Goal: Task Accomplishment & Management: Manage account settings

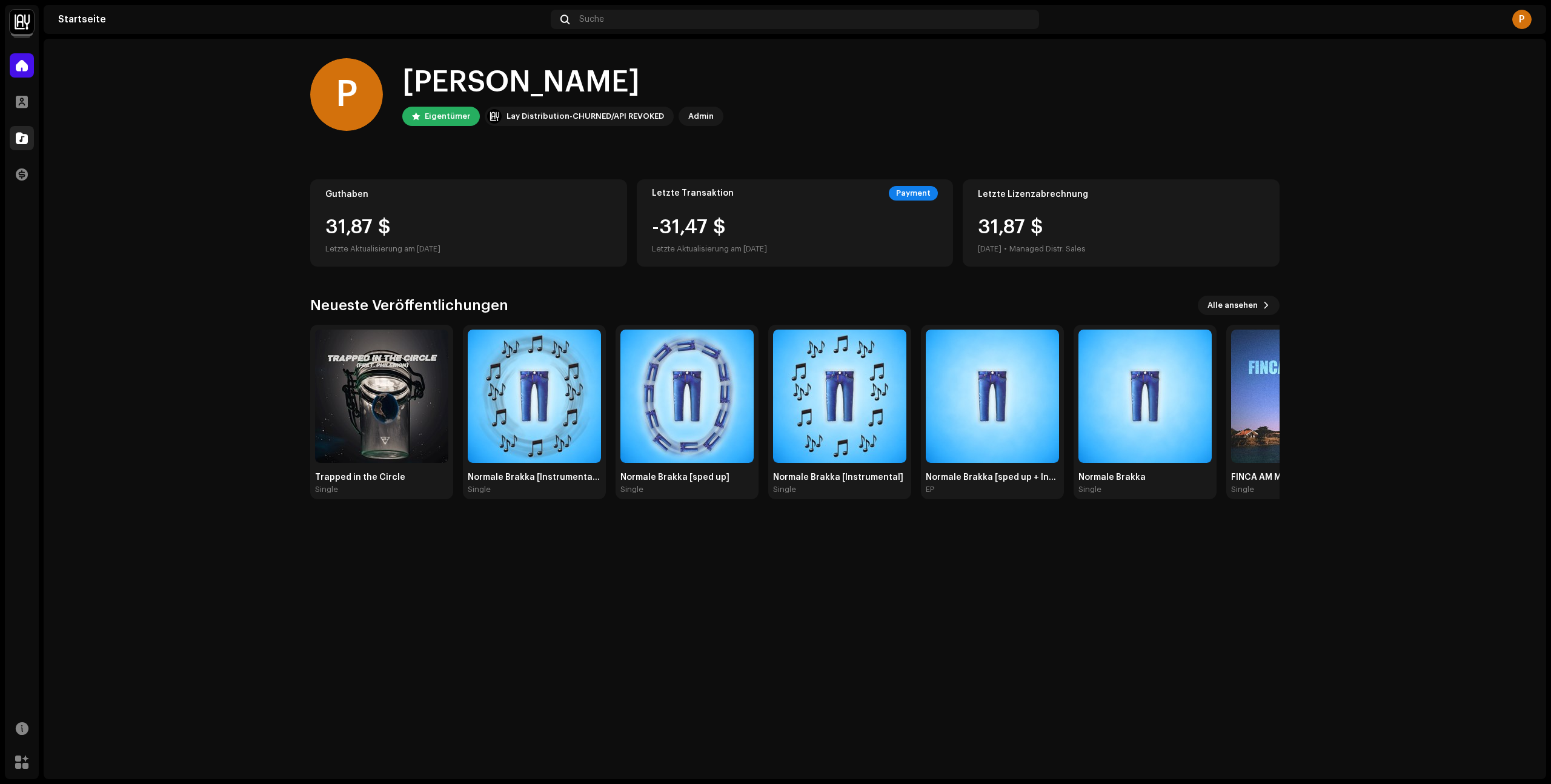
click at [24, 134] on span at bounding box center [22, 138] width 12 height 9
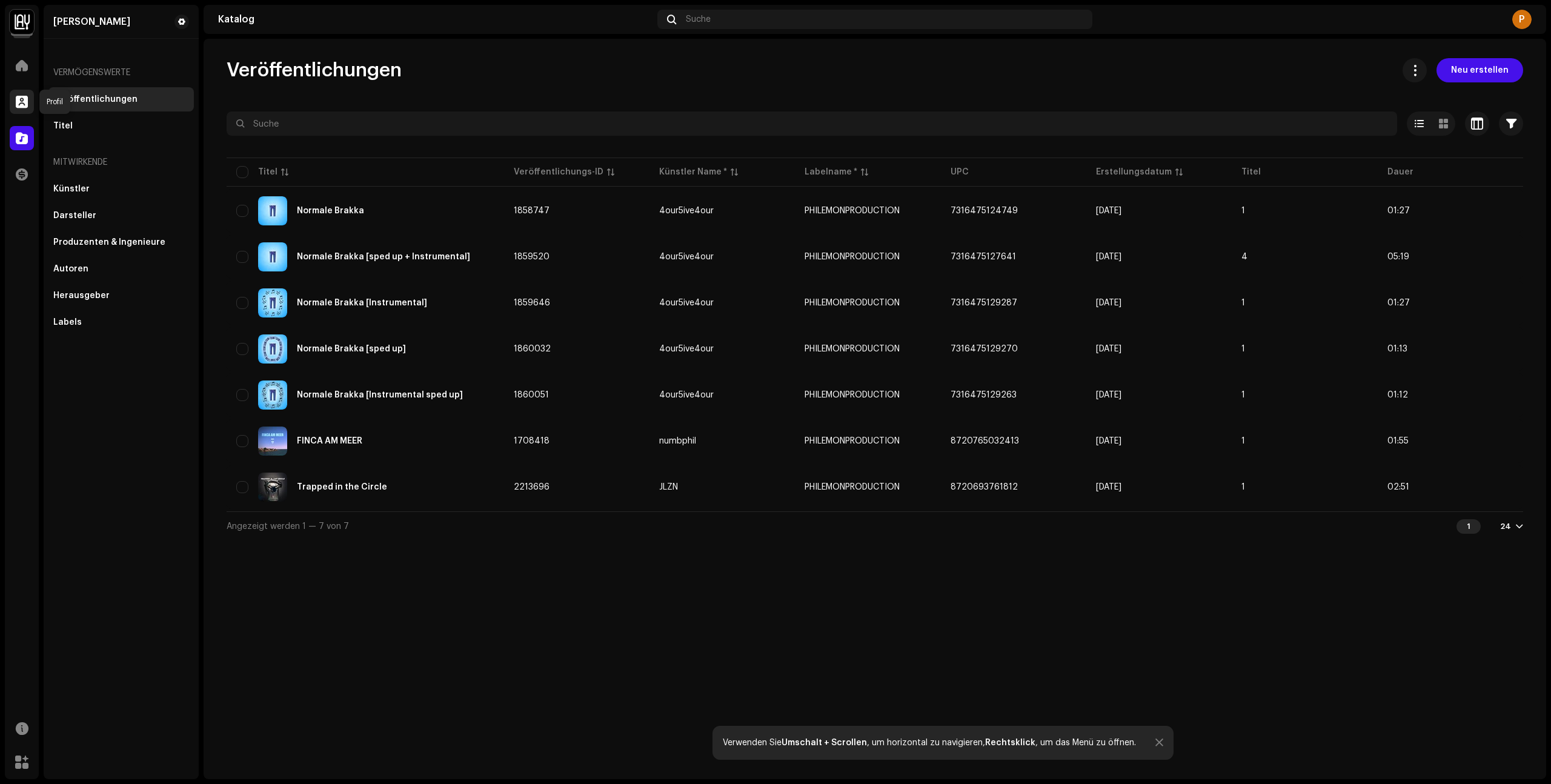
click at [25, 102] on span at bounding box center [22, 102] width 12 height 9
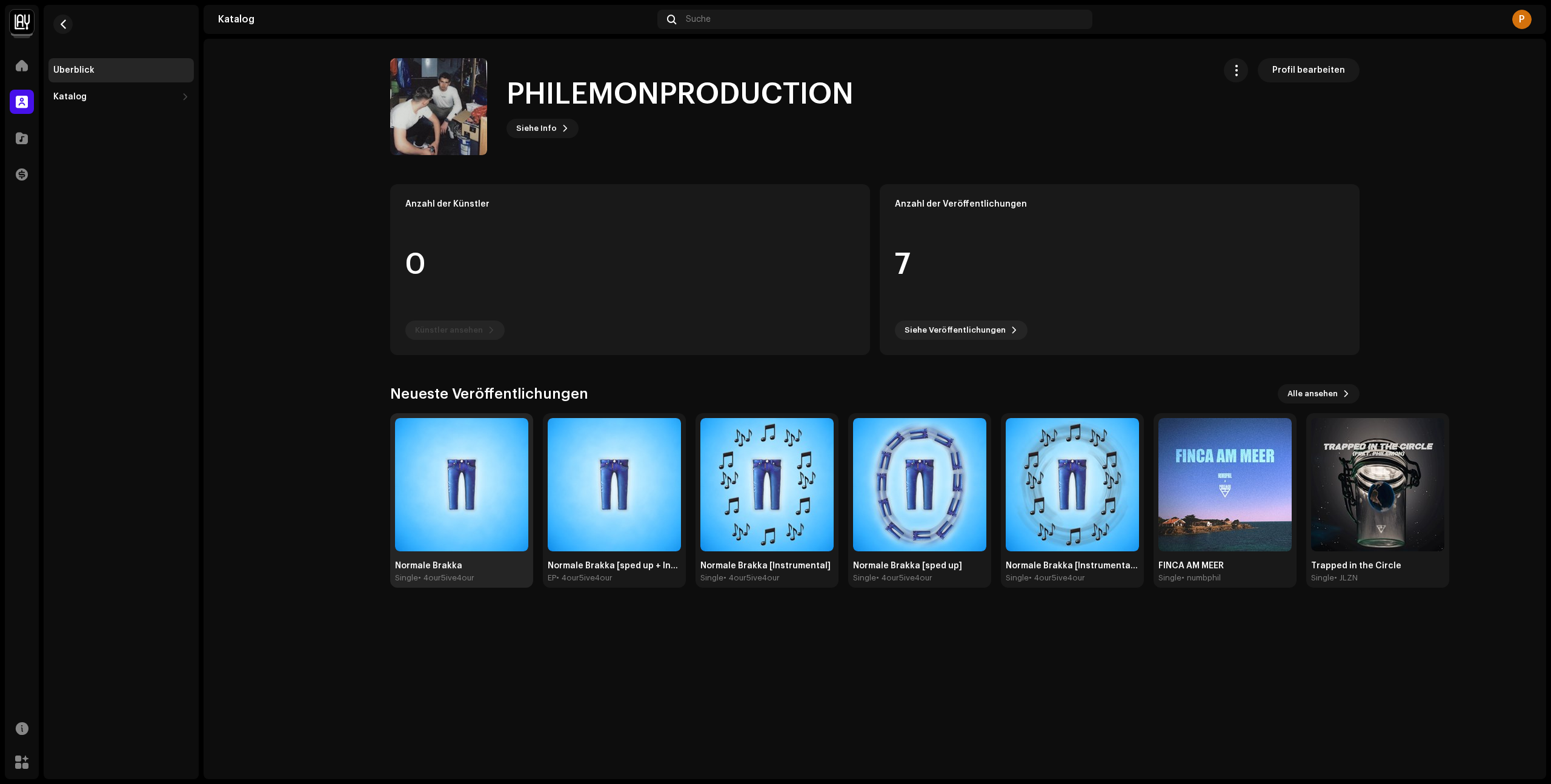
click at [473, 527] on img at bounding box center [462, 485] width 133 height 133
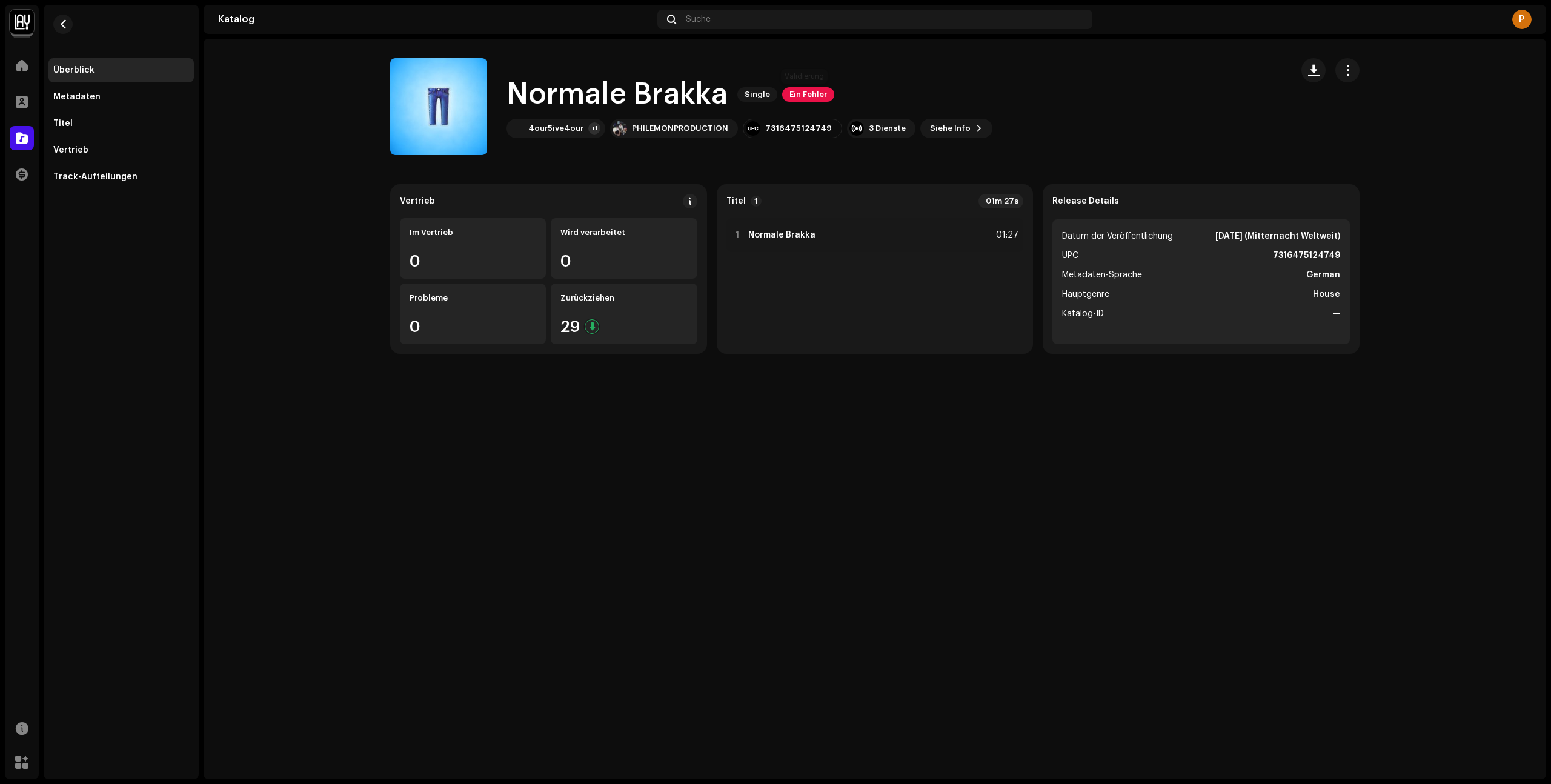
click at [813, 94] on span "Ein Fehler" at bounding box center [808, 94] width 52 height 14
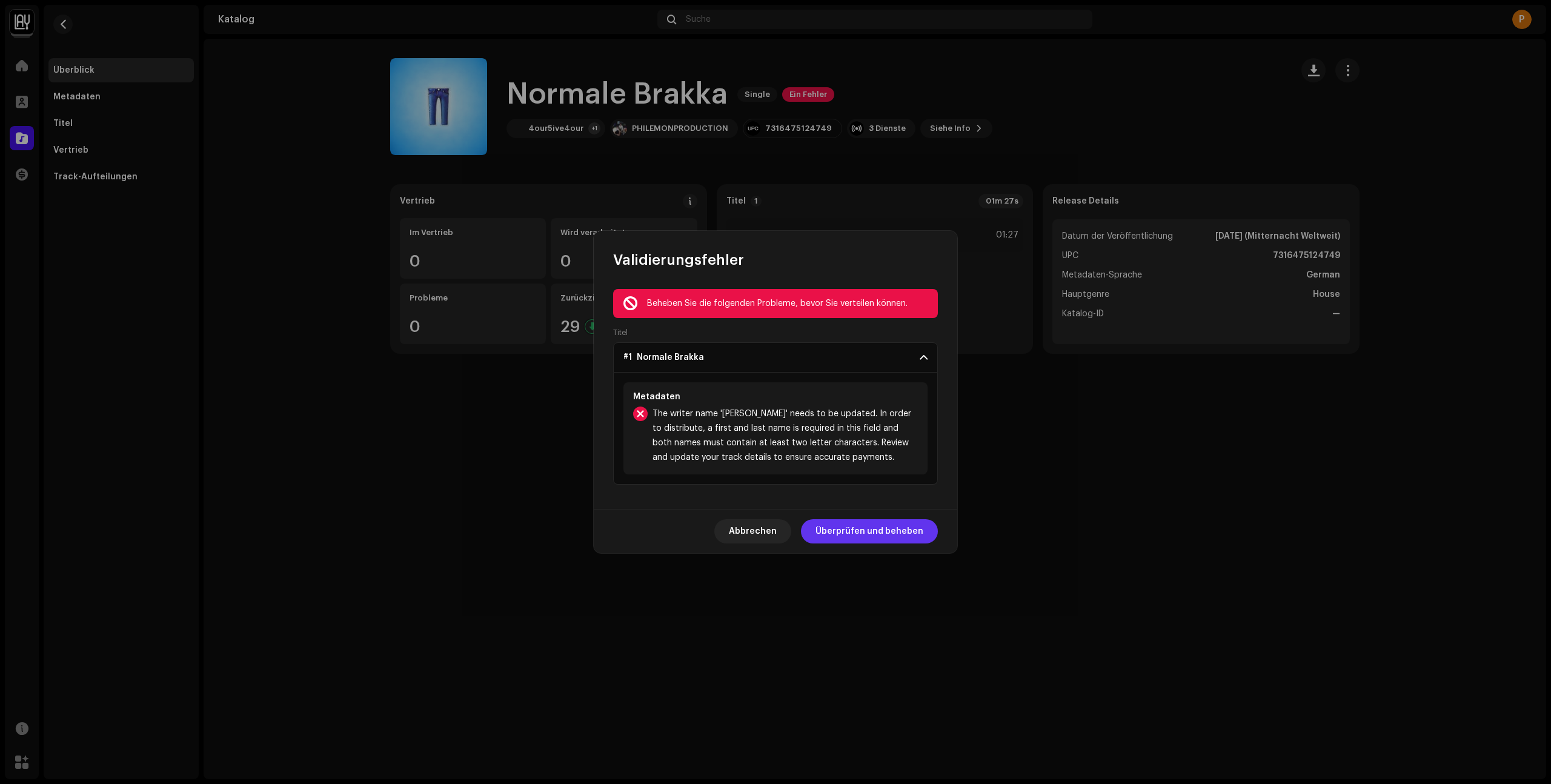
click at [891, 530] on span "Überprüfen und beheben" at bounding box center [869, 531] width 108 height 24
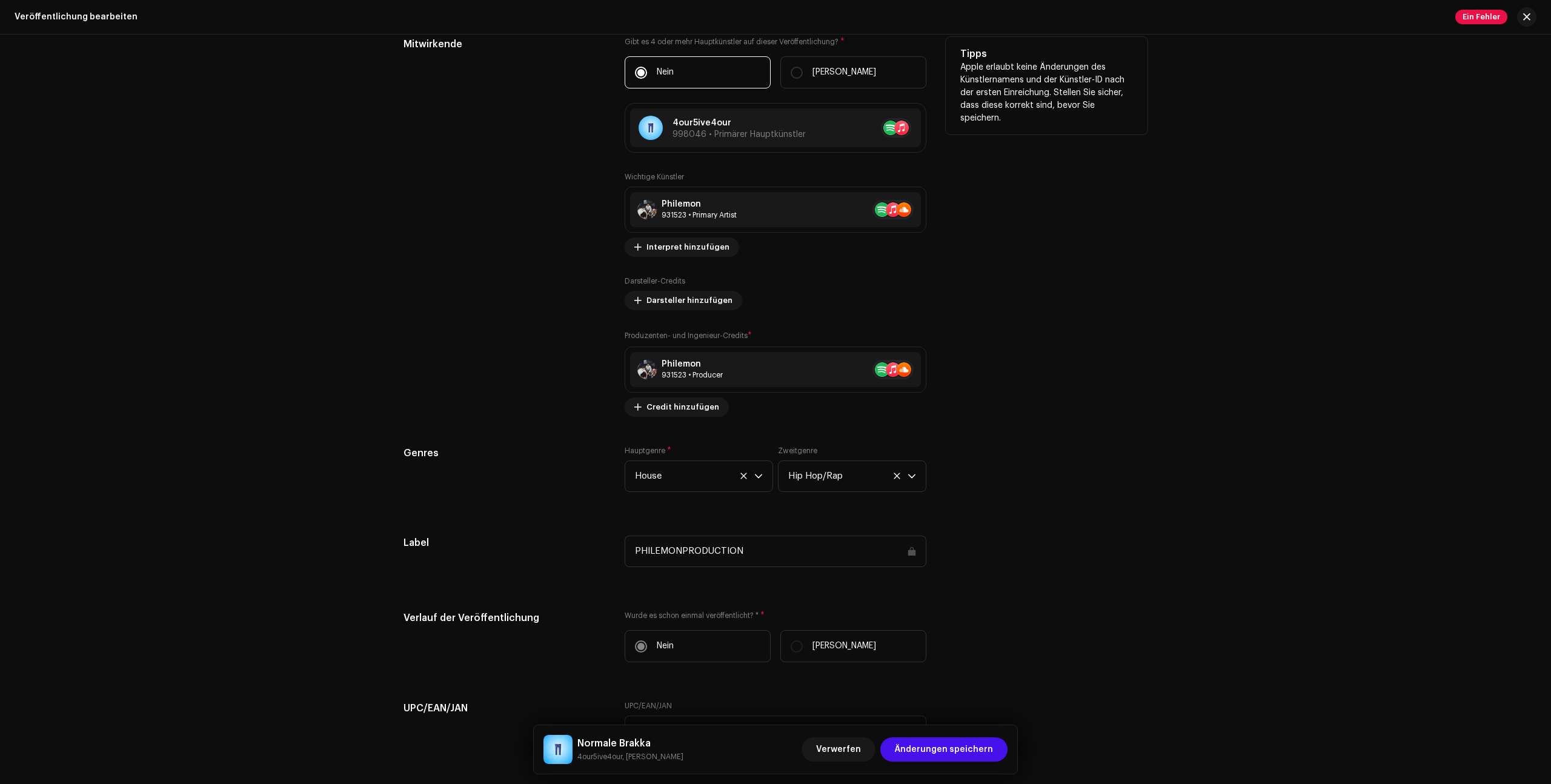
scroll to position [1074, 0]
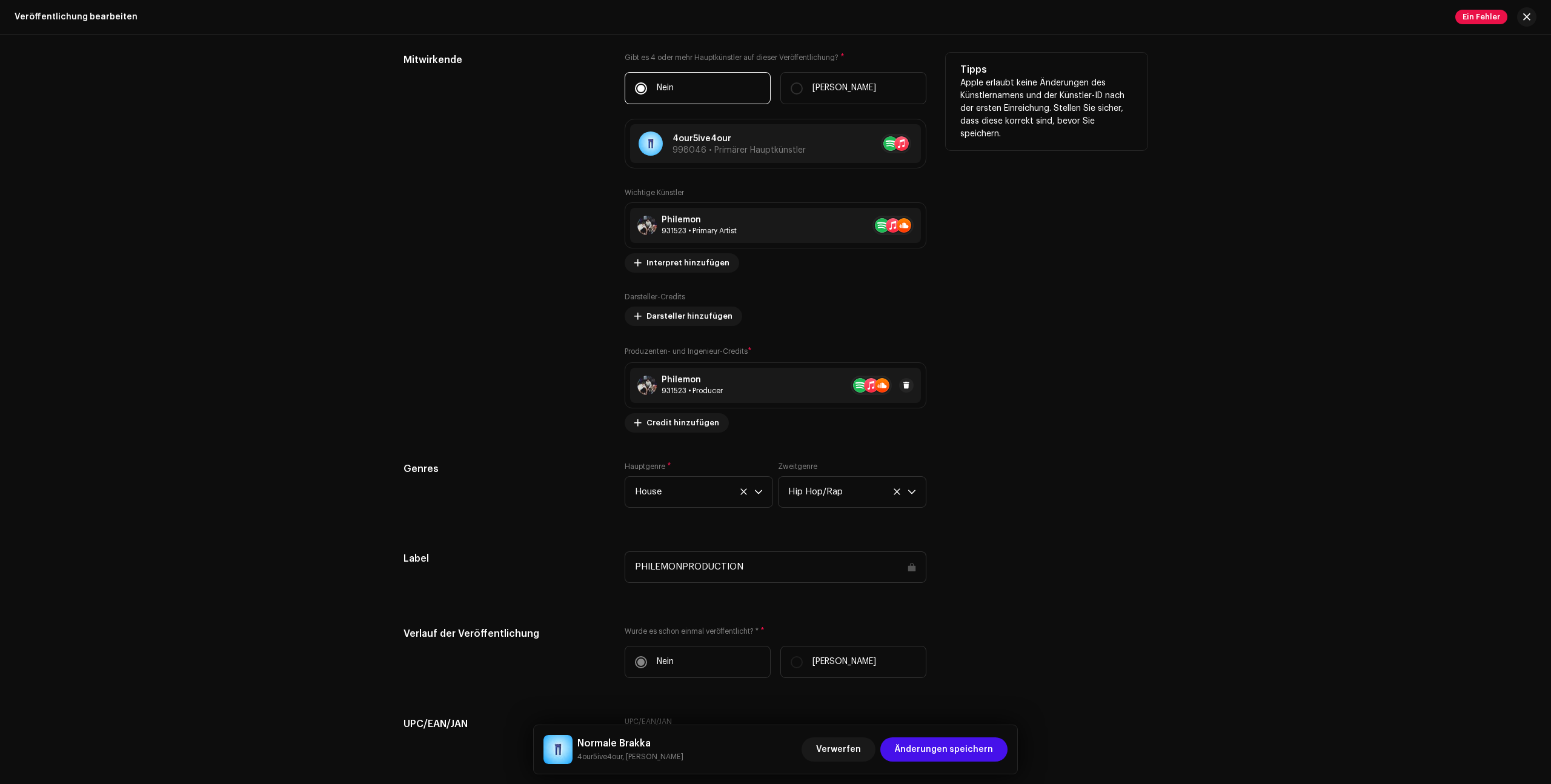
click at [771, 382] on div "Philemon 931523 • Producer" at bounding box center [776, 385] width 291 height 35
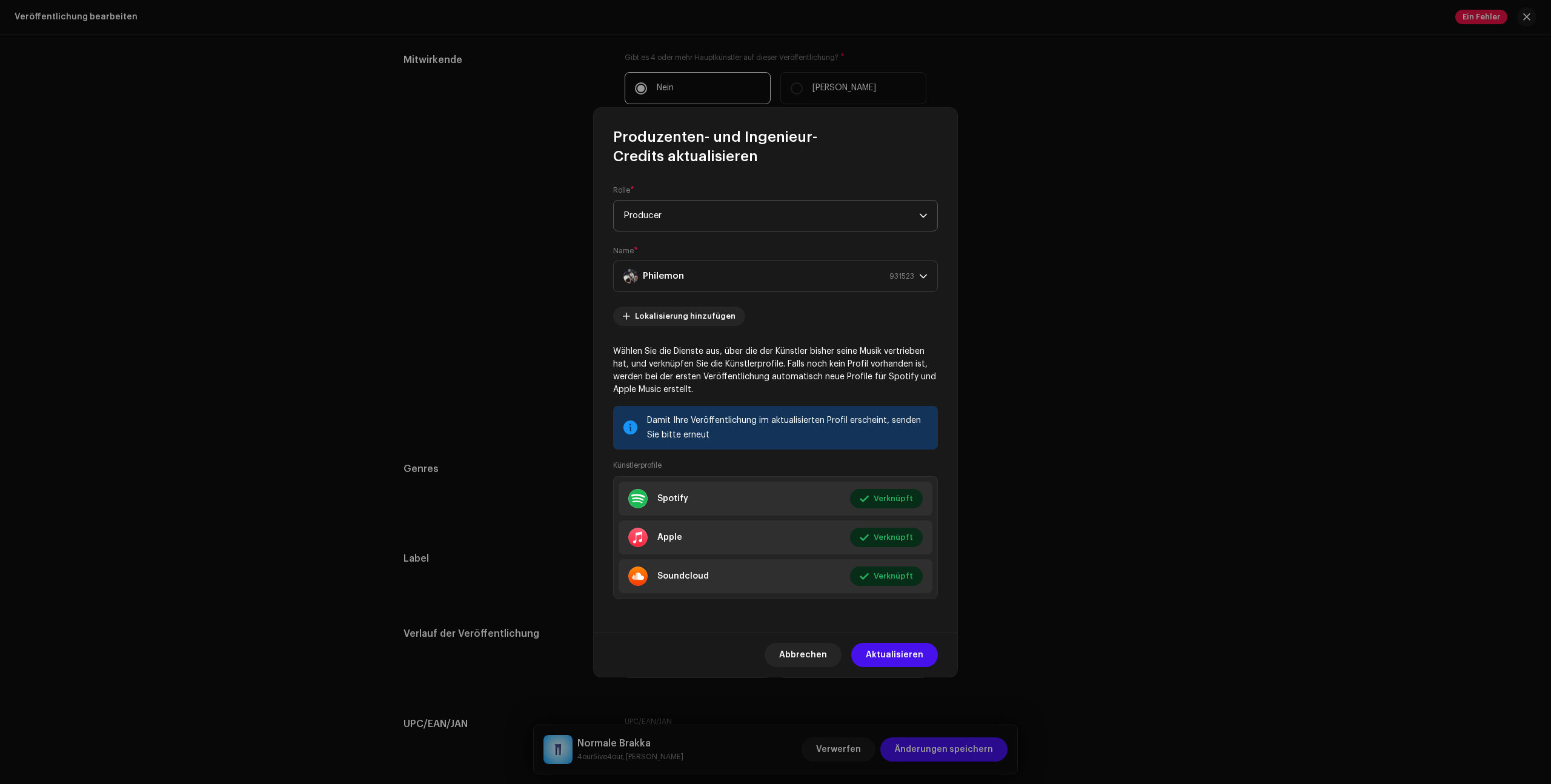
click at [700, 216] on span "Producer" at bounding box center [771, 215] width 296 height 30
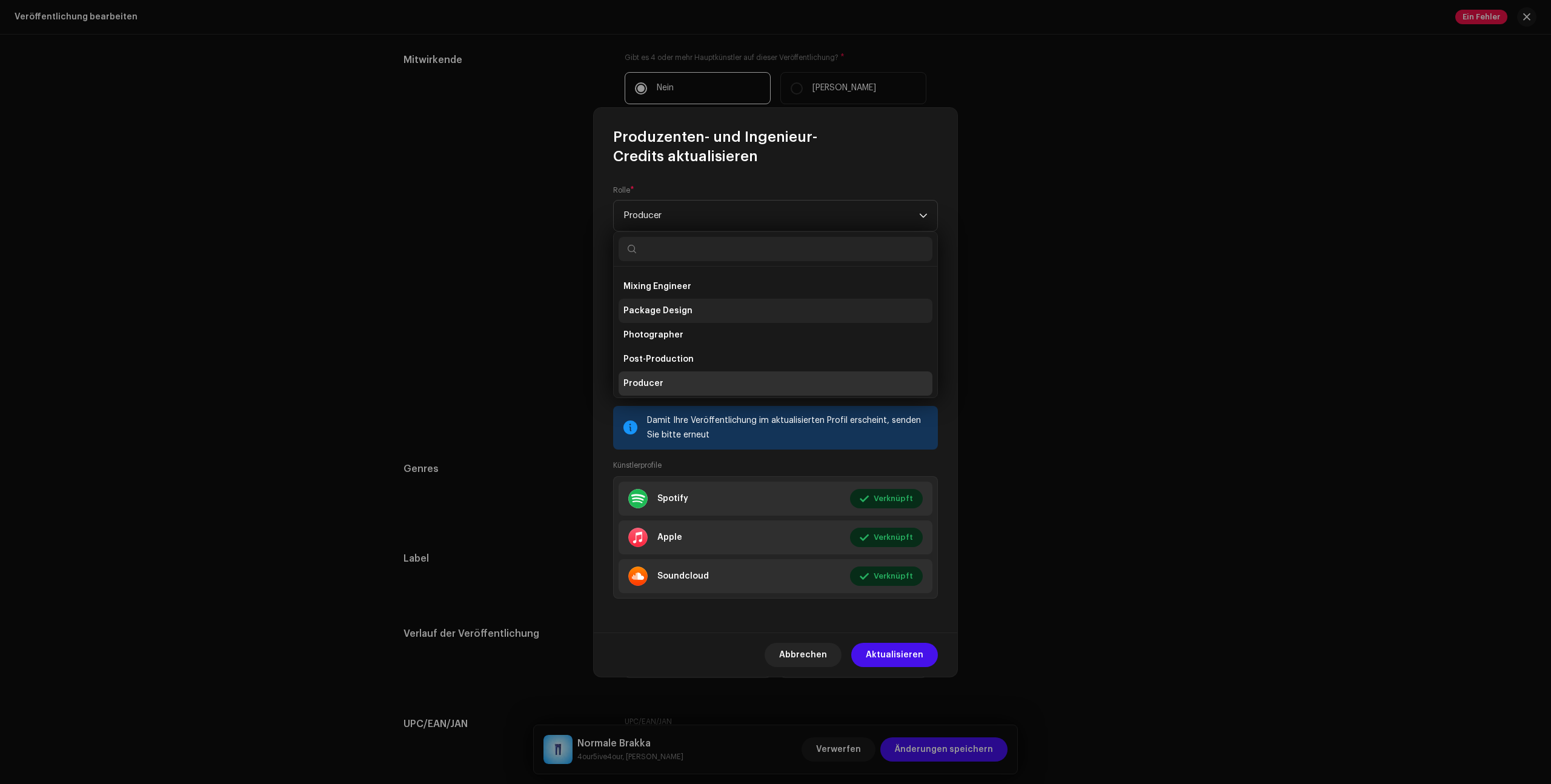
scroll to position [533, 0]
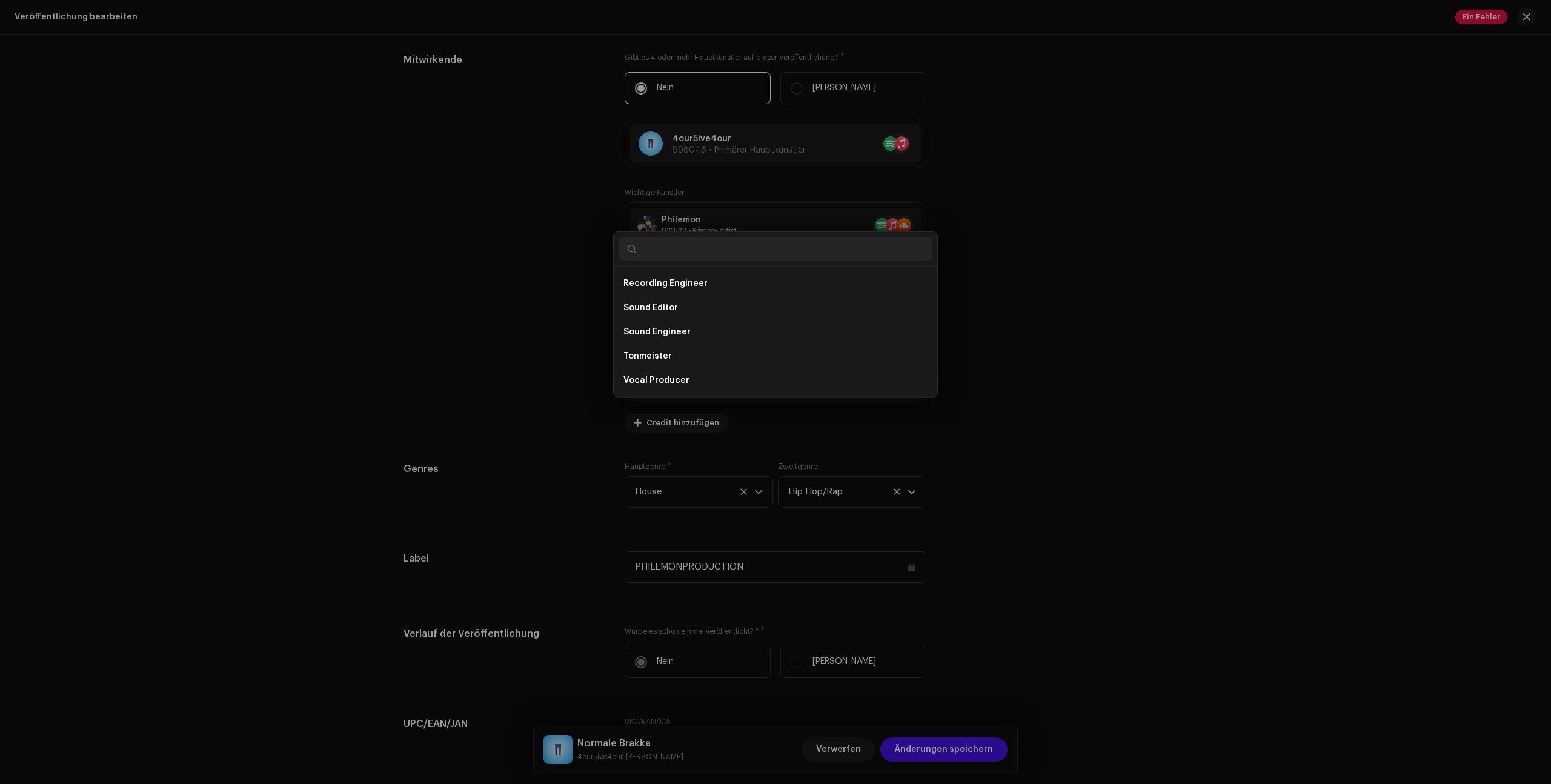
click at [1256, 335] on div "Produzenten- und Ingenieur-Credits aktualisieren Rolle * Producer Name * [PERSO…" at bounding box center [776, 392] width 1551 height 784
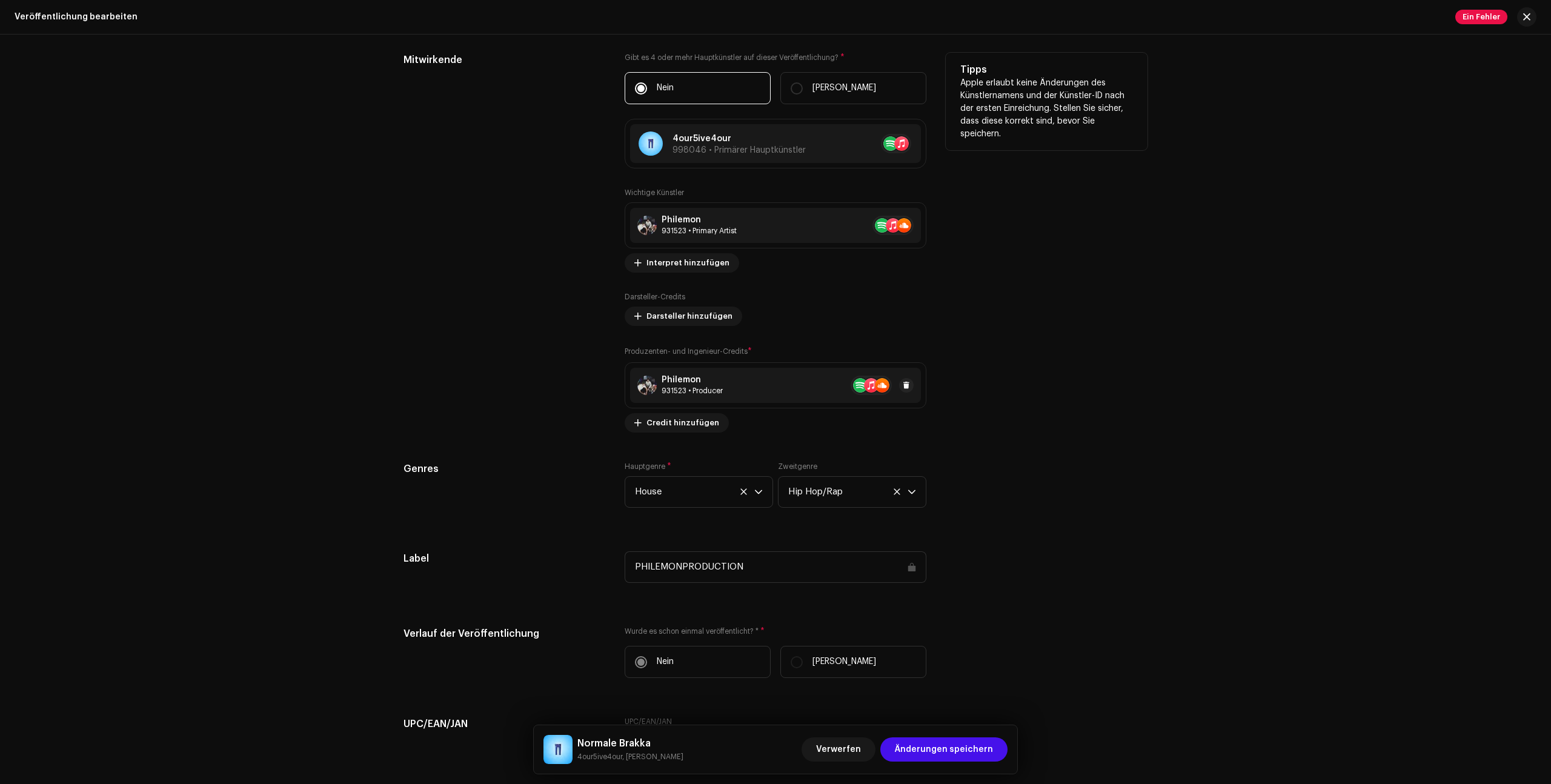
click at [722, 379] on div "Philemon 931523 • Producer" at bounding box center [776, 385] width 291 height 35
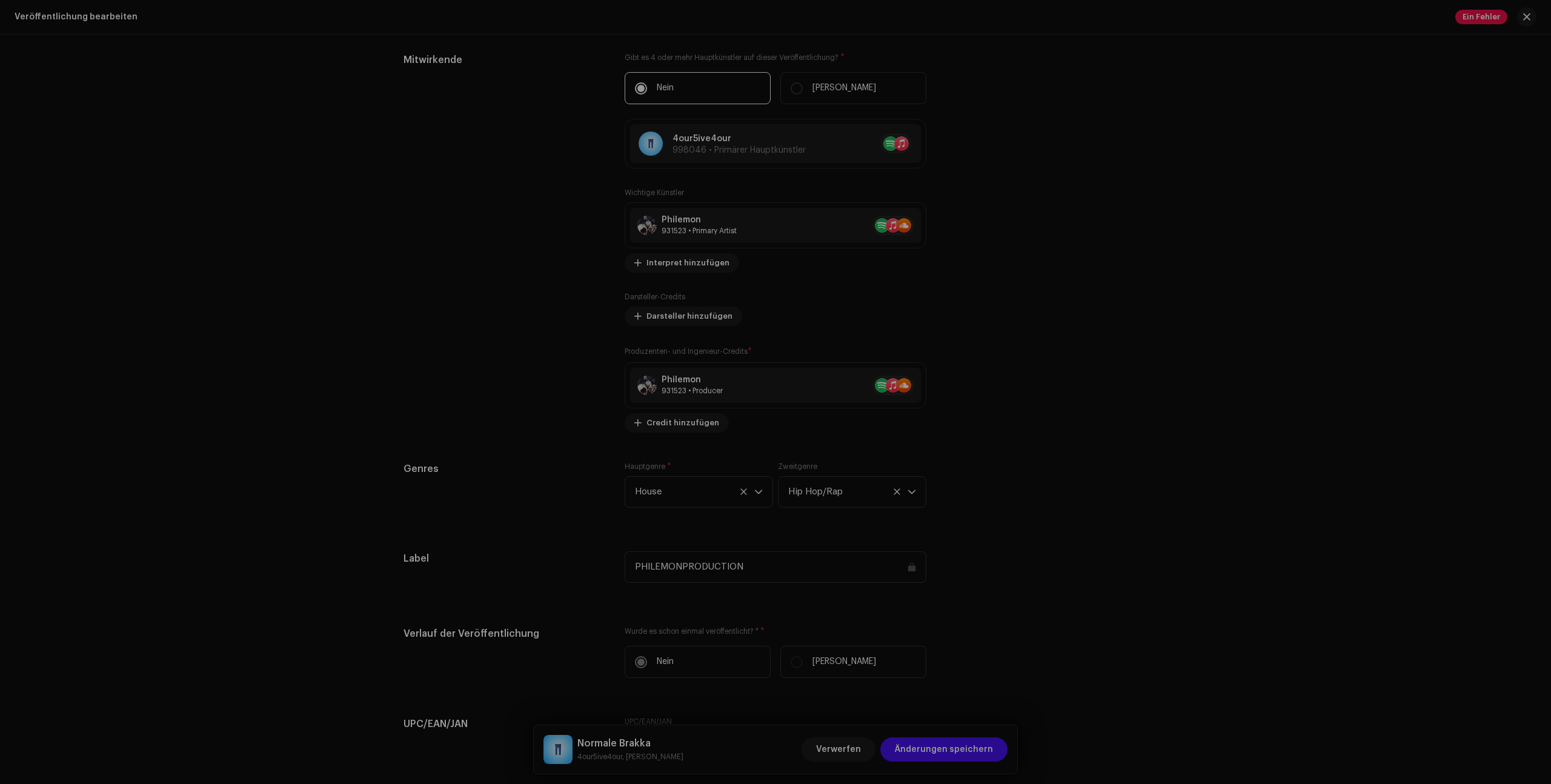
click at [1113, 286] on div "Produzenten- und Ingenieur-Credits aktualisieren Rolle * Producer Name * [PERSO…" at bounding box center [776, 392] width 1551 height 784
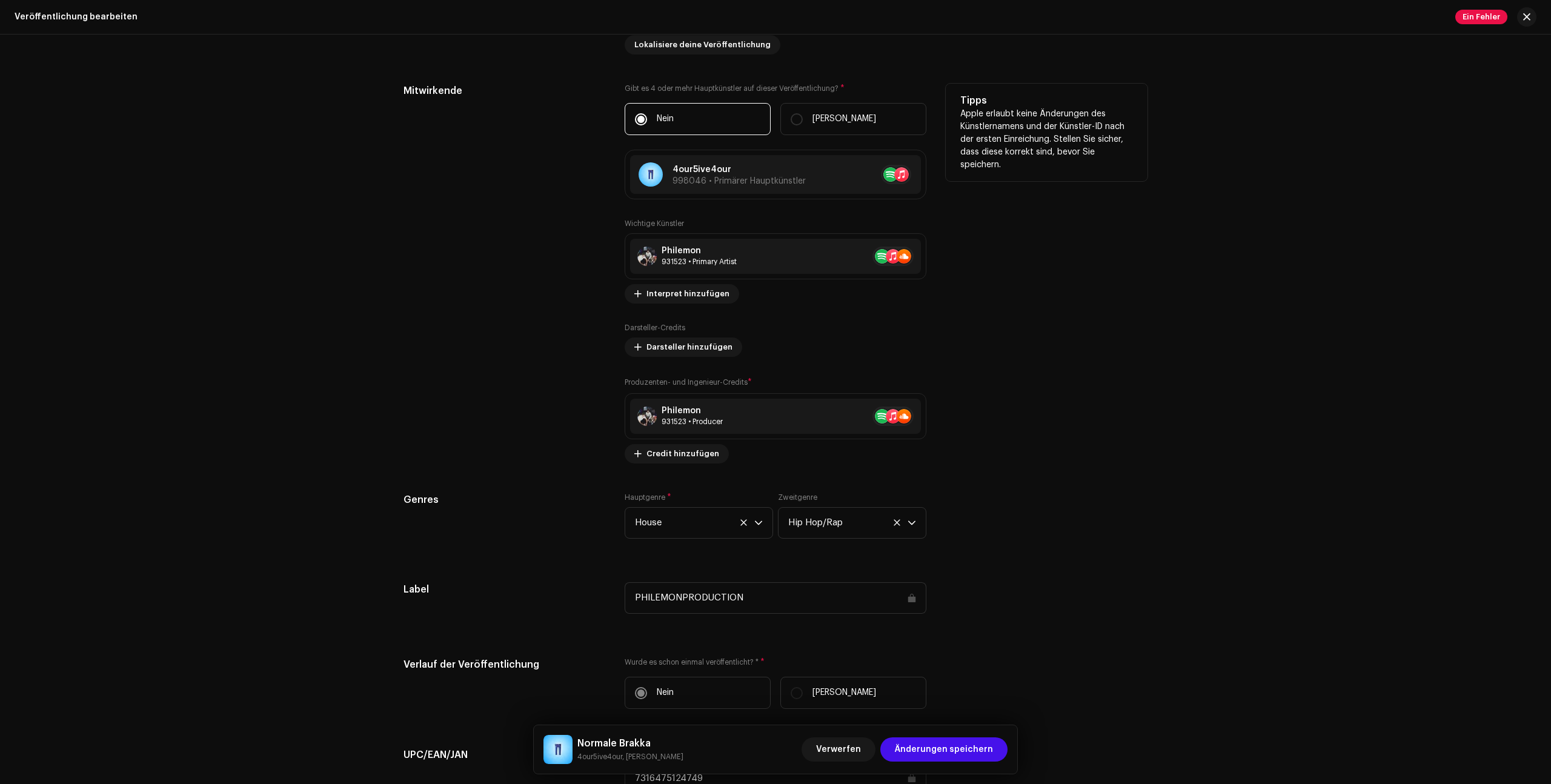
scroll to position [1020, 0]
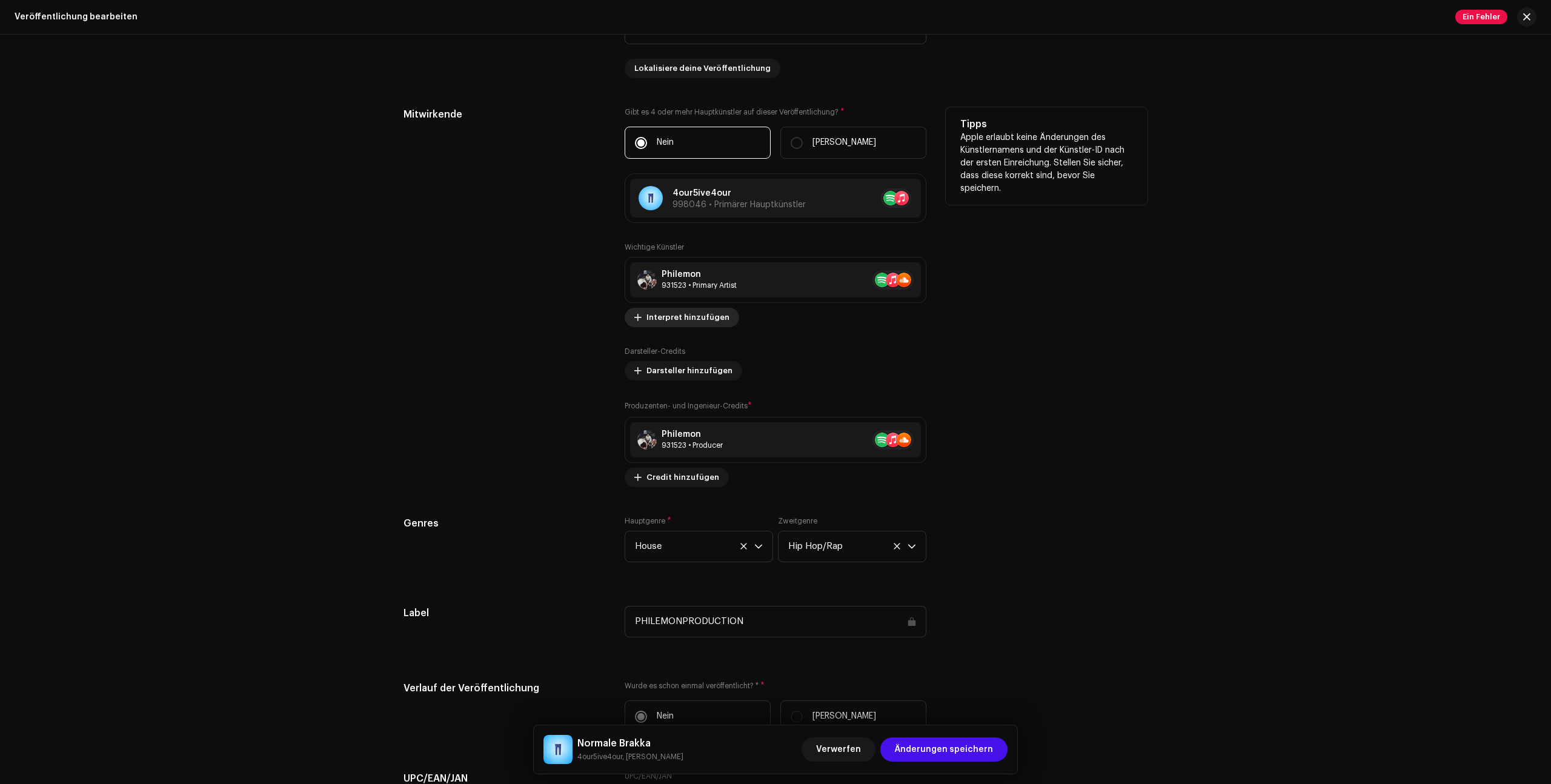
click at [673, 321] on span "Interpret hinzufügen" at bounding box center [688, 317] width 83 height 24
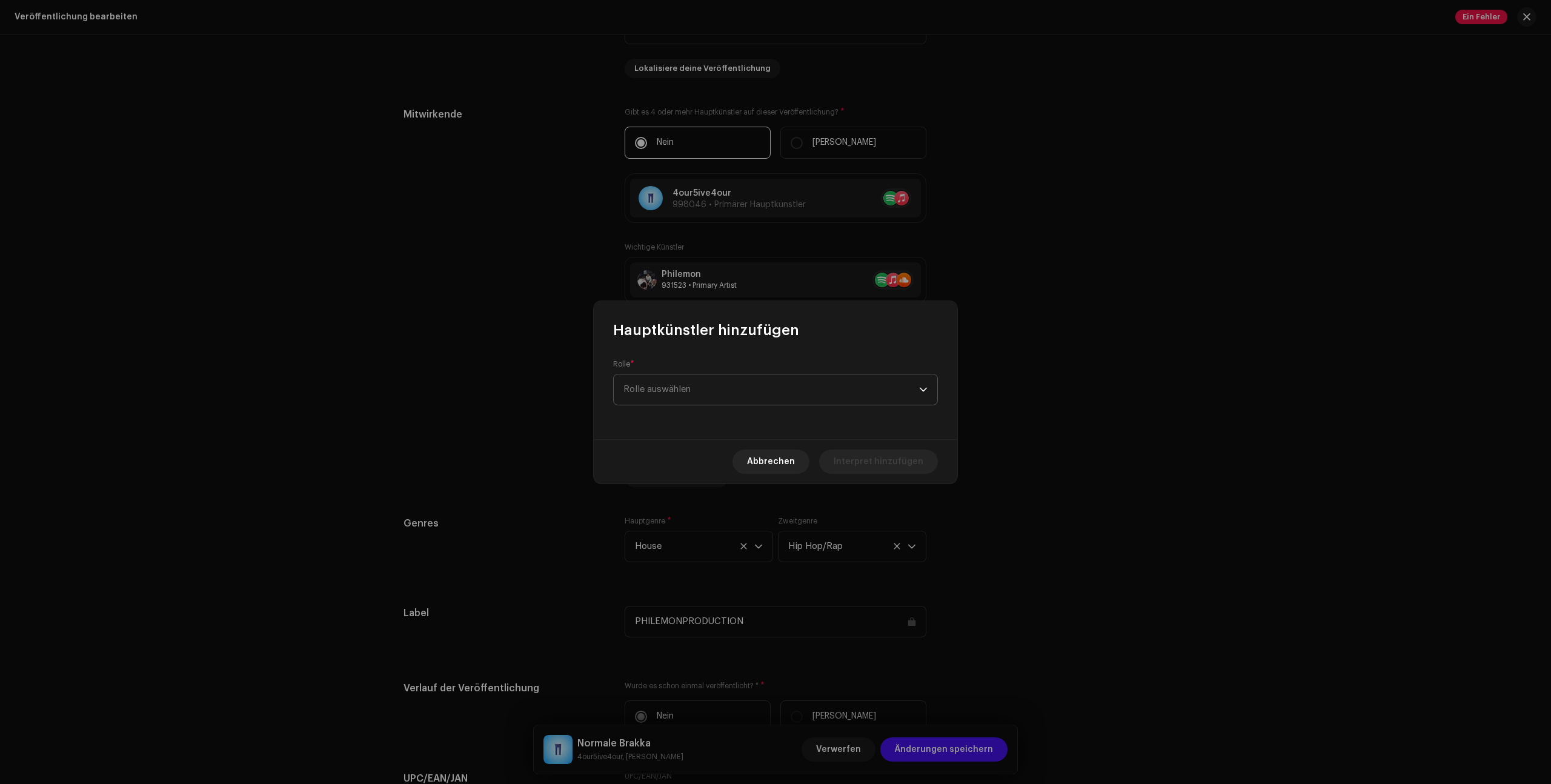
click at [773, 384] on span "Rolle auswählen" at bounding box center [771, 389] width 296 height 30
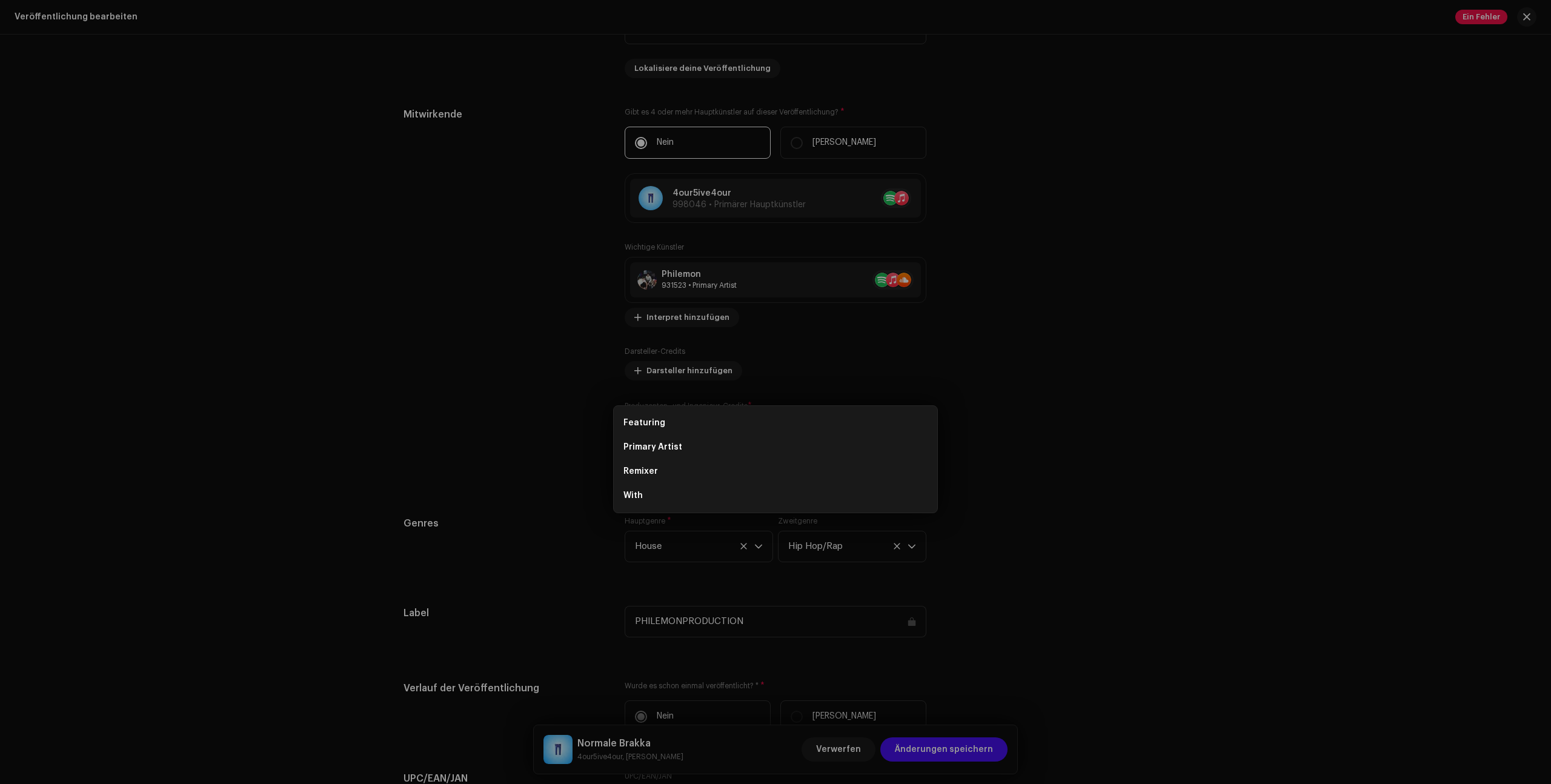
click at [1174, 389] on div "Hauptkünstler hinzufügen Rolle * Rolle auswählen Abbrechen Interpret hinzufügen" at bounding box center [776, 392] width 1551 height 784
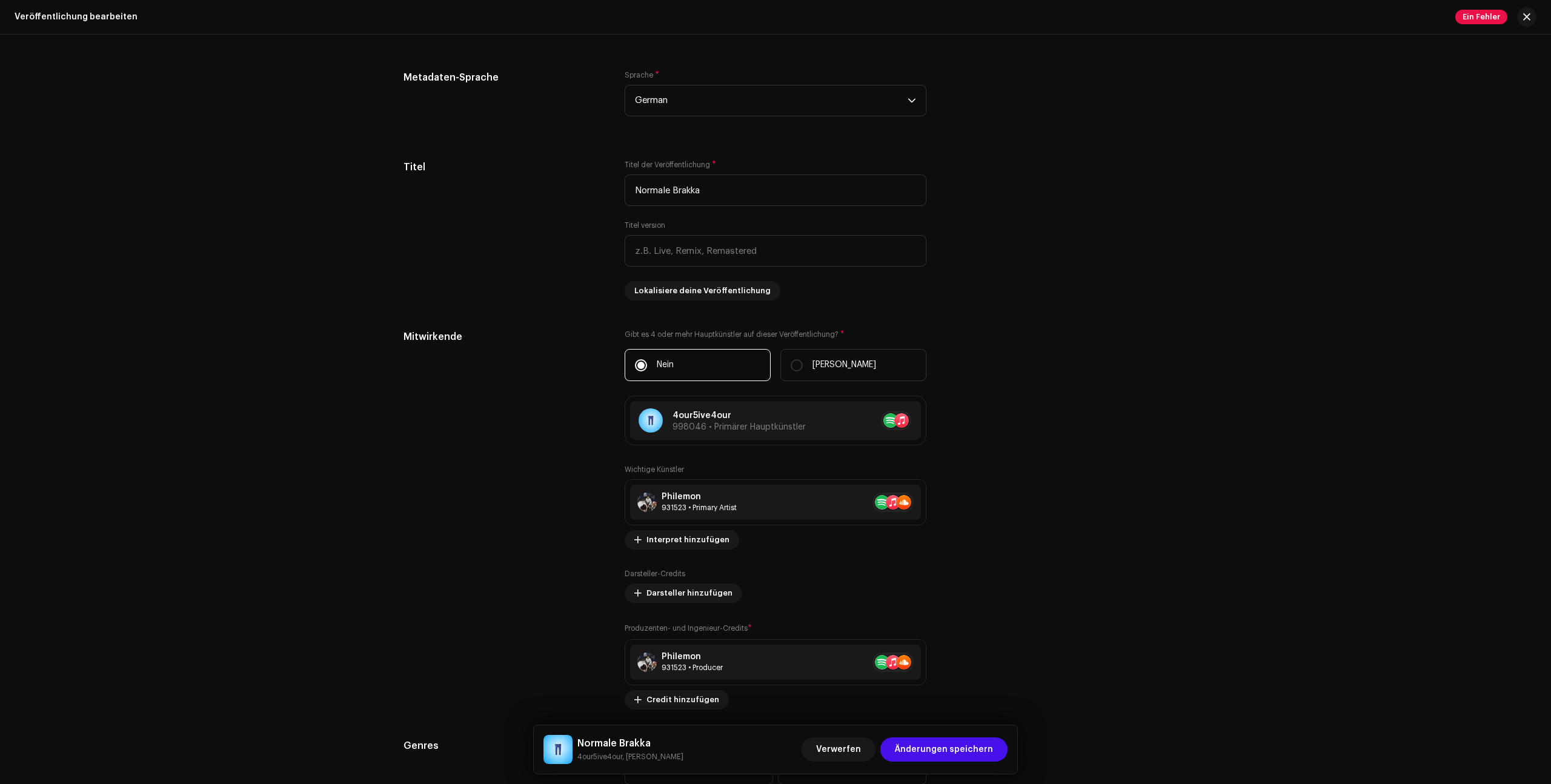
click at [1210, 436] on div "Diese Veröffentlichung wurde verteilt: Einige [PERSON_NAME] können ohne vollstä…" at bounding box center [776, 409] width 1551 height 749
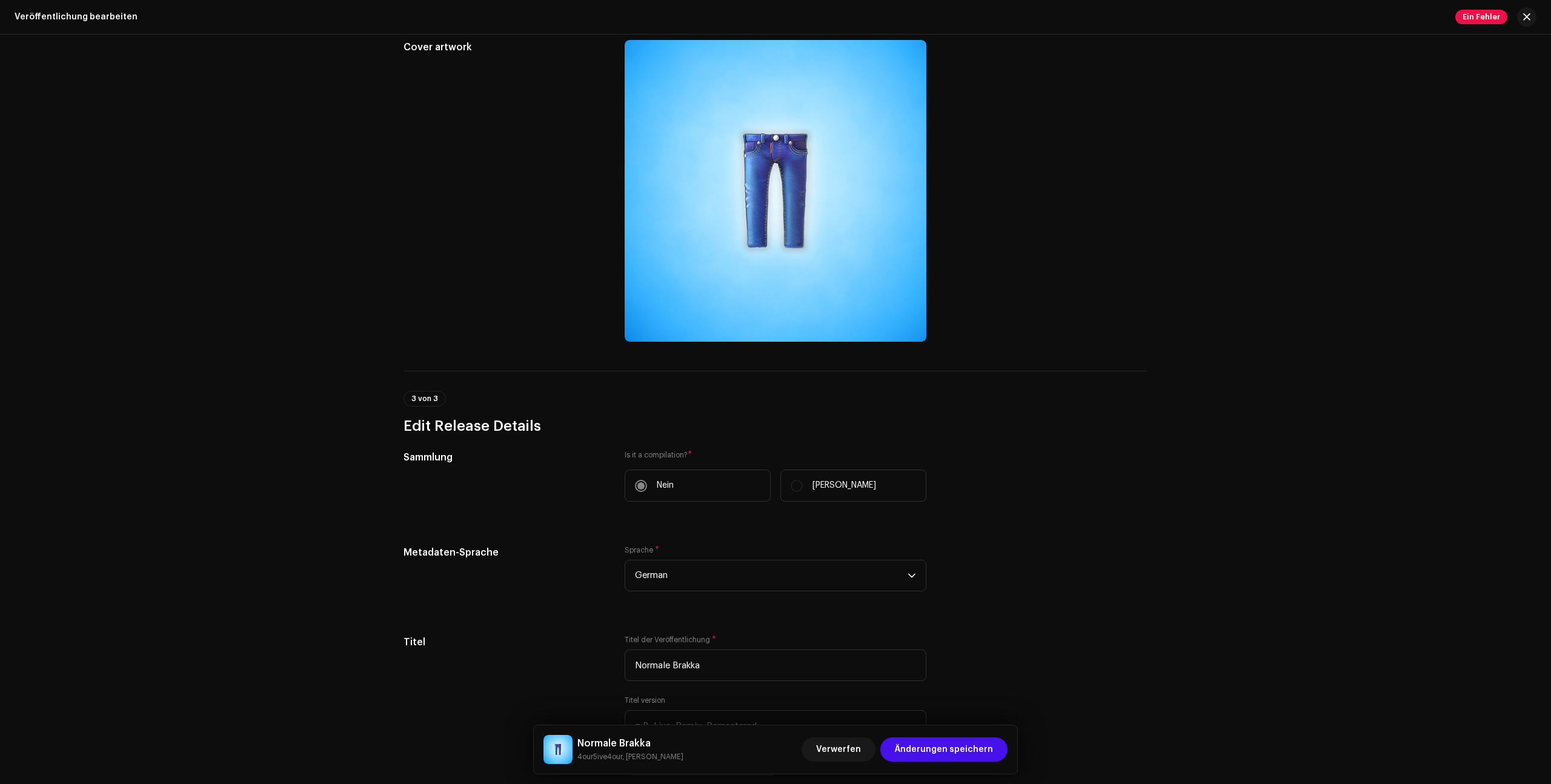
scroll to position [0, 0]
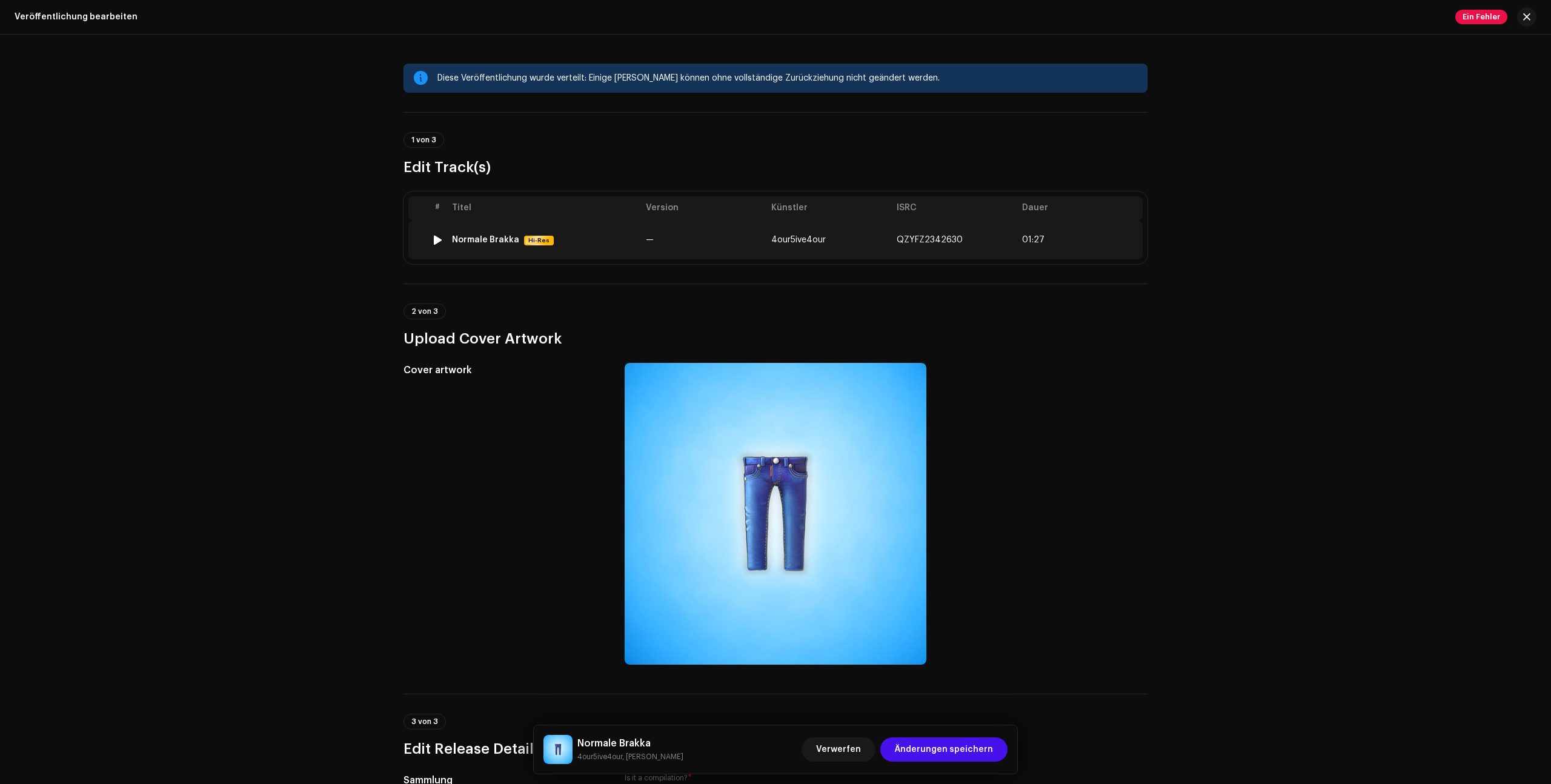
click at [925, 231] on td "QZYFZ2342630" at bounding box center [954, 240] width 125 height 39
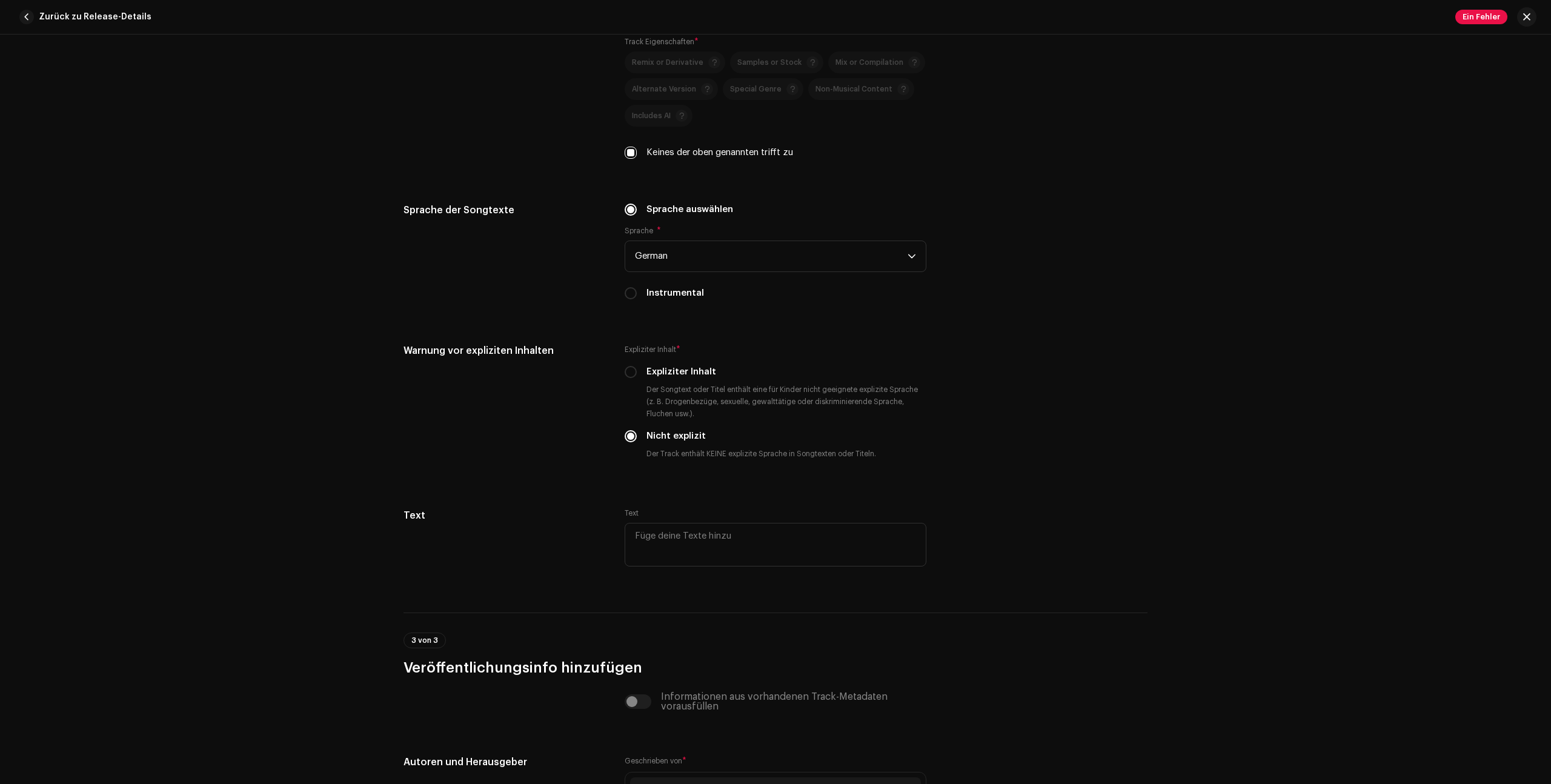
scroll to position [2169, 0]
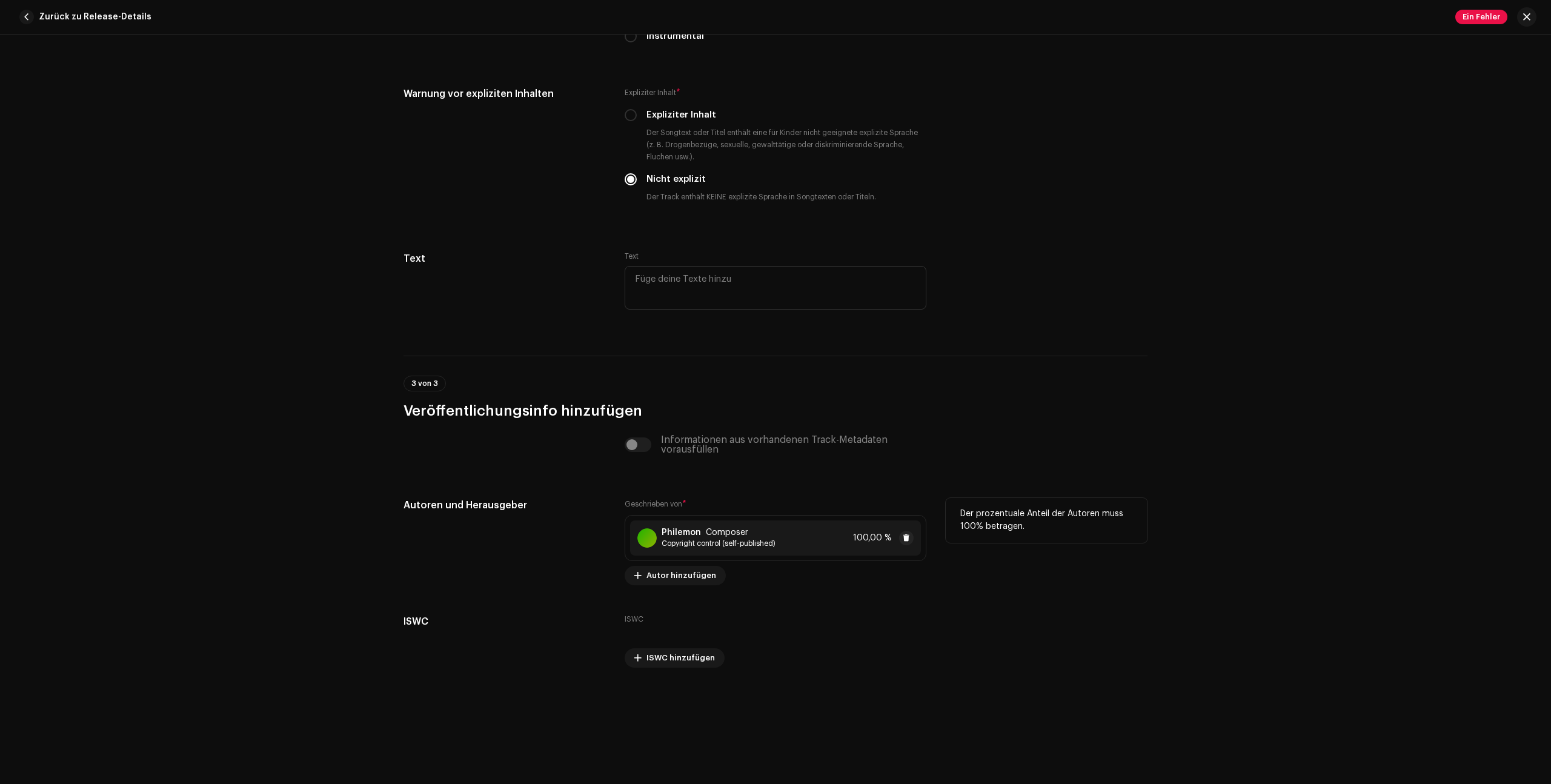
click at [696, 533] on strong "Philemon" at bounding box center [681, 532] width 40 height 9
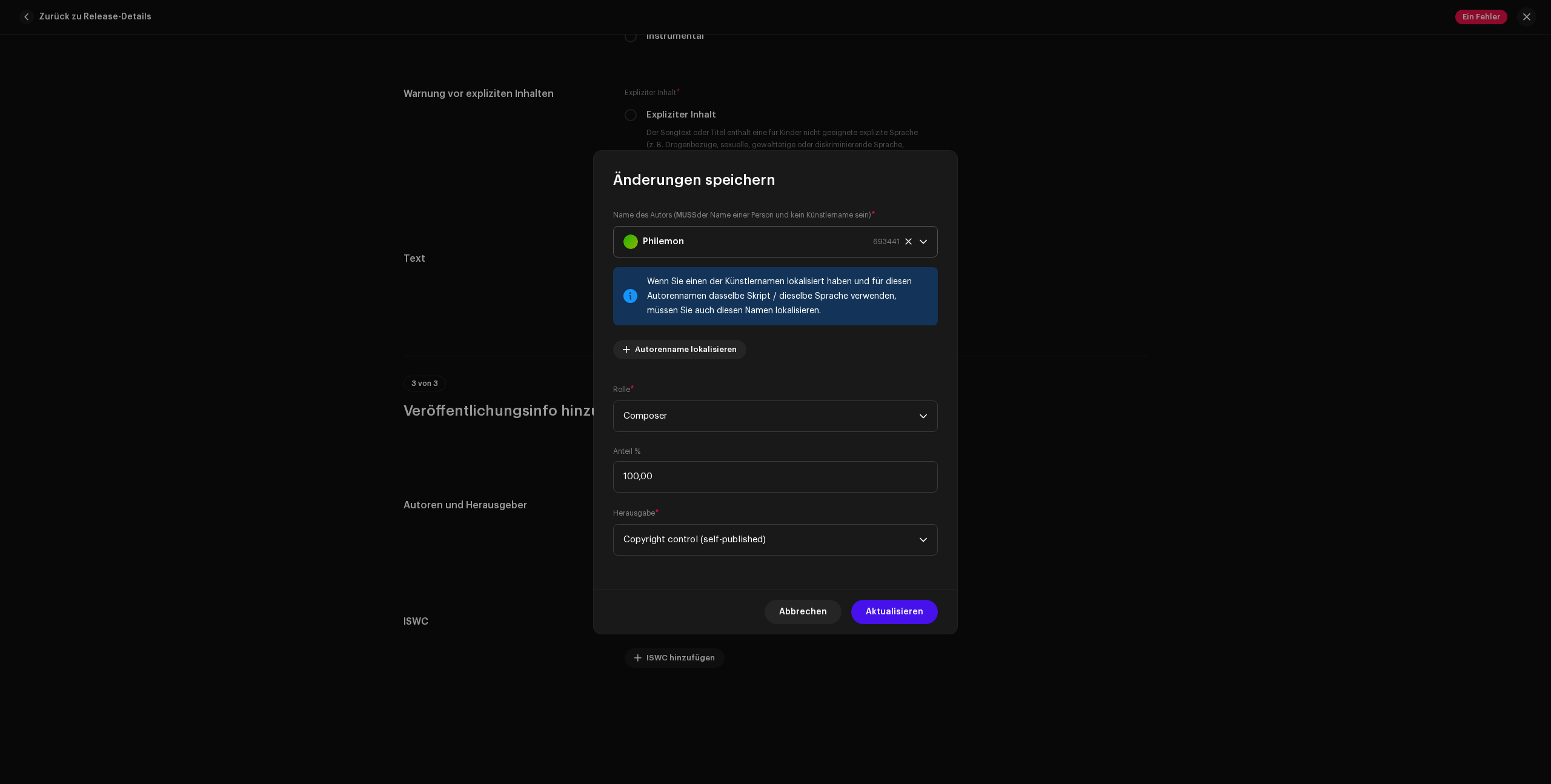
click at [724, 246] on div "Philemon 693441" at bounding box center [762, 242] width 277 height 30
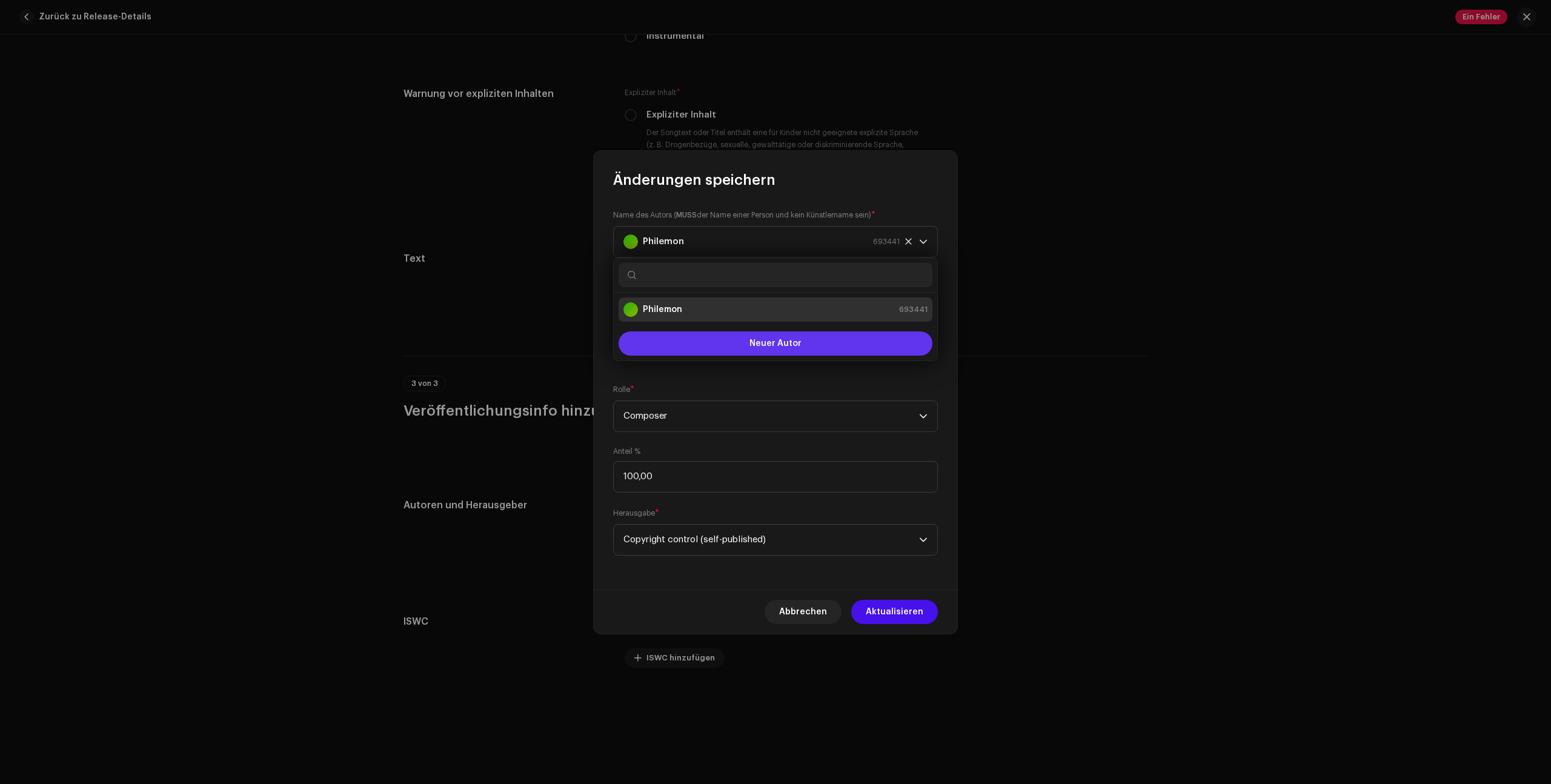
click at [741, 341] on button "Neuer Autor" at bounding box center [776, 343] width 314 height 24
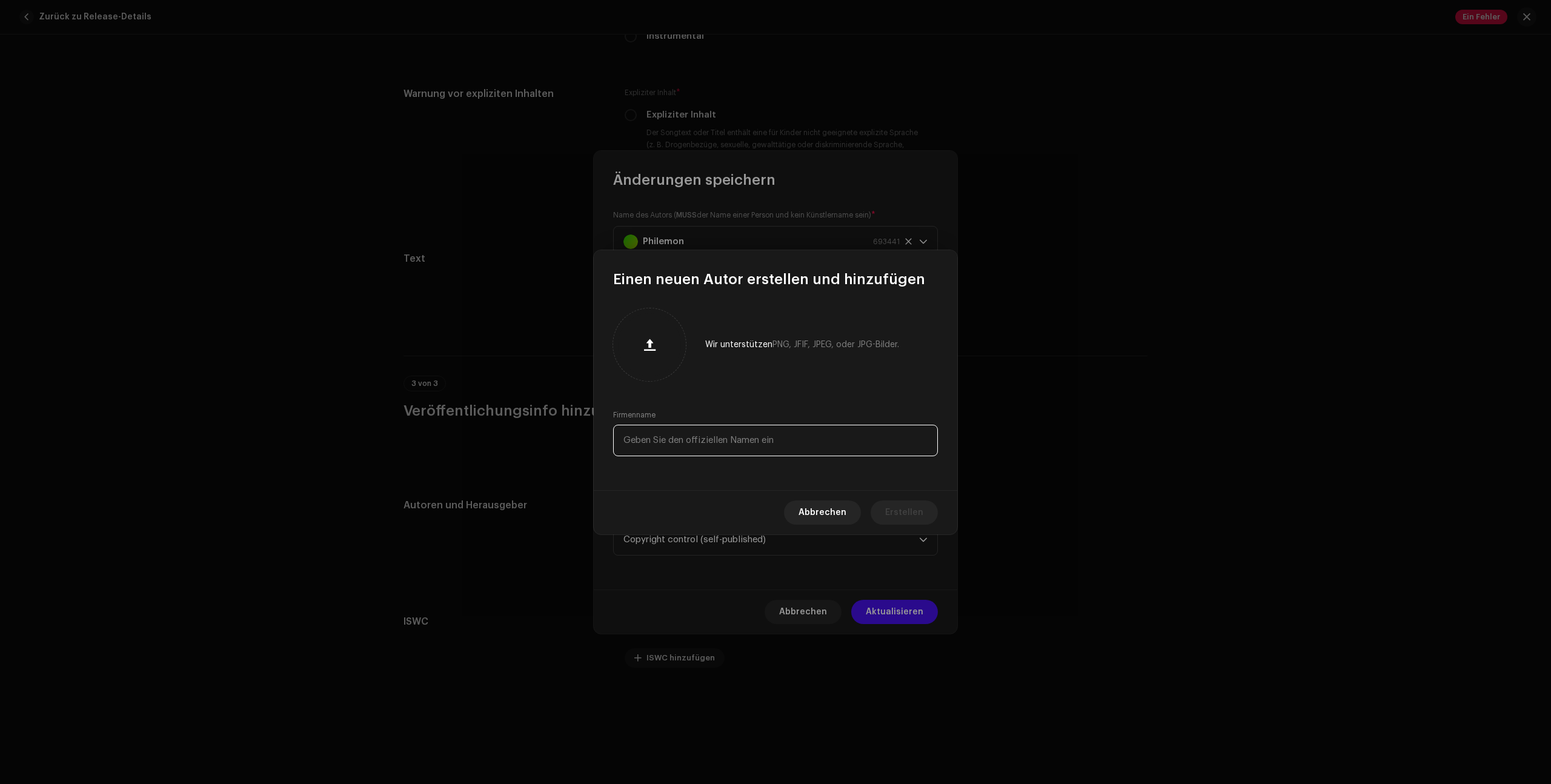
click at [786, 437] on input "text" at bounding box center [775, 441] width 325 height 32
type input "[PERSON_NAME]"
click at [779, 475] on div "Wir unterstützen PNG, JFIF, JPEG, oder JPG-Bilder. Firmenname [PERSON_NAME]" at bounding box center [775, 389] width 364 height 201
click at [912, 512] on span "Erstellen" at bounding box center [904, 513] width 38 height 24
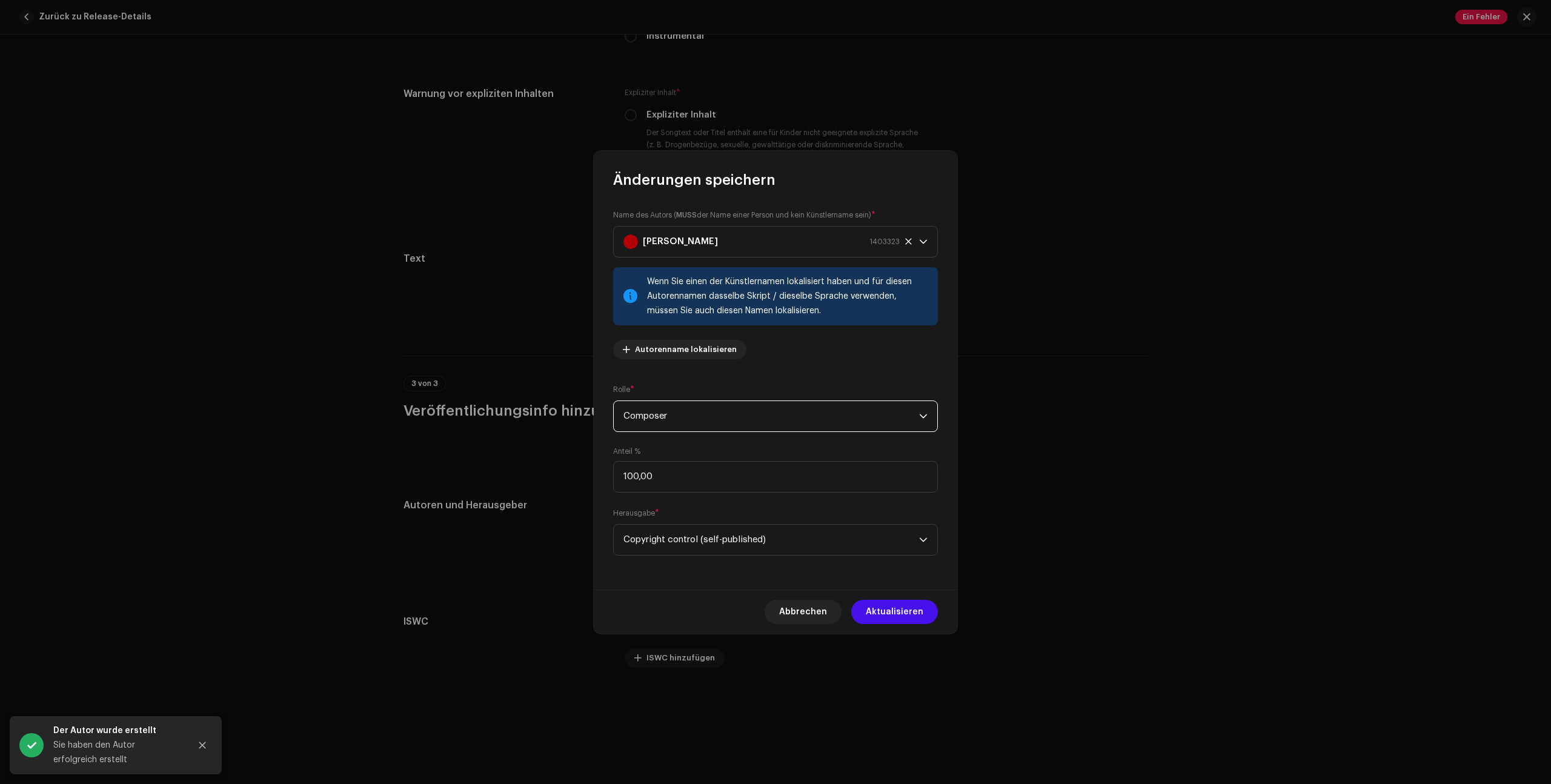
click at [790, 418] on span "Composer" at bounding box center [771, 416] width 296 height 30
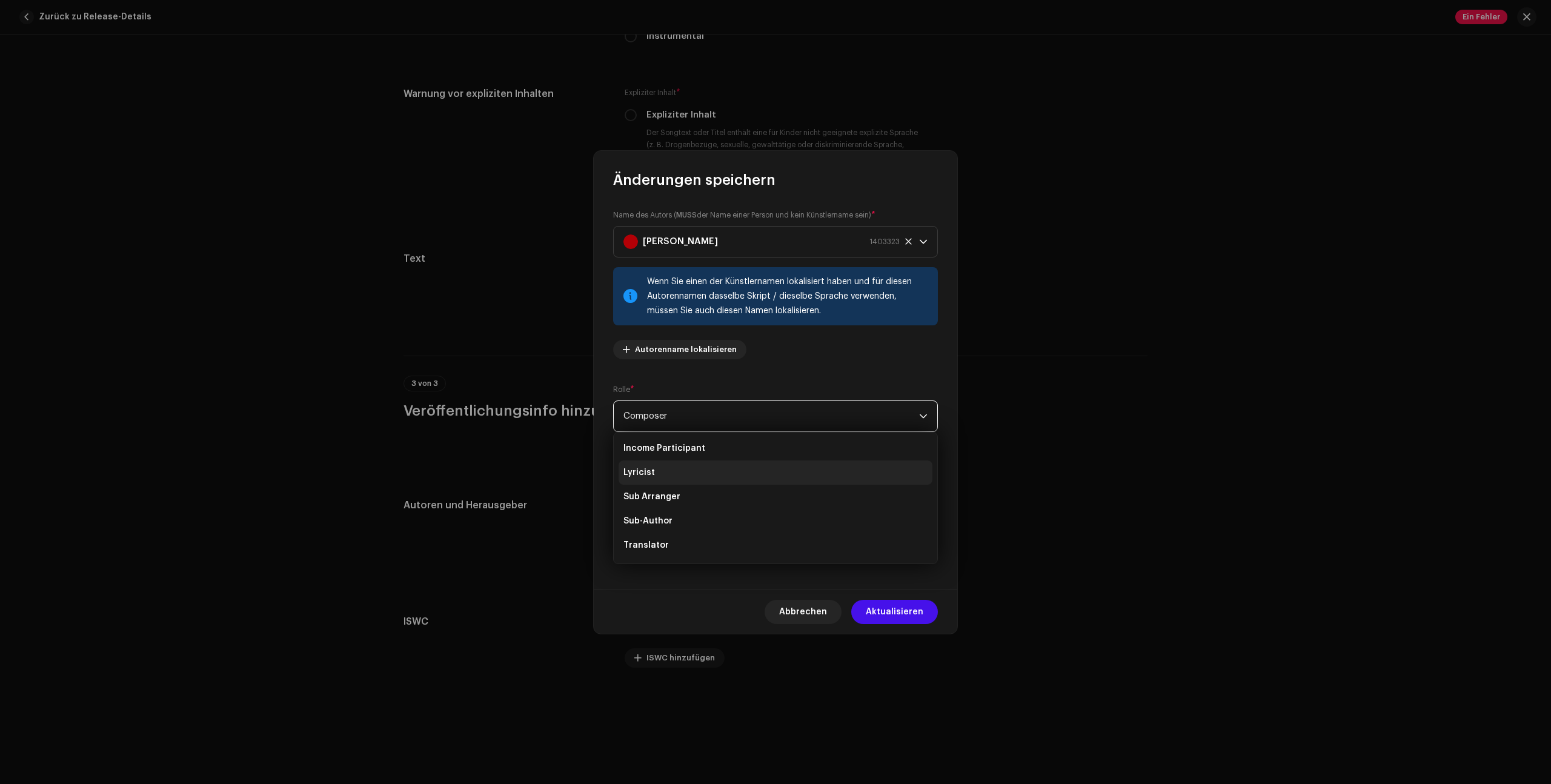
scroll to position [0, 0]
click at [861, 357] on div "Name des Autors ( MUSS der Name einer Person und kein Künstlername sein) * [PER…" at bounding box center [775, 289] width 325 height 160
click at [910, 616] on span "Aktualisieren" at bounding box center [894, 612] width 58 height 24
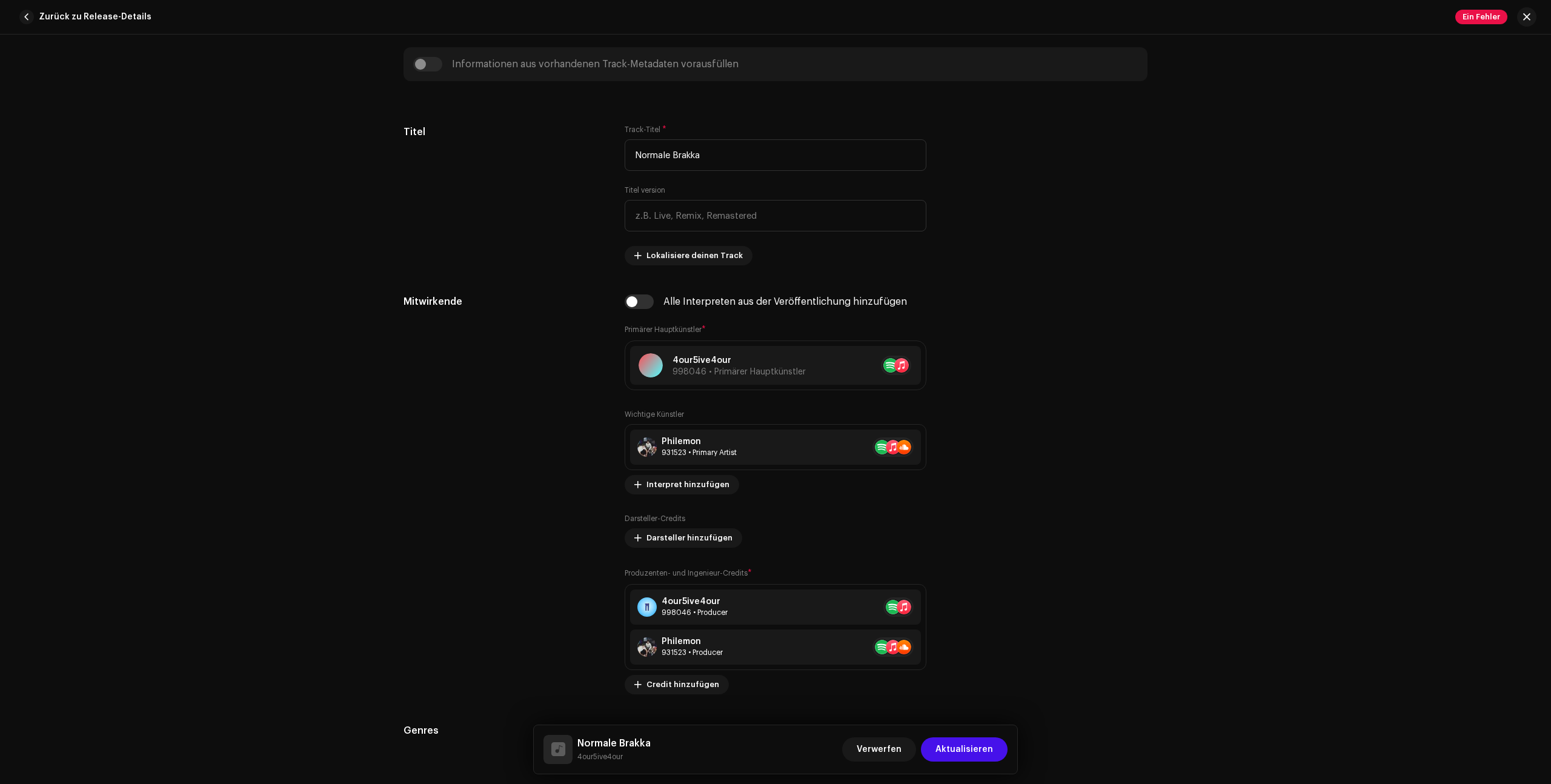
scroll to position [486, 0]
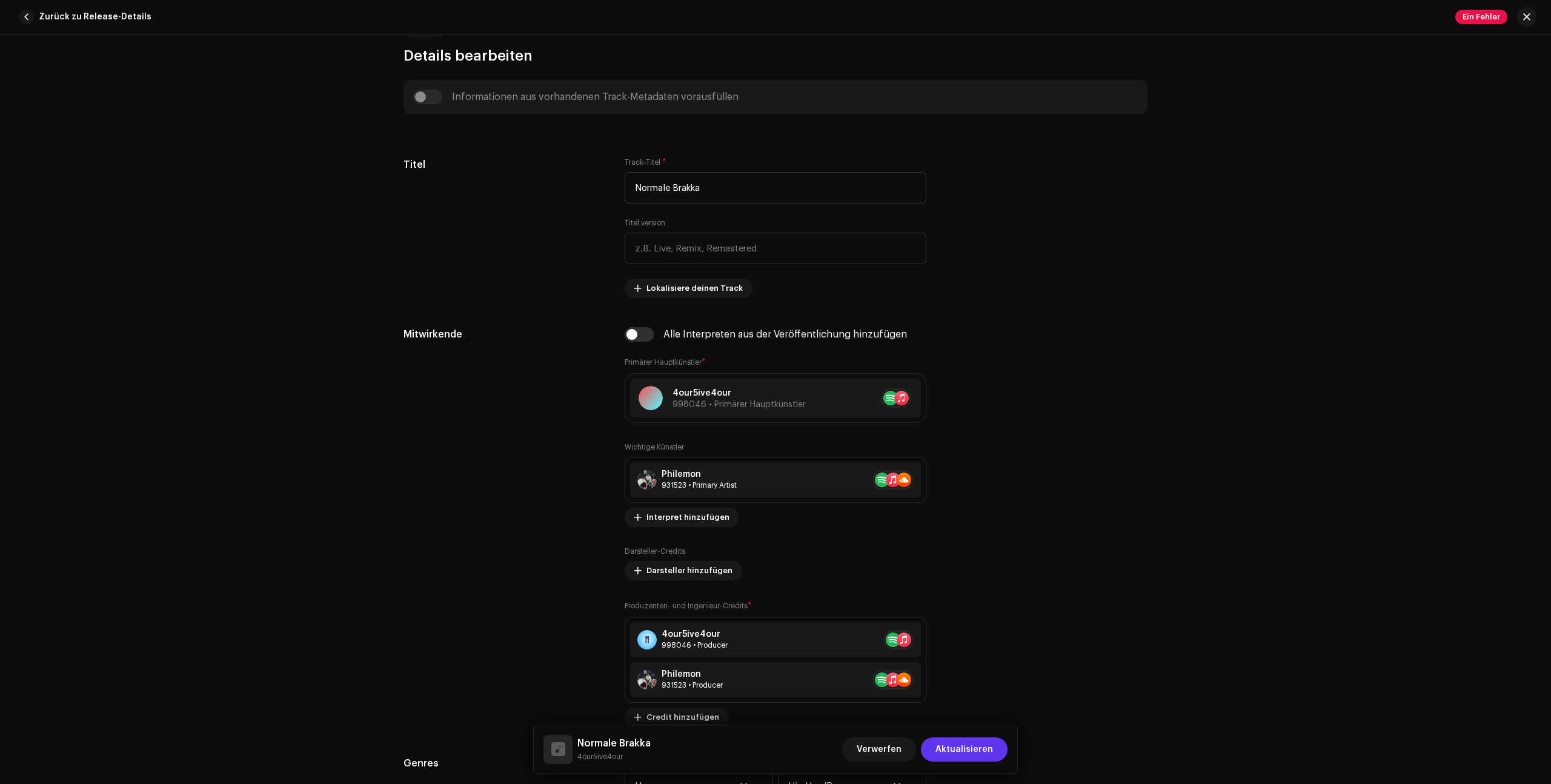
click at [972, 753] on span "Aktualisieren" at bounding box center [964, 749] width 58 height 24
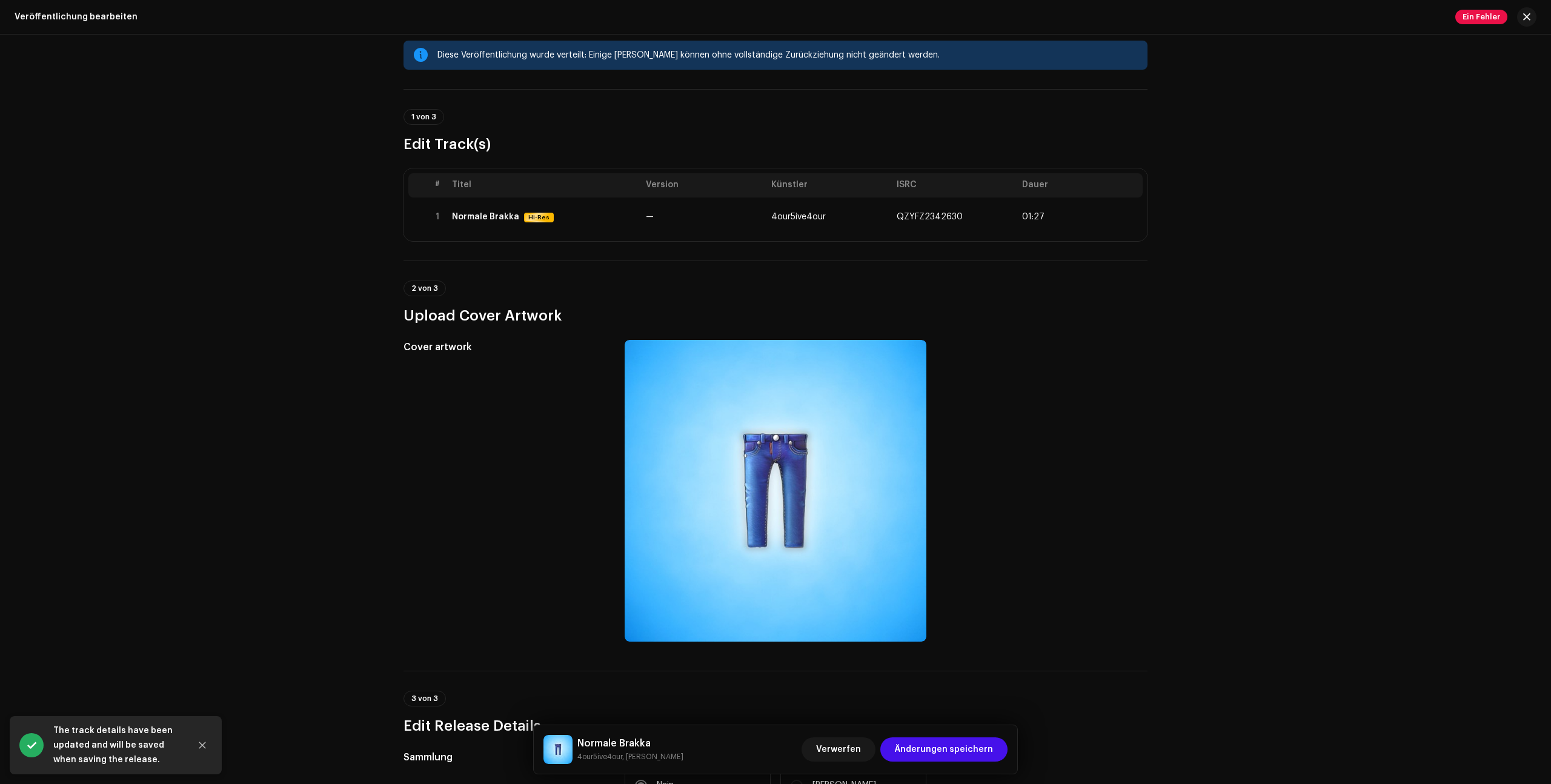
scroll to position [31, 0]
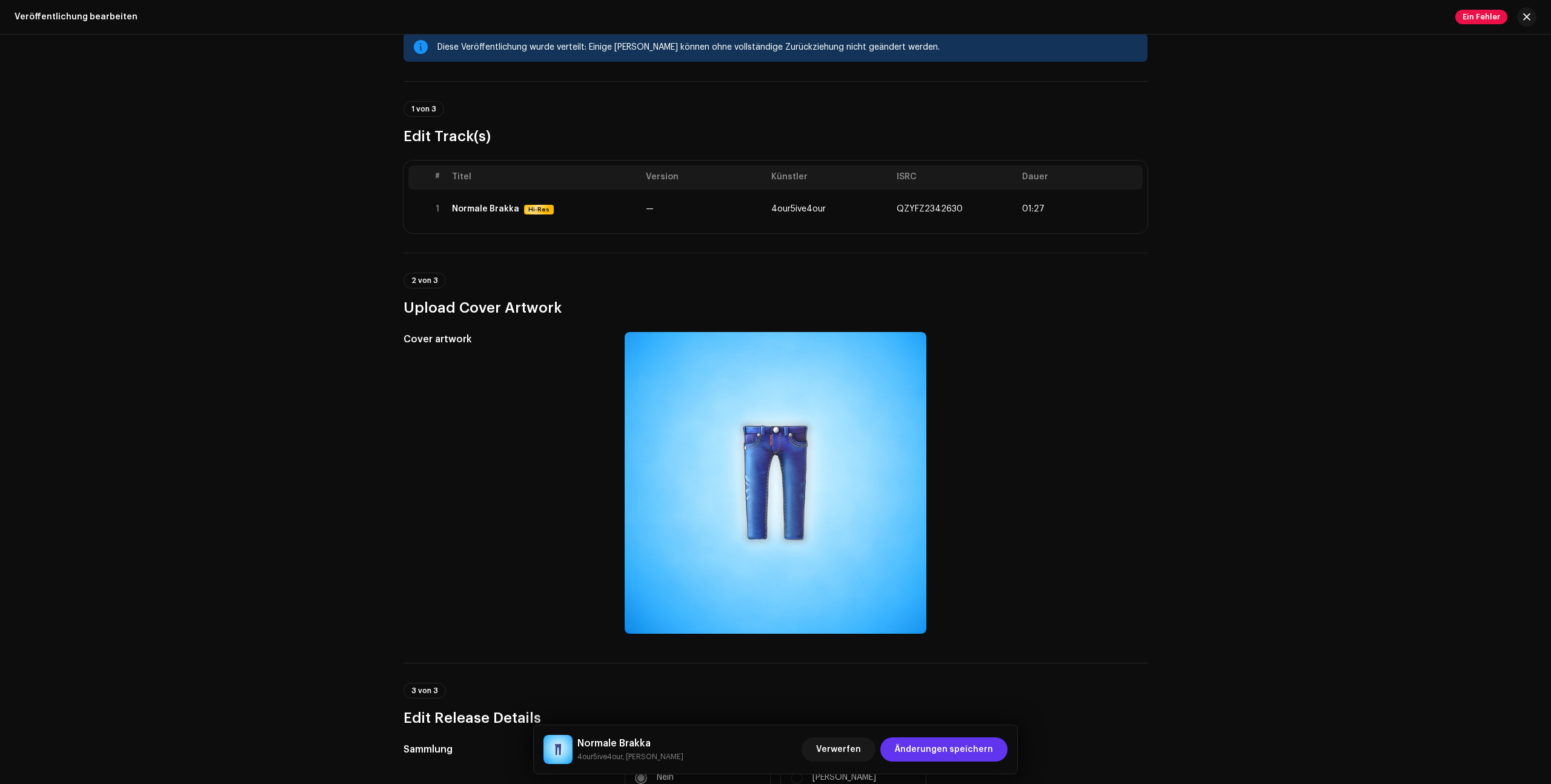
click at [960, 749] on span "Änderungen speichern" at bounding box center [944, 749] width 98 height 24
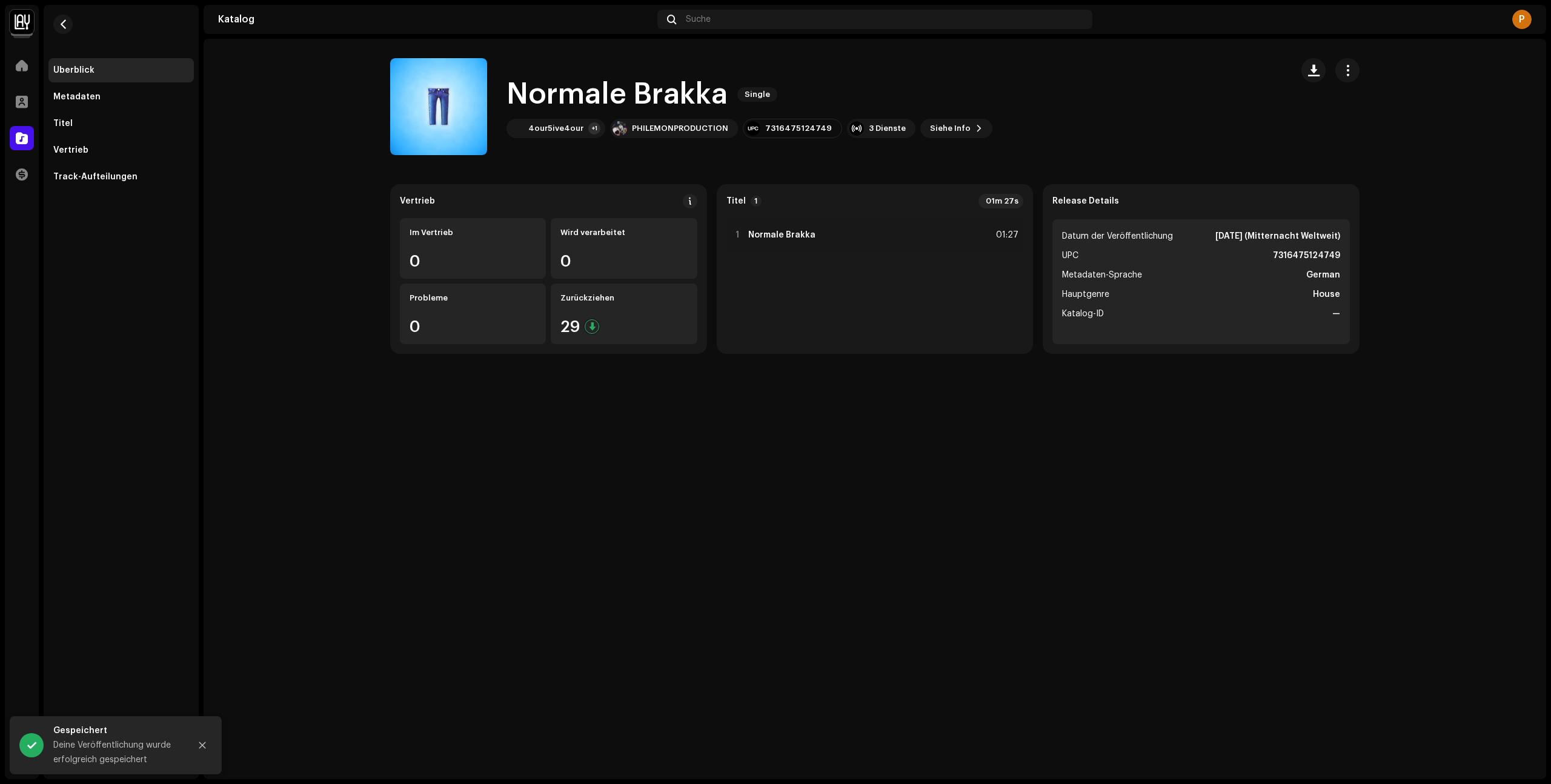
click at [1297, 243] on ul "Datum der Veröffentlichung [DATE] (Mitternacht Weltweit) UPC 7316475124749 Meta…" at bounding box center [1200, 281] width 297 height 125
click at [1431, 329] on catalog-releases-details-overview "Normale Brakka Single Normale Brakka Single 4our5ive4our +1 PHILEMONPRODUCTION …" at bounding box center [875, 206] width 1342 height 334
click at [878, 127] on div "3 Dienste" at bounding box center [886, 128] width 37 height 9
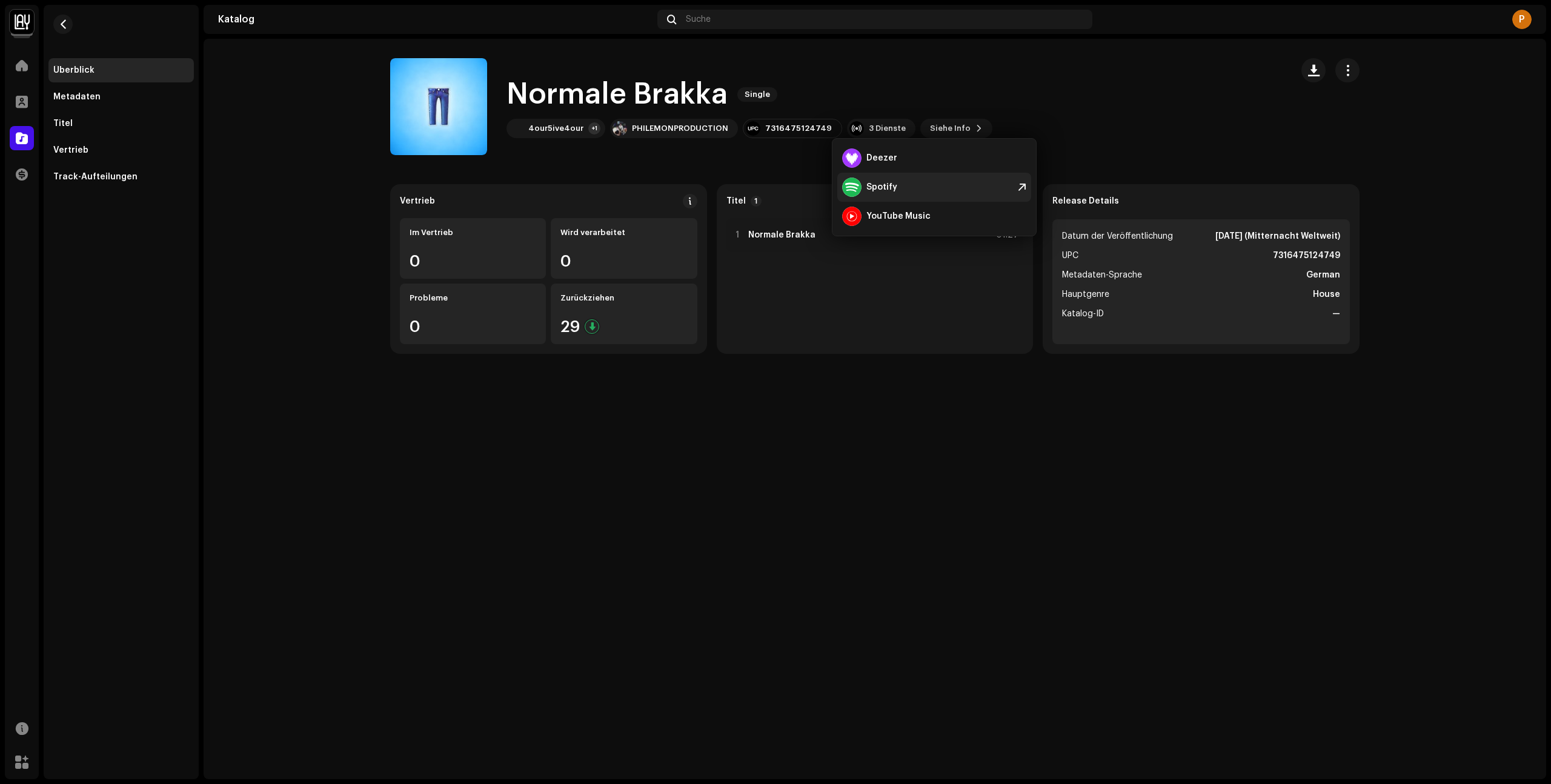
click at [932, 184] on div "Spotify" at bounding box center [934, 187] width 194 height 29
click at [273, 104] on re-o-release-hero "Normale Brakka Single Normale Brakka Single 4our5ive4our +1 PHILEMONPRODUCTION …" at bounding box center [875, 107] width 1342 height 97
click at [60, 21] on span "button" at bounding box center [63, 24] width 9 height 9
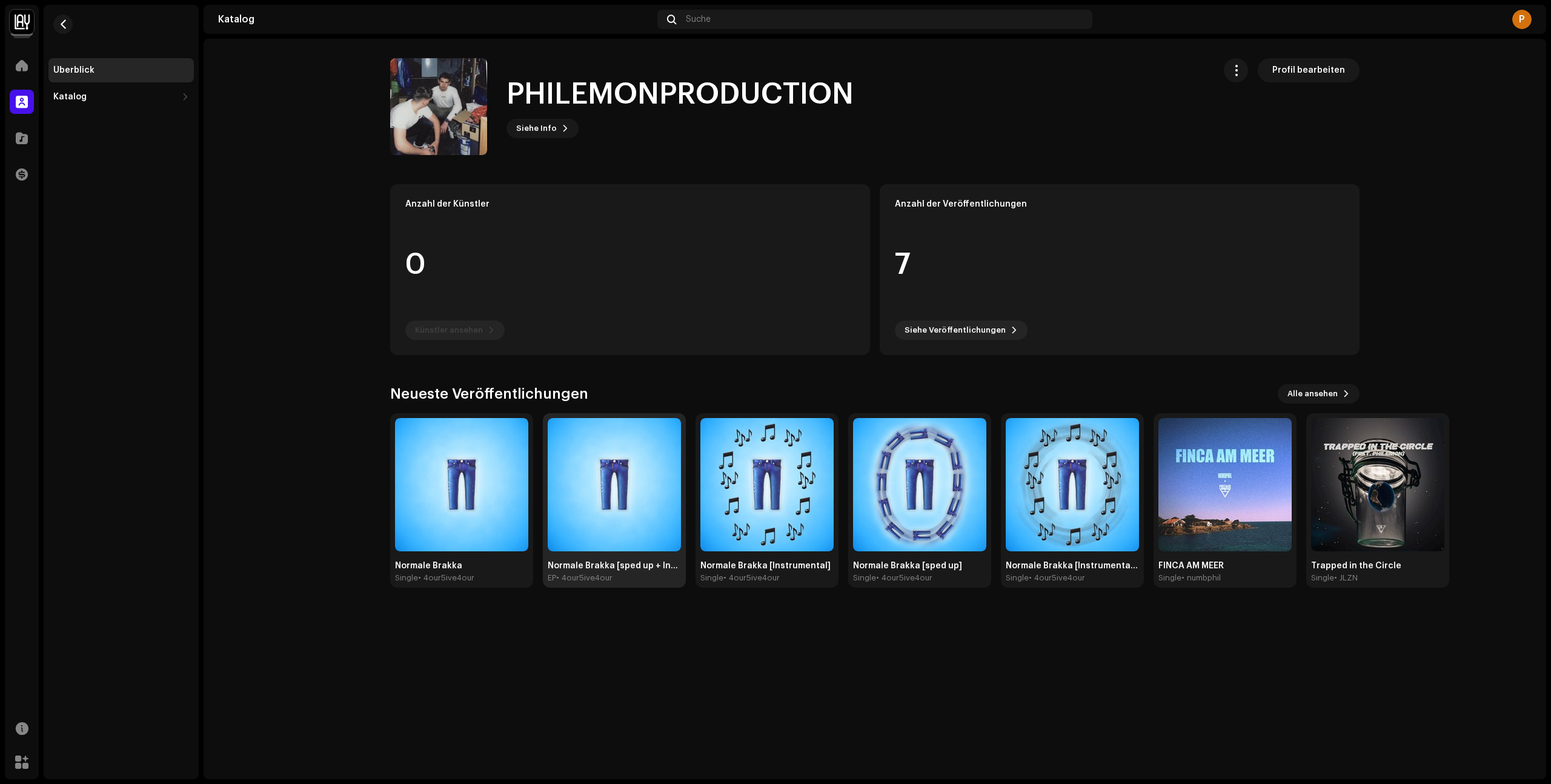
click at [608, 524] on img at bounding box center [614, 485] width 133 height 133
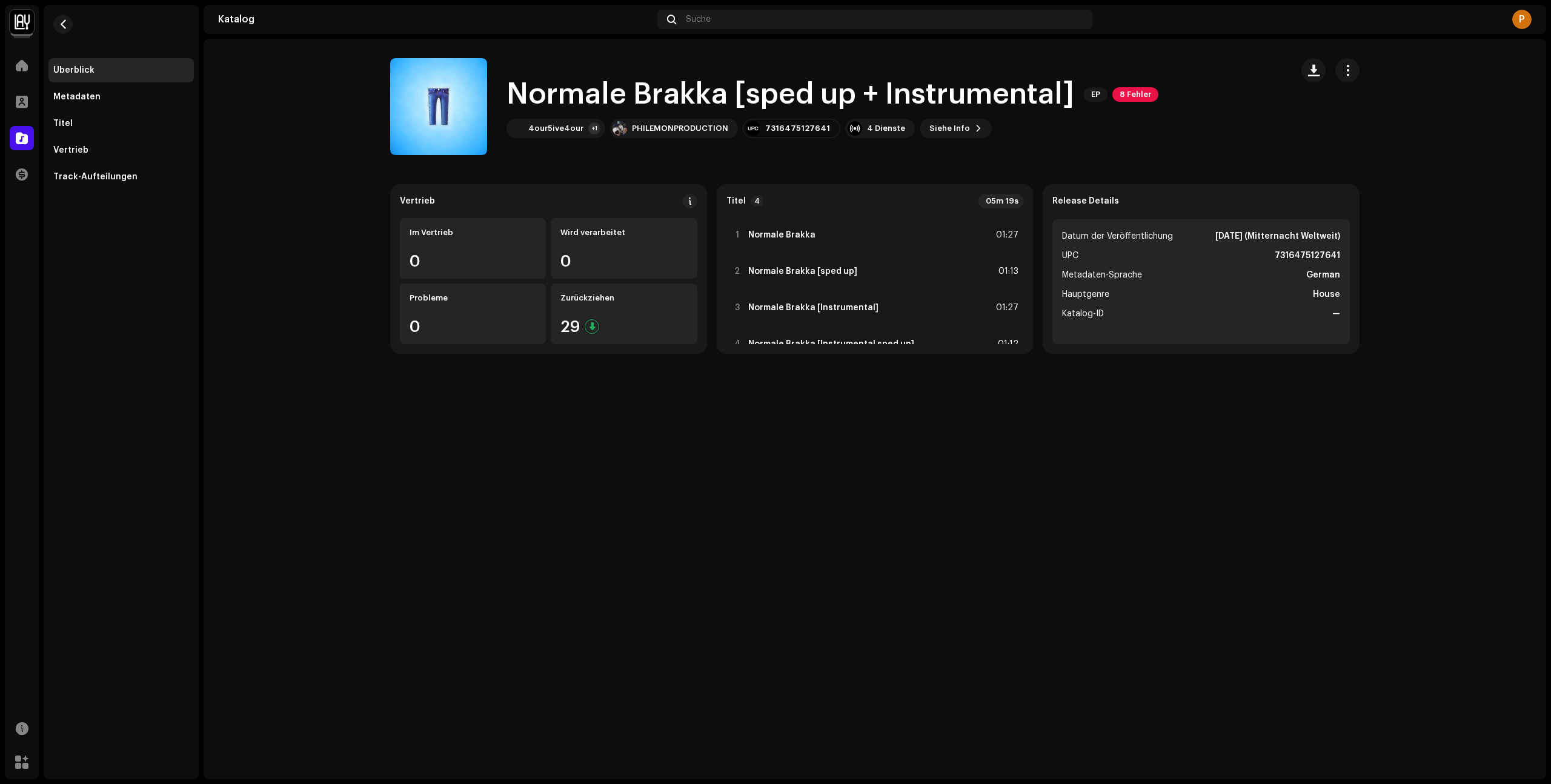
click at [1065, 125] on div "4our5ive4our +1 PHILEMONPRODUCTION 7316475127641 4 Dienste Siehe Info" at bounding box center [832, 128] width 652 height 19
click at [1128, 95] on span "8 Fehler" at bounding box center [1136, 94] width 46 height 14
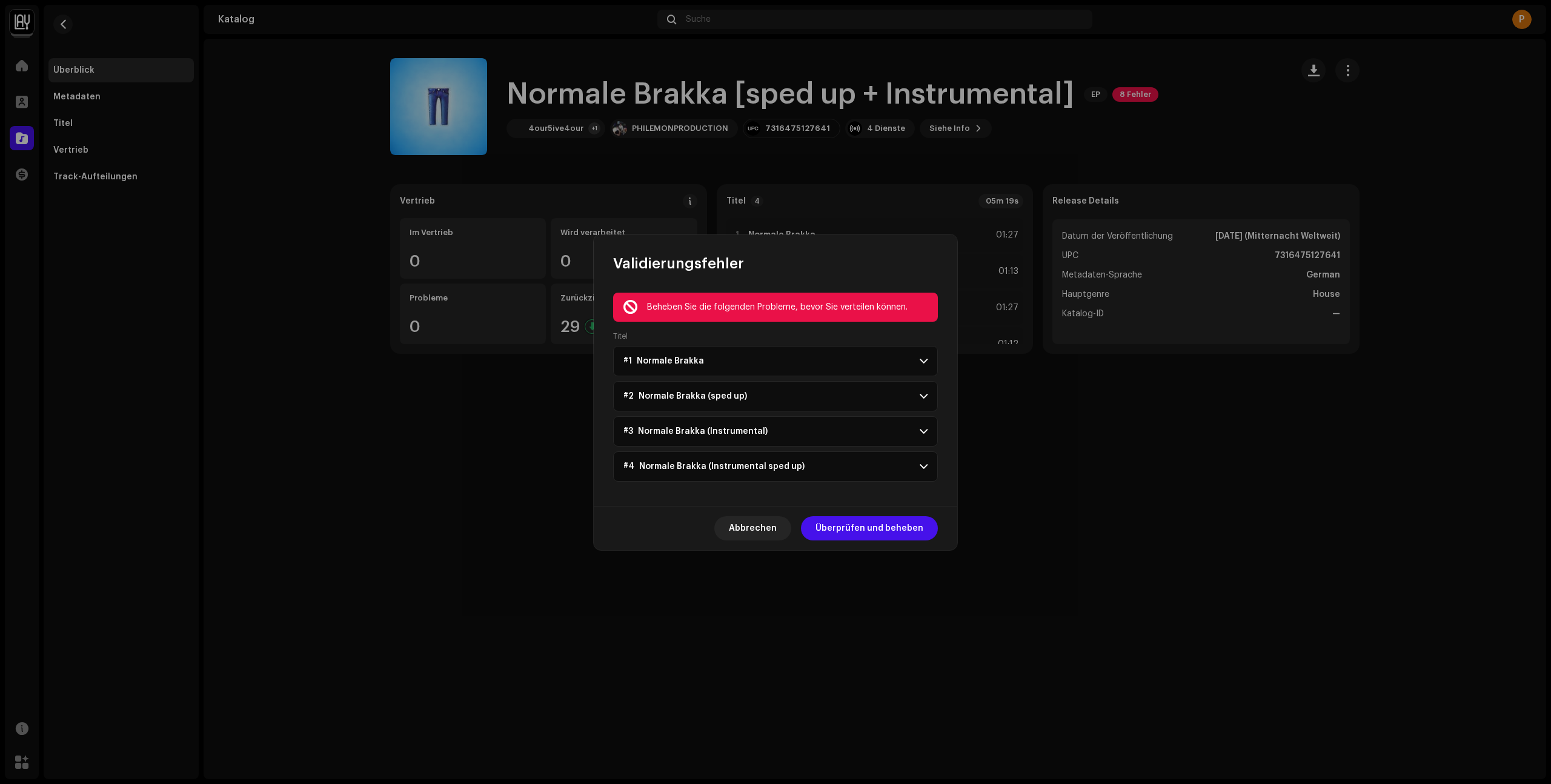
click at [871, 360] on p-accordion-header "#1 Normale Brakka" at bounding box center [775, 361] width 325 height 30
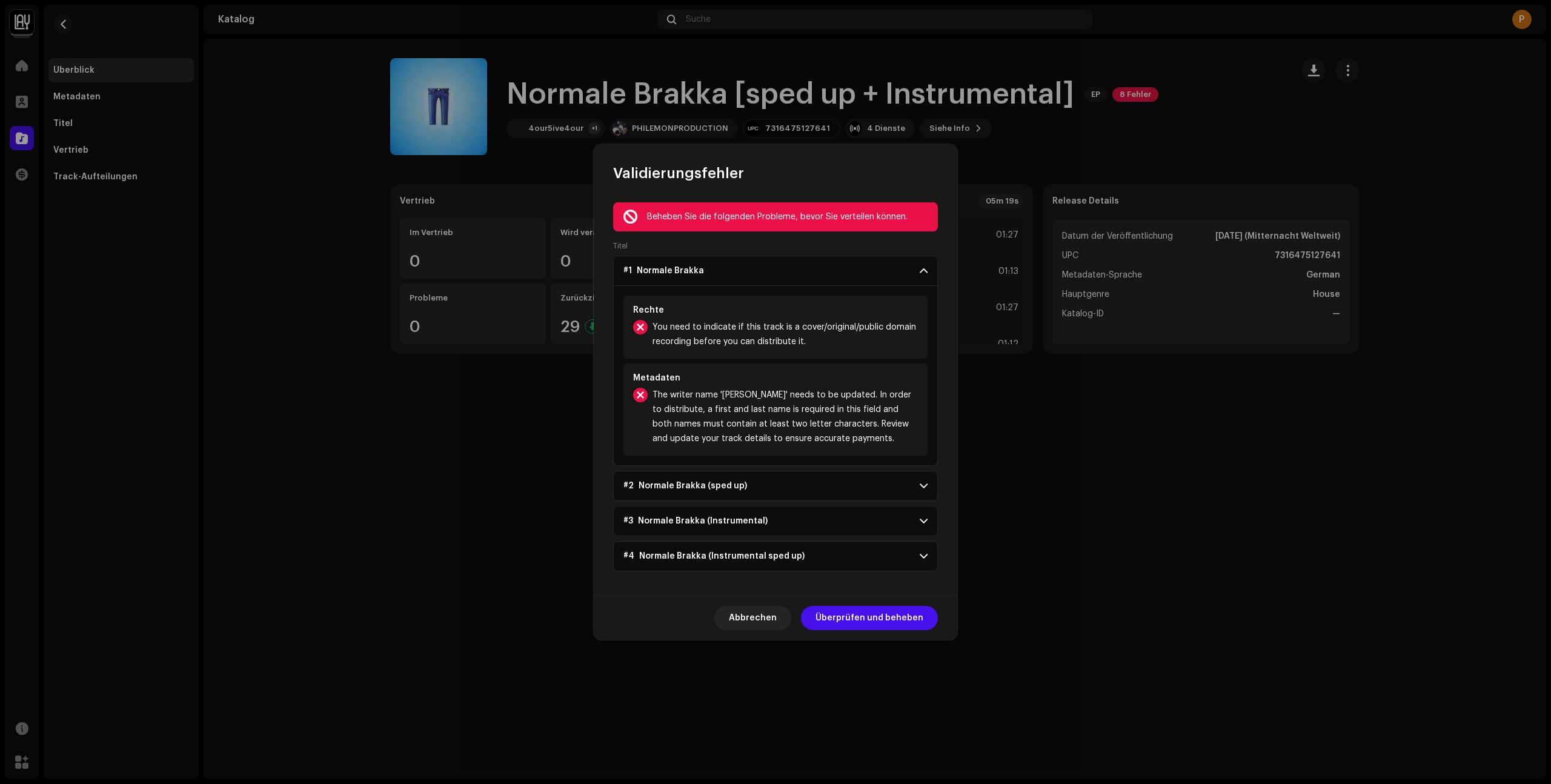
click at [797, 325] on span "You need to indicate if this track is a cover/original/public domain recording …" at bounding box center [785, 334] width 265 height 29
click at [872, 610] on span "Überprüfen und beheben" at bounding box center [869, 618] width 108 height 24
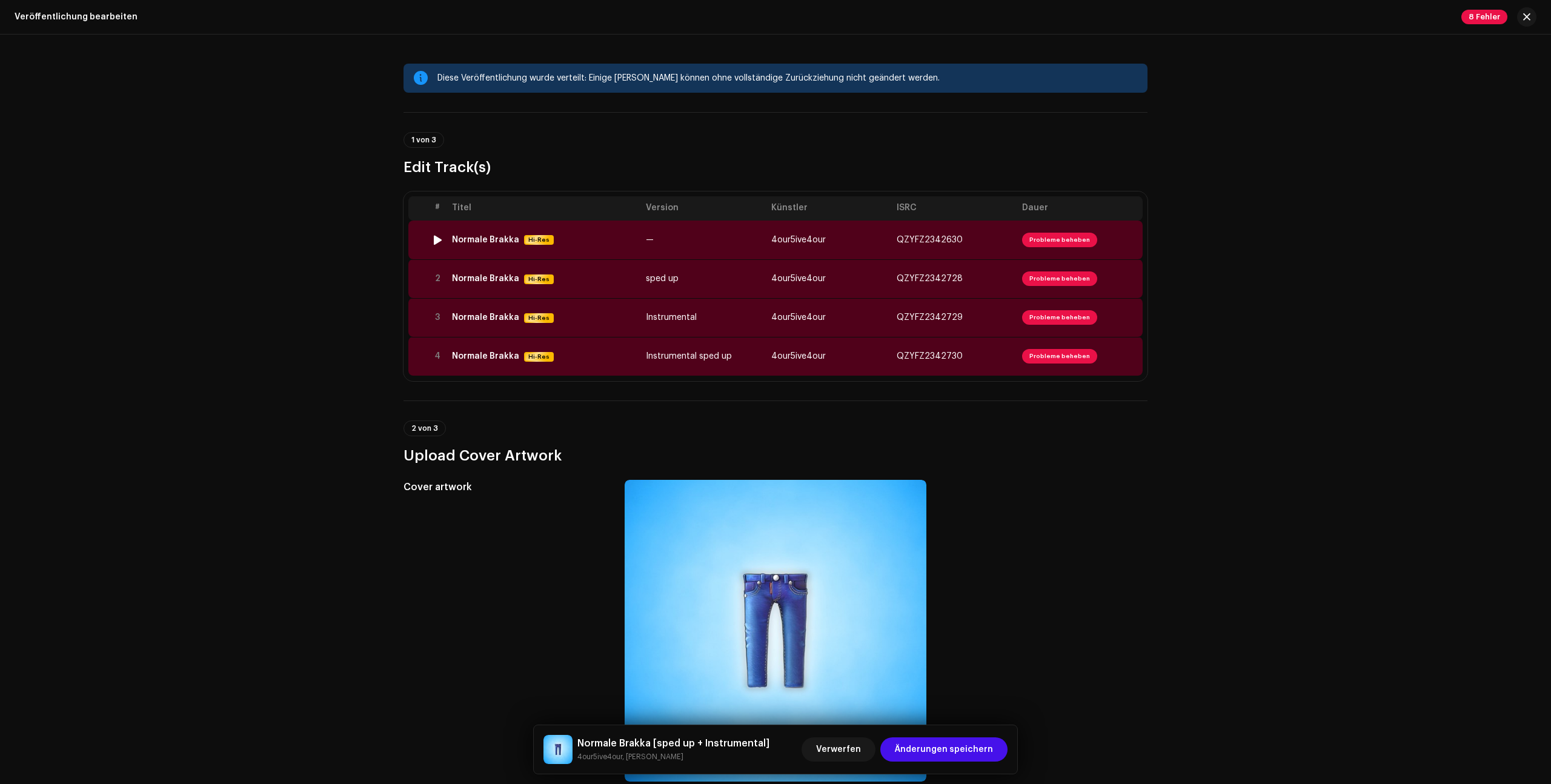
click at [952, 231] on td "QZYFZ2342630" at bounding box center [954, 240] width 125 height 39
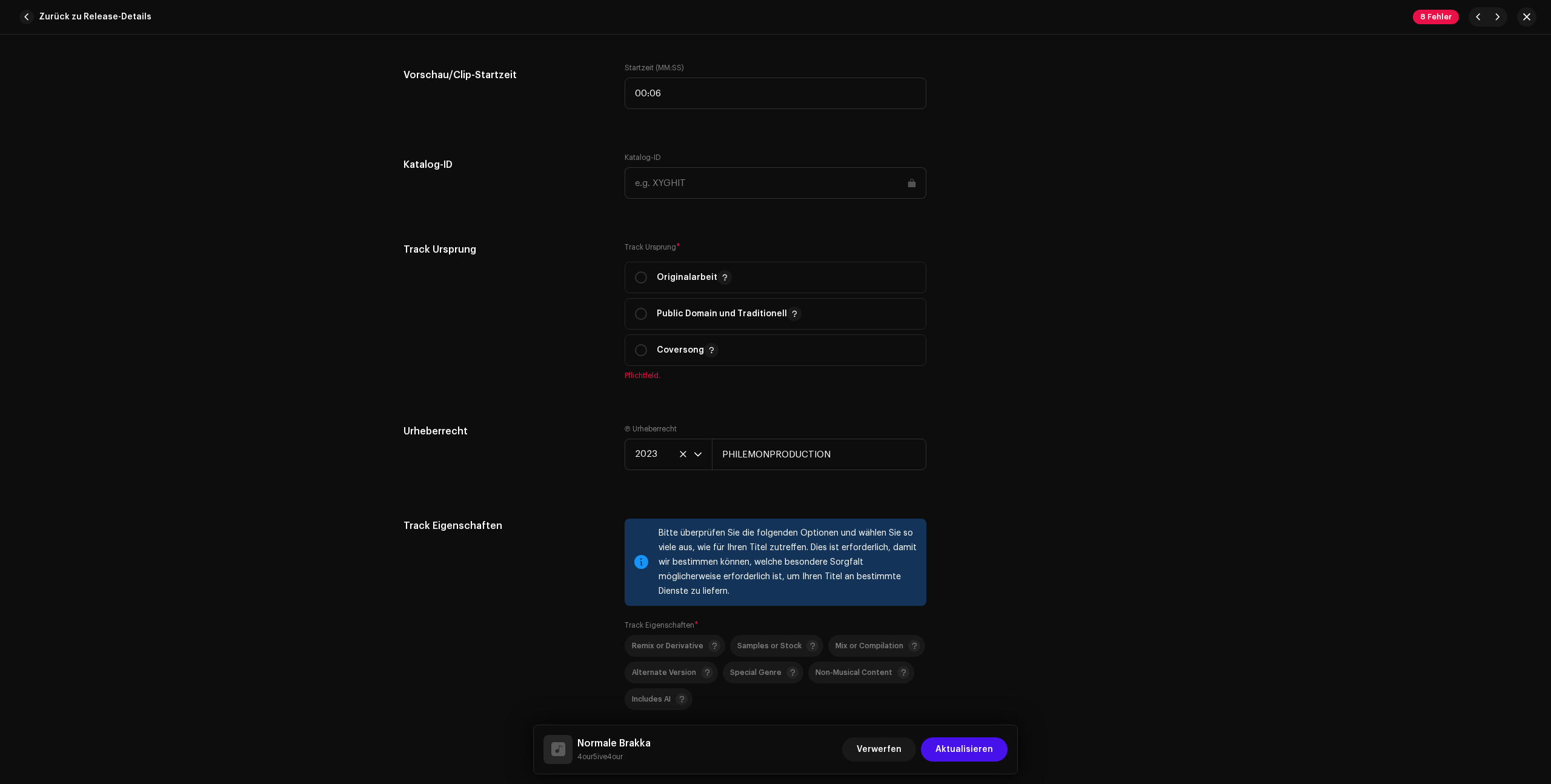
scroll to position [1351, 0]
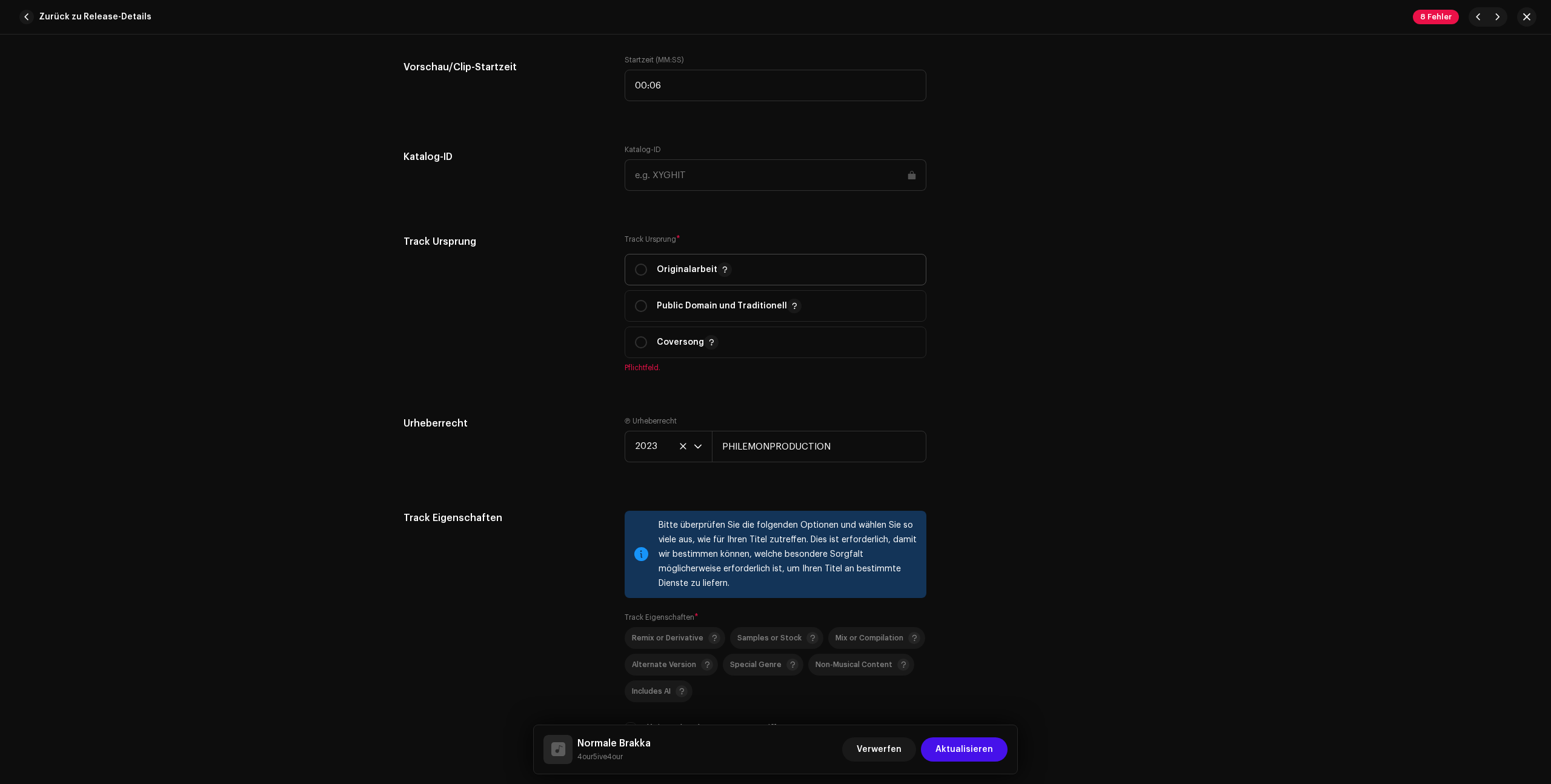
click at [675, 269] on p "Originalarbeit" at bounding box center [694, 269] width 75 height 14
radio input "true"
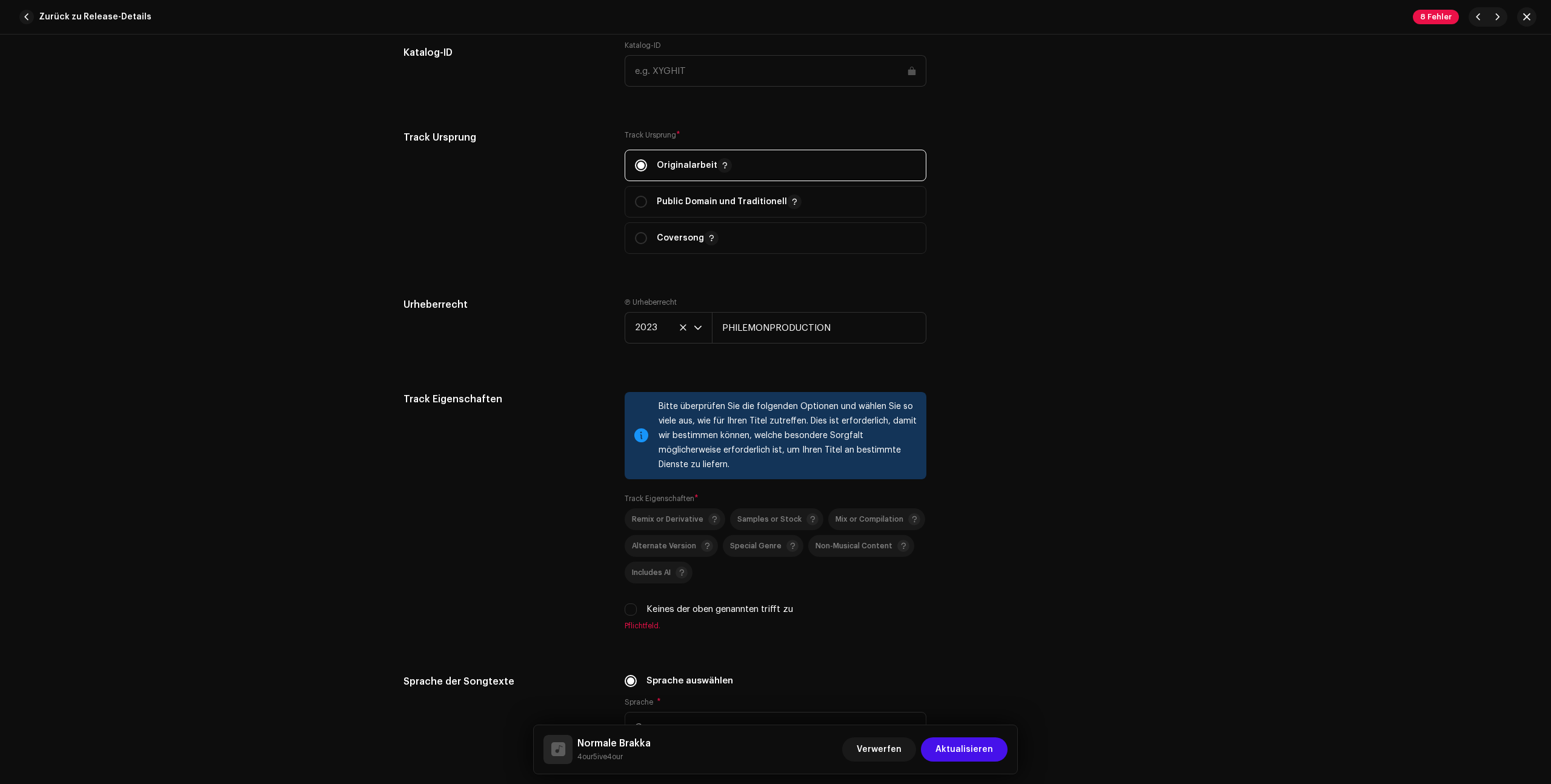
scroll to position [1593, 0]
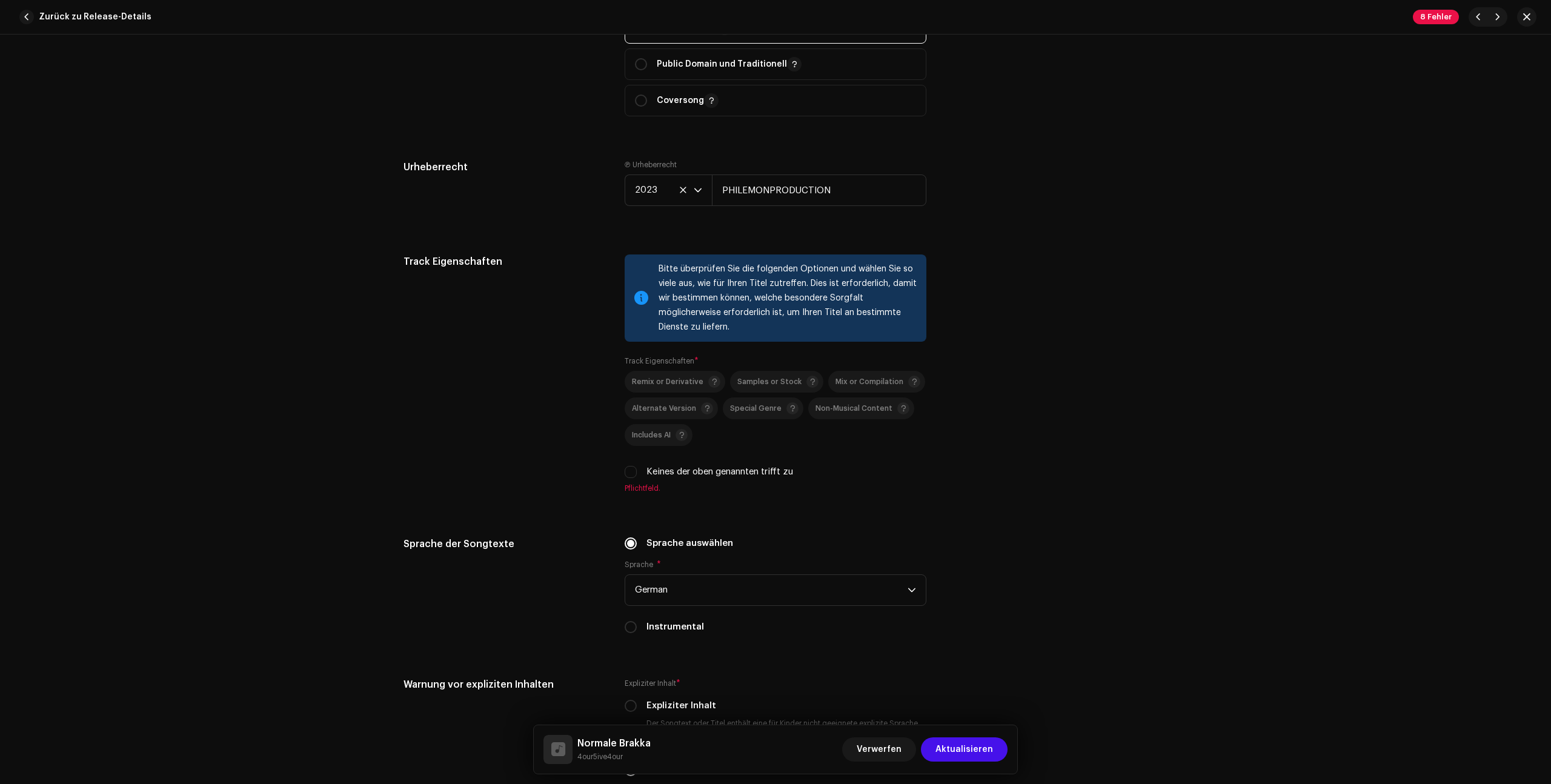
click at [703, 467] on label "Keines der oben genannten trifft zu" at bounding box center [720, 472] width 147 height 14
click at [637, 467] on input "Keines der oben genannten trifft zu" at bounding box center [630, 472] width 12 height 12
checkbox input "true"
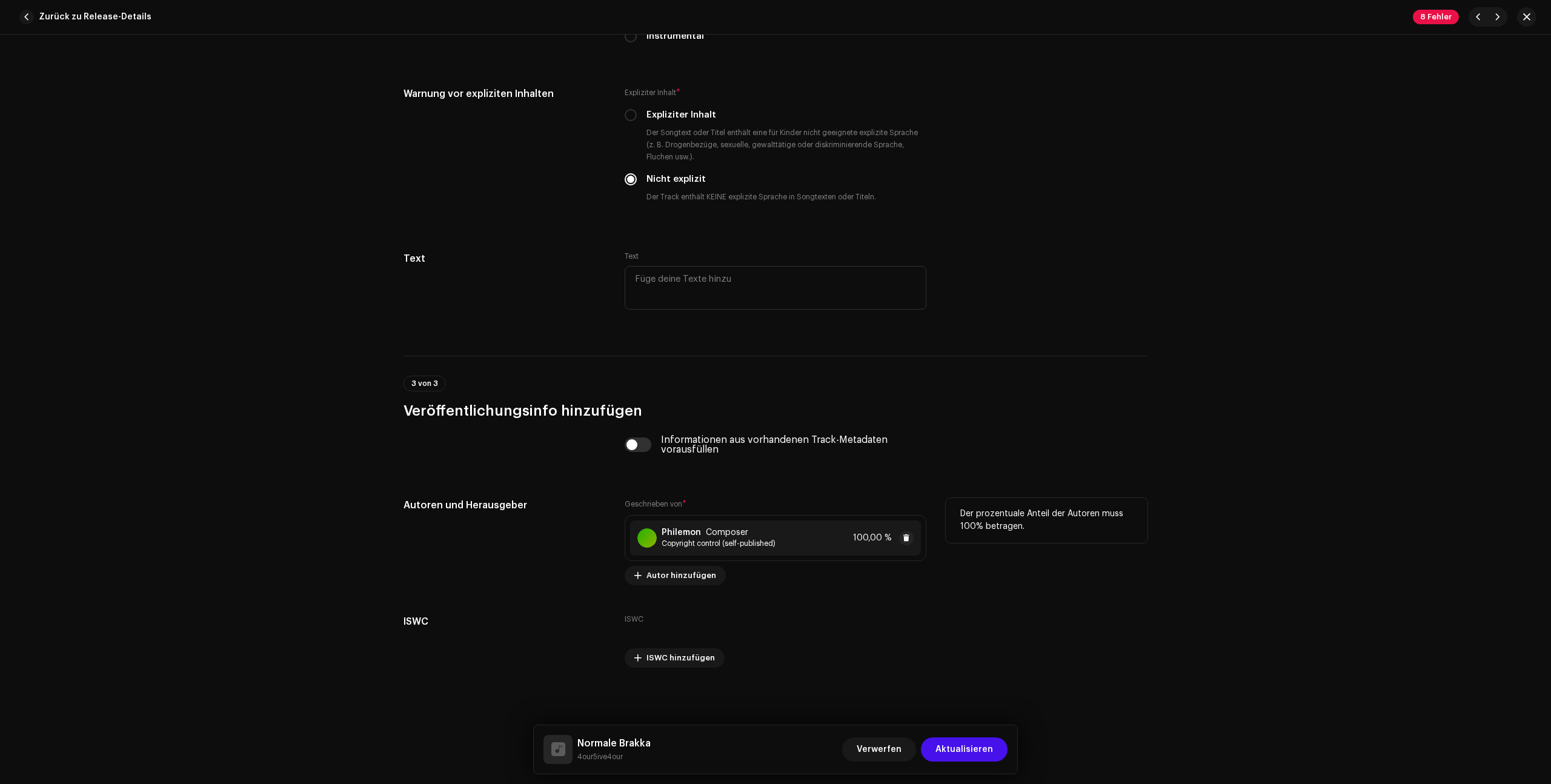
scroll to position [2162, 0]
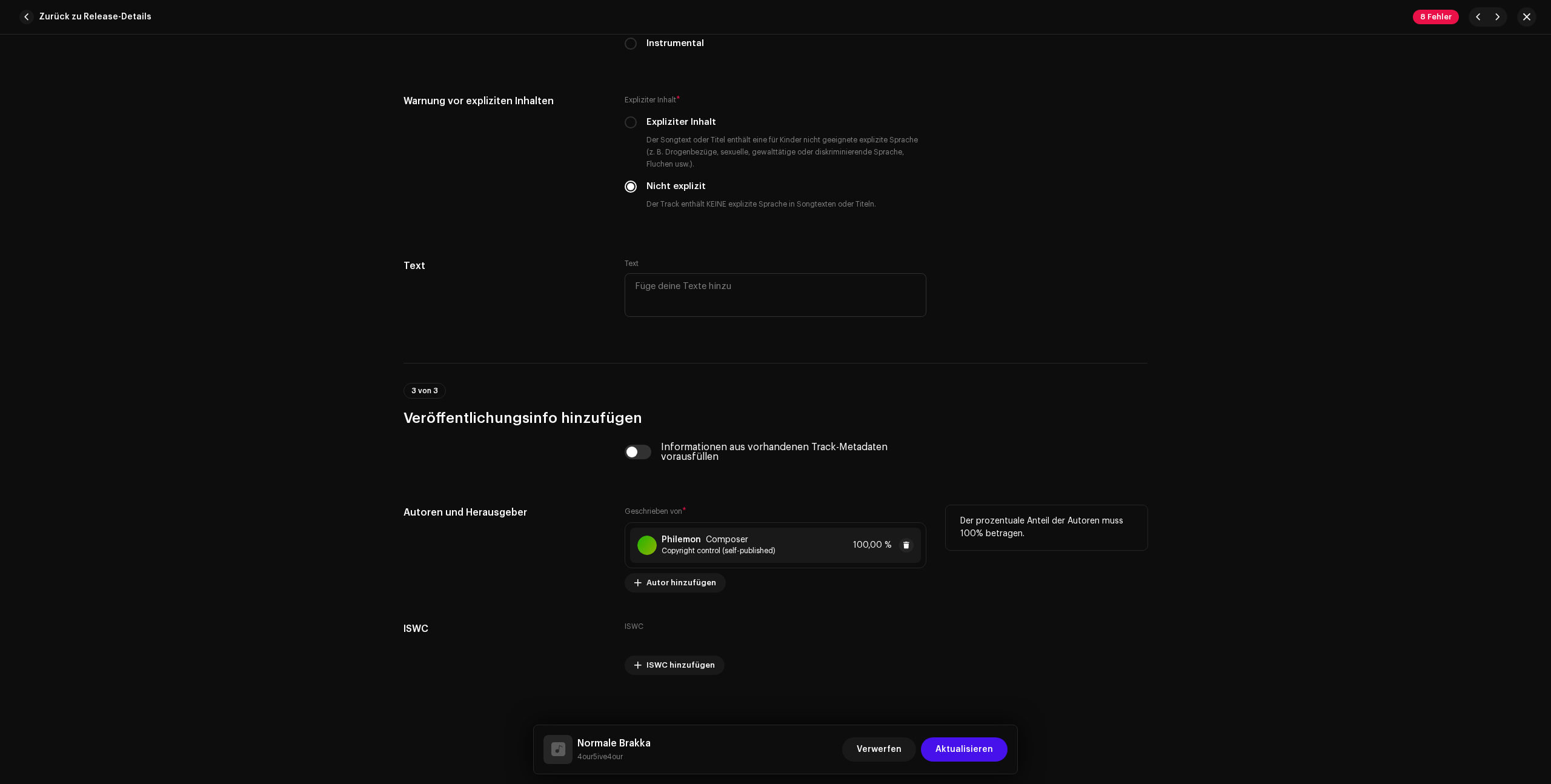
click at [783, 554] on div "Philemon Composer Copyright control (self-published) 100,00 %" at bounding box center [776, 545] width 291 height 35
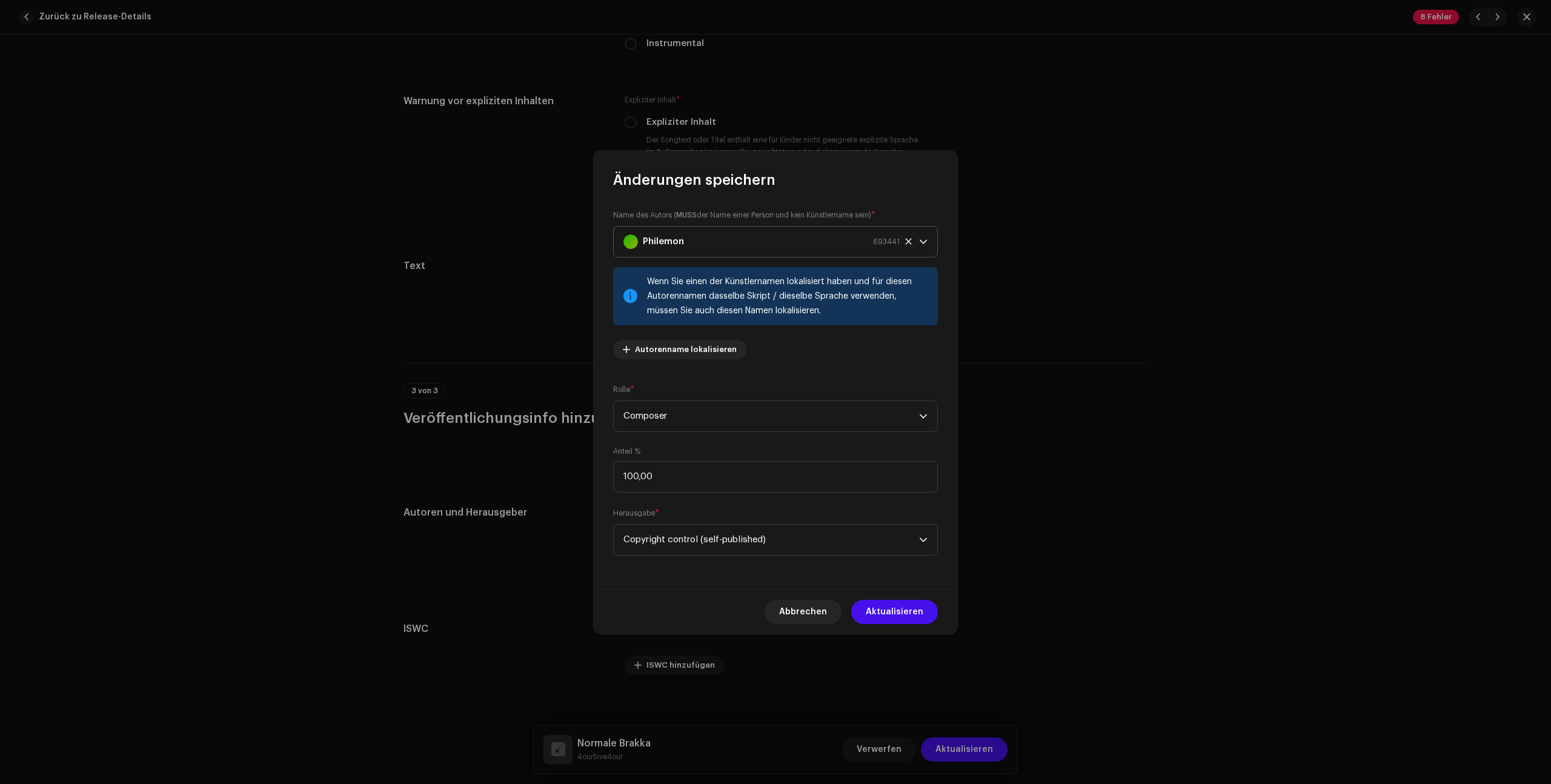
click at [744, 248] on div "Philemon 693441" at bounding box center [762, 242] width 277 height 30
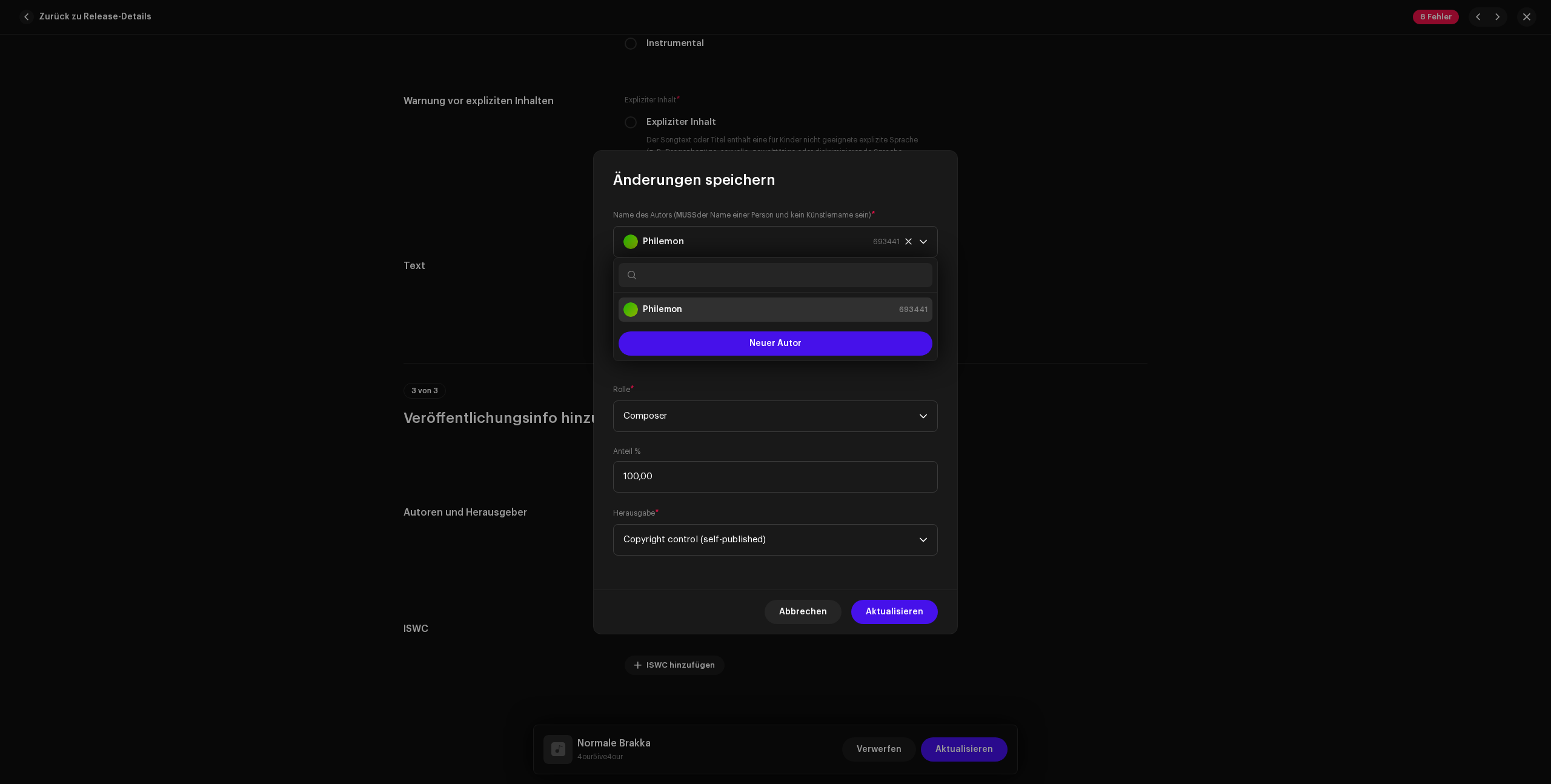
click at [730, 281] on input "text" at bounding box center [776, 275] width 314 height 24
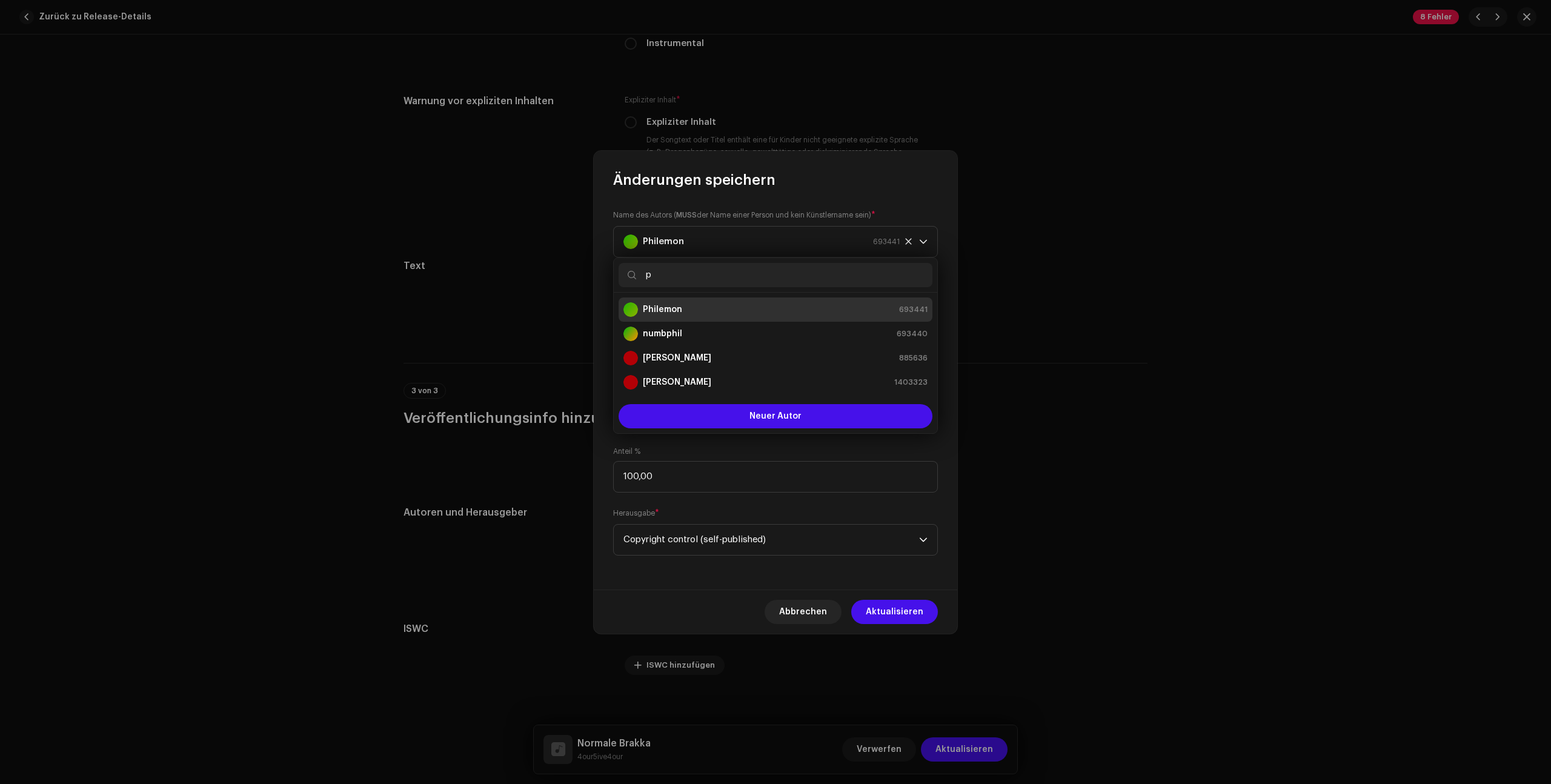
type input "ph"
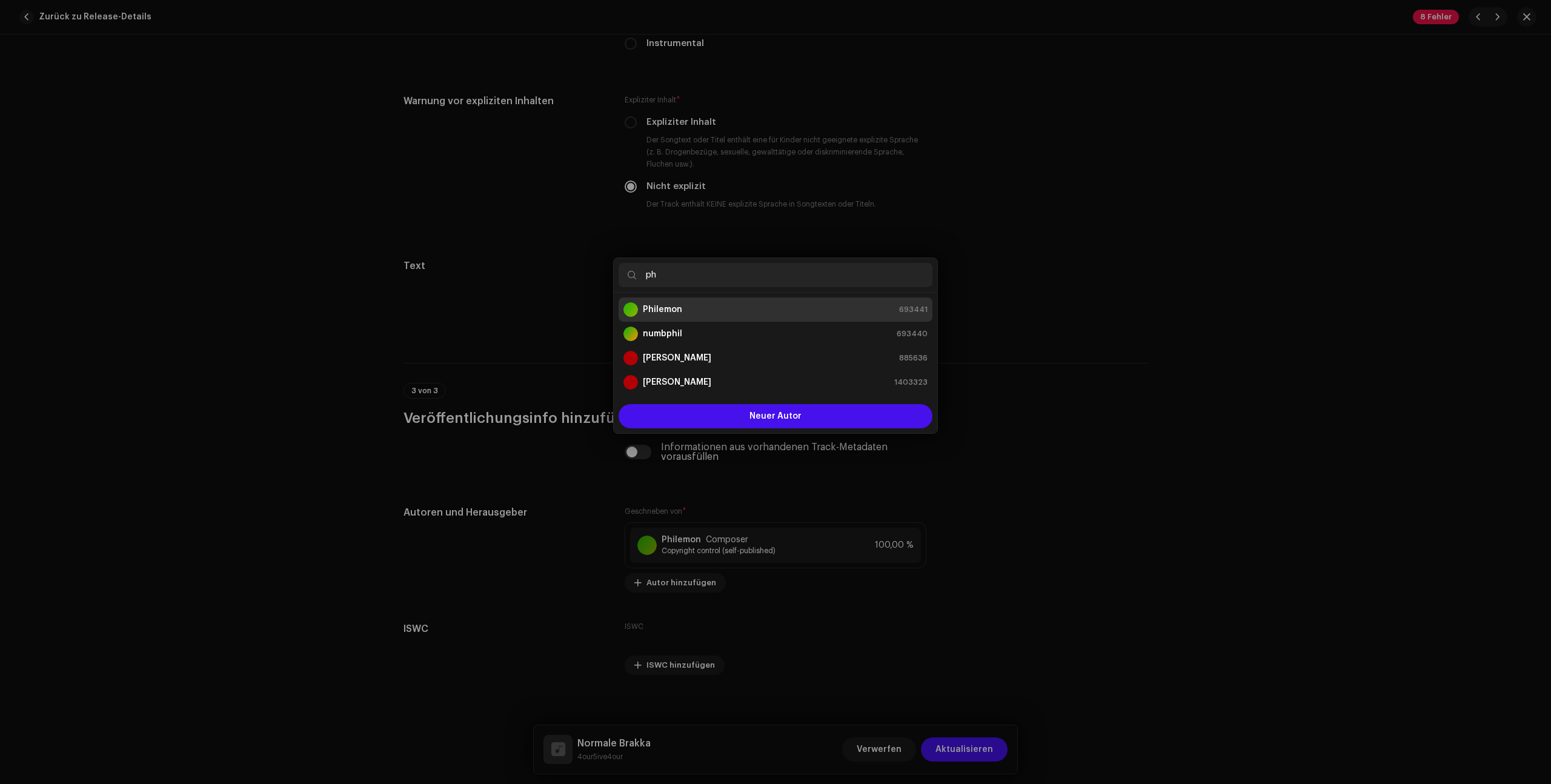
click at [1295, 292] on div "Änderungen speichern Name des Autors ( MUSS der Name einer Person und kein Küns…" at bounding box center [776, 392] width 1551 height 784
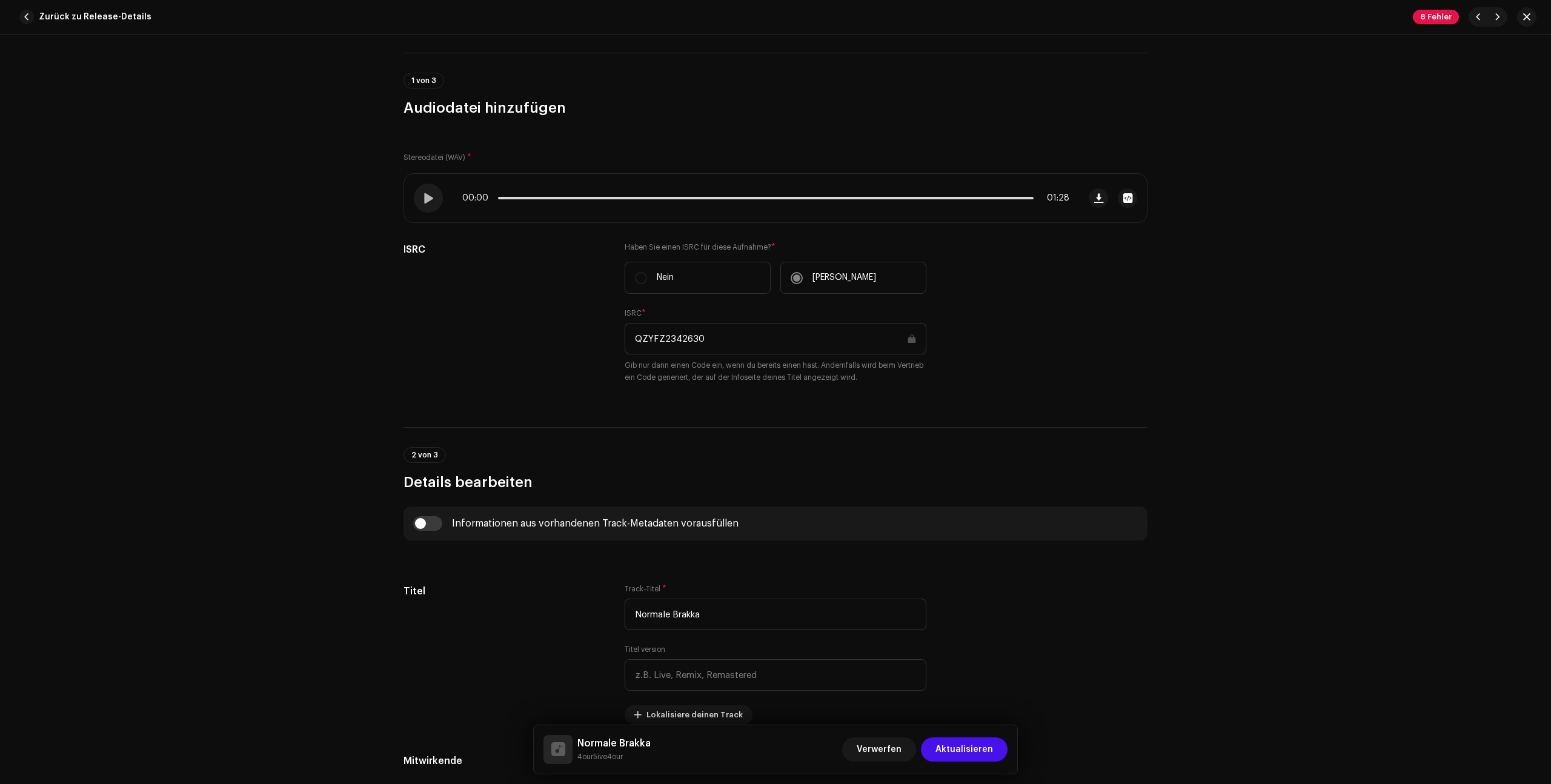
scroll to position [0, 0]
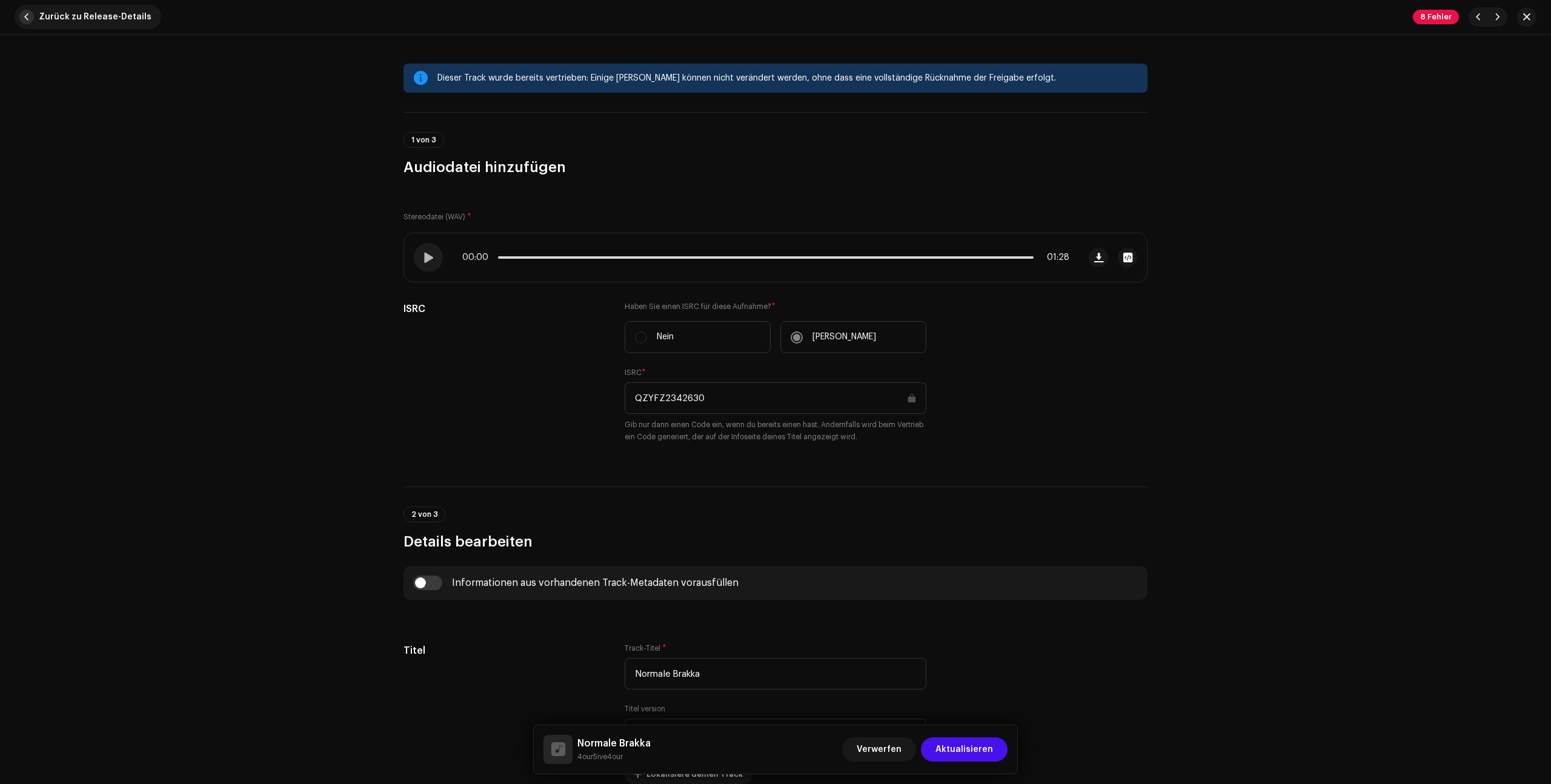
click at [41, 18] on span "Zurück zu Release-Details" at bounding box center [95, 17] width 112 height 24
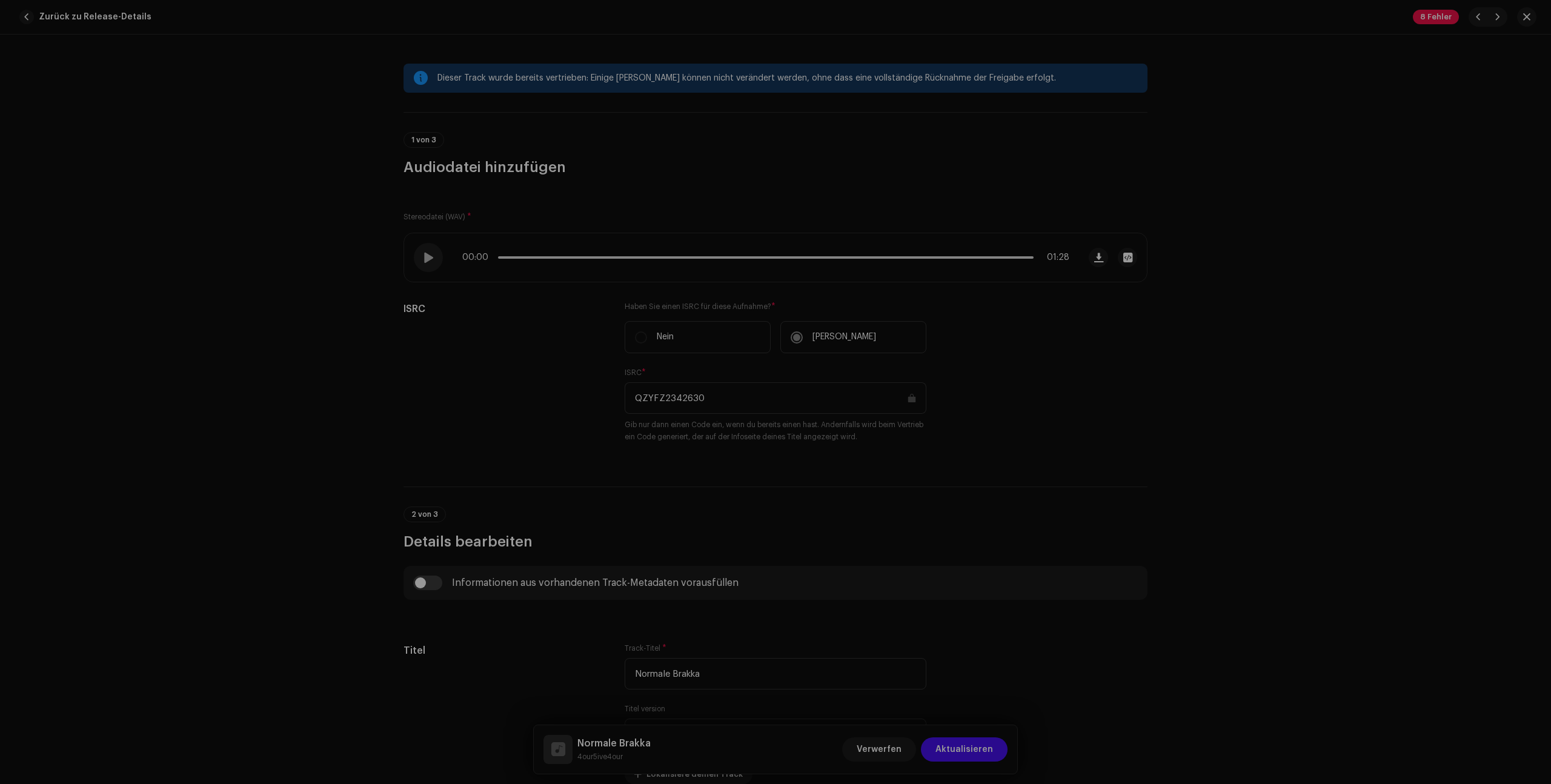
click at [1234, 451] on div "Bestätigen Die Track-Metadatenfelder wurden geändert. Track-Updates hinzufügen?…" at bounding box center [776, 392] width 1551 height 784
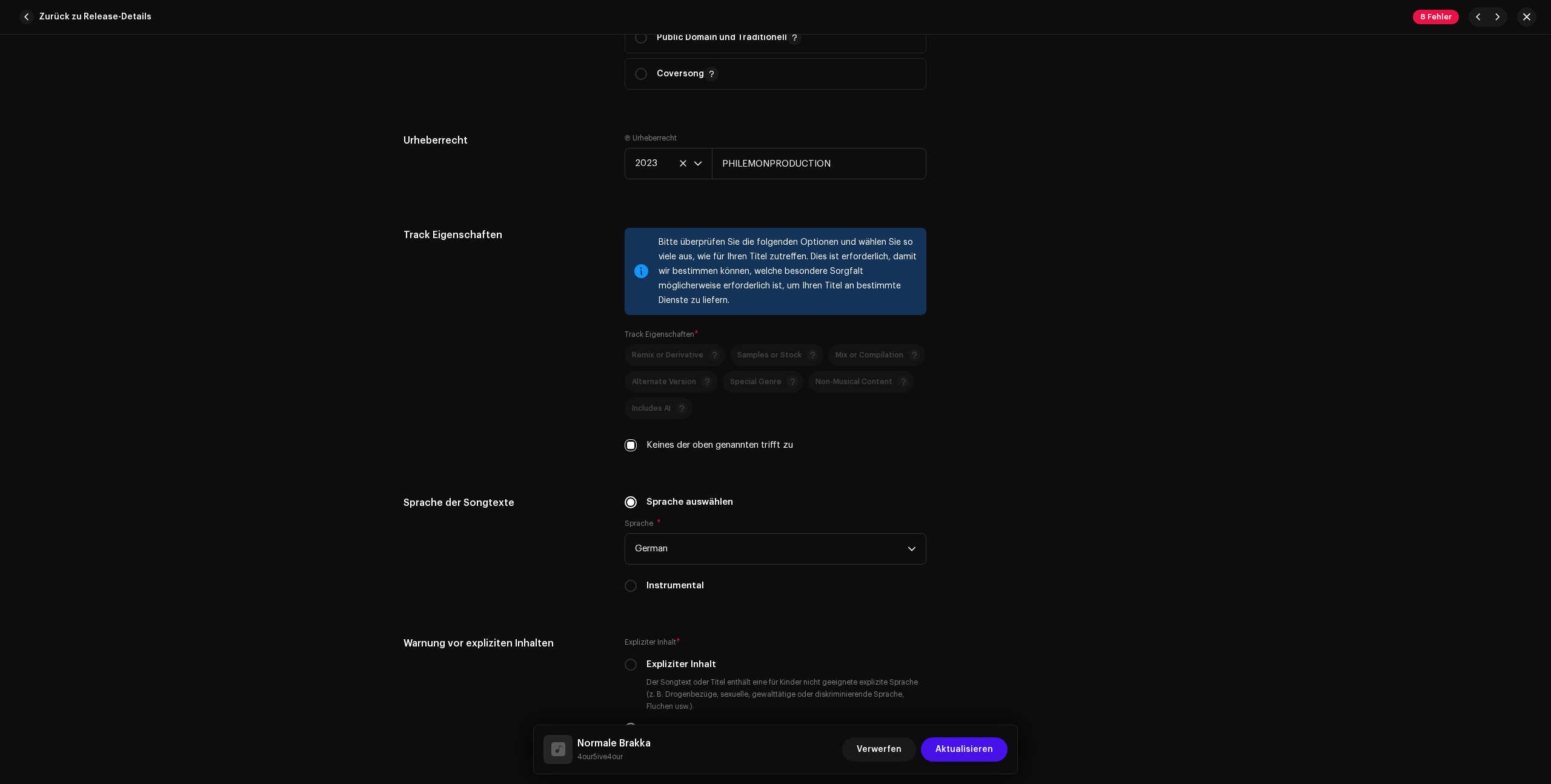
scroll to position [1685, 0]
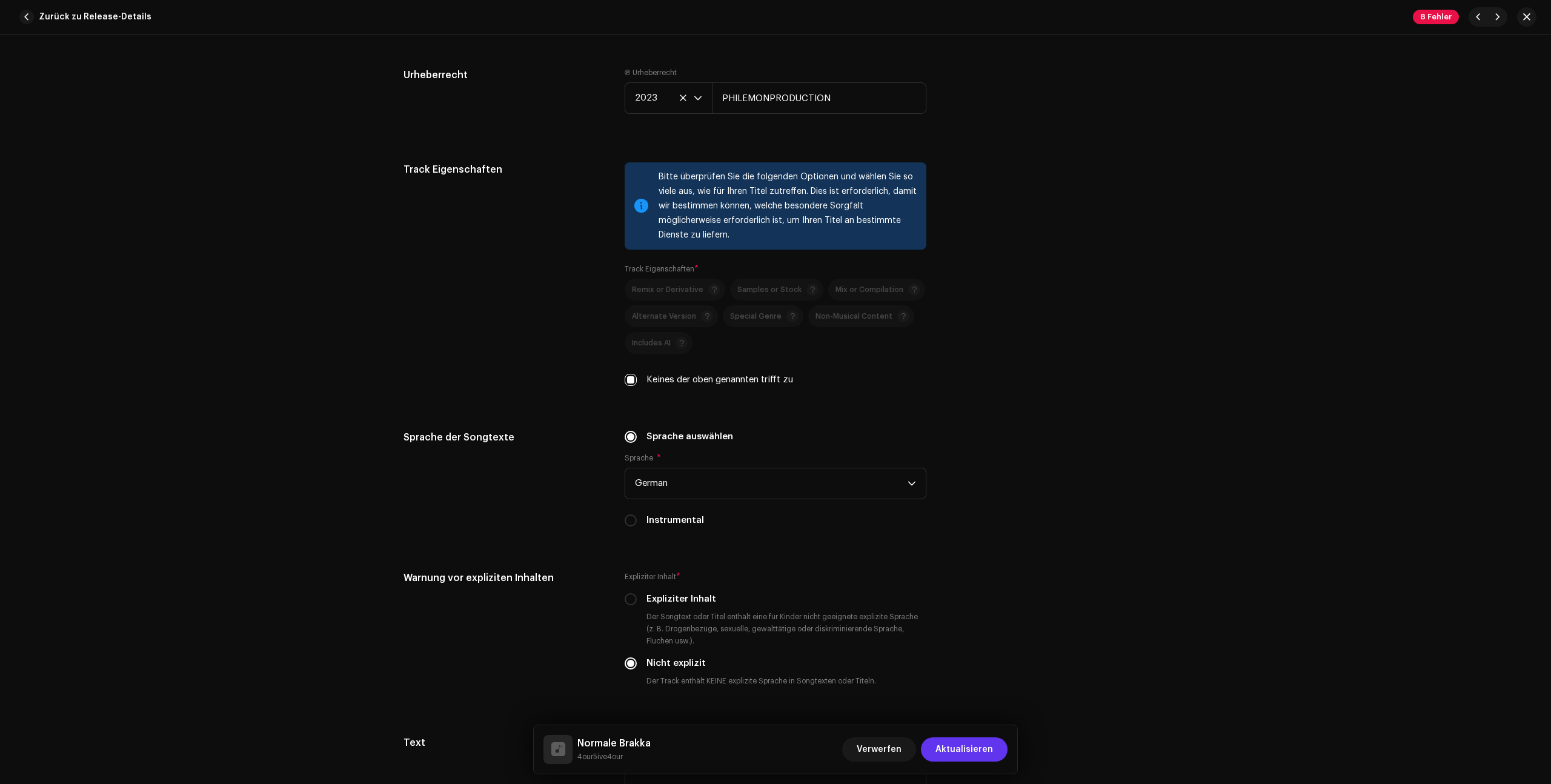
click at [960, 749] on span "Aktualisieren" at bounding box center [964, 749] width 58 height 24
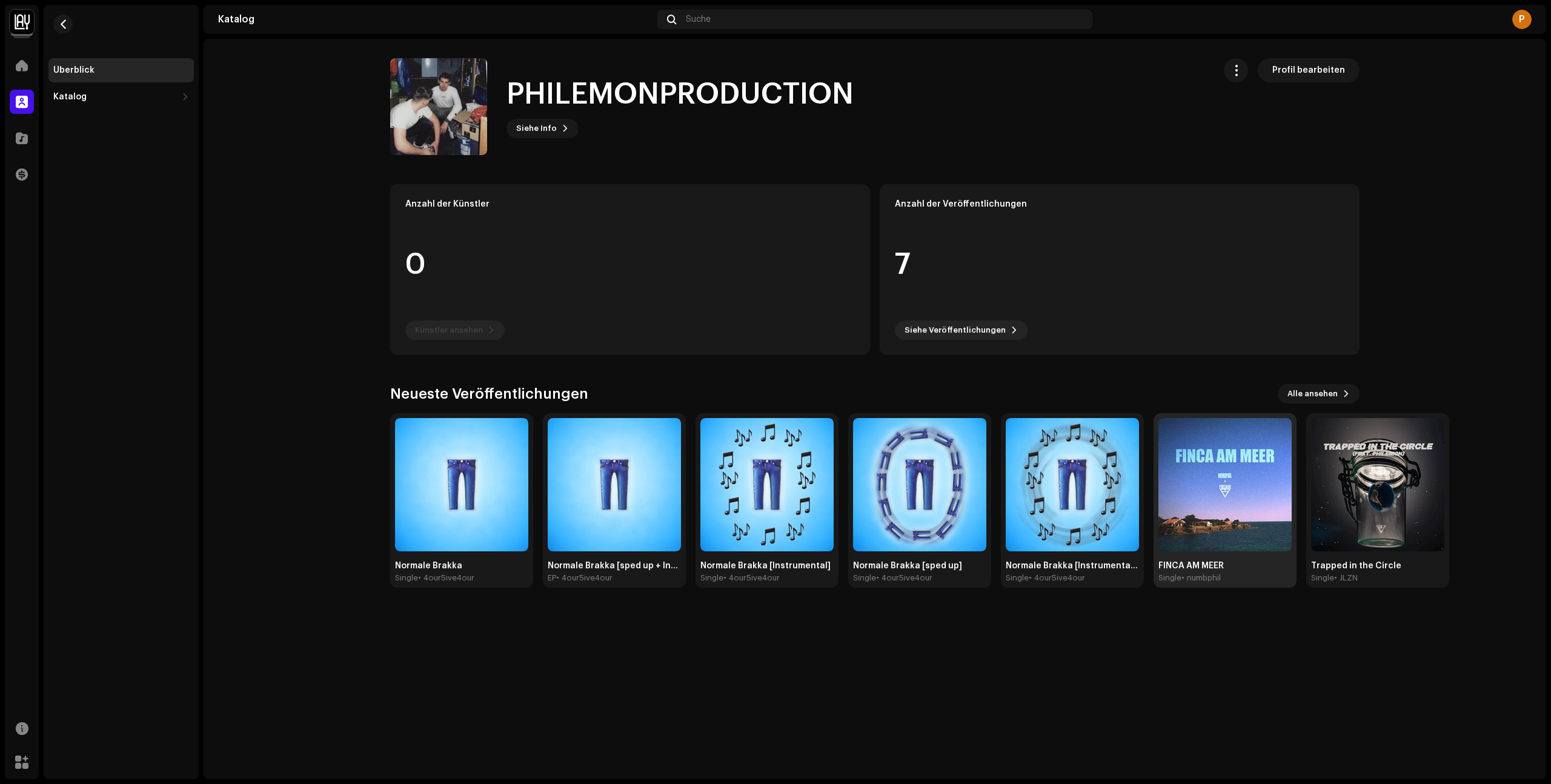
click at [1235, 559] on div "FINCA AM MEER Single • numbphil" at bounding box center [1225, 500] width 133 height 165
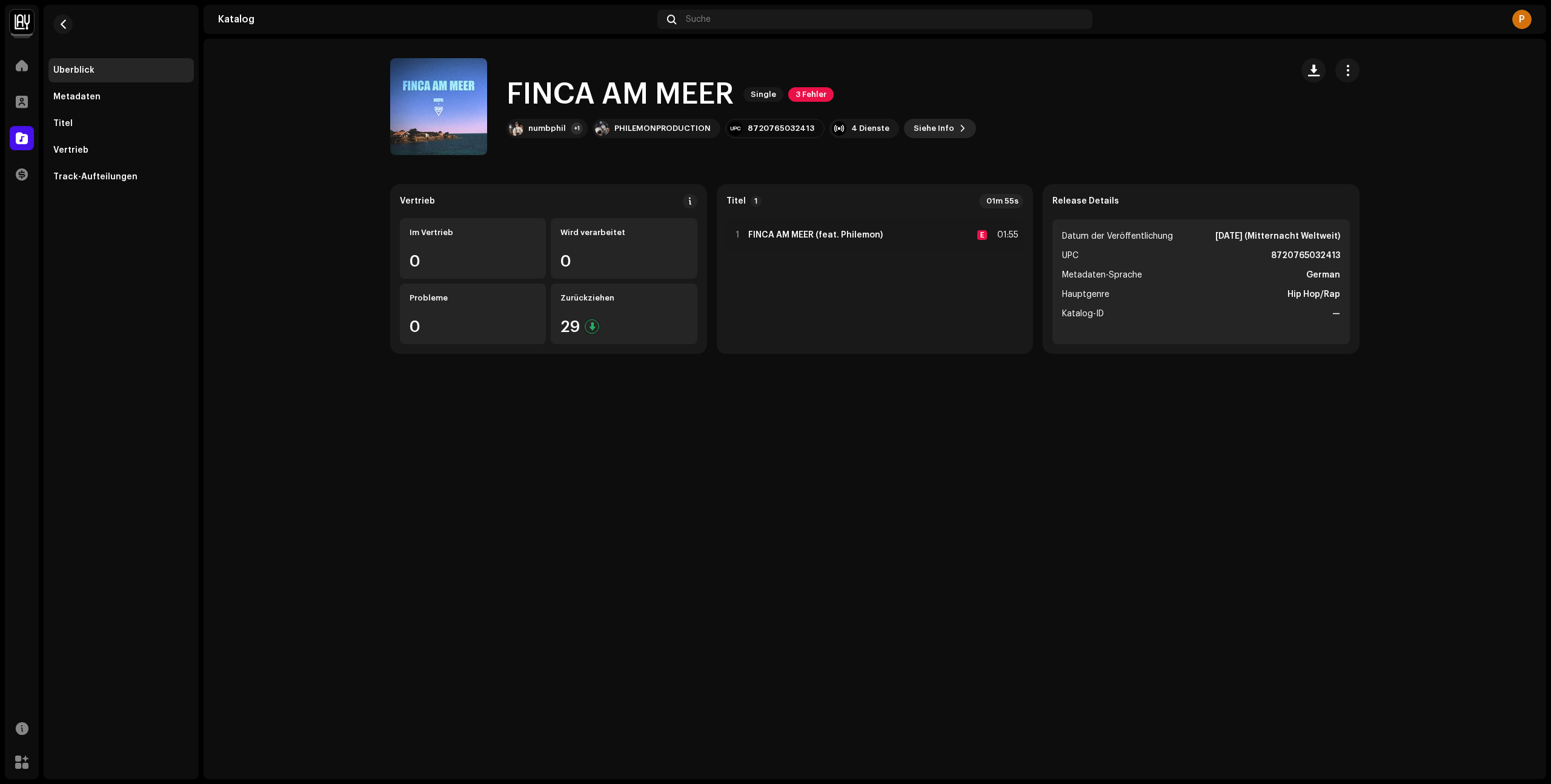
click at [928, 129] on span "Siehe Info" at bounding box center [934, 129] width 40 height 24
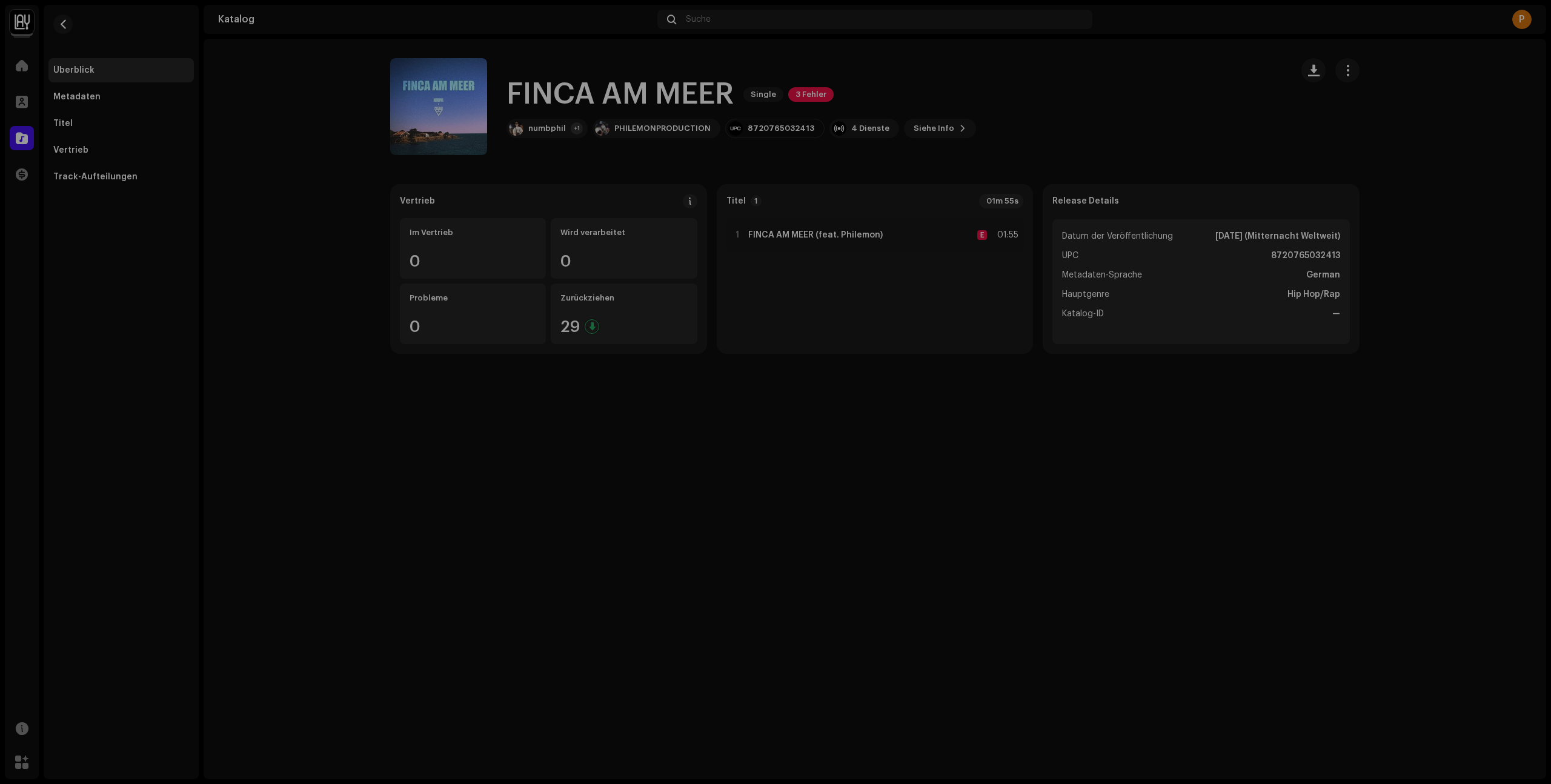
click at [1131, 557] on div "FINCA AM MEER 1708418 Metadaten Vertrieb Metadaten-Sprache German Titel der Ver…" at bounding box center [776, 392] width 1551 height 784
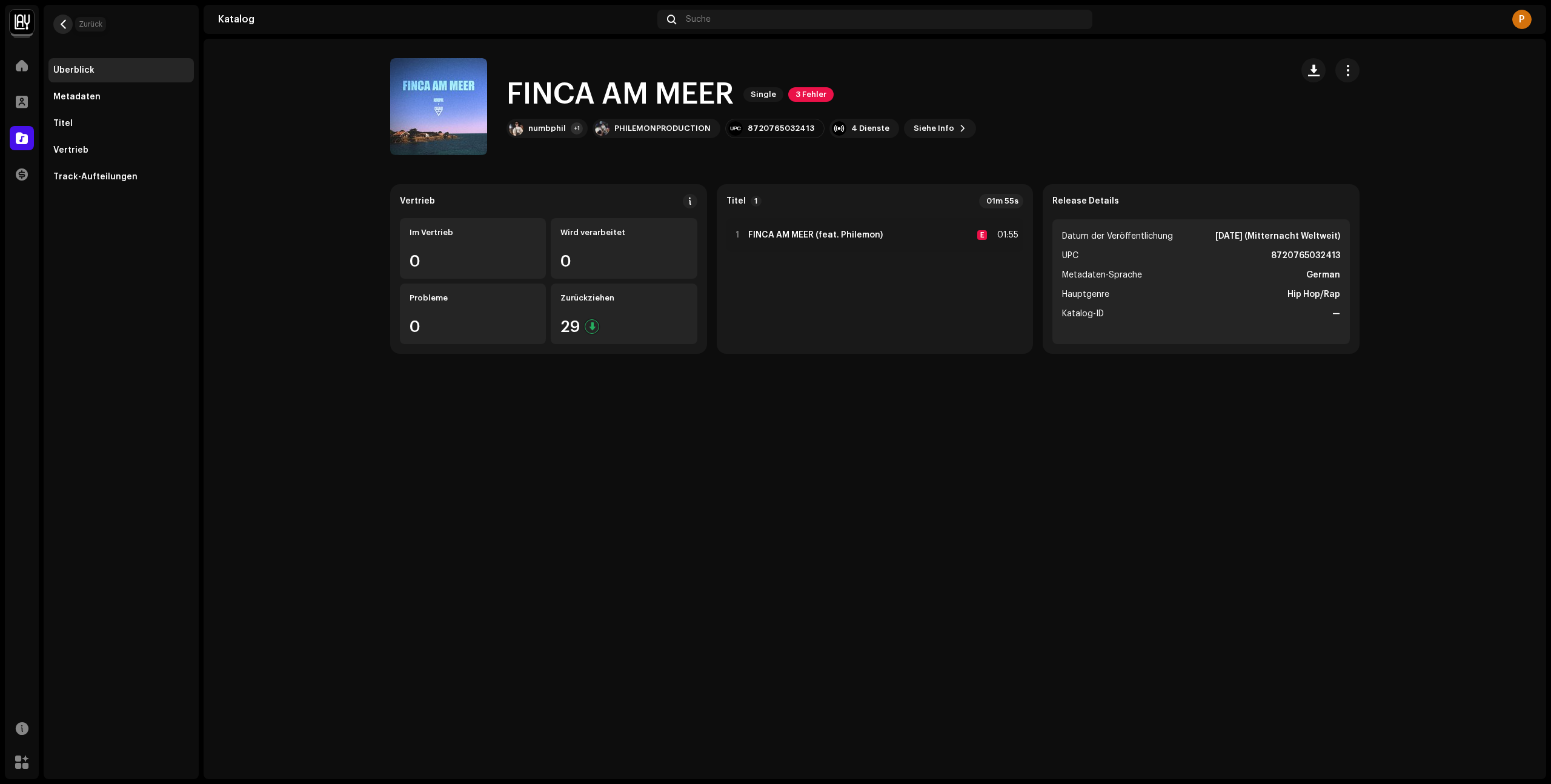
click at [62, 25] on span "button" at bounding box center [63, 24] width 9 height 9
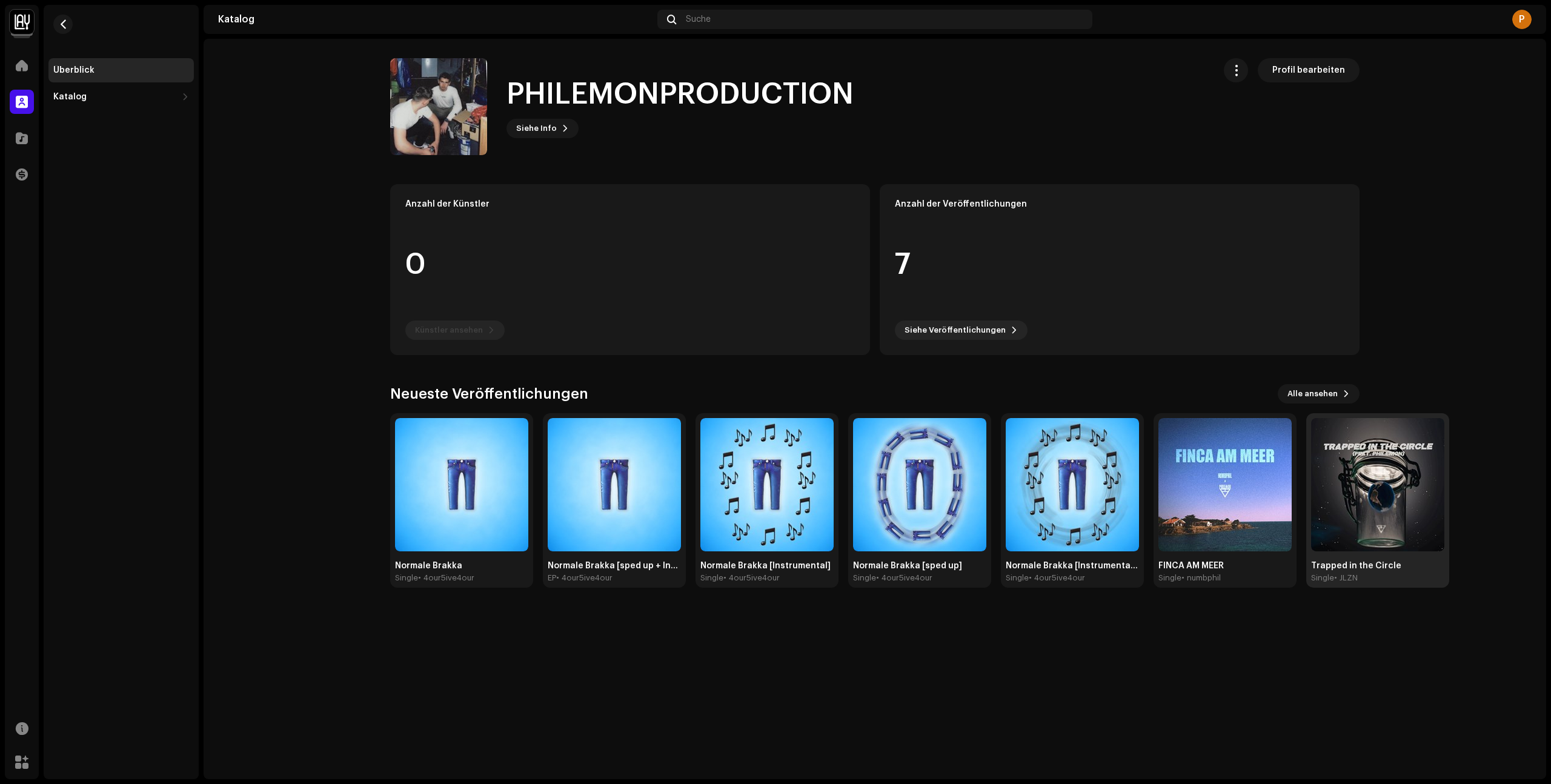
click at [1393, 541] on img at bounding box center [1377, 485] width 133 height 133
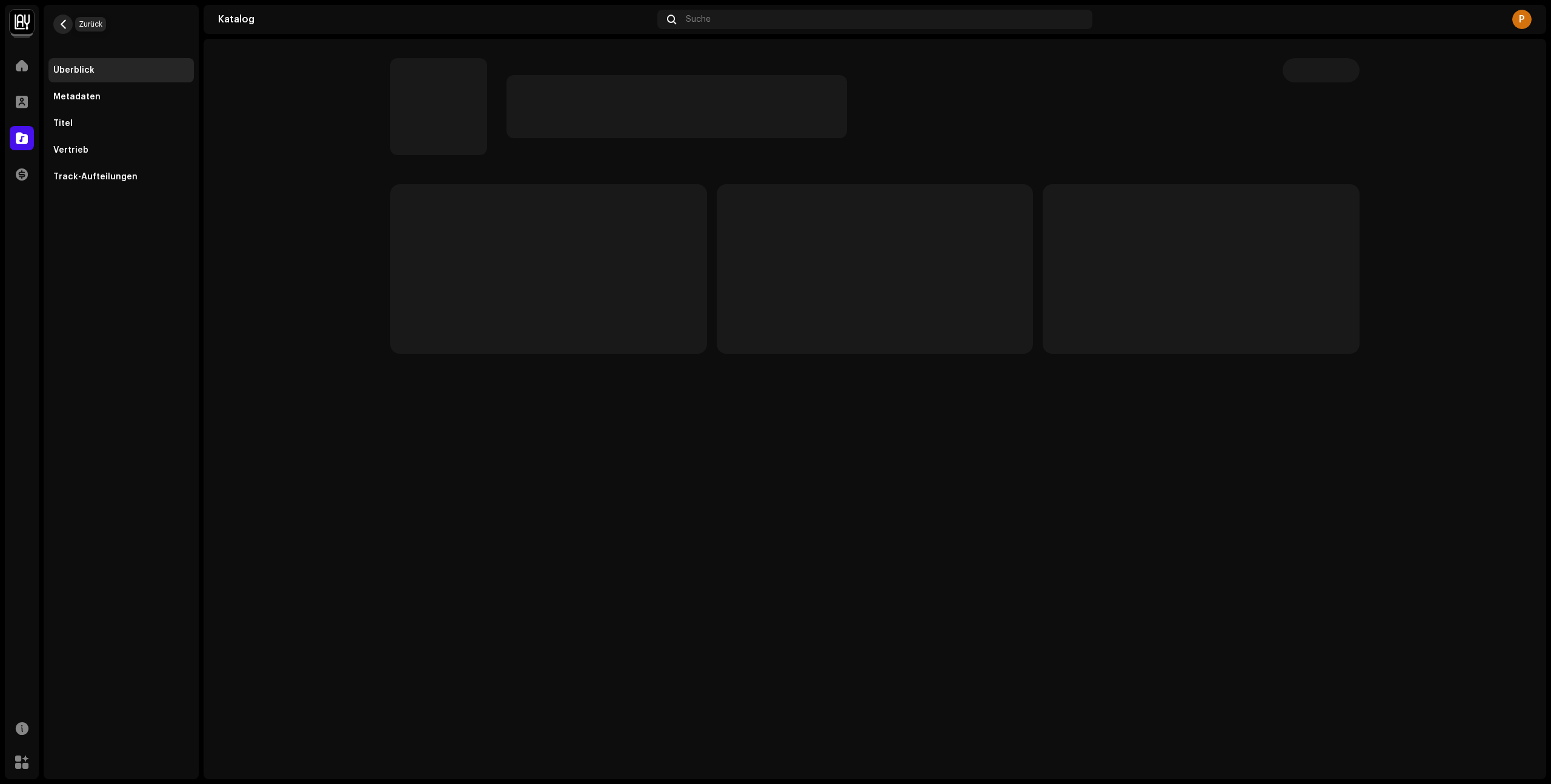
click at [60, 23] on span "button" at bounding box center [63, 24] width 9 height 9
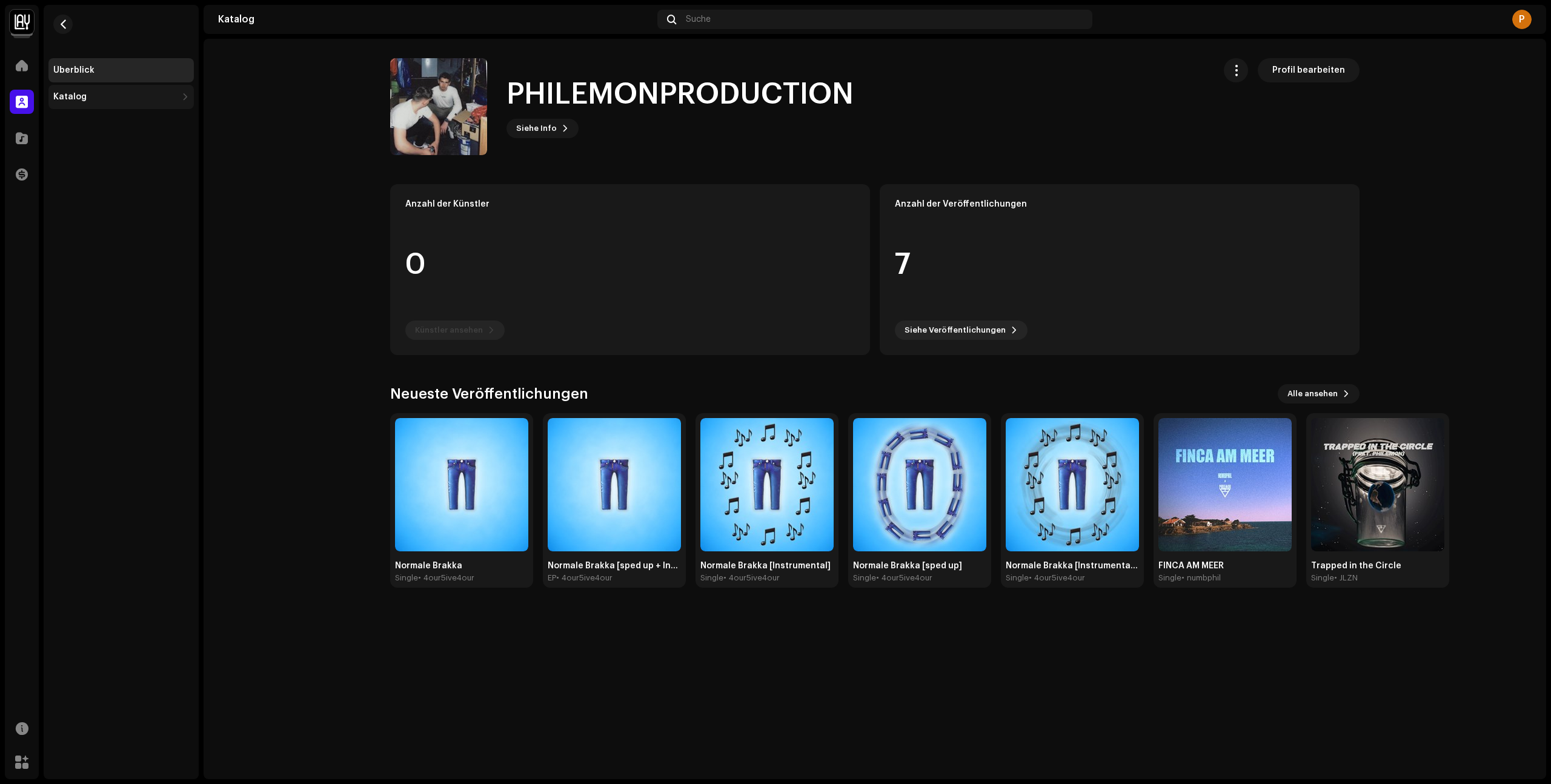
click at [104, 88] on div "Katalog" at bounding box center [121, 97] width 145 height 24
click at [132, 129] on div "Veröffentlichungen" at bounding box center [121, 124] width 145 height 24
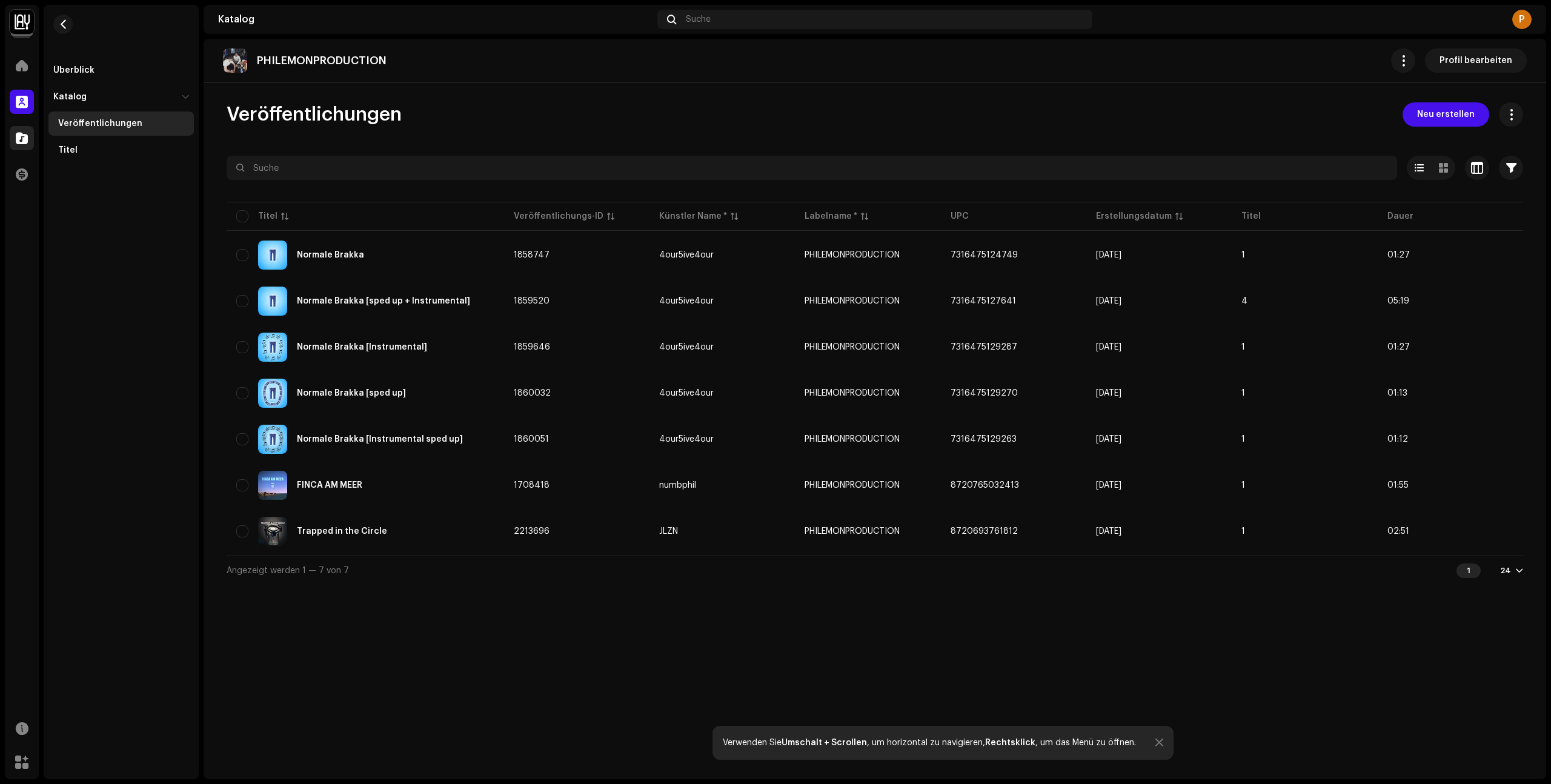
click at [25, 150] on div at bounding box center [22, 138] width 24 height 24
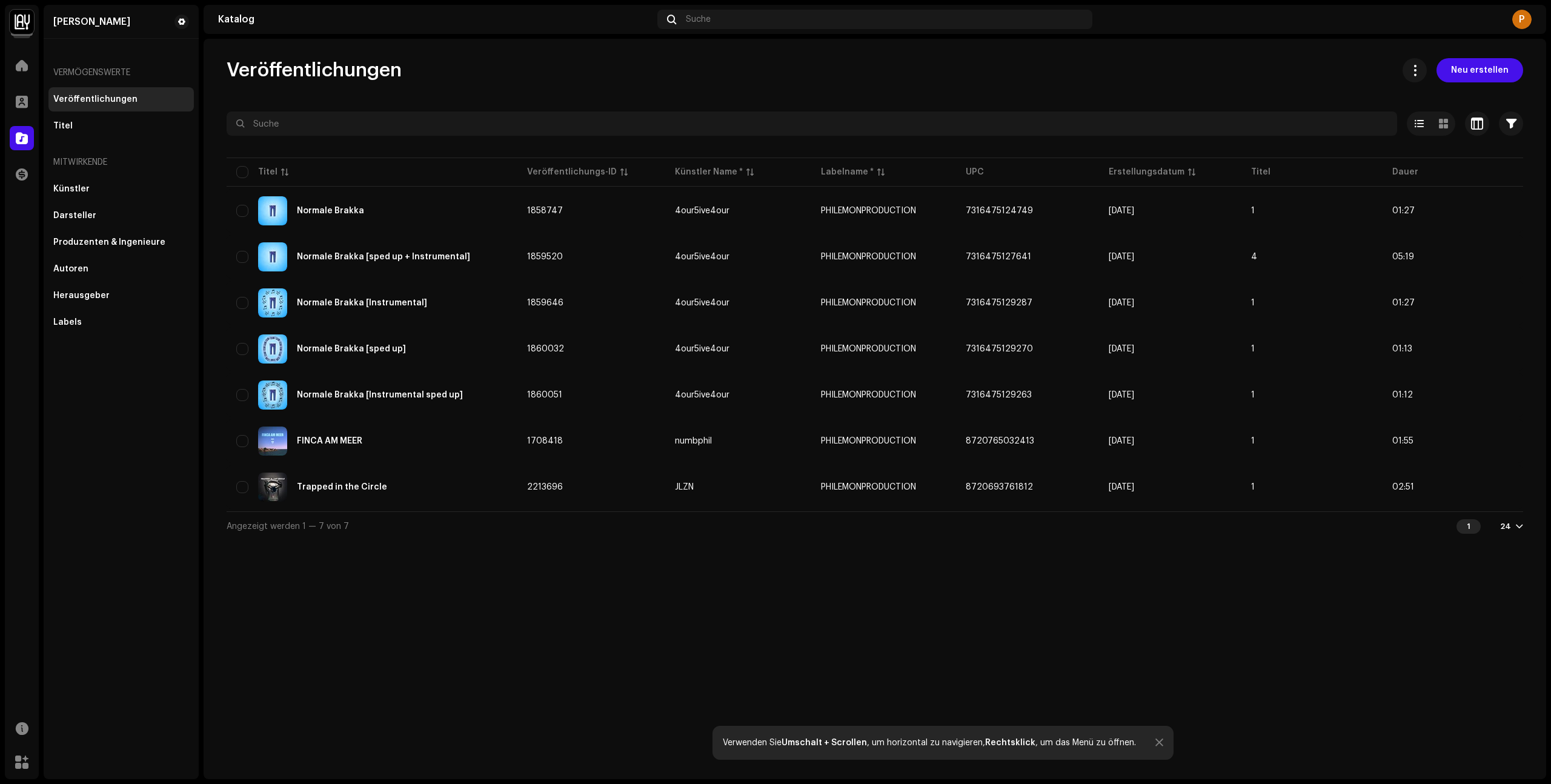
click at [105, 161] on div "Mitwirkende" at bounding box center [121, 162] width 145 height 29
click at [99, 189] on div "Künstler" at bounding box center [121, 189] width 135 height 9
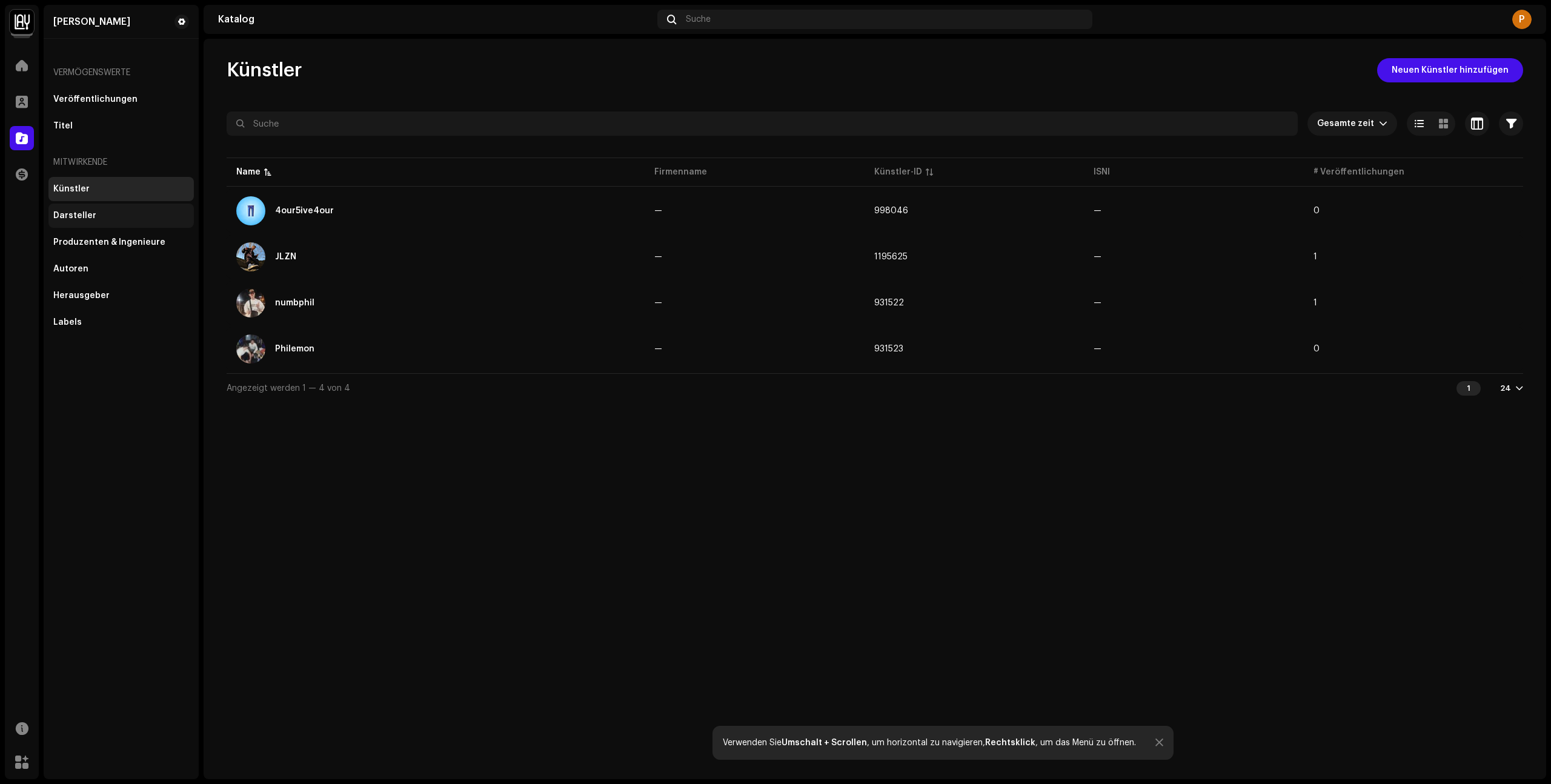
click at [104, 213] on div "Darsteller" at bounding box center [121, 215] width 135 height 9
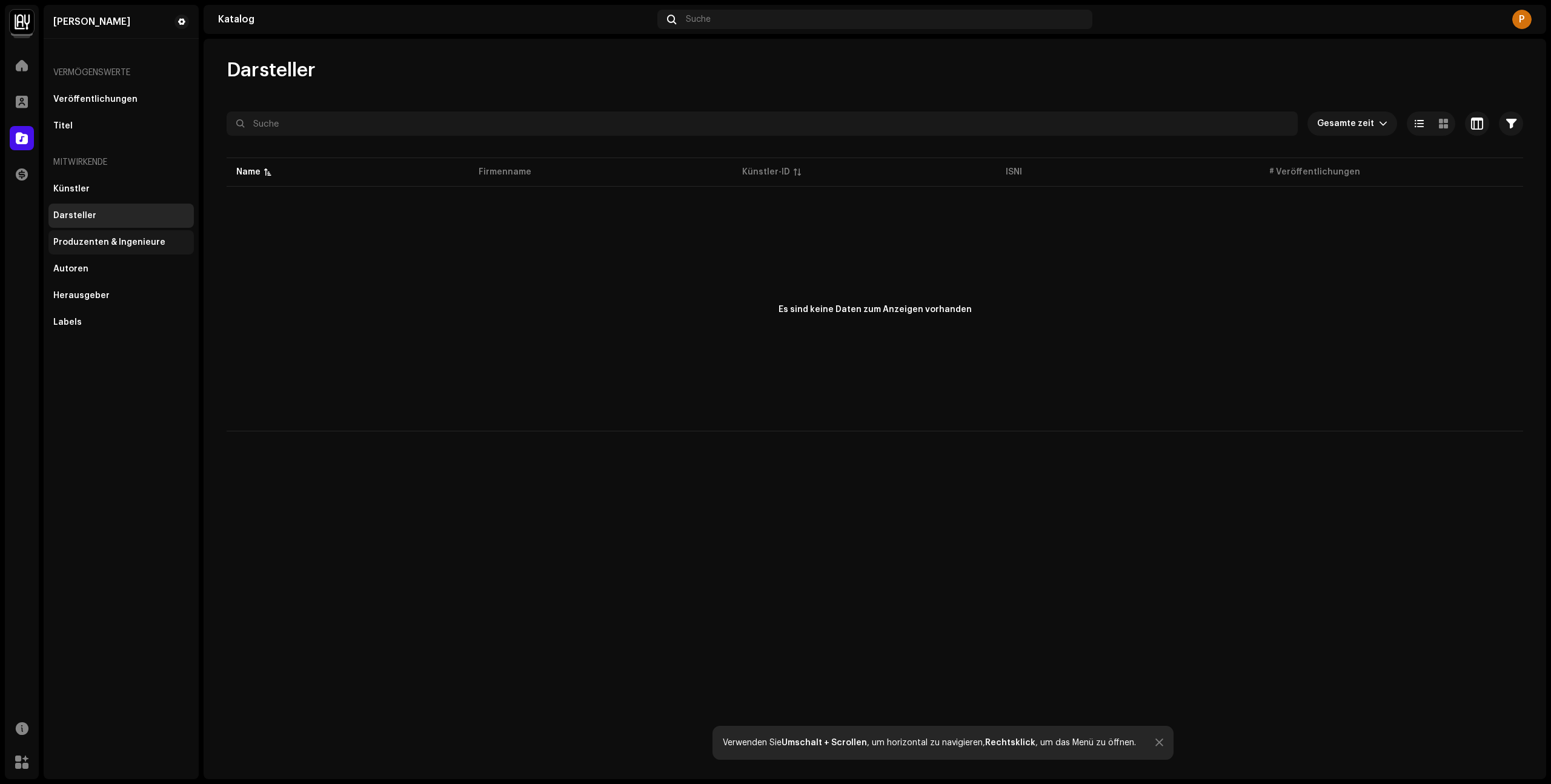
click at [117, 243] on div "Produzenten & Ingenieure" at bounding box center [109, 242] width 112 height 9
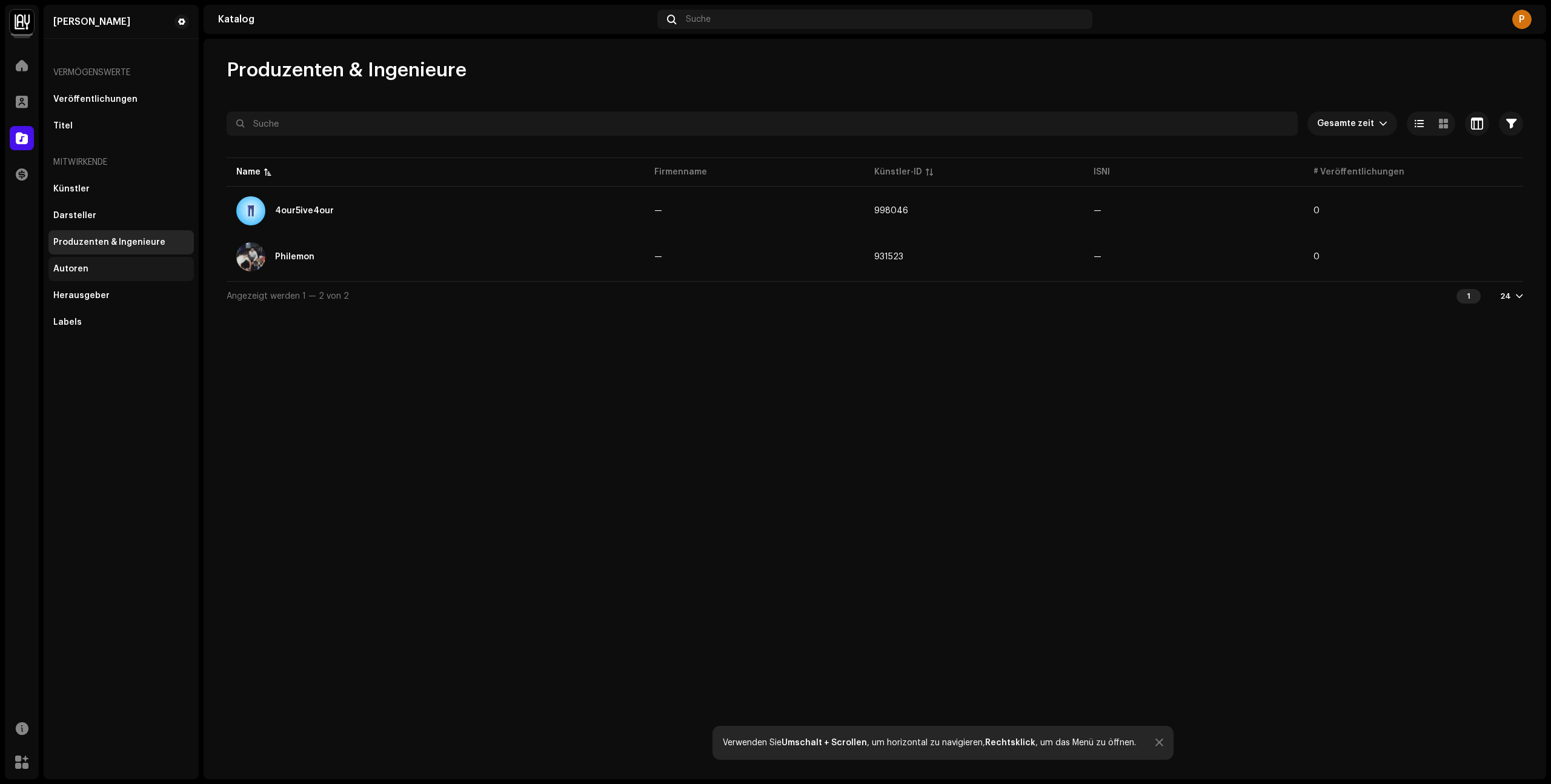
click at [123, 269] on div "Autoren" at bounding box center [121, 269] width 135 height 9
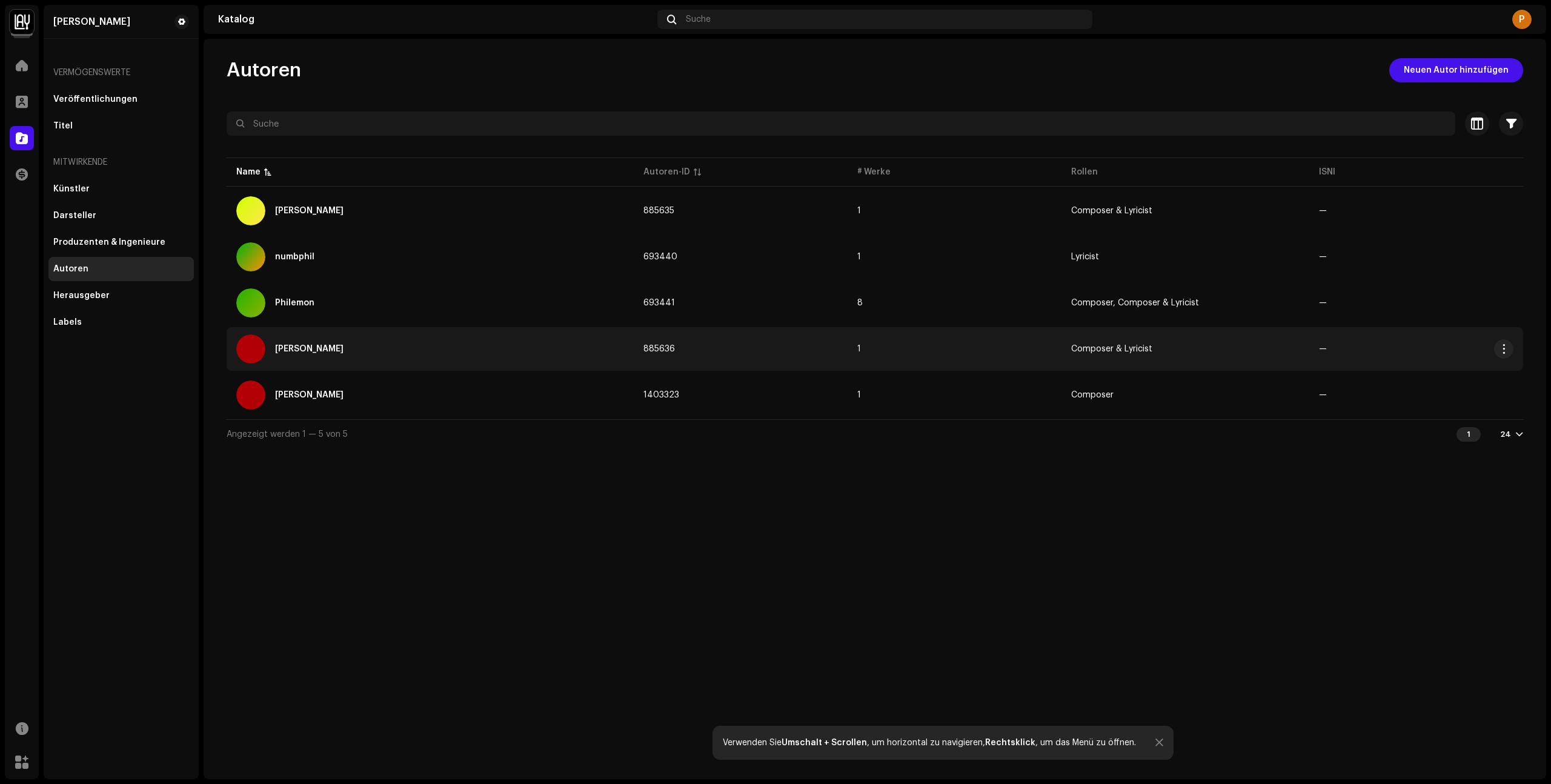
click at [1088, 334] on td "Composer & Lyricist" at bounding box center [1184, 348] width 247 height 44
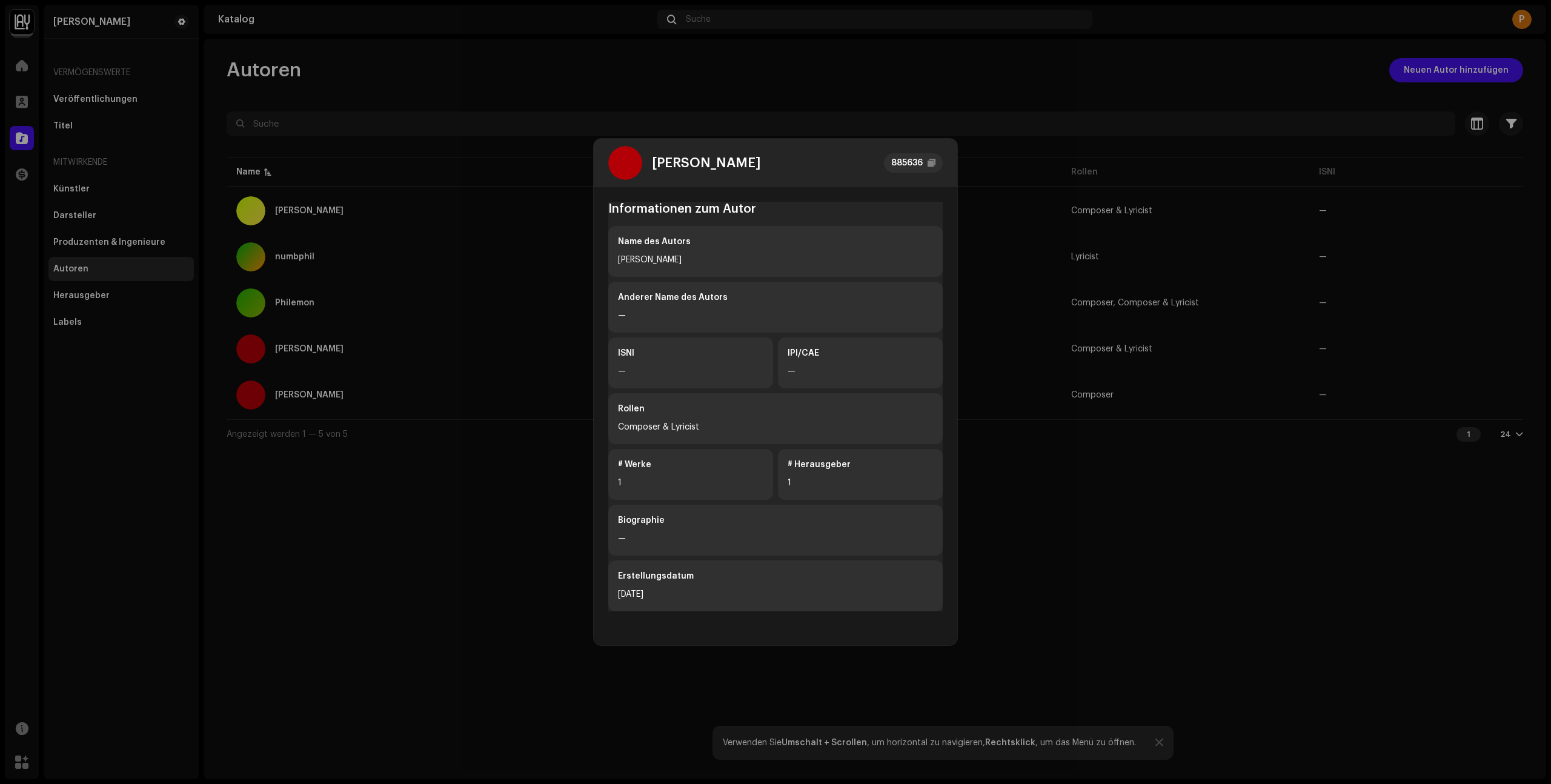
click at [616, 490] on div "# Werke 1" at bounding box center [691, 474] width 165 height 51
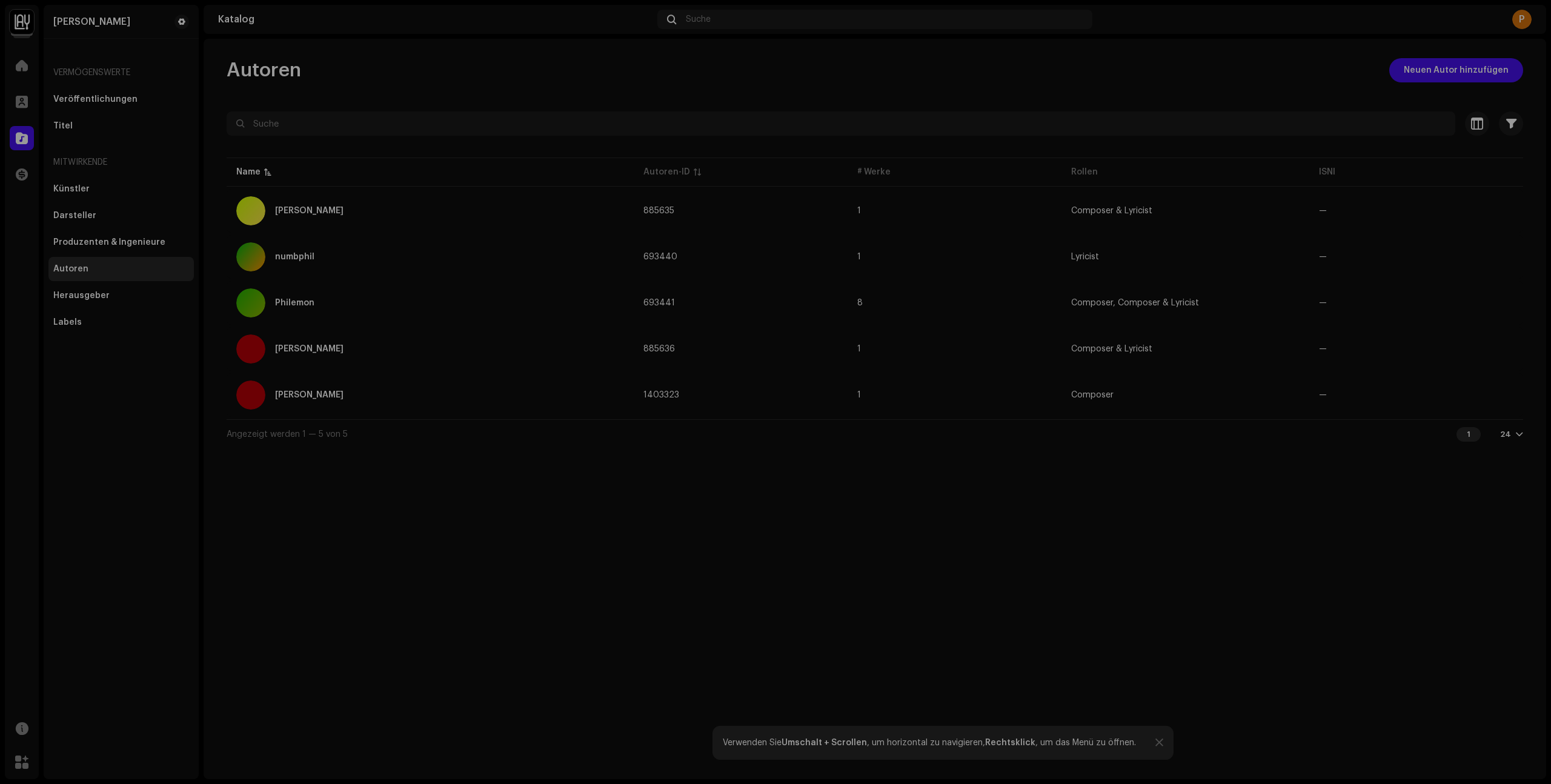
click at [1242, 564] on div "[PERSON_NAME] 885636 Informationen zum Autor Name des Autors [PERSON_NAME] Name…" at bounding box center [776, 392] width 1551 height 784
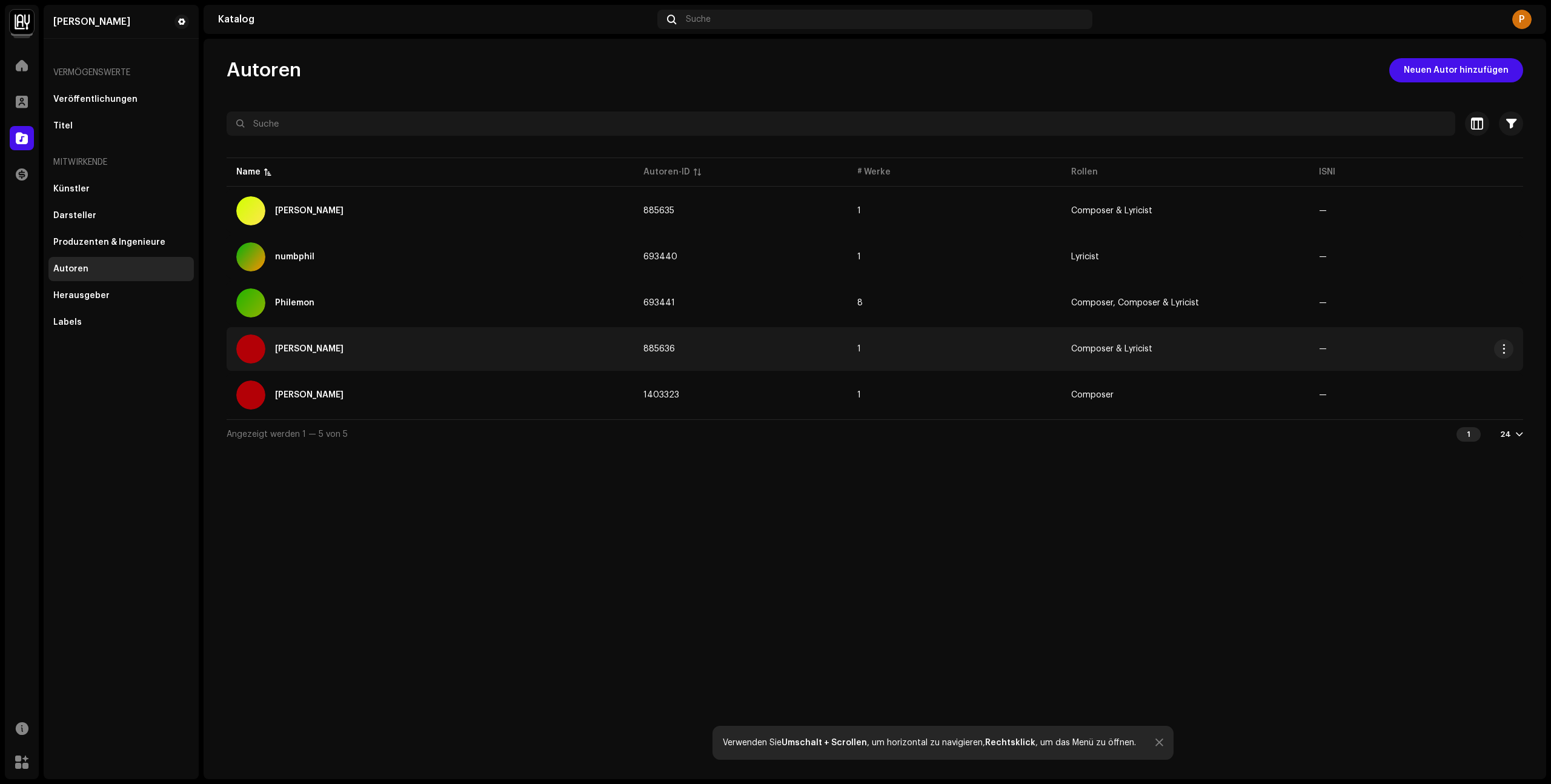
click at [1155, 351] on td "Composer & Lyricist" at bounding box center [1184, 348] width 247 height 44
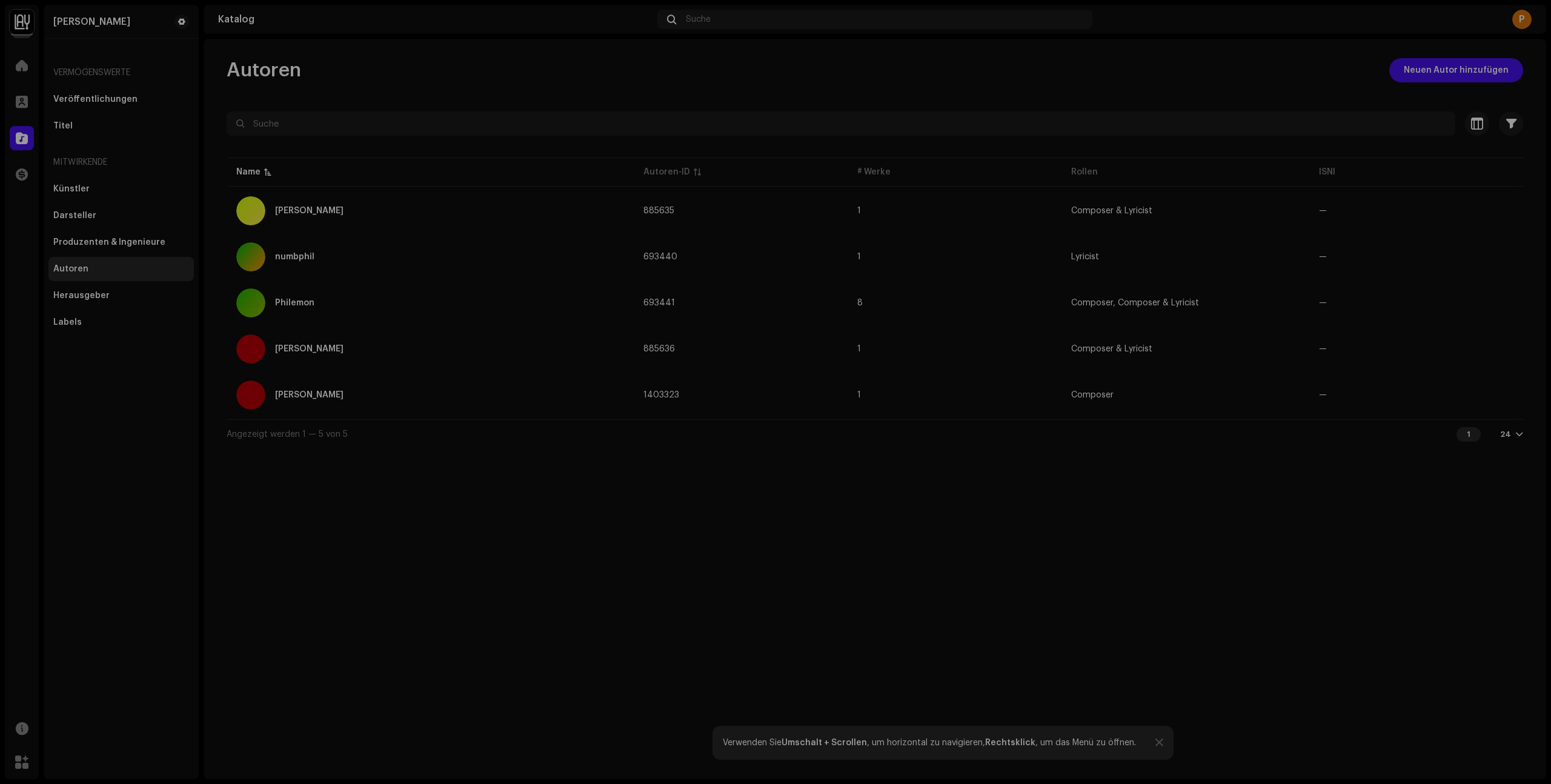
click at [1155, 536] on div "[PERSON_NAME] 885636 Informationen zum Autor Name des Autors [PERSON_NAME] Name…" at bounding box center [776, 392] width 1551 height 784
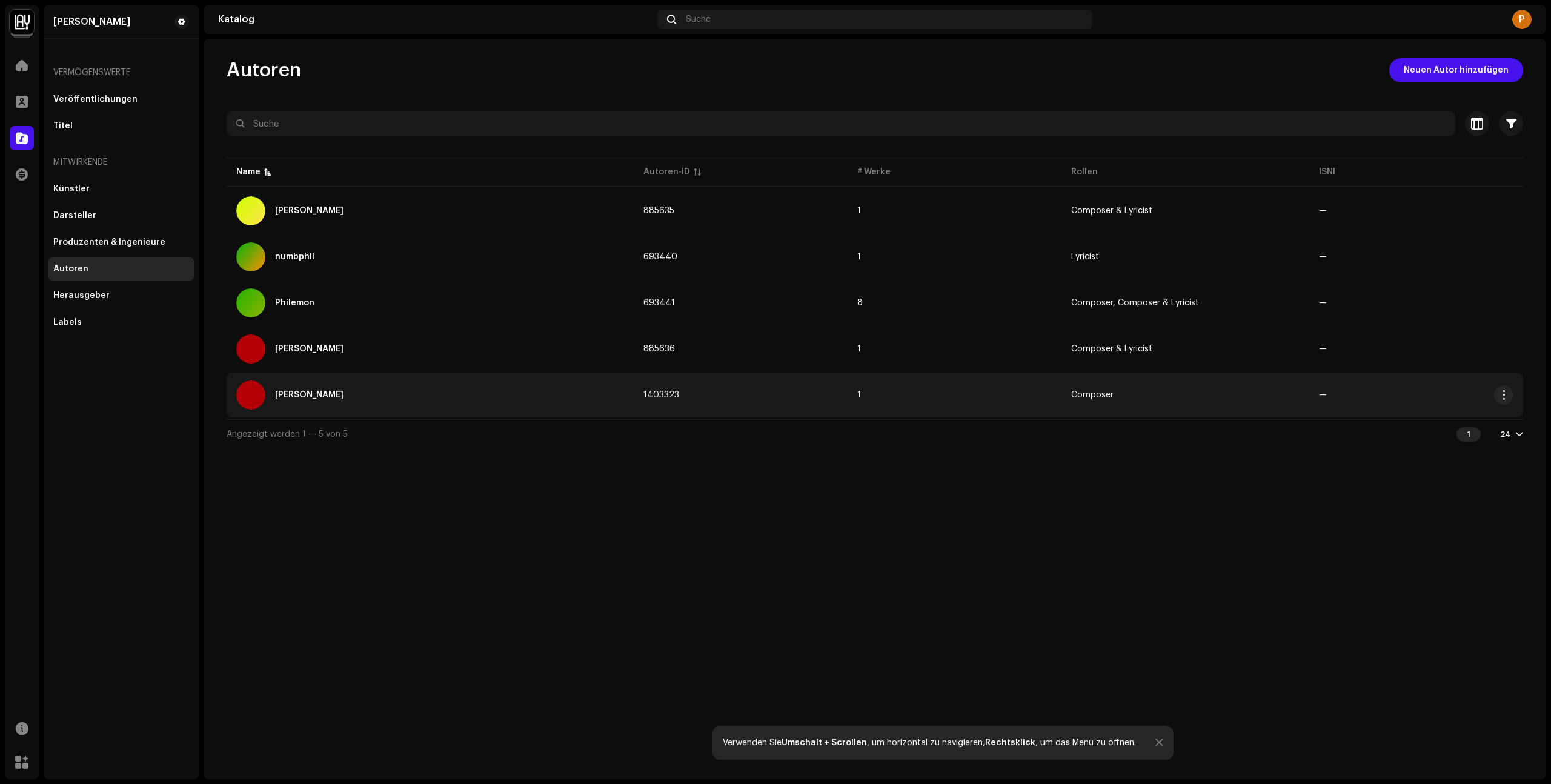
click at [1094, 410] on td "Composer" at bounding box center [1184, 395] width 247 height 44
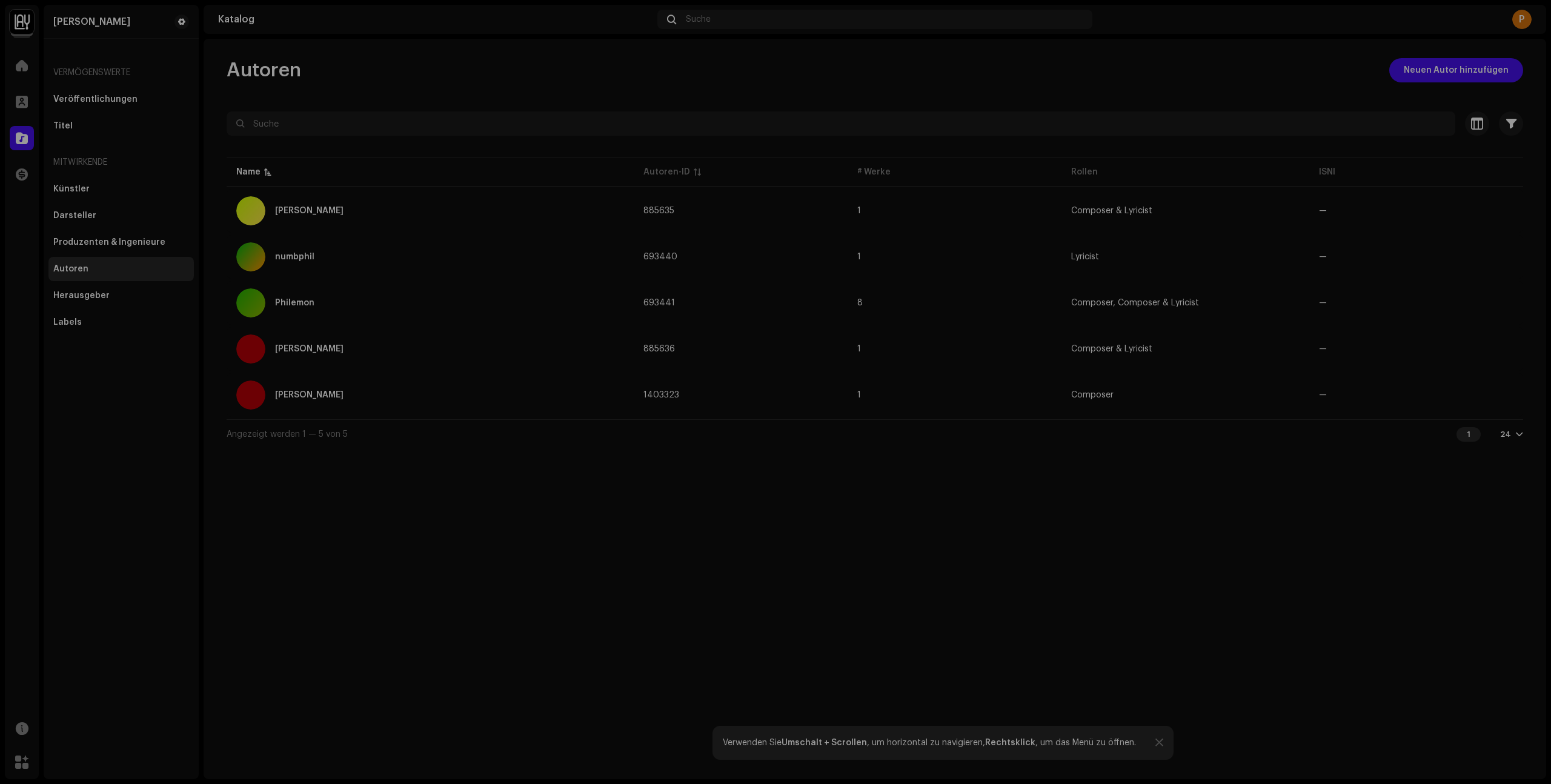
click at [1148, 496] on div "[PERSON_NAME] 1403323 Informationen zum Autor Name des Autors [PERSON_NAME] Nam…" at bounding box center [776, 392] width 1551 height 784
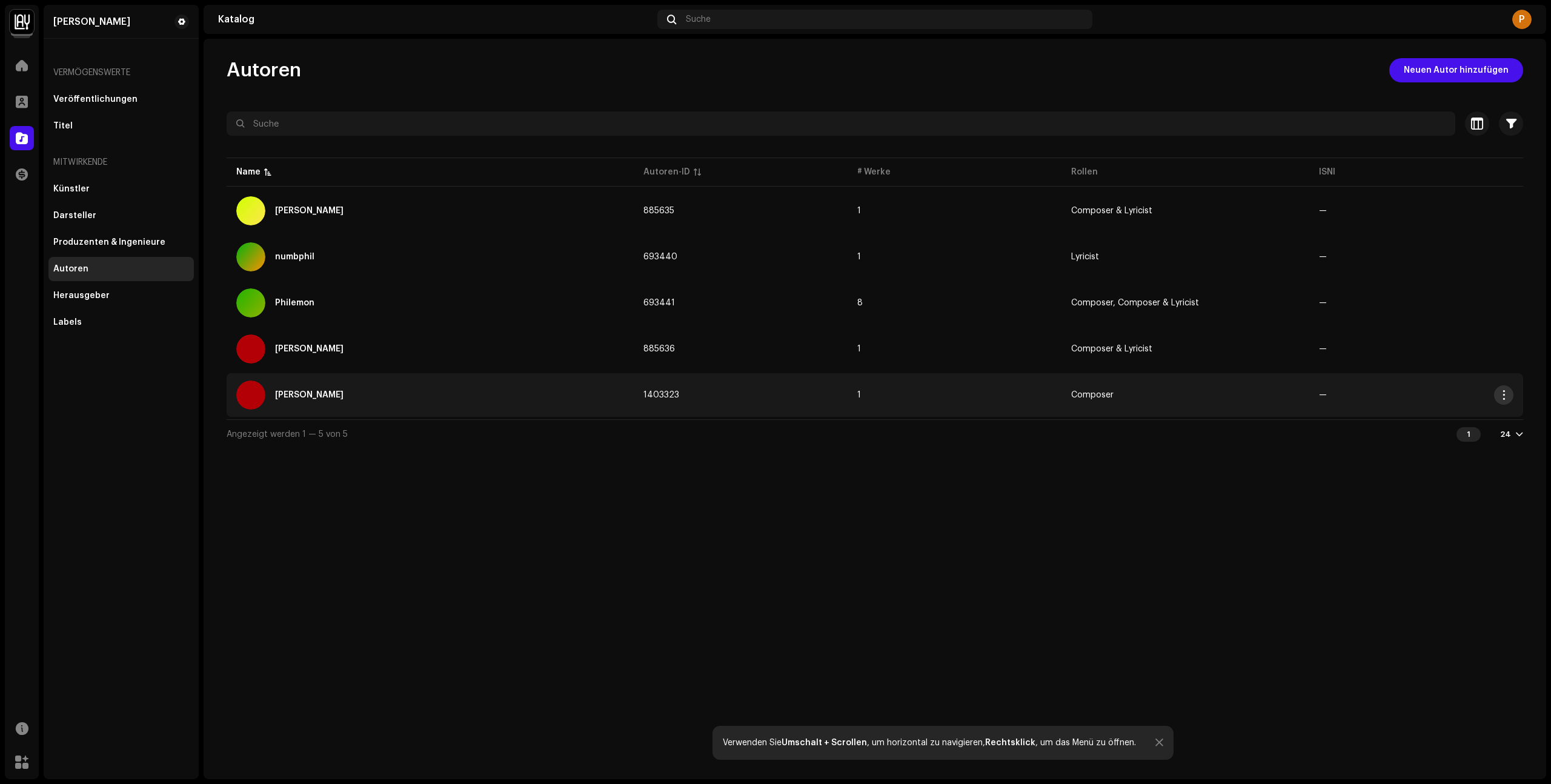
click at [1502, 395] on span "button" at bounding box center [1503, 395] width 9 height 9
click at [1420, 418] on span "Bearbeiten" at bounding box center [1414, 422] width 48 height 9
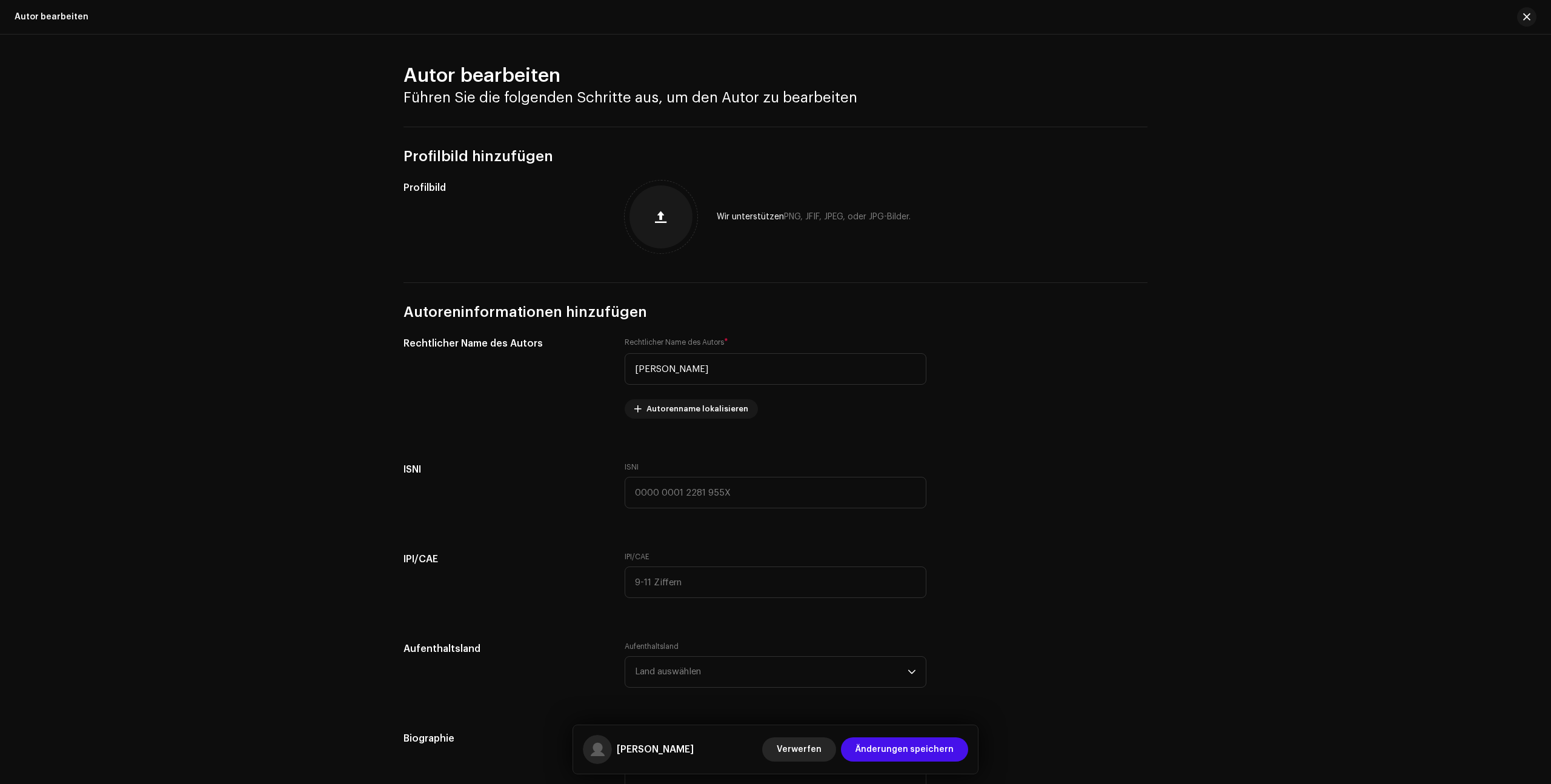
click at [811, 740] on span "Verwerfen" at bounding box center [799, 749] width 45 height 24
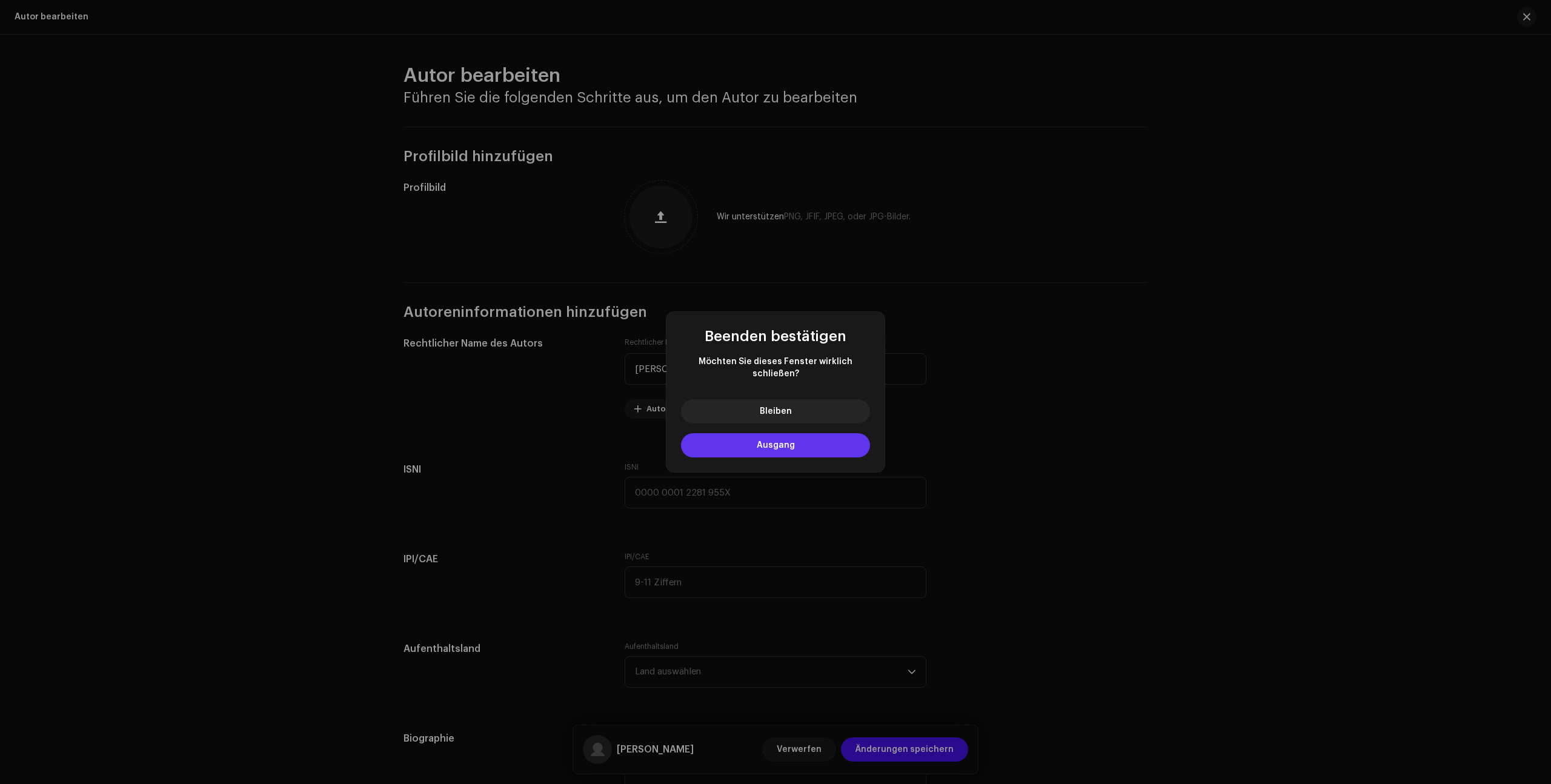
click at [816, 446] on button "Ausgang" at bounding box center [776, 446] width 189 height 24
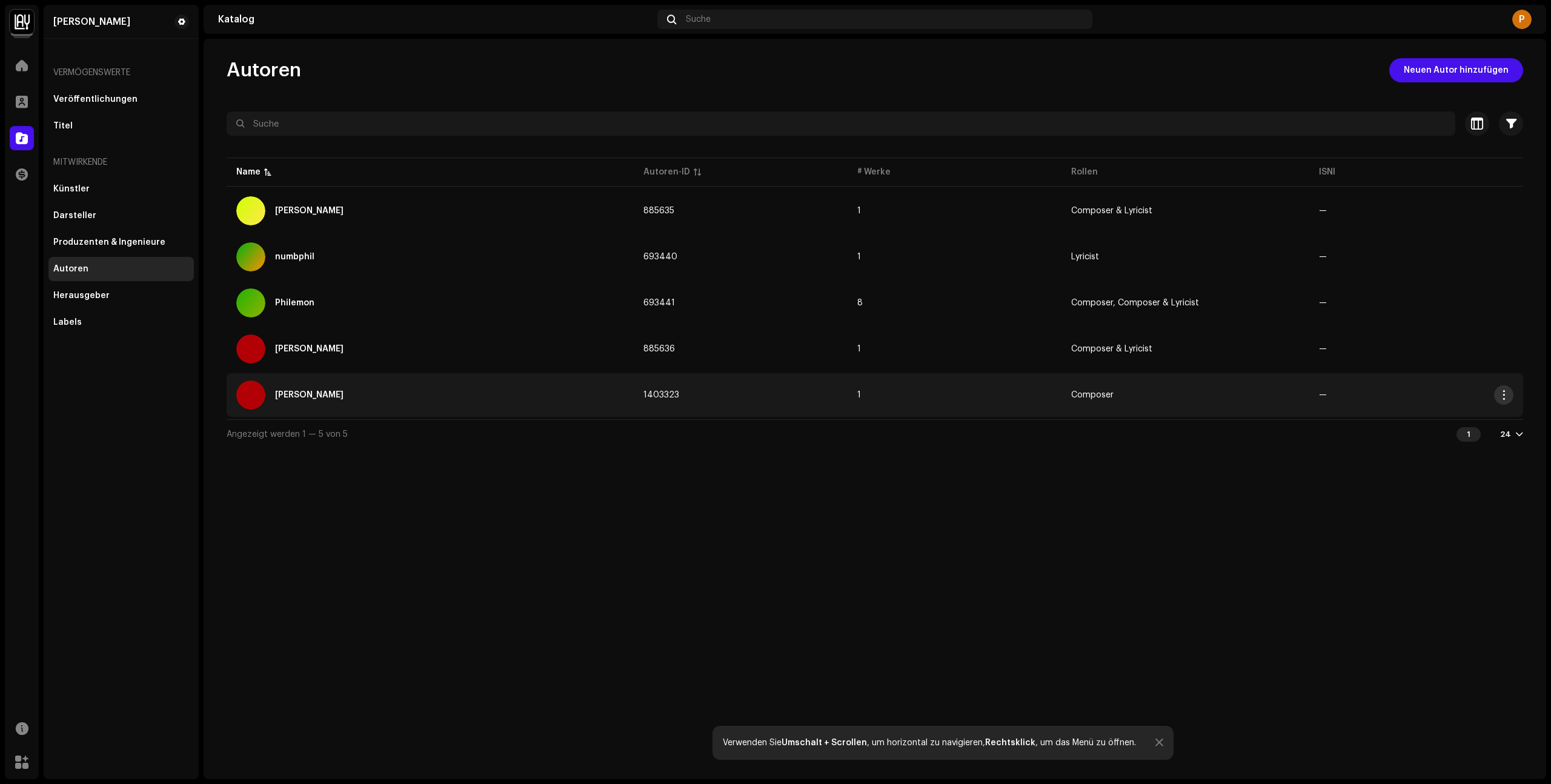
click at [1502, 395] on span "button" at bounding box center [1503, 395] width 9 height 9
click at [1429, 451] on div "Archive" at bounding box center [1447, 446] width 112 height 9
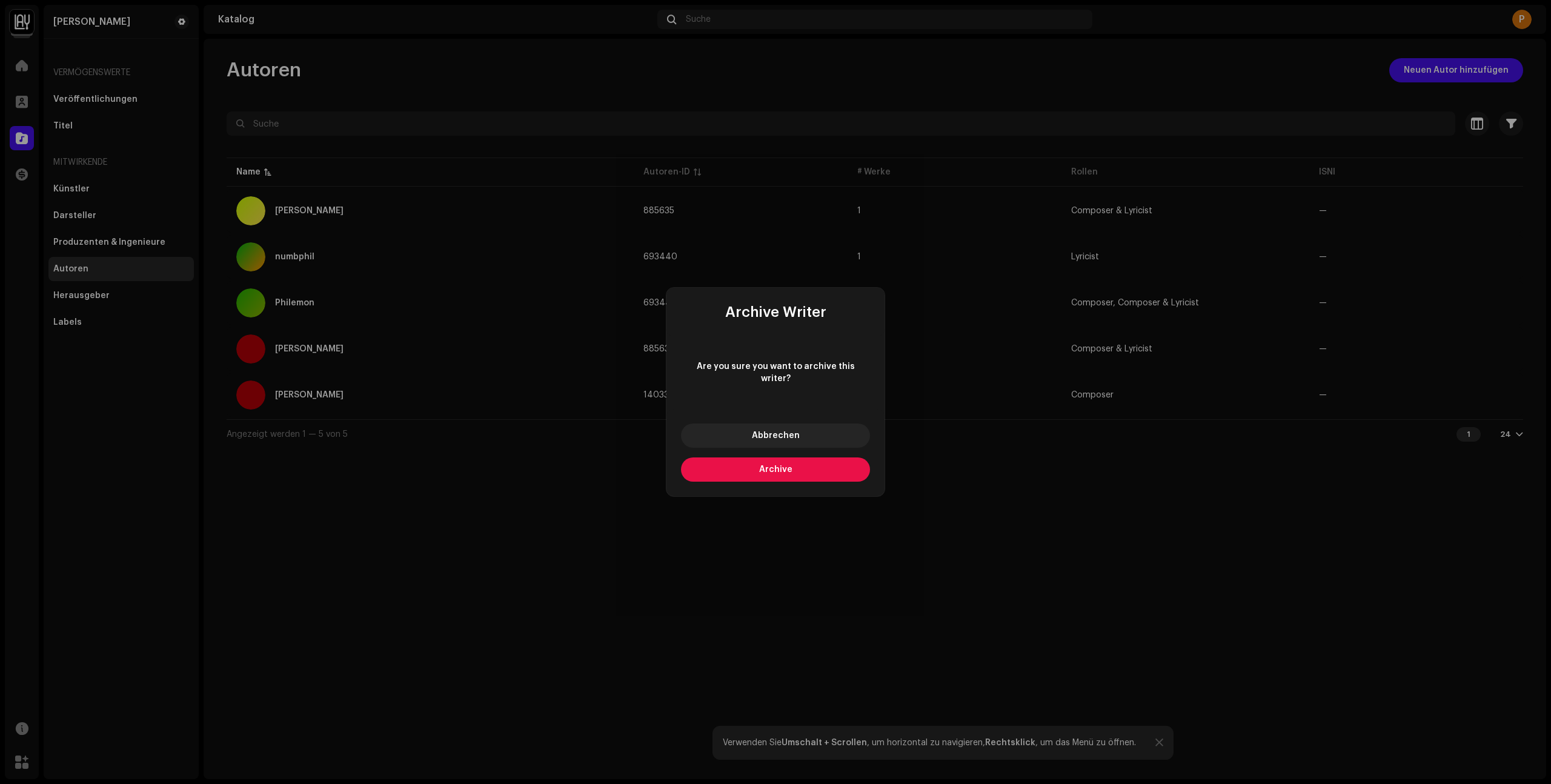
click at [801, 466] on button "Archive" at bounding box center [776, 469] width 189 height 24
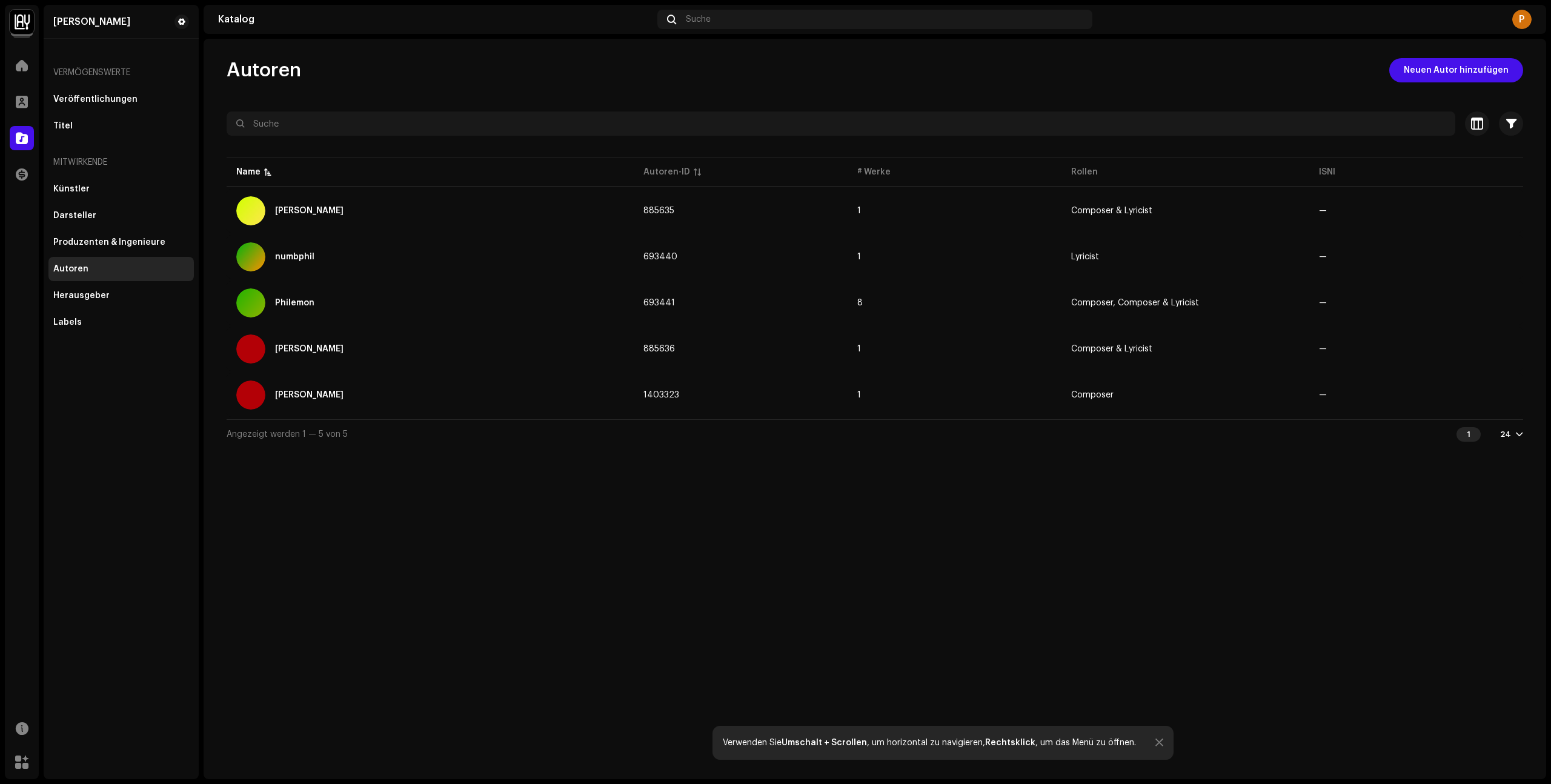
click at [1053, 481] on div "Some writer(s) couldn't be archived Fehlgeschlagen 1 [PERSON_NAME] This compose…" at bounding box center [776, 392] width 1551 height 784
click at [14, 65] on div at bounding box center [22, 66] width 24 height 24
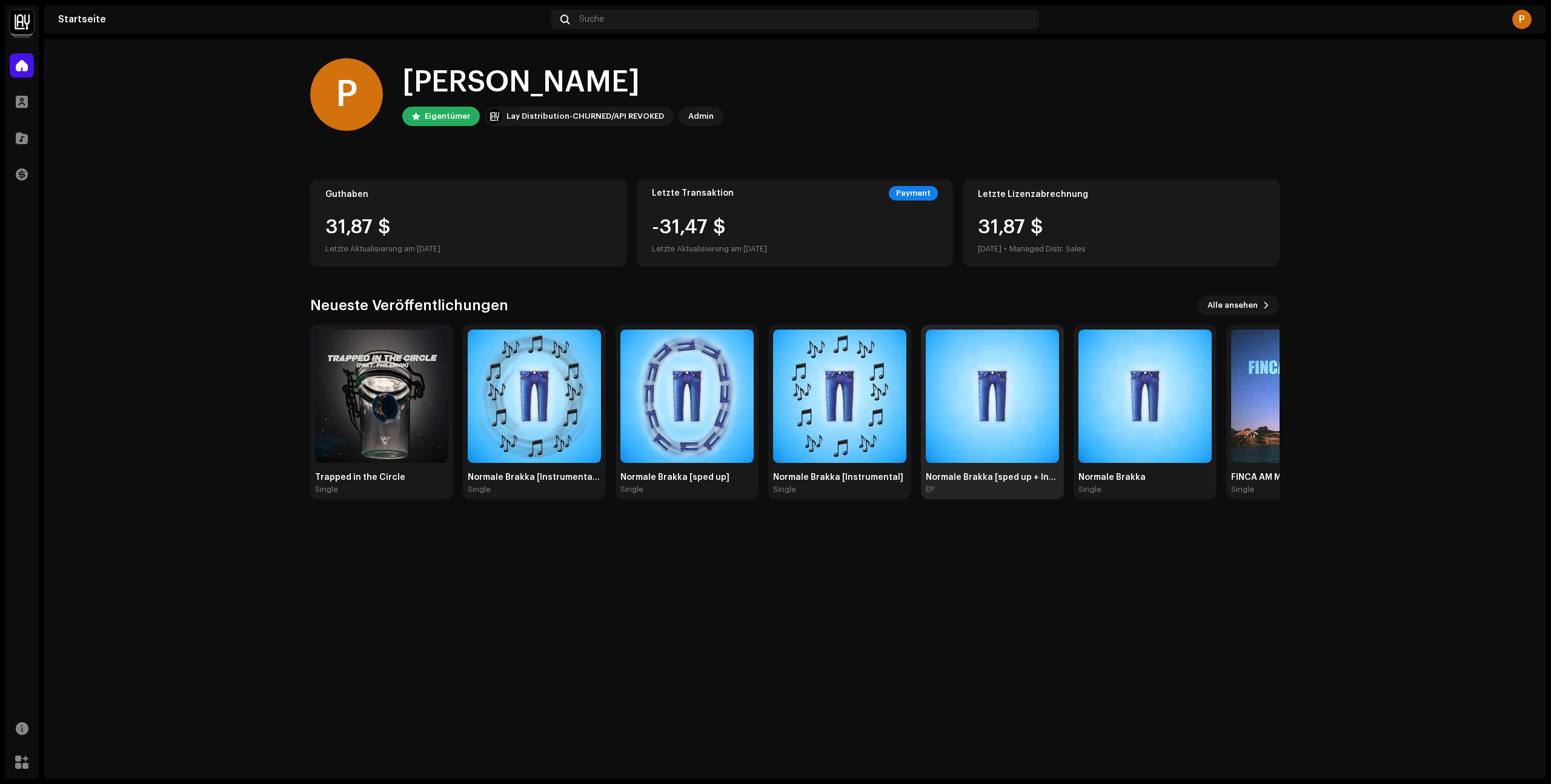
click at [974, 437] on img at bounding box center [992, 396] width 133 height 133
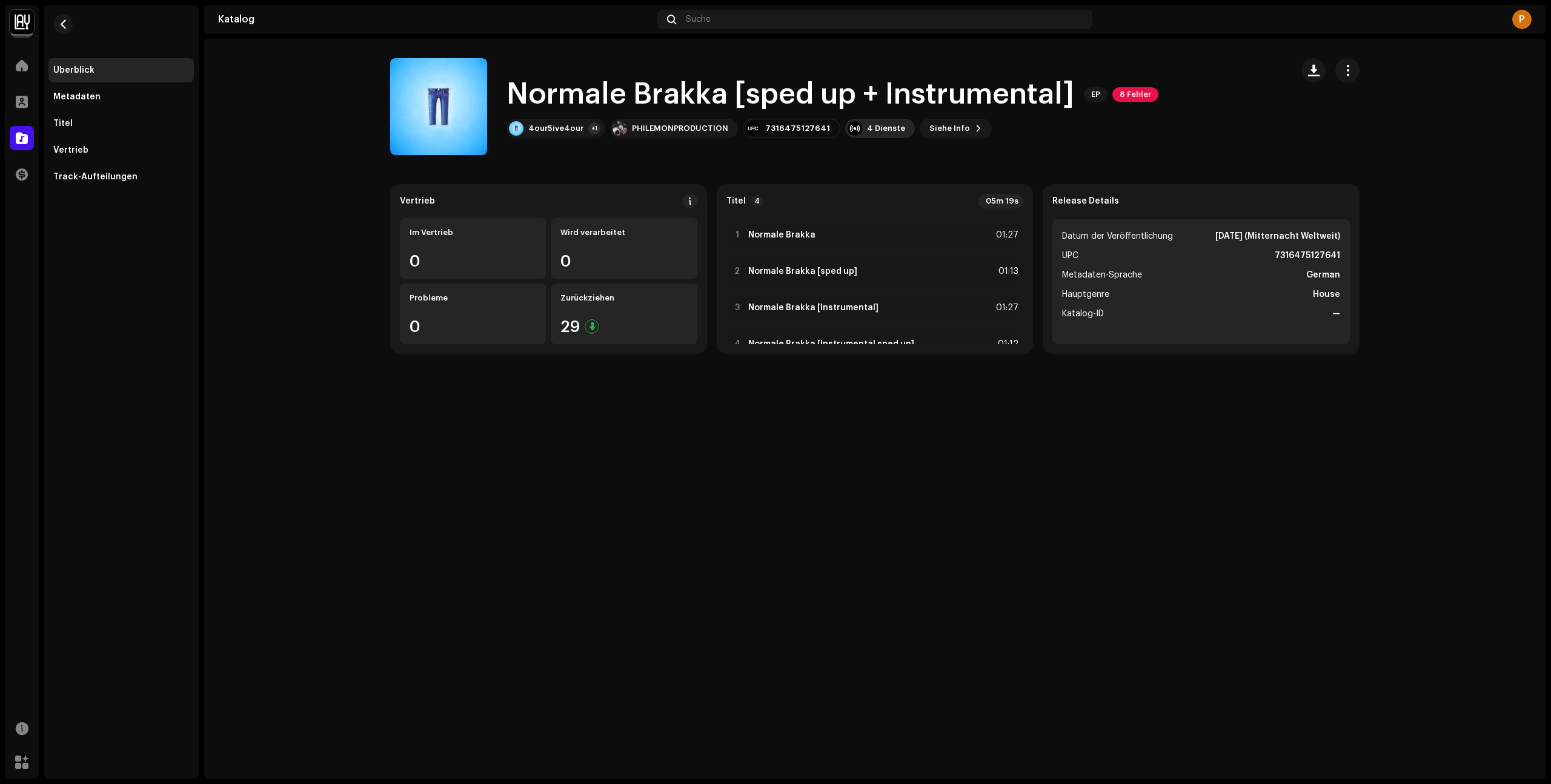
click at [867, 127] on div "4 Dienste" at bounding box center [886, 128] width 38 height 9
click at [983, 125] on div "4our5ive4our +1 PHILEMONPRODUCTION 7316475127641 4 Dienste Siehe Info" at bounding box center [832, 128] width 652 height 19
click at [938, 127] on span "Siehe Info" at bounding box center [950, 129] width 40 height 24
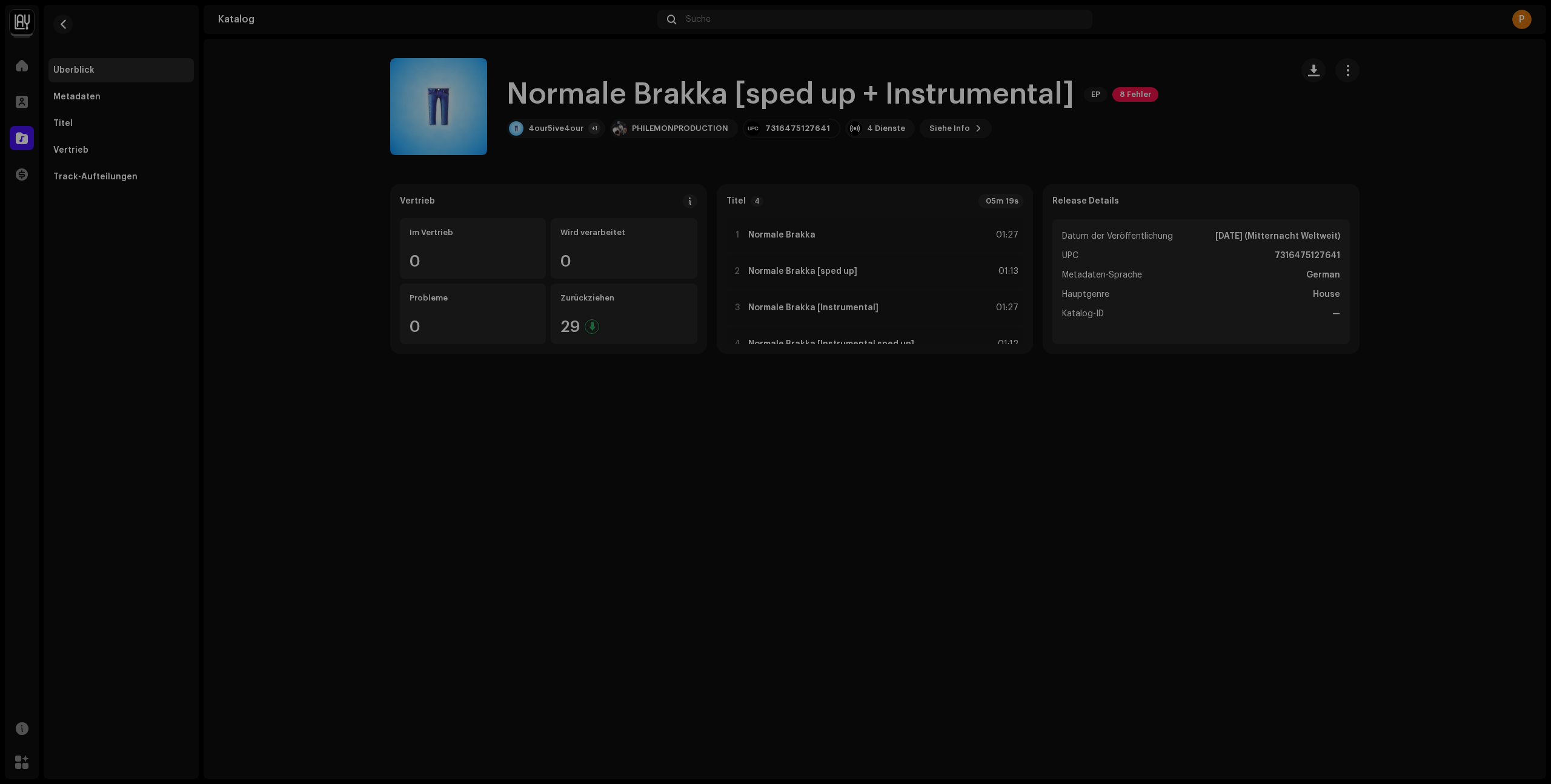
click at [1190, 99] on div "Normale Brakka [sped up + Instrumental] 1859520 Metadaten Vertrieb Metadaten-Sp…" at bounding box center [776, 392] width 1551 height 784
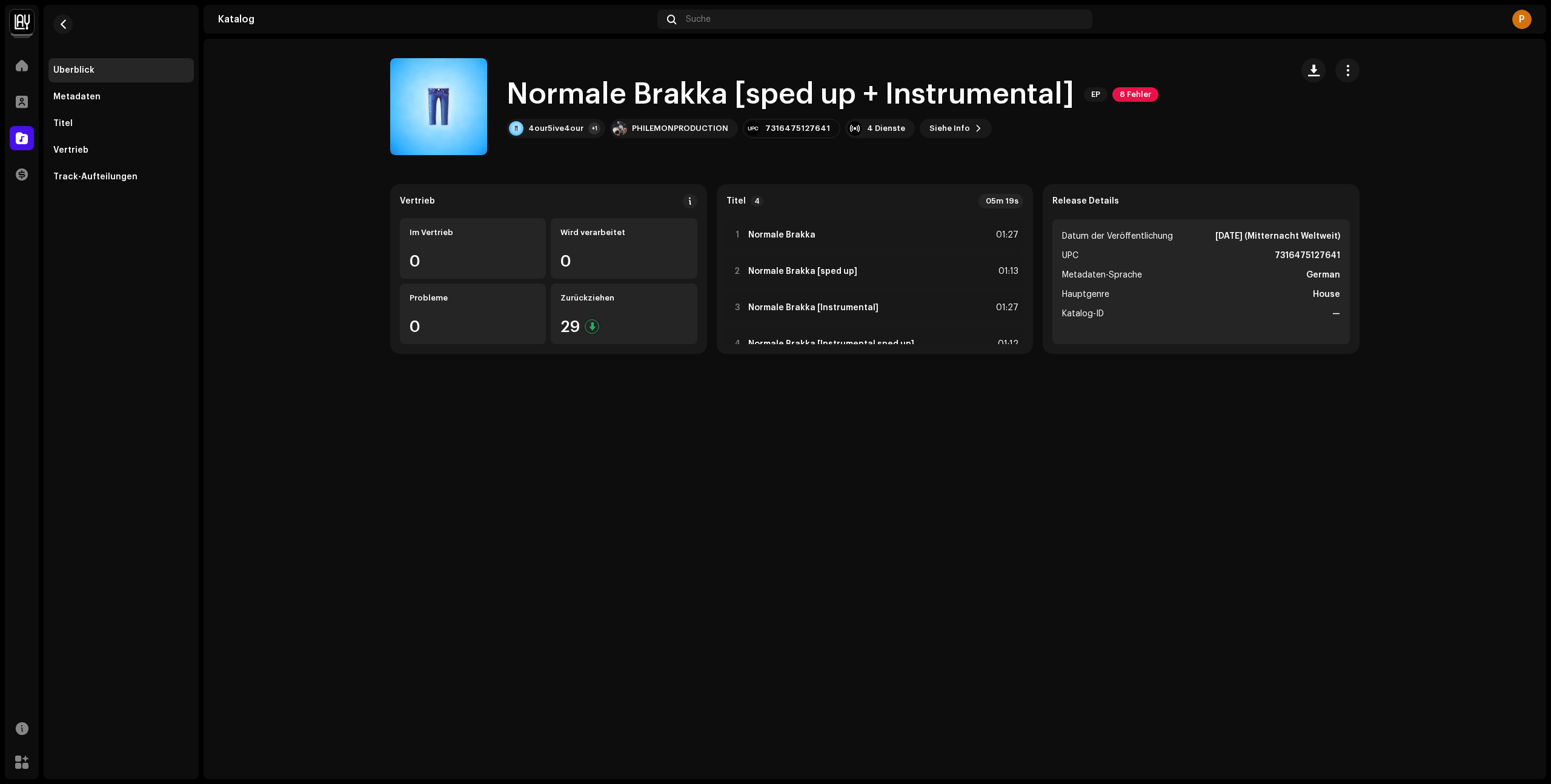
click at [1131, 104] on div "Normale Brakka [sped up + Instrumental] EP 8 Fehler" at bounding box center [832, 94] width 652 height 39
click at [1132, 97] on span "8 Fehler" at bounding box center [1136, 94] width 46 height 14
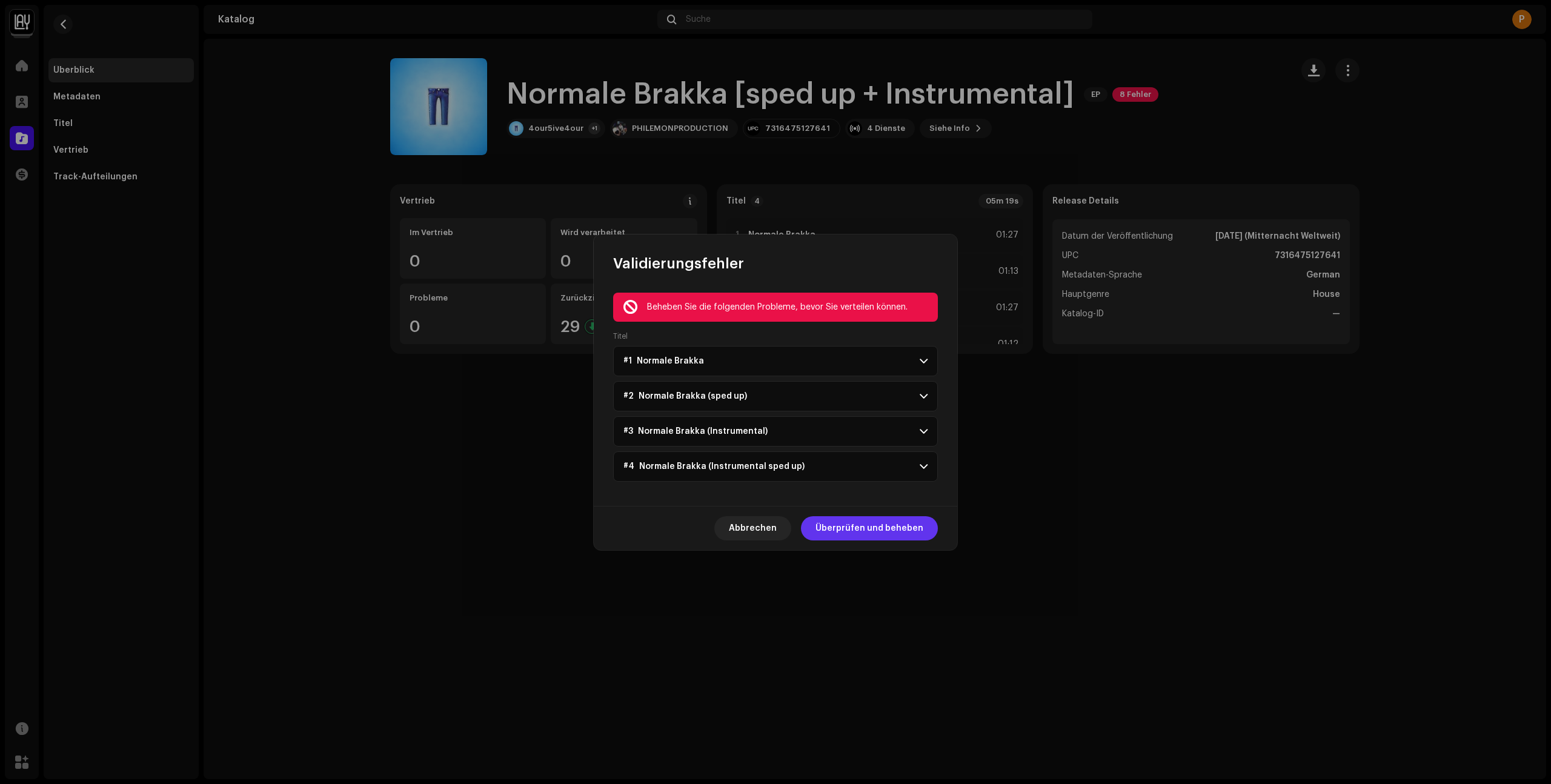
drag, startPoint x: 889, startPoint y: 545, endPoint x: 885, endPoint y: 525, distance: 20.4
click at [889, 545] on div "Abbrechen Überprüfen und beheben" at bounding box center [775, 527] width 364 height 44
click at [885, 524] on span "Überprüfen und beheben" at bounding box center [869, 528] width 108 height 24
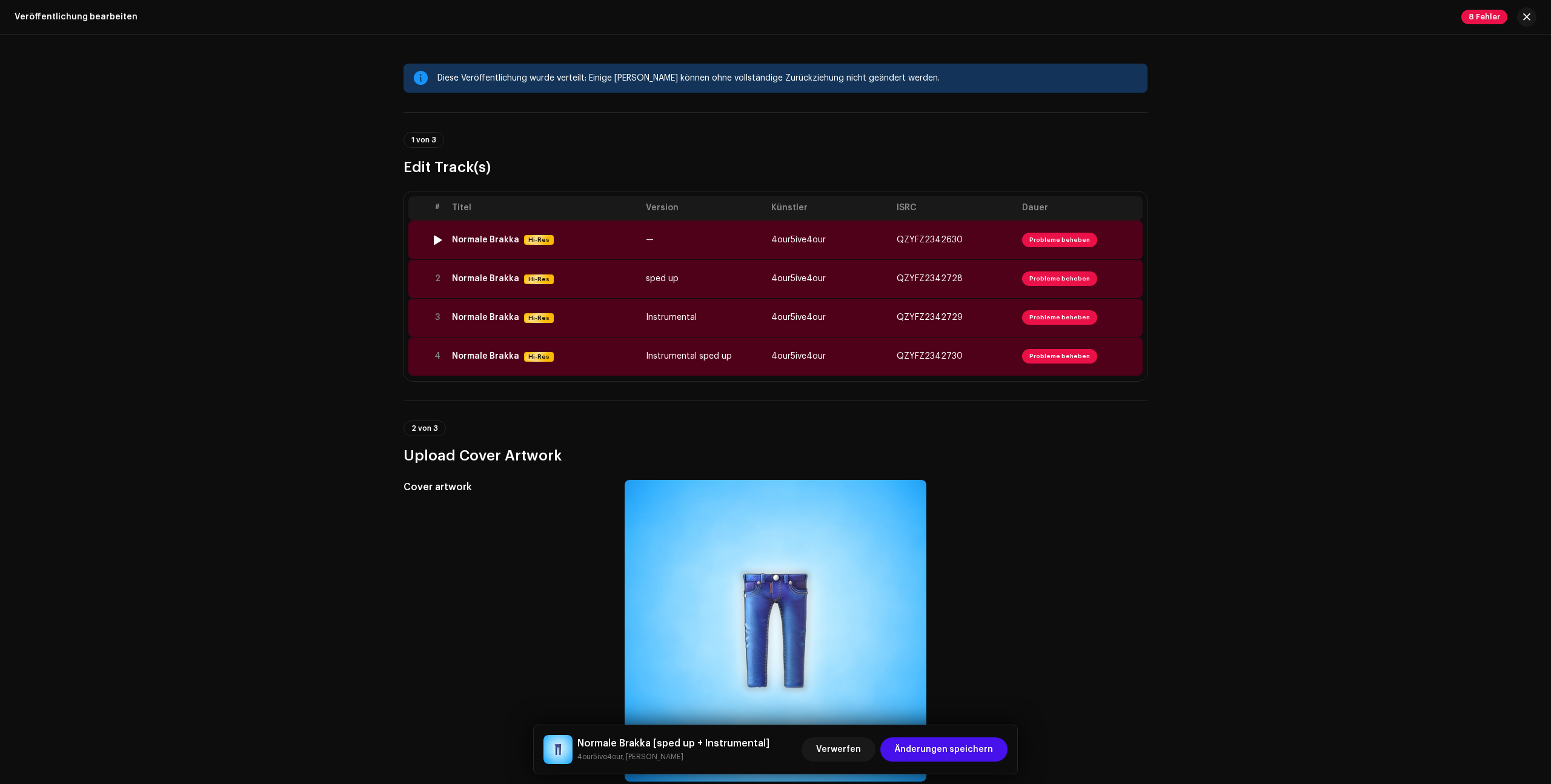
click at [960, 240] on td "QZYFZ2342630" at bounding box center [954, 240] width 125 height 39
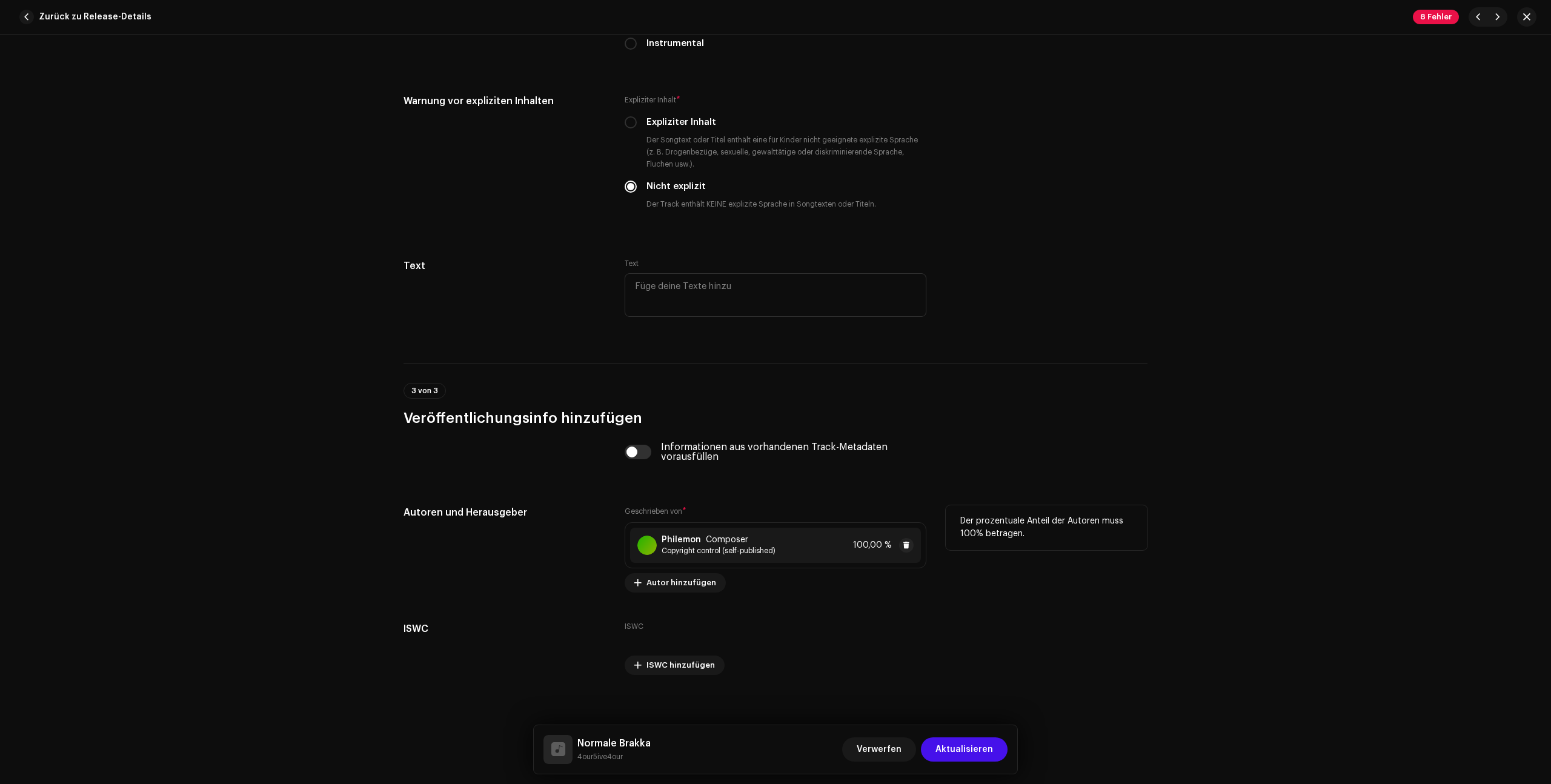
scroll to position [2184, 0]
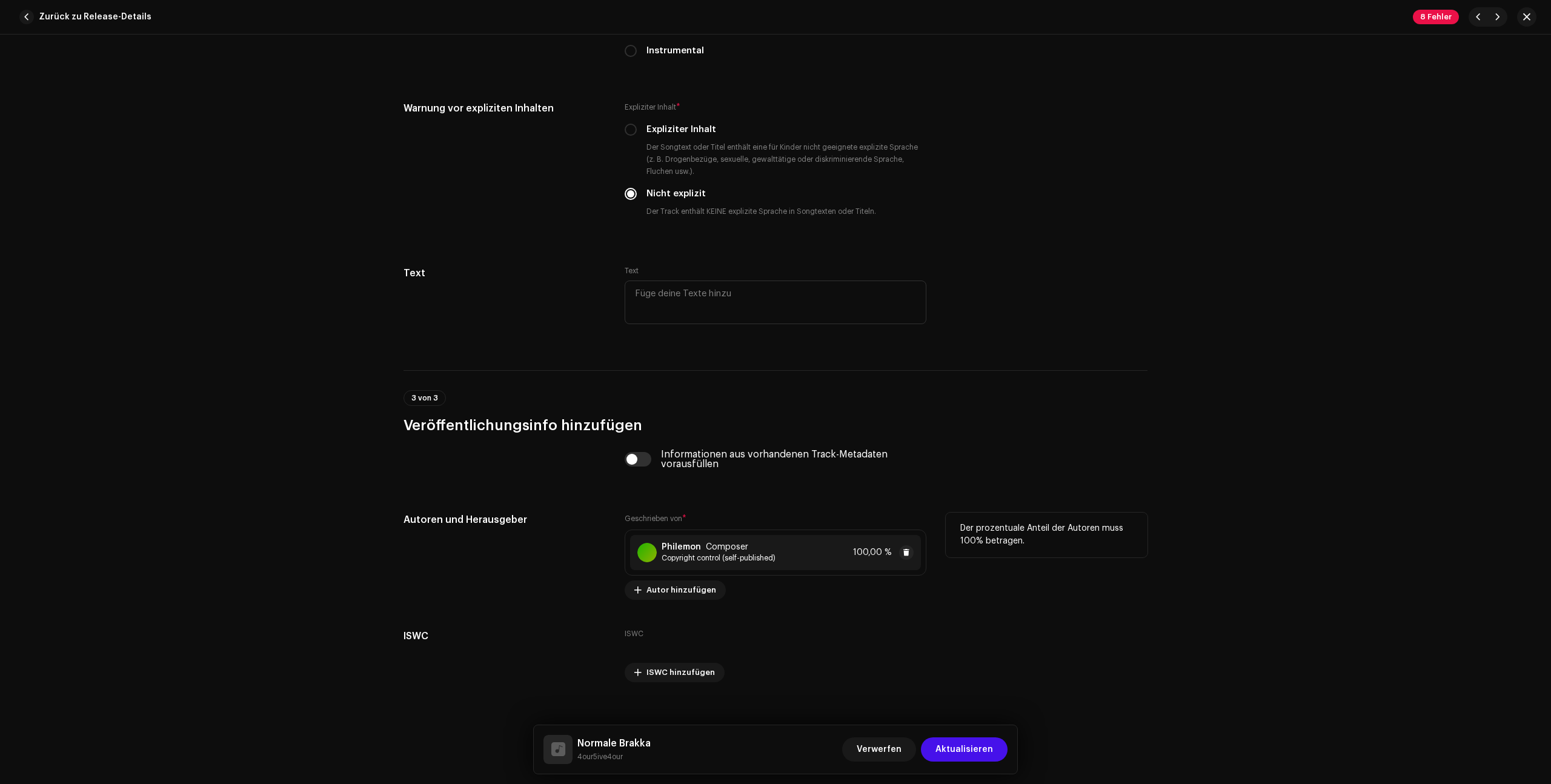
click at [768, 559] on span "Copyright control (self-published)" at bounding box center [719, 557] width 114 height 9
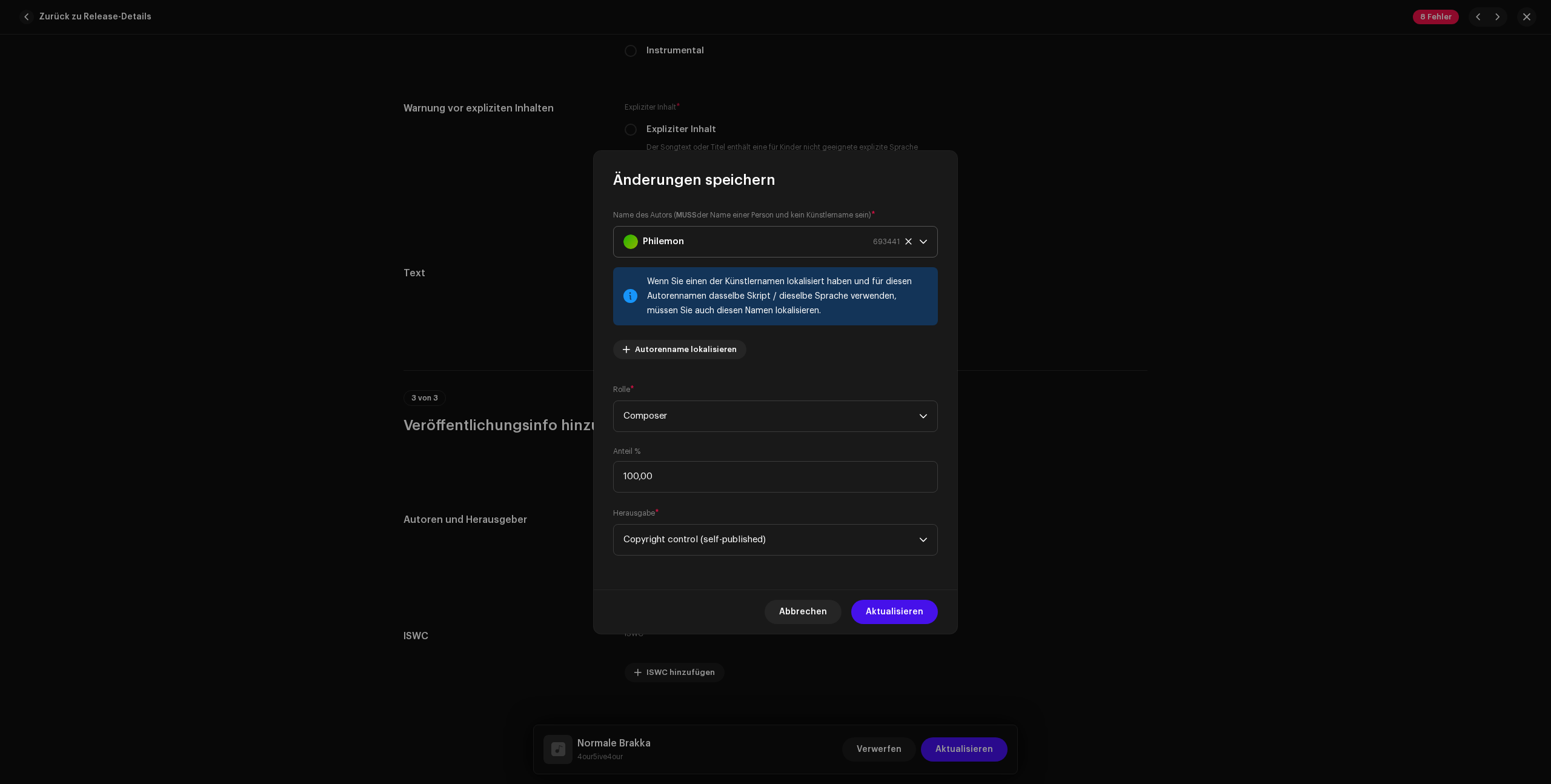
click at [908, 240] on icon at bounding box center [908, 241] width 6 height 6
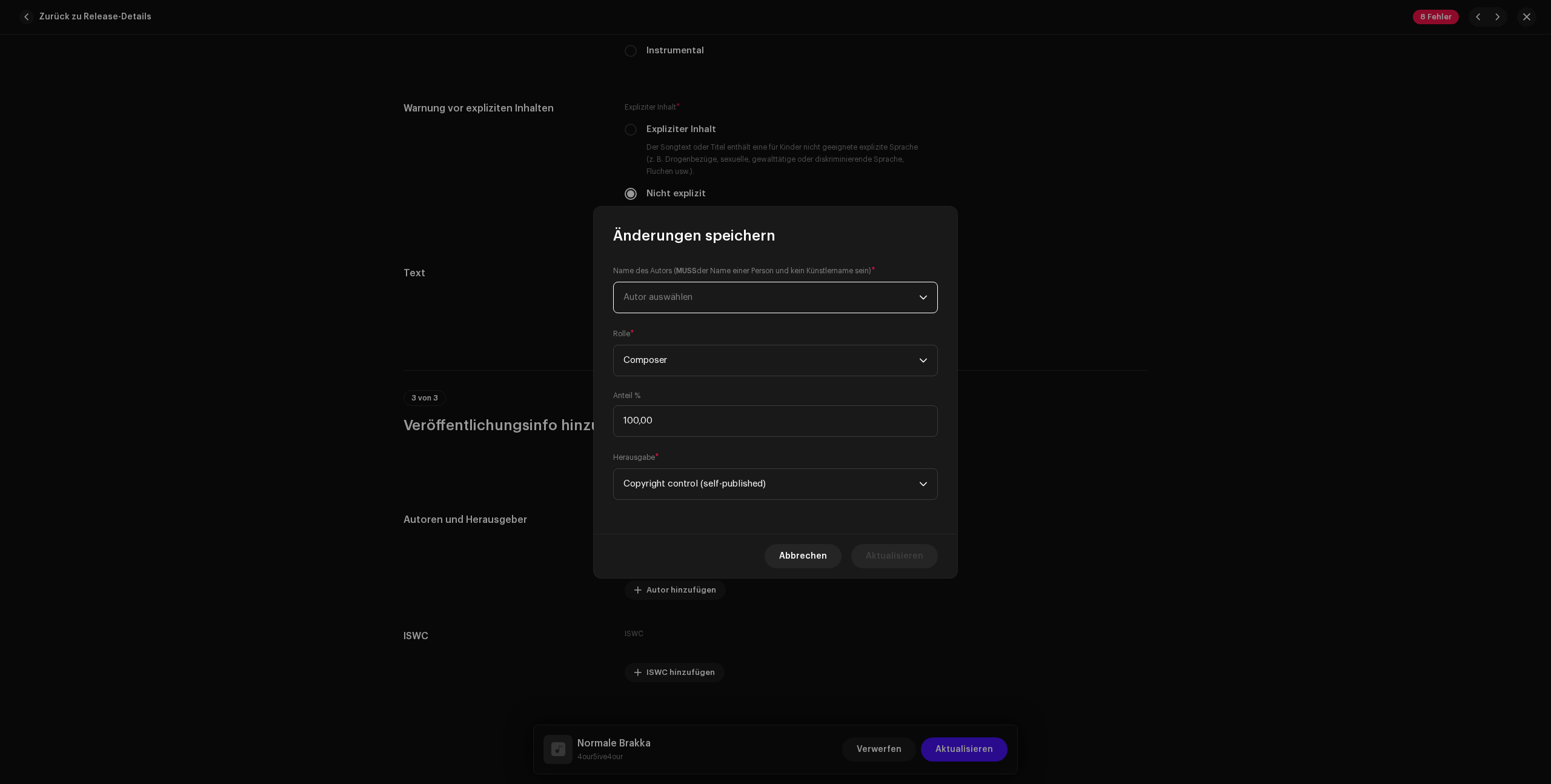
click at [907, 281] on div "Name des Autors ( MUSS der Name einer Person und kein Künstlername sein) * Auto…" at bounding box center [775, 289] width 325 height 48
click at [910, 292] on span "Autor auswählen" at bounding box center [771, 297] width 296 height 30
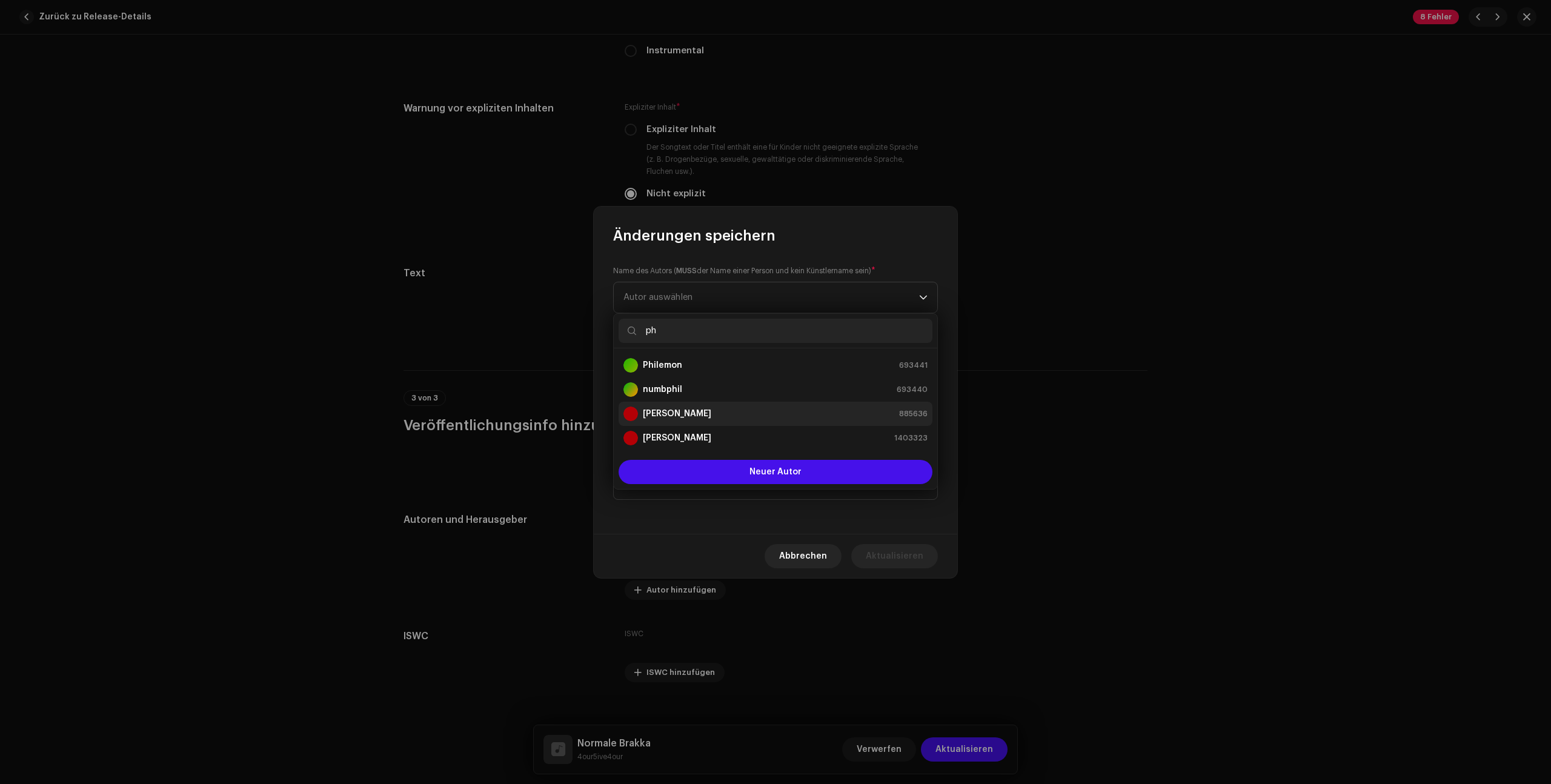
type input "ph"
click at [893, 404] on li "[PERSON_NAME] 885636" at bounding box center [776, 414] width 314 height 24
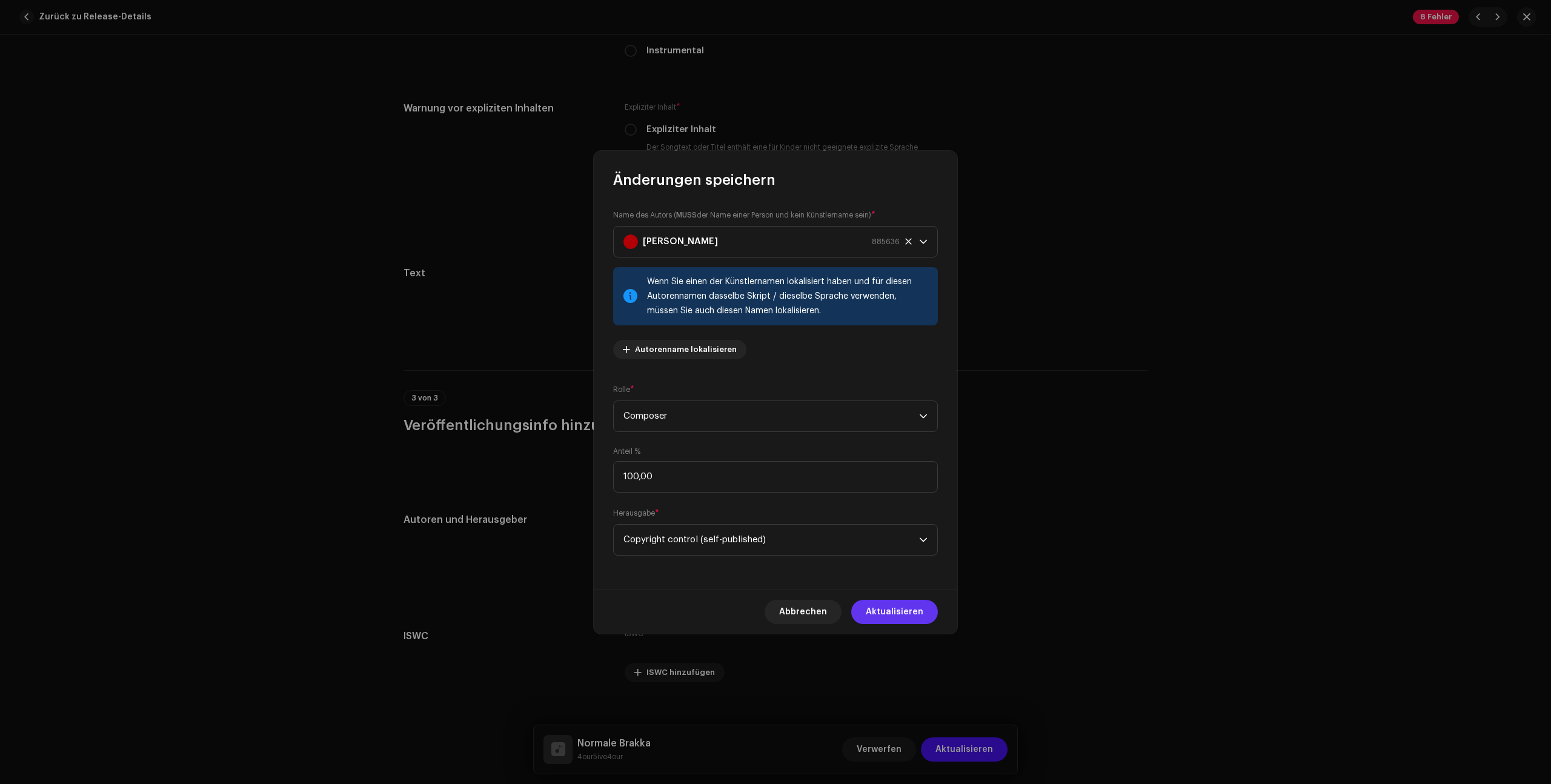
click at [919, 606] on span "Aktualisieren" at bounding box center [894, 612] width 58 height 24
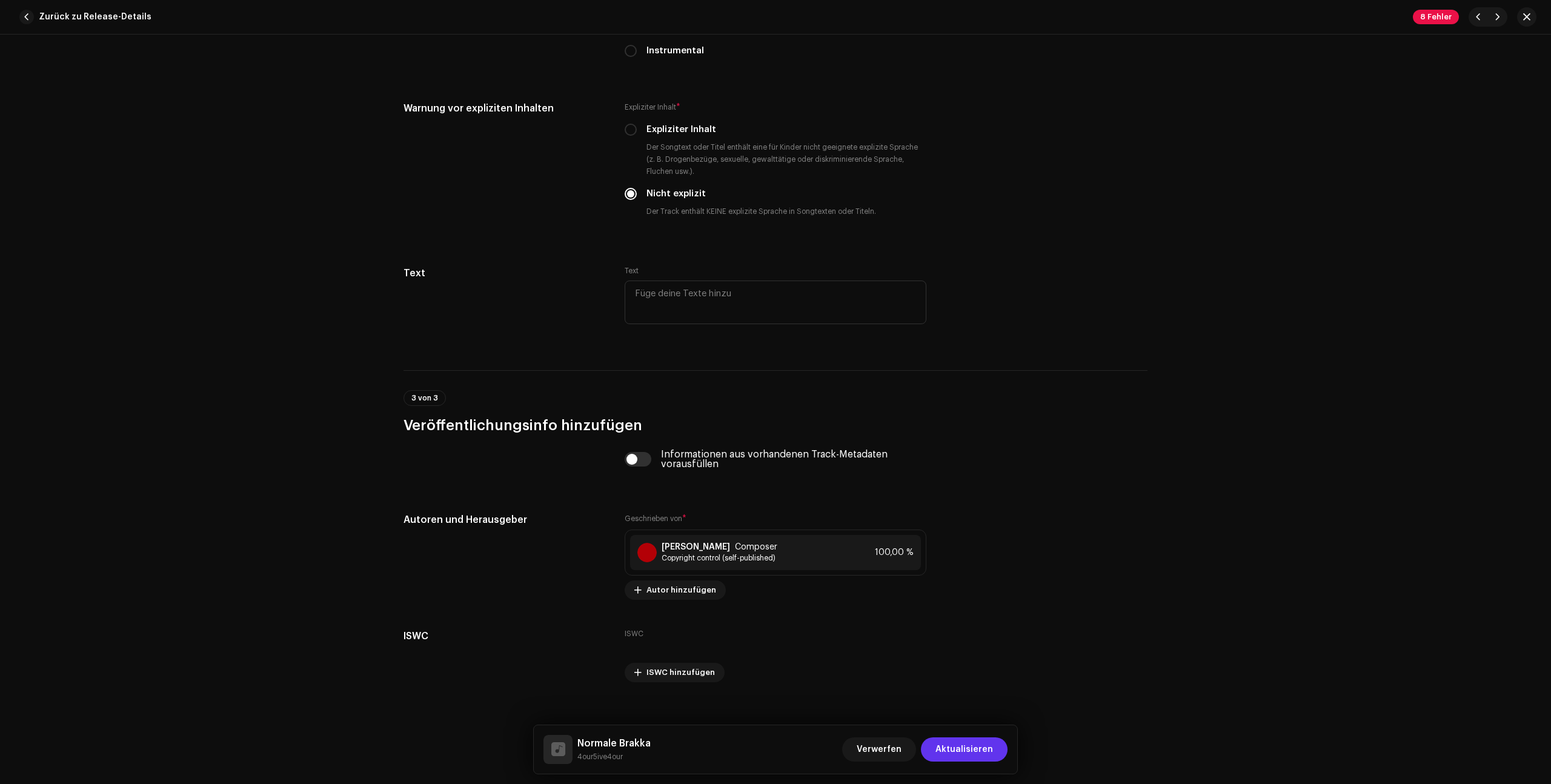
click at [966, 752] on span "Aktualisieren" at bounding box center [964, 749] width 58 height 24
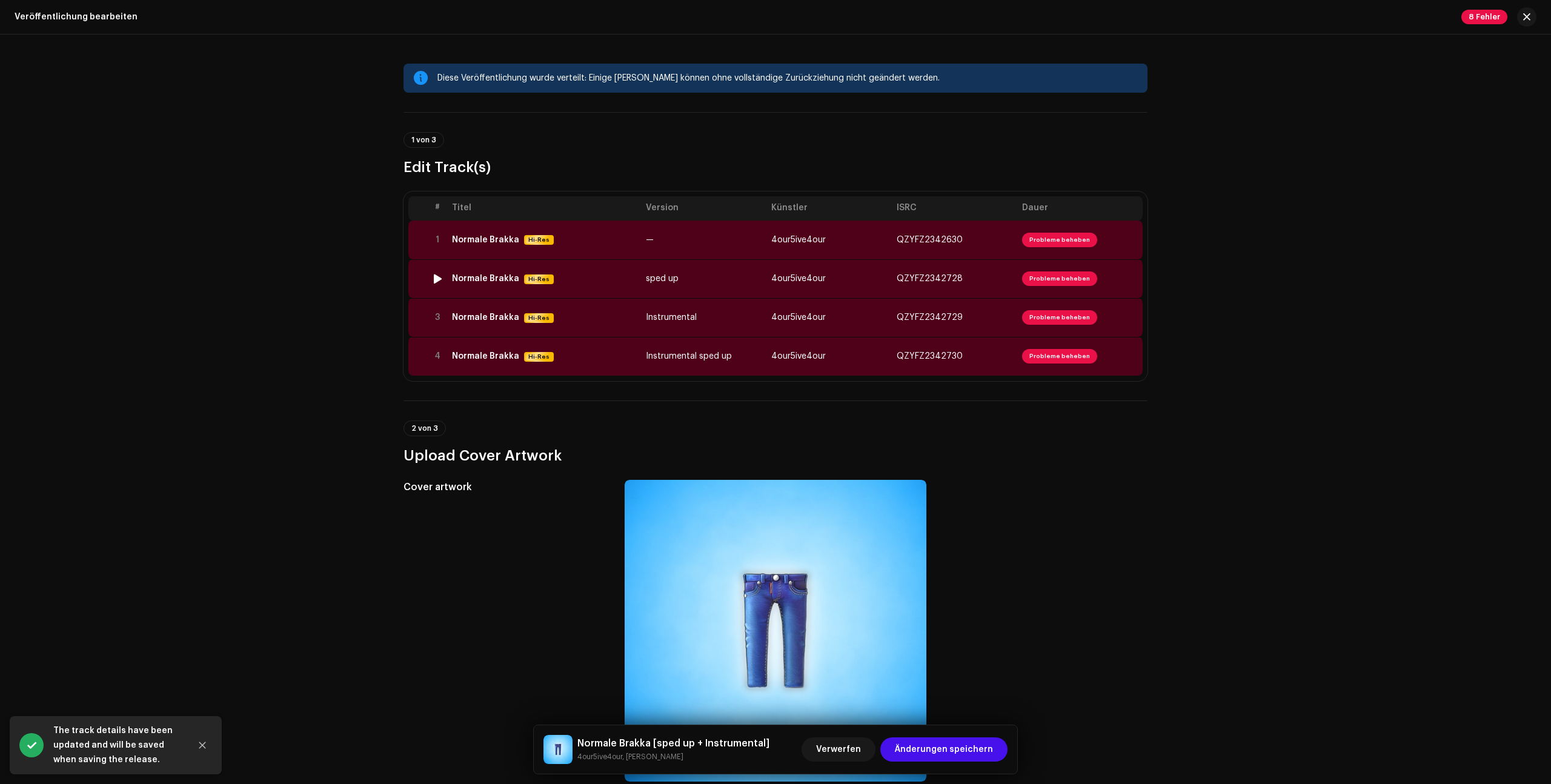
click at [1043, 268] on td "Probleme beheben" at bounding box center [1080, 279] width 125 height 39
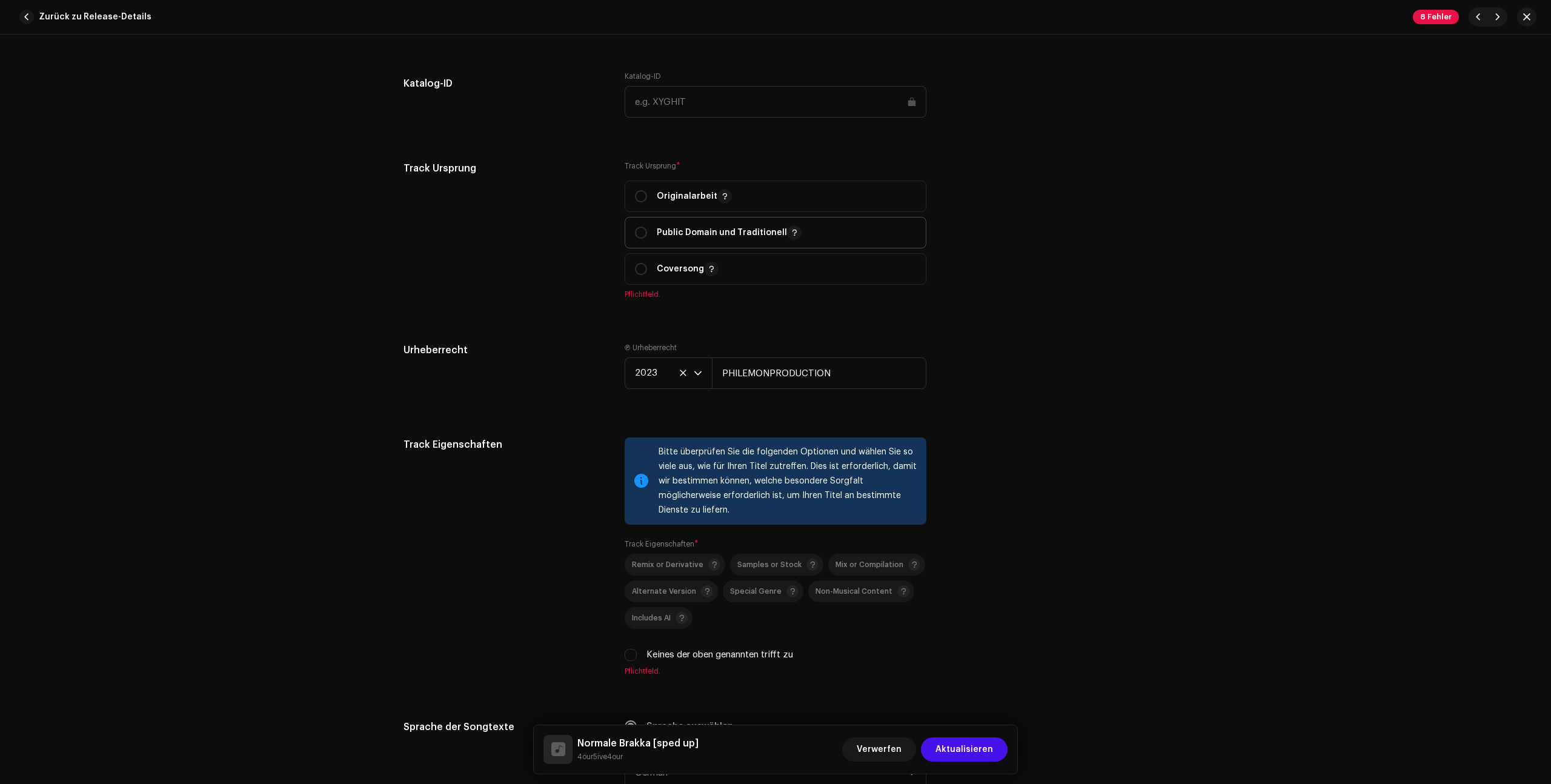
scroll to position [1392, 0]
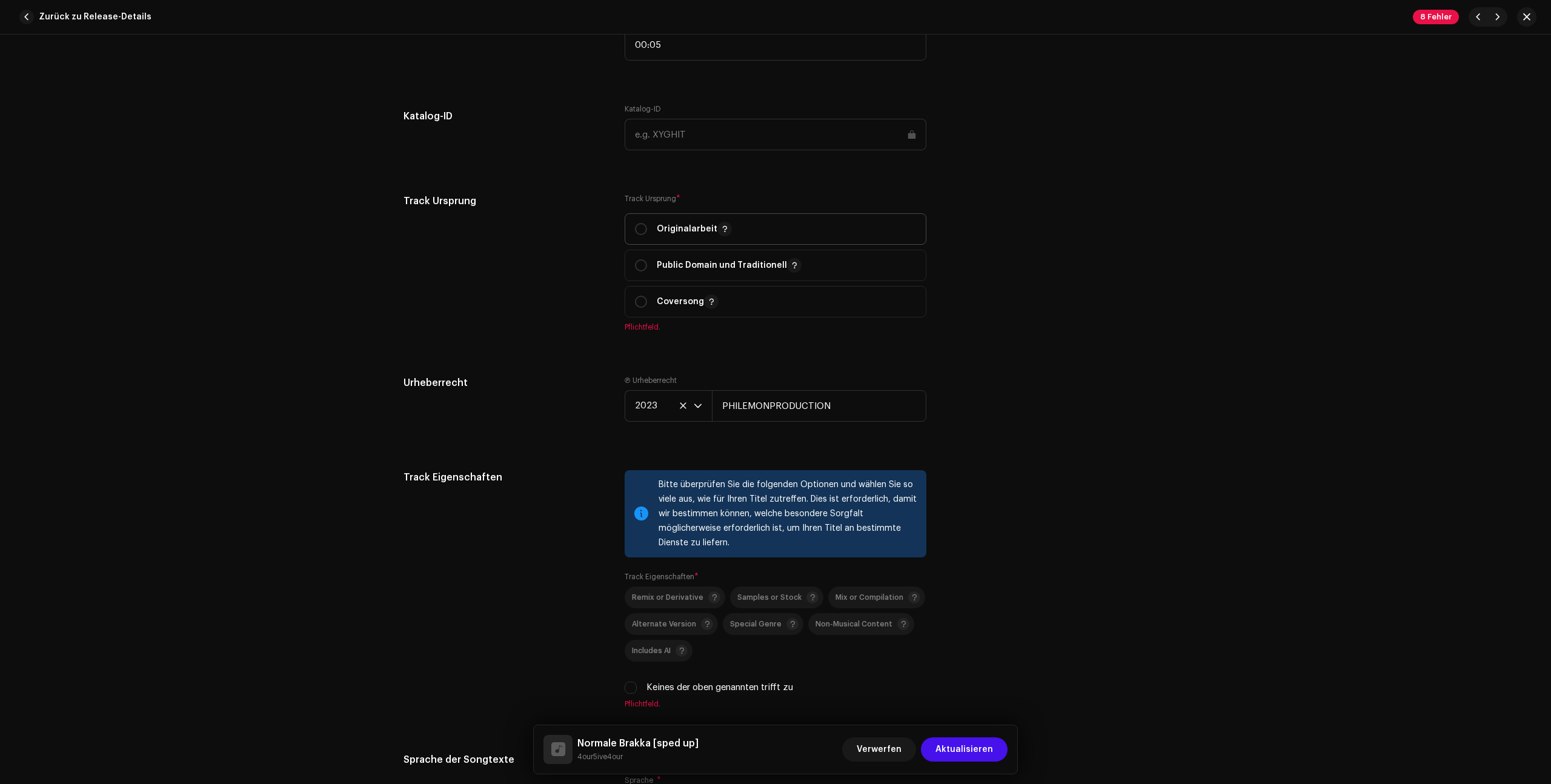
click at [657, 227] on p "Originalarbeit" at bounding box center [694, 229] width 75 height 14
radio input "true"
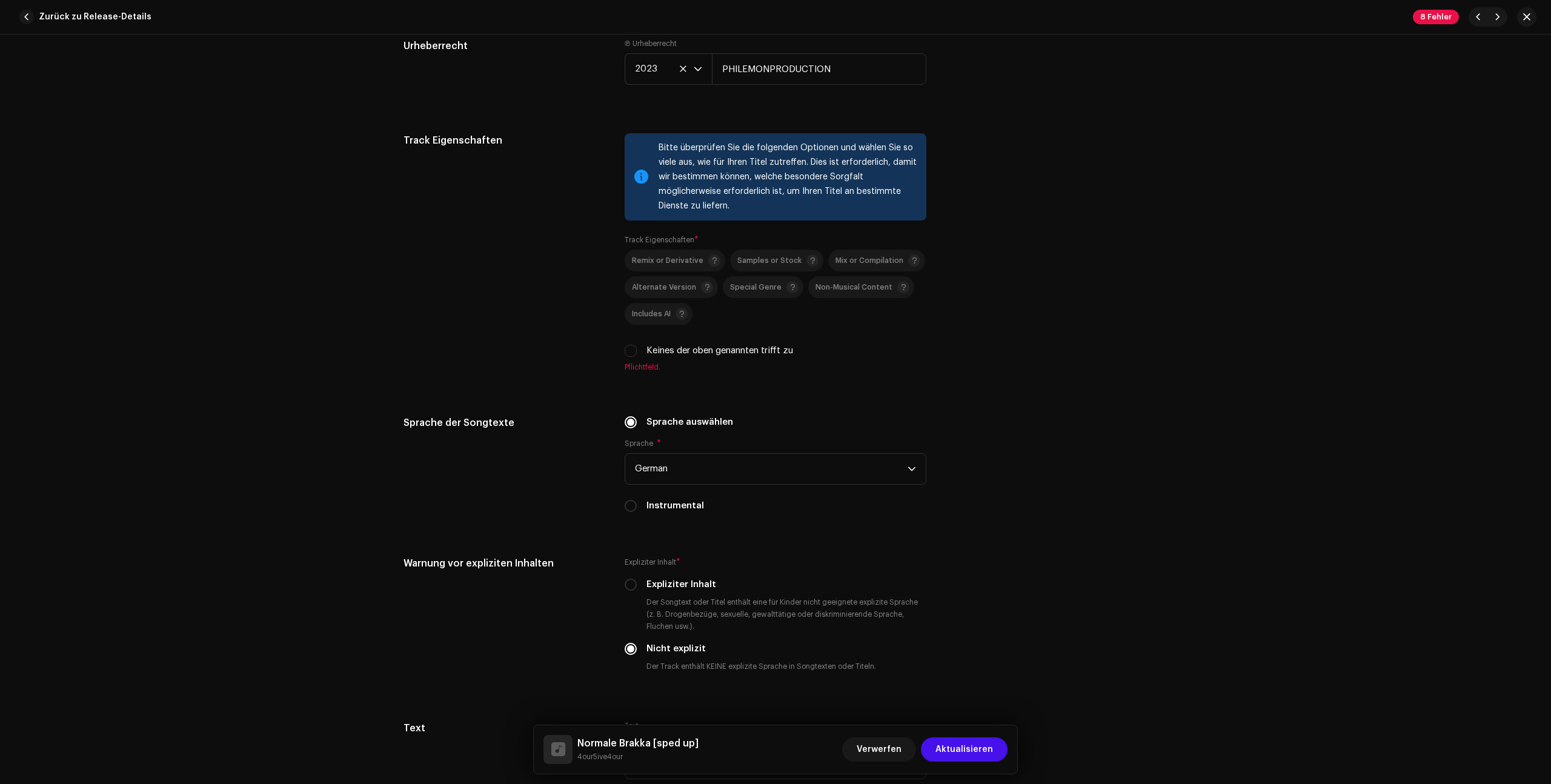
scroll to position [1747, 0]
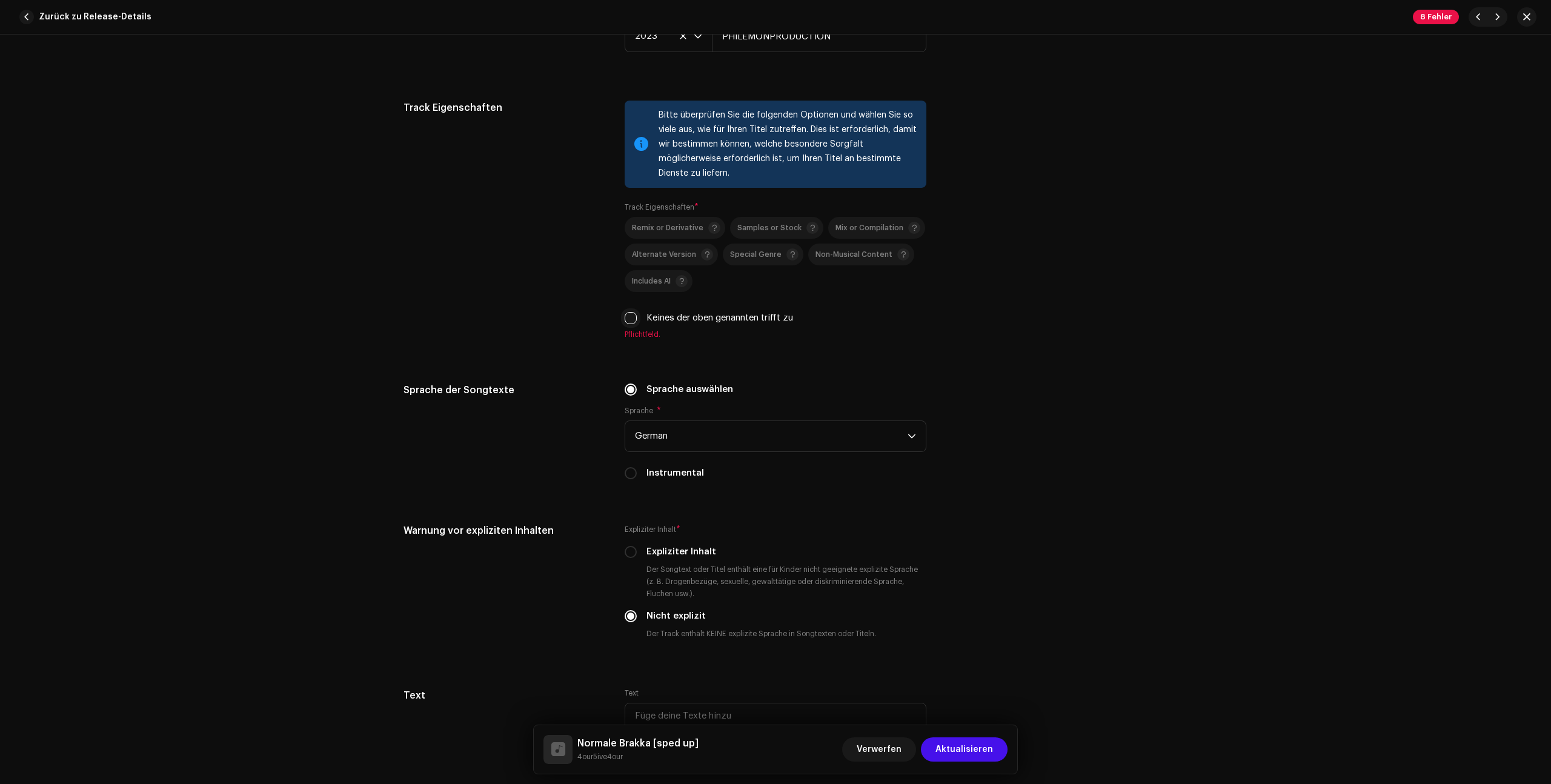
click at [624, 312] on input "Keines der oben genannten trifft zu" at bounding box center [630, 317] width 12 height 12
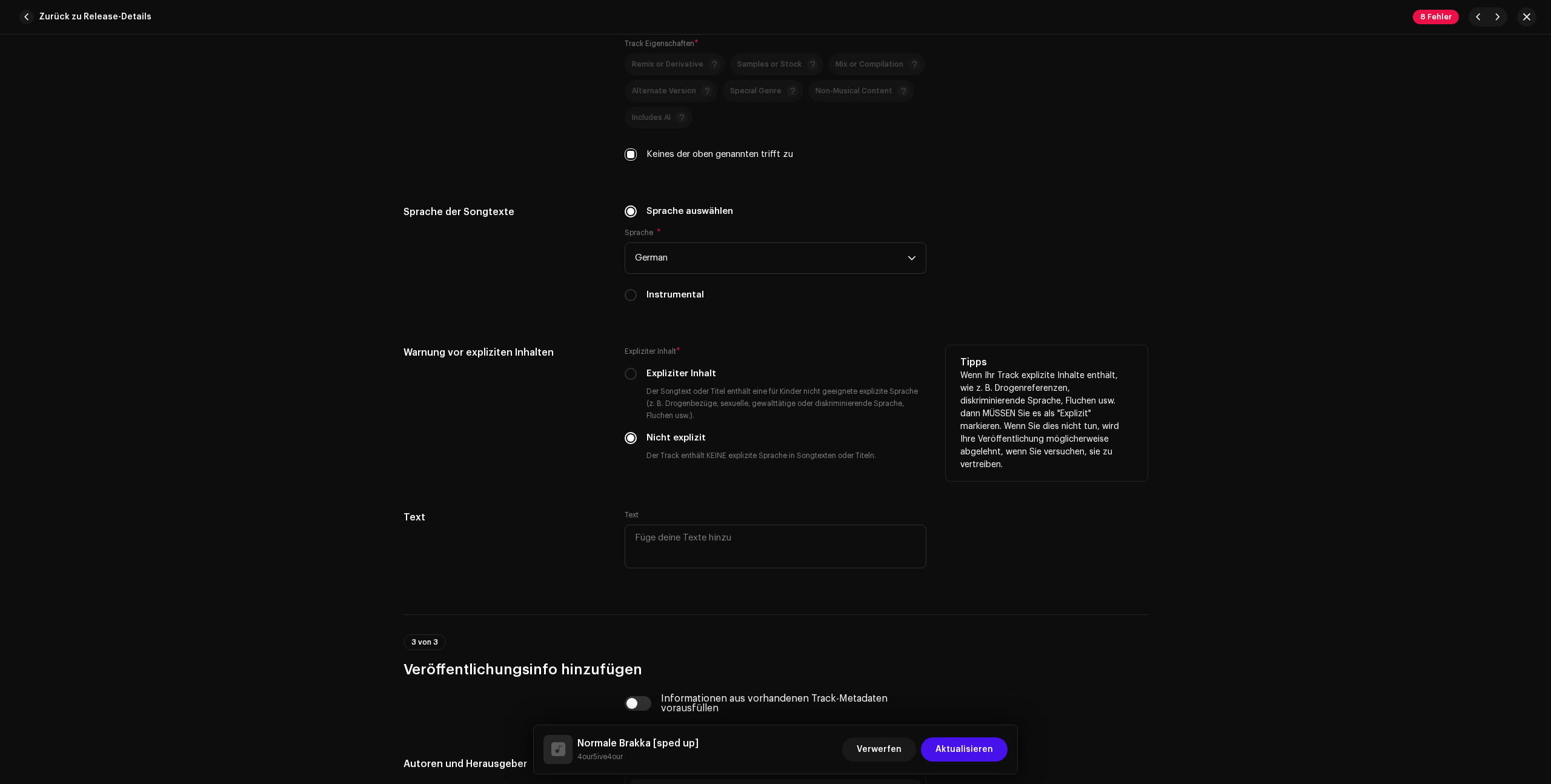
scroll to position [1729, 0]
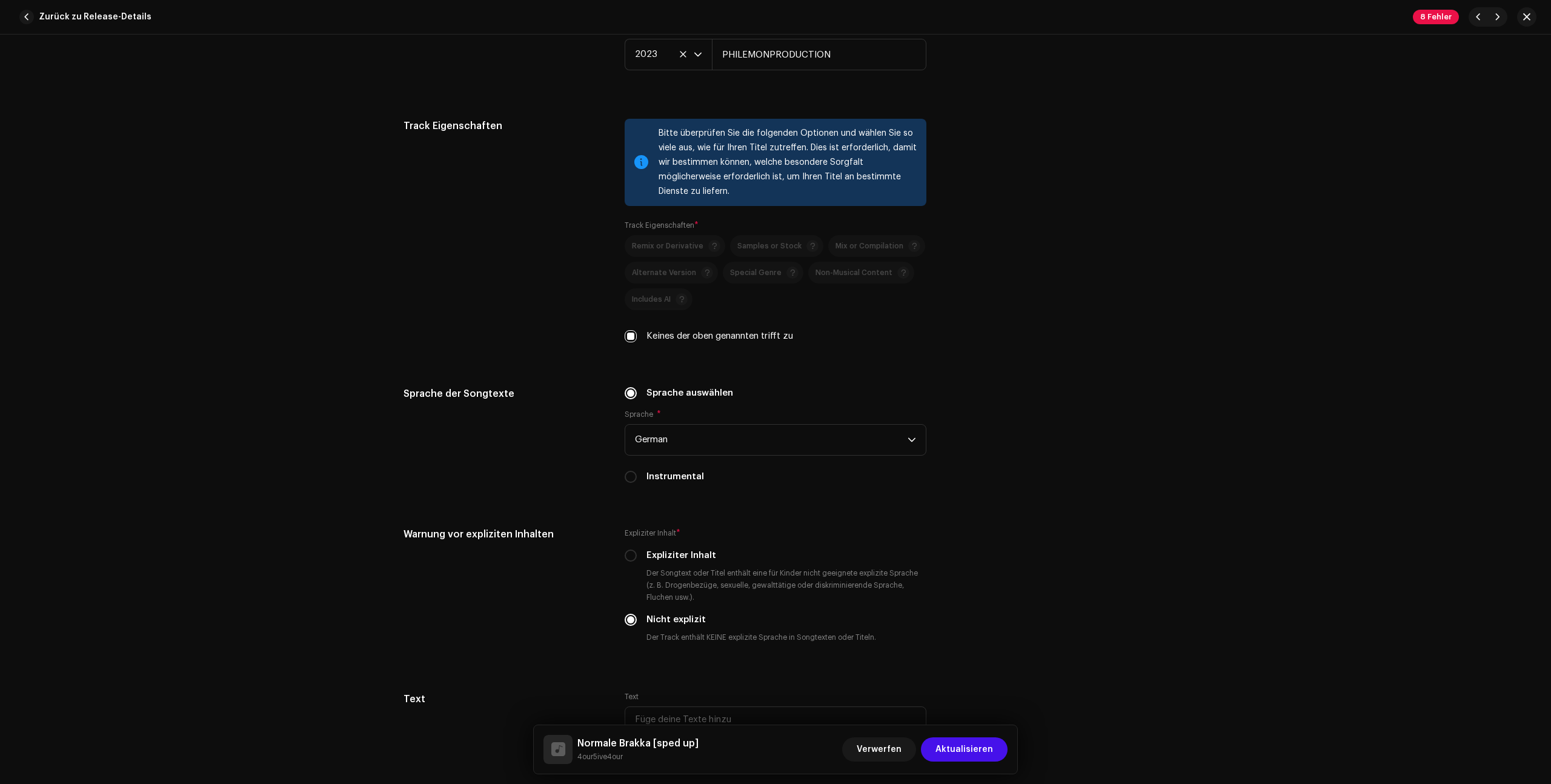
click at [666, 330] on label "Keines der oben genannten trifft zu" at bounding box center [720, 336] width 147 height 14
click at [637, 330] on input "Keines der oben genannten trifft zu" at bounding box center [630, 336] width 12 height 12
checkbox input "false"
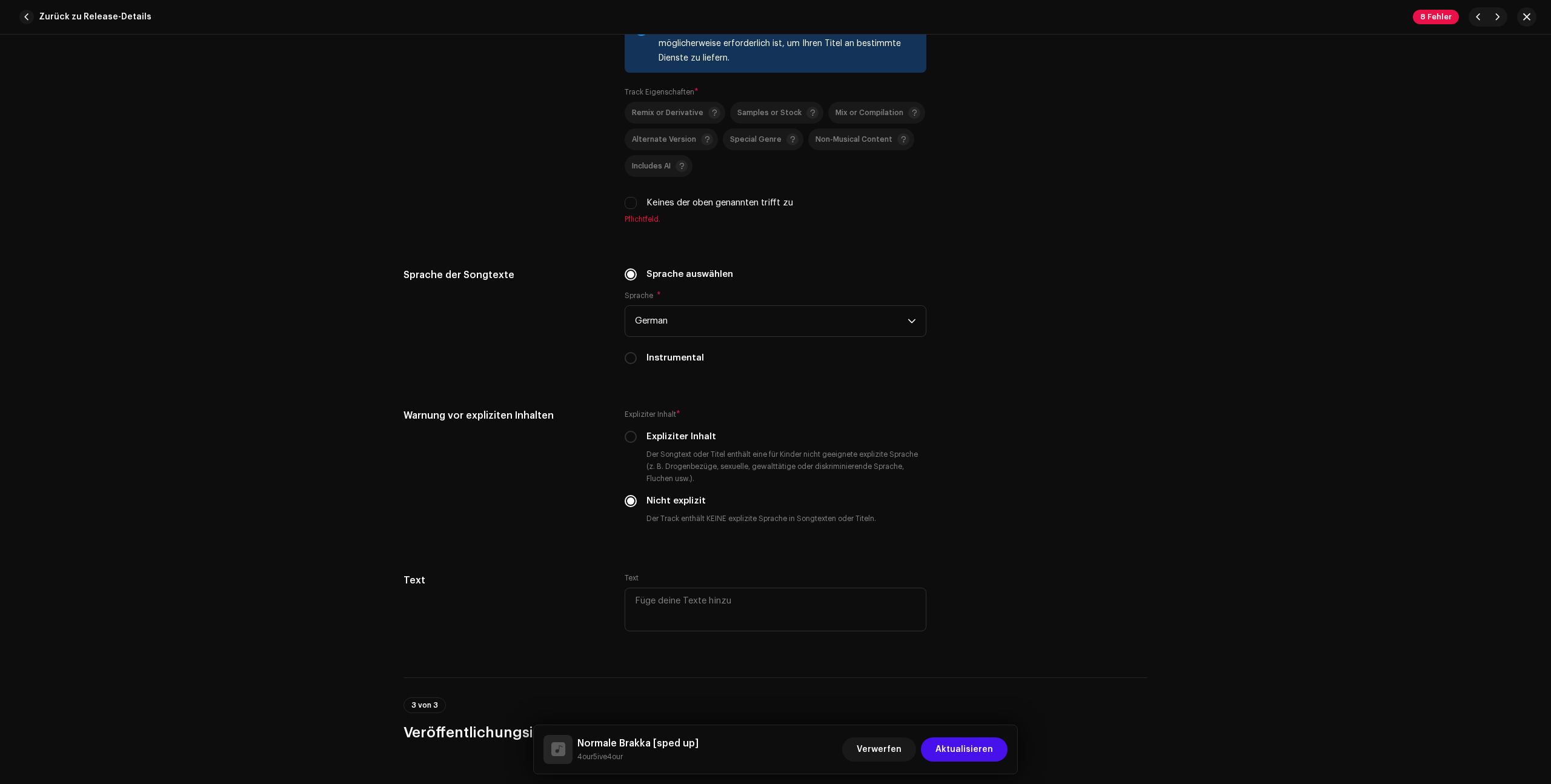
scroll to position [1833, 0]
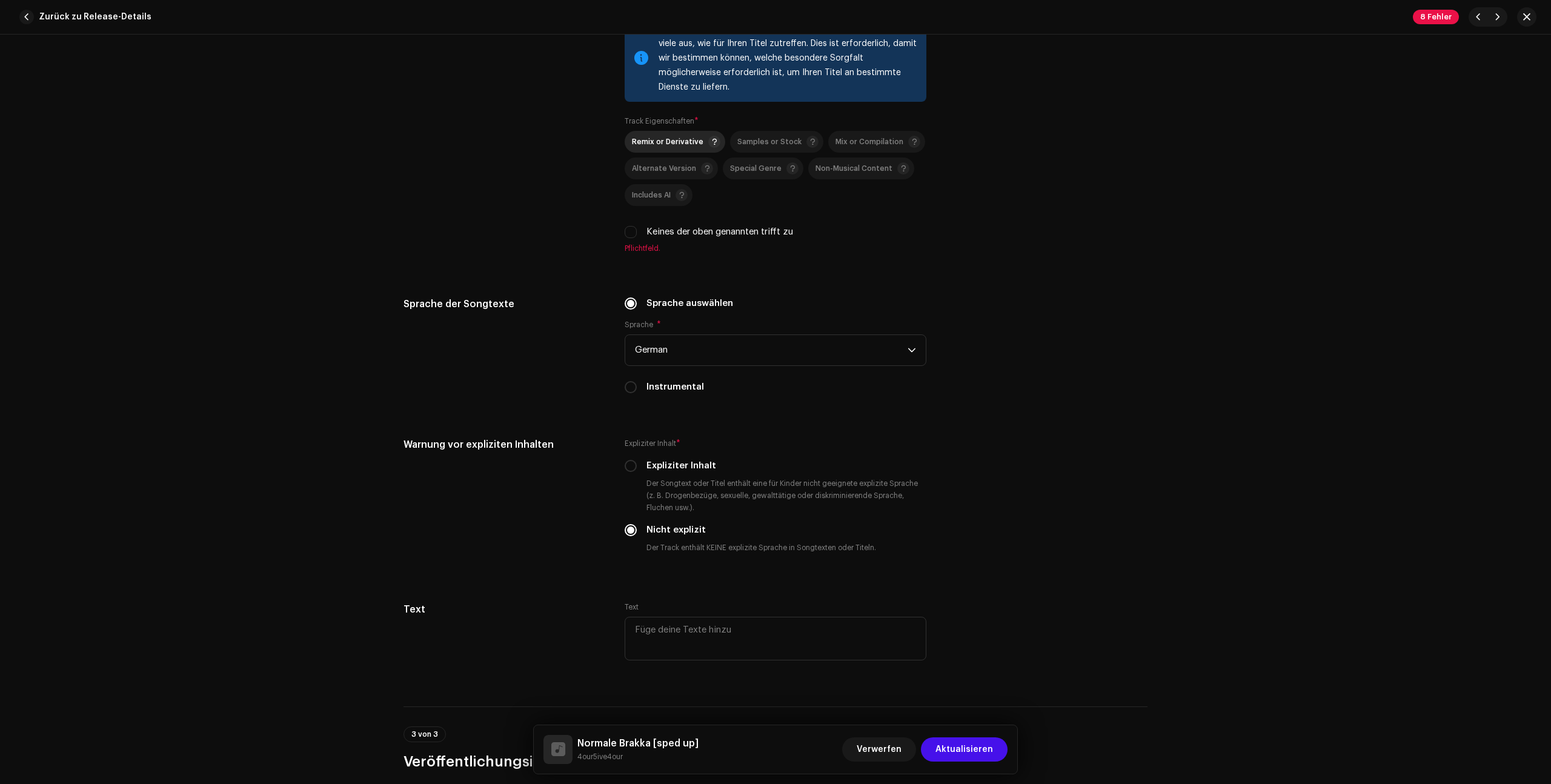
click at [671, 143] on span "Remix or Derivative" at bounding box center [667, 142] width 71 height 8
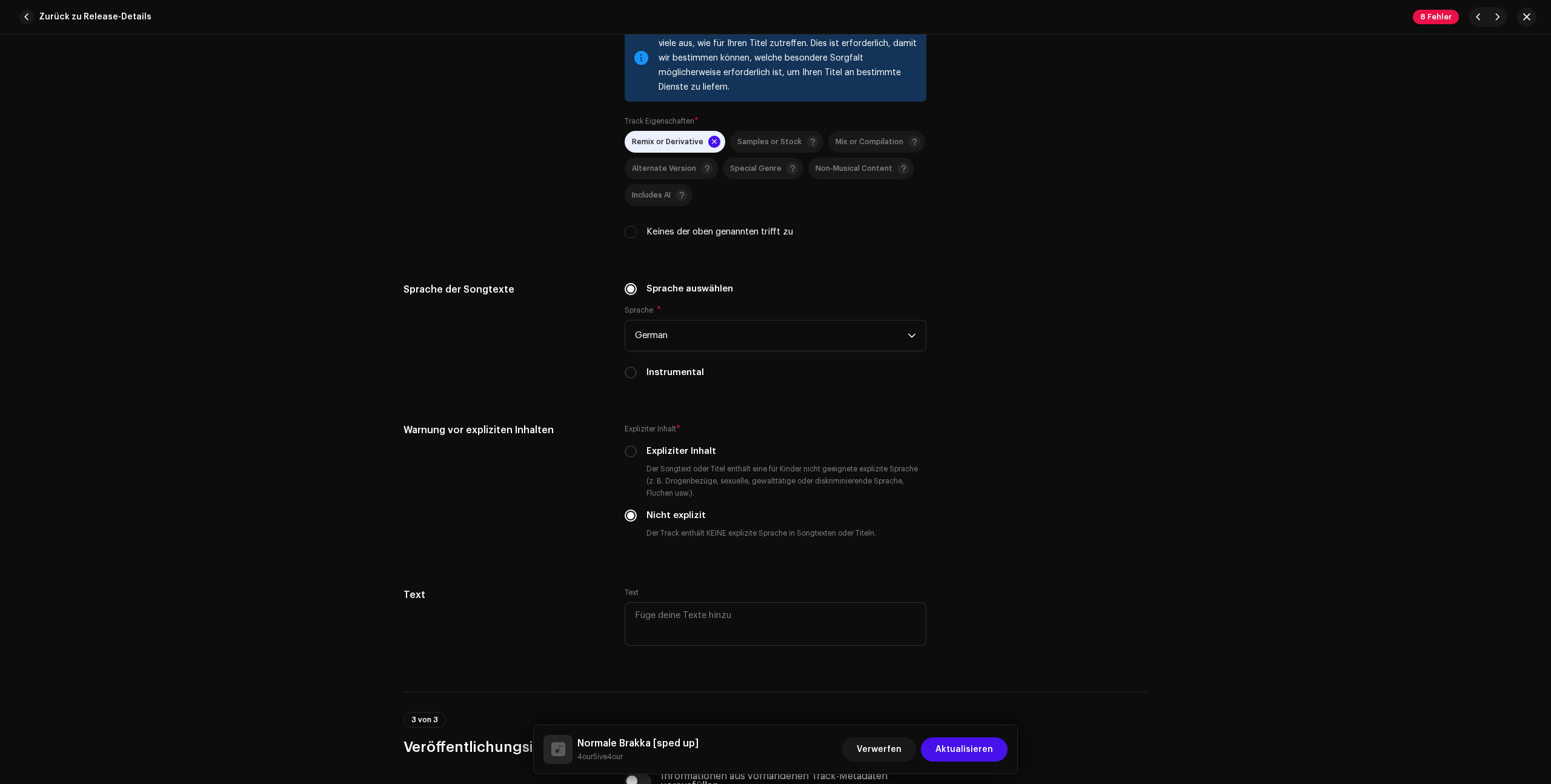
click at [1028, 291] on div "Sprache der Songtexte Sprache auswählen Sprache * German Instrumental" at bounding box center [775, 338] width 744 height 112
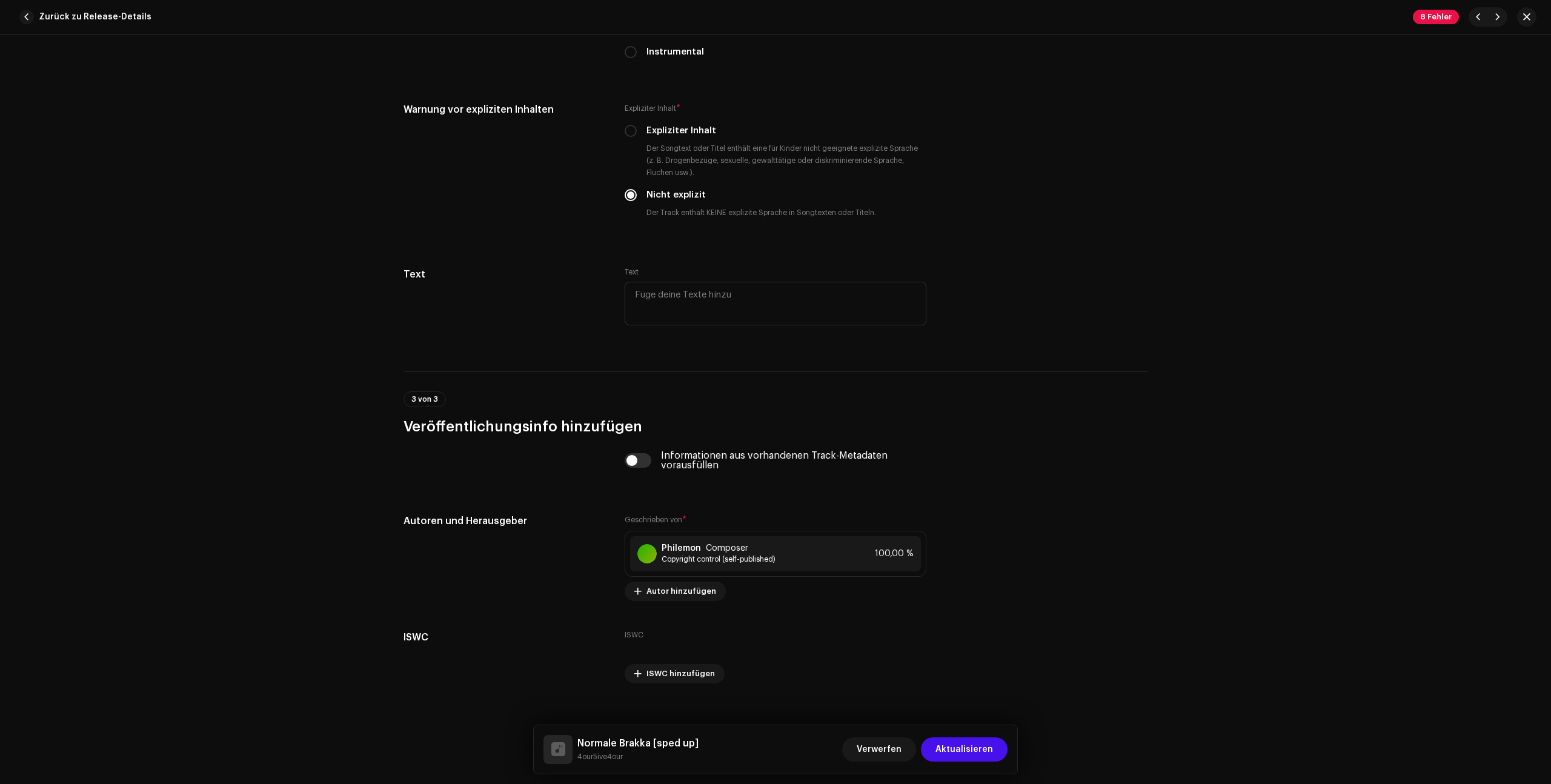
scroll to position [2169, 0]
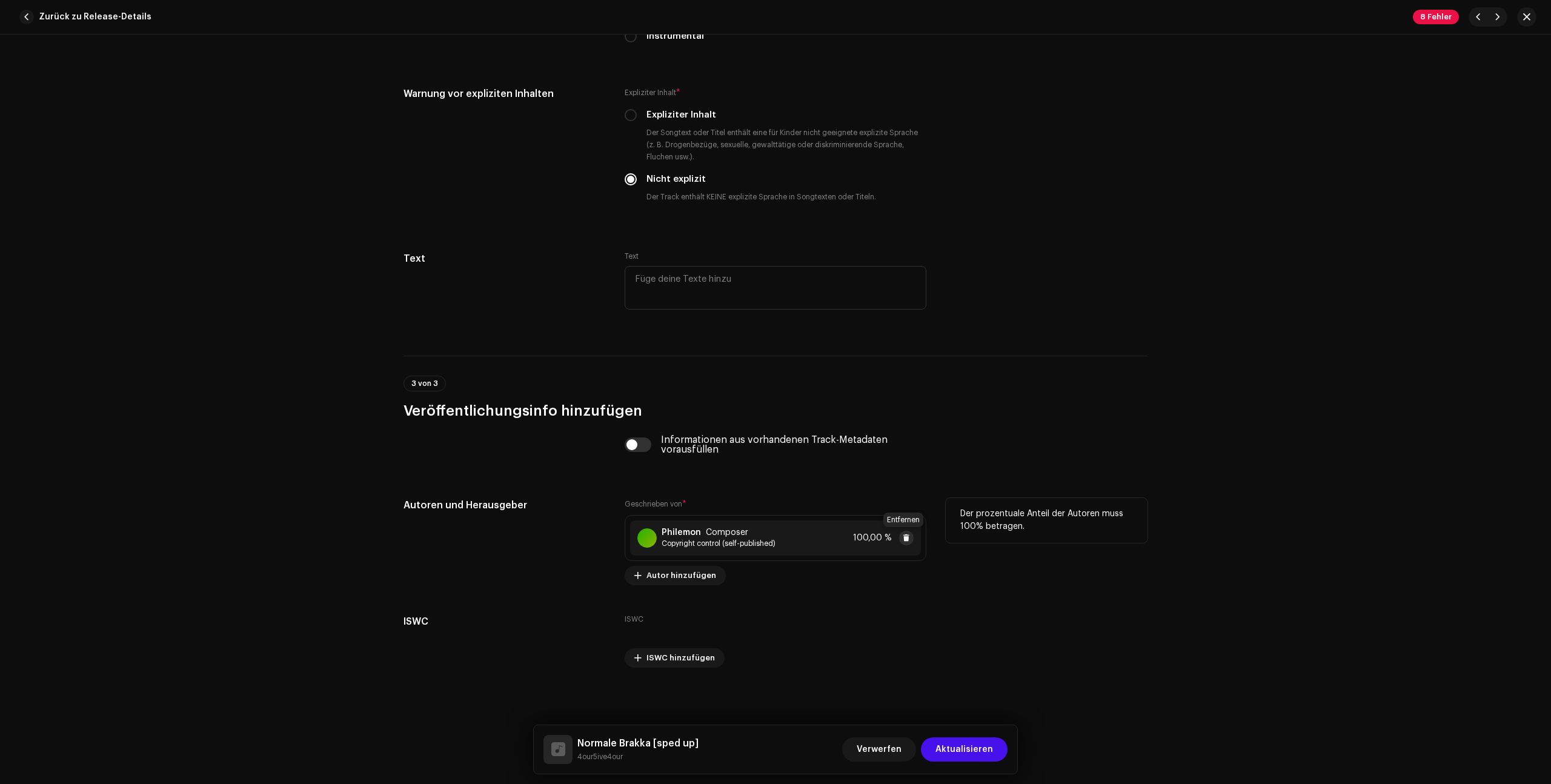
click at [903, 539] on span at bounding box center [907, 537] width 7 height 9
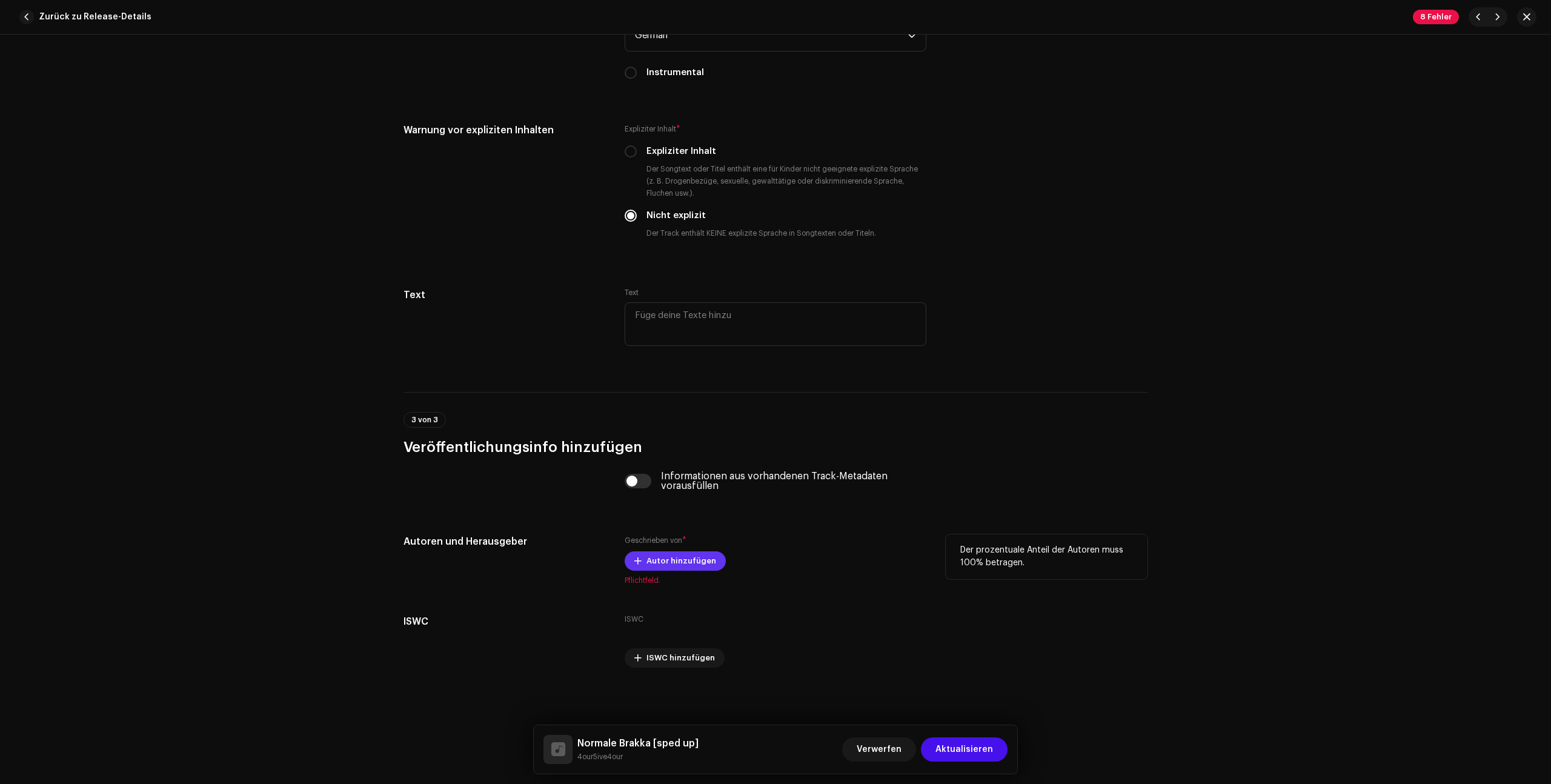
click at [673, 559] on span "Autor hinzufügen" at bounding box center [681, 561] width 70 height 24
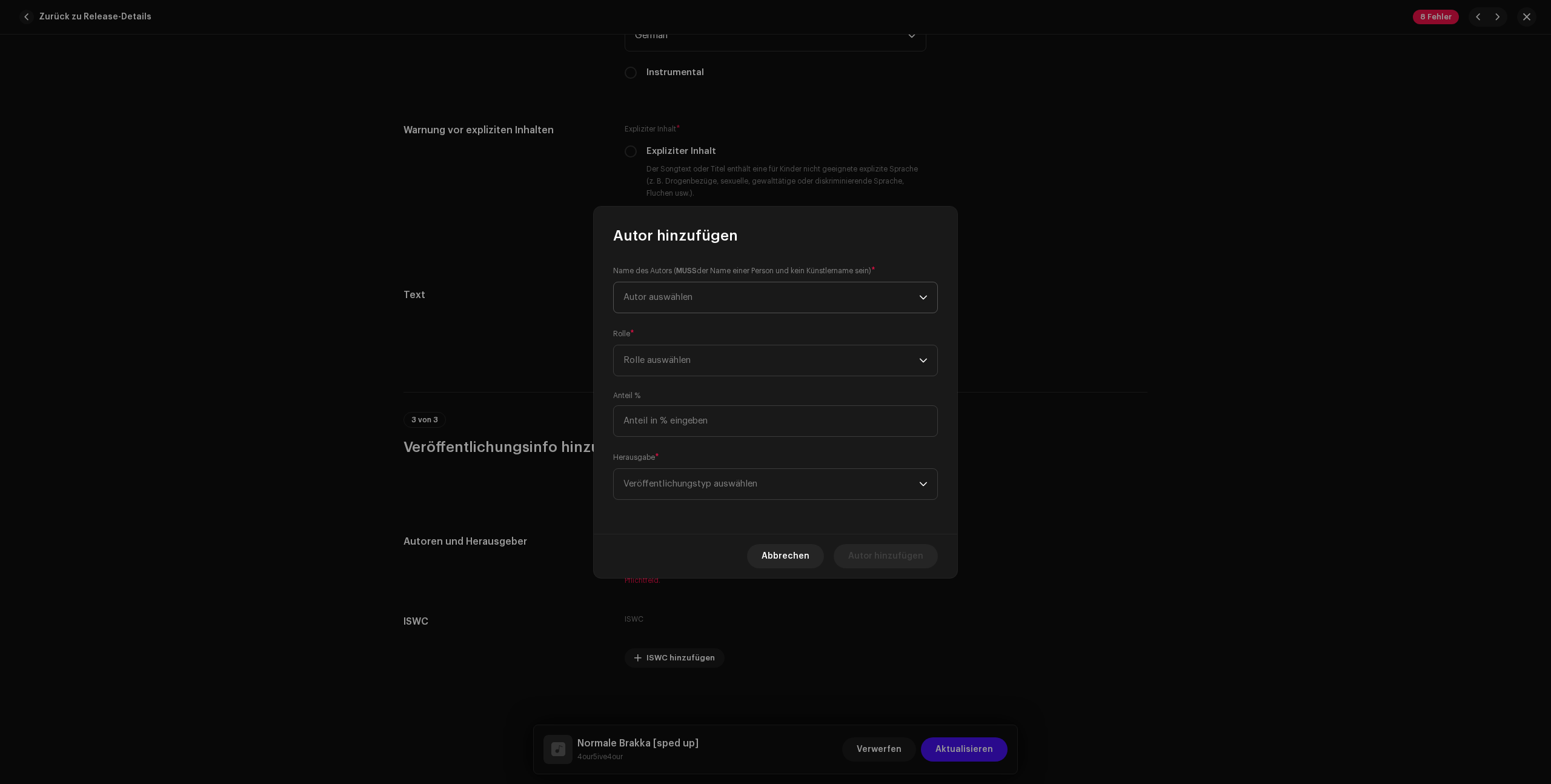
click at [723, 297] on span "Autor auswählen" at bounding box center [771, 297] width 296 height 30
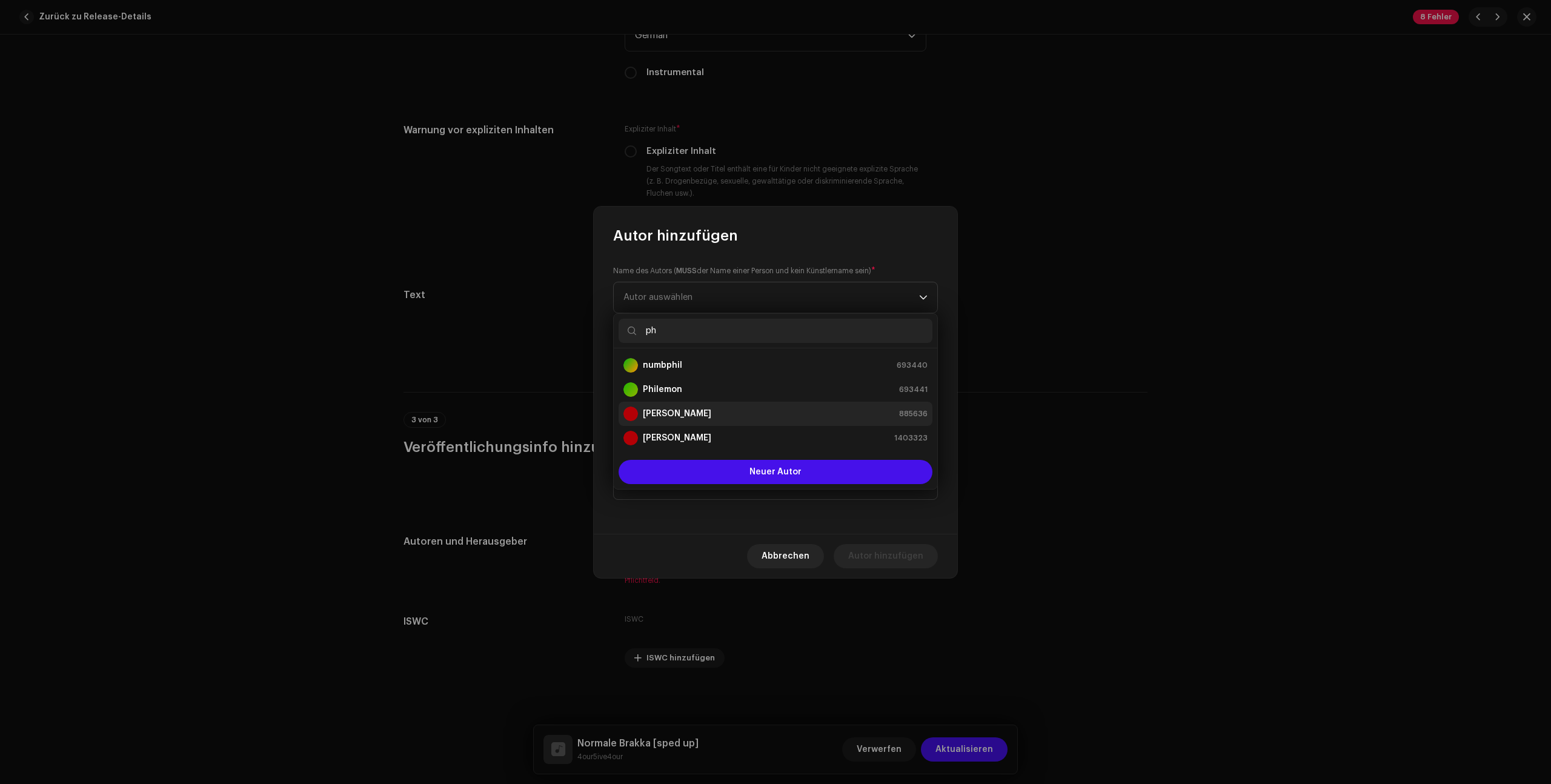
type input "ph"
click at [763, 407] on div "[PERSON_NAME] 885636" at bounding box center [776, 414] width 304 height 14
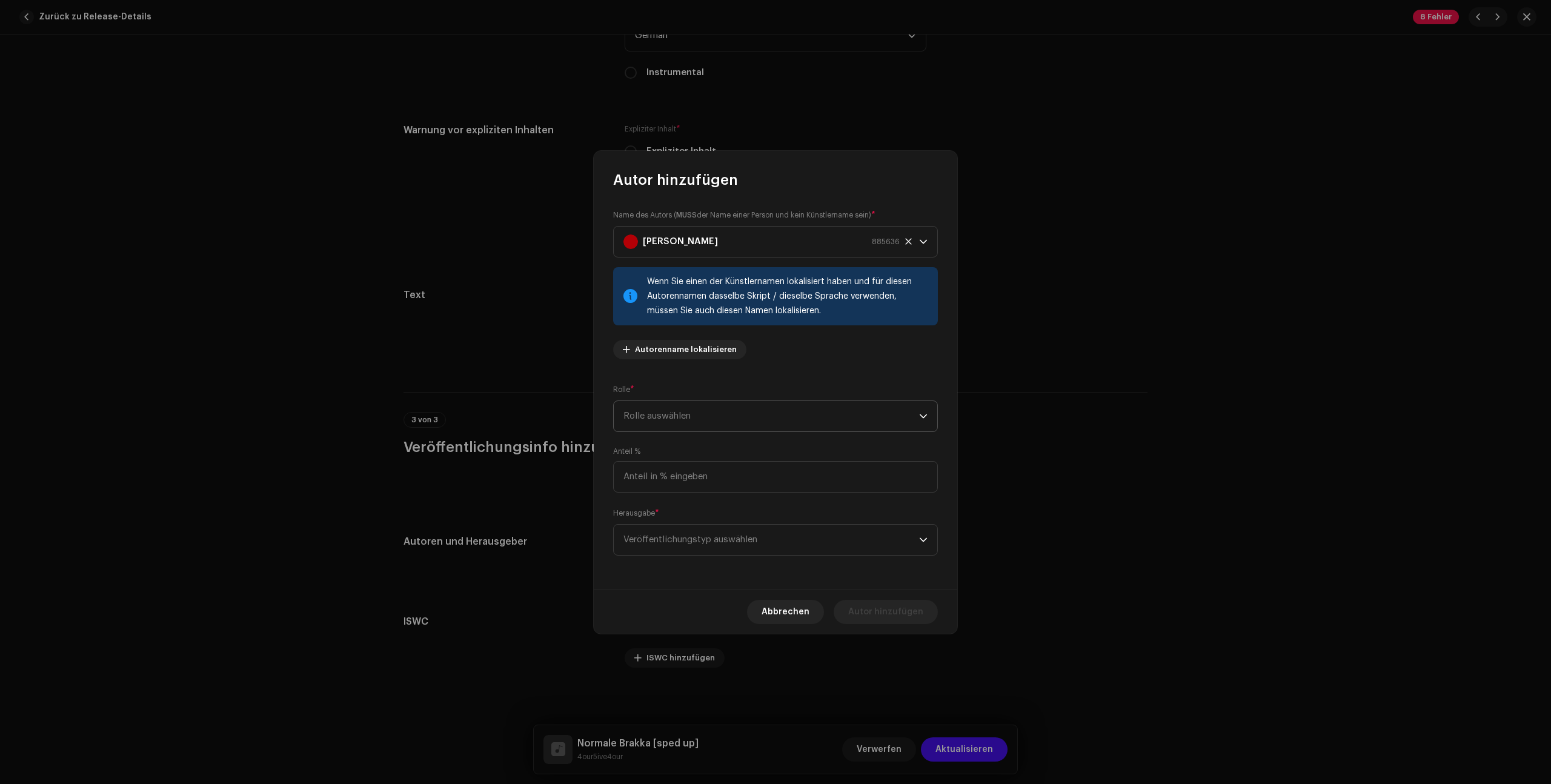
click at [693, 414] on span "Rolle auswählen" at bounding box center [771, 416] width 296 height 30
click at [712, 505] on li "Composer & Lyricist" at bounding box center [776, 507] width 314 height 24
click at [766, 480] on input at bounding box center [775, 477] width 325 height 32
type input "100,00"
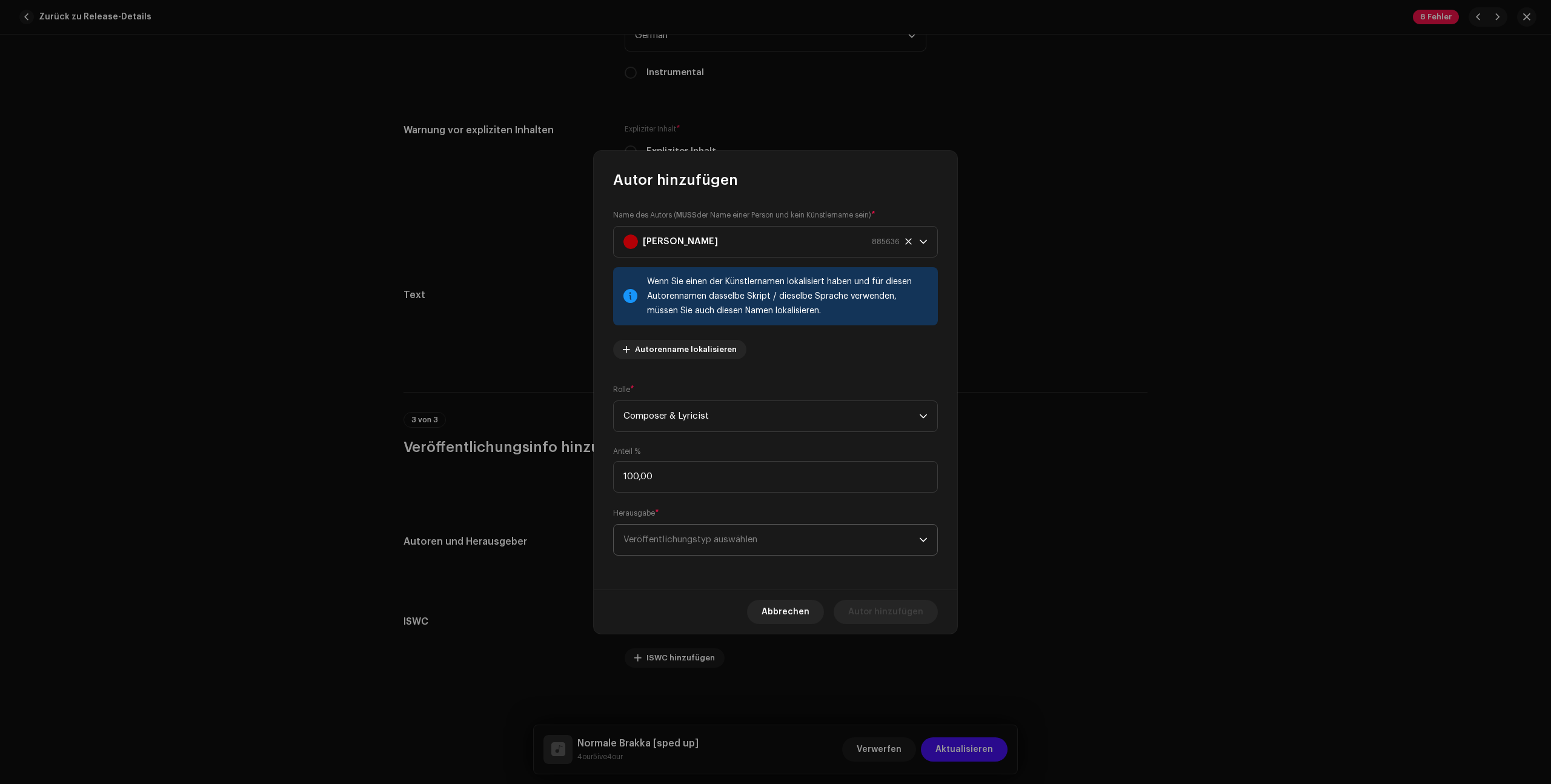
click at [773, 533] on span "Veröffentlichungstyp auswählen" at bounding box center [771, 540] width 296 height 30
click at [794, 569] on li "Copyright control (self-published)" at bounding box center [776, 573] width 314 height 24
click at [905, 616] on span "Autor hinzufügen" at bounding box center [886, 612] width 75 height 24
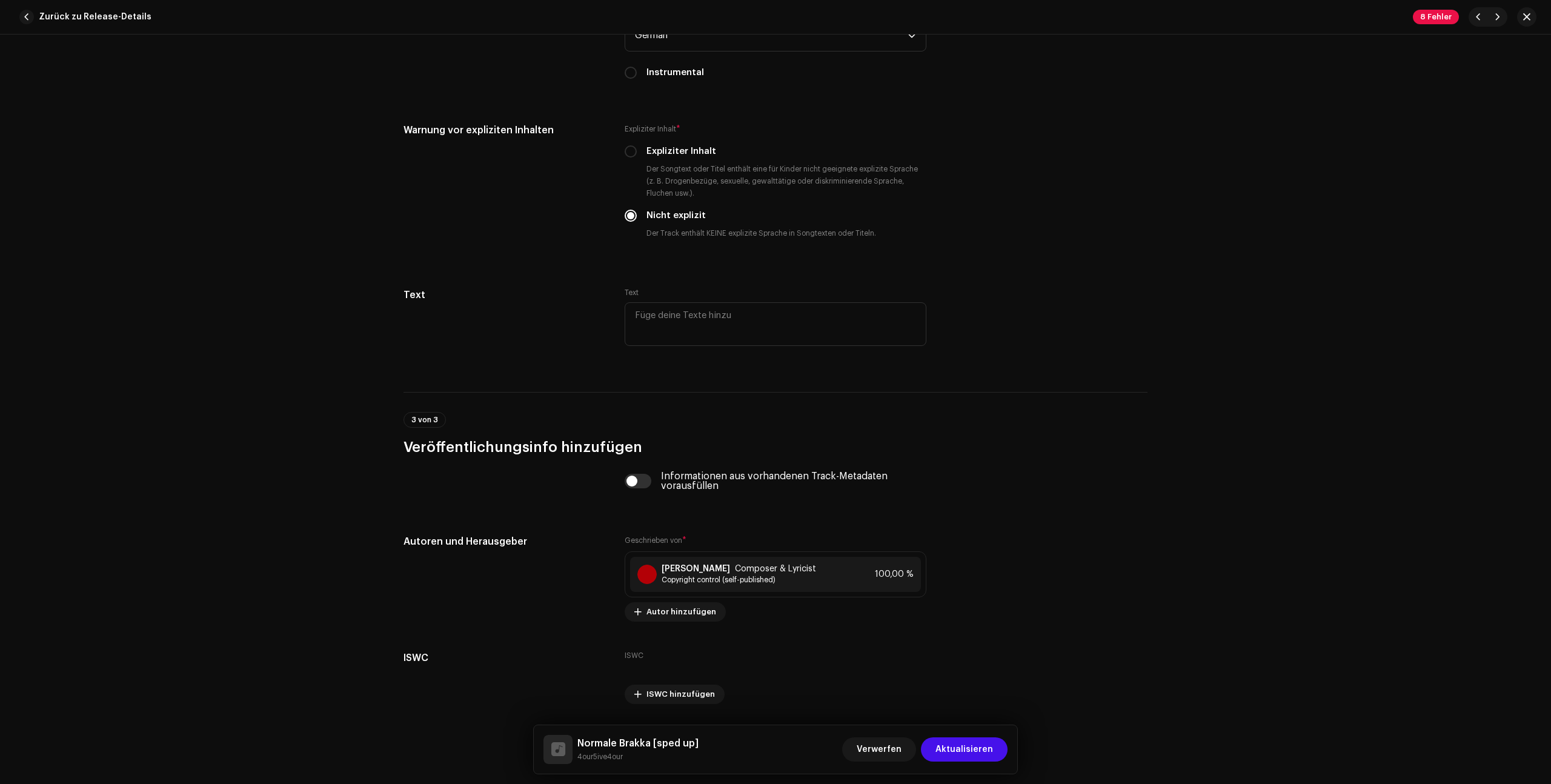
scroll to position [2169, 0]
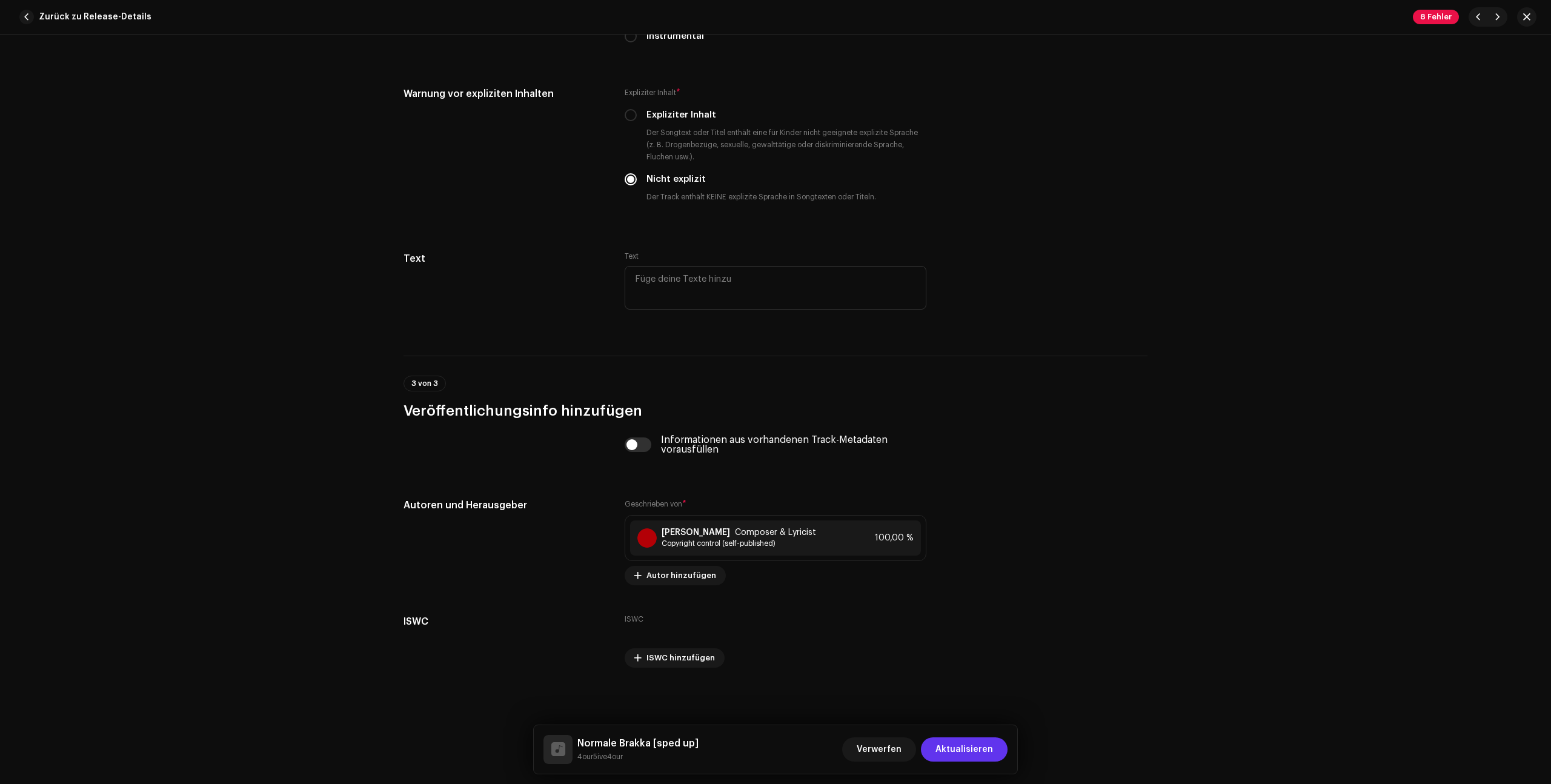
click at [983, 747] on span "Aktualisieren" at bounding box center [964, 749] width 58 height 24
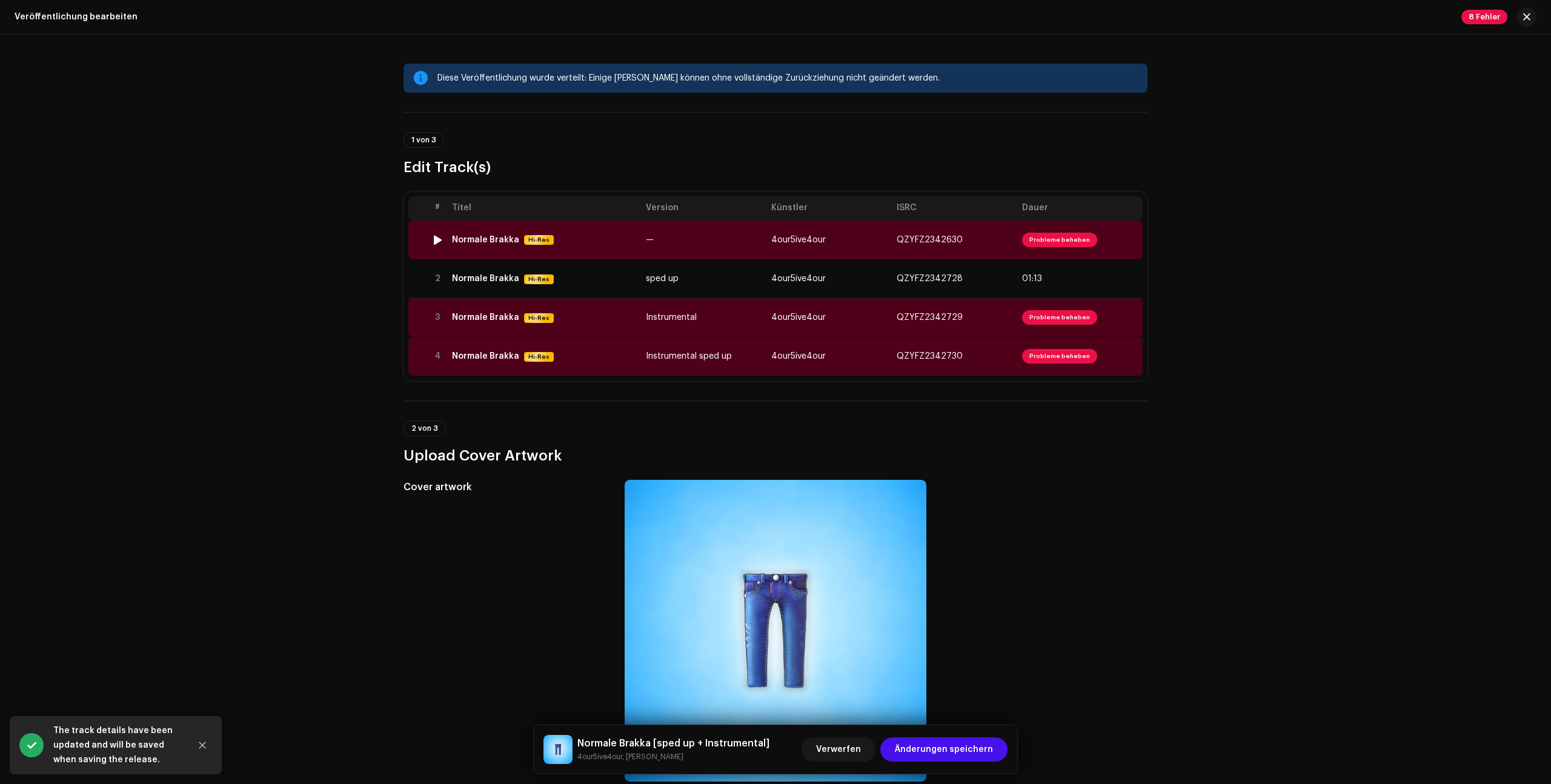
click at [1057, 235] on span "Probleme beheben" at bounding box center [1059, 240] width 75 height 14
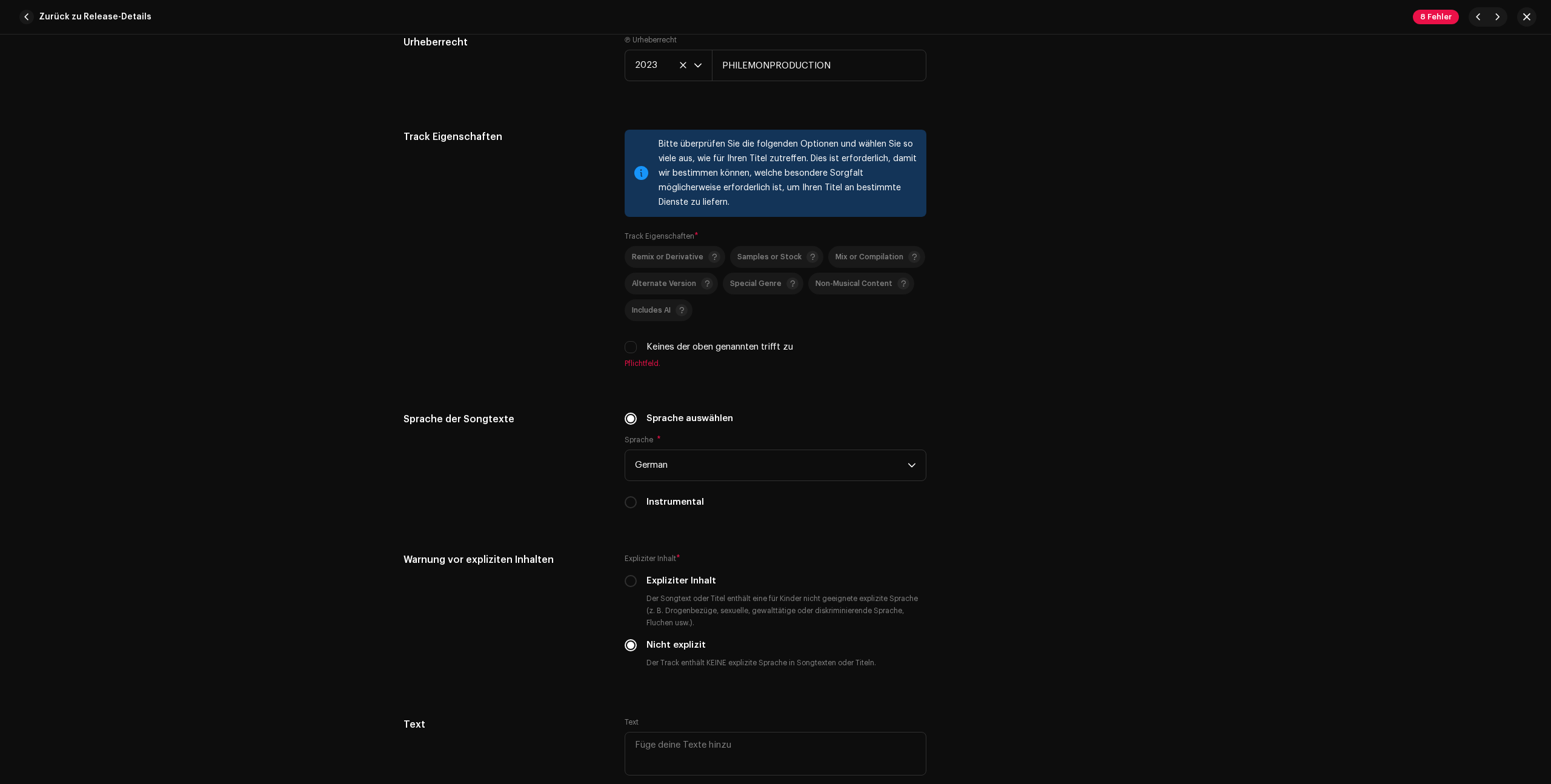
scroll to position [1667, 0]
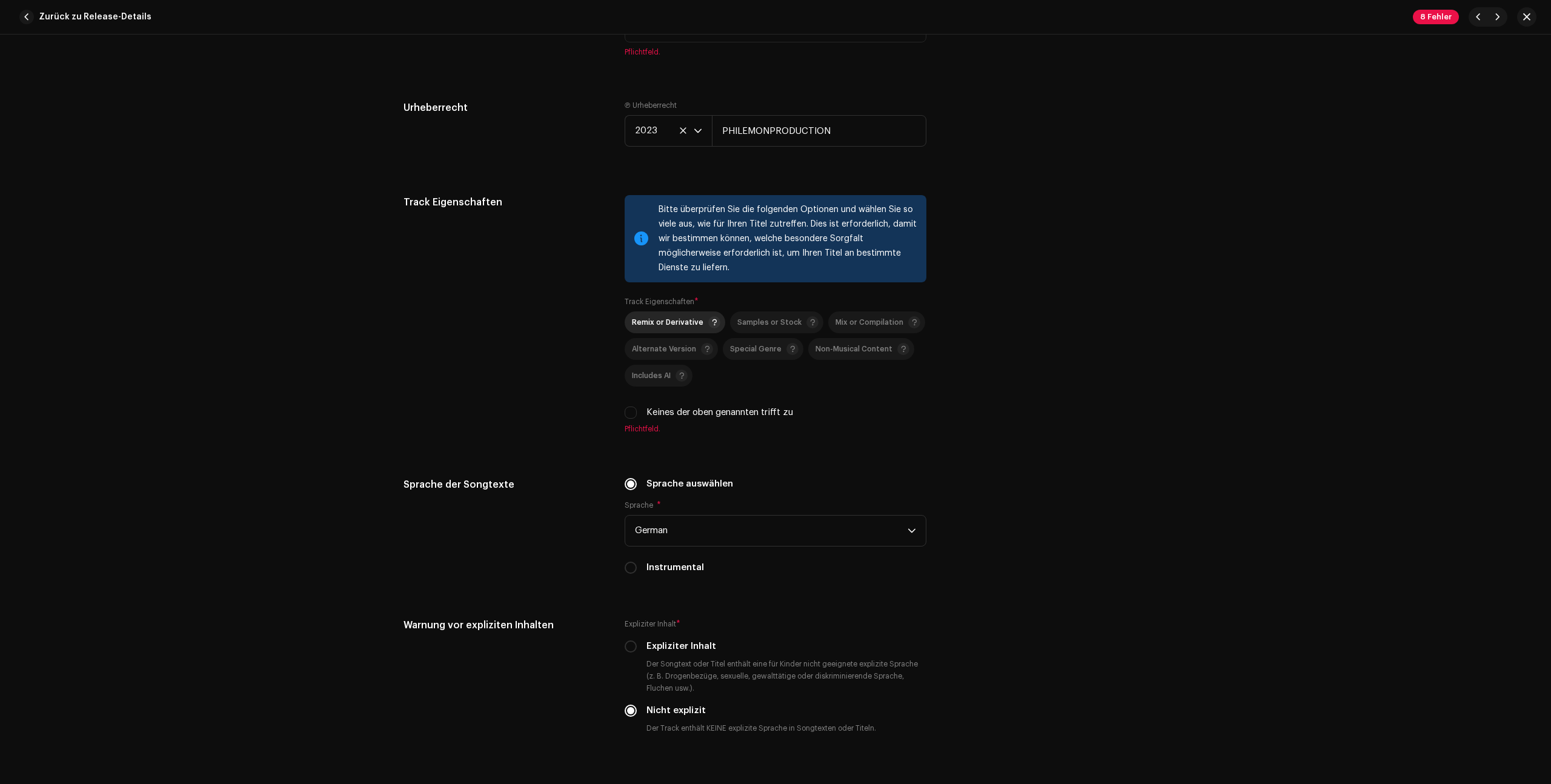
click at [652, 312] on p-togglebutton "Remix or Derivative" at bounding box center [675, 322] width 101 height 22
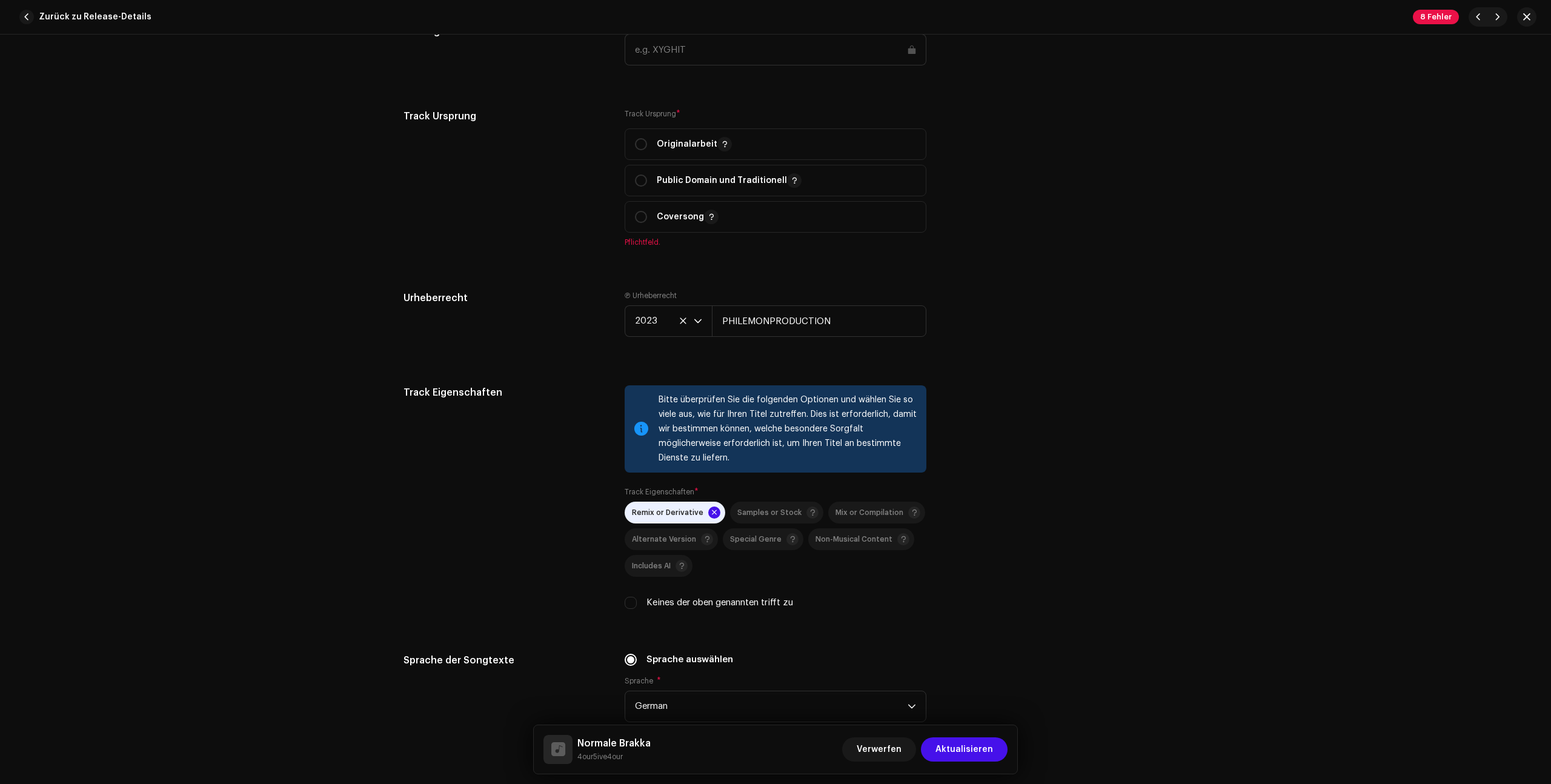
scroll to position [1425, 0]
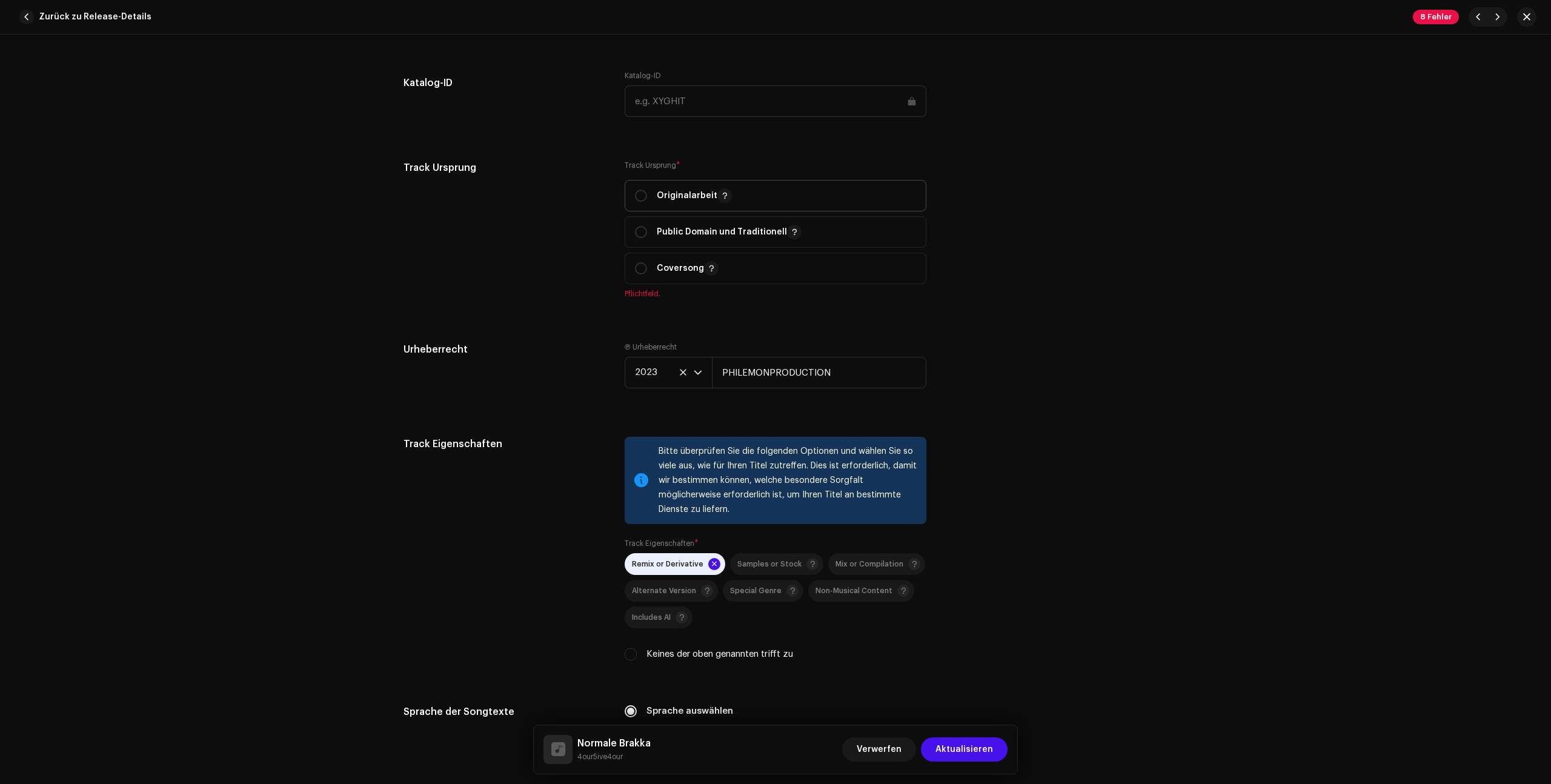
click at [667, 197] on p "Originalarbeit" at bounding box center [694, 196] width 75 height 14
radio input "true"
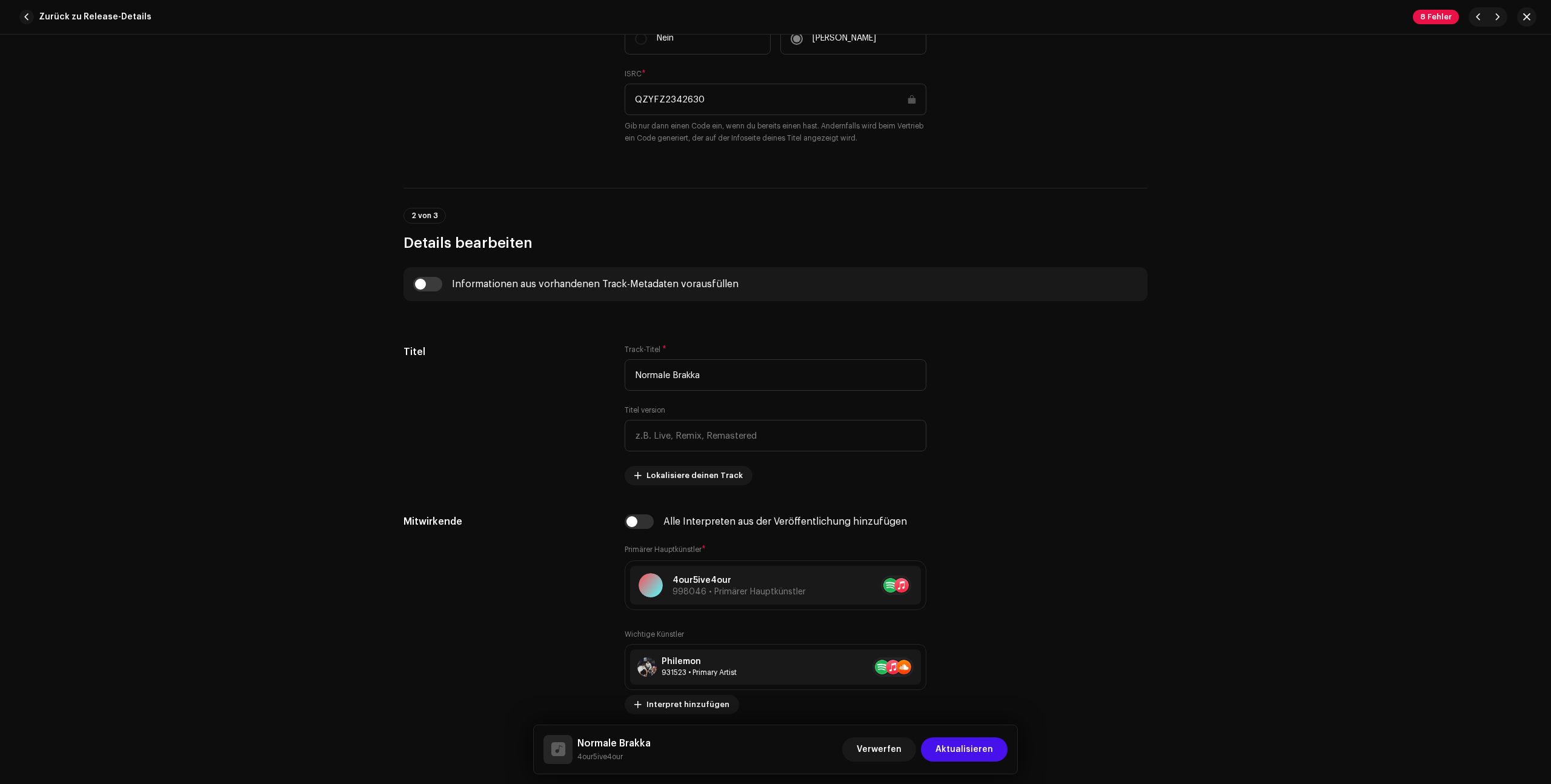
scroll to position [102, 0]
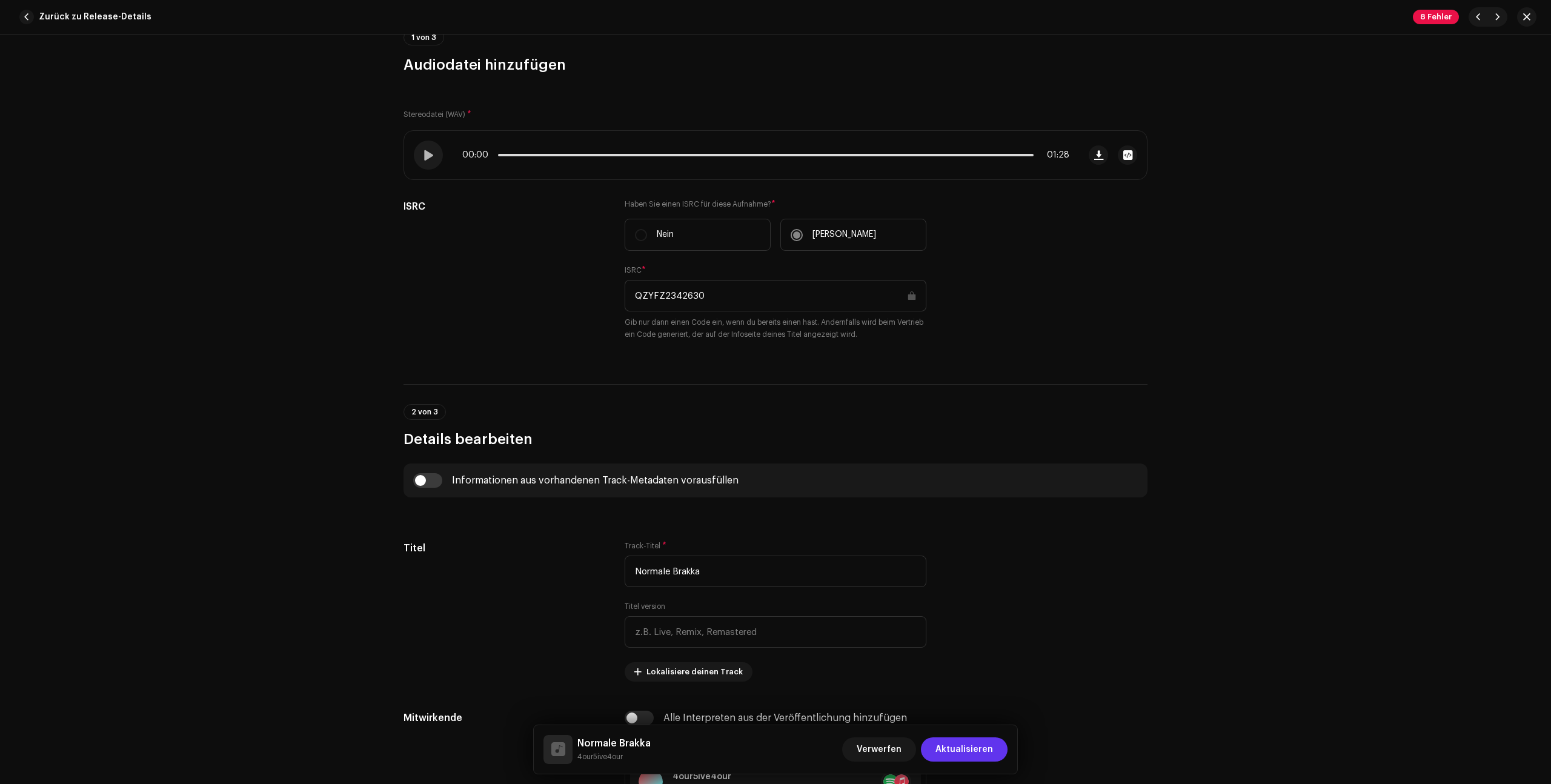
click at [957, 742] on span "Aktualisieren" at bounding box center [964, 749] width 58 height 24
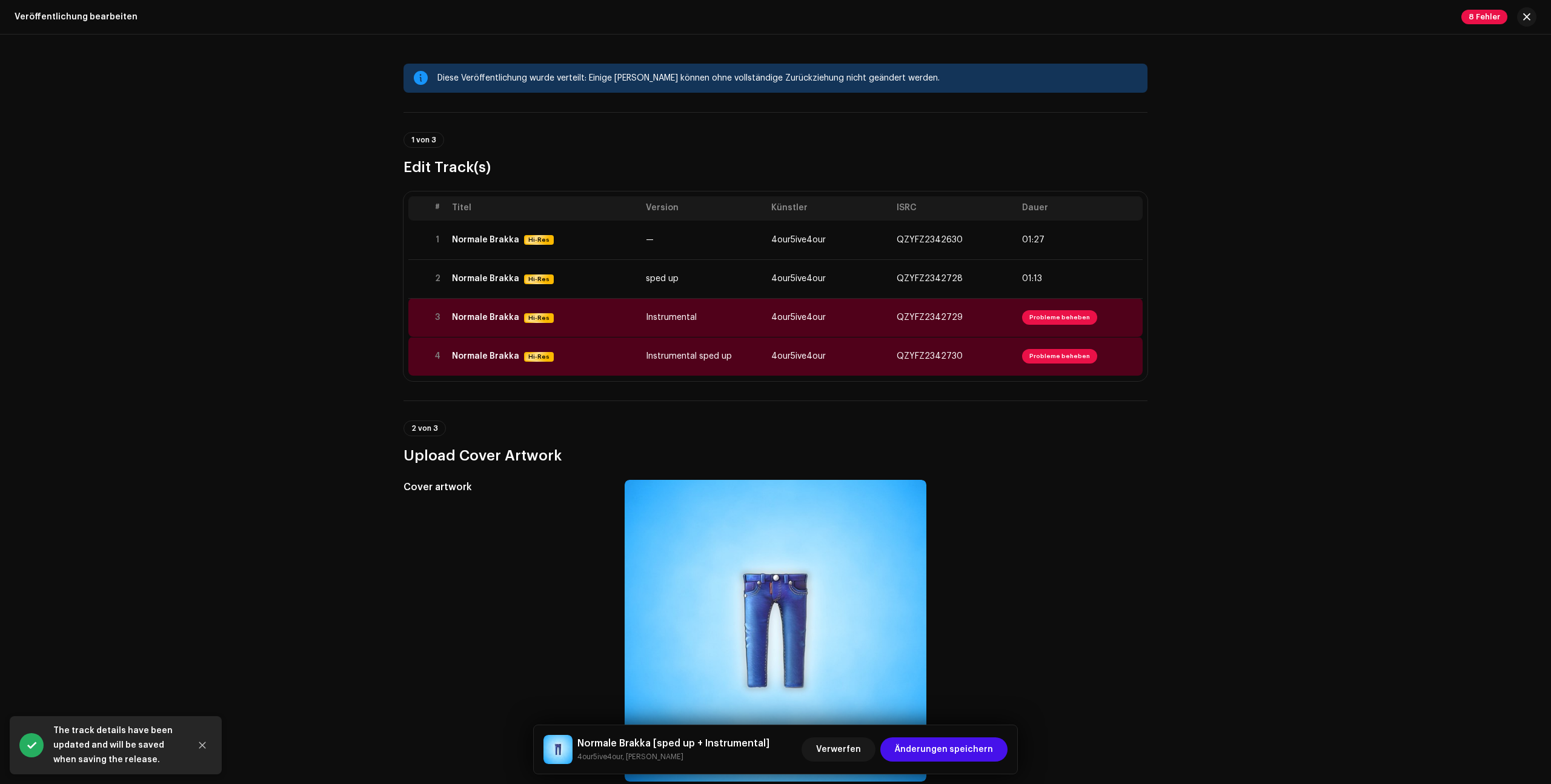
scroll to position [15, 0]
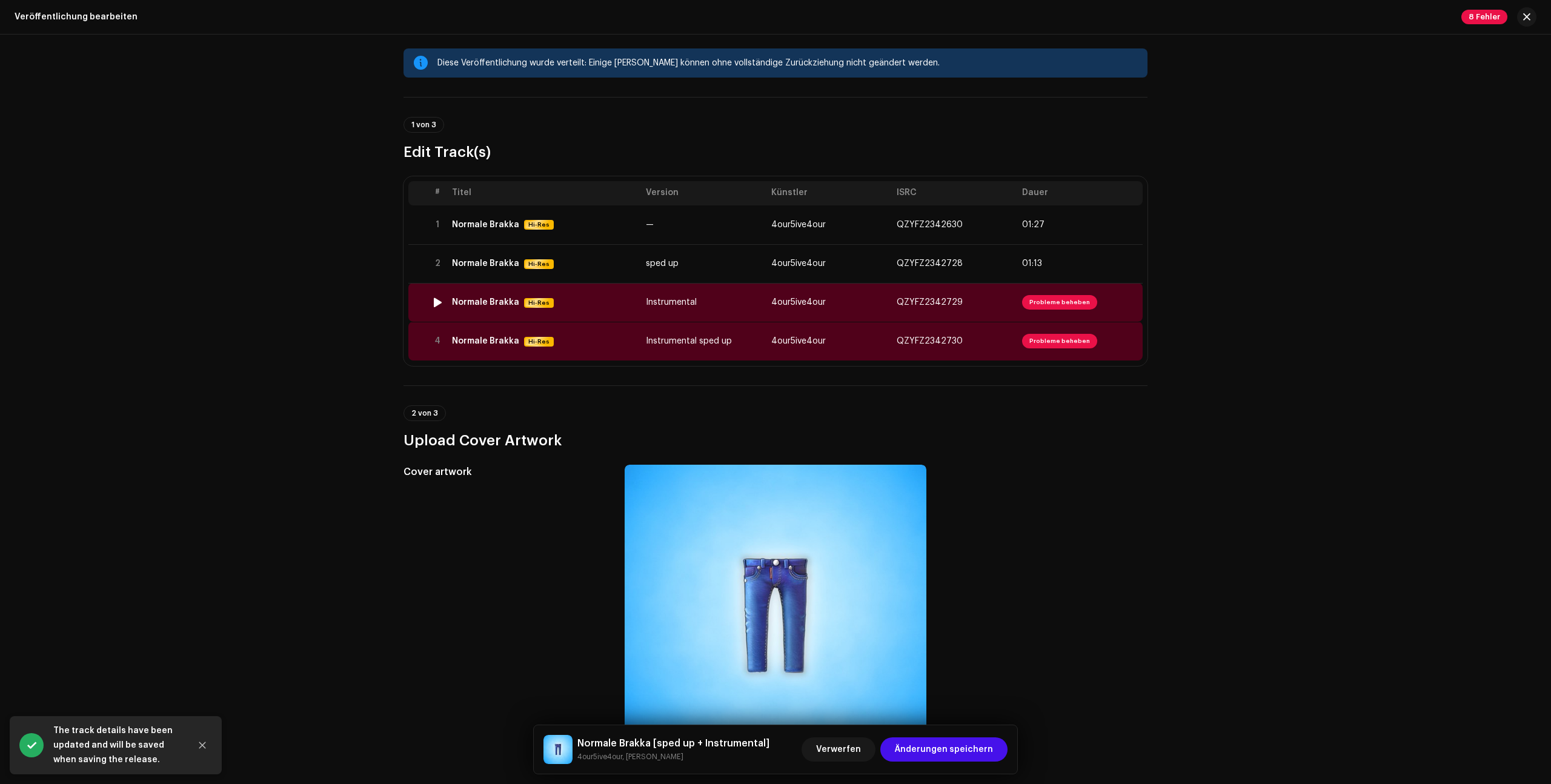
click at [1013, 305] on td "QZYFZ2342729" at bounding box center [954, 302] width 125 height 39
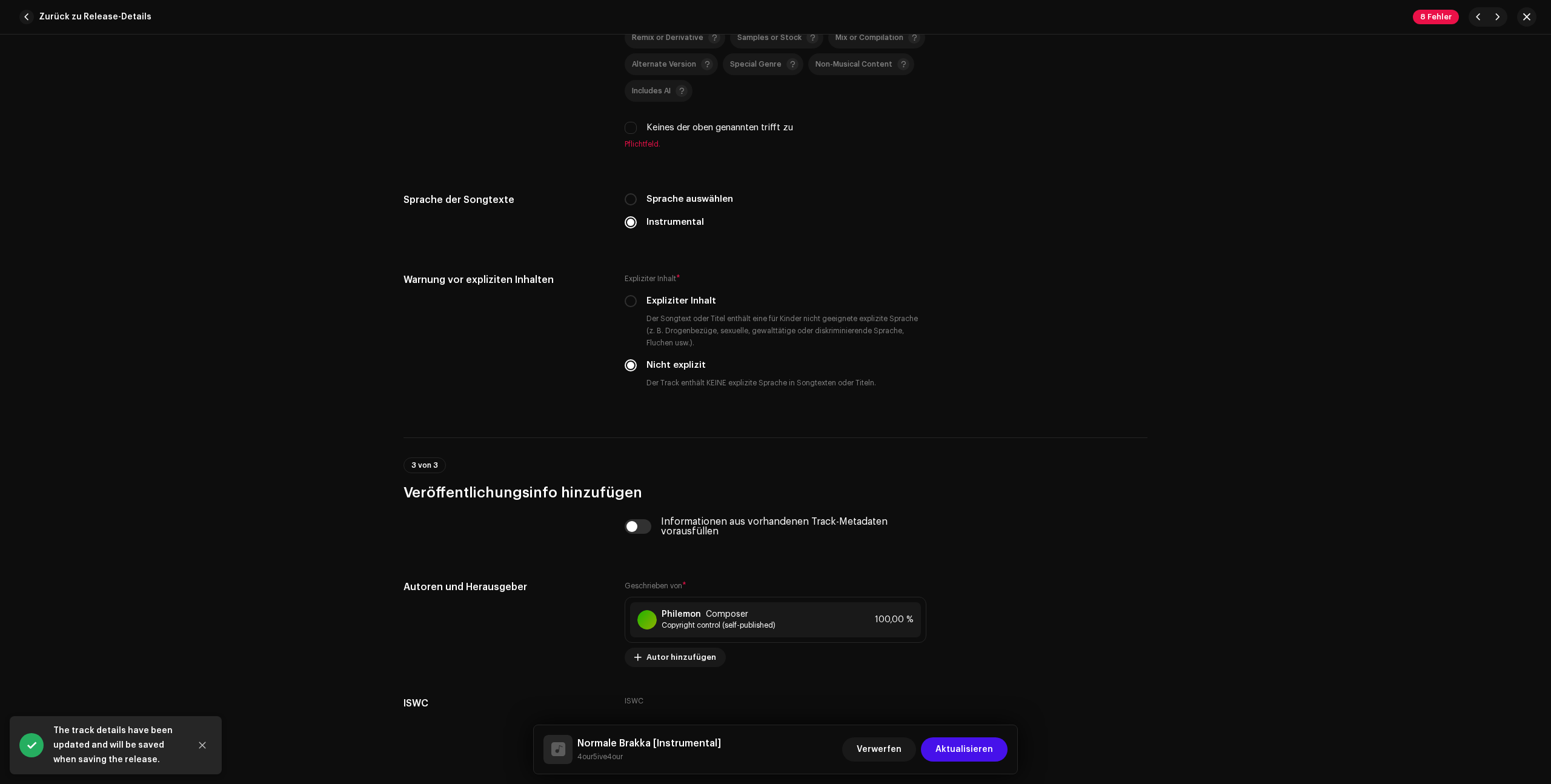
scroll to position [2033, 0]
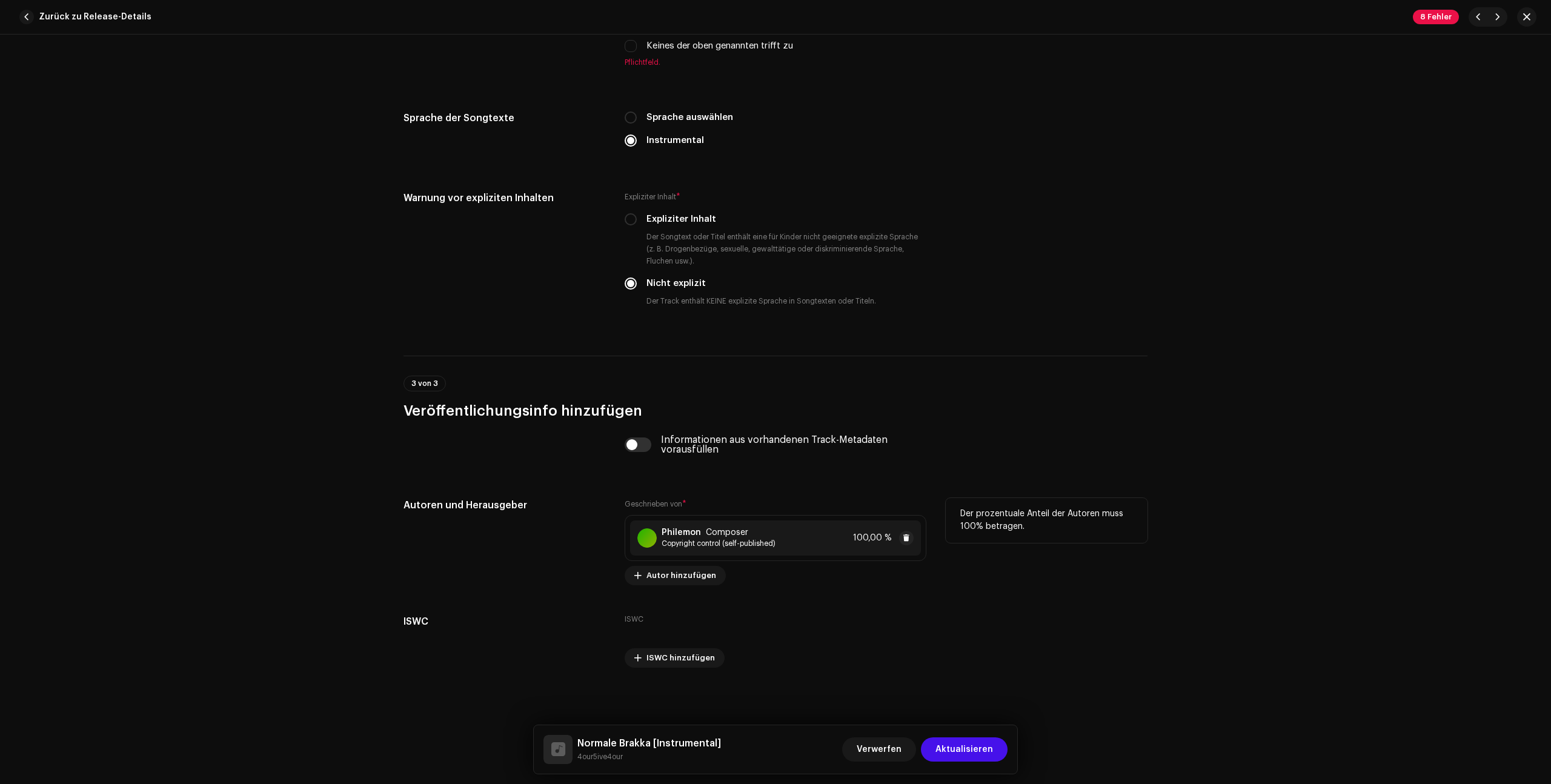
click at [727, 528] on span "Composer" at bounding box center [727, 532] width 42 height 9
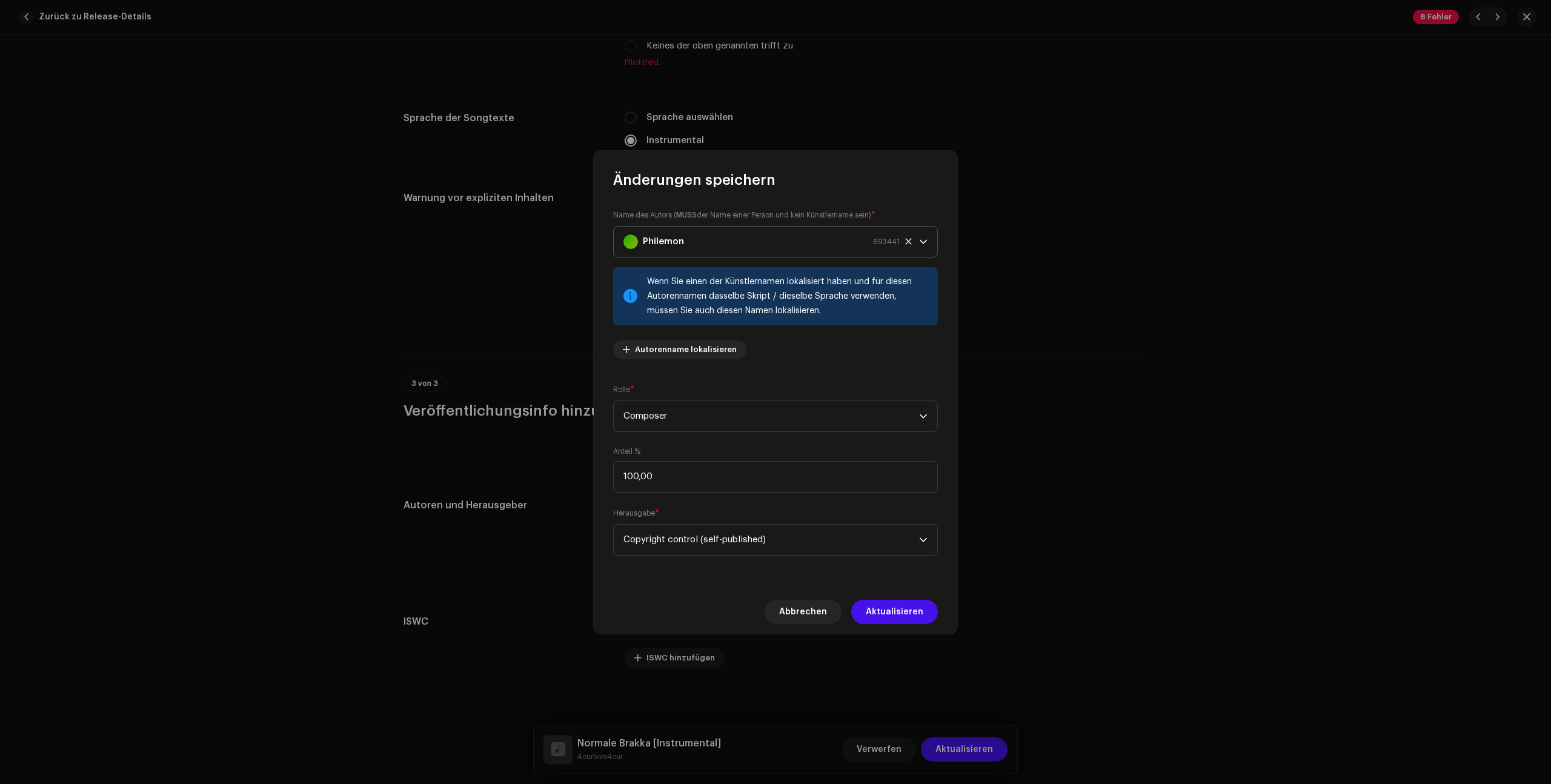
click at [907, 238] on icon at bounding box center [908, 241] width 8 height 8
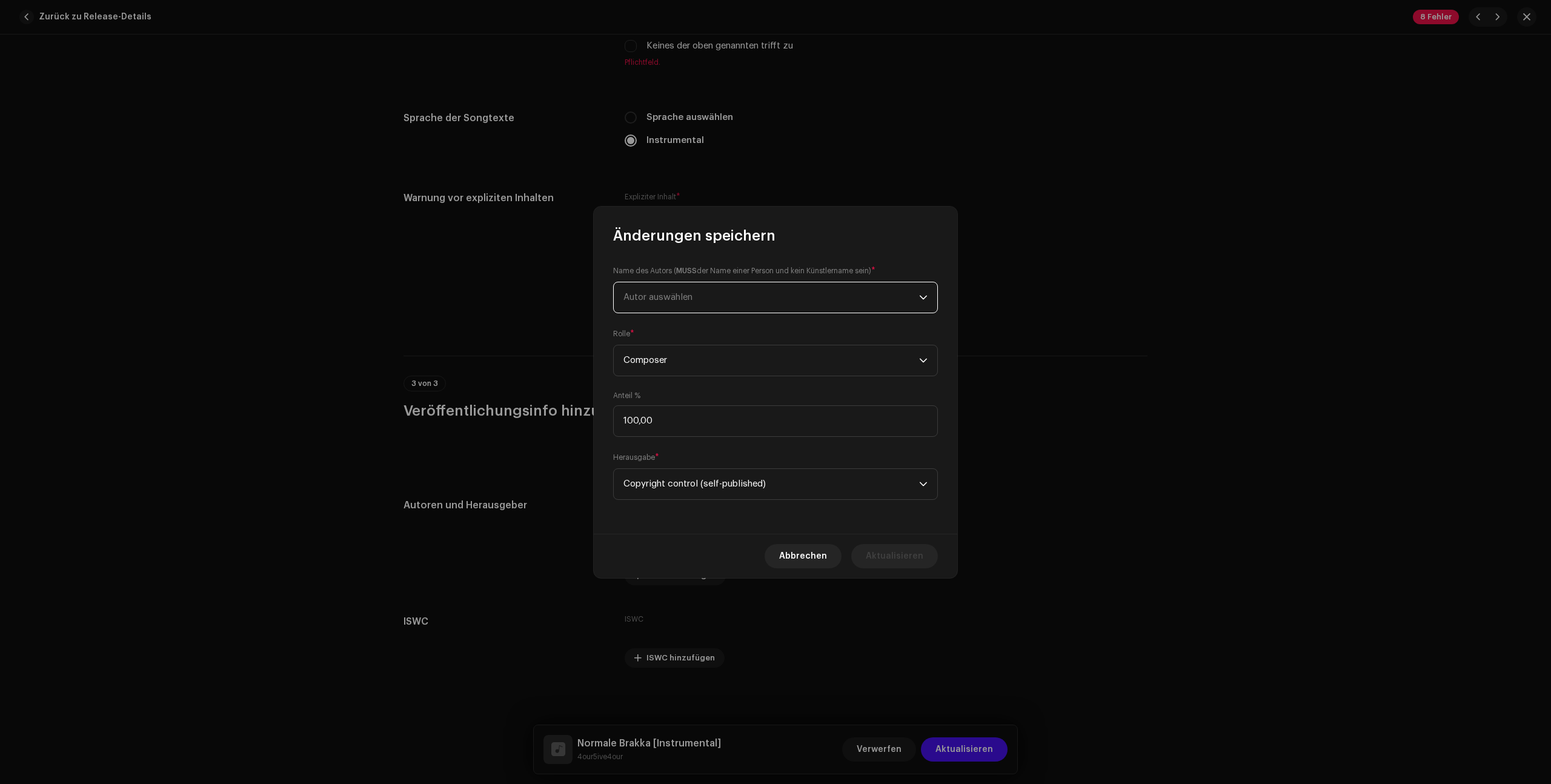
click at [746, 291] on span "Autor auswählen" at bounding box center [771, 297] width 296 height 30
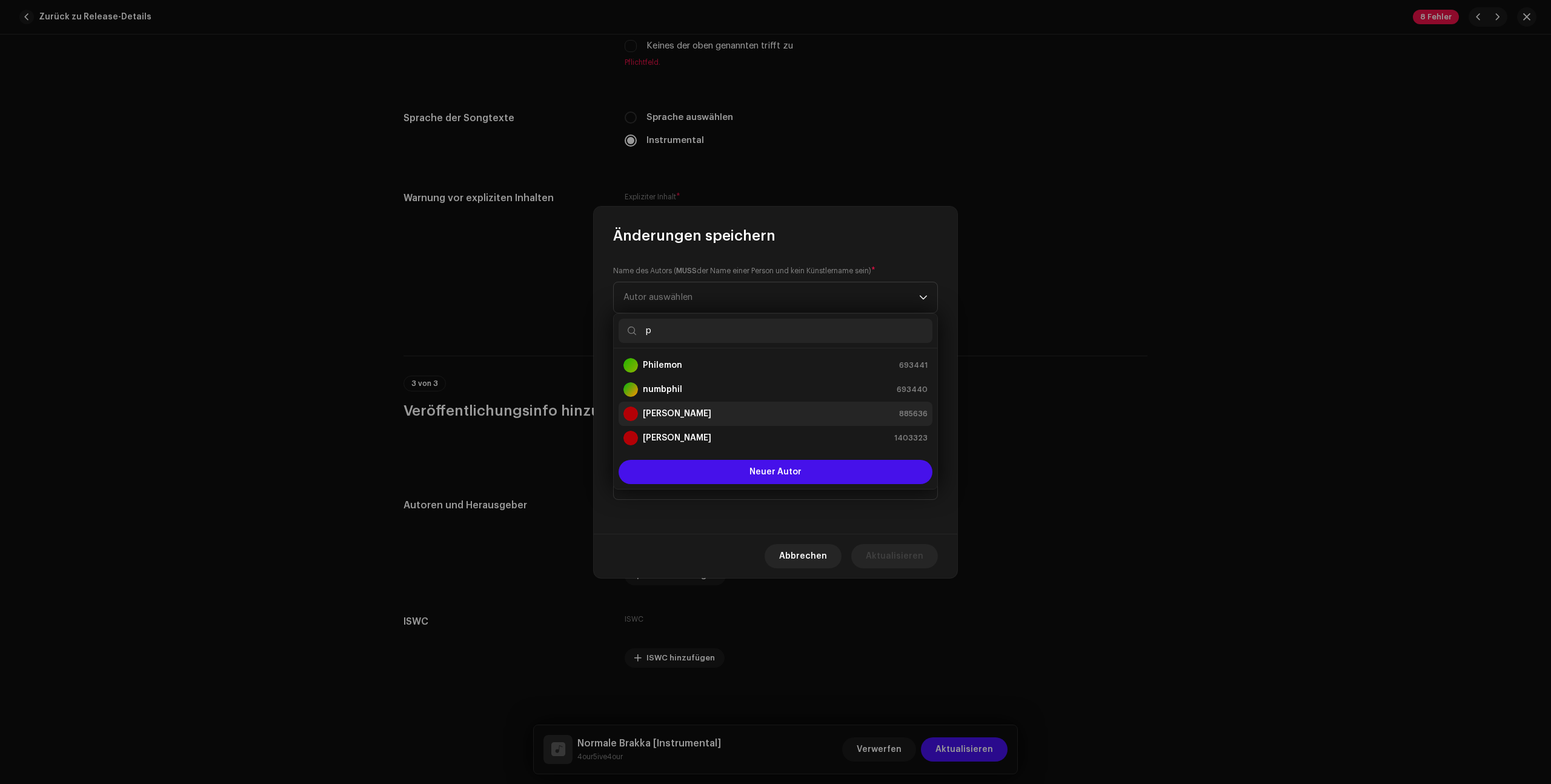
type input "p"
click at [739, 414] on div "[PERSON_NAME] 885636" at bounding box center [776, 414] width 304 height 14
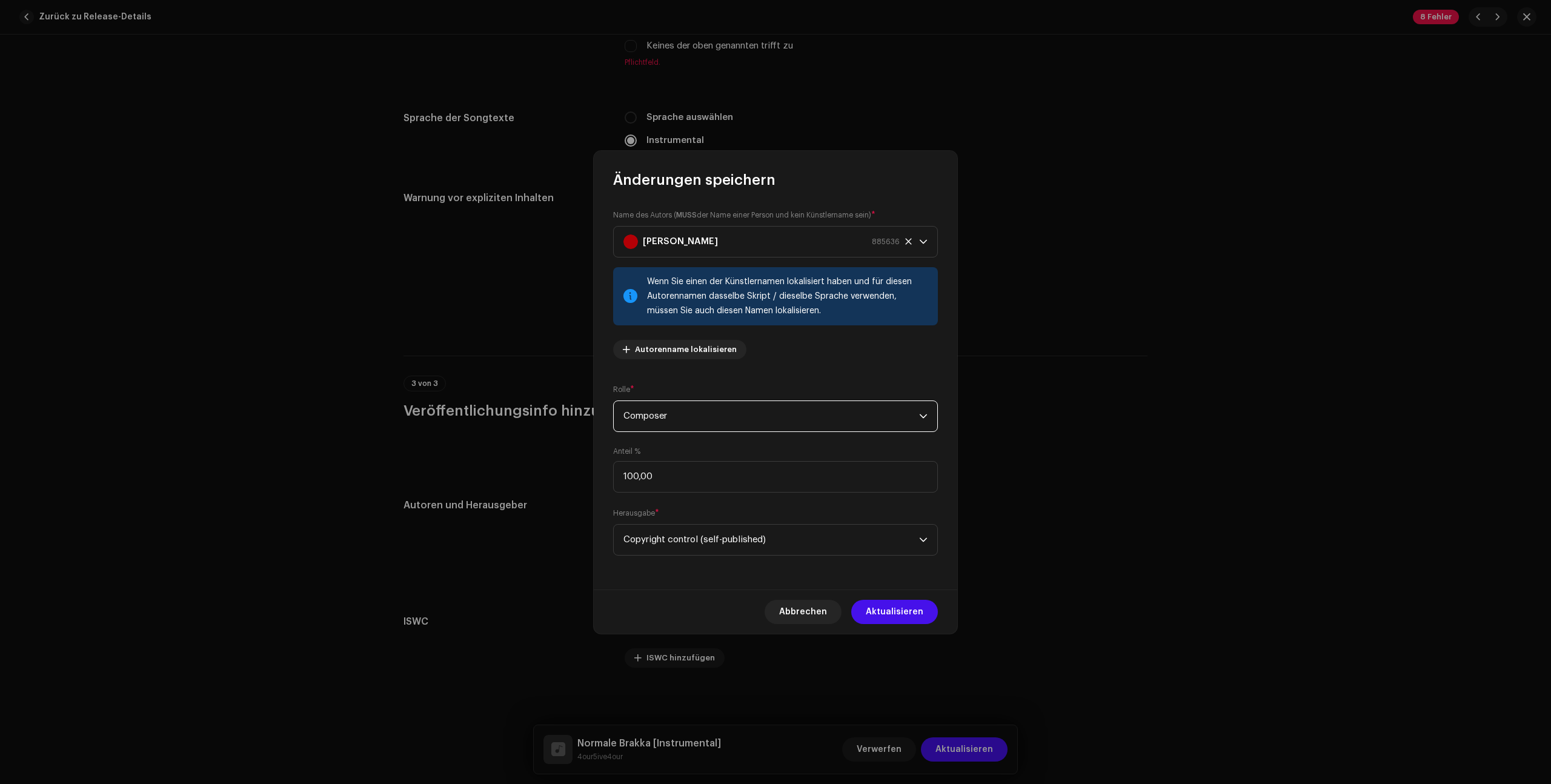
click at [732, 415] on span "Composer" at bounding box center [771, 416] width 296 height 30
click at [707, 525] on li "Composer & Lyricist" at bounding box center [776, 522] width 314 height 24
click at [893, 606] on span "Aktualisieren" at bounding box center [894, 612] width 58 height 24
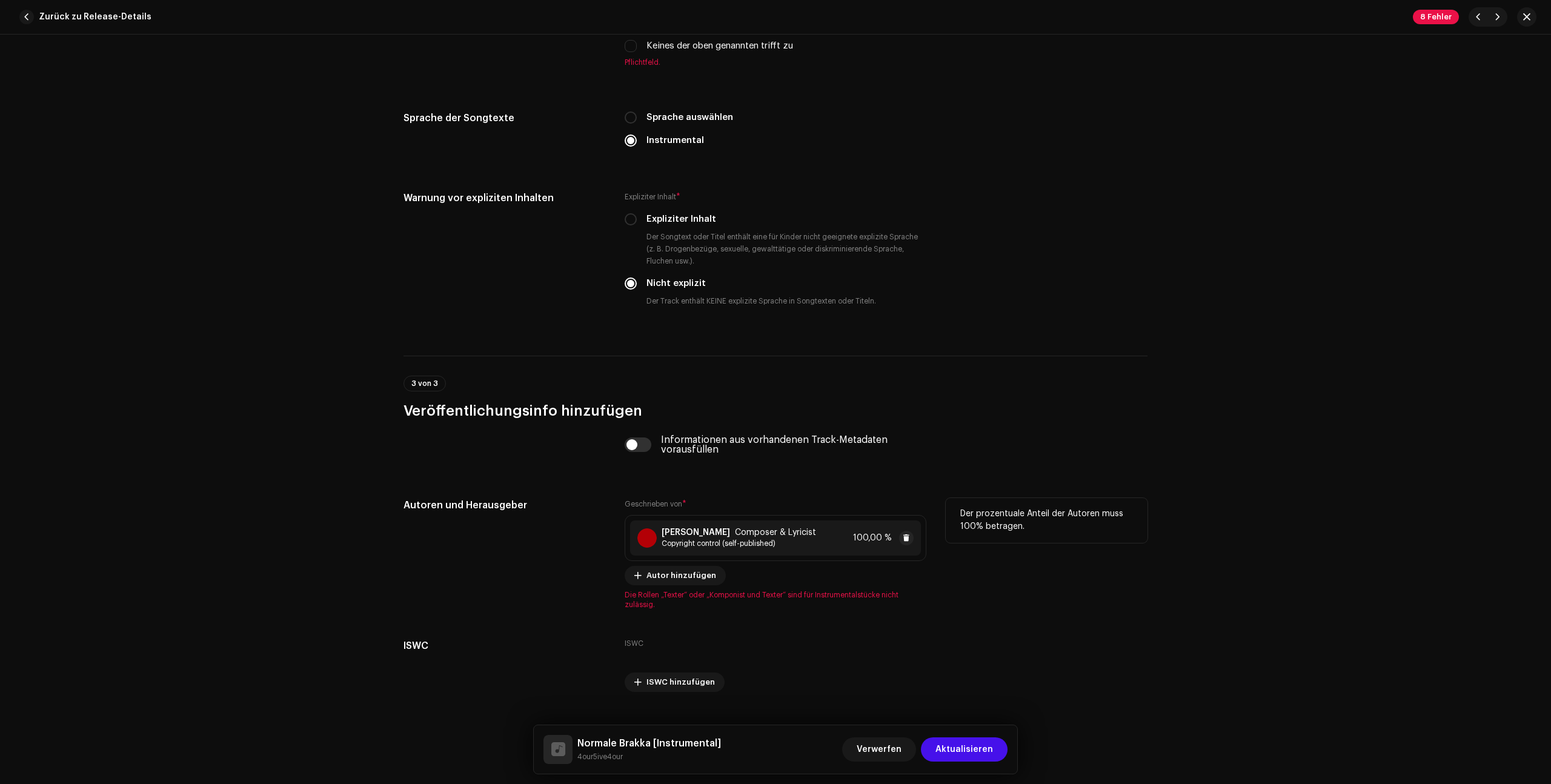
scroll to position [2041, 0]
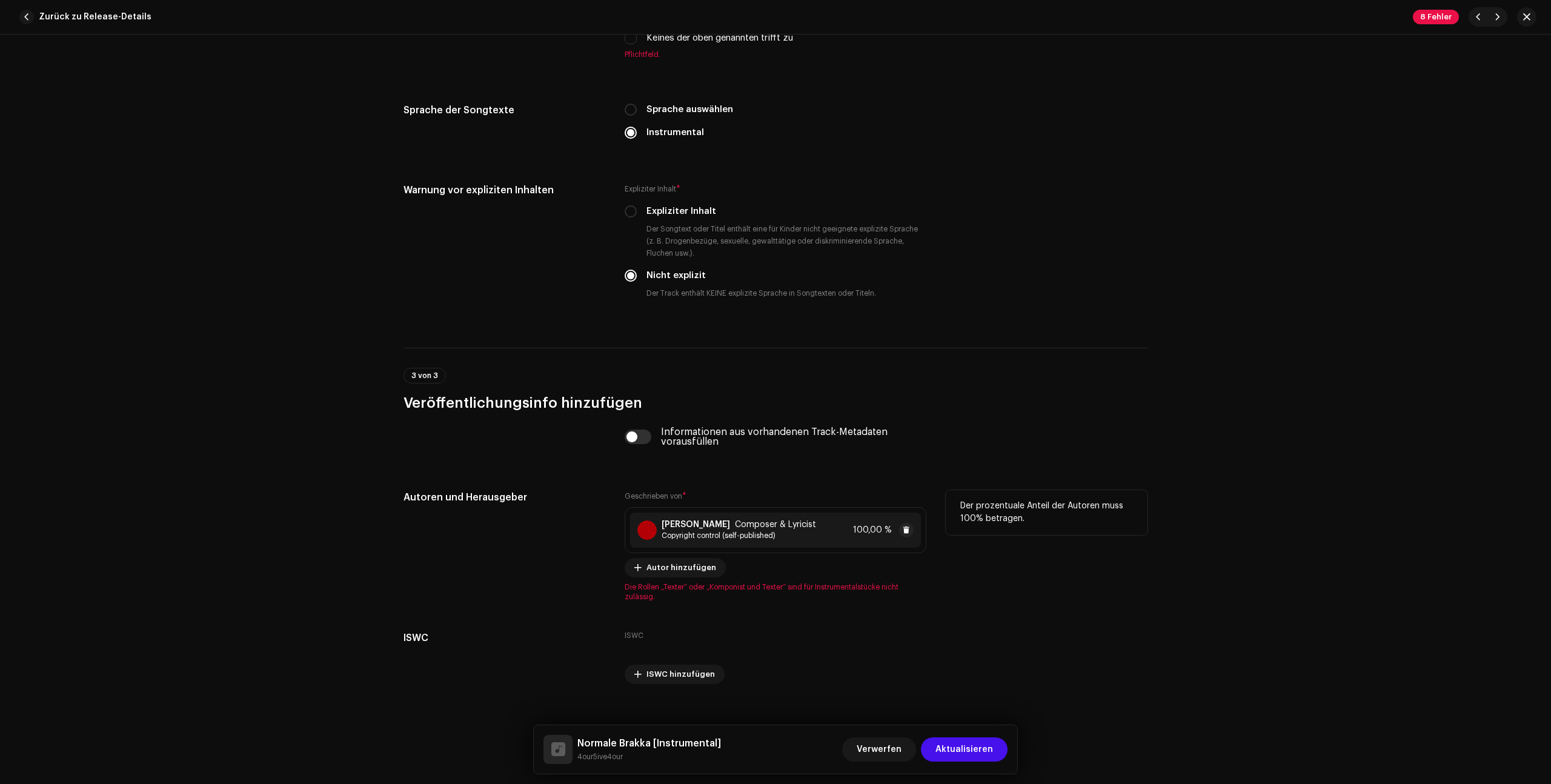
click at [737, 535] on span "Copyright control (self-published)" at bounding box center [739, 535] width 155 height 9
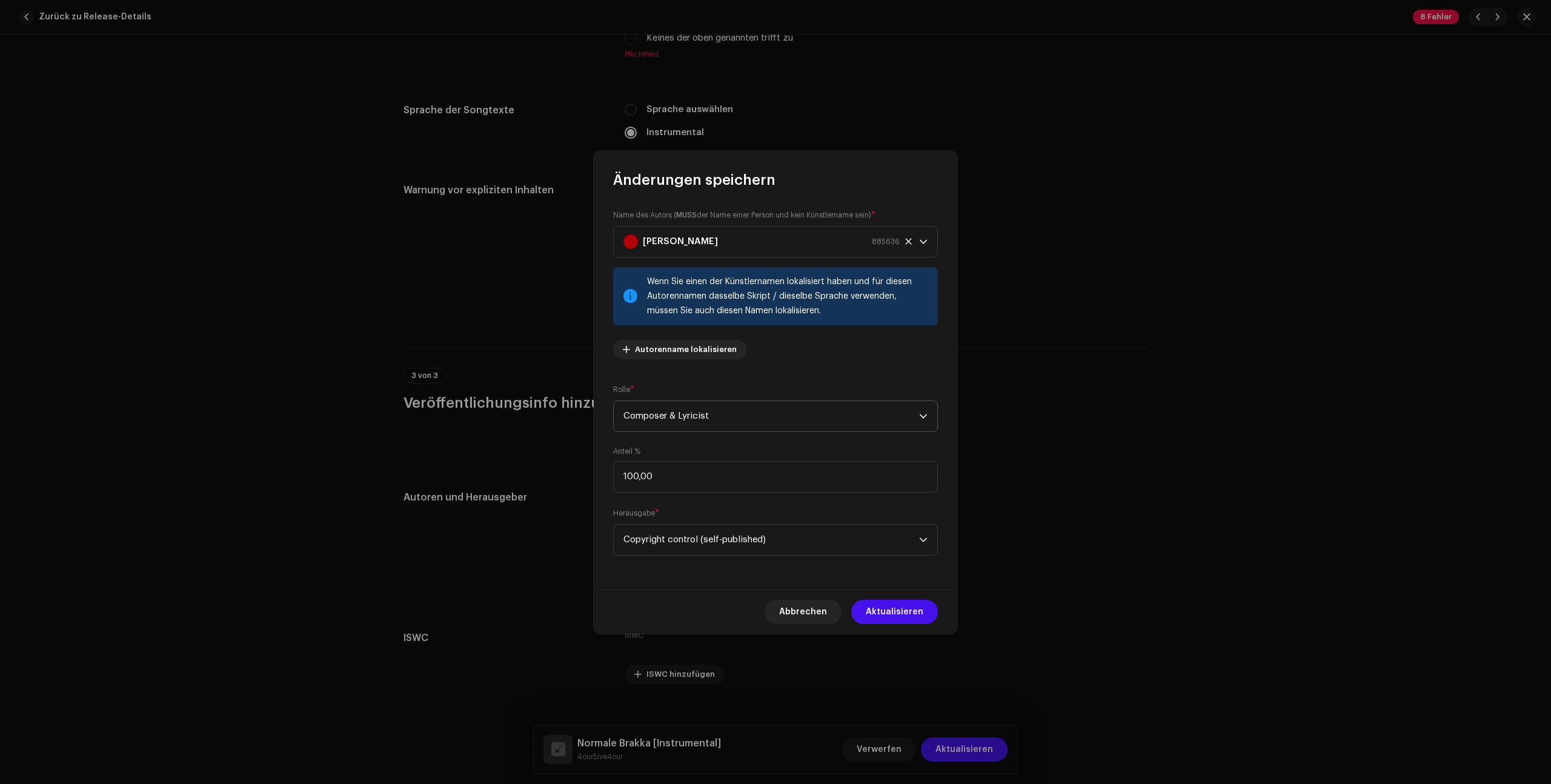
click at [697, 429] on span "Composer & Lyricist" at bounding box center [771, 416] width 296 height 30
click at [675, 498] on li "Composer" at bounding box center [776, 498] width 314 height 24
click at [915, 620] on span "Aktualisieren" at bounding box center [894, 612] width 58 height 24
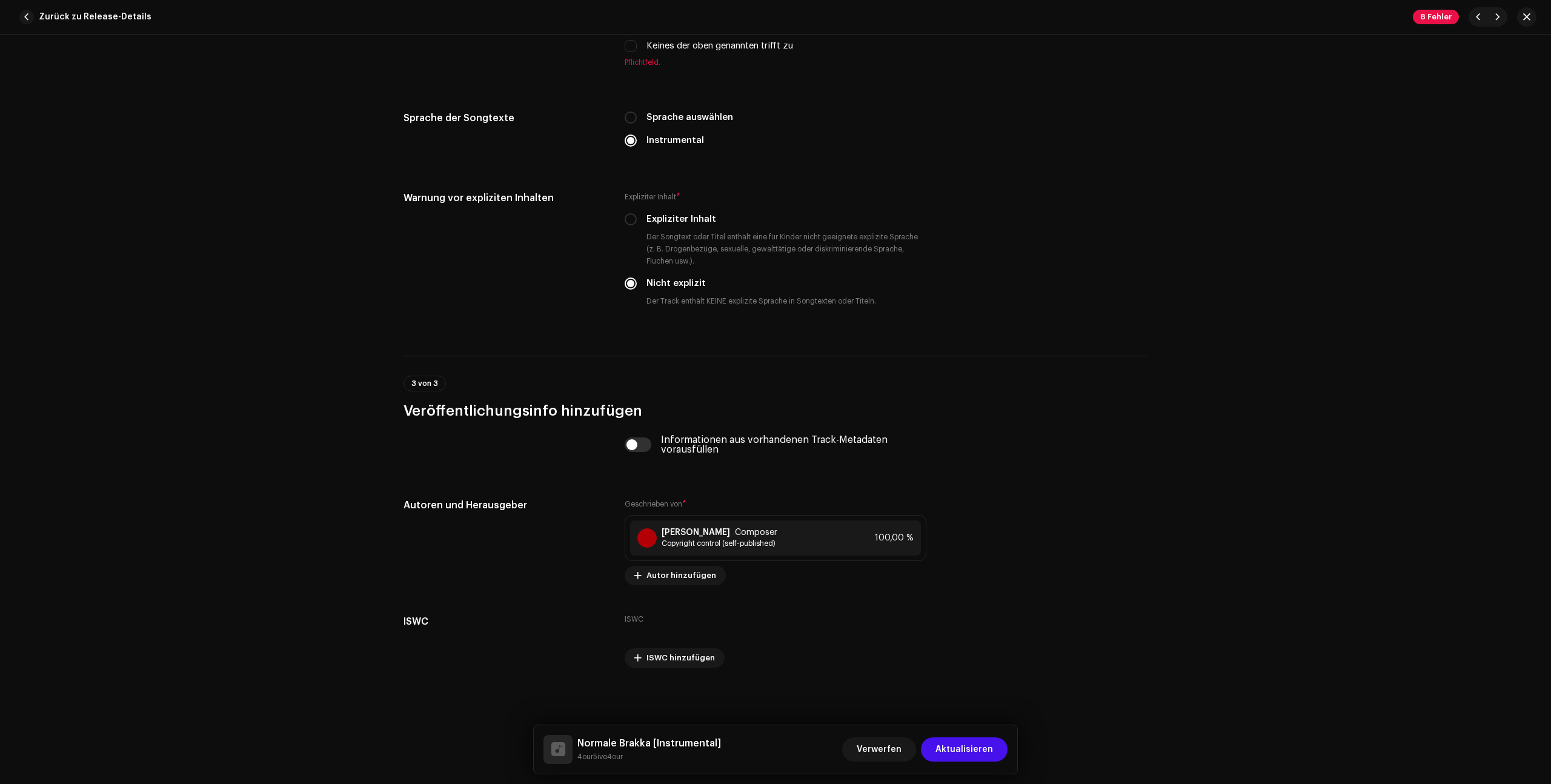
scroll to position [2033, 0]
click at [1071, 541] on div "Der prozentuale Anteil der Autoren muss 100% betragen." at bounding box center [1046, 521] width 202 height 45
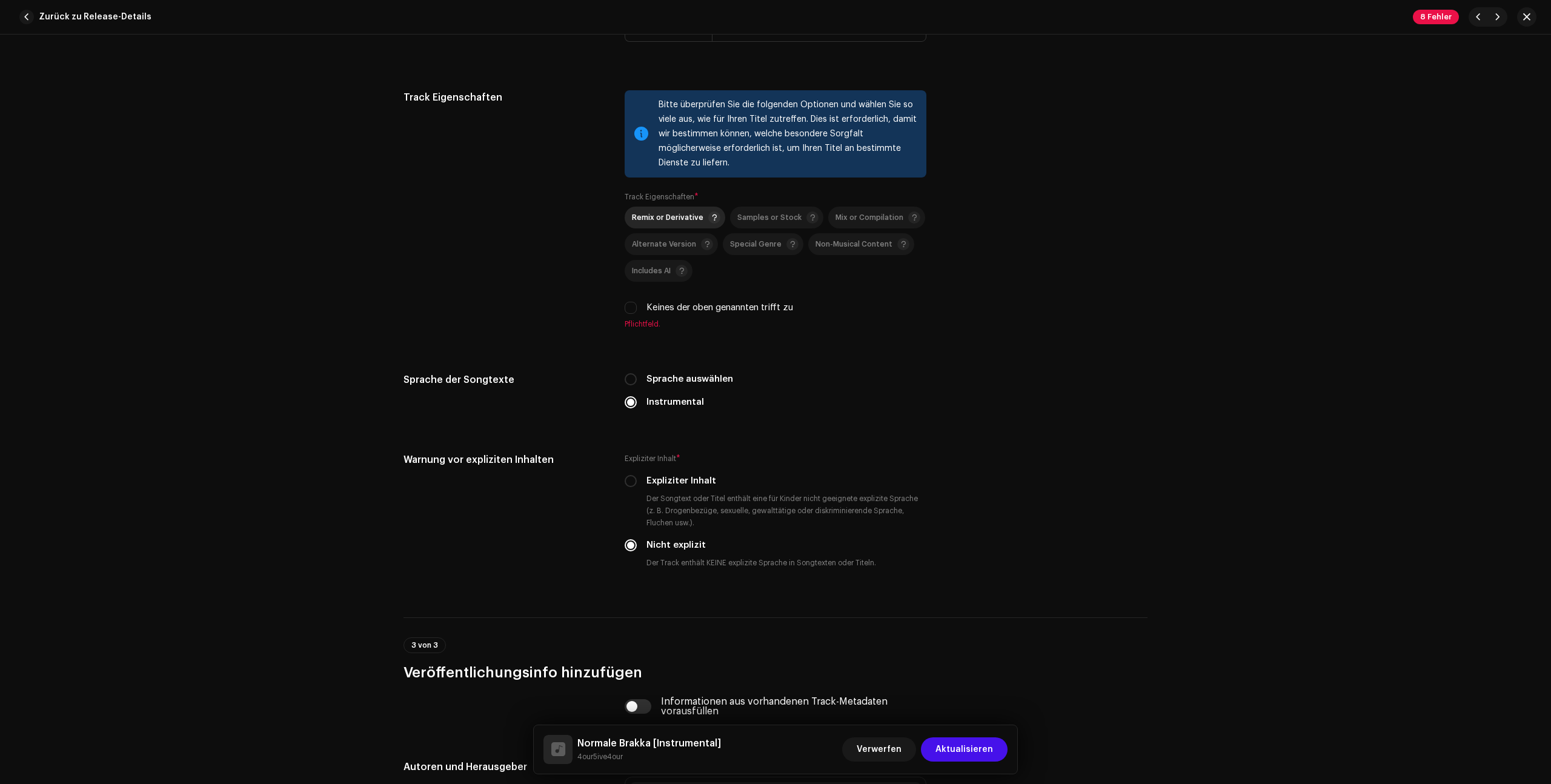
click at [660, 224] on span "Remix or Derivative" at bounding box center [675, 217] width 89 height 14
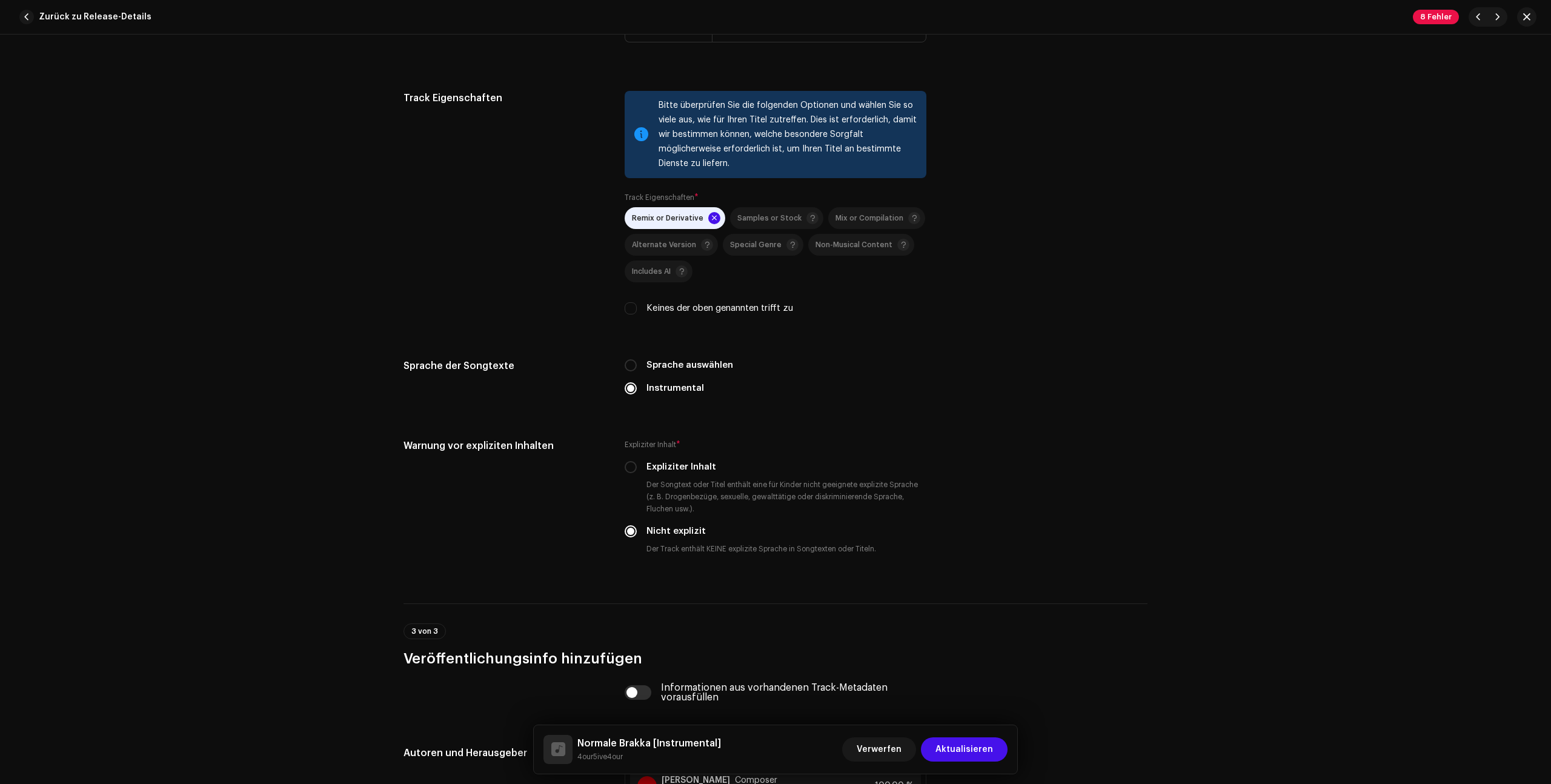
scroll to position [1739, 0]
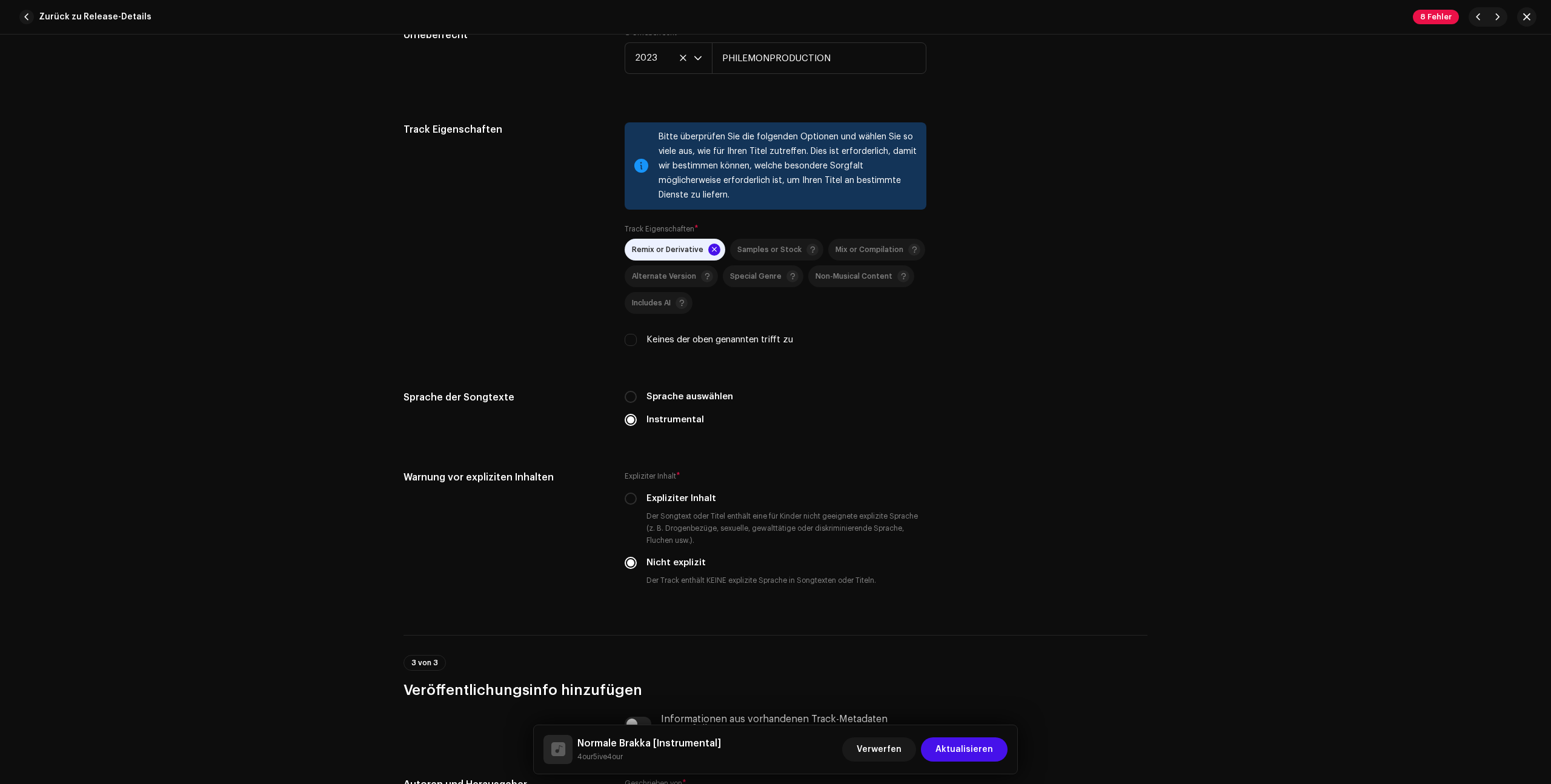
click at [563, 259] on div "Track Eigenschaften" at bounding box center [504, 241] width 202 height 238
click at [685, 246] on span "Remix or Derivative" at bounding box center [667, 250] width 71 height 8
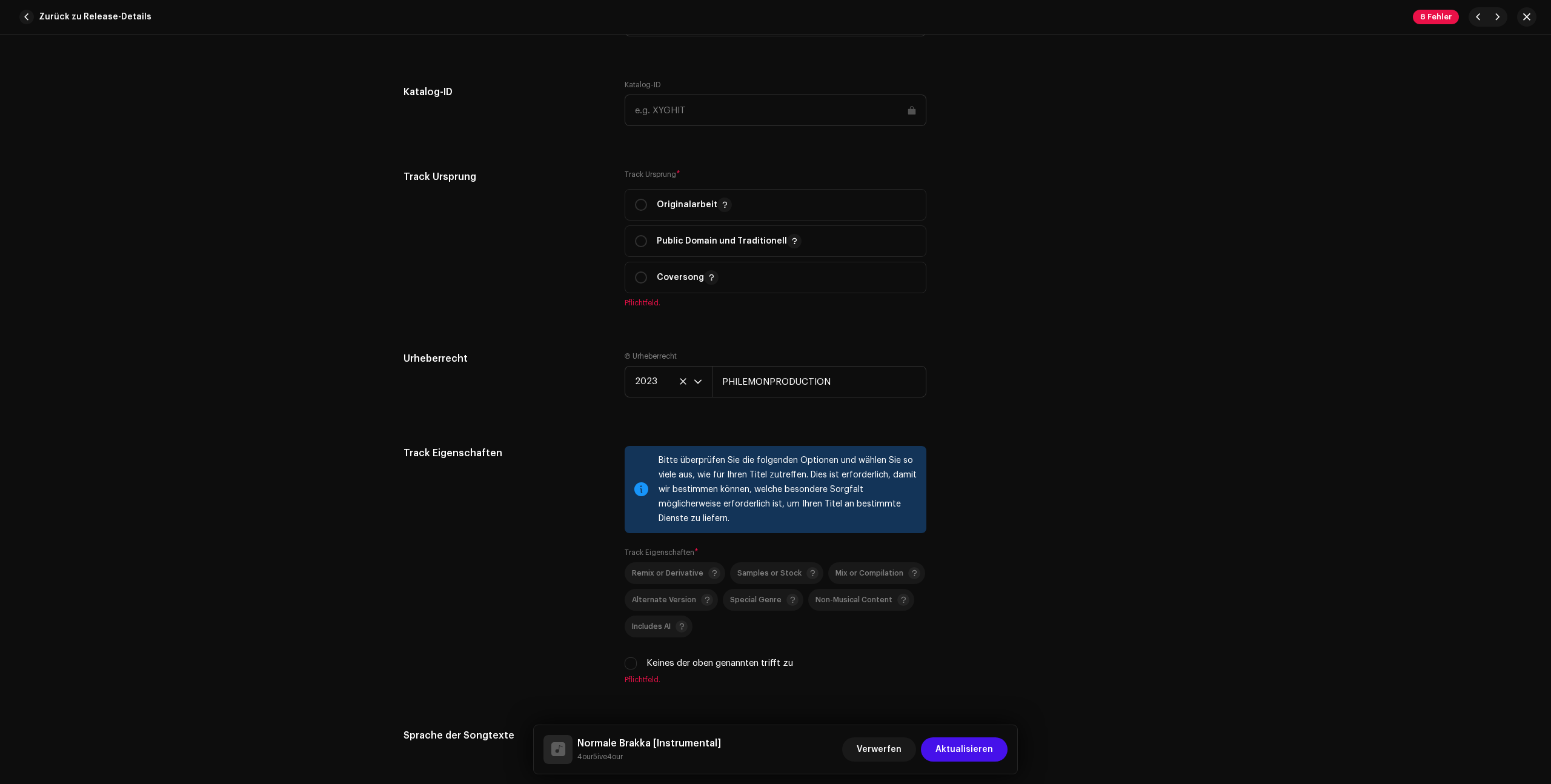
scroll to position [1547, 0]
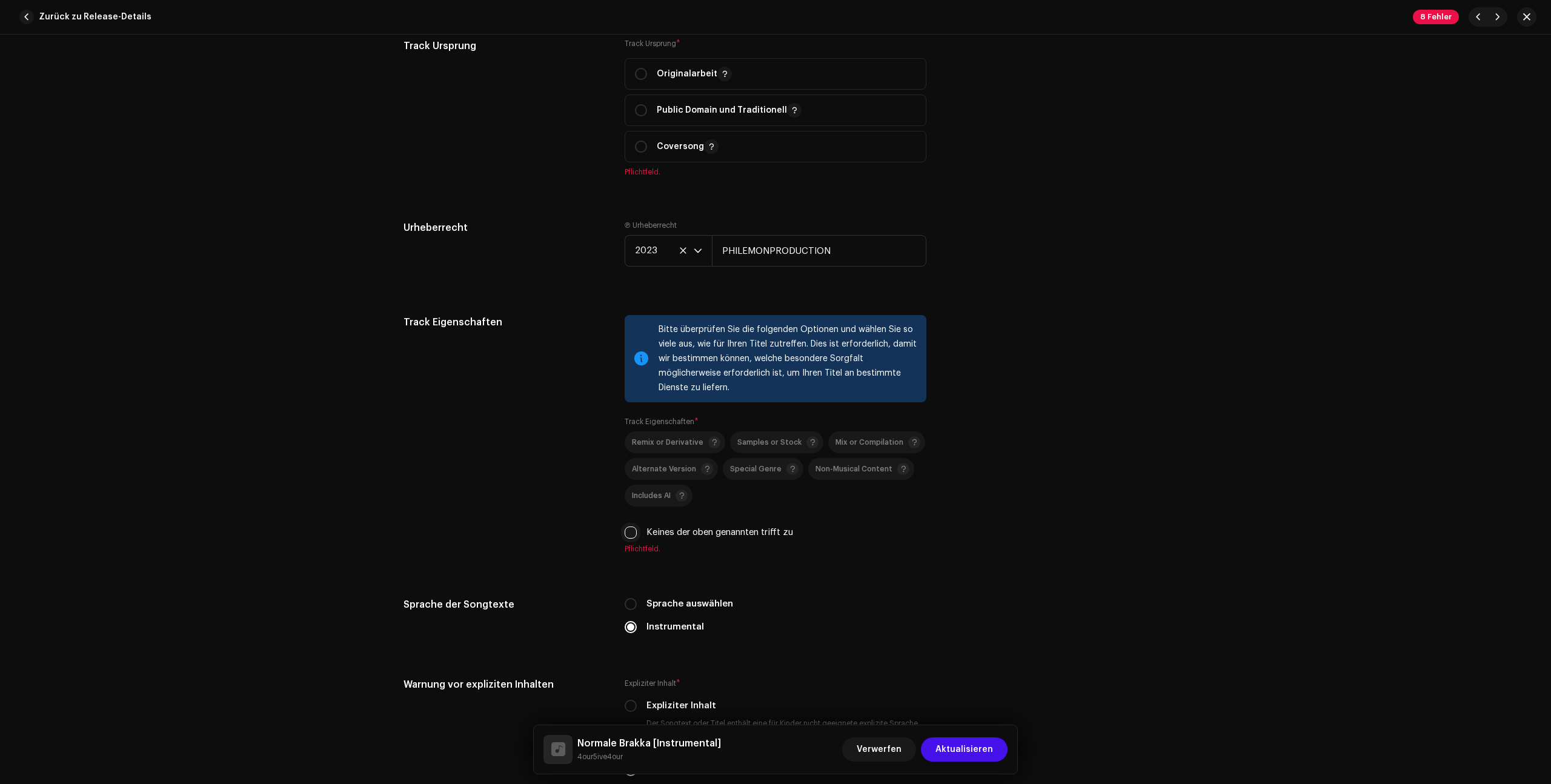
click at [626, 527] on input "Keines der oben genannten trifft zu" at bounding box center [630, 532] width 12 height 12
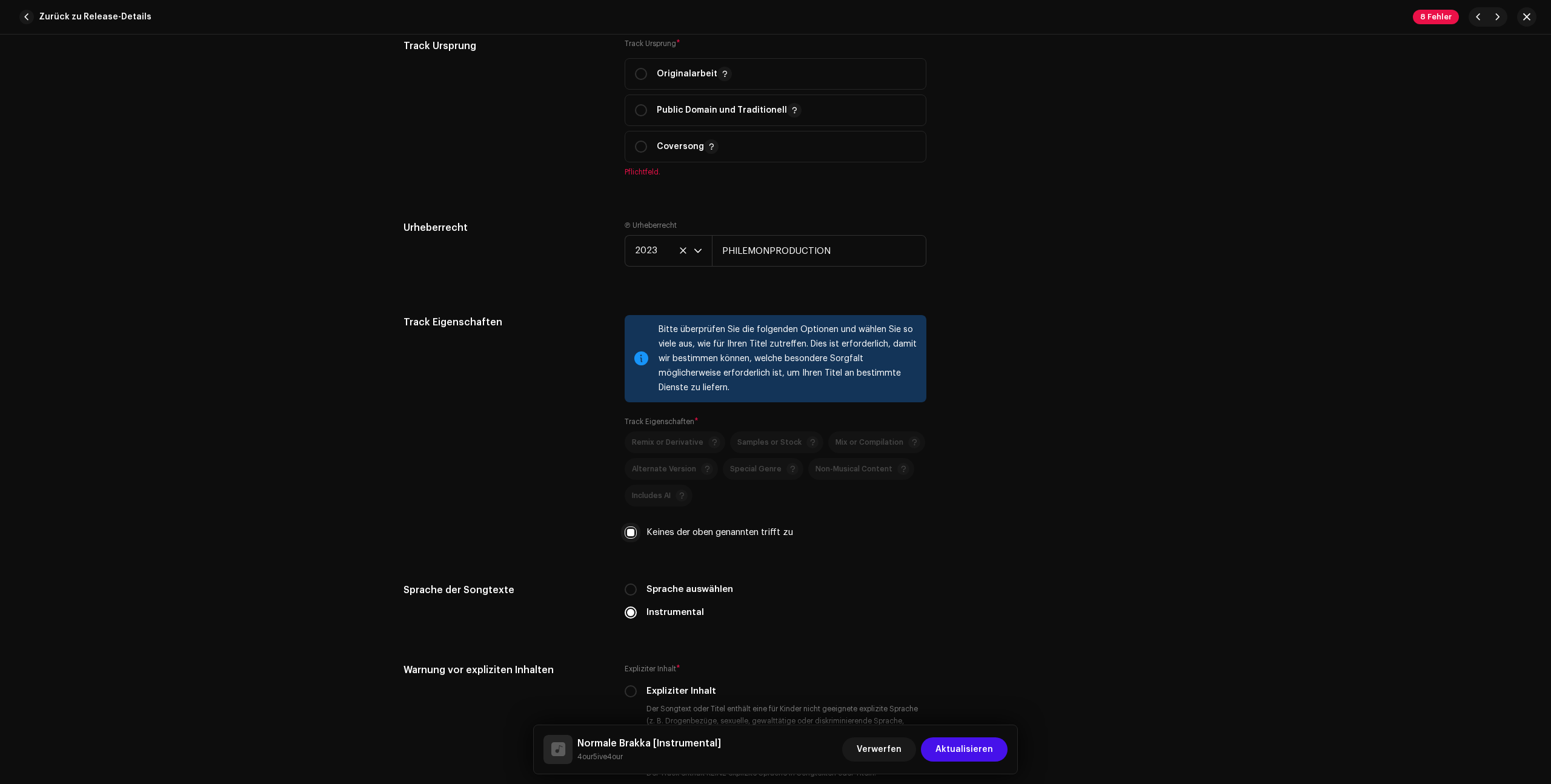
click at [631, 526] on input "Keines der oben genannten trifft zu" at bounding box center [630, 532] width 12 height 12
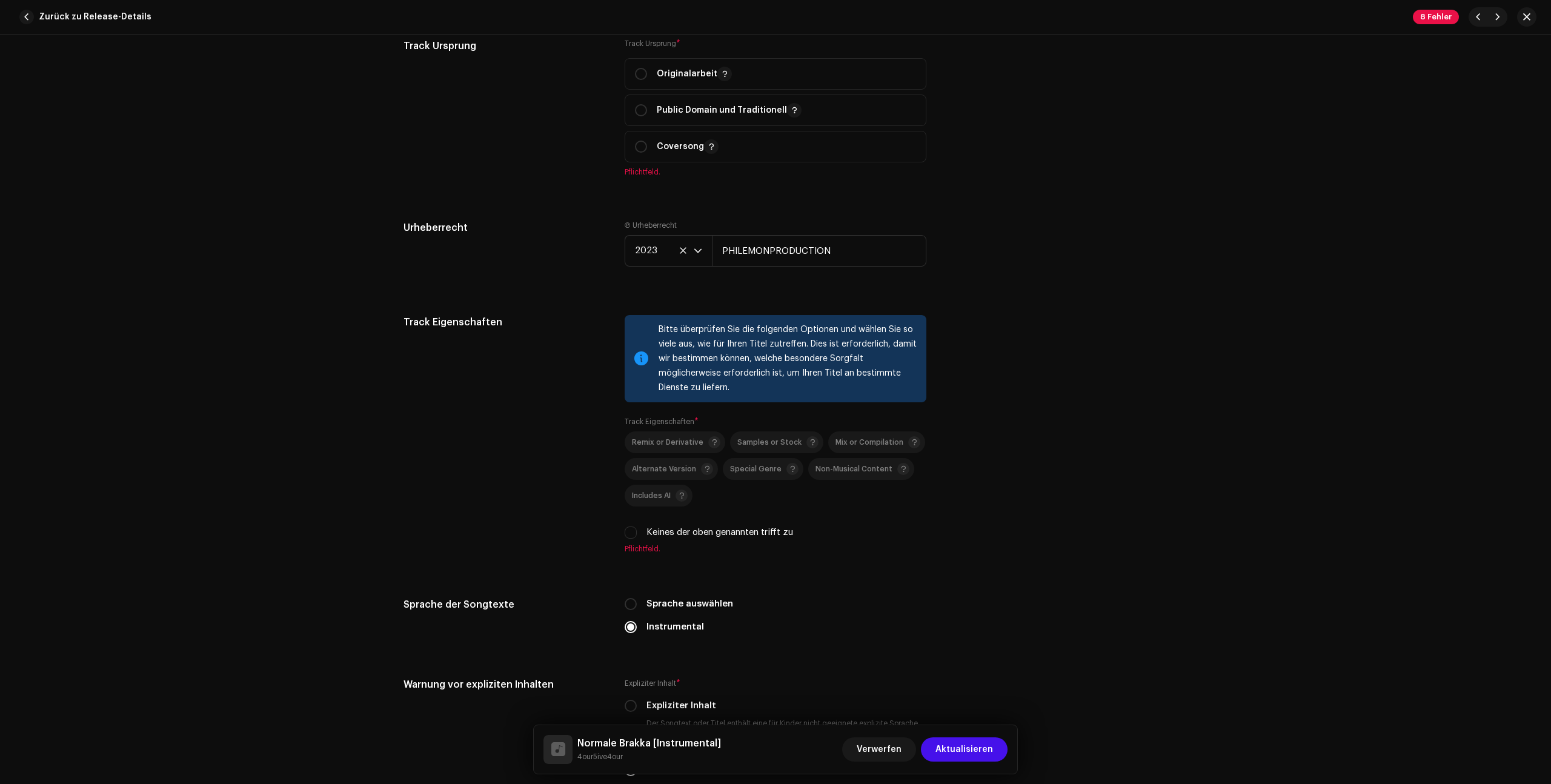
click at [647, 528] on label "Keines der oben genannten trifft zu" at bounding box center [720, 532] width 147 height 14
click at [637, 528] on input "Keines der oben genannten trifft zu" at bounding box center [630, 532] width 12 height 12
checkbox input "true"
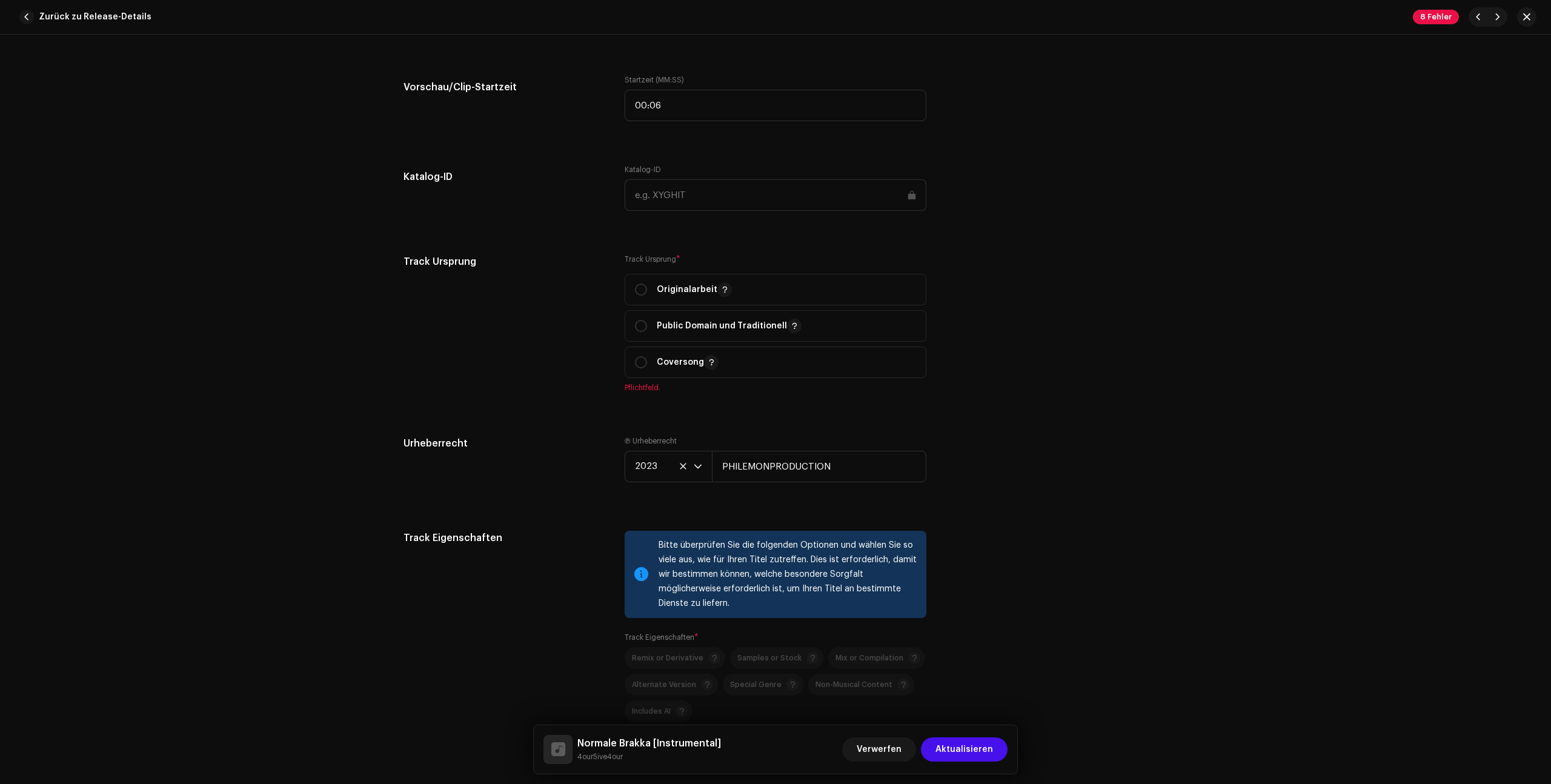
scroll to position [1276, 0]
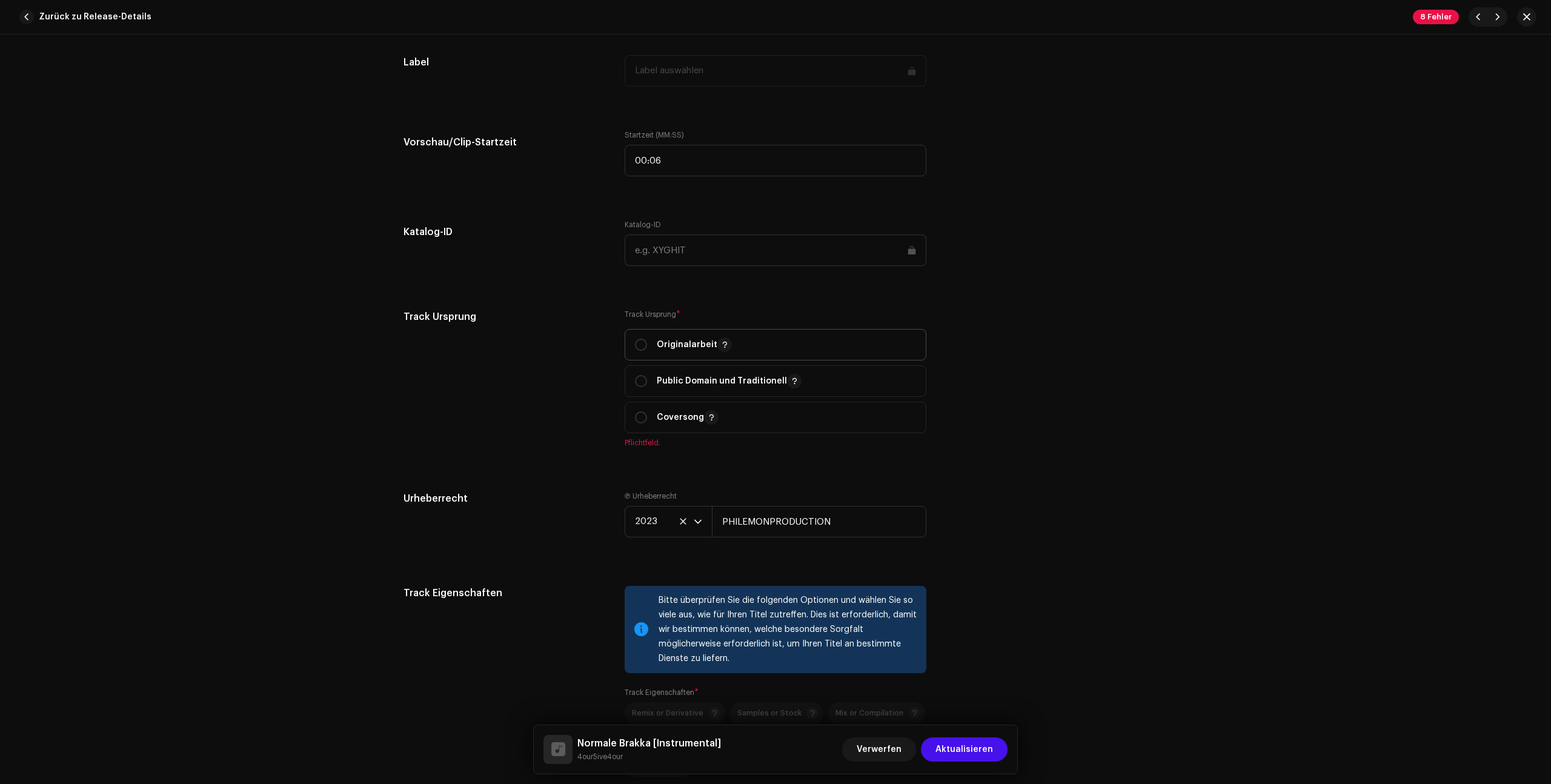
click at [661, 351] on p "Originalarbeit" at bounding box center [694, 345] width 75 height 14
radio input "true"
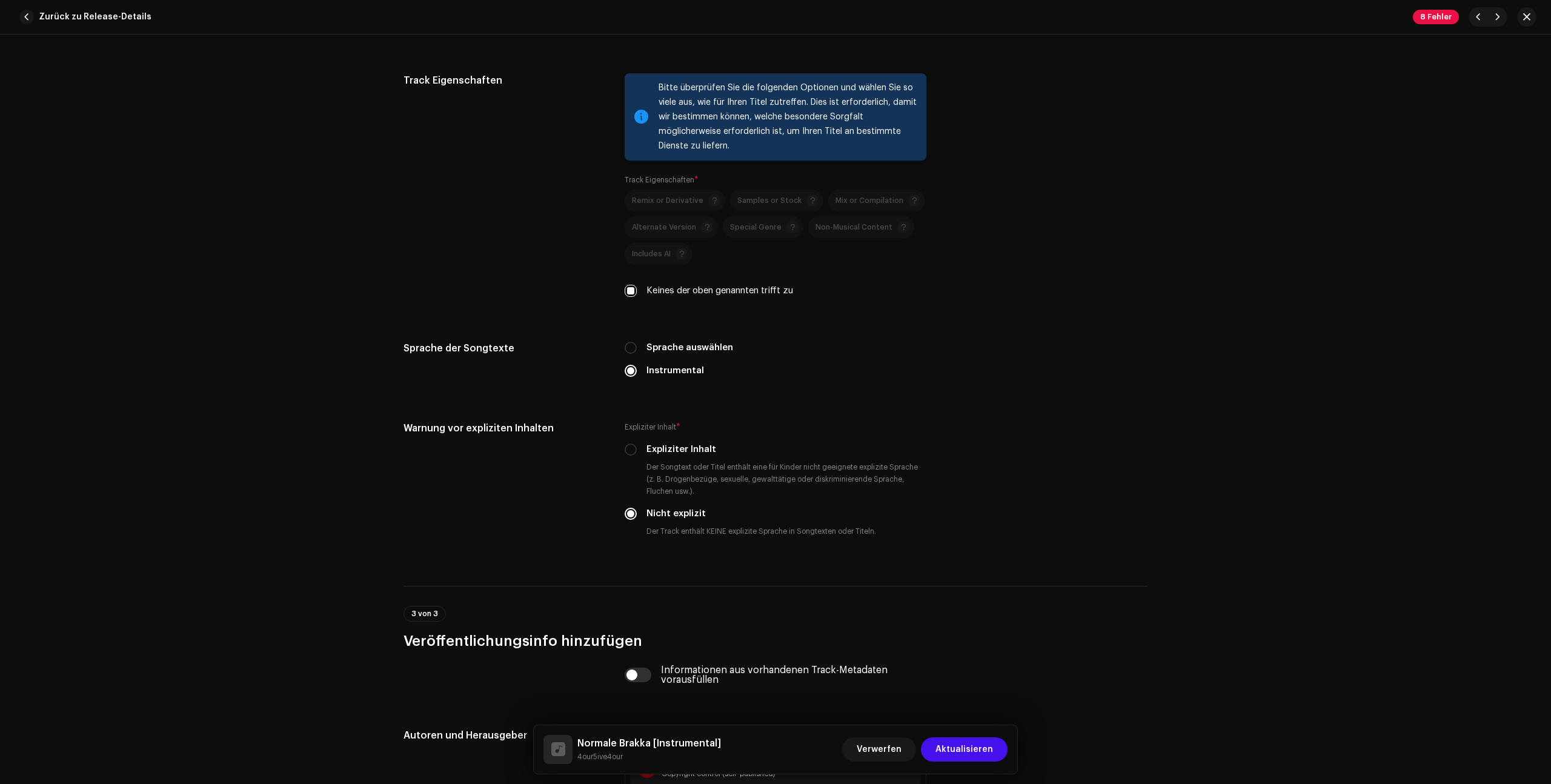
scroll to position [2004, 0]
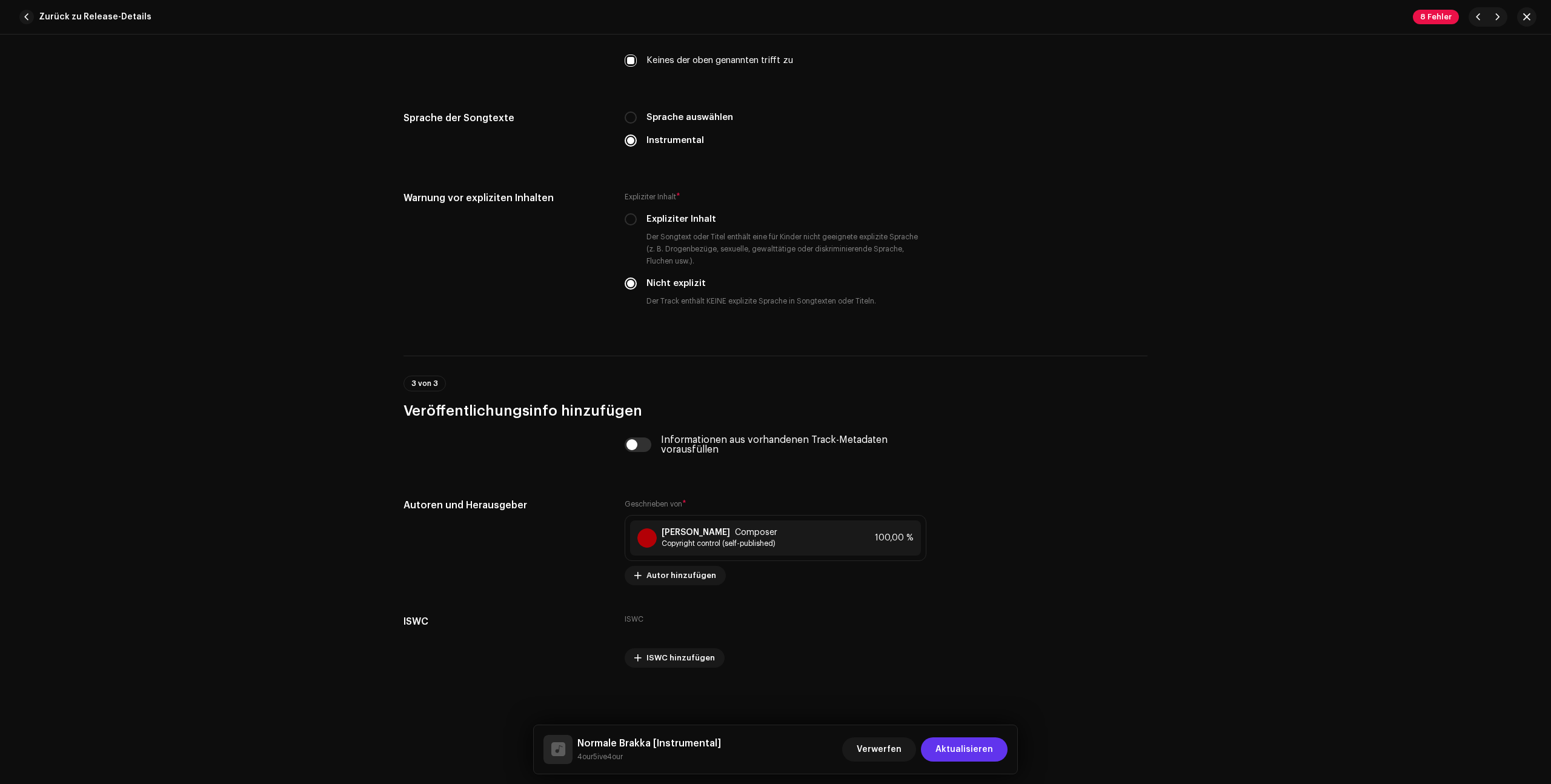
click at [974, 747] on span "Aktualisieren" at bounding box center [964, 749] width 58 height 24
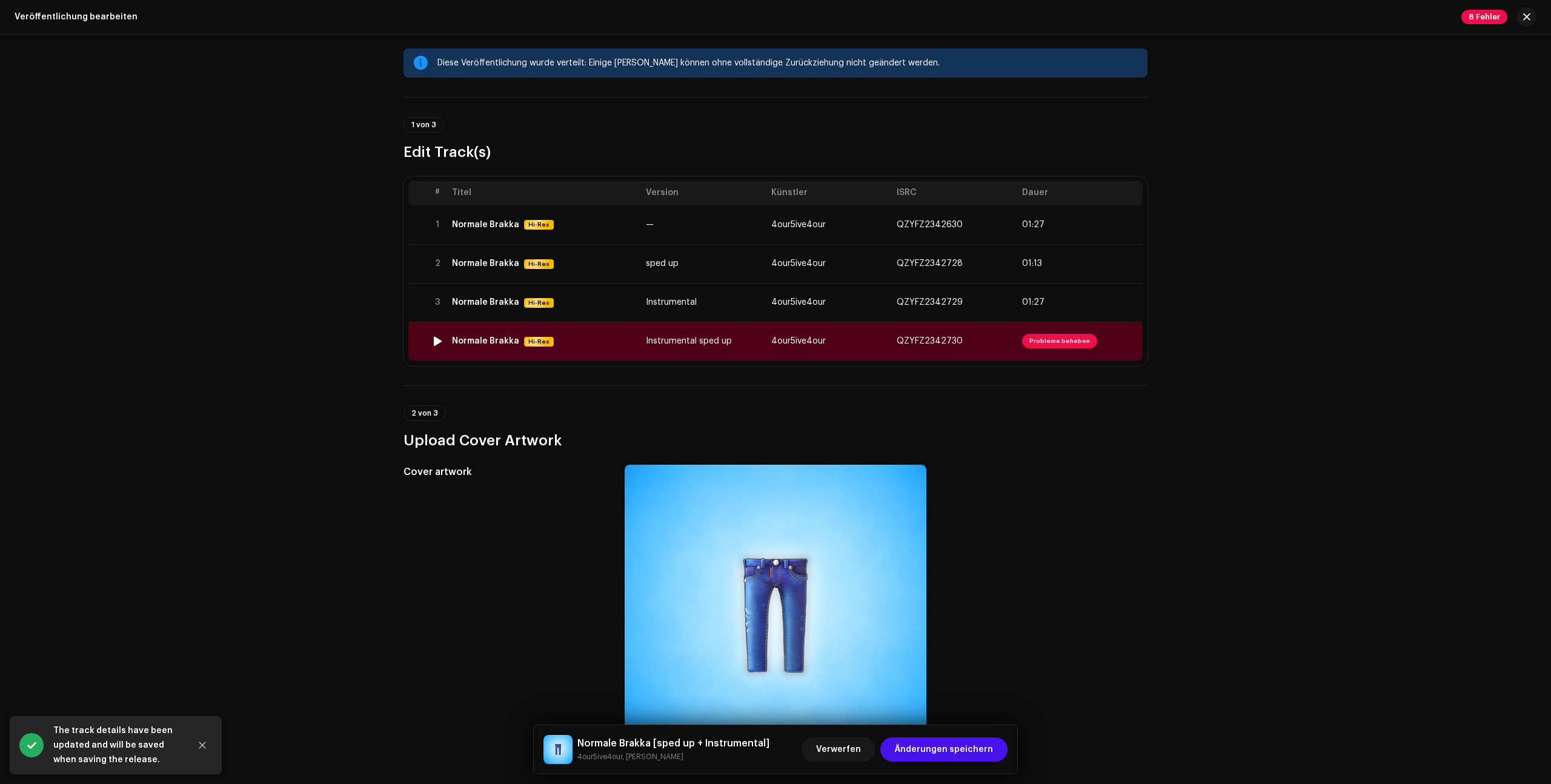
click at [1053, 347] on span "Probleme beheben" at bounding box center [1059, 341] width 75 height 14
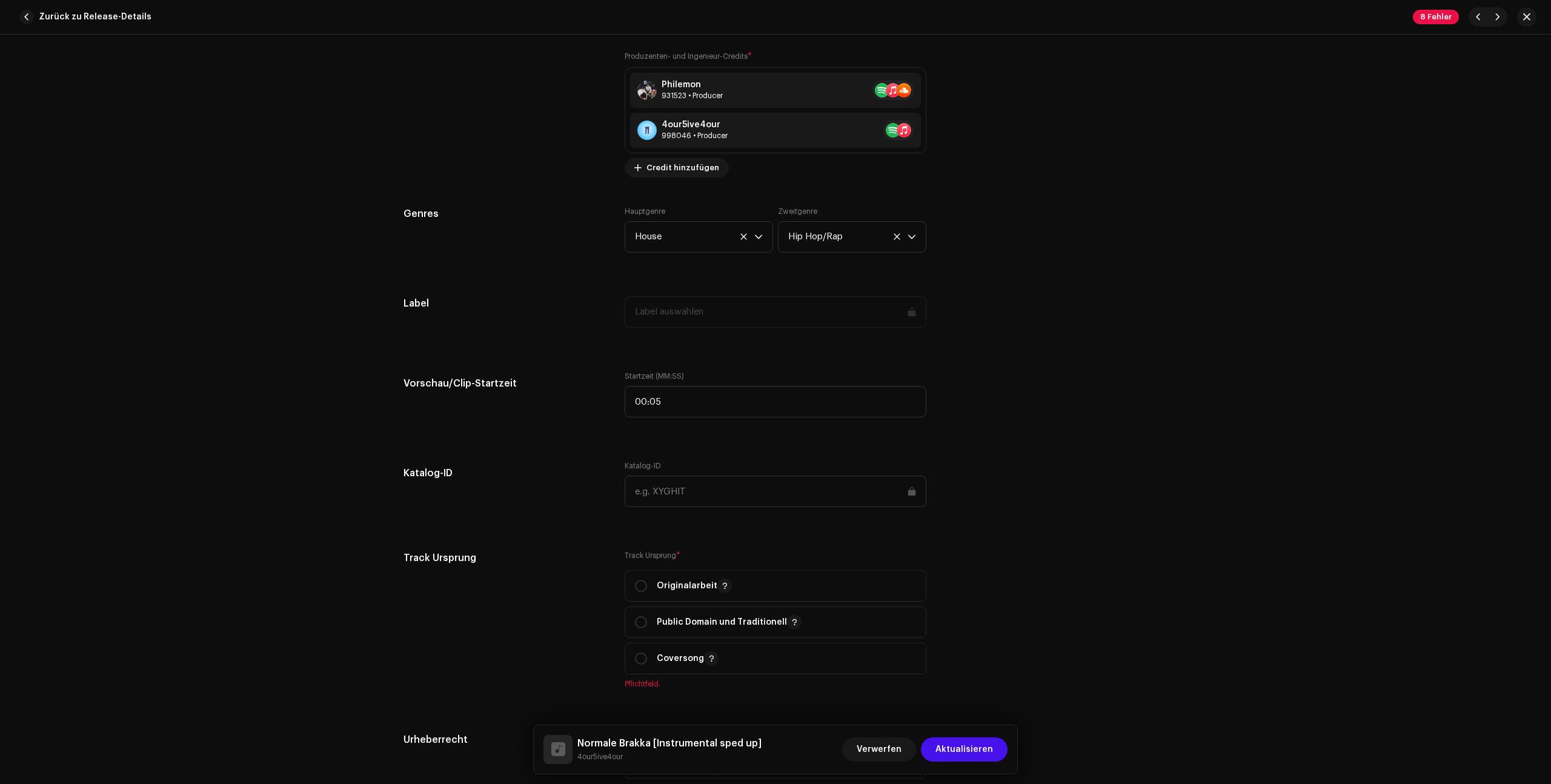
scroll to position [1134, 0]
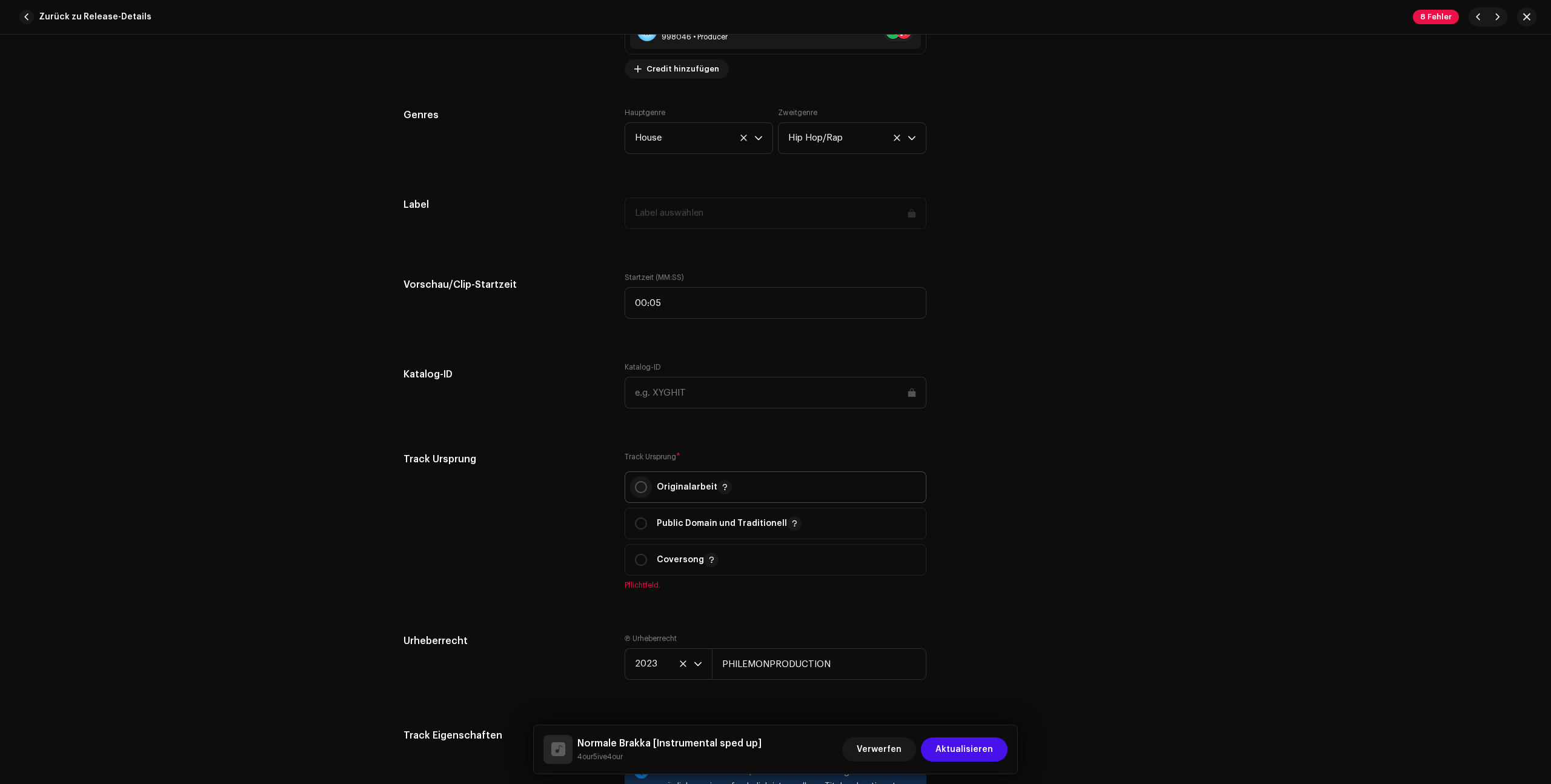
click at [637, 487] on input "radio" at bounding box center [641, 487] width 12 height 12
radio input "true"
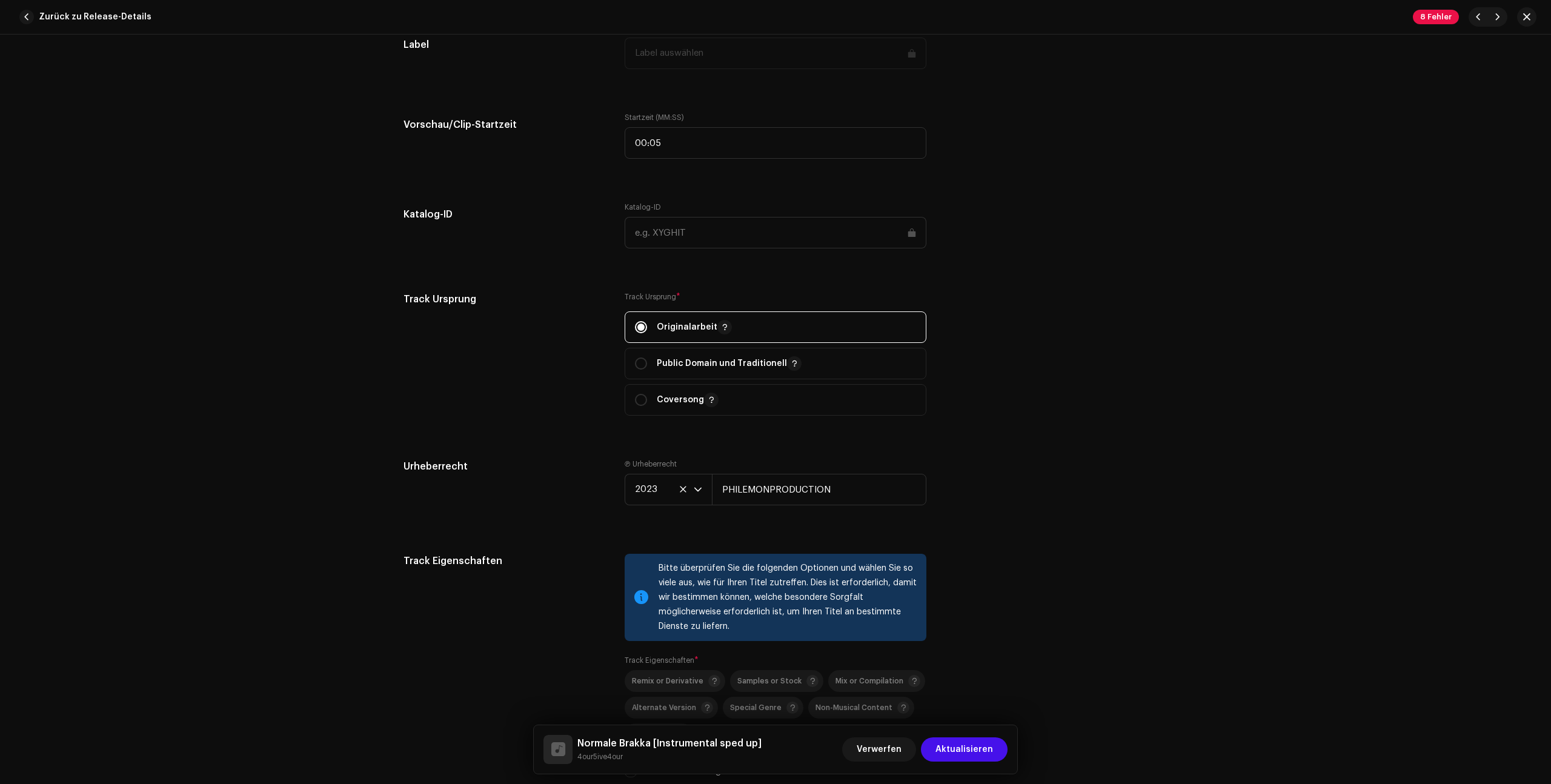
scroll to position [1392, 0]
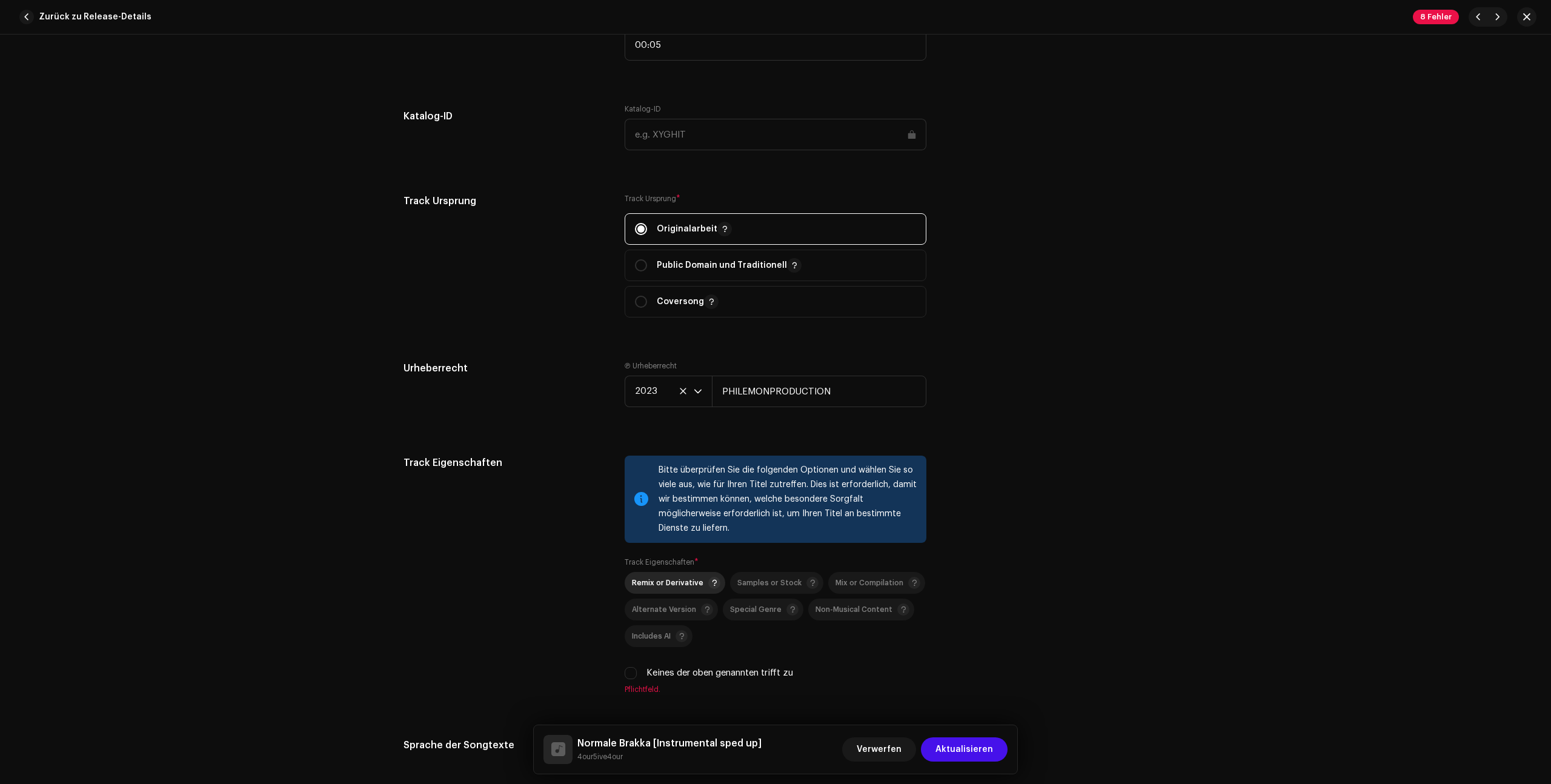
click at [658, 573] on p-togglebutton "Remix or Derivative" at bounding box center [675, 582] width 101 height 22
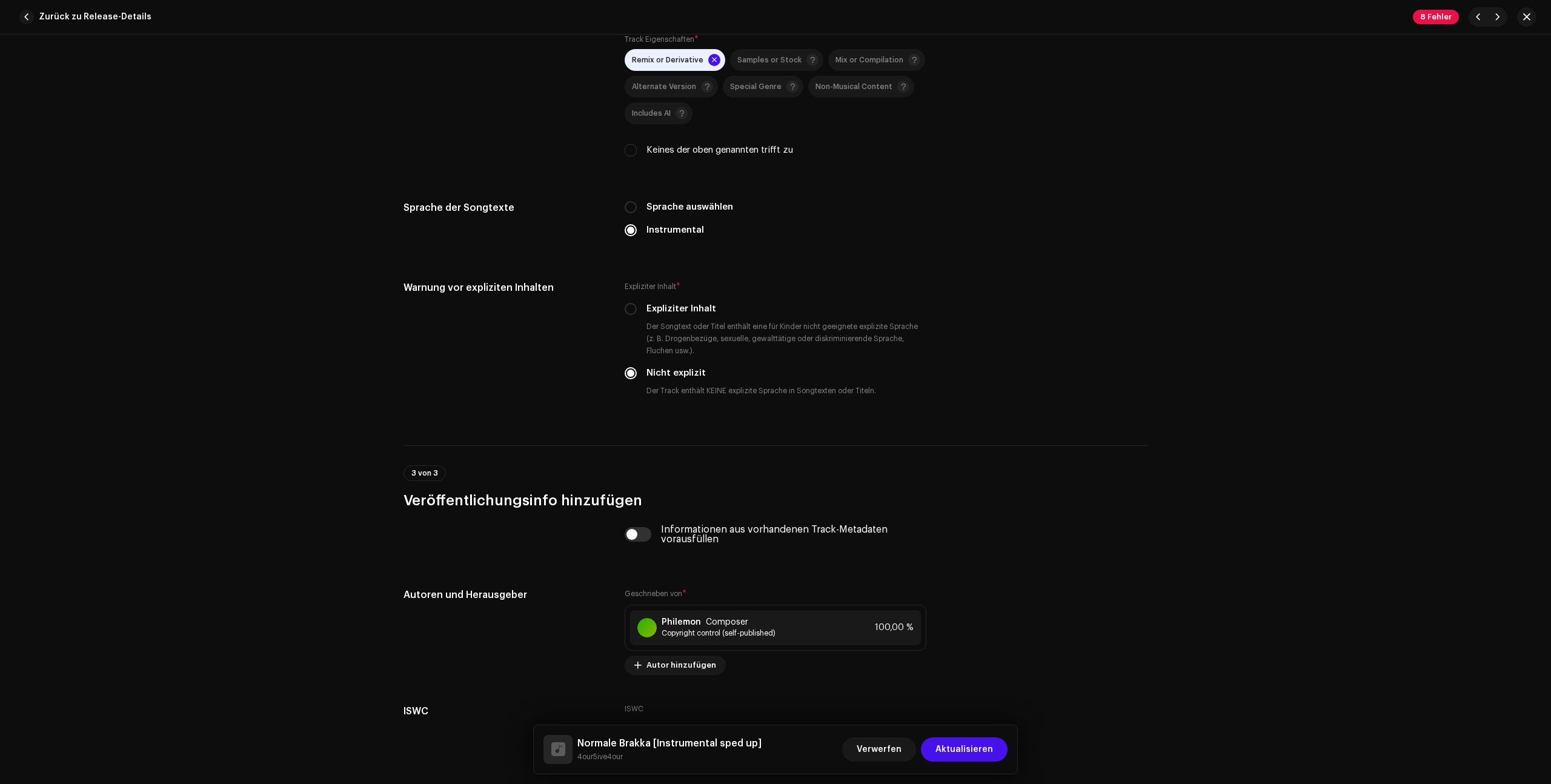
scroll to position [2004, 0]
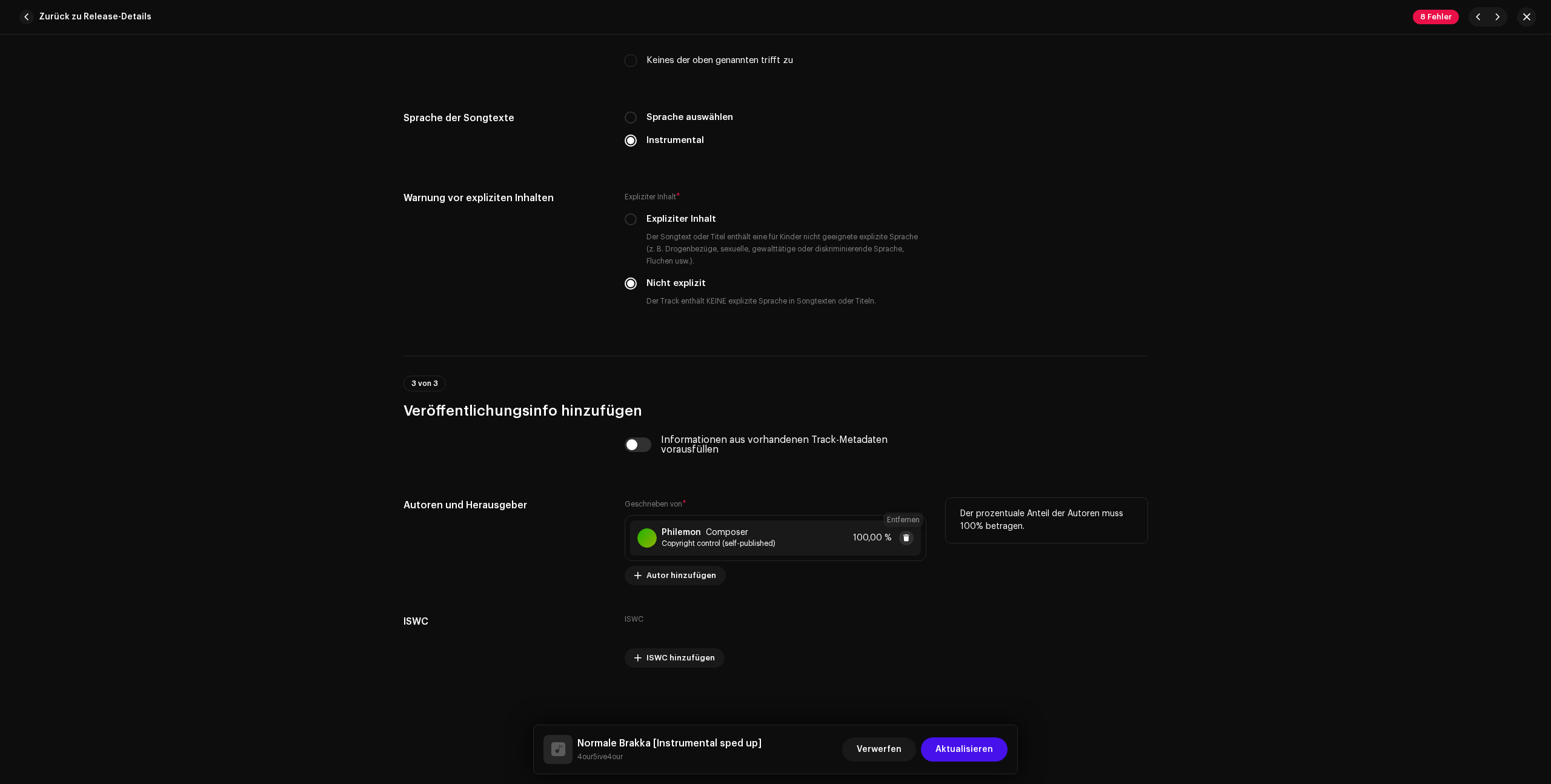
click at [903, 536] on span at bounding box center [907, 537] width 7 height 9
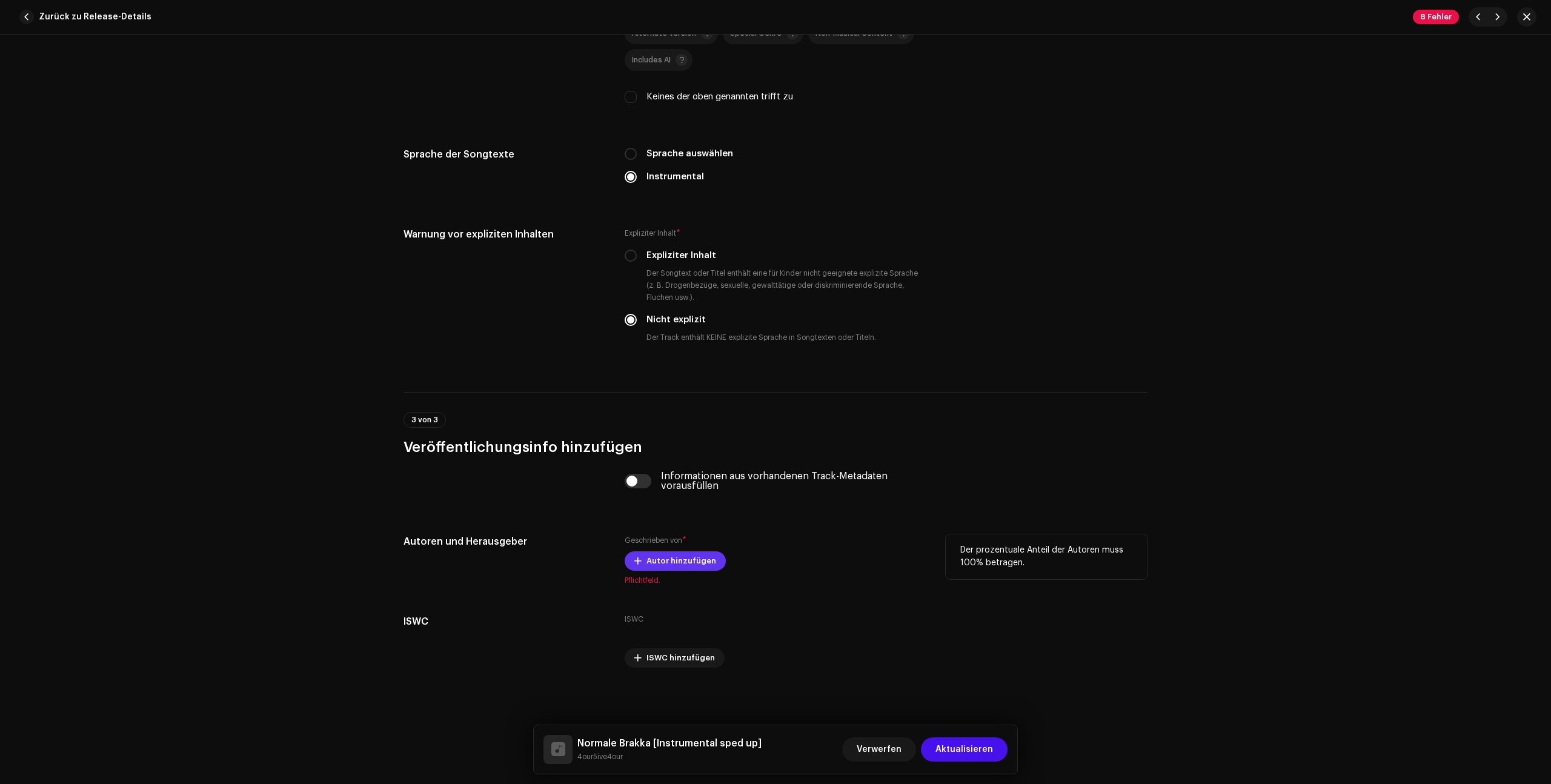
click at [689, 555] on span "Autor hinzufügen" at bounding box center [681, 561] width 70 height 24
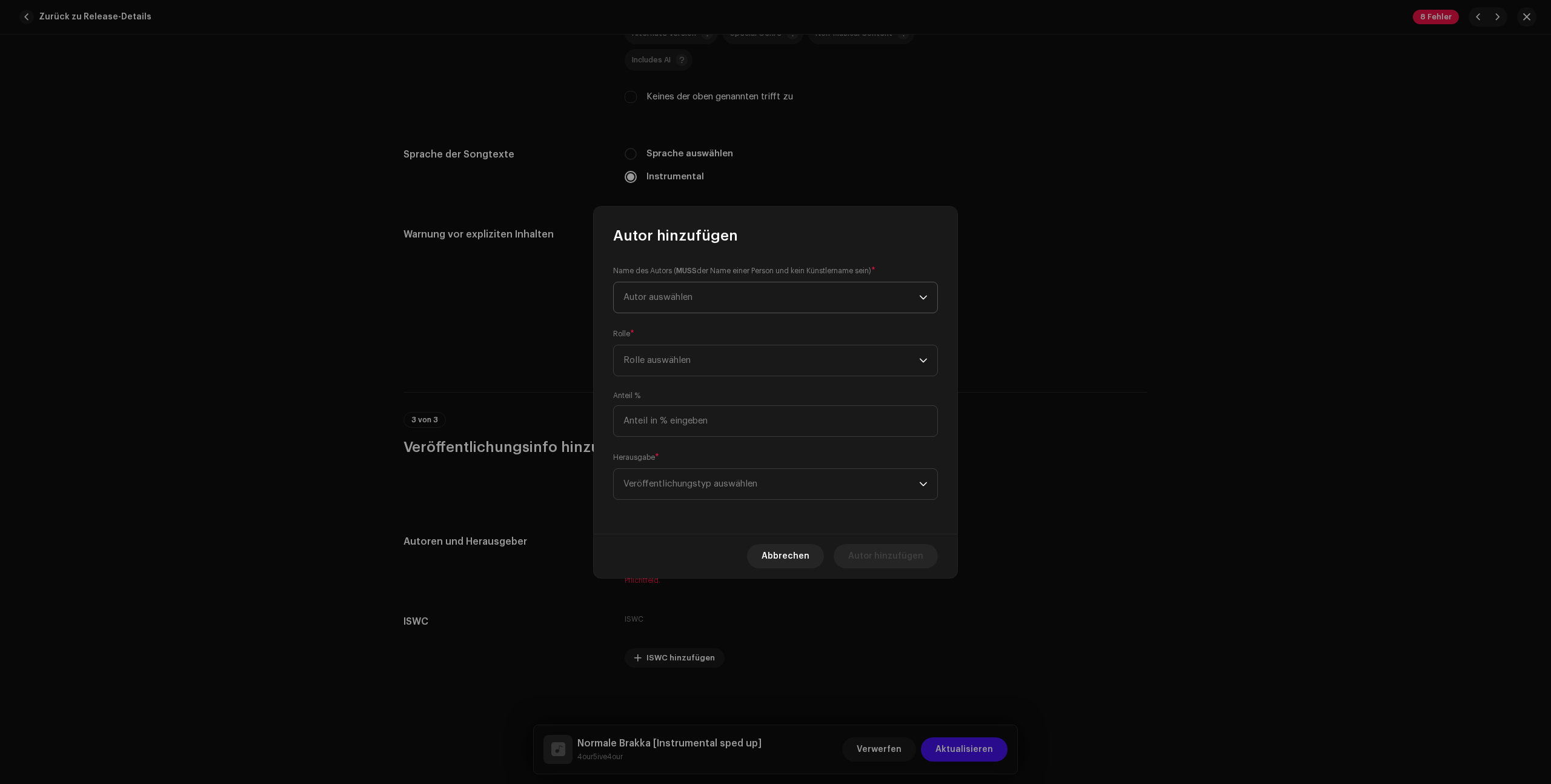
click at [718, 298] on span "Autor auswählen" at bounding box center [771, 297] width 296 height 30
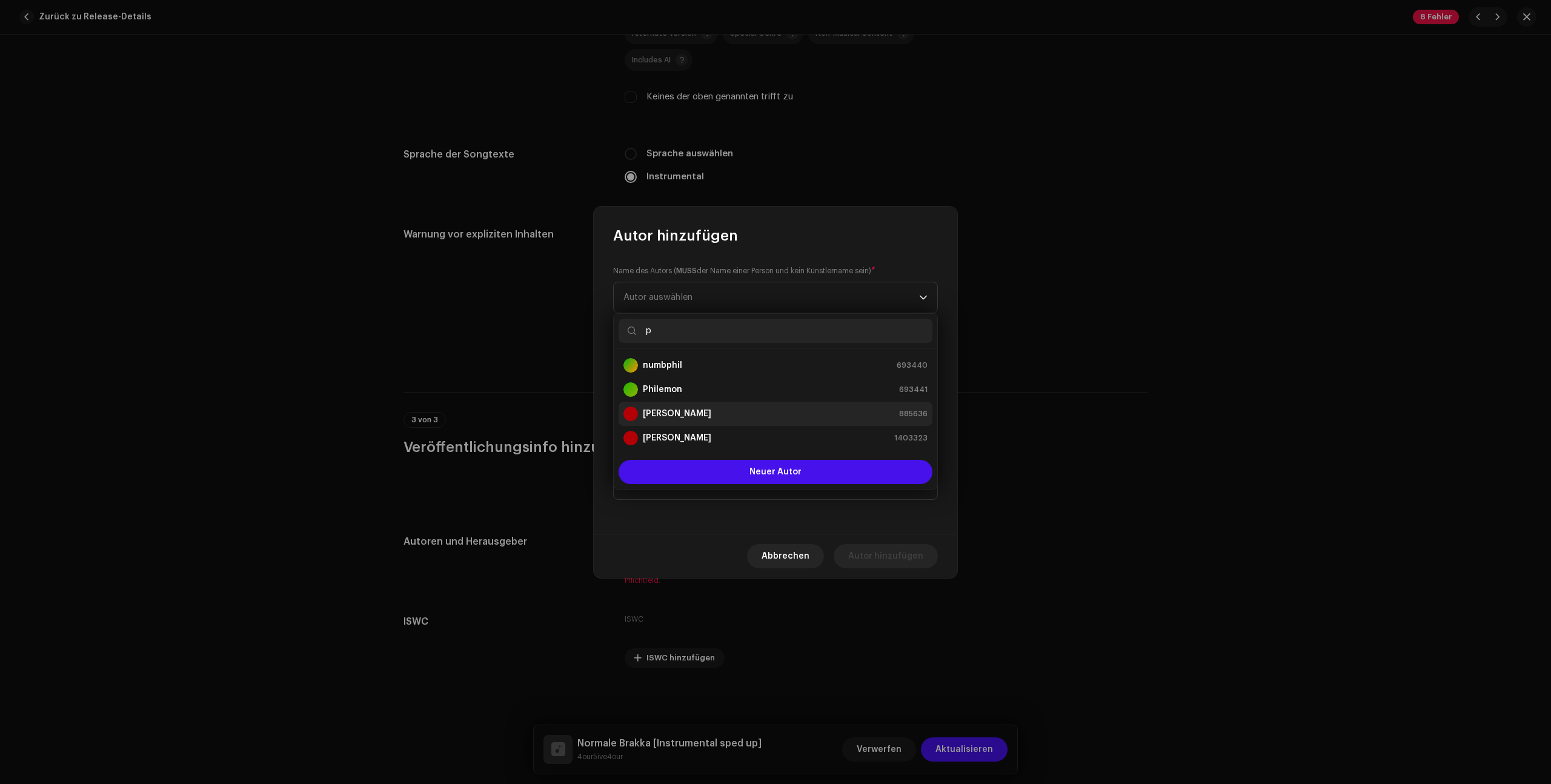
type input "p"
click at [709, 416] on strong "[PERSON_NAME]" at bounding box center [677, 413] width 68 height 12
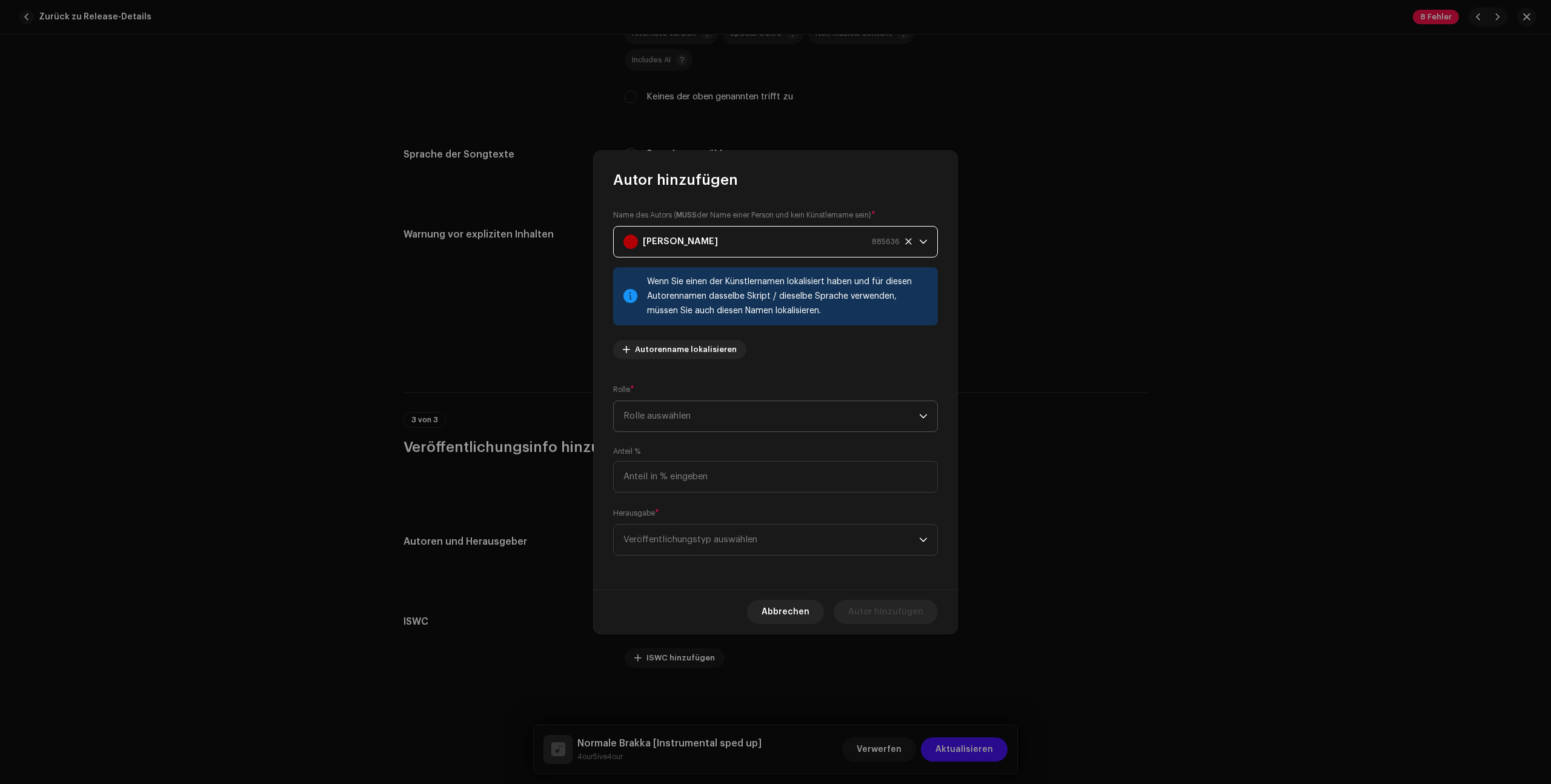
click at [724, 418] on span "Rolle auswählen" at bounding box center [771, 416] width 296 height 30
click at [697, 504] on li "Composer" at bounding box center [776, 498] width 314 height 24
click at [691, 490] on input at bounding box center [775, 477] width 325 height 32
type input "100,00"
click at [709, 538] on span "Veröffentlichungstyp auswählen" at bounding box center [771, 540] width 296 height 30
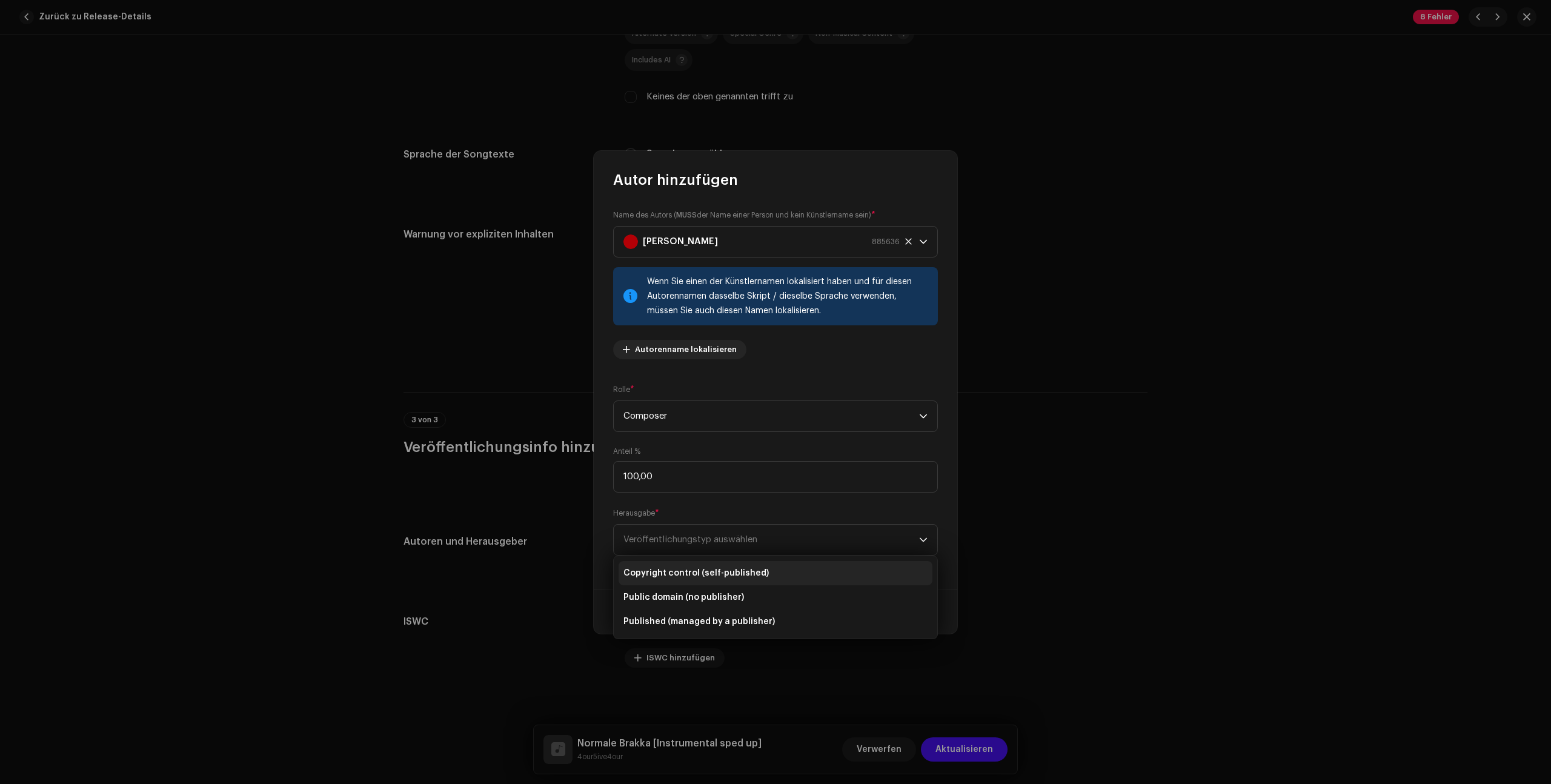
click at [752, 575] on span "Copyright control (self-published)" at bounding box center [696, 572] width 145 height 12
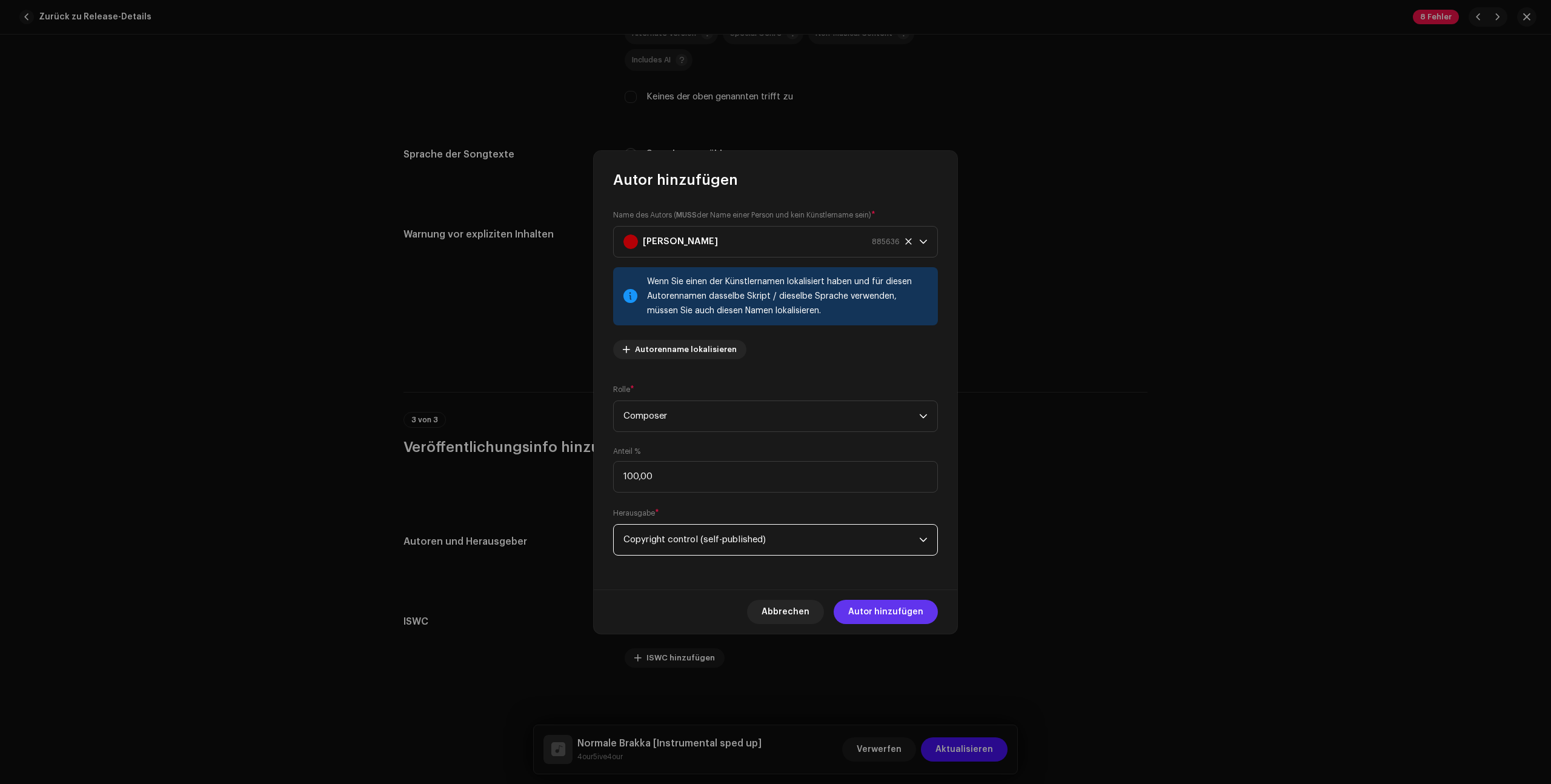
click at [902, 606] on span "Autor hinzufügen" at bounding box center [886, 612] width 75 height 24
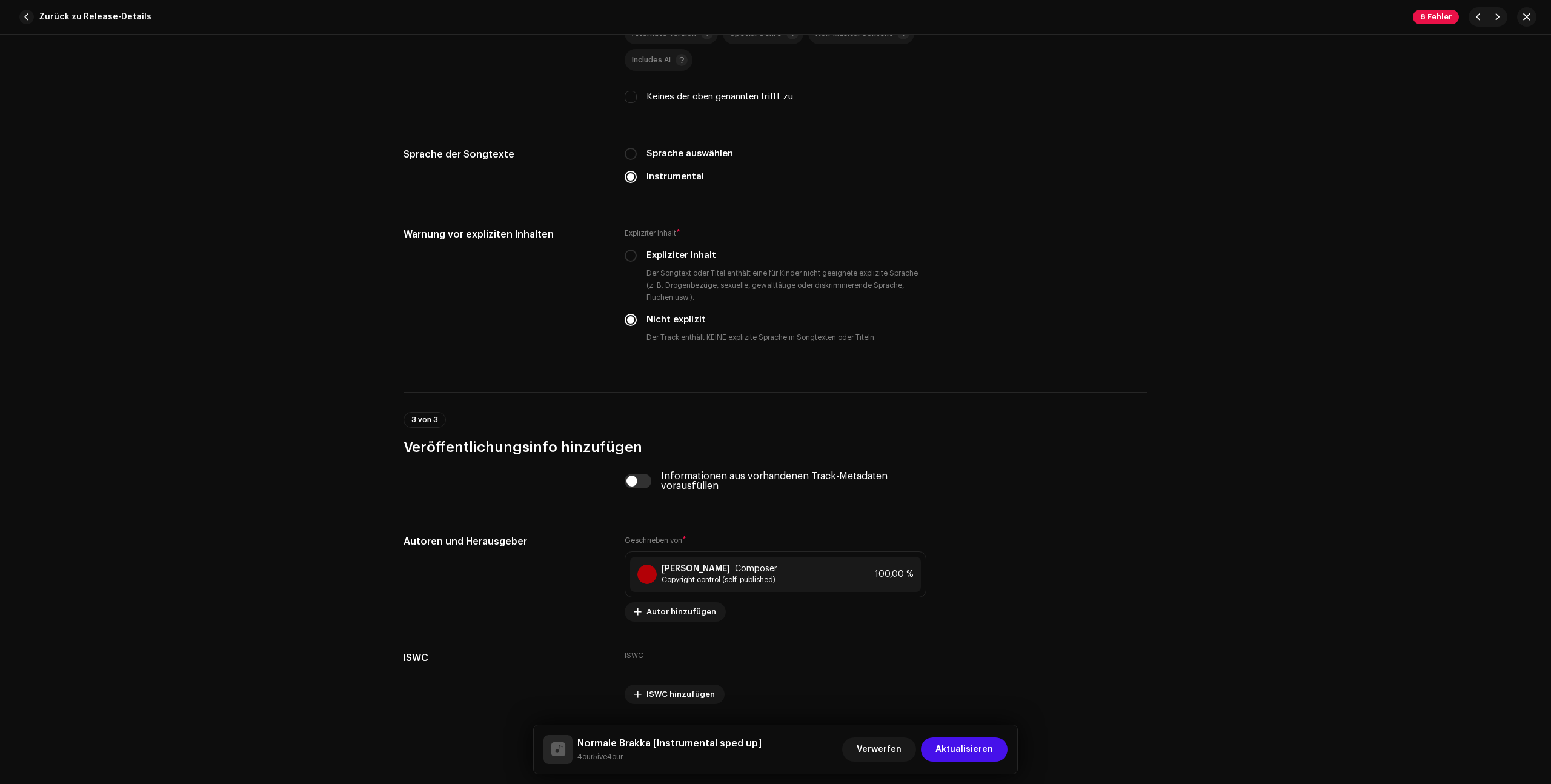
click at [1262, 495] on div "Dieser Track wurde bereits vertrieben: Einige [PERSON_NAME] können nicht veränd…" at bounding box center [776, 409] width 1551 height 749
click at [960, 749] on span "Aktualisieren" at bounding box center [964, 749] width 58 height 24
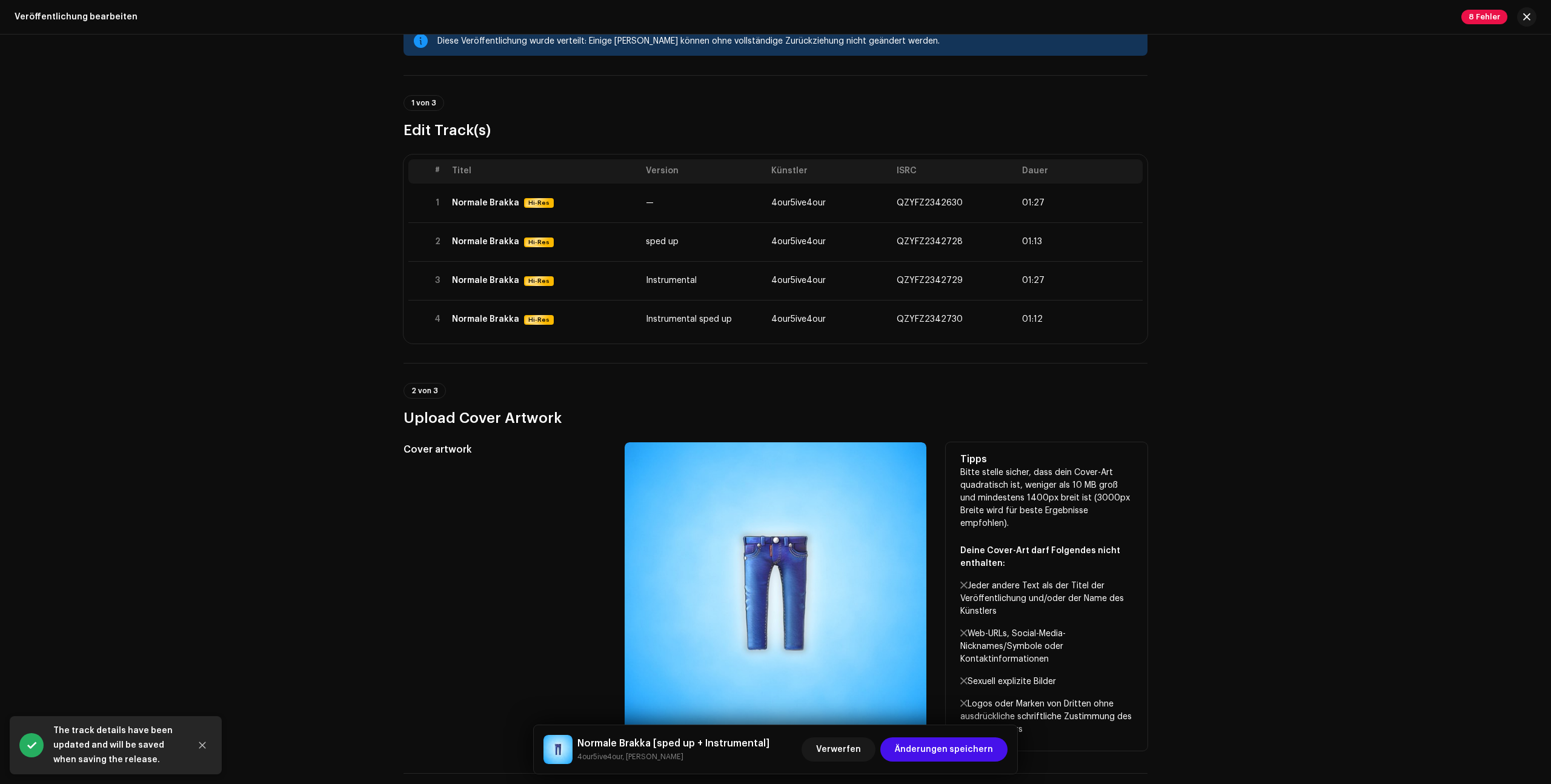
scroll to position [0, 0]
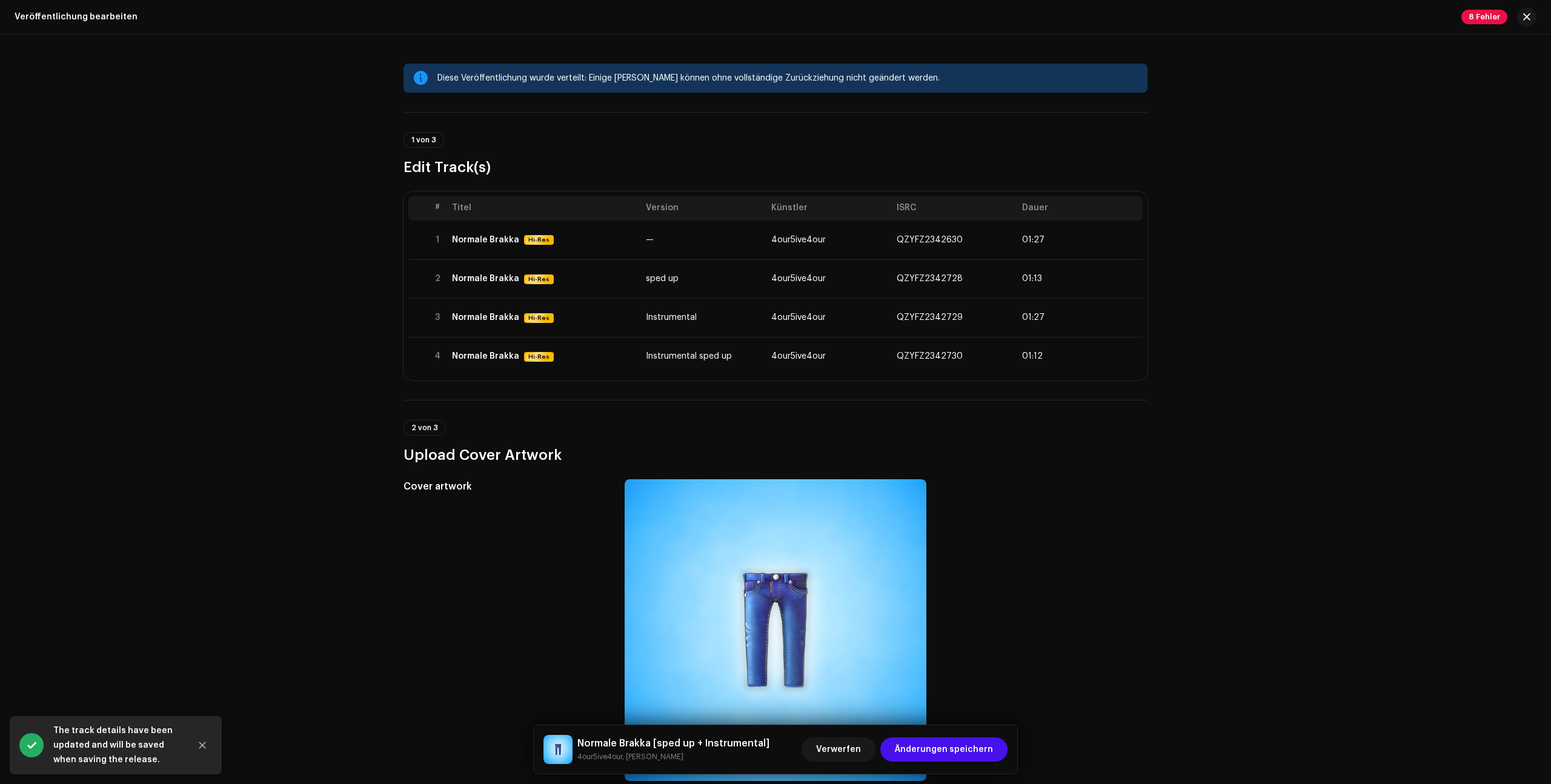
click at [1273, 397] on div "Diese Veröffentlichung wurde verteilt: Einige [PERSON_NAME] können ohne vollstä…" at bounding box center [776, 409] width 1551 height 749
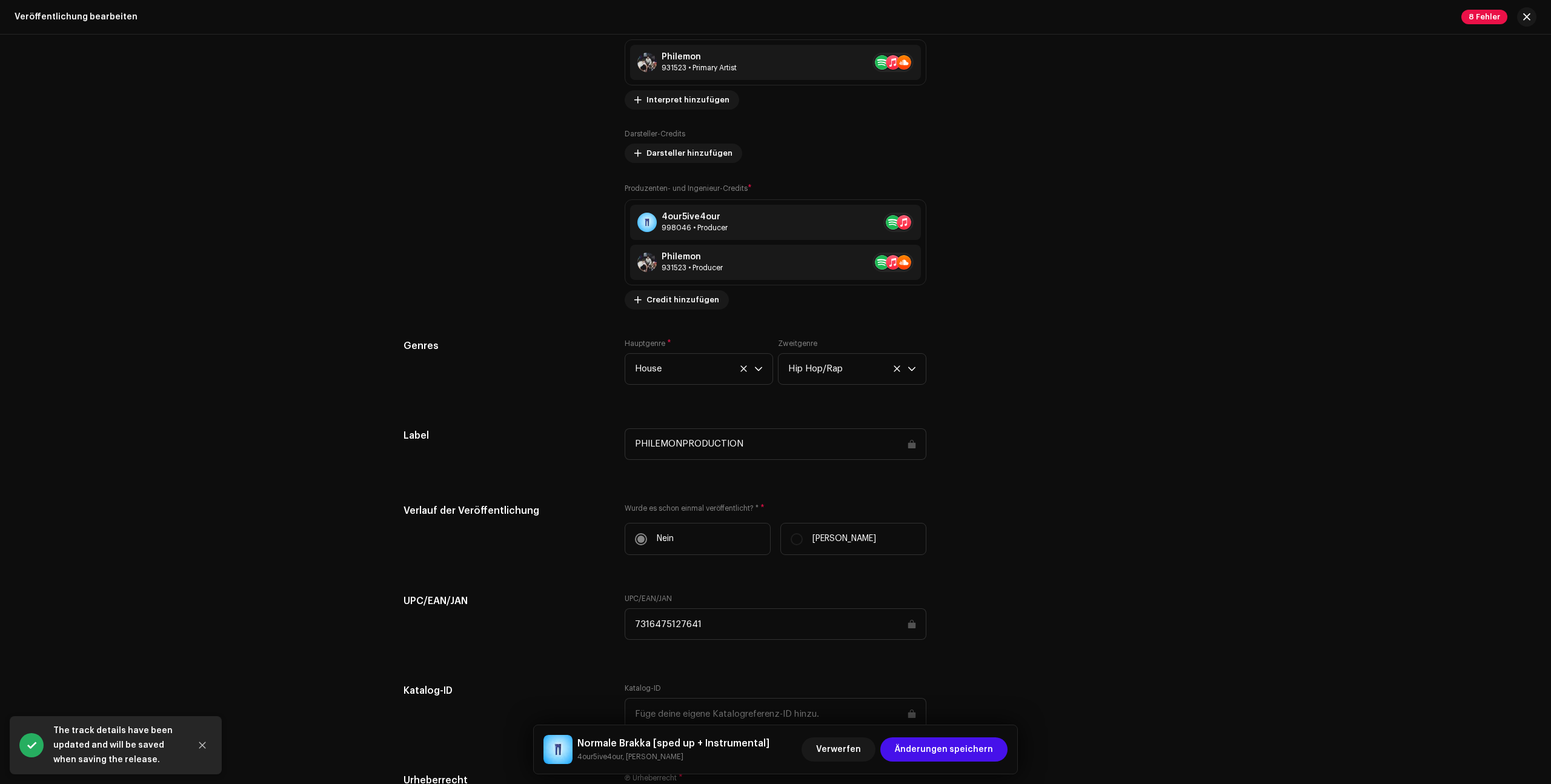
scroll to position [1580, 0]
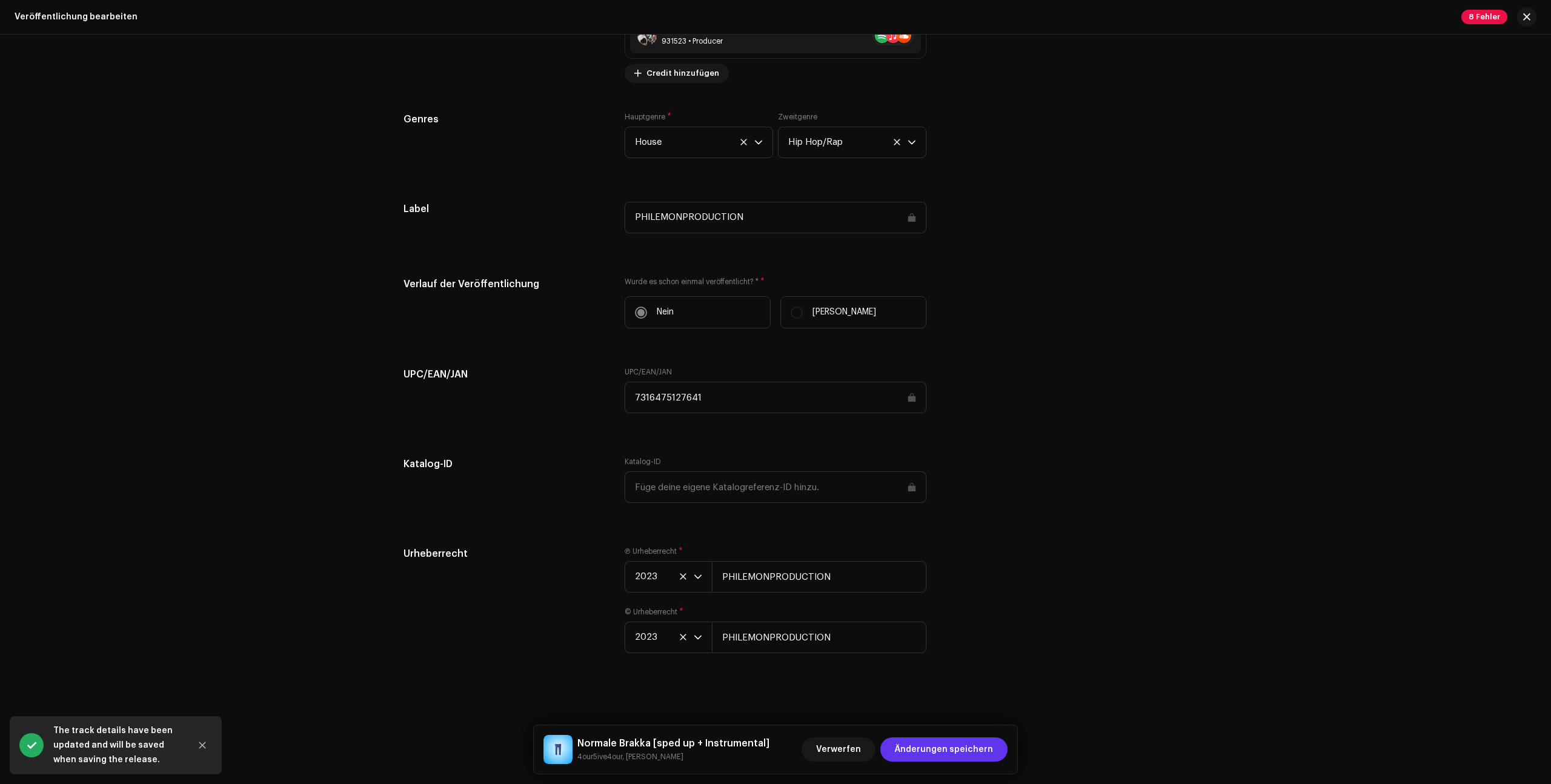
click at [961, 755] on span "Änderungen speichern" at bounding box center [944, 749] width 98 height 24
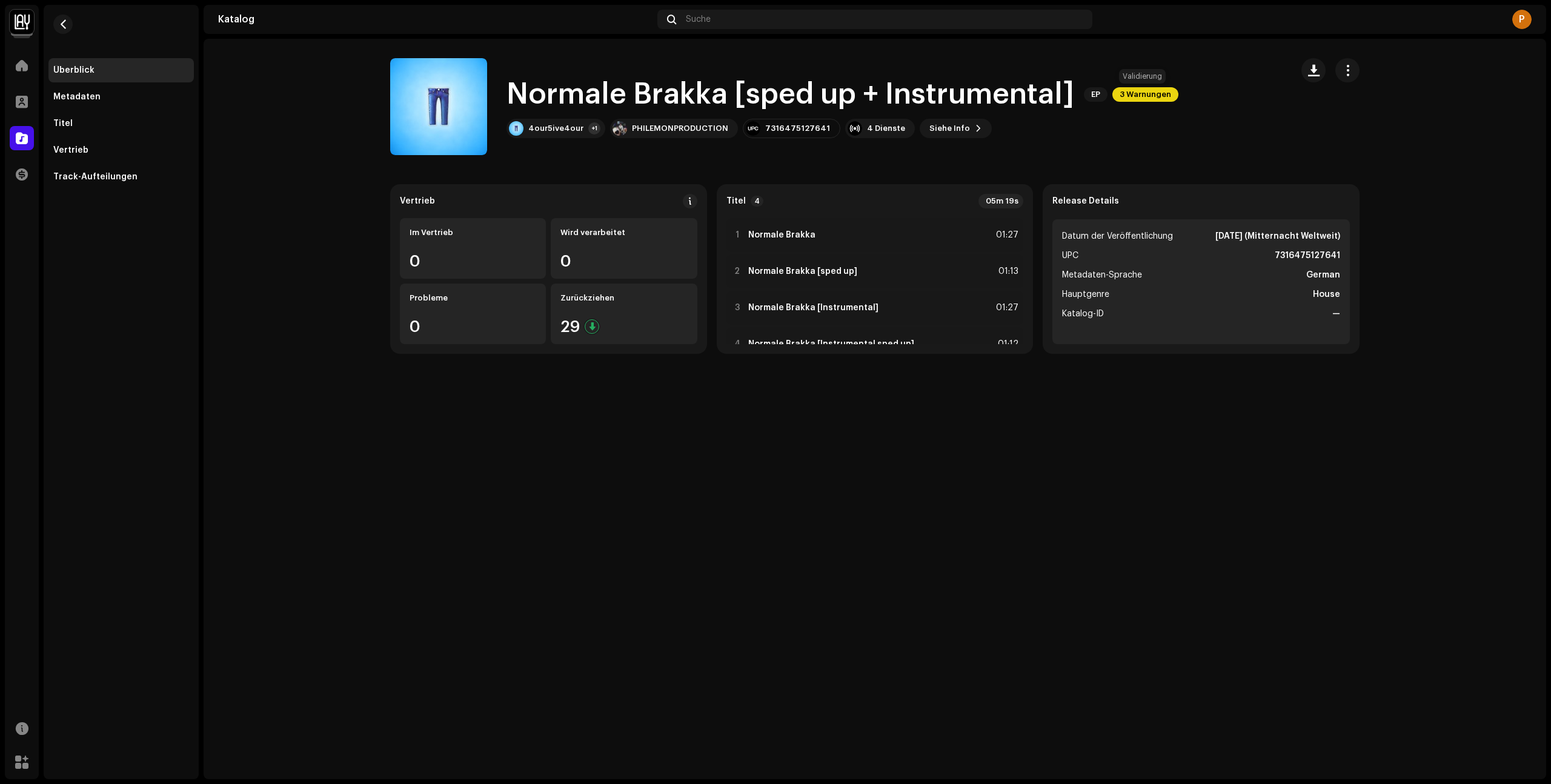
click at [1154, 90] on span "3 Warnungen" at bounding box center [1146, 94] width 66 height 14
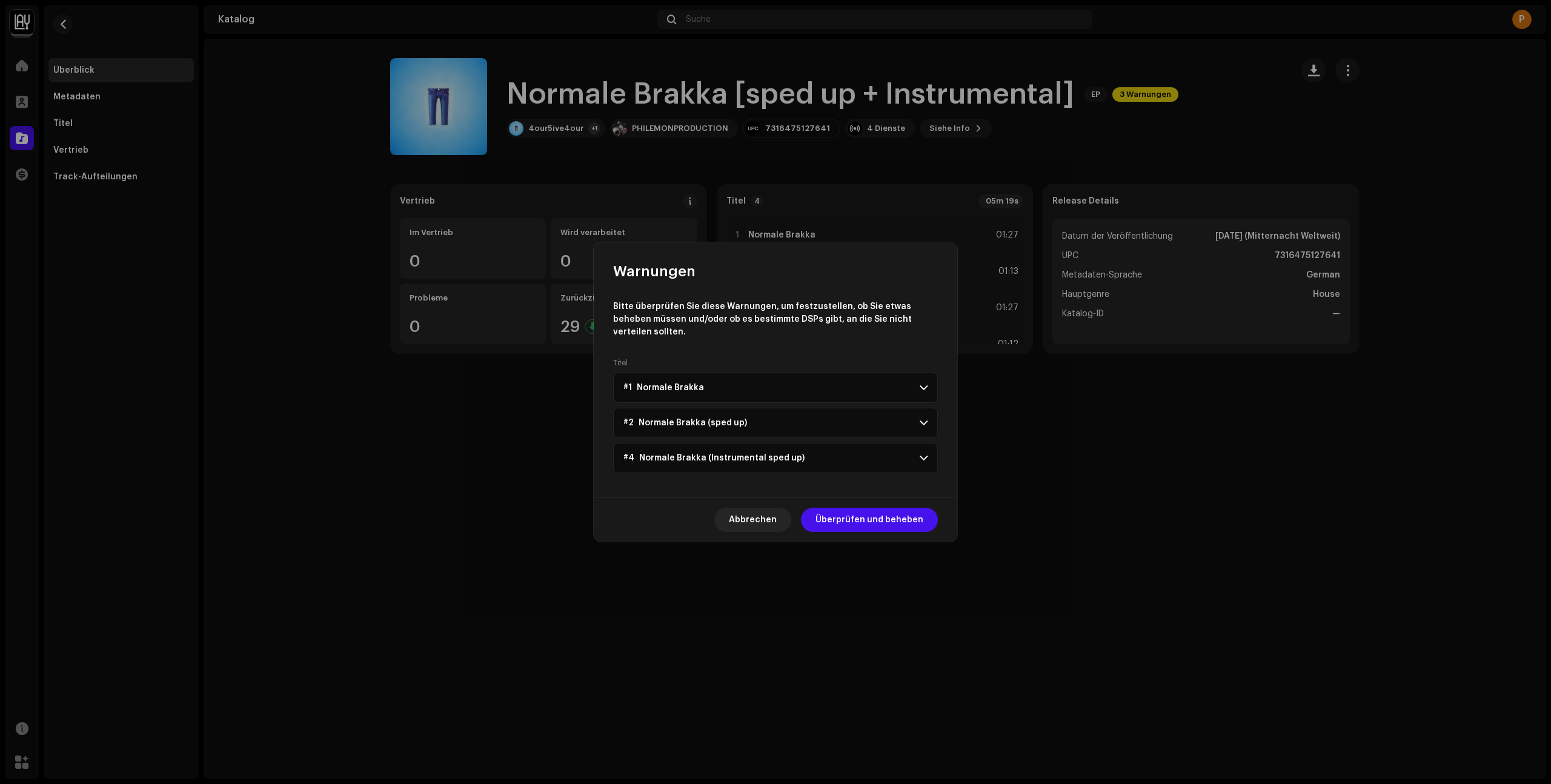
click at [911, 386] on p-accordion-header "#1 Normale Brakka" at bounding box center [775, 387] width 325 height 30
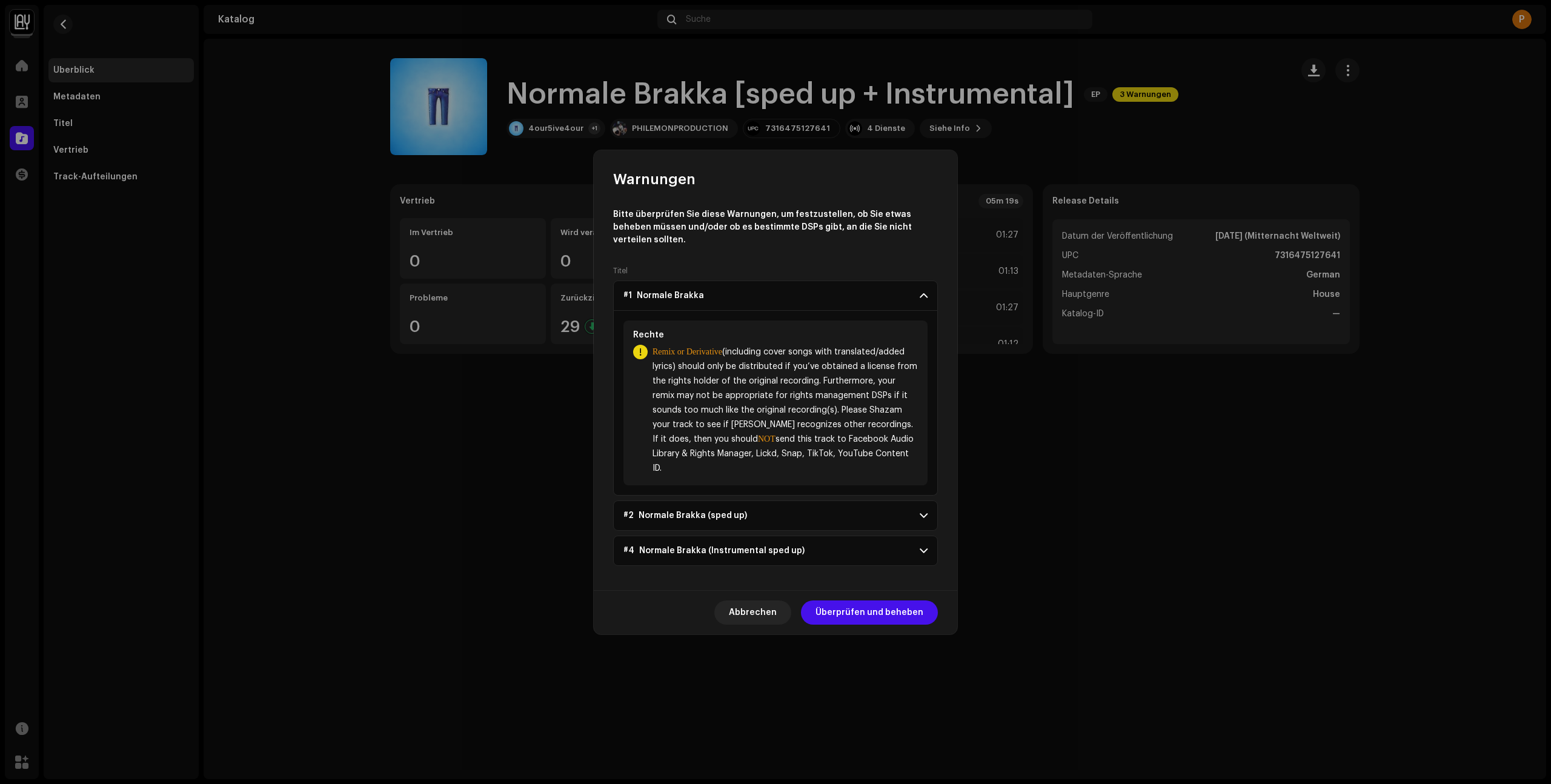
click at [914, 500] on p-accordion-header "#2 Normale Brakka (sped up)" at bounding box center [775, 515] width 325 height 30
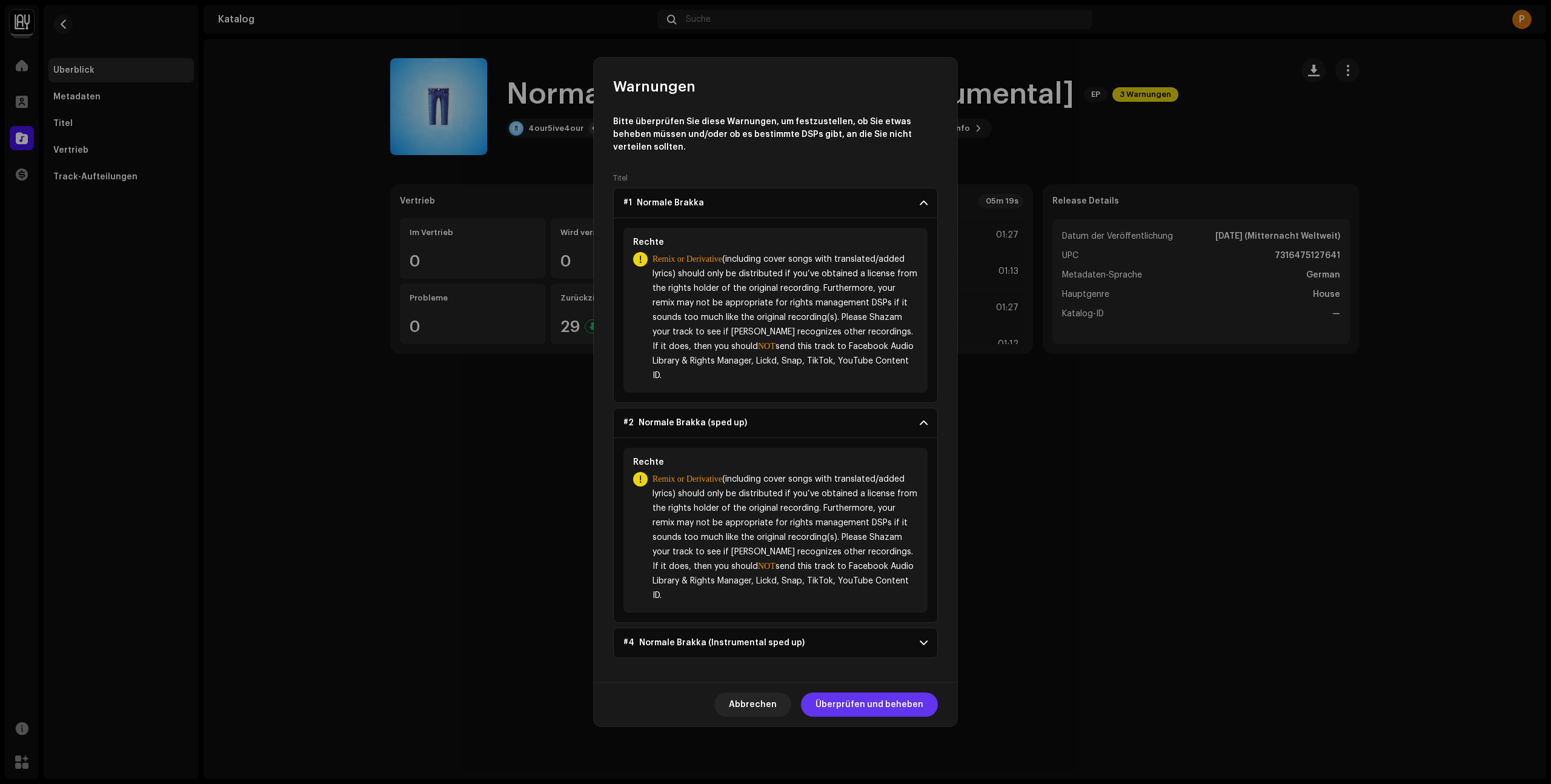
click at [860, 693] on span "Überprüfen und beheben" at bounding box center [869, 705] width 108 height 24
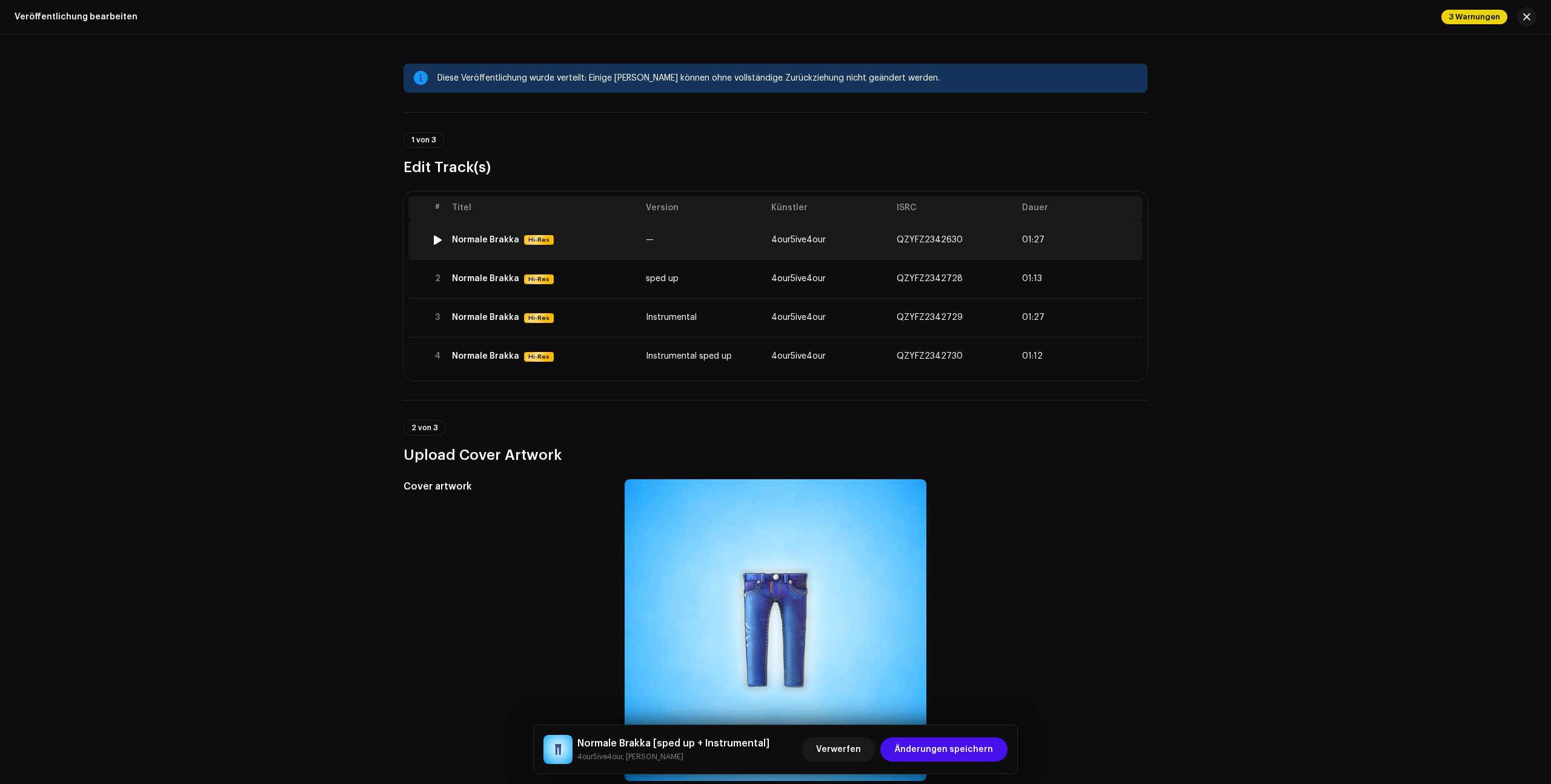
click at [1018, 237] on td "01:27" at bounding box center [1080, 240] width 125 height 39
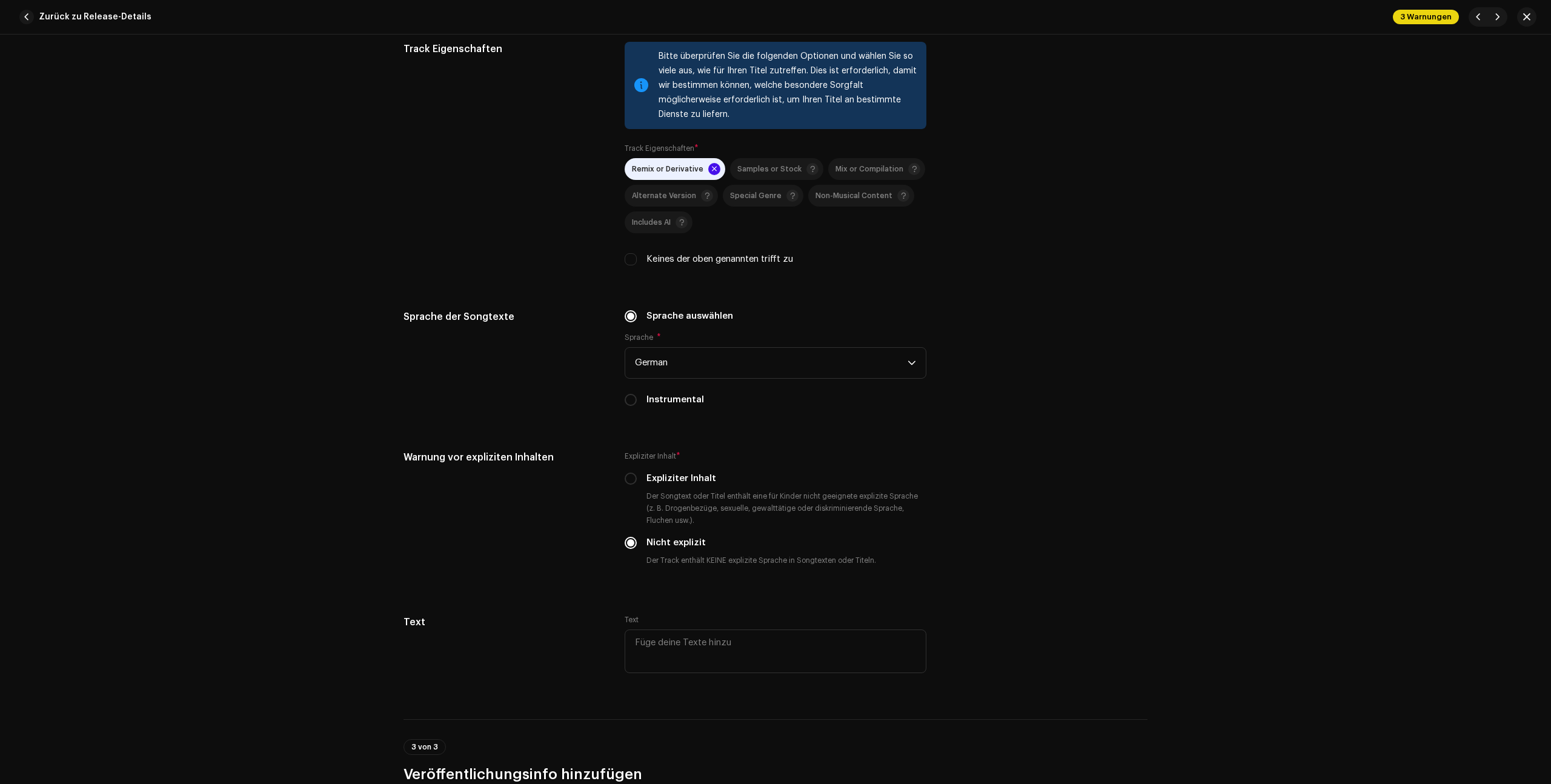
scroll to position [1790, 0]
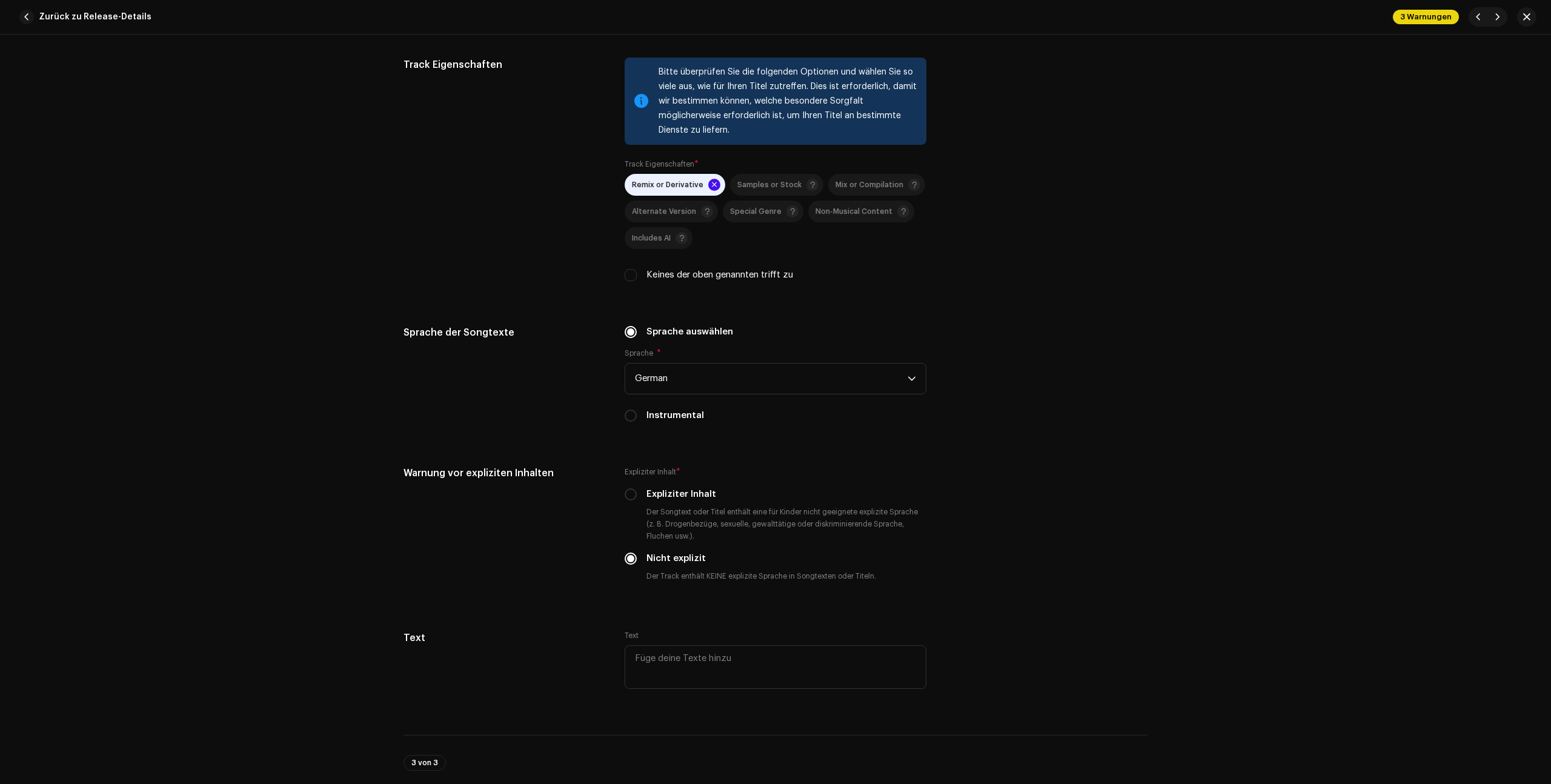
click at [1424, 23] on span "3 Warnungen" at bounding box center [1426, 17] width 66 height 14
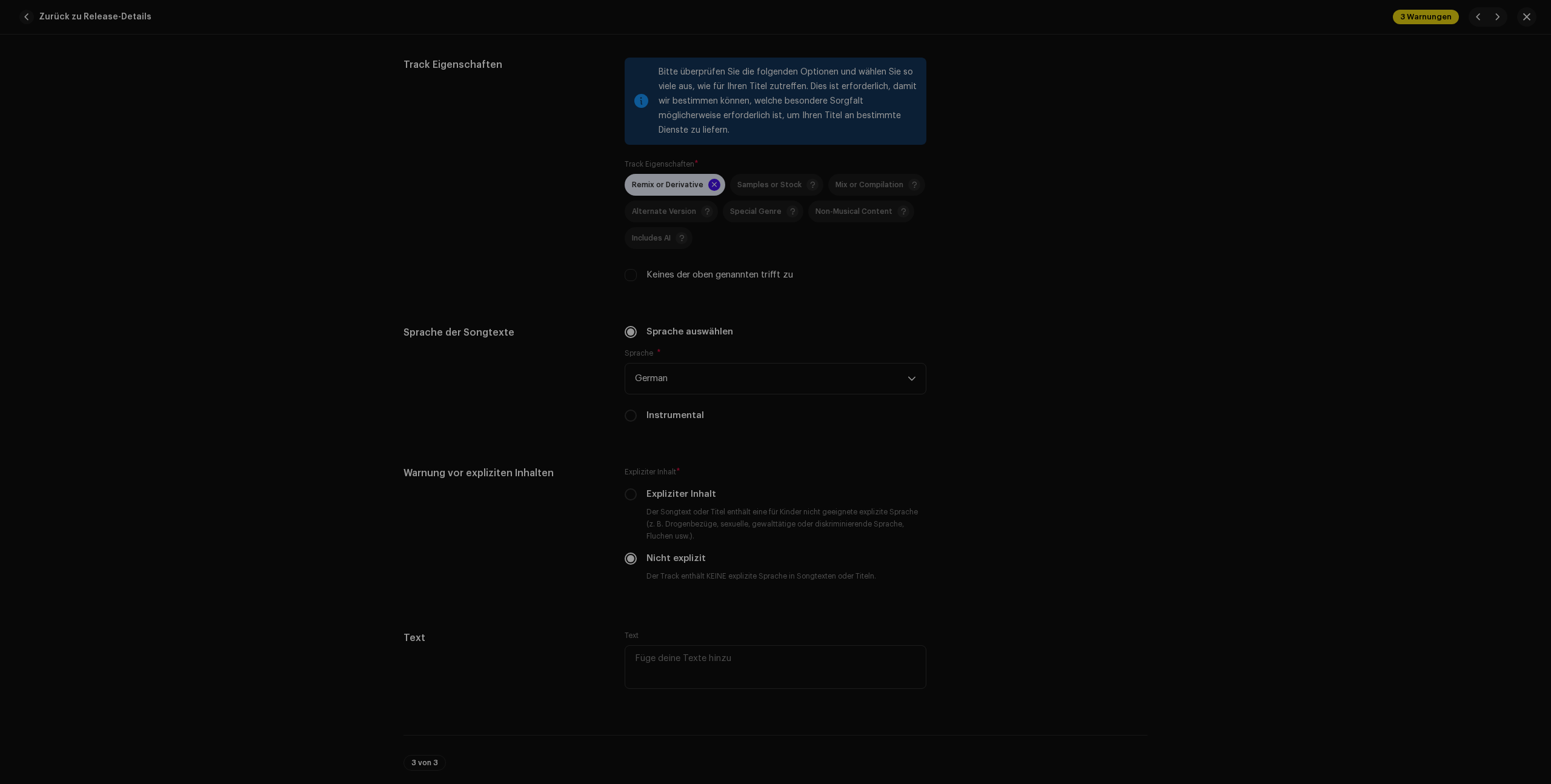
click at [1138, 353] on div "Warnungen Bitte überprüfen Sie diese Warnungen, um festzustellen, ob Sie etwas …" at bounding box center [776, 392] width 1551 height 784
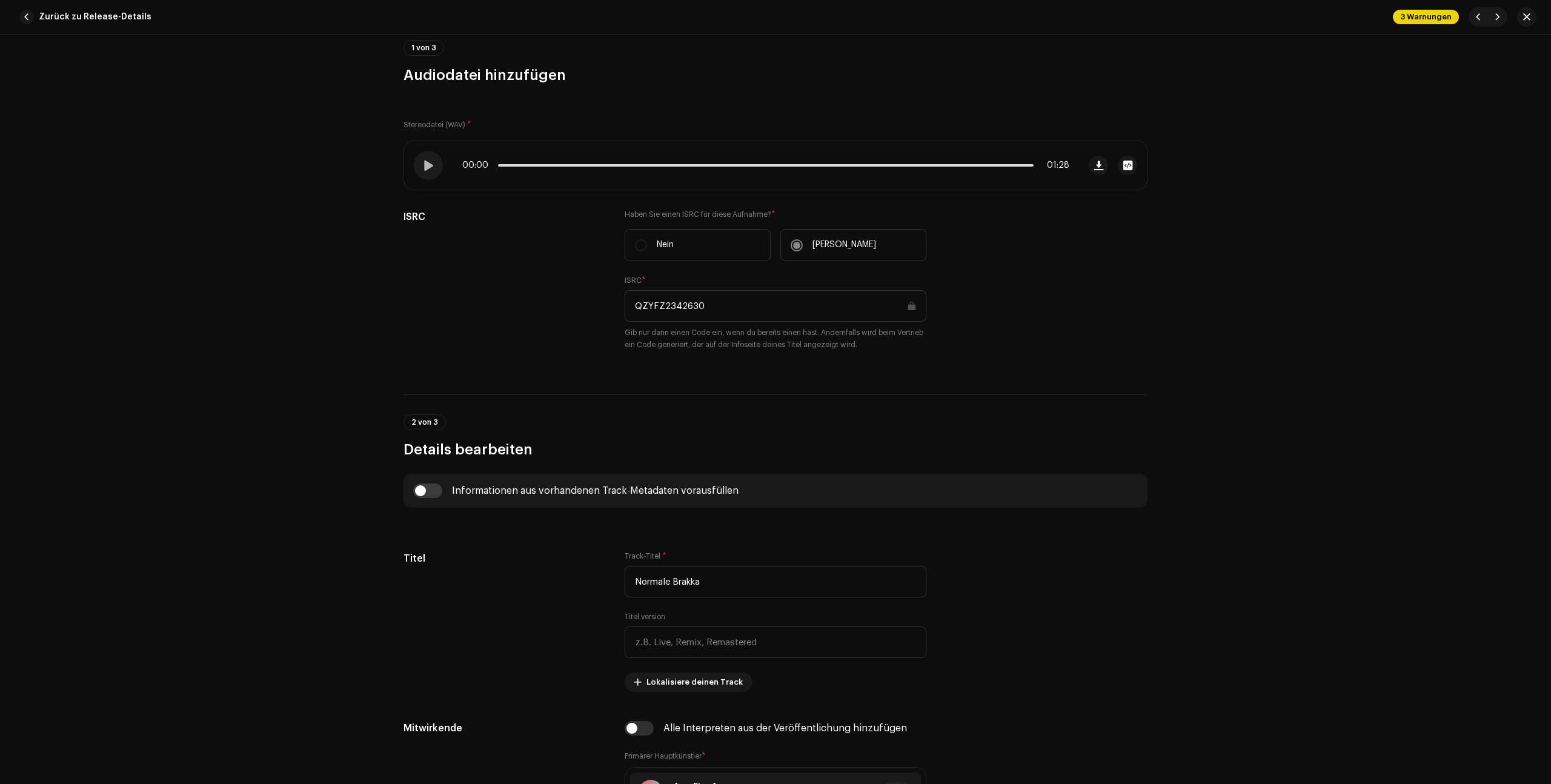
scroll to position [0, 0]
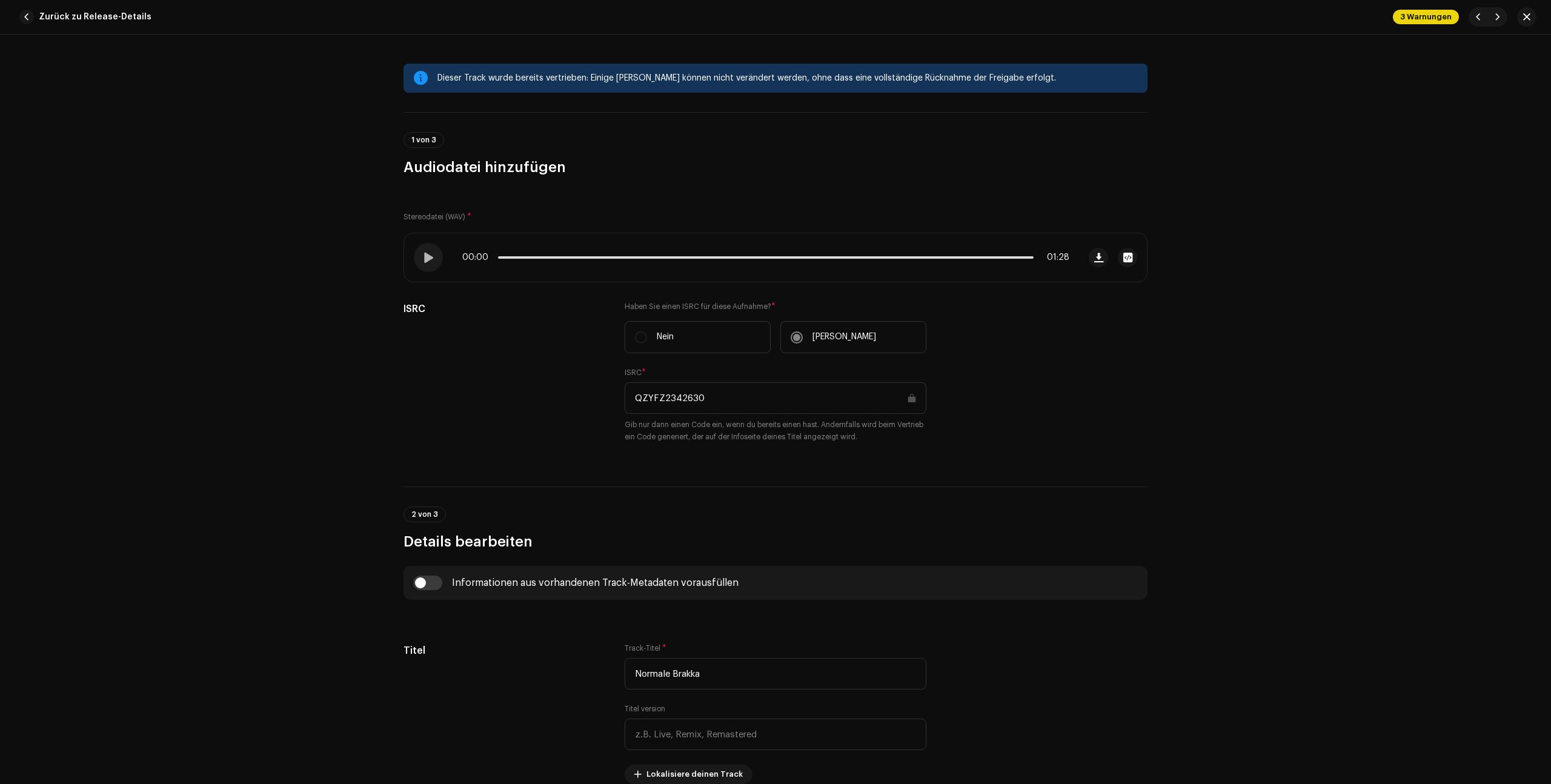
click at [1417, 9] on span "3 Warnungen" at bounding box center [1426, 17] width 66 height 14
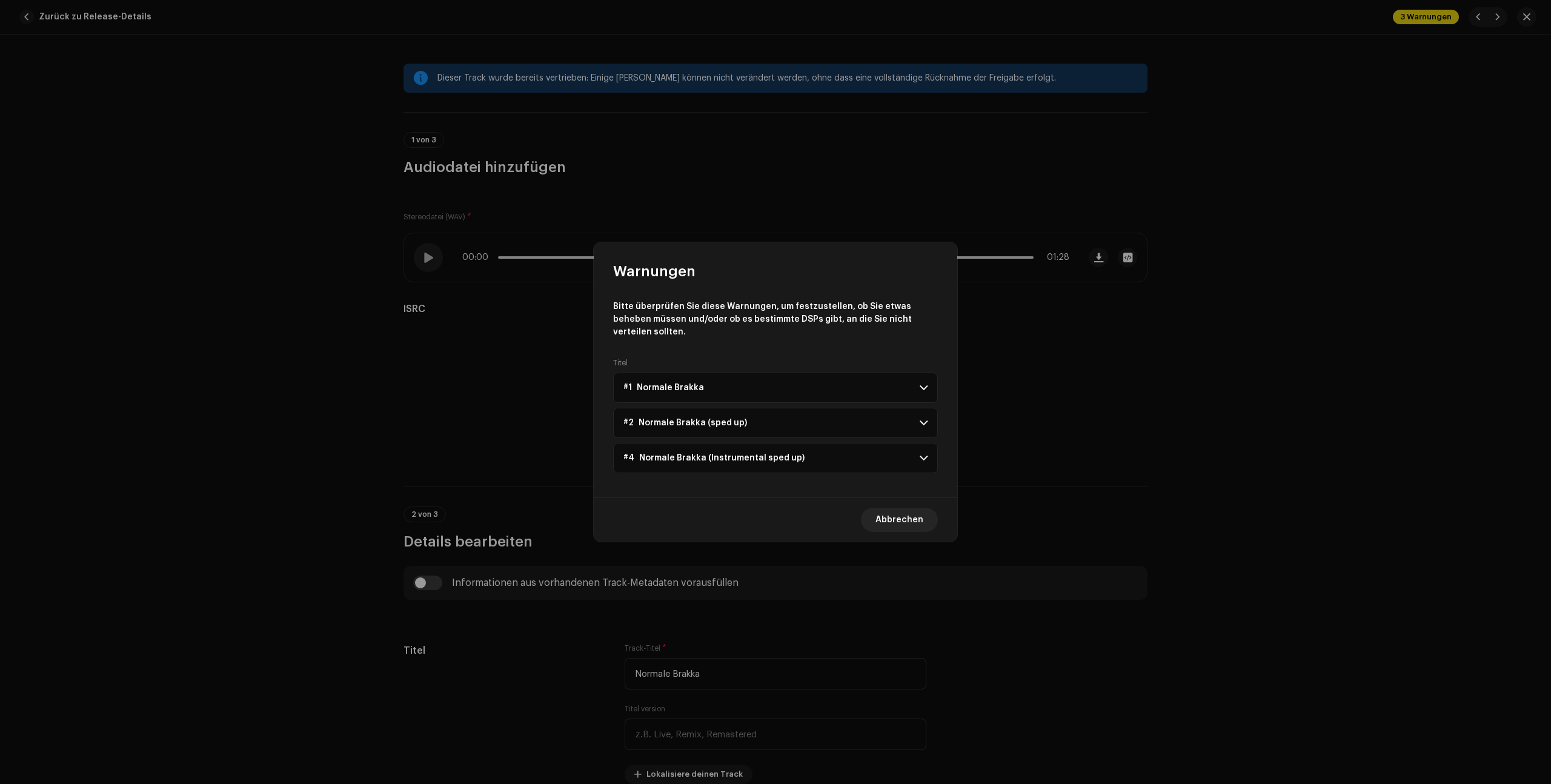
click at [837, 378] on p-accordion-header "#1 Normale Brakka" at bounding box center [775, 387] width 325 height 30
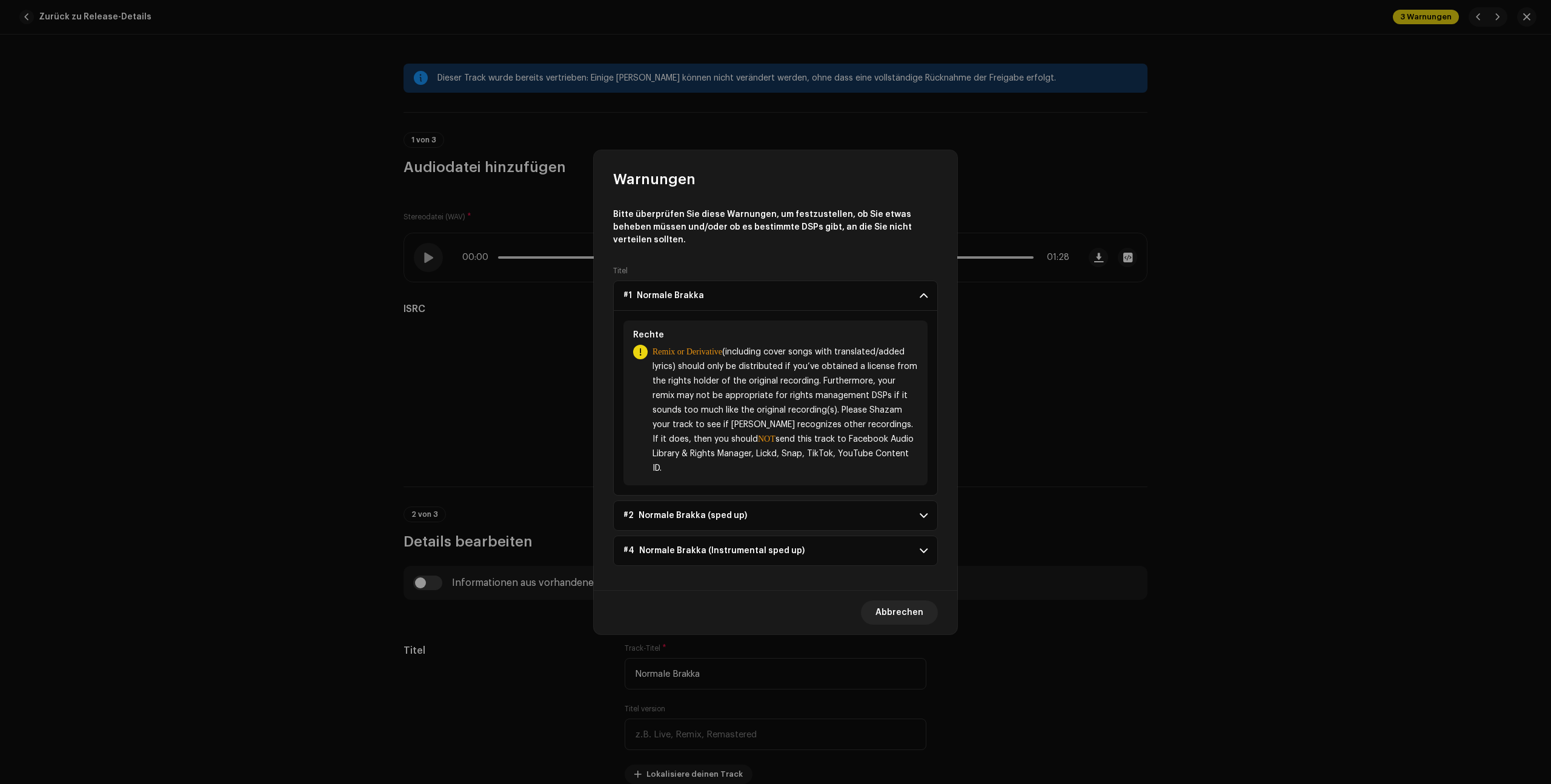
click at [805, 364] on span "Remix or Derivative (including cover songs with translated/added lyrics) should…" at bounding box center [785, 410] width 265 height 131
click at [884, 504] on p-accordion-header "#2 Normale Brakka (sped up)" at bounding box center [775, 515] width 325 height 30
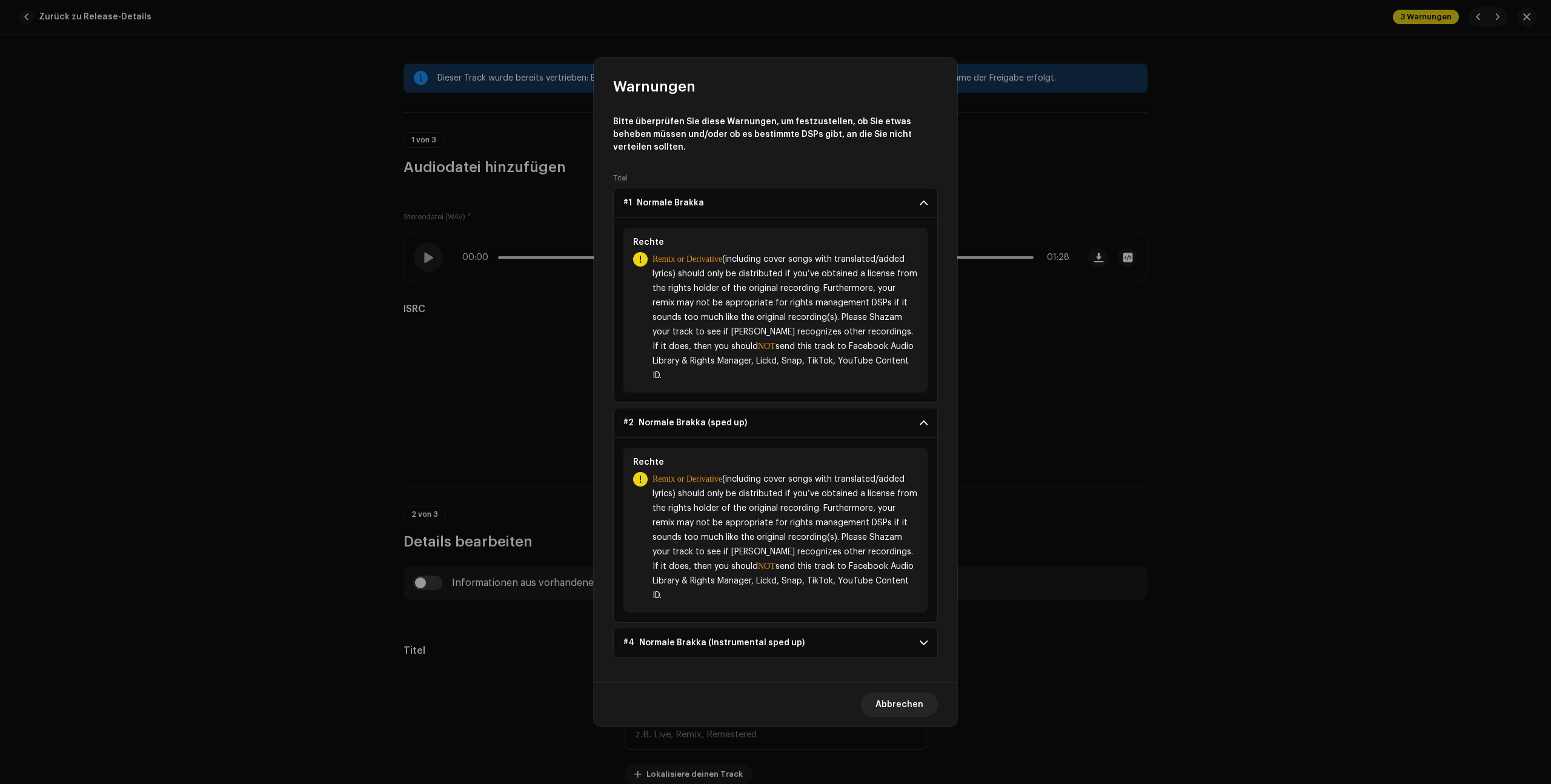
click at [822, 606] on div "Titel #1 Normale Brakka Rechte Remix or Derivative (including cover songs with …" at bounding box center [775, 418] width 325 height 490
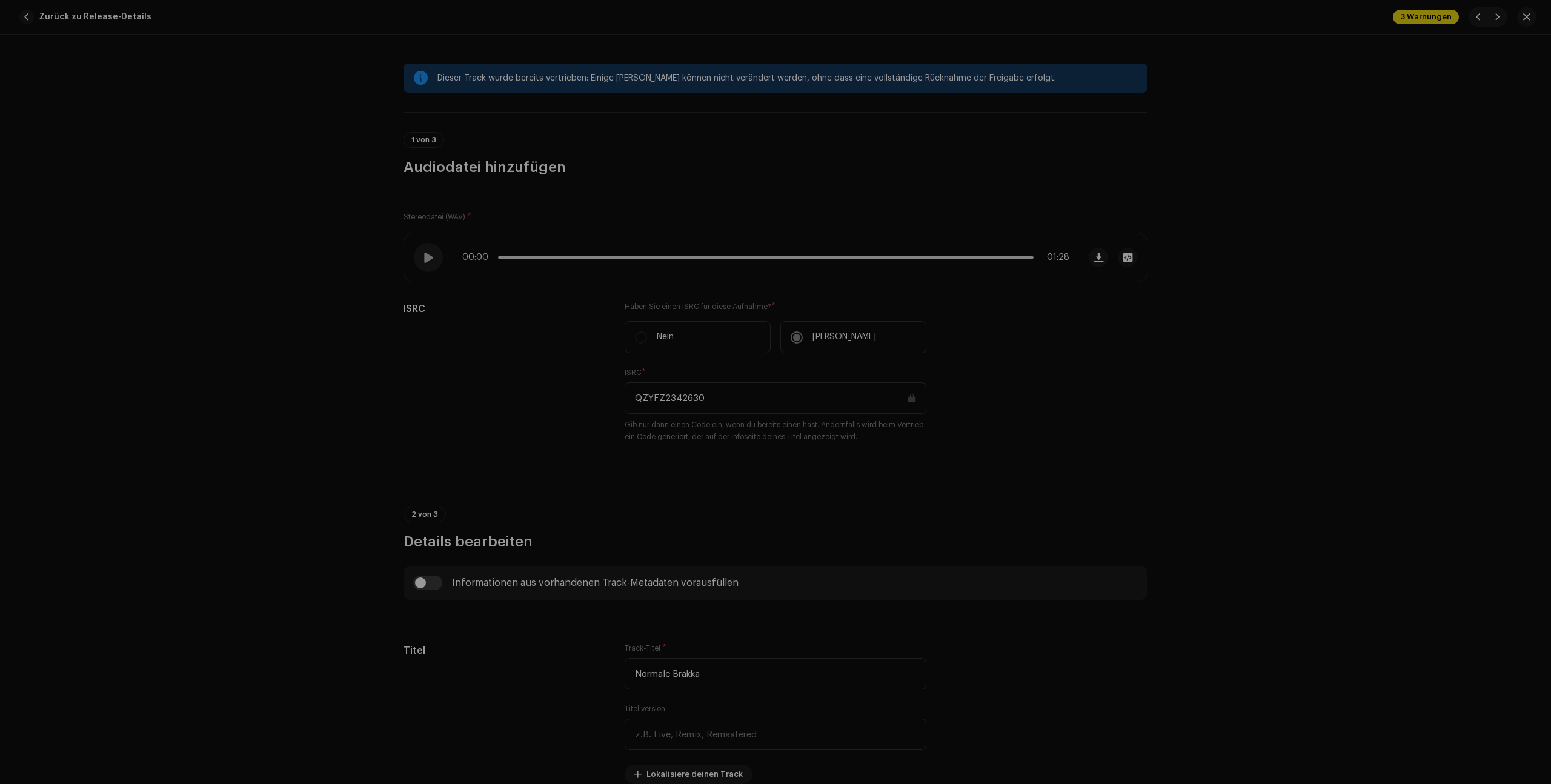
click at [1226, 359] on div "Warnungen Bitte überprüfen Sie diese Warnungen, um festzustellen, ob Sie etwas …" at bounding box center [776, 392] width 1551 height 784
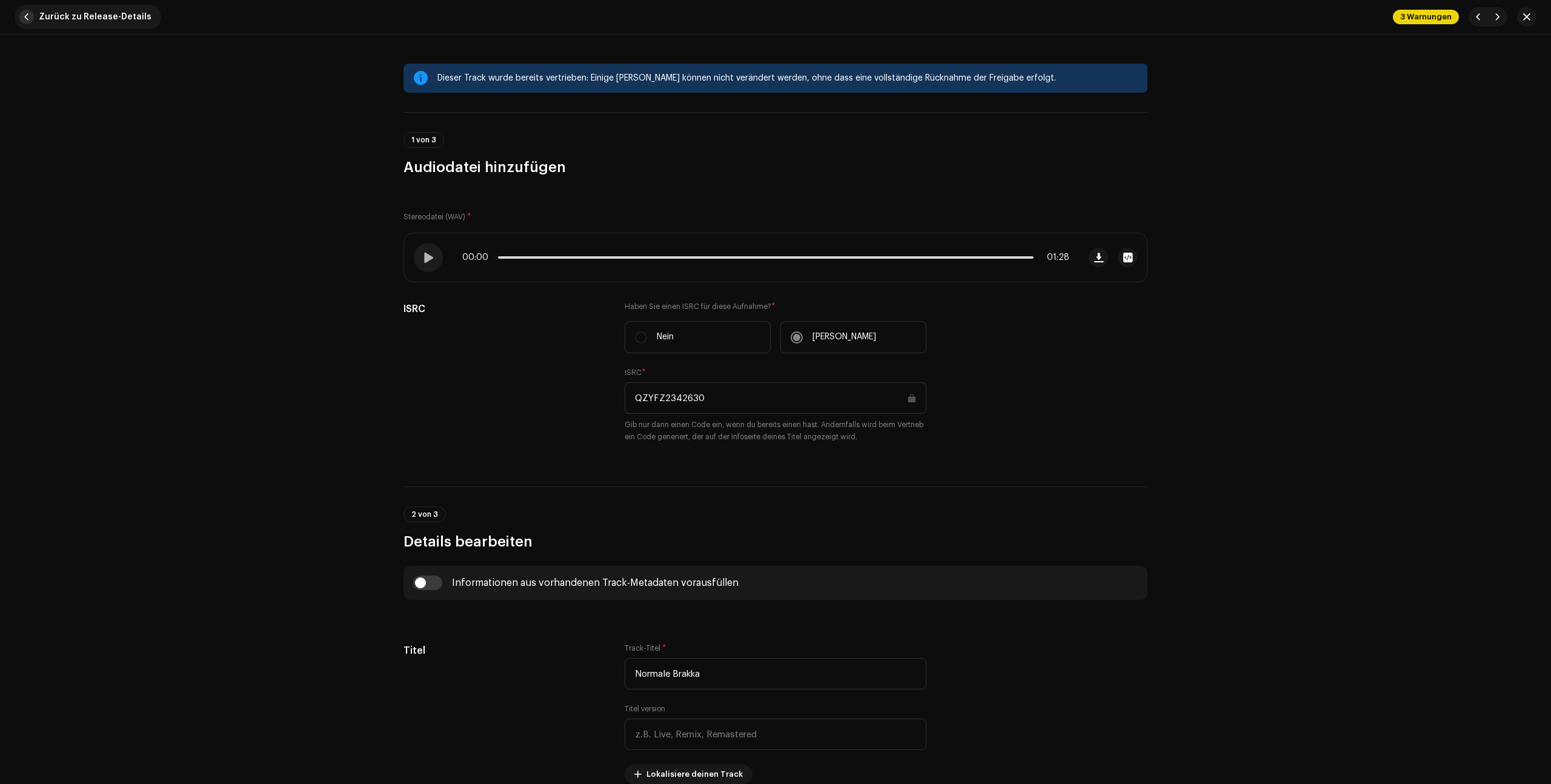
click at [43, 14] on span "Zurück zu Release-Details" at bounding box center [95, 17] width 112 height 24
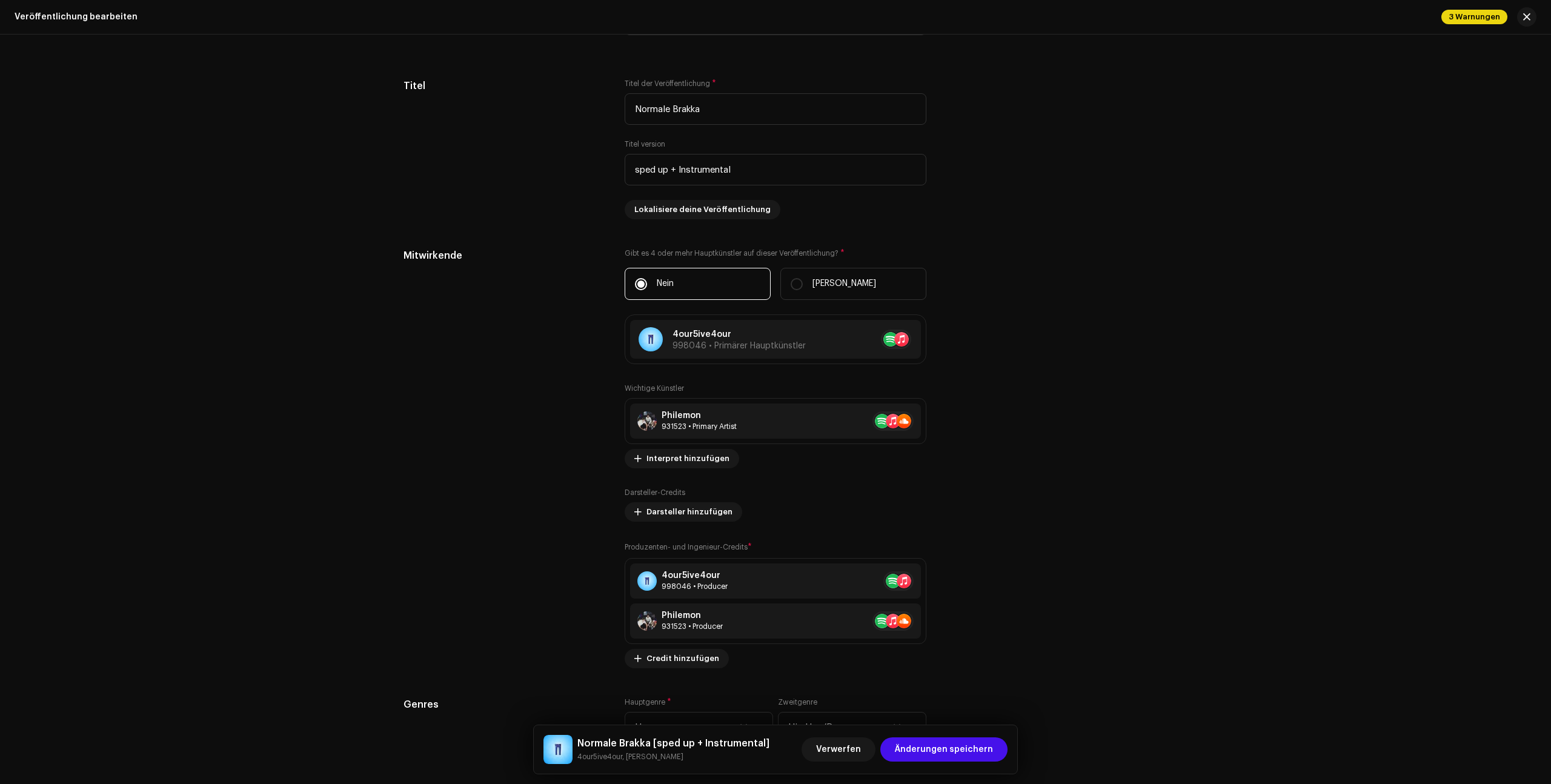
scroll to position [1580, 0]
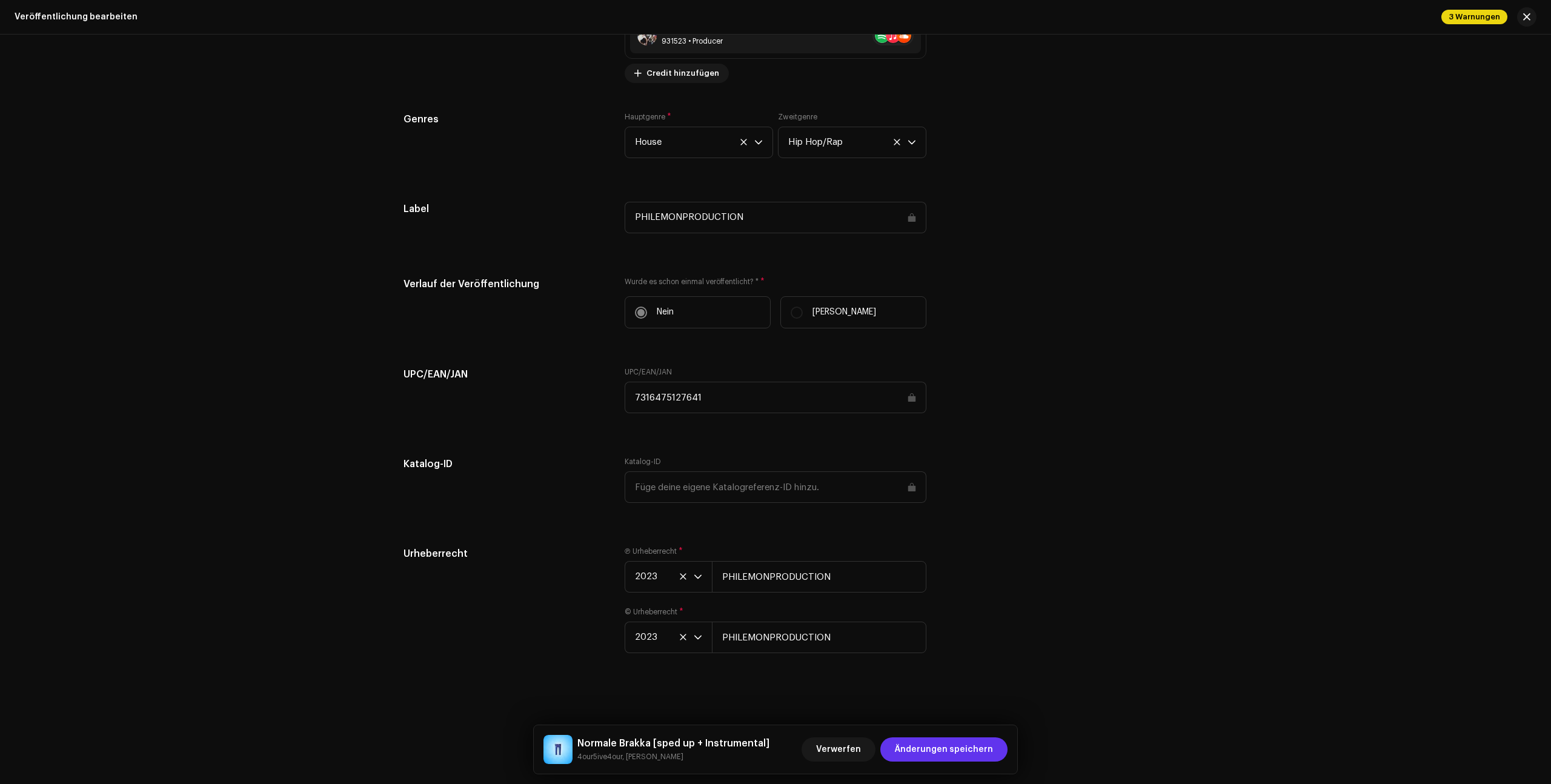
click at [957, 742] on span "Änderungen speichern" at bounding box center [944, 749] width 98 height 24
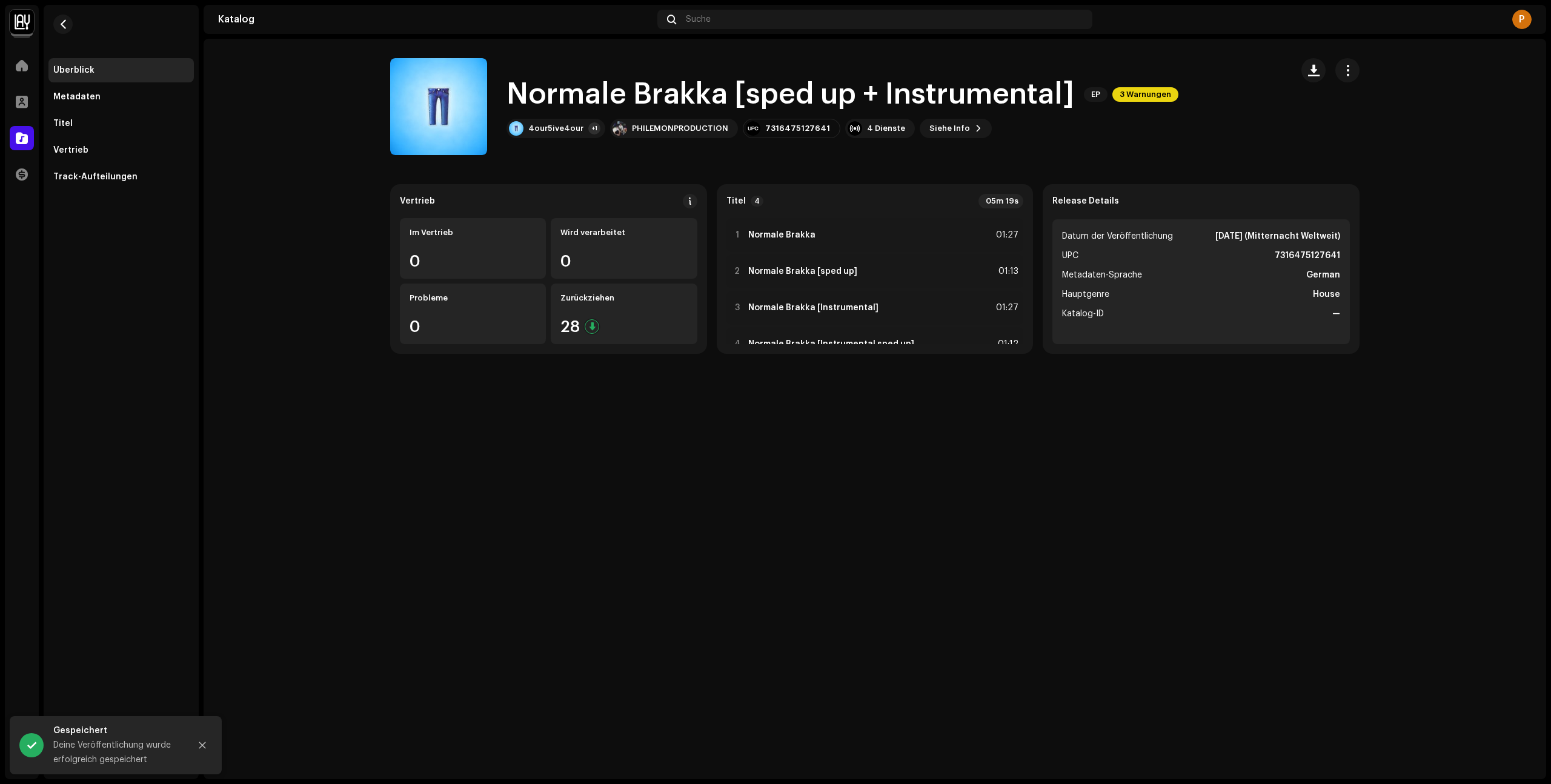
click at [1153, 101] on span "3 Warnungen" at bounding box center [1146, 94] width 66 height 14
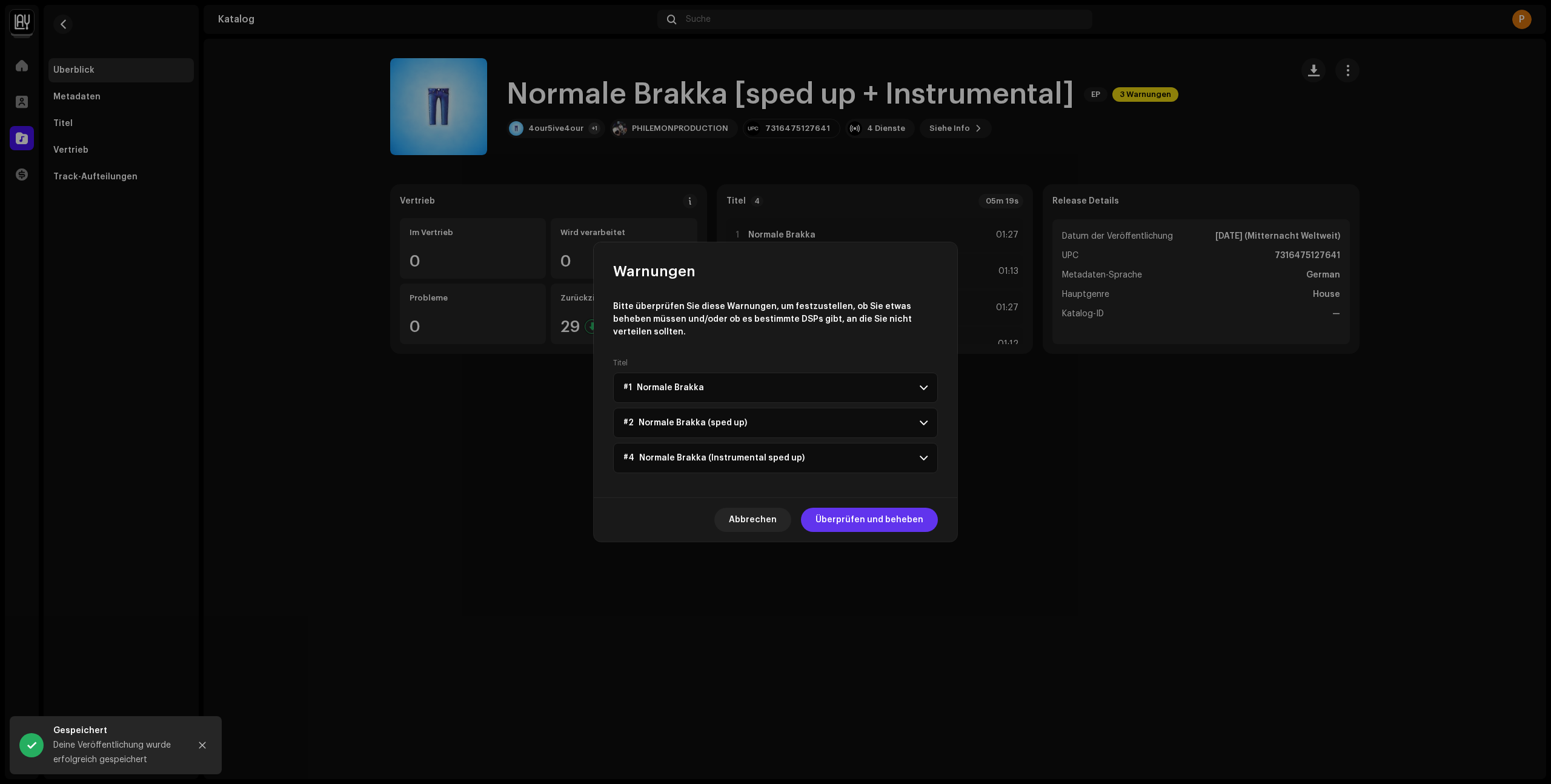
click at [869, 508] on span "Überprüfen und beheben" at bounding box center [869, 520] width 108 height 24
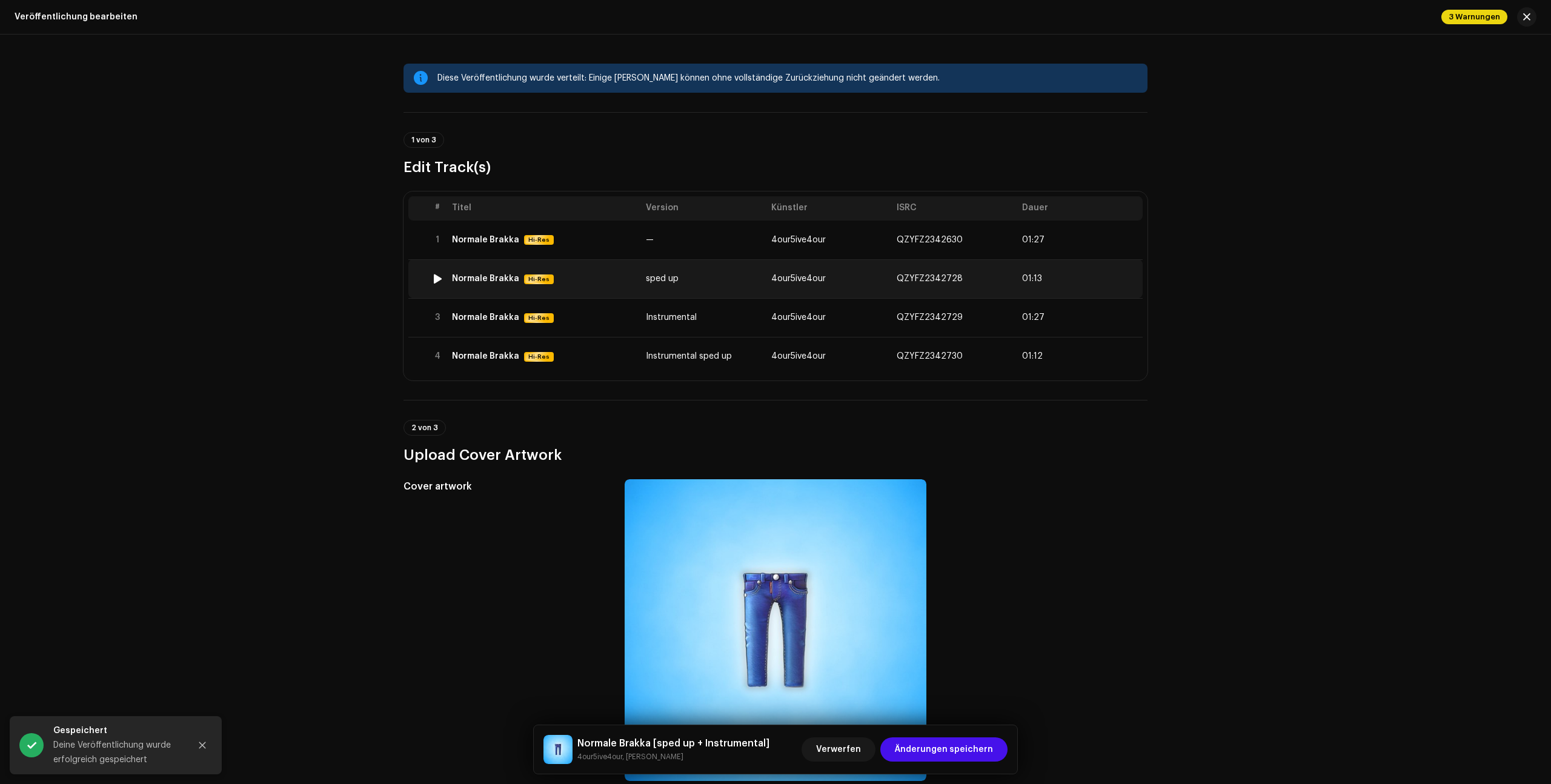
click at [947, 276] on span "QZYFZ2342728" at bounding box center [930, 279] width 66 height 9
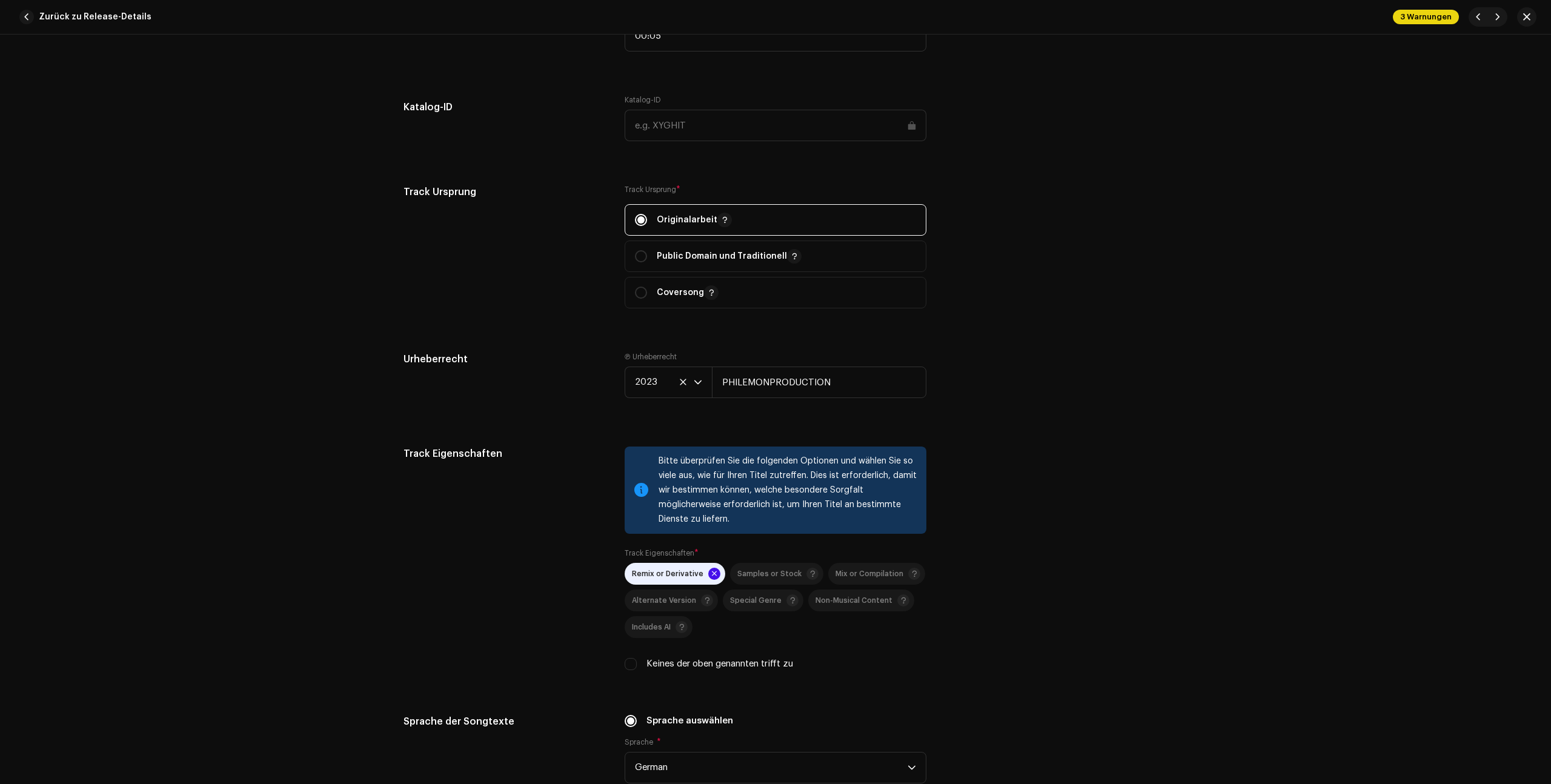
scroll to position [1393, 0]
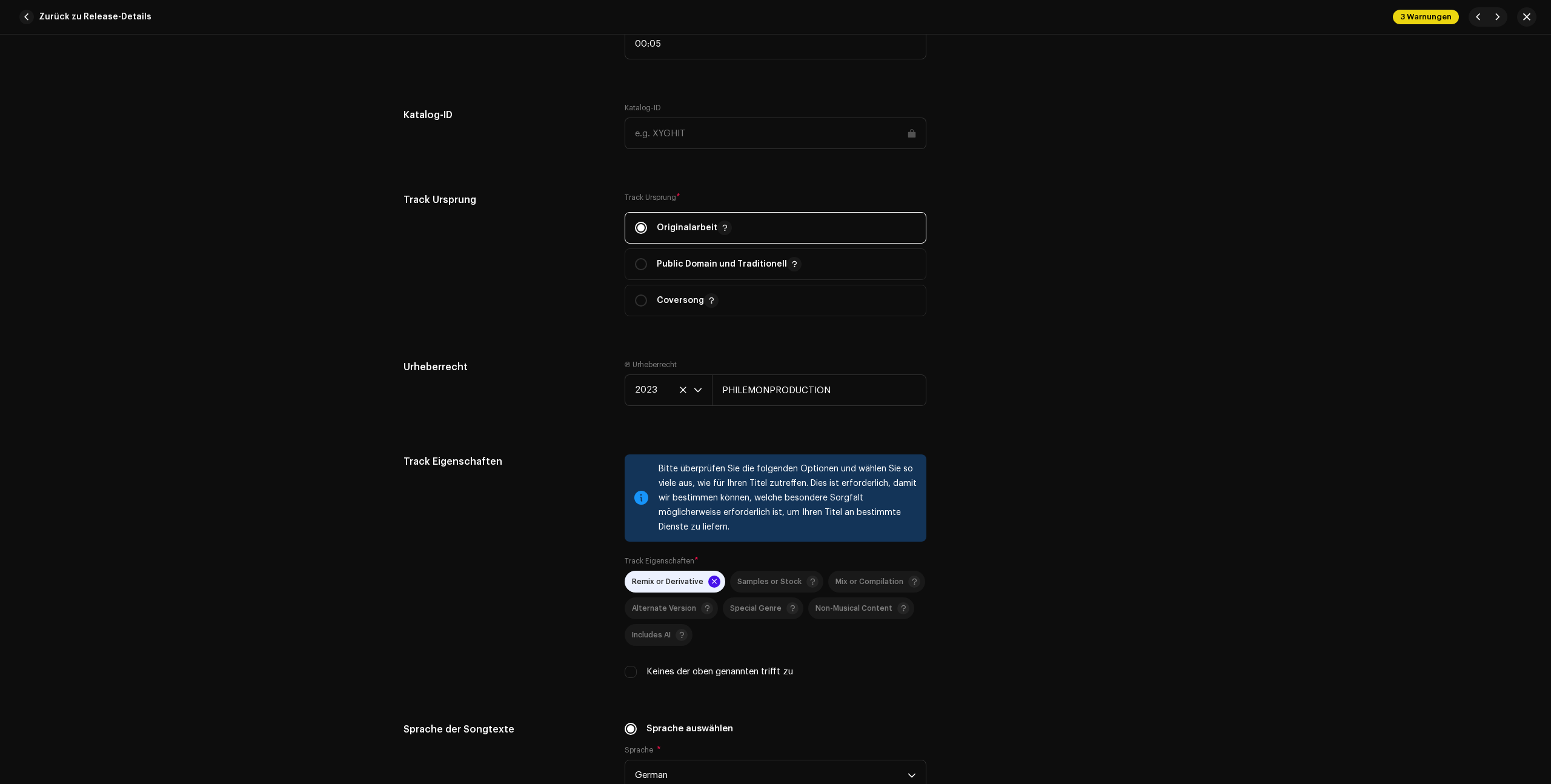
click at [1435, 15] on span "3 Warnungen" at bounding box center [1426, 17] width 66 height 14
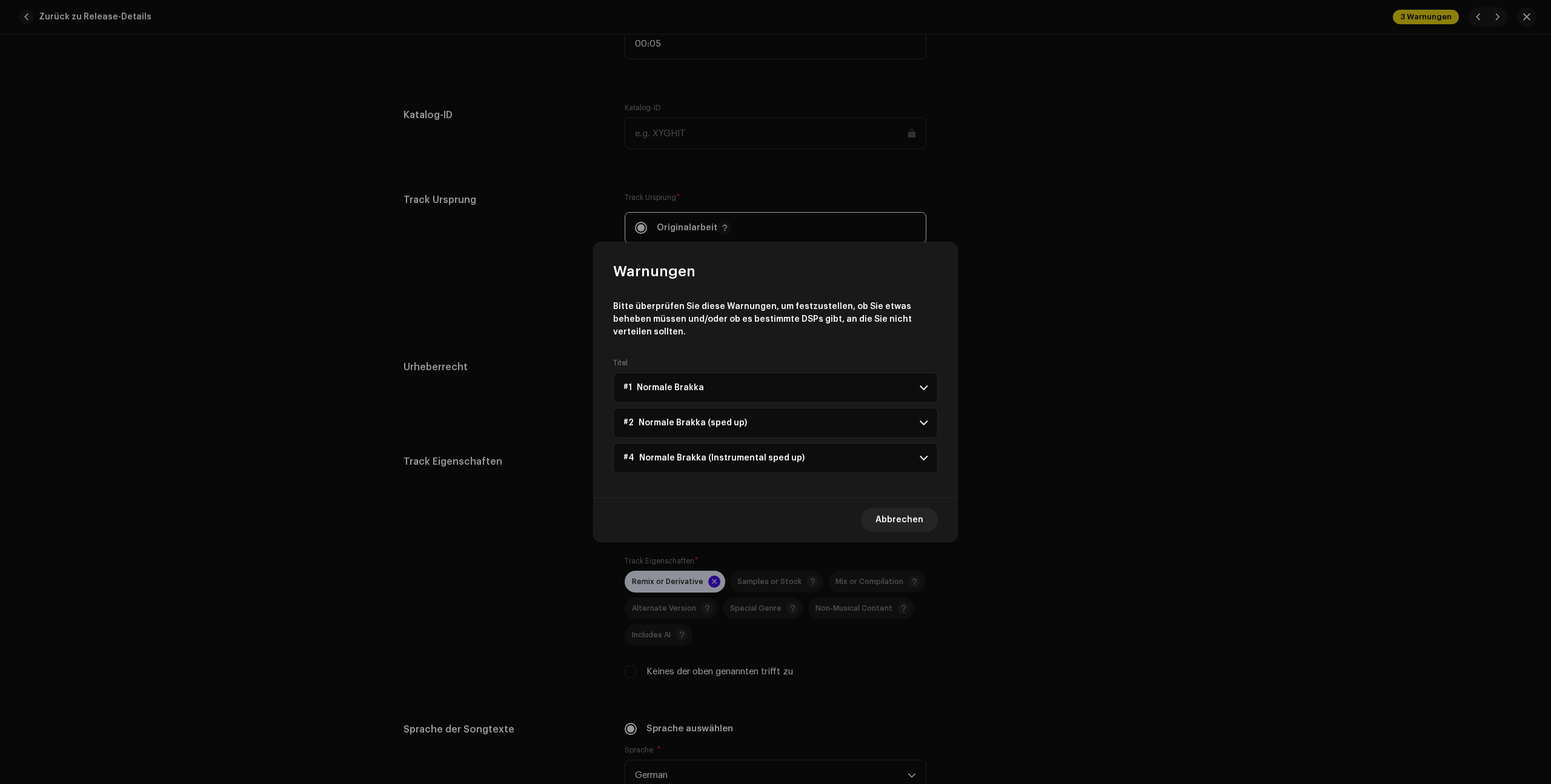
click at [888, 380] on p-accordion-header "#1 Normale Brakka" at bounding box center [775, 387] width 325 height 30
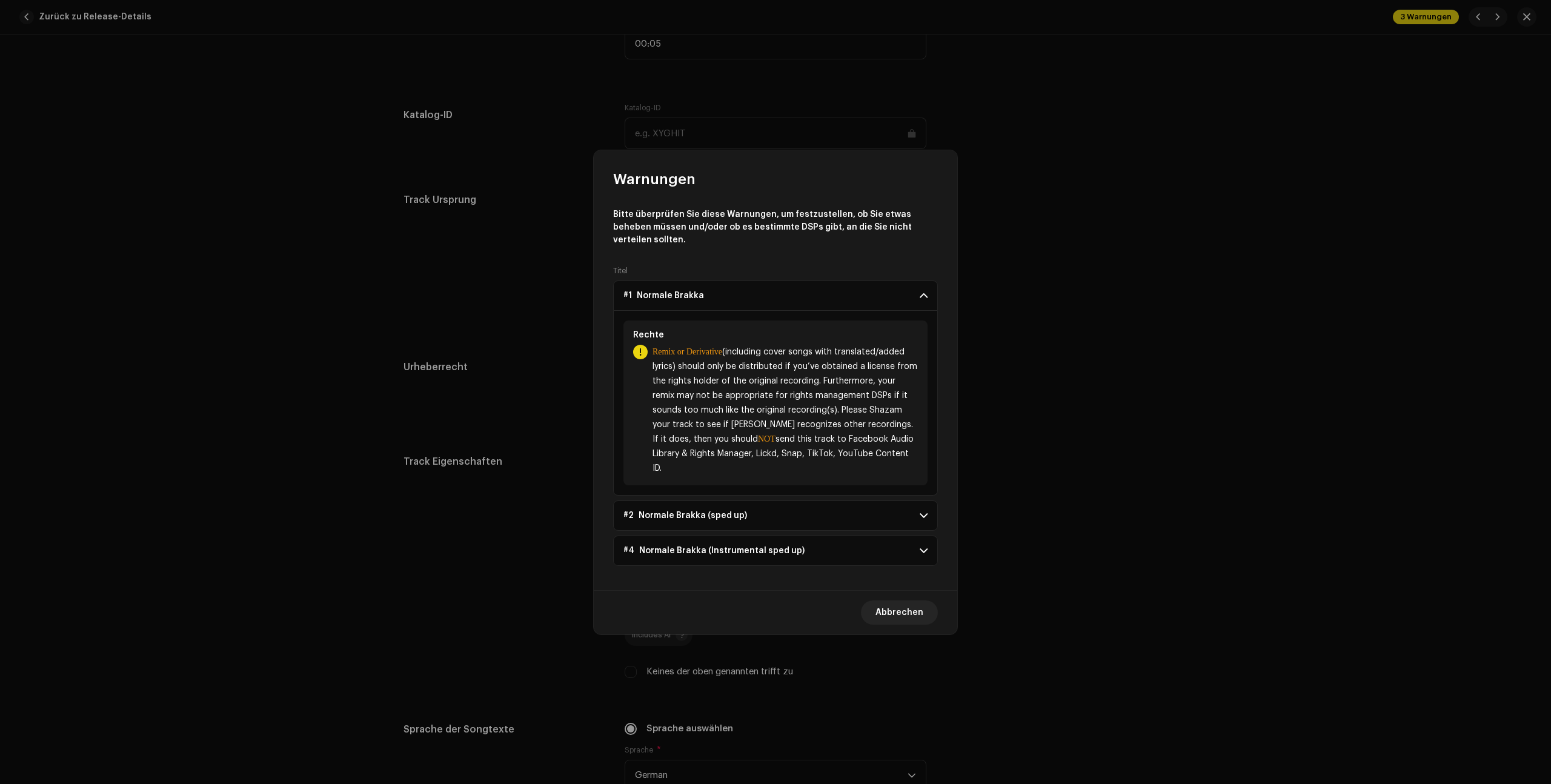
click at [779, 395] on span "Remix or Derivative (including cover songs with translated/added lyrics) should…" at bounding box center [785, 410] width 265 height 131
click at [666, 357] on span "Remix or Derivative (including cover songs with translated/added lyrics) should…" at bounding box center [785, 410] width 265 height 131
click at [647, 351] on div "Remix or Derivative (including cover songs with translated/added lyrics) should…" at bounding box center [775, 410] width 284 height 131
click at [902, 600] on span "Abbrechen" at bounding box center [899, 613] width 48 height 24
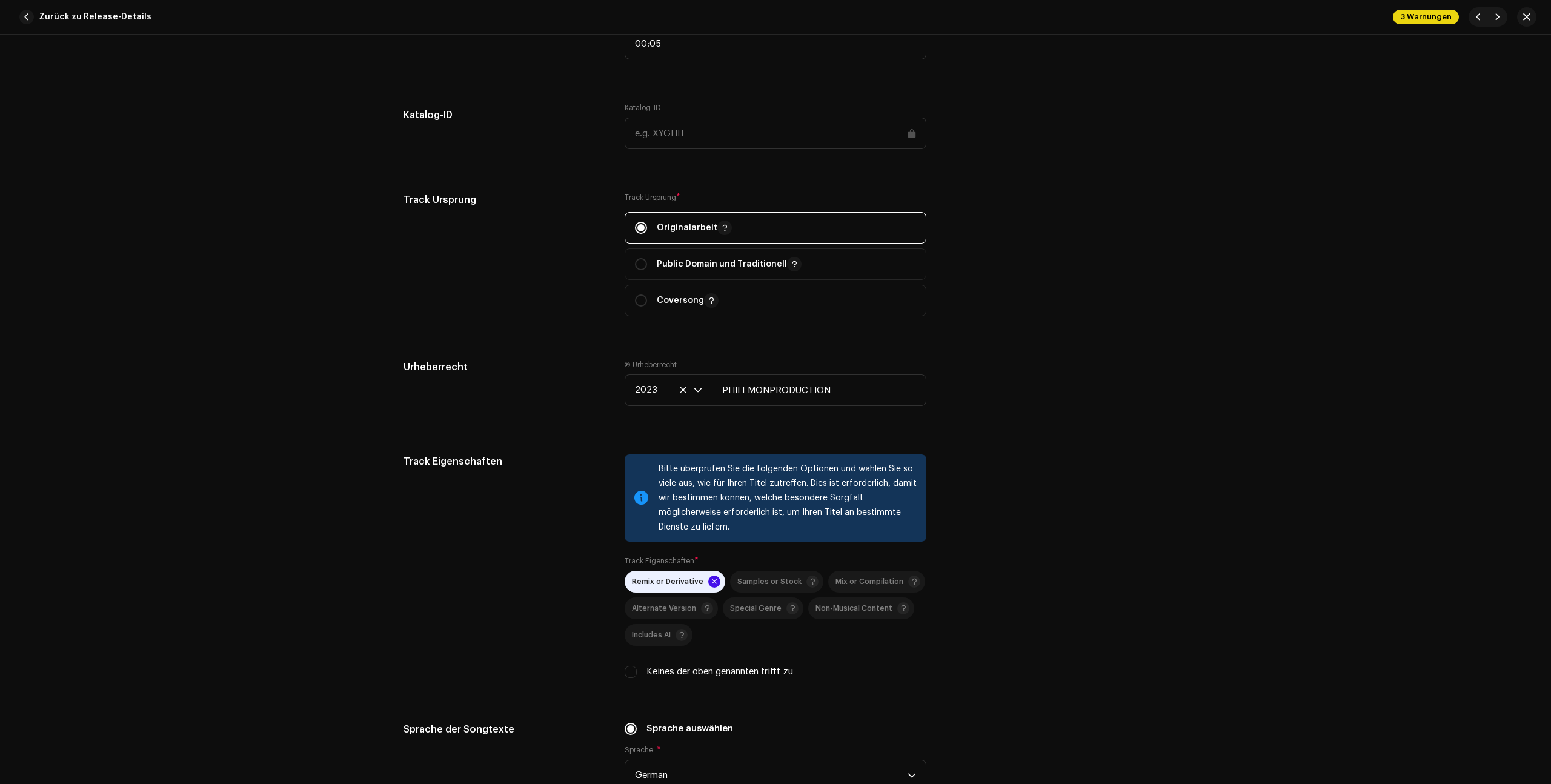
click at [1503, 8] on nav at bounding box center [1488, 17] width 39 height 19
click at [1500, 14] on span "button" at bounding box center [1498, 17] width 7 height 9
type input "QZYFZ2342729"
type input "Instrumental"
type input "00:06"
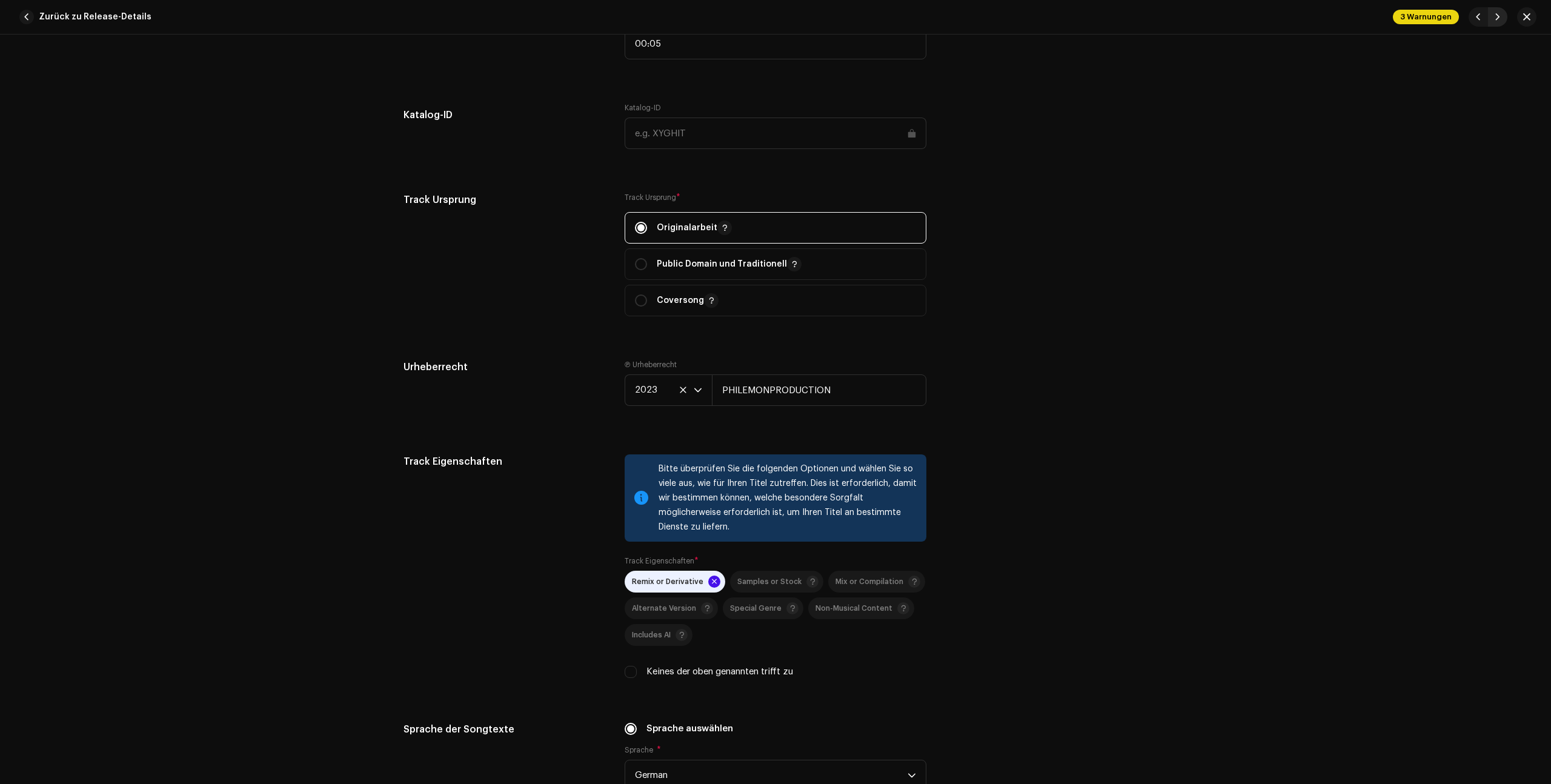
checkbox input "true"
radio input "false"
radio input "true"
click at [1500, 14] on span "button" at bounding box center [1498, 17] width 7 height 9
type input "QZYFZ2342730"
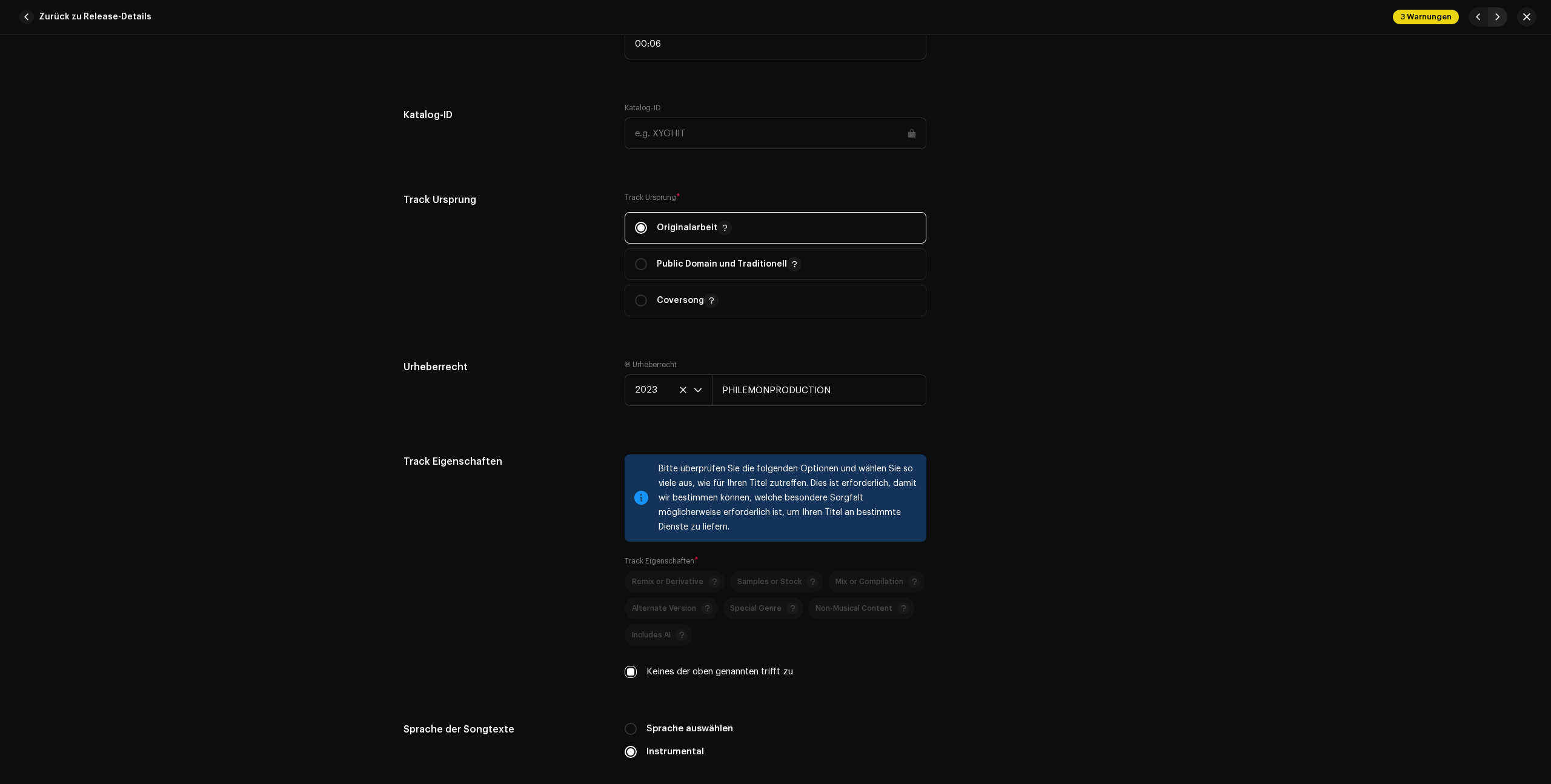
type input "Instrumental sped up"
type input "00:05"
checkbox input "false"
click at [1500, 14] on span "button" at bounding box center [1498, 17] width 7 height 9
type input "QZYFZ2342630"
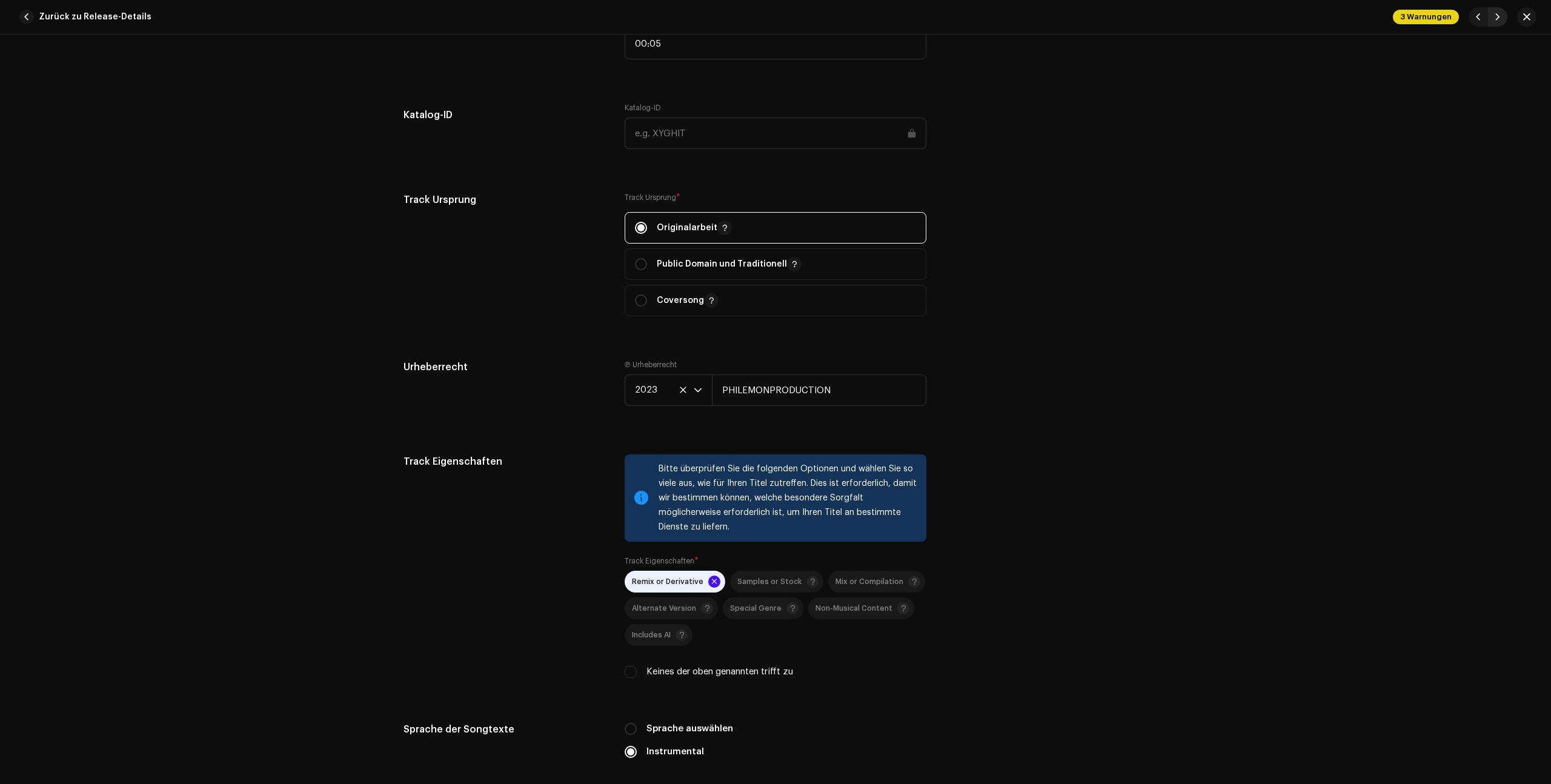
type input "00:06"
radio input "true"
click at [1500, 14] on span "button" at bounding box center [1498, 17] width 7 height 9
type input "QZYFZ2342728"
type input "sped up"
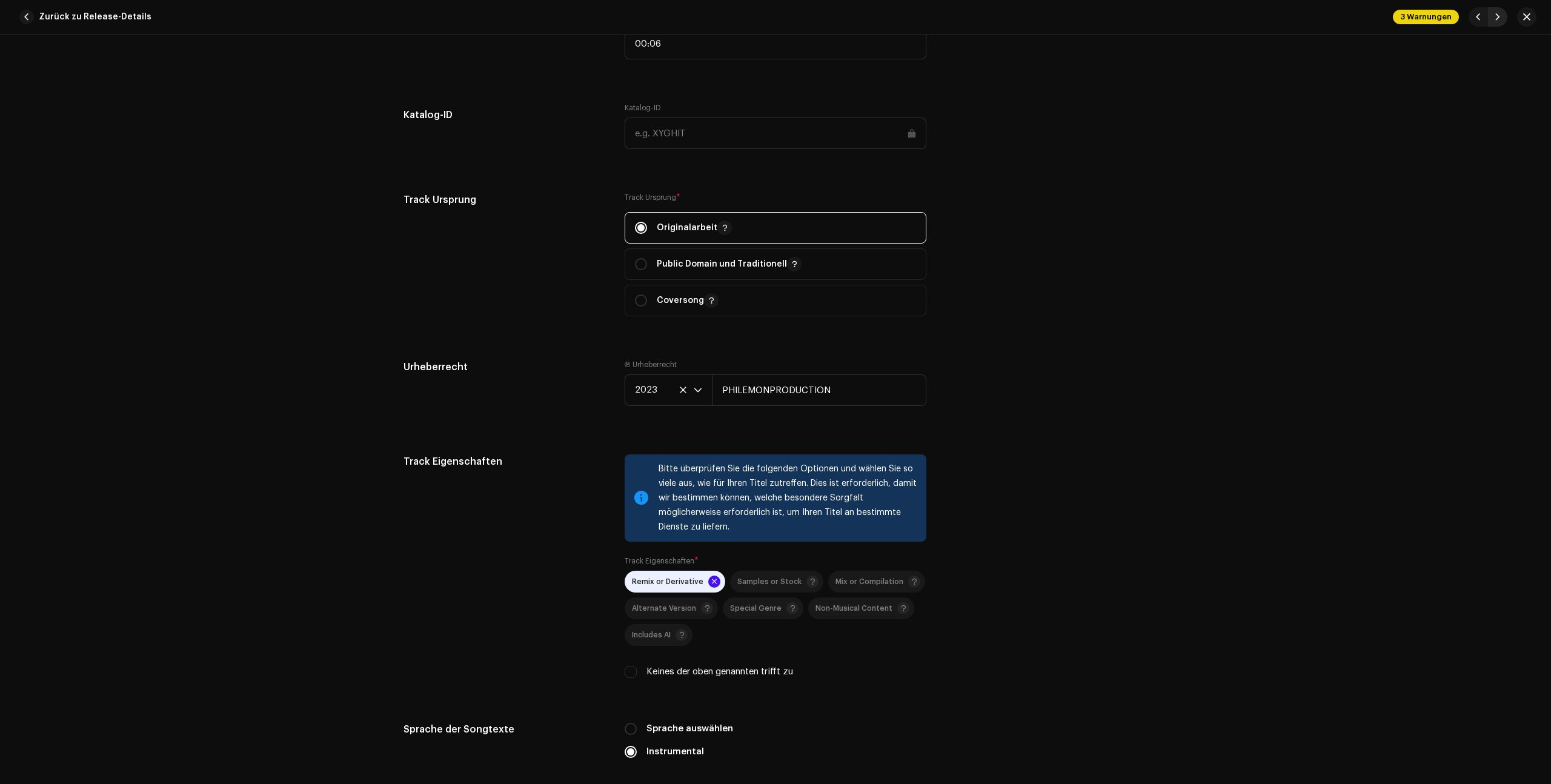
type input "00:05"
click at [1500, 14] on span "button" at bounding box center [1498, 17] width 7 height 9
type input "QZYFZ2342729"
type input "Instrumental"
type input "00:06"
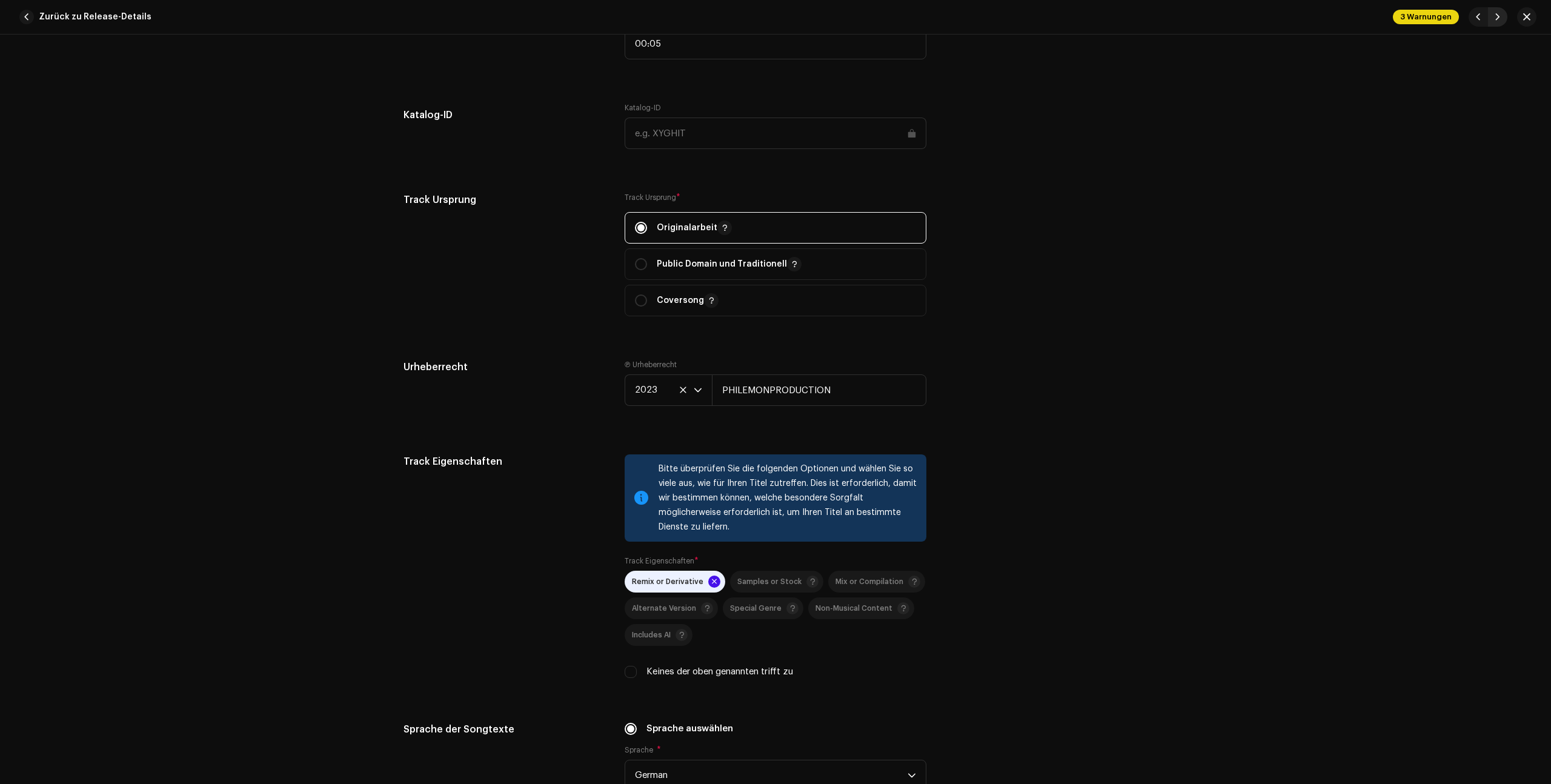
checkbox input "true"
radio input "false"
radio input "true"
click at [1500, 14] on span "button" at bounding box center [1498, 17] width 7 height 9
type input "QZYFZ2342730"
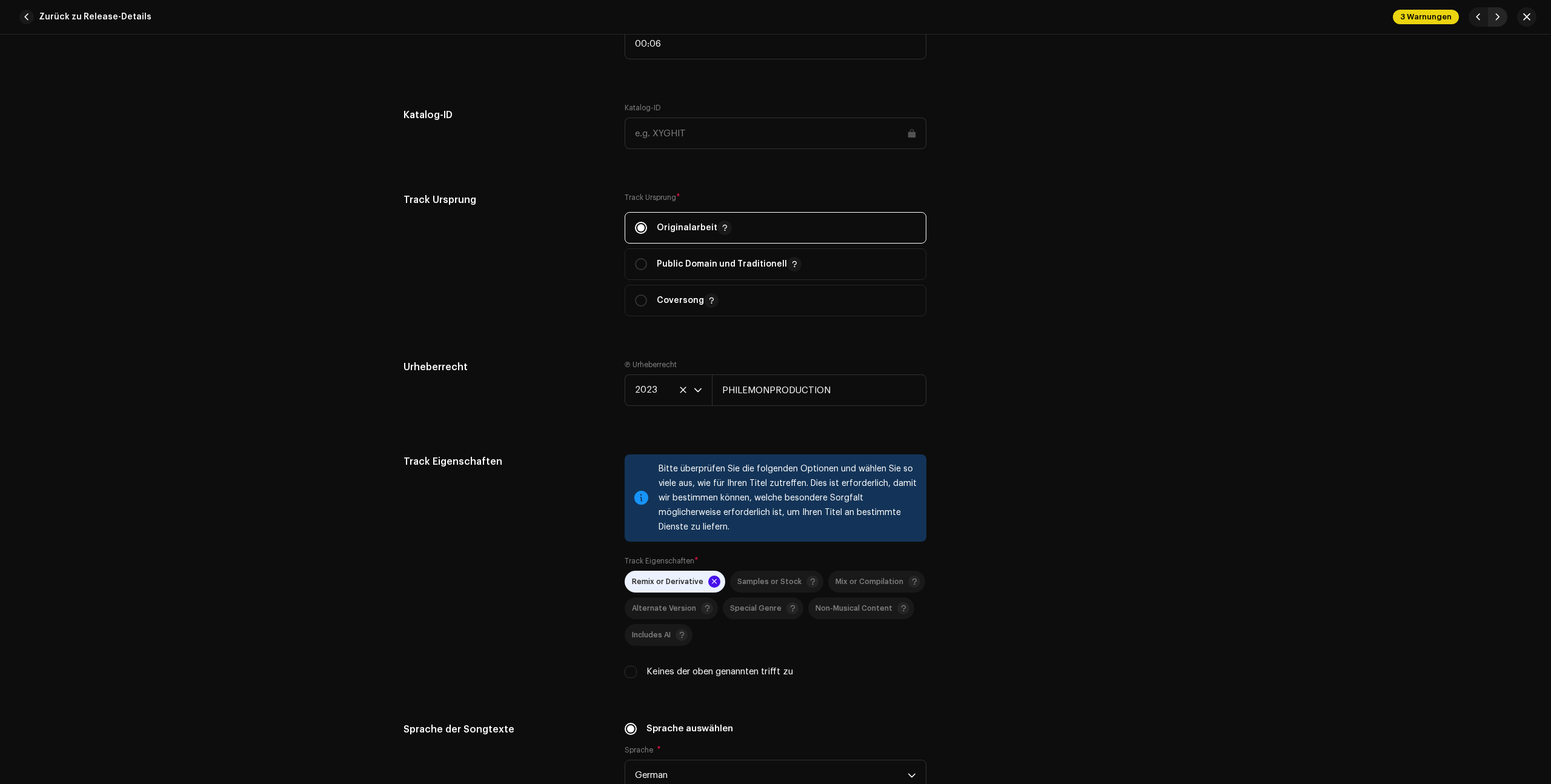
type input "Instrumental sped up"
type input "00:05"
checkbox input "false"
click at [1500, 14] on span "button" at bounding box center [1498, 17] width 7 height 9
type input "QZYFZ2342630"
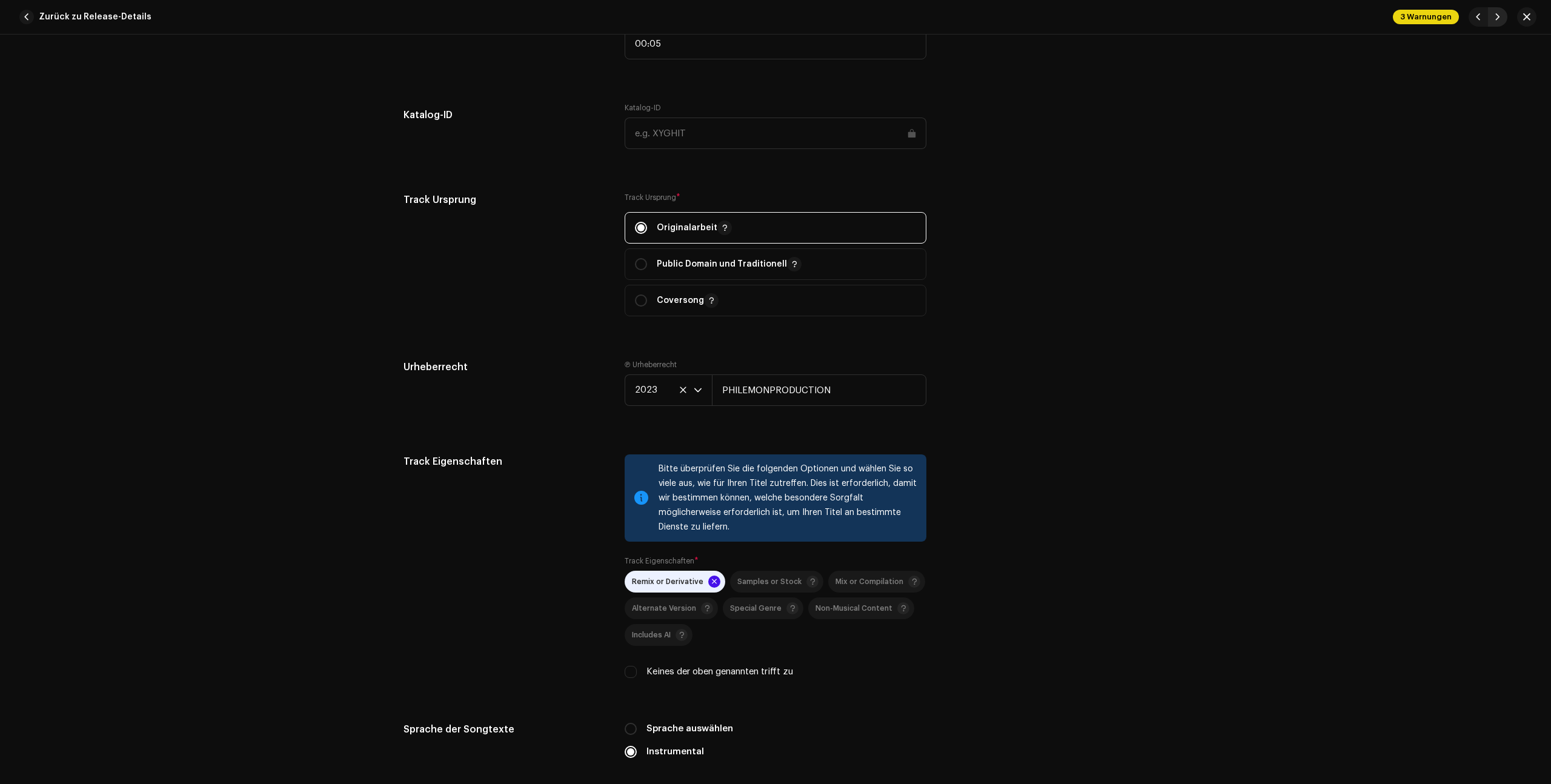
type input "00:06"
radio input "true"
click at [1500, 14] on span "button" at bounding box center [1498, 17] width 7 height 9
type input "QZYFZ2342728"
type input "sped up"
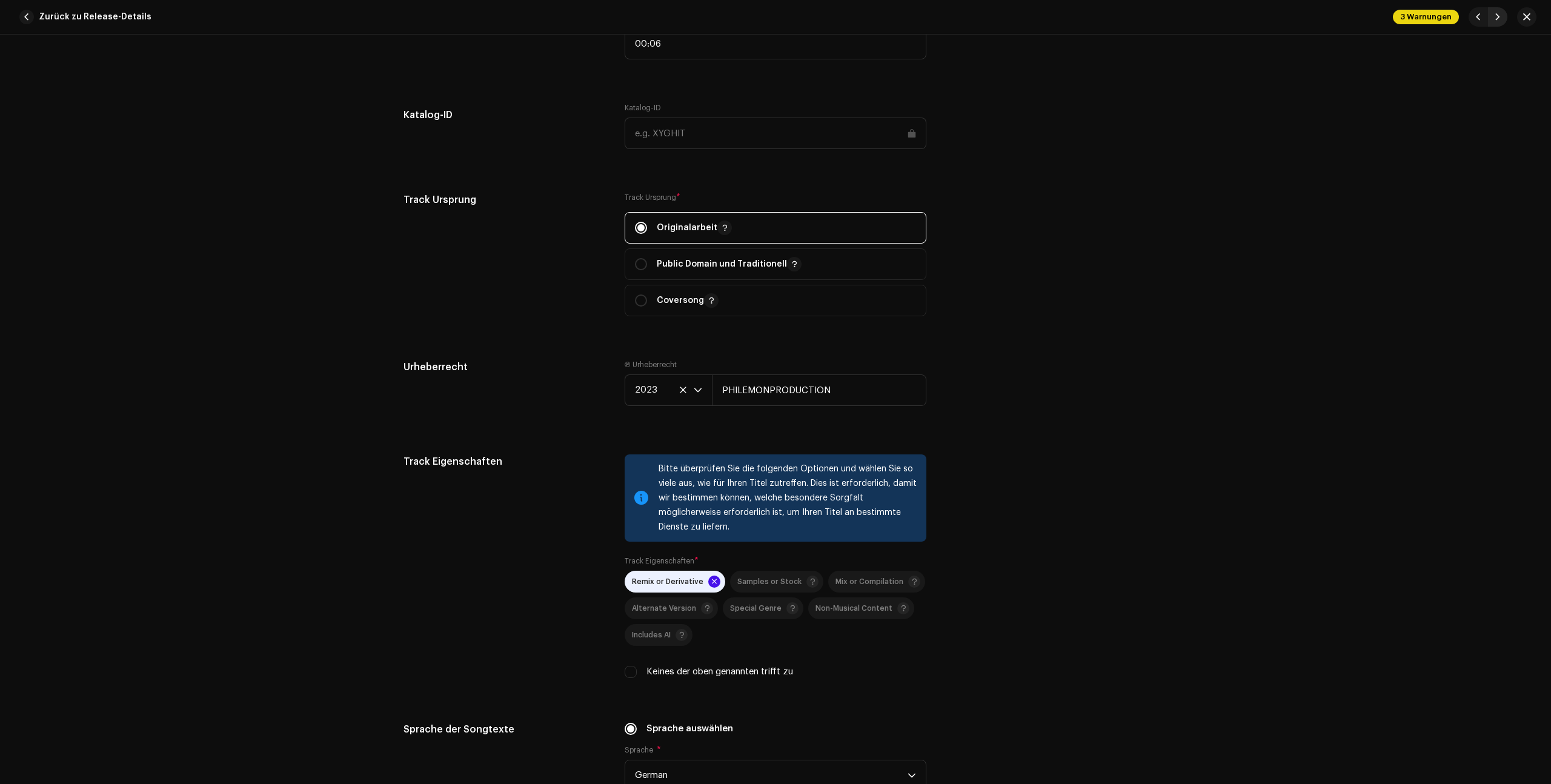
type input "00:05"
click at [1500, 14] on span "button" at bounding box center [1498, 17] width 7 height 9
type input "QZYFZ2342729"
type input "Instrumental"
type input "00:06"
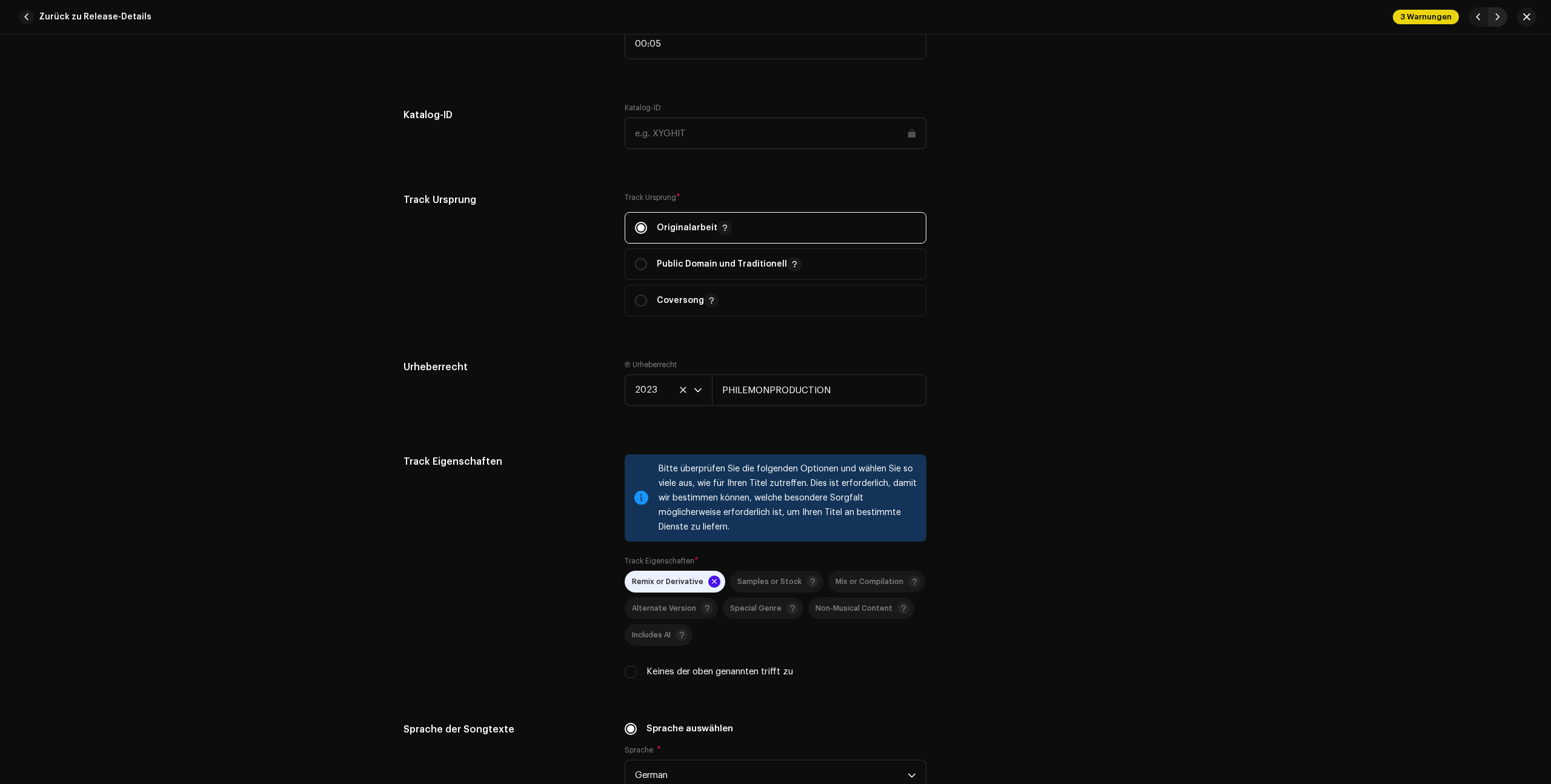
checkbox input "true"
radio input "false"
radio input "true"
click at [1500, 14] on span "button" at bounding box center [1498, 17] width 7 height 9
type input "QZYFZ2342730"
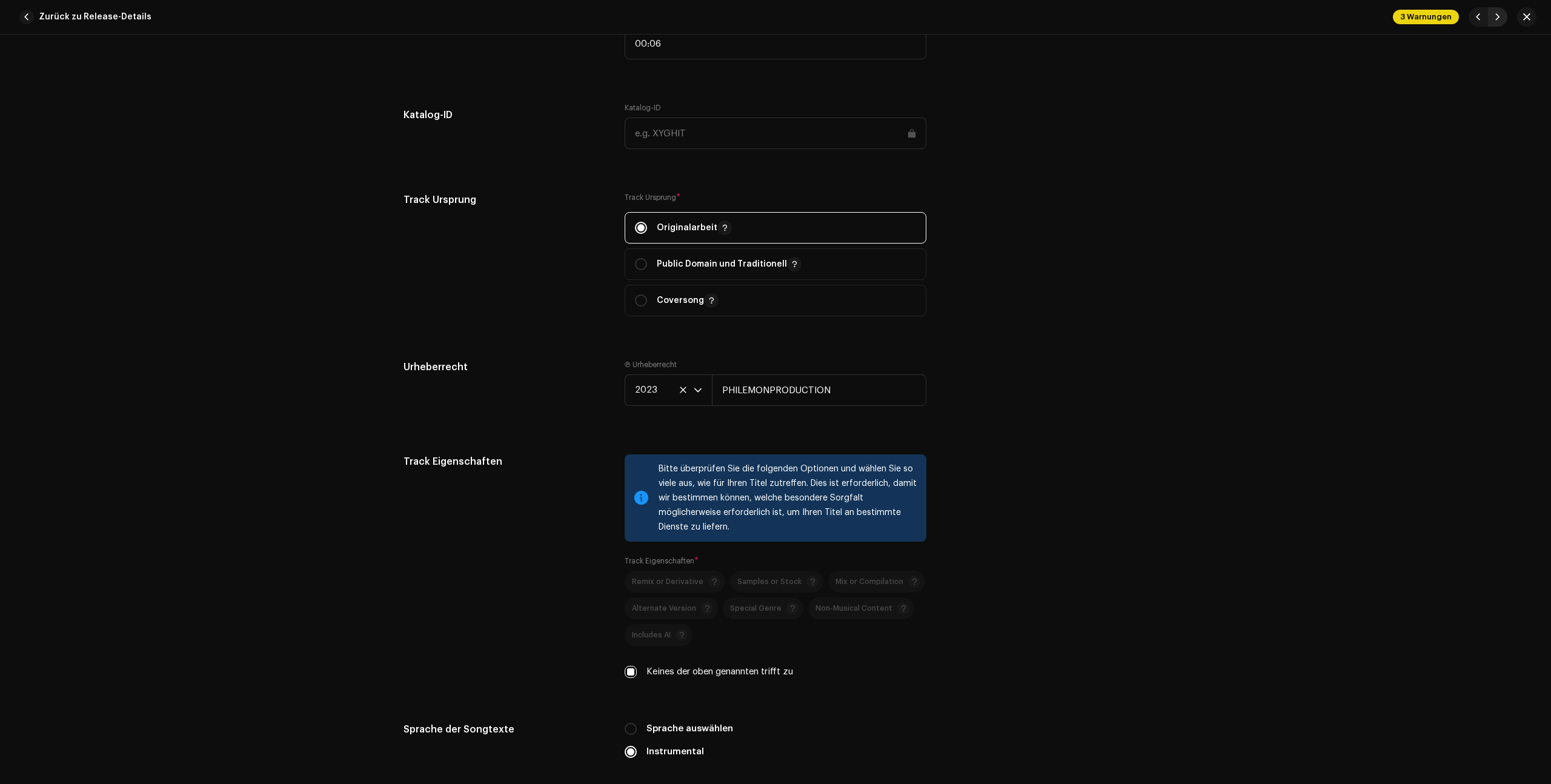
type input "Instrumental sped up"
type input "00:05"
checkbox input "false"
click at [1500, 14] on span "button" at bounding box center [1498, 17] width 7 height 9
type input "QZYFZ2342630"
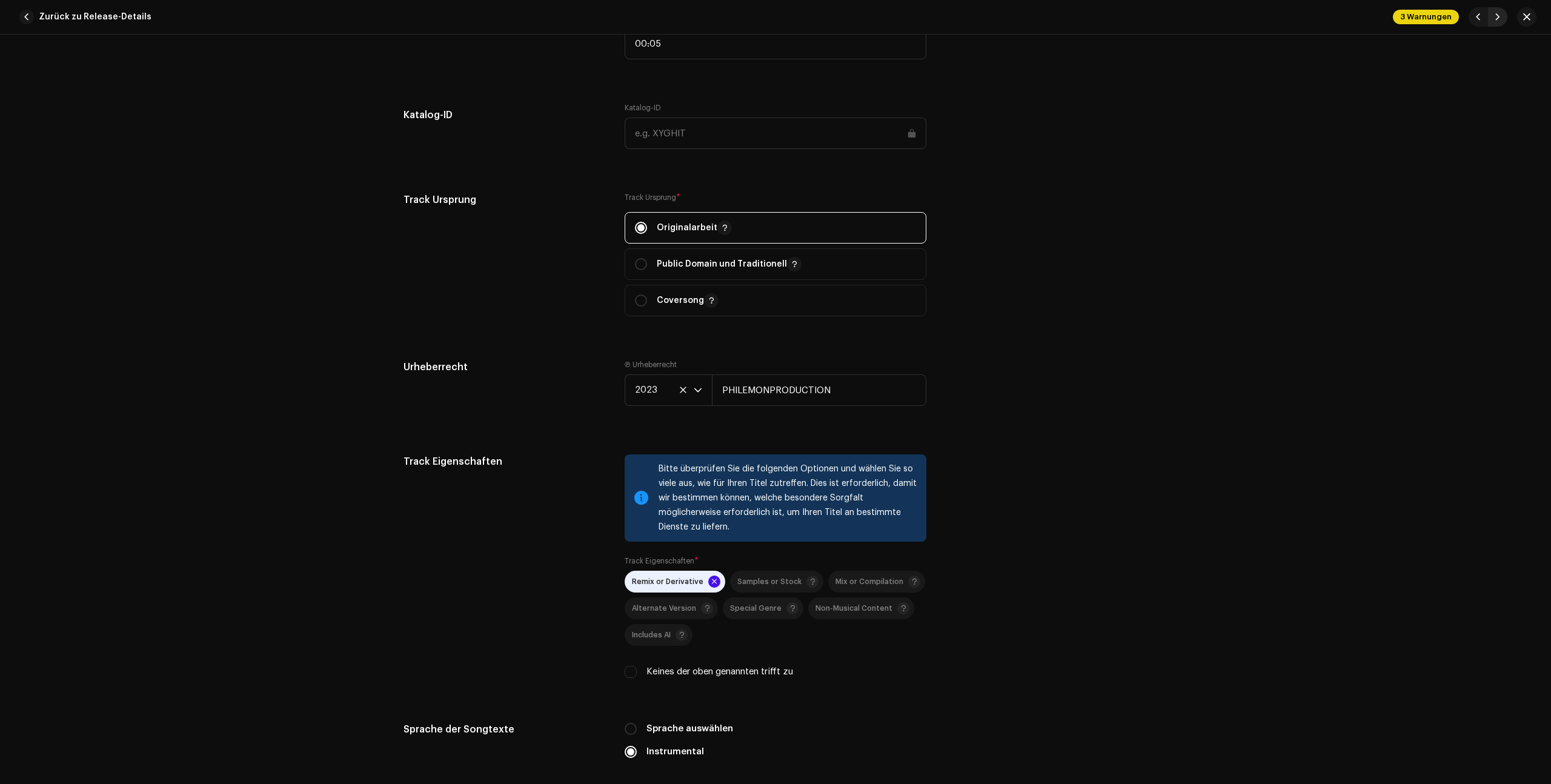
type input "00:06"
radio input "true"
click at [1500, 14] on span "button" at bounding box center [1498, 17] width 7 height 9
type input "QZYFZ2342728"
type input "sped up"
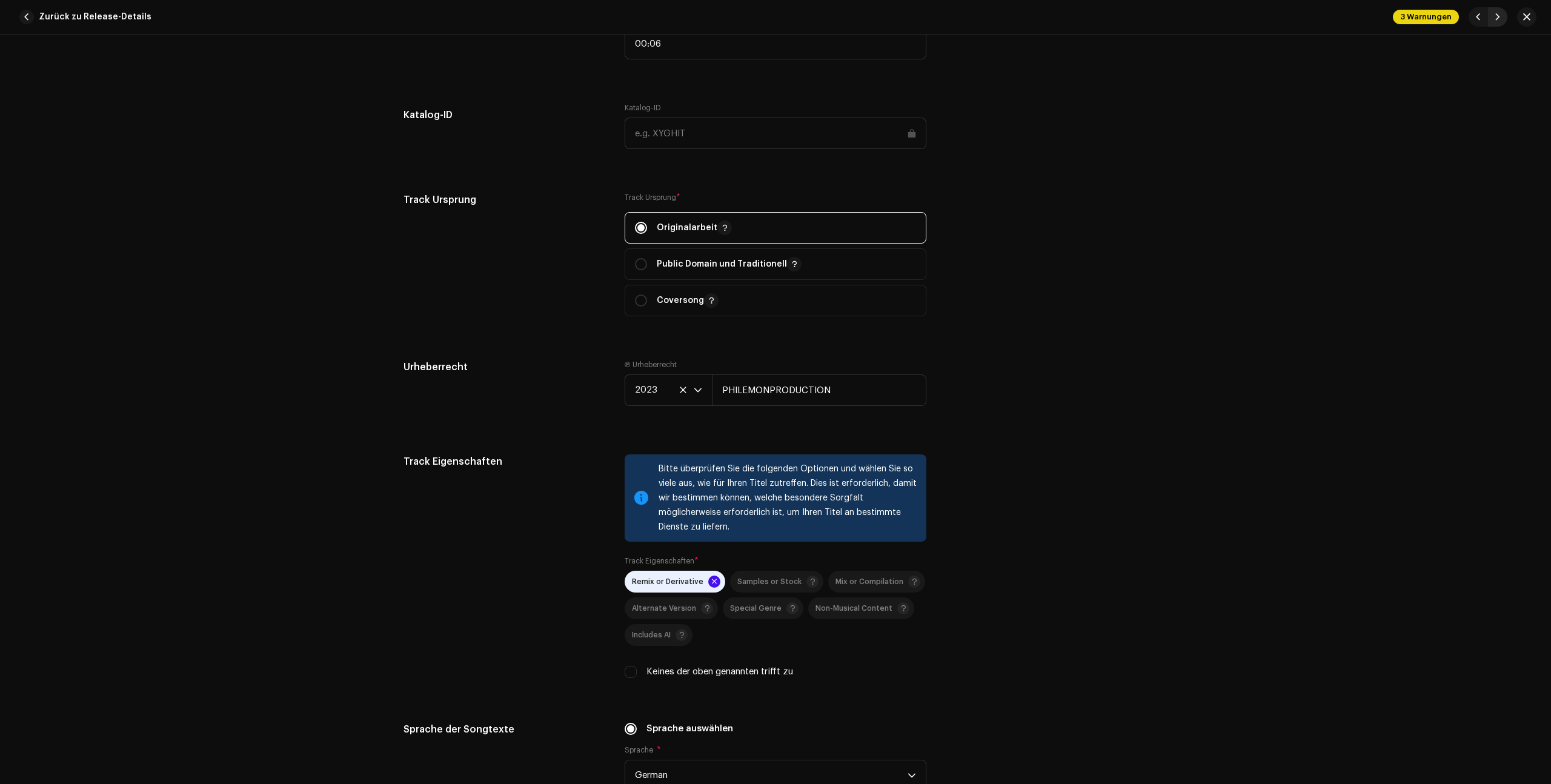
type input "00:05"
click at [1500, 14] on span "button" at bounding box center [1498, 17] width 7 height 9
type input "QZYFZ2342729"
type input "Instrumental"
type input "00:06"
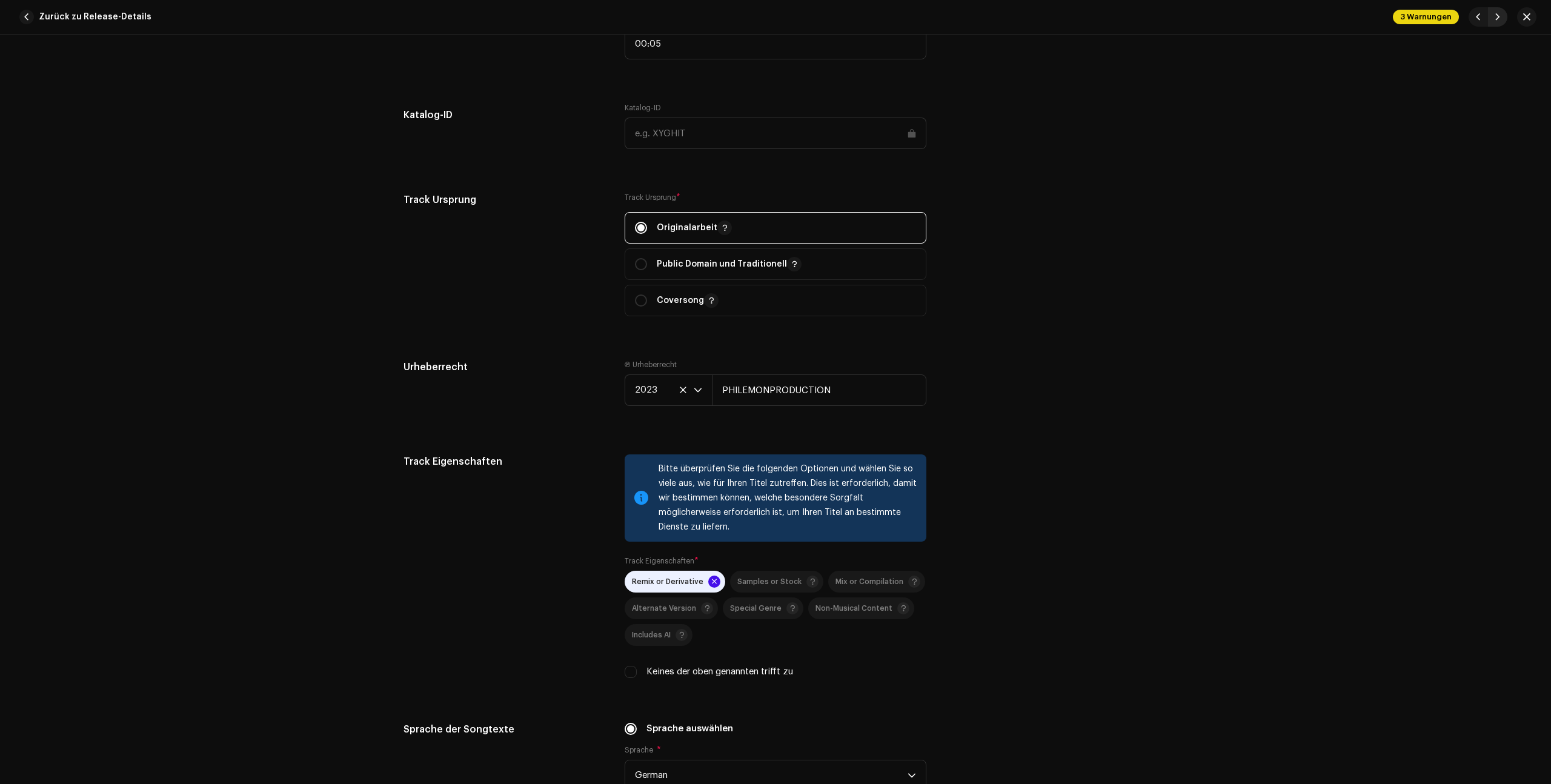
checkbox input "true"
radio input "false"
radio input "true"
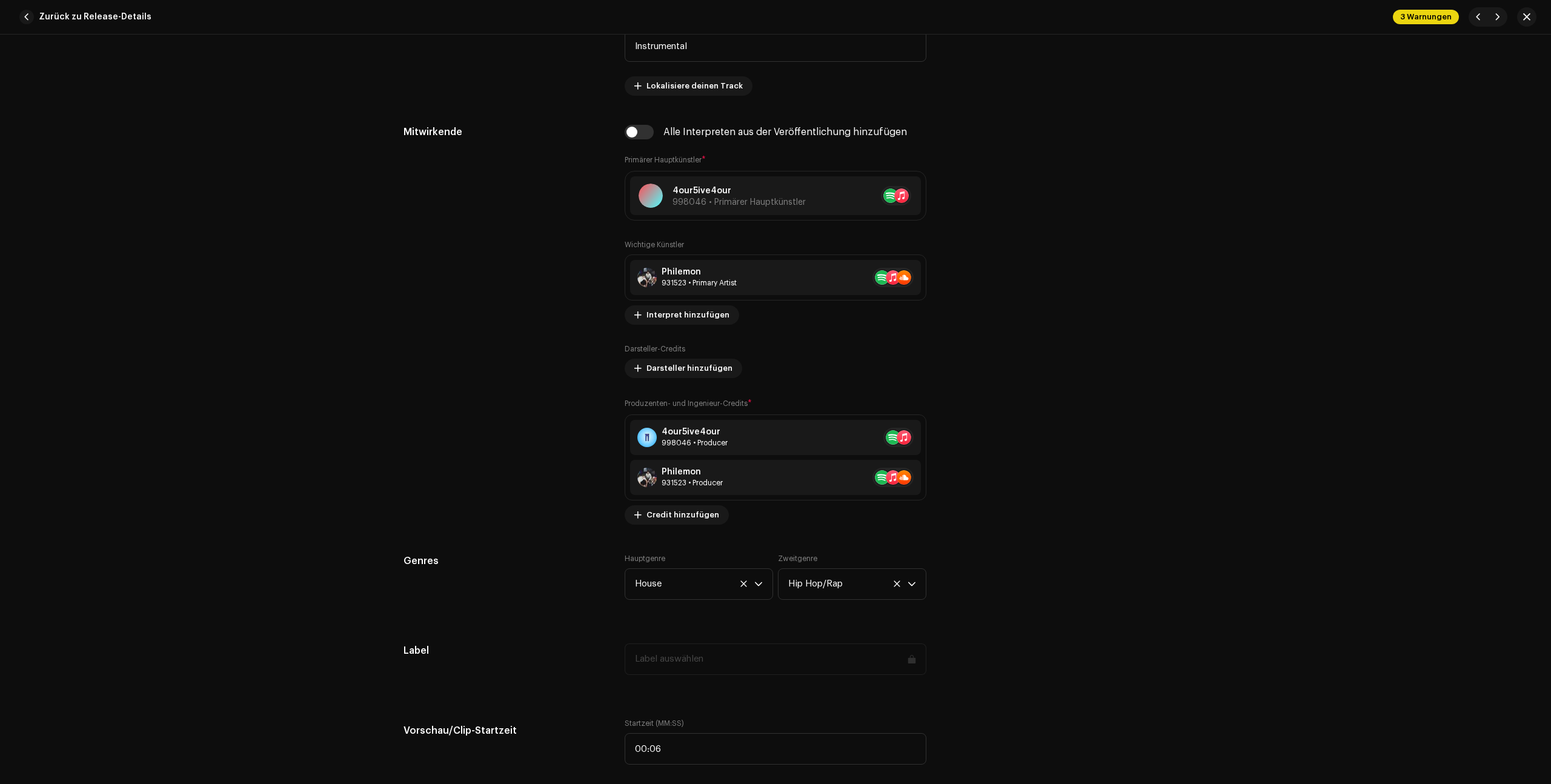
scroll to position [0, 0]
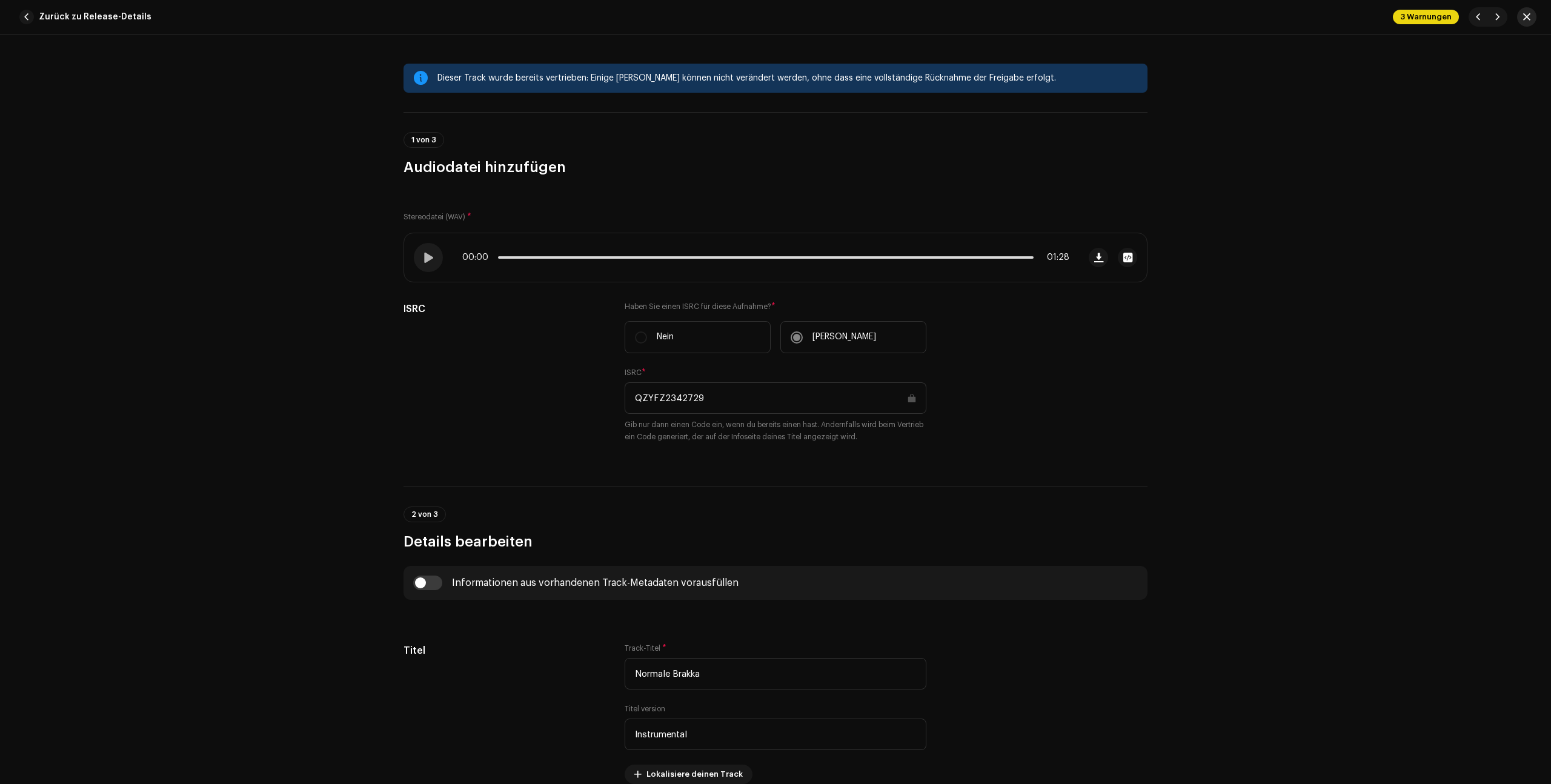
click at [1524, 17] on span "button" at bounding box center [1527, 17] width 7 height 9
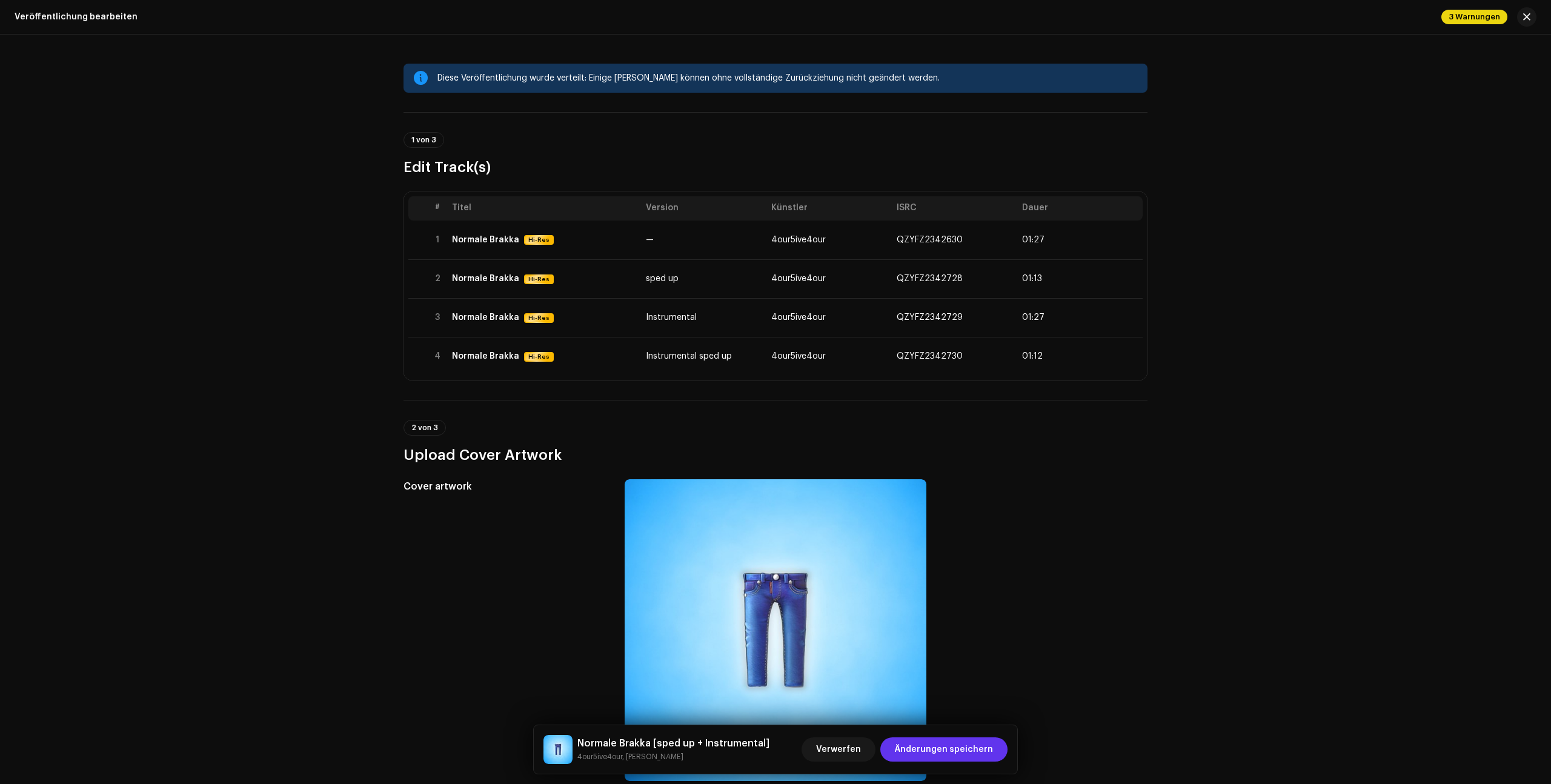
click at [945, 755] on span "Änderungen speichern" at bounding box center [944, 749] width 98 height 24
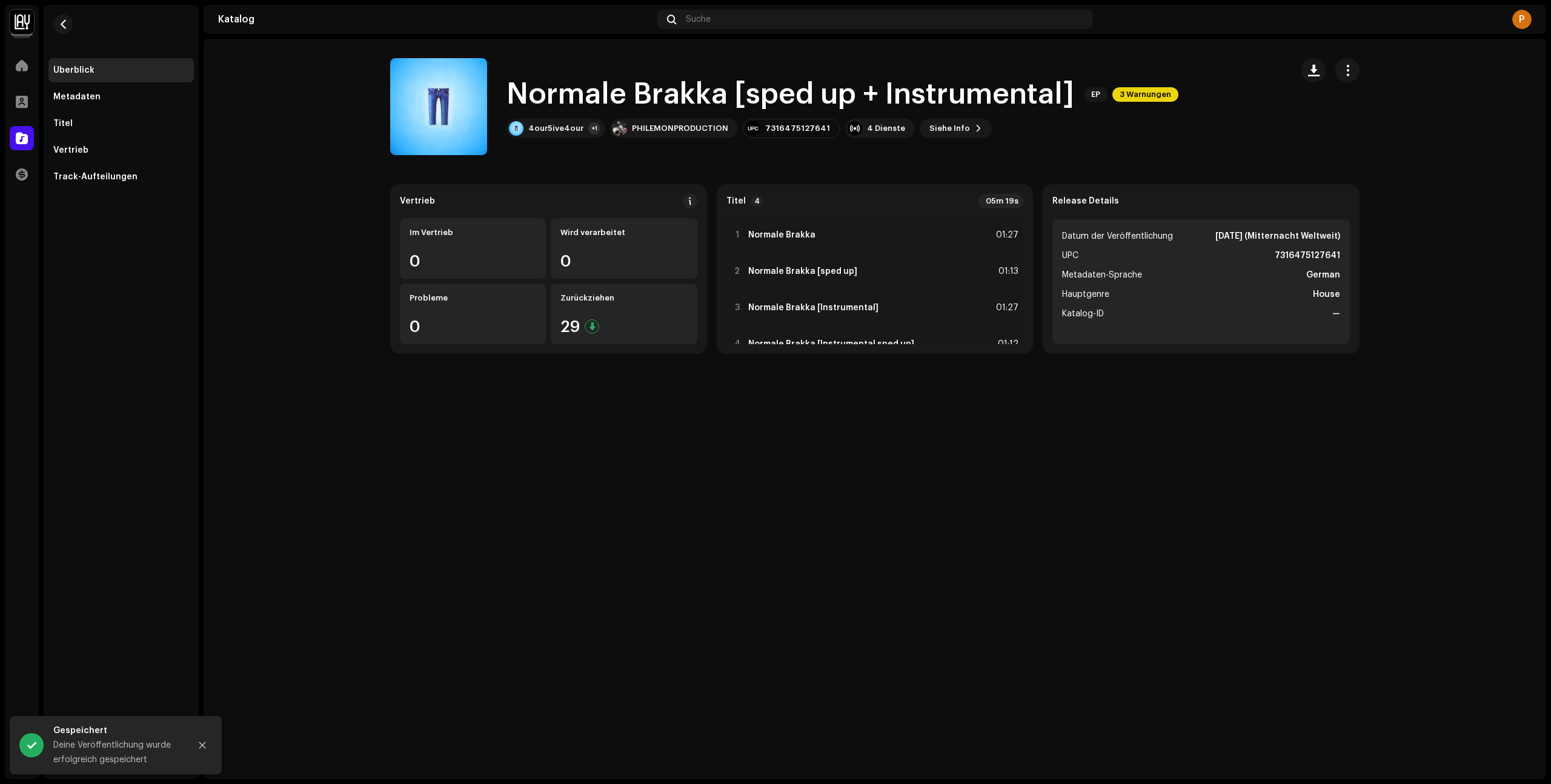
click at [1244, 96] on div "Normale Brakka [sped up + Instrumental] EP 3 Warnungen 4our5ive4our +1 PHILEMON…" at bounding box center [836, 107] width 891 height 97
click at [1245, 91] on div "Normale Brakka [sped up + Instrumental] EP 3 Warnungen 4our5ive4our +1 PHILEMON…" at bounding box center [836, 107] width 891 height 97
click at [867, 132] on div "4 Dienste" at bounding box center [886, 128] width 38 height 9
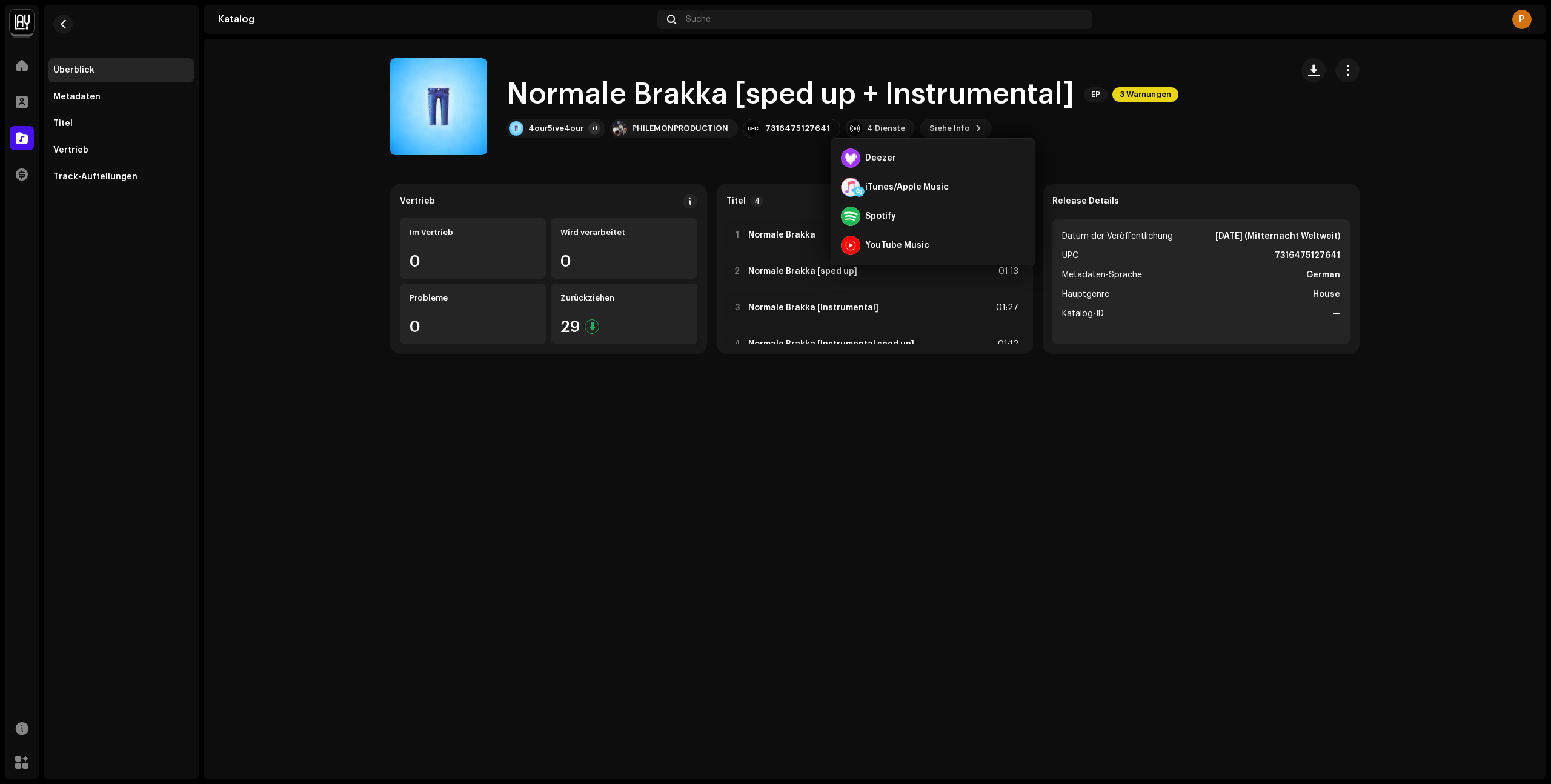
click at [1124, 158] on catalog-releases-details-overview "Normale Brakka [sped up + Instrumental] EP 3 Warnungen Normale Brakka [sped up …" at bounding box center [875, 206] width 1342 height 334
click at [1154, 99] on span "3 Warnungen" at bounding box center [1146, 94] width 66 height 14
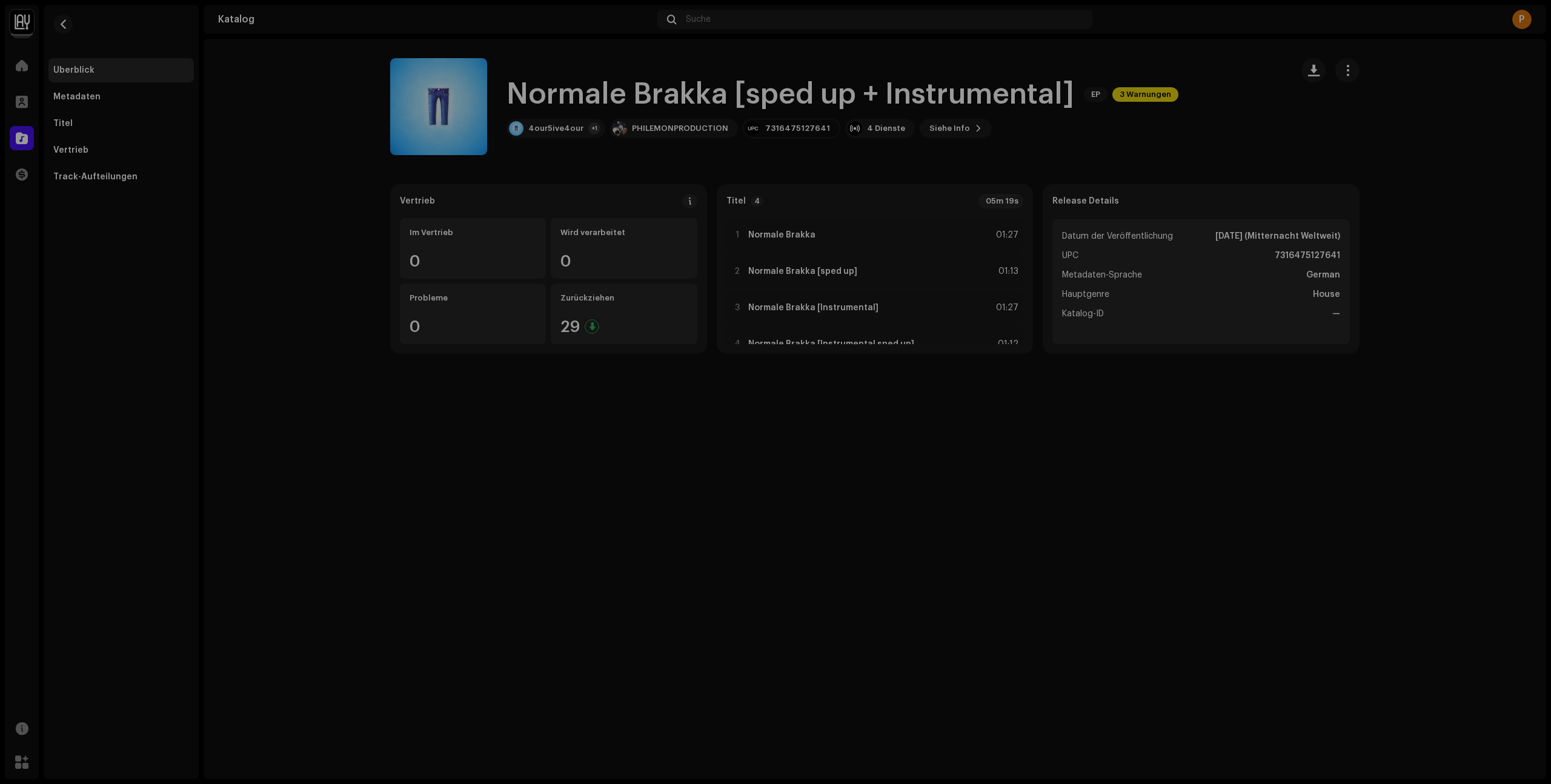
click at [1130, 130] on div "Warnungen Bitte überprüfen Sie diese Warnungen, um festzustellen, ob Sie etwas …" at bounding box center [776, 392] width 1551 height 784
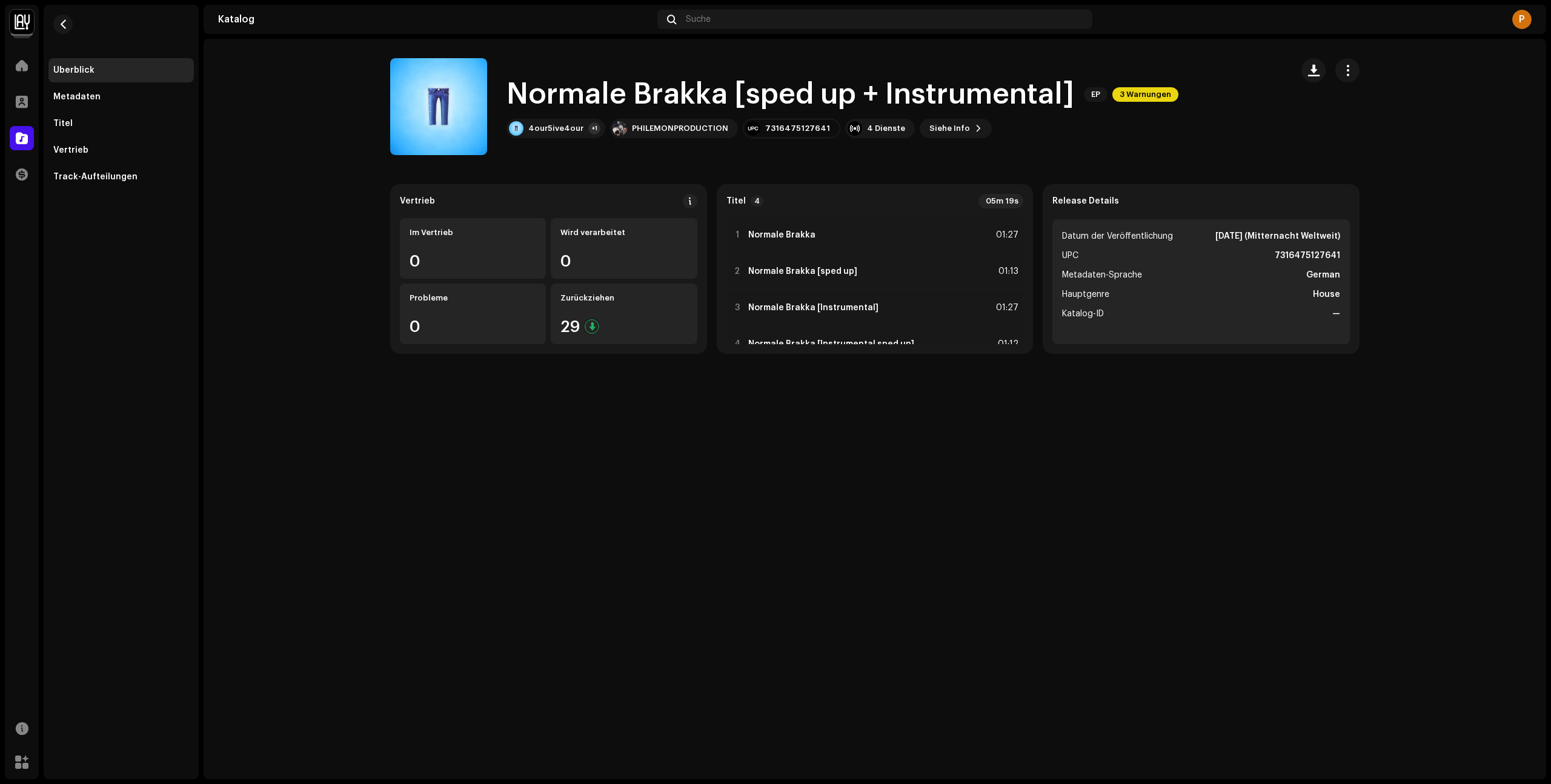
click at [1133, 93] on span "3 Warnungen" at bounding box center [1146, 94] width 66 height 14
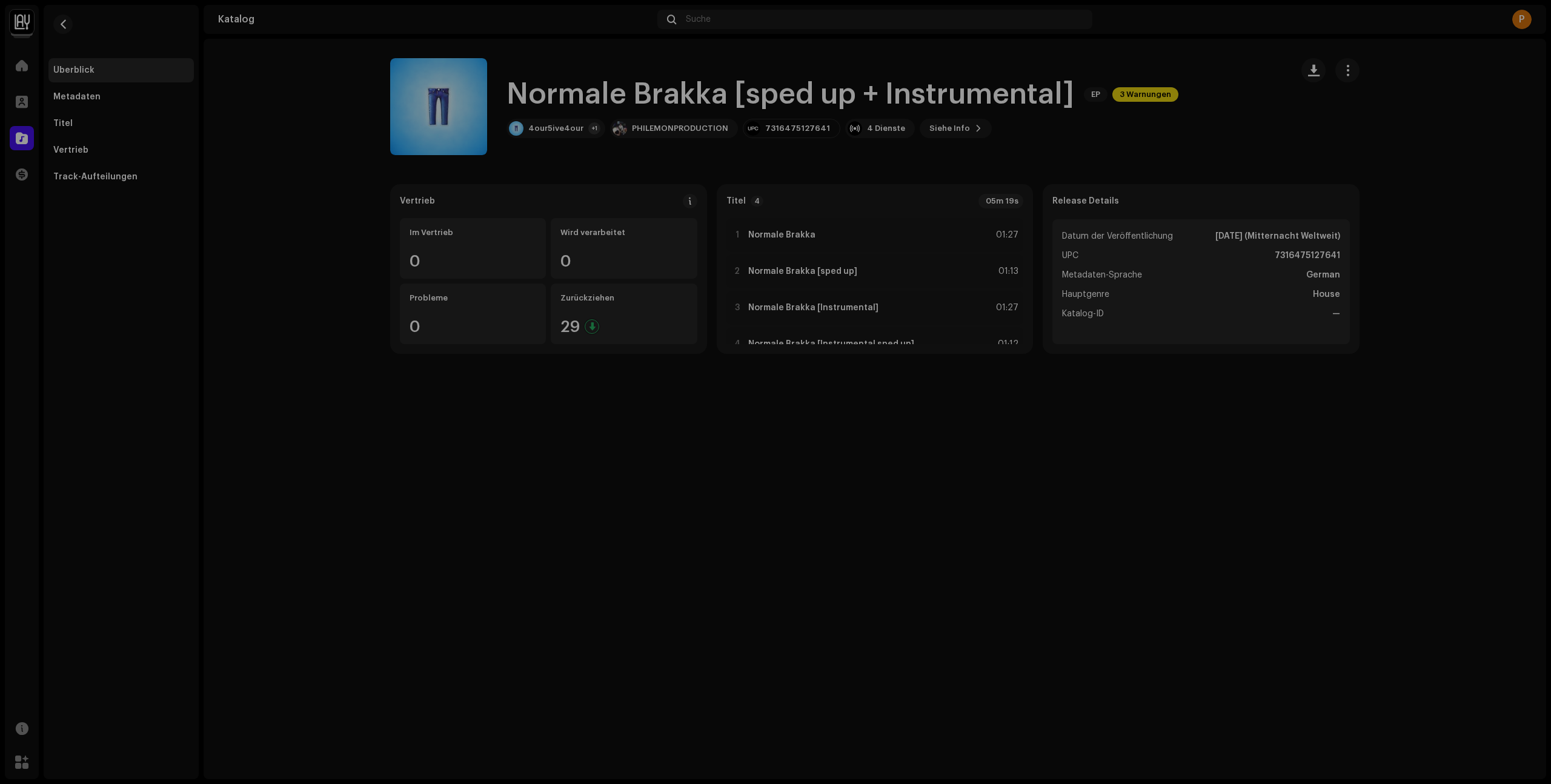
click at [1133, 93] on div "Warnungen Bitte überprüfen Sie diese Warnungen, um festzustellen, ob Sie etwas …" at bounding box center [776, 392] width 1551 height 784
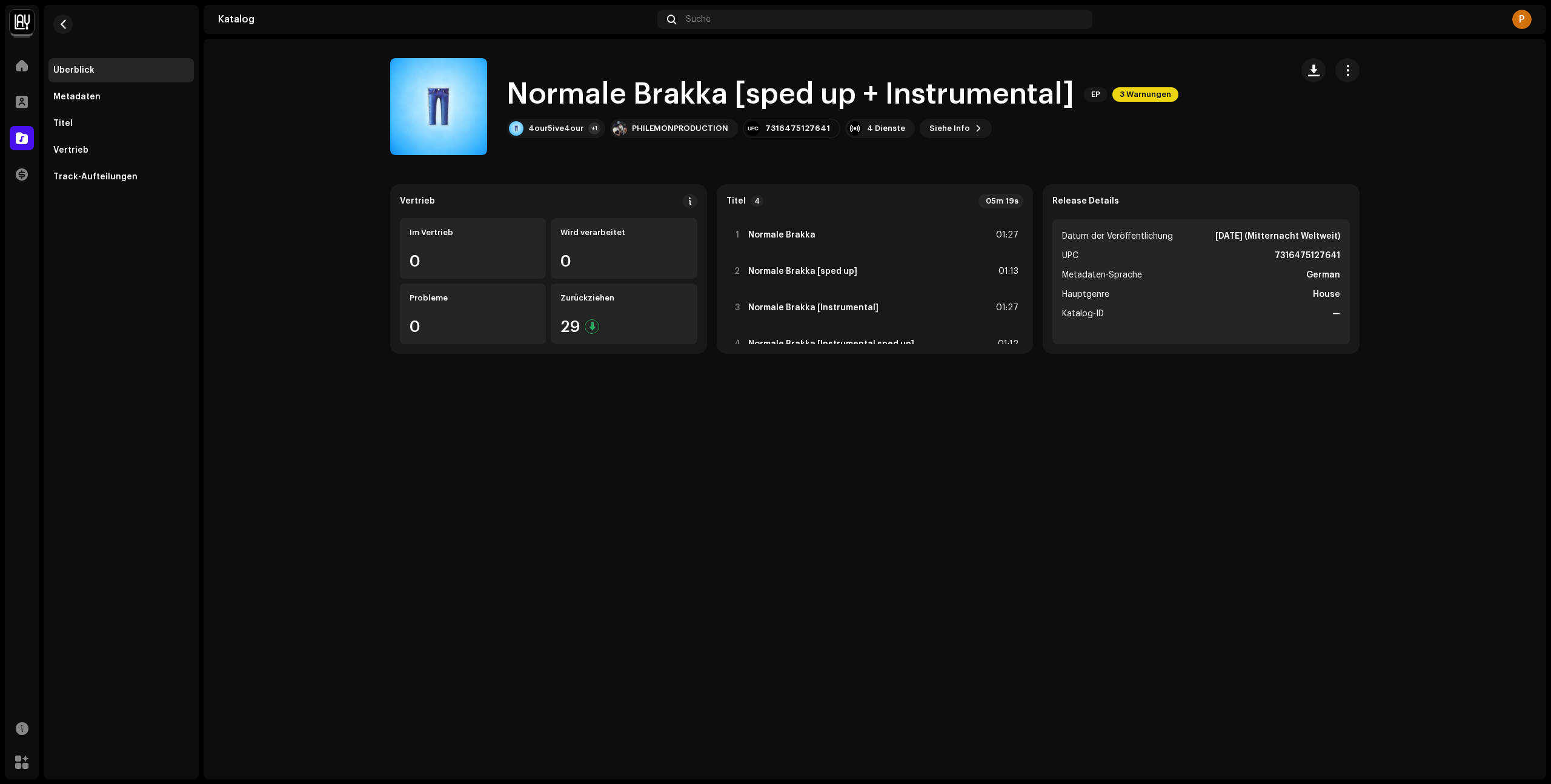
click at [1254, 140] on div "Normale Brakka [sped up + Instrumental] EP 3 Warnungen 4our5ive4our +1 PHILEMON…" at bounding box center [836, 107] width 891 height 97
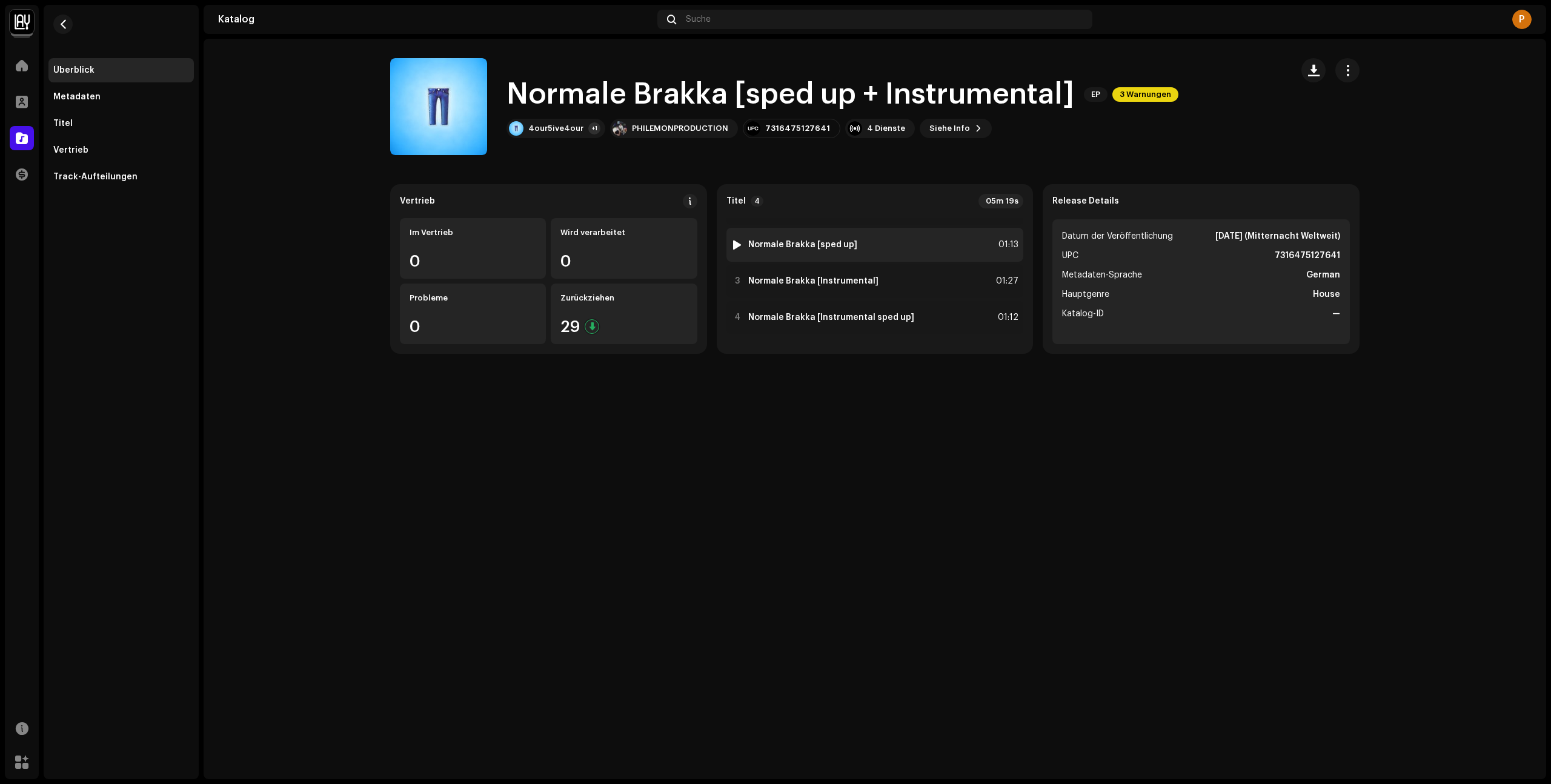
click at [742, 243] on img at bounding box center [737, 245] width 16 height 16
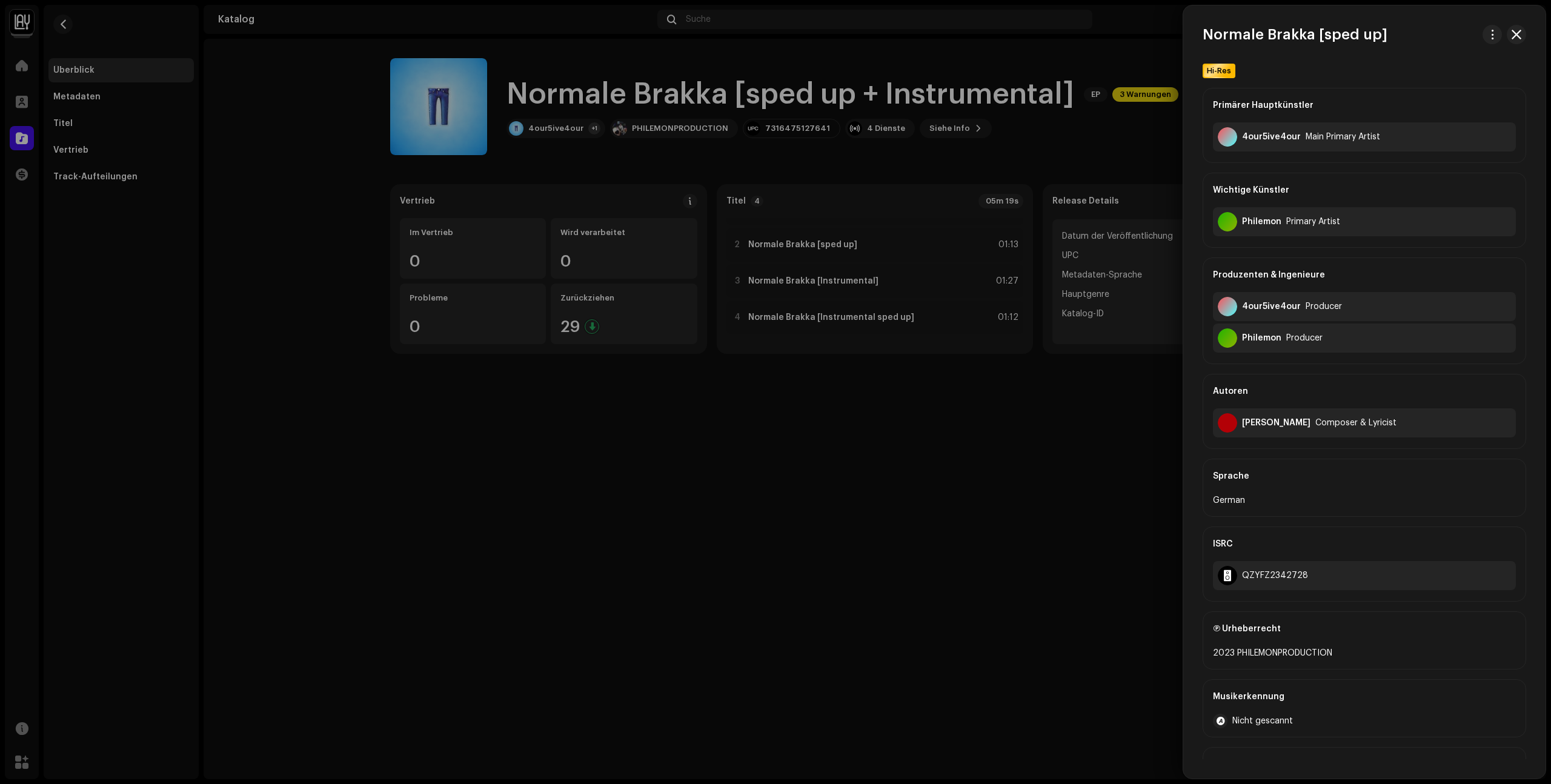
click at [948, 493] on div at bounding box center [776, 392] width 1551 height 784
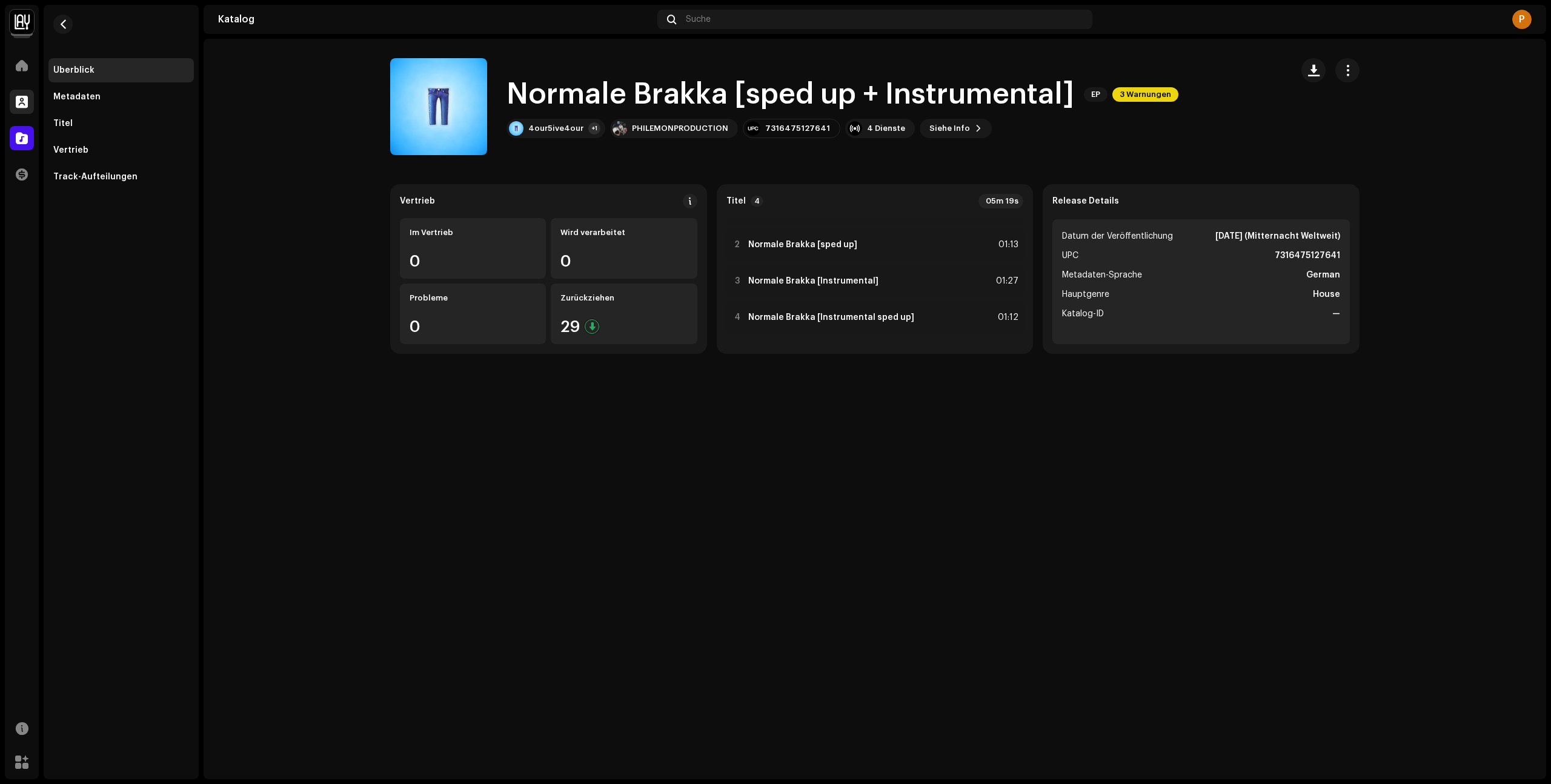
click at [18, 91] on div at bounding box center [22, 102] width 24 height 24
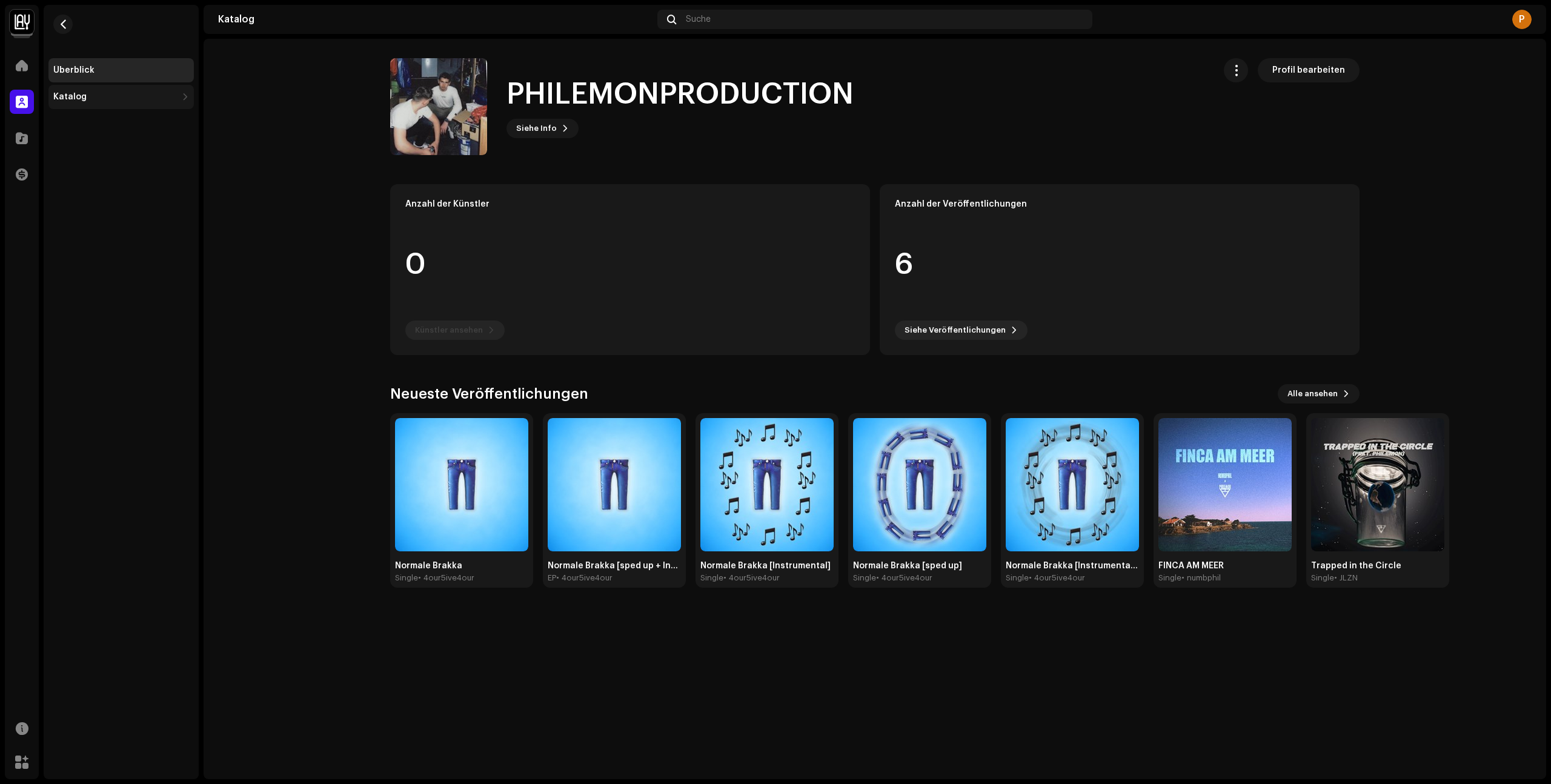
click at [81, 92] on div "Katalog" at bounding box center [70, 96] width 33 height 9
click at [17, 60] on span at bounding box center [22, 65] width 12 height 9
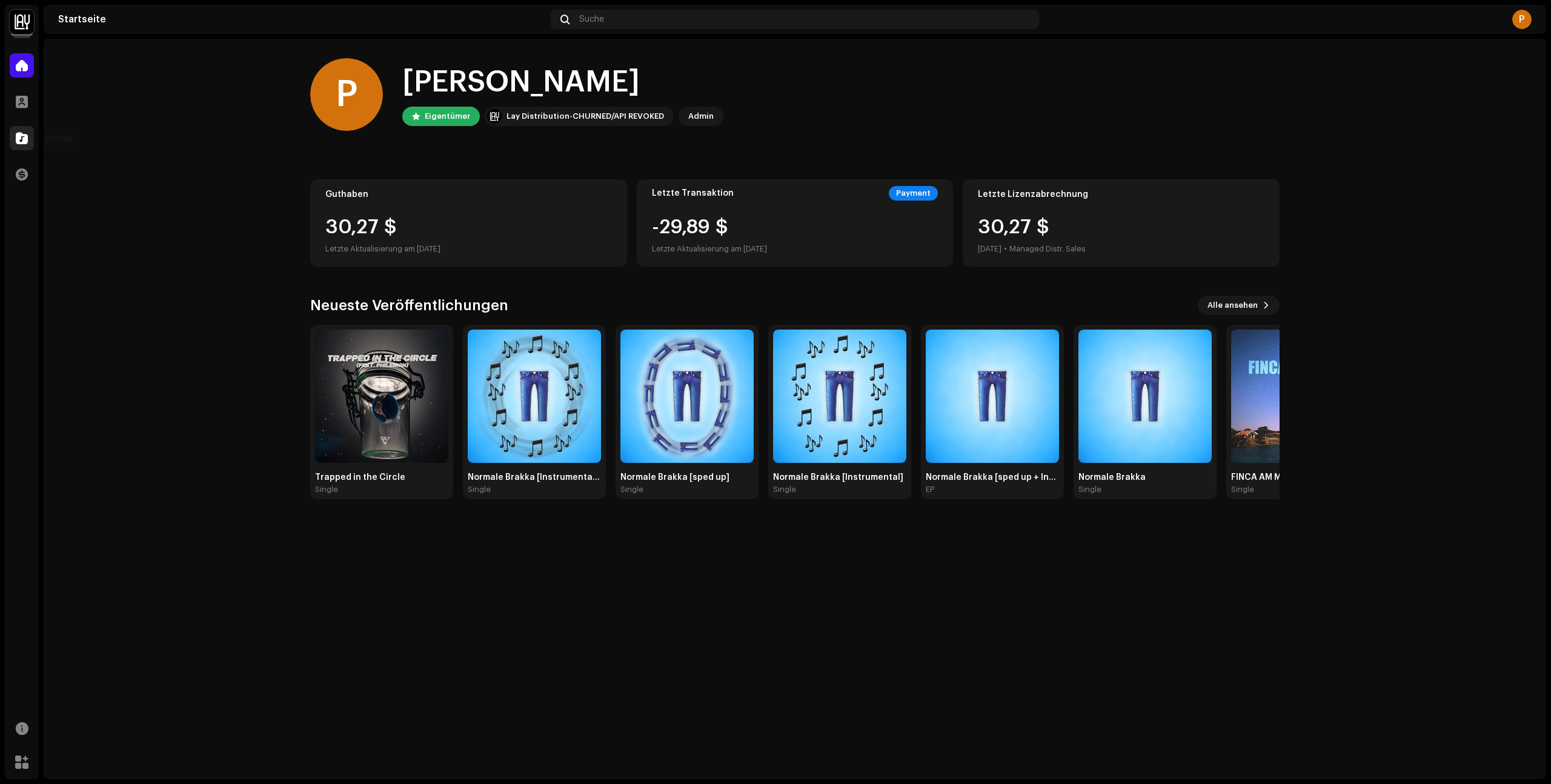
click at [19, 141] on span at bounding box center [22, 138] width 12 height 9
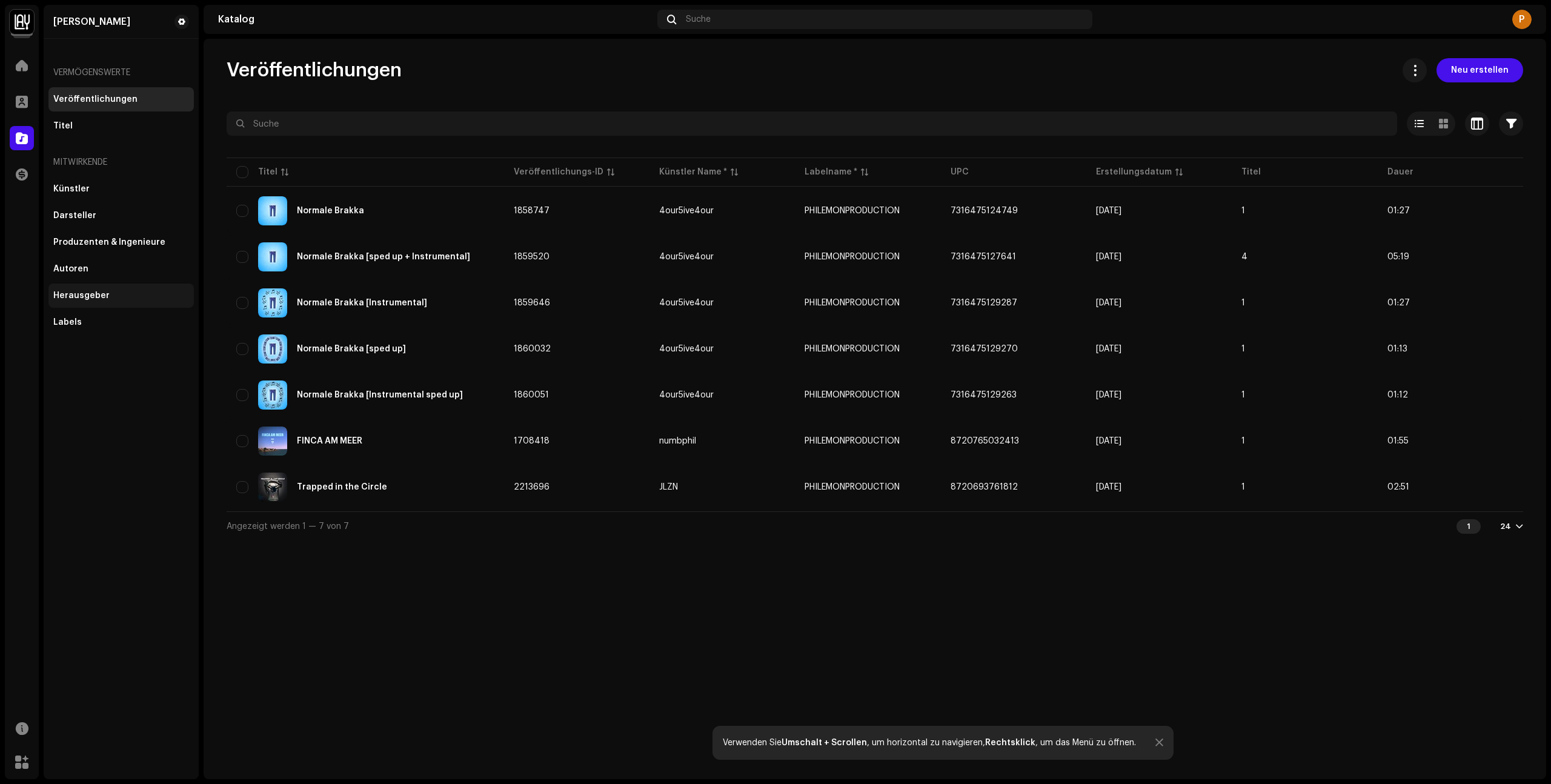
click at [117, 296] on div "Herausgeber" at bounding box center [121, 295] width 135 height 9
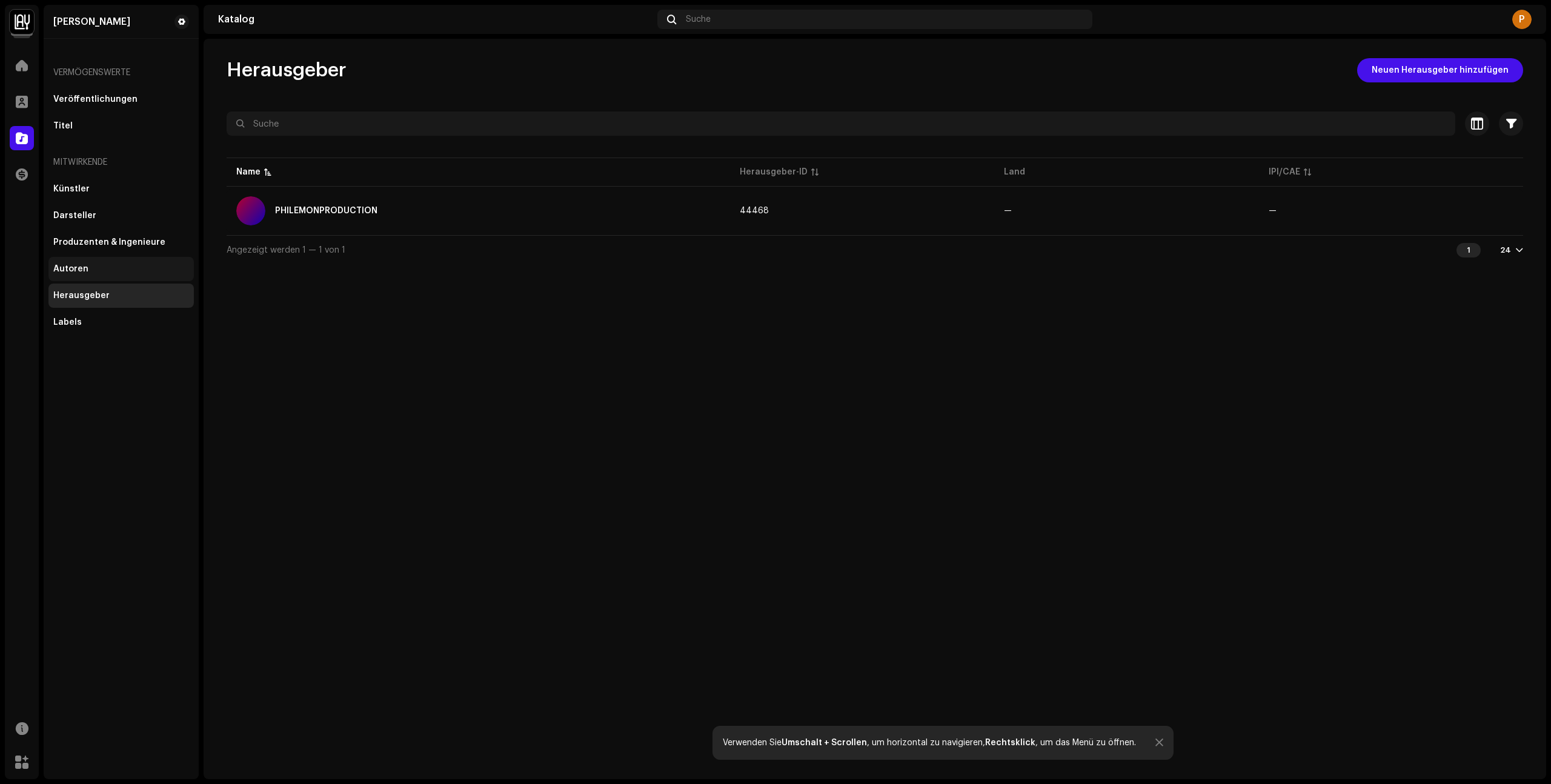
click at [95, 265] on div "Autoren" at bounding box center [121, 269] width 135 height 9
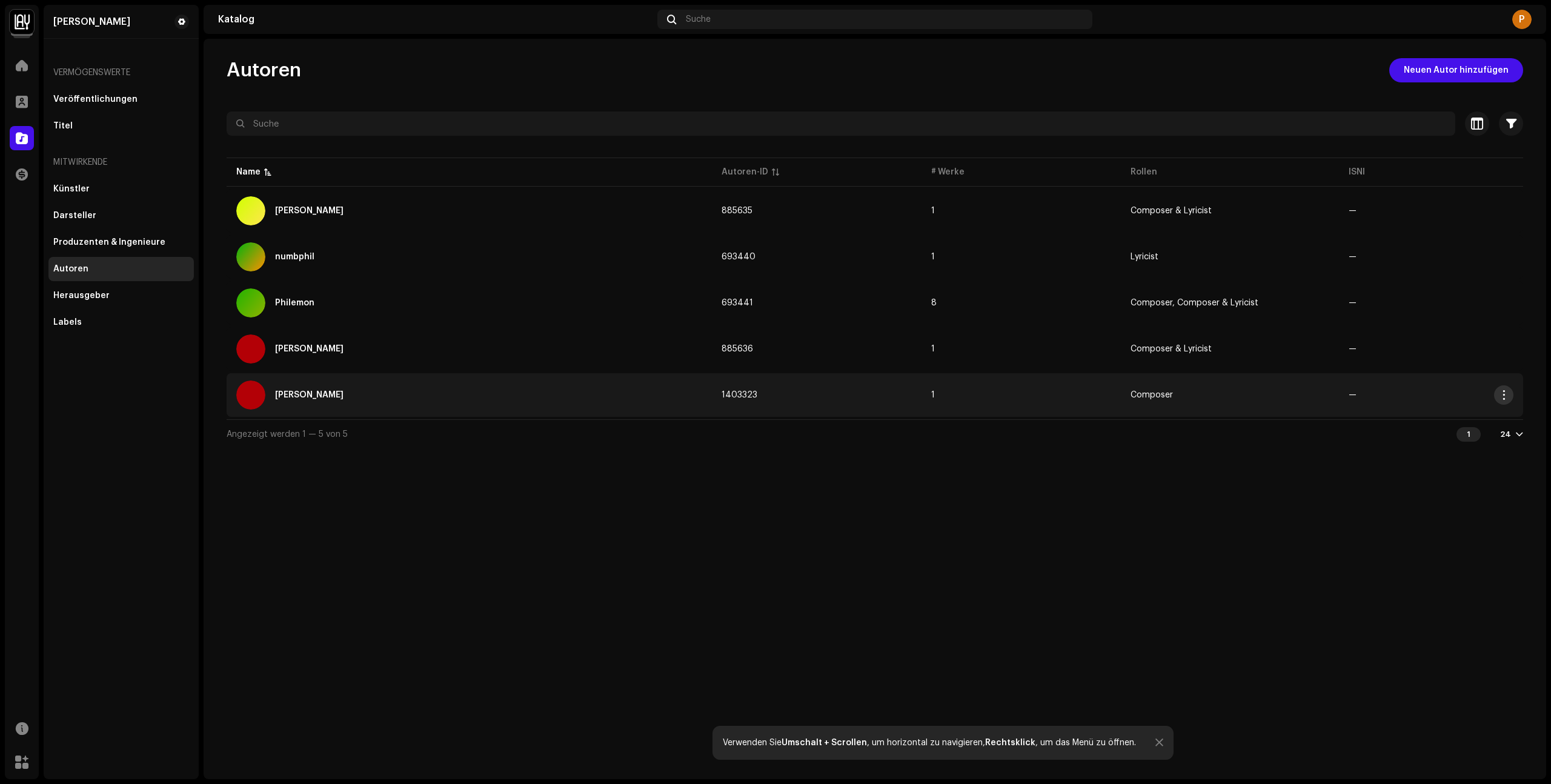
click at [1499, 397] on span "button" at bounding box center [1503, 395] width 9 height 9
click at [1437, 449] on div "Archive" at bounding box center [1447, 446] width 112 height 9
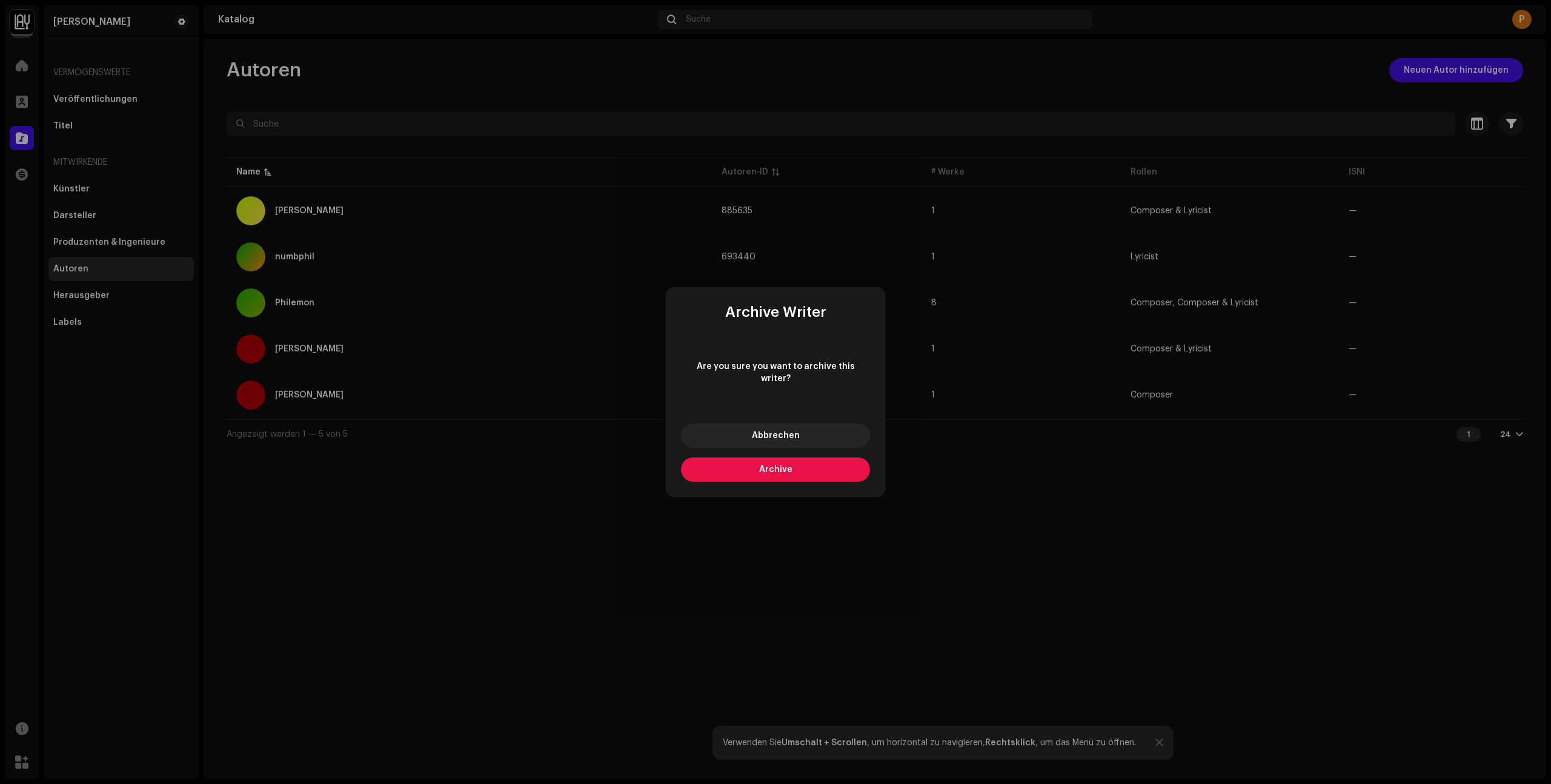
click at [812, 459] on button "Archive" at bounding box center [776, 469] width 189 height 24
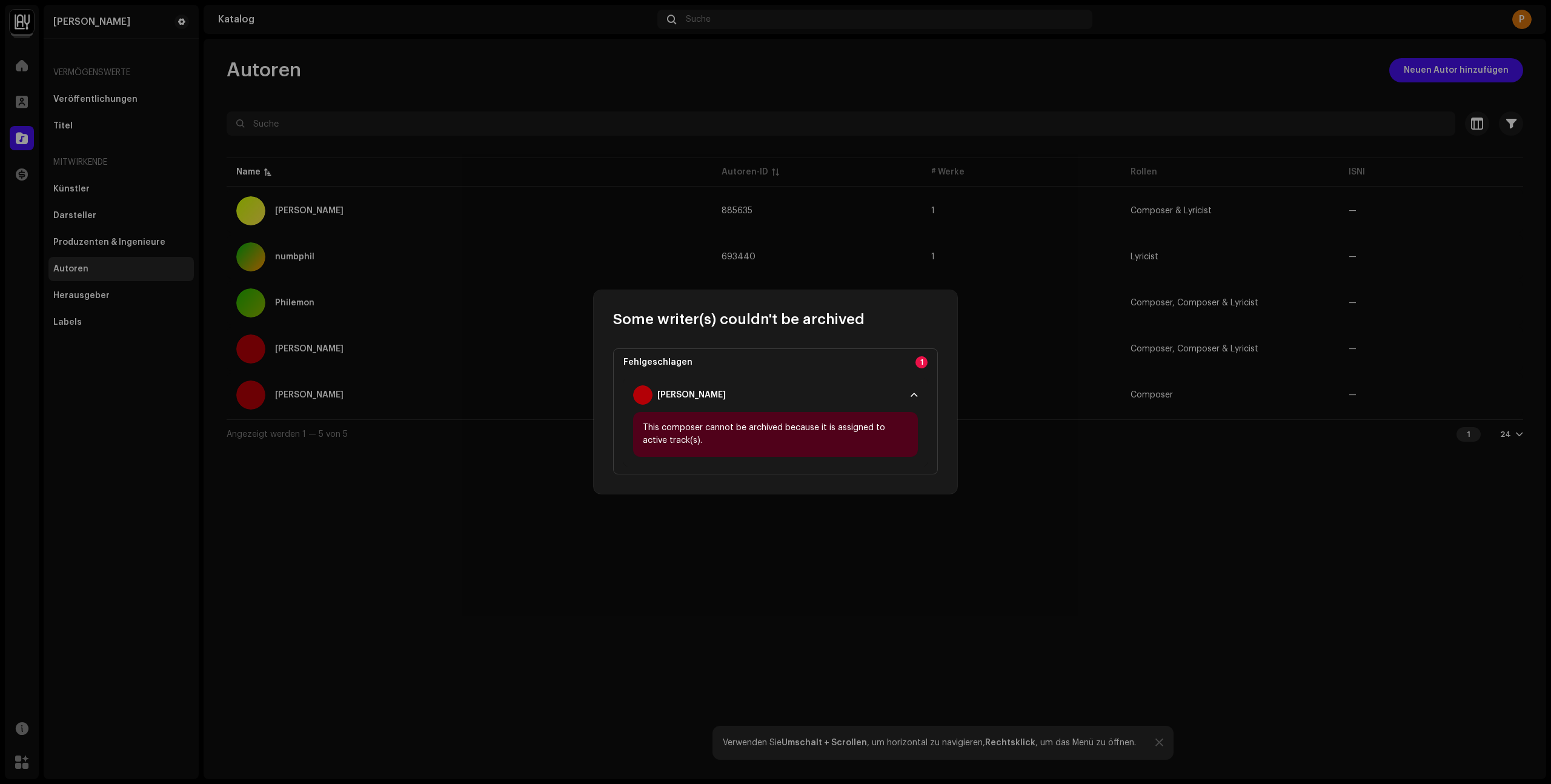
click at [709, 430] on div "This composer cannot be archived because it is assigned to active track(s)." at bounding box center [775, 434] width 284 height 45
click at [907, 385] on p-accordion-header "[PERSON_NAME]" at bounding box center [776, 395] width 304 height 34
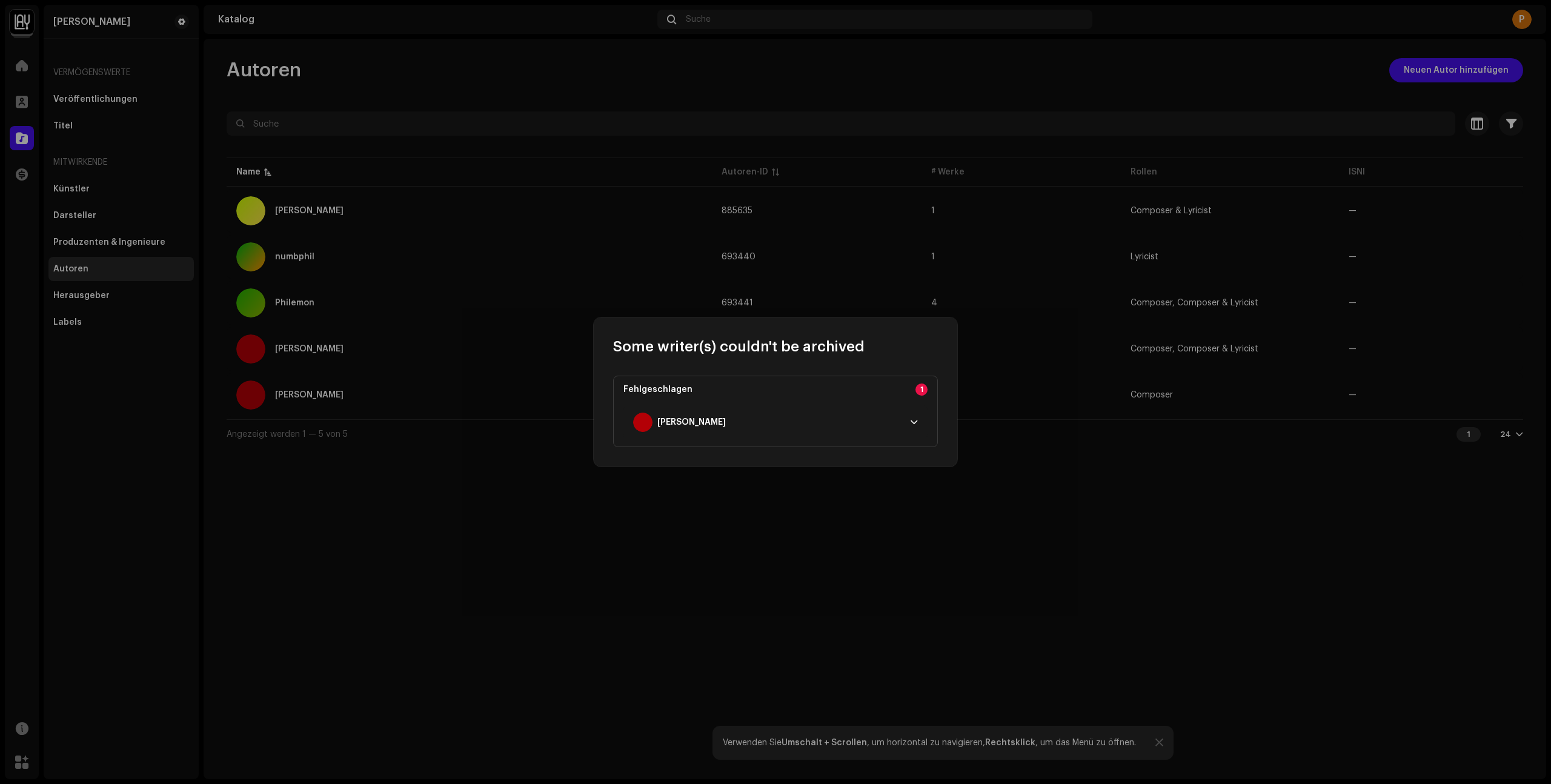
click at [911, 414] on p-accordion-header "[PERSON_NAME]" at bounding box center [776, 422] width 304 height 34
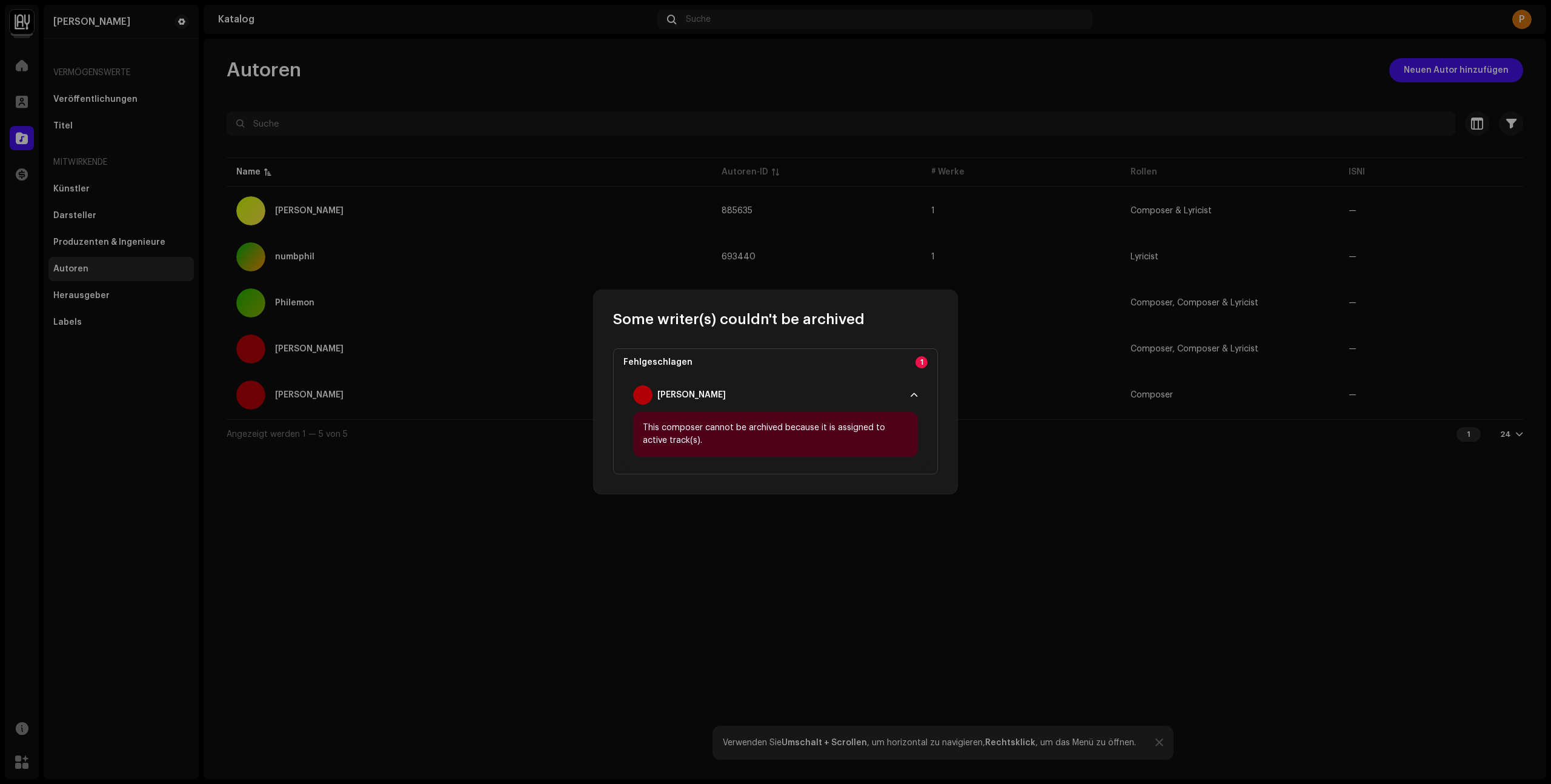
click at [917, 349] on div "Fehlgeschlagen 1 [PERSON_NAME] This composer cannot be archived because it is a…" at bounding box center [775, 411] width 325 height 126
click at [922, 357] on p-badge "1" at bounding box center [921, 362] width 12 height 12
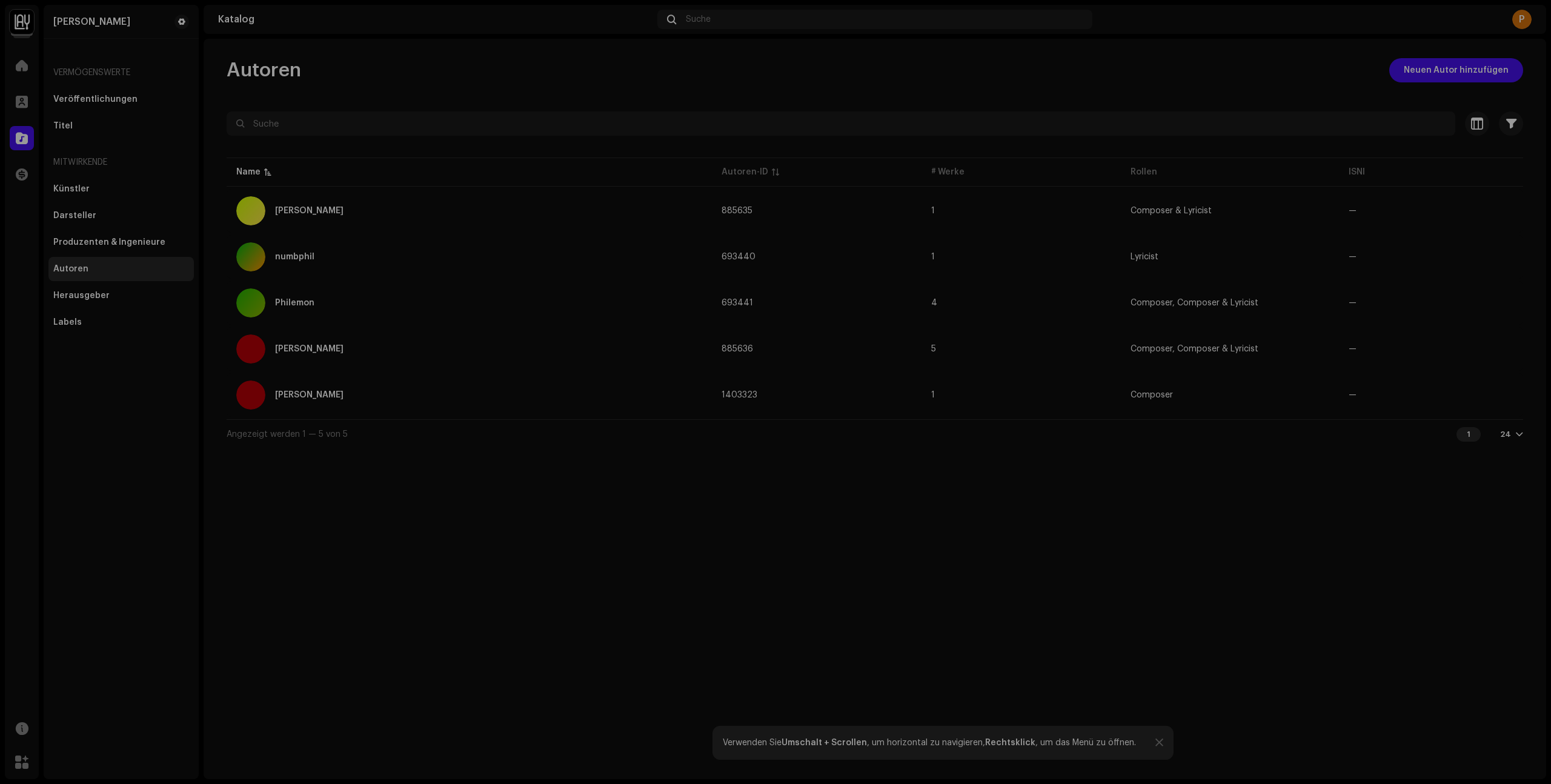
click at [1033, 460] on div "Some writer(s) couldn't be archived Fehlgeschlagen 1 [PERSON_NAME] This compose…" at bounding box center [776, 392] width 1551 height 784
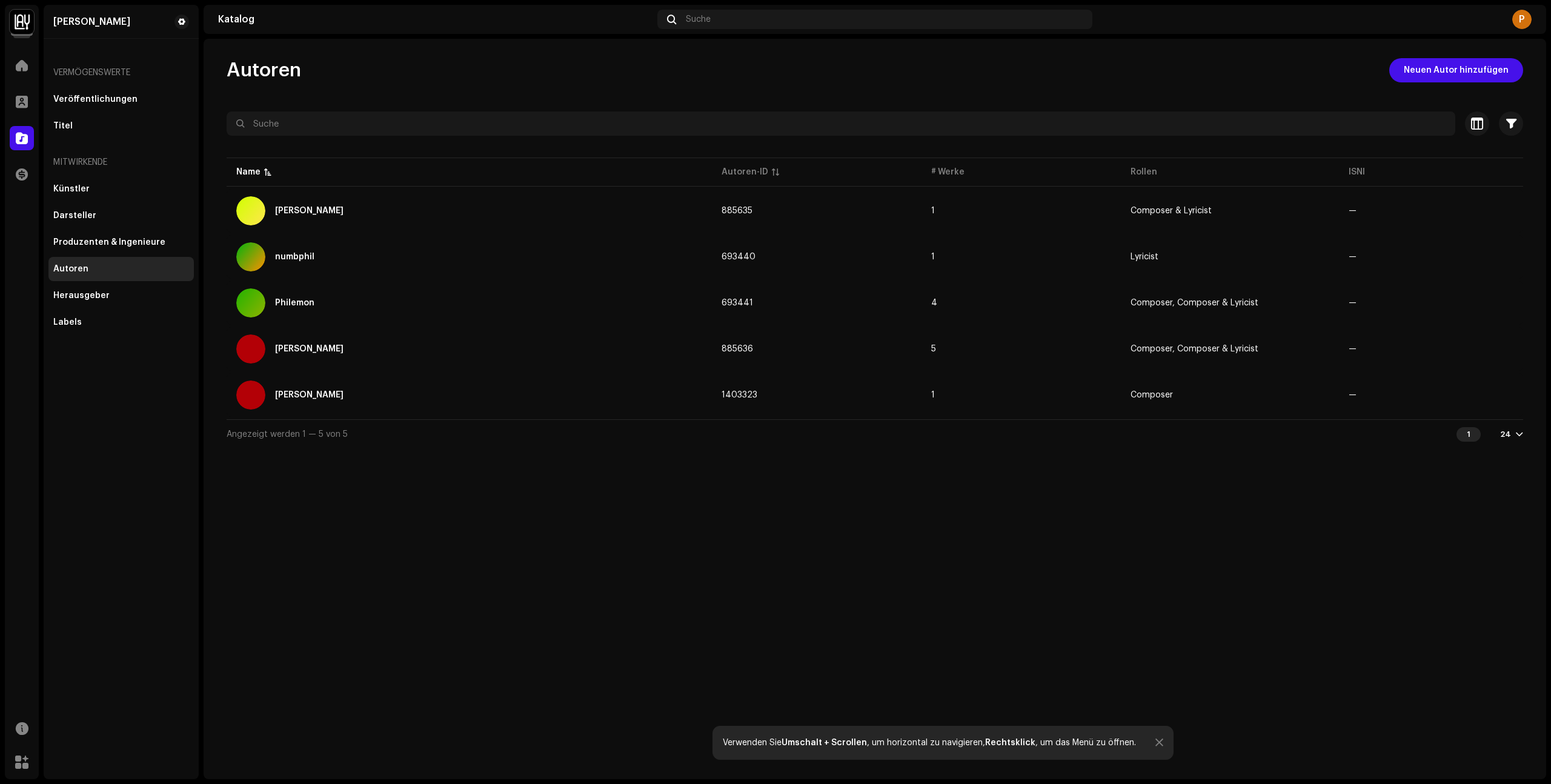
click at [893, 477] on div "Autoren Neuen Autor hinzufügen Ausgewählt 0 Alle auswählen Optionen Filter Arch…" at bounding box center [875, 409] width 1342 height 740
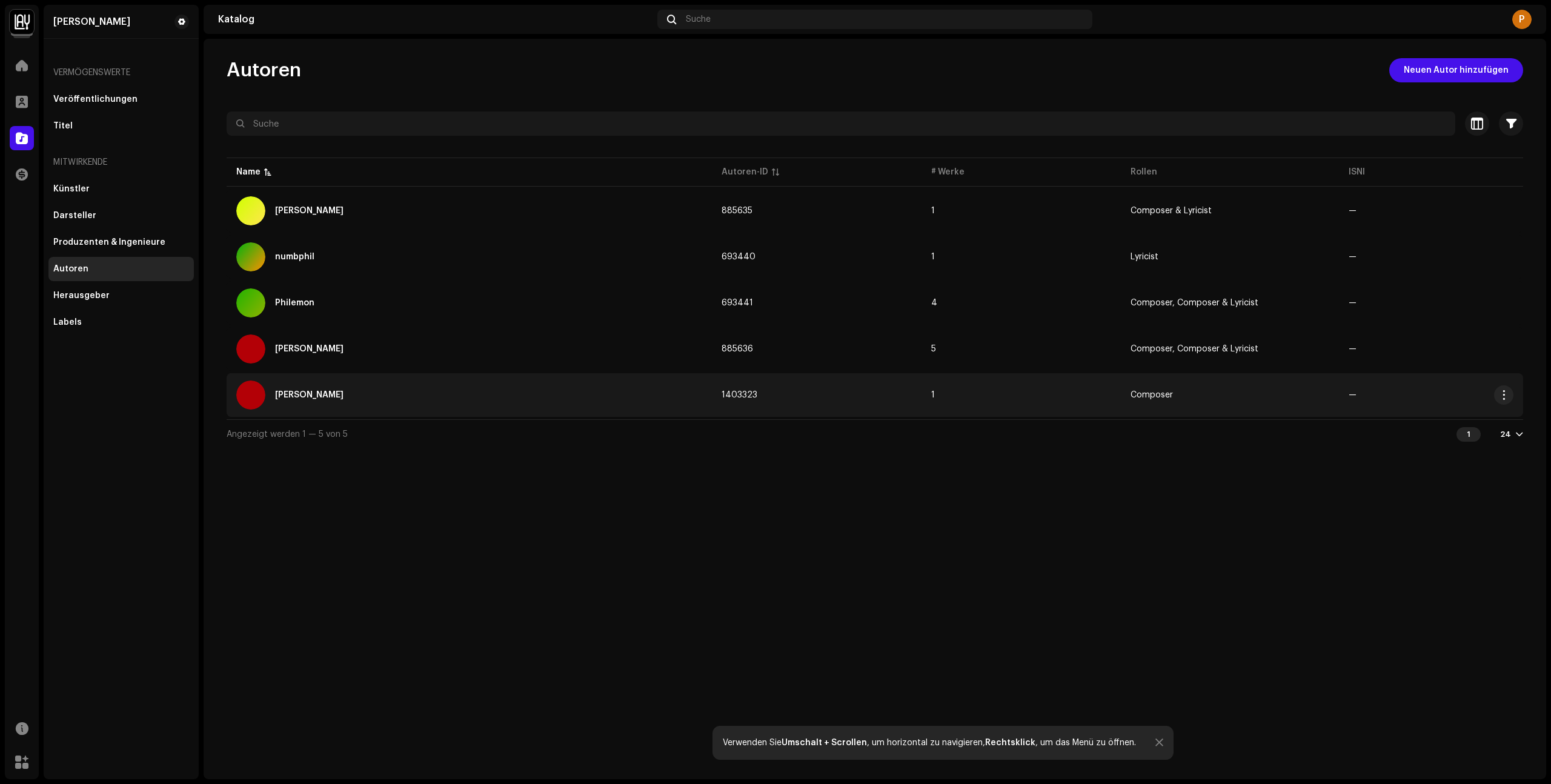
click at [372, 390] on div "[PERSON_NAME]" at bounding box center [469, 395] width 466 height 29
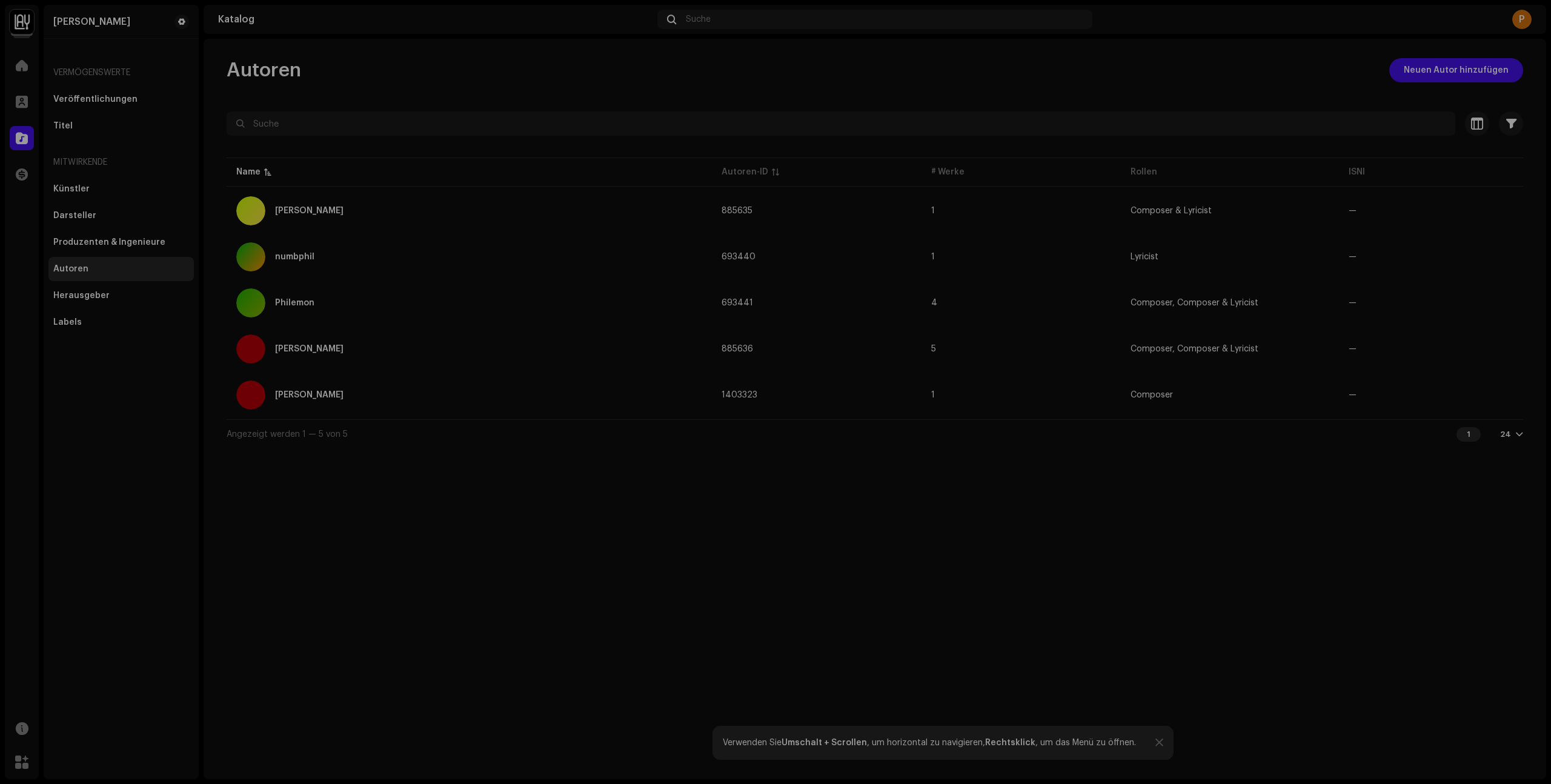
click at [1091, 495] on div "[PERSON_NAME] 1403323 Informationen zum Autor Name des Autors [PERSON_NAME] Nam…" at bounding box center [776, 392] width 1551 height 784
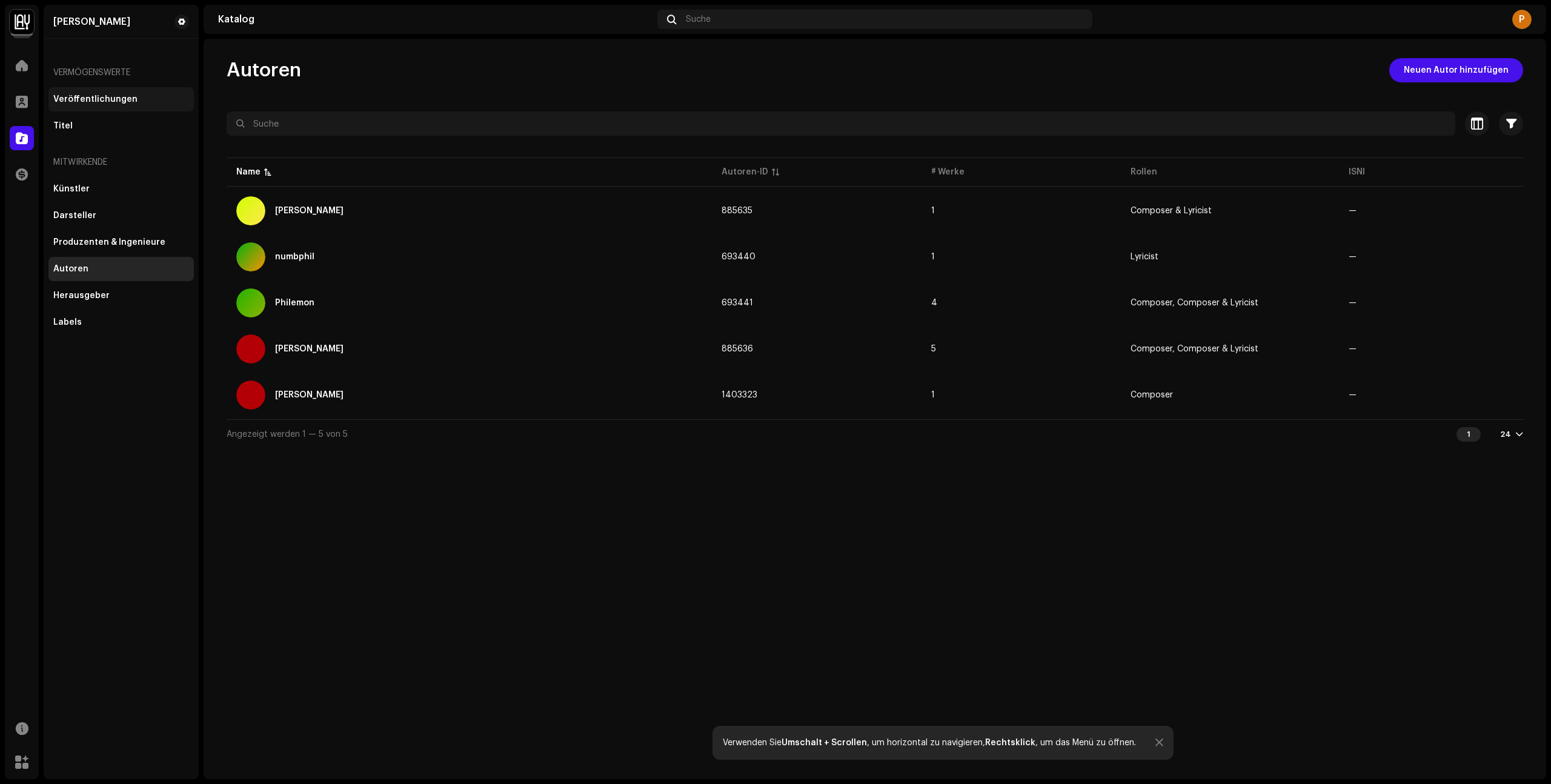
click at [74, 92] on div "Veröffentlichungen" at bounding box center [121, 99] width 145 height 24
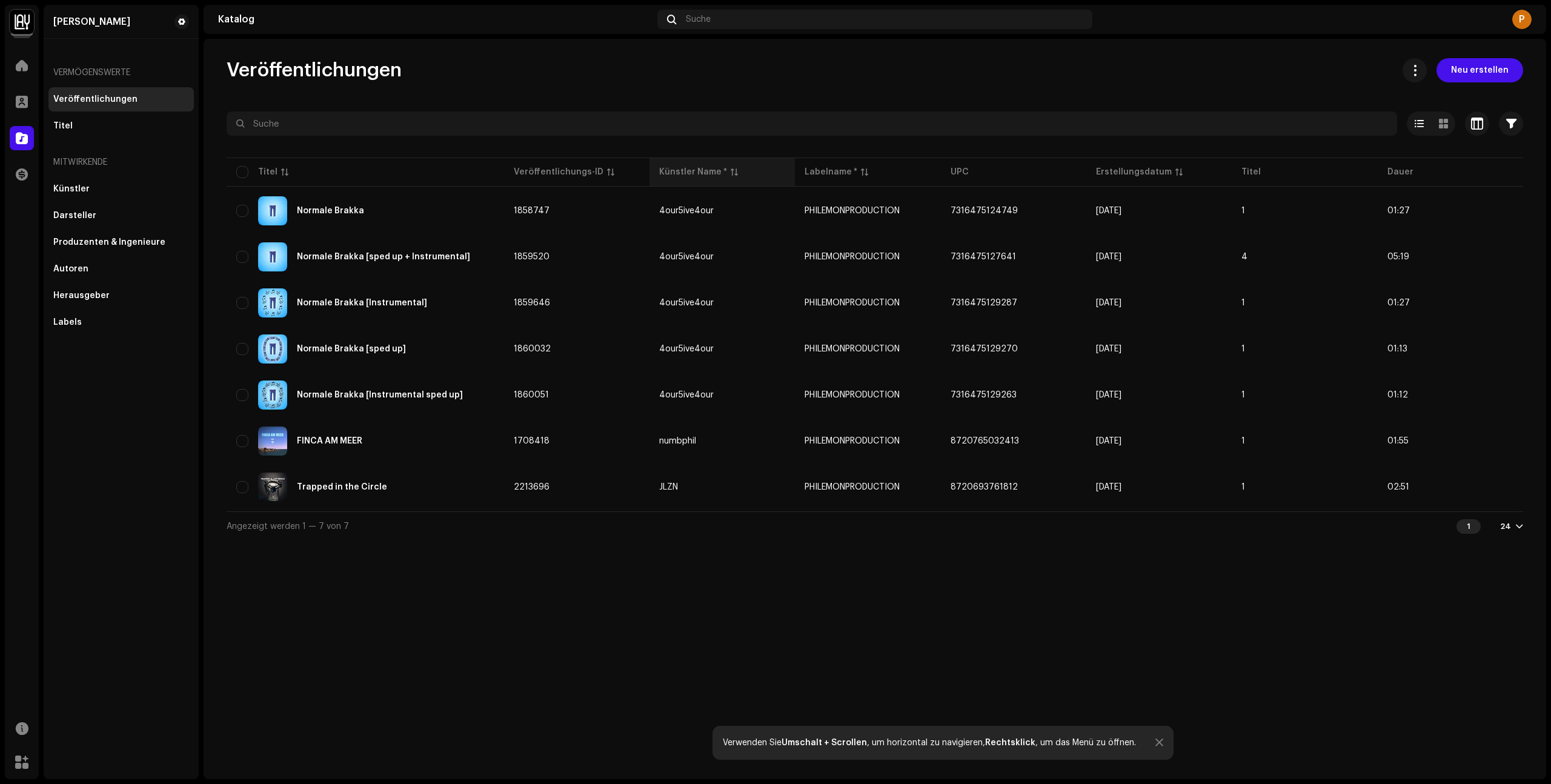
click at [724, 168] on div "Künstler Name *" at bounding box center [721, 172] width 126 height 12
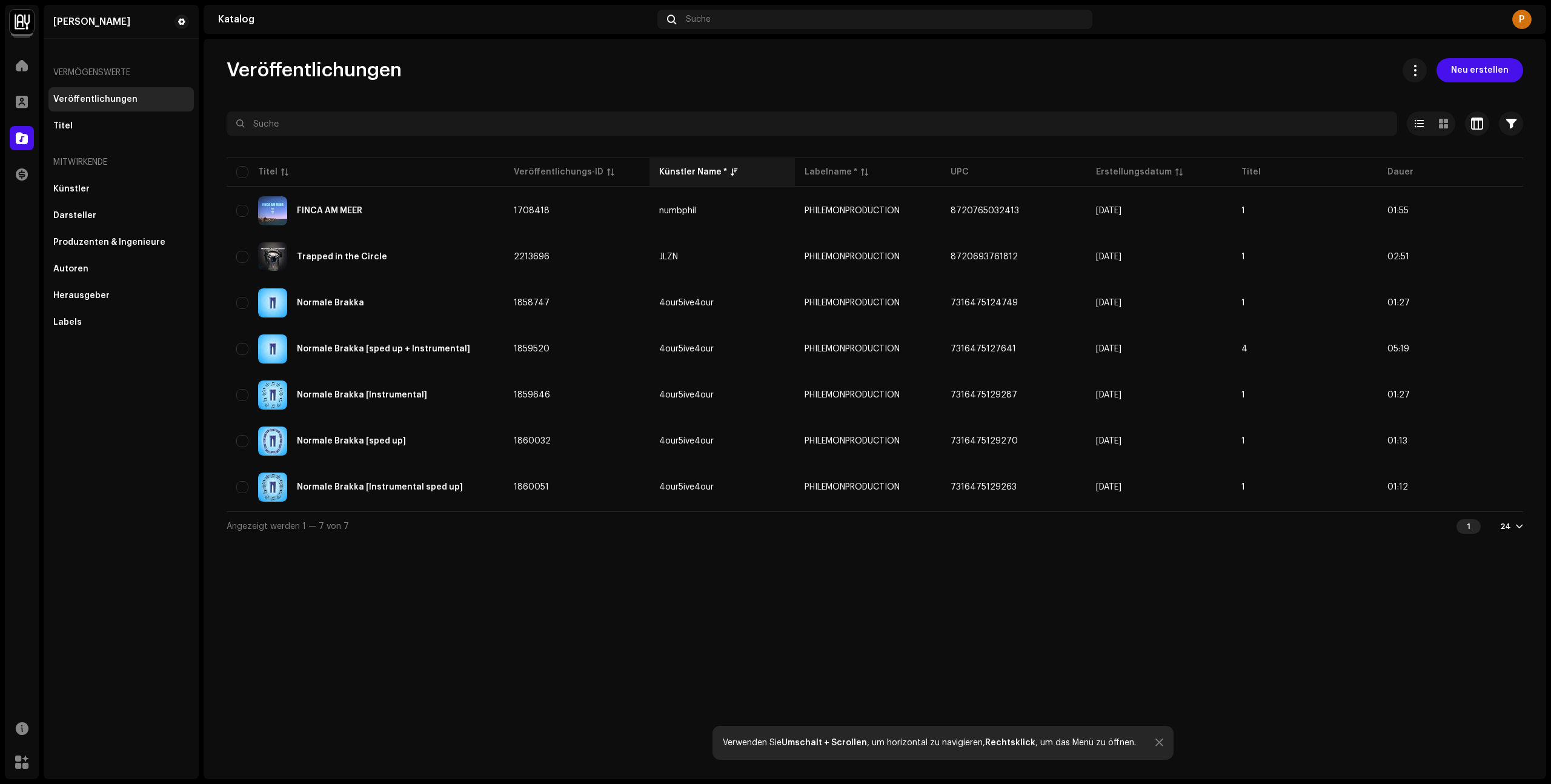
click at [724, 169] on div "Künstler Name *" at bounding box center [721, 172] width 126 height 12
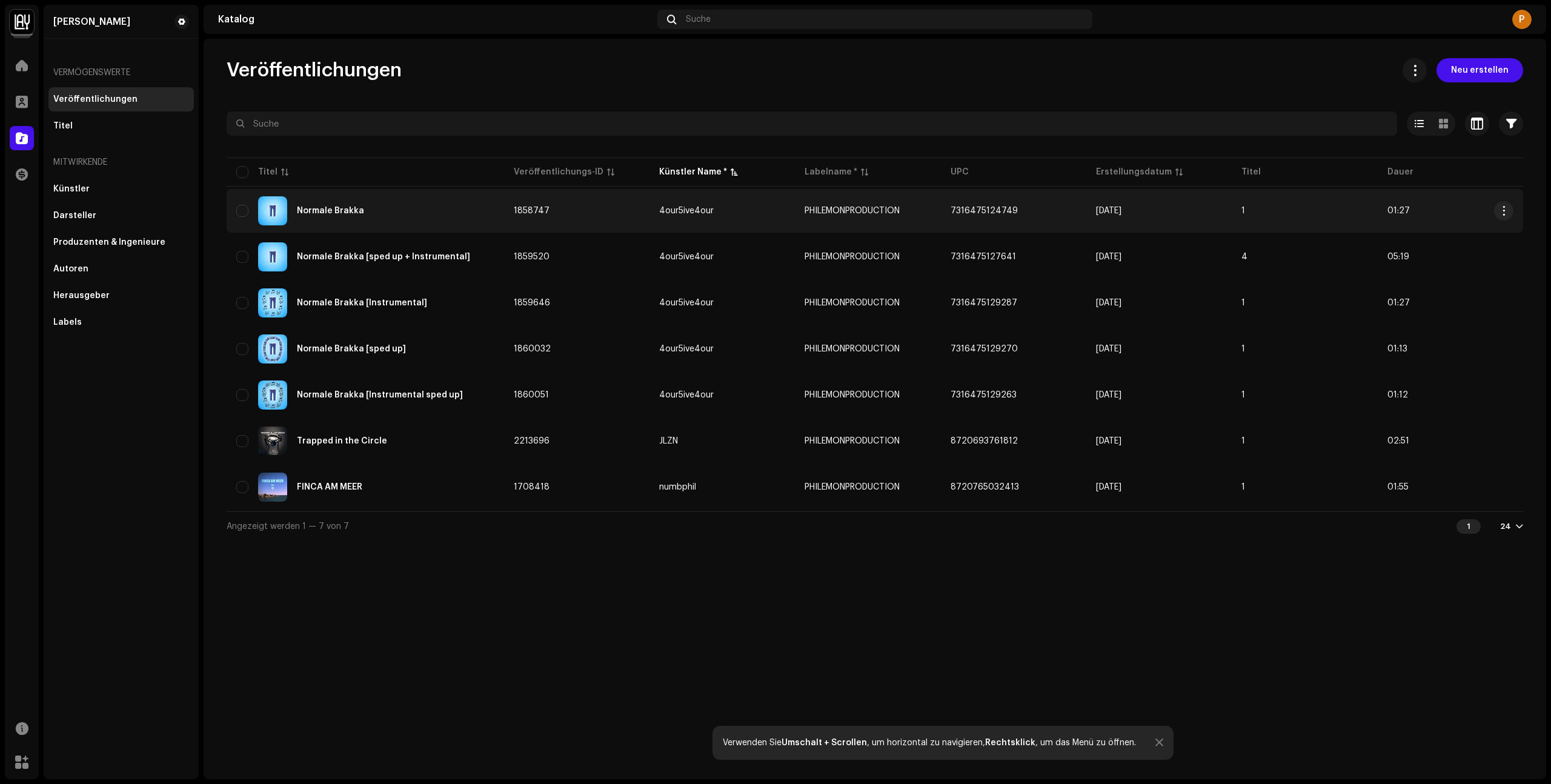
click at [729, 215] on re-a-table-link "4our5ive4our" at bounding box center [721, 211] width 126 height 9
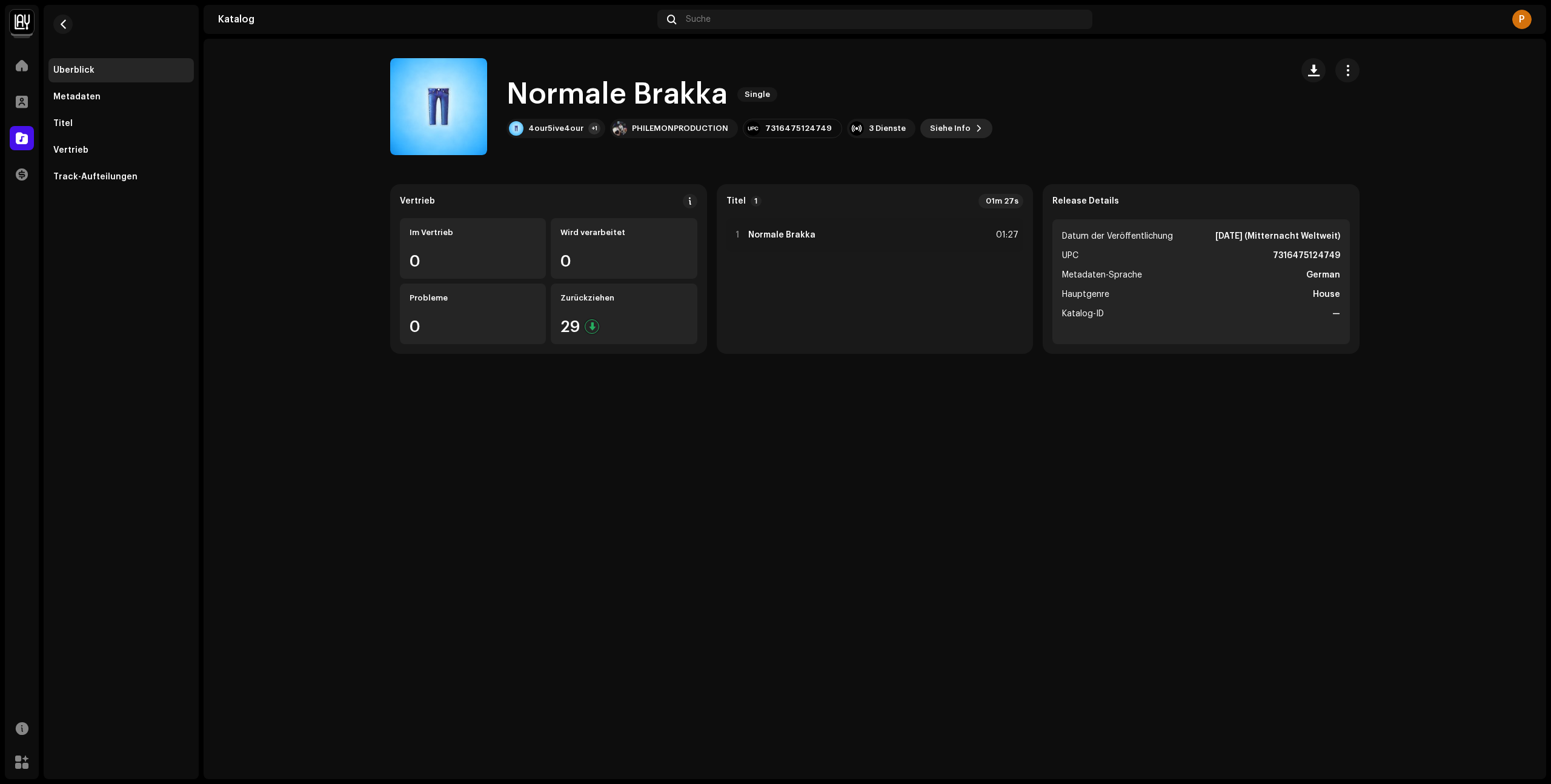
click at [930, 134] on span "Siehe Info" at bounding box center [950, 129] width 40 height 24
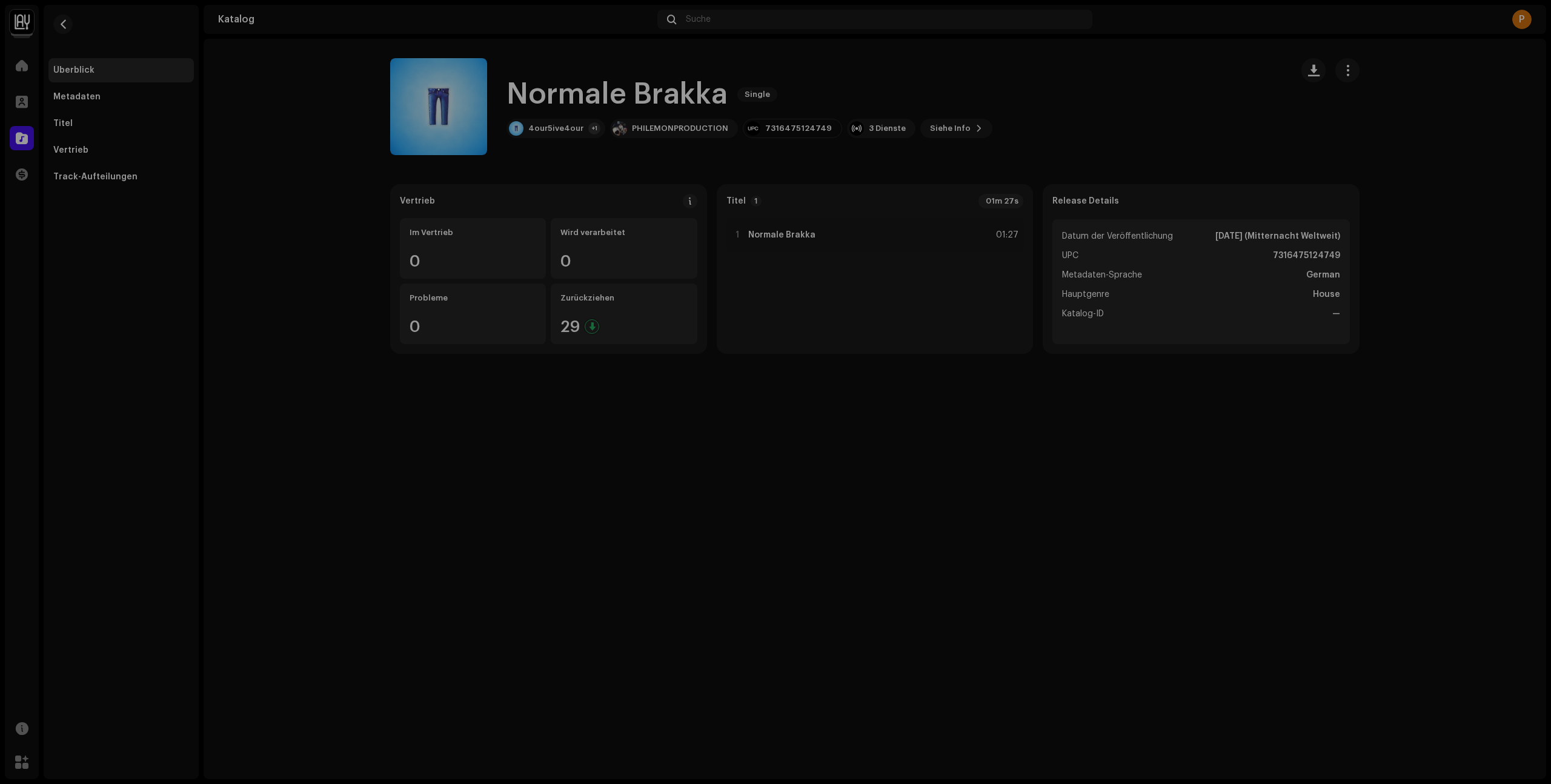
click at [1159, 472] on div "Normale Brakka 1858747 Metadaten Vertrieb Metadaten-Sprache German Titel der Ve…" at bounding box center [776, 392] width 1551 height 784
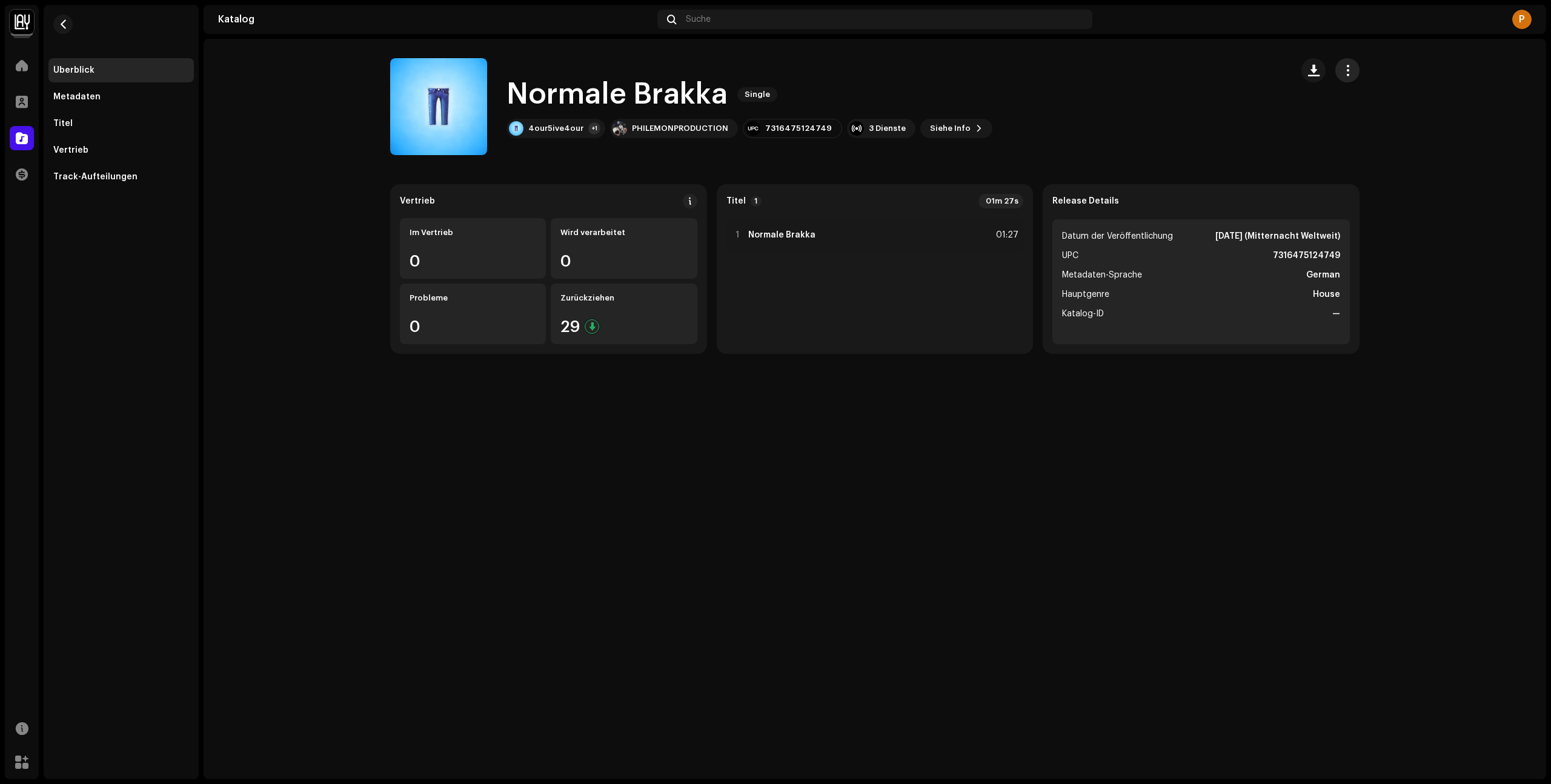
click at [1350, 66] on span "button" at bounding box center [1347, 70] width 12 height 9
click at [1384, 126] on span "Bearbeiten" at bounding box center [1370, 124] width 48 height 9
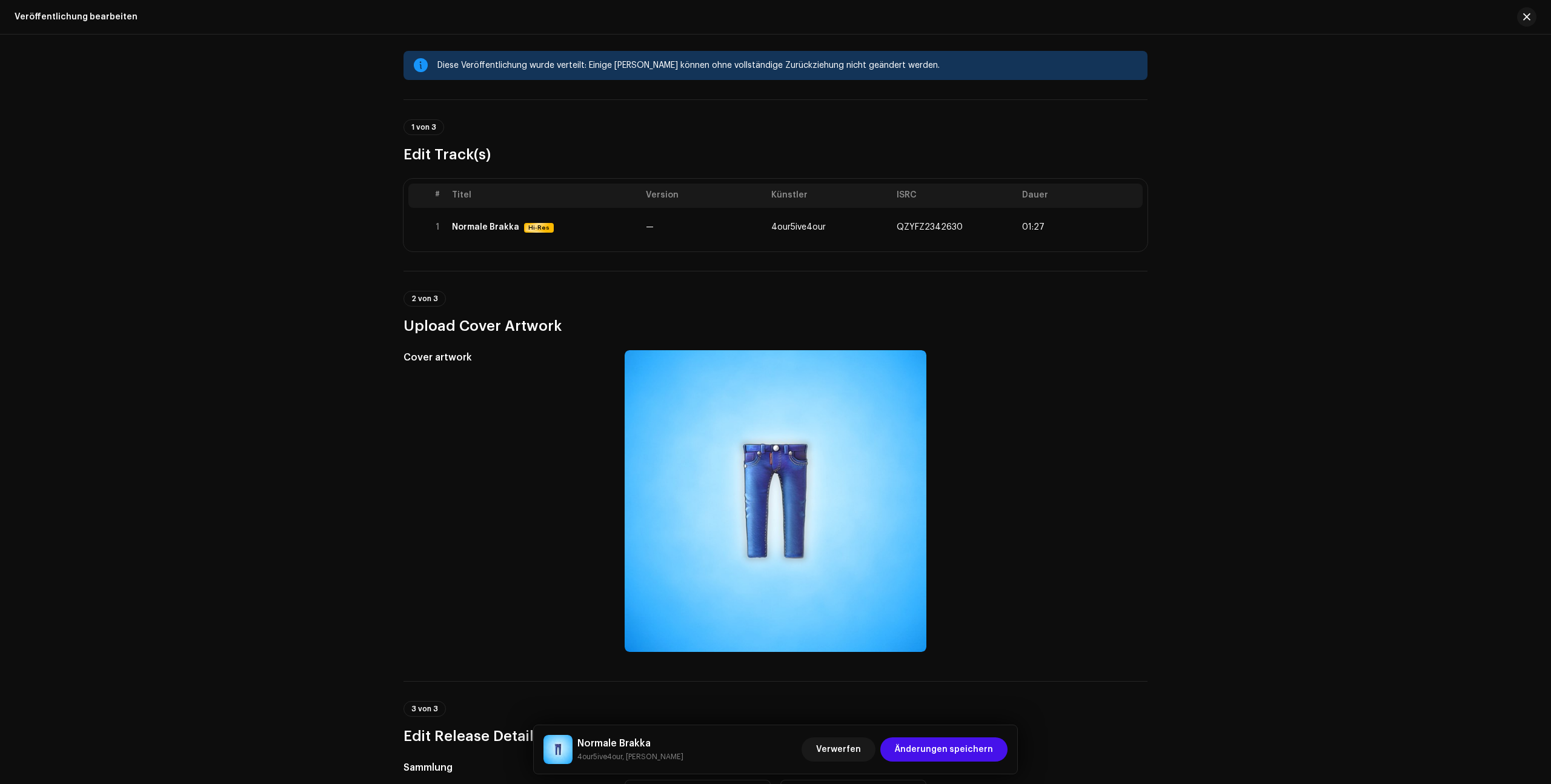
scroll to position [32, 0]
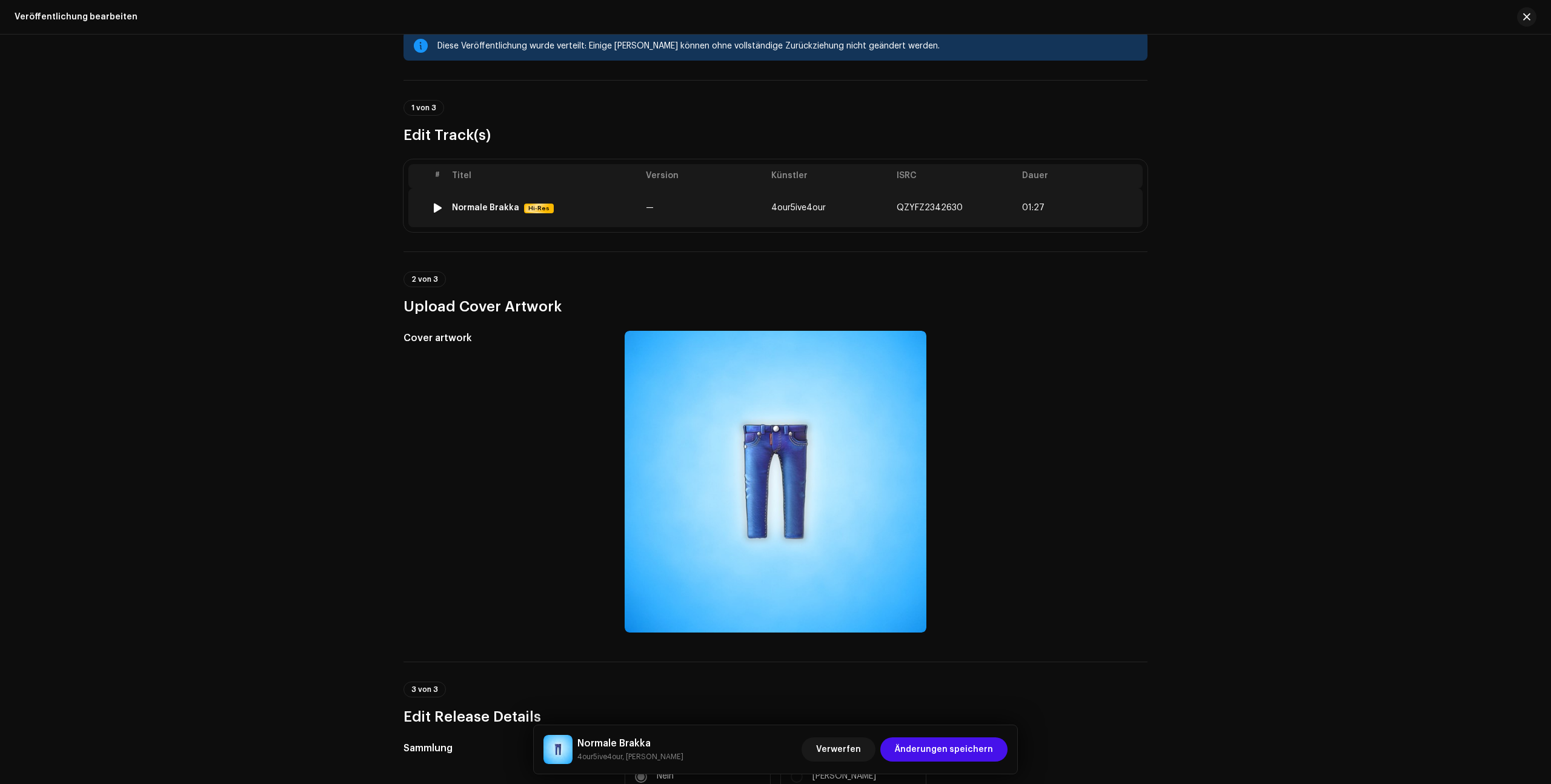
click at [593, 210] on div "Normale Brakka Hi-Res" at bounding box center [544, 208] width 184 height 10
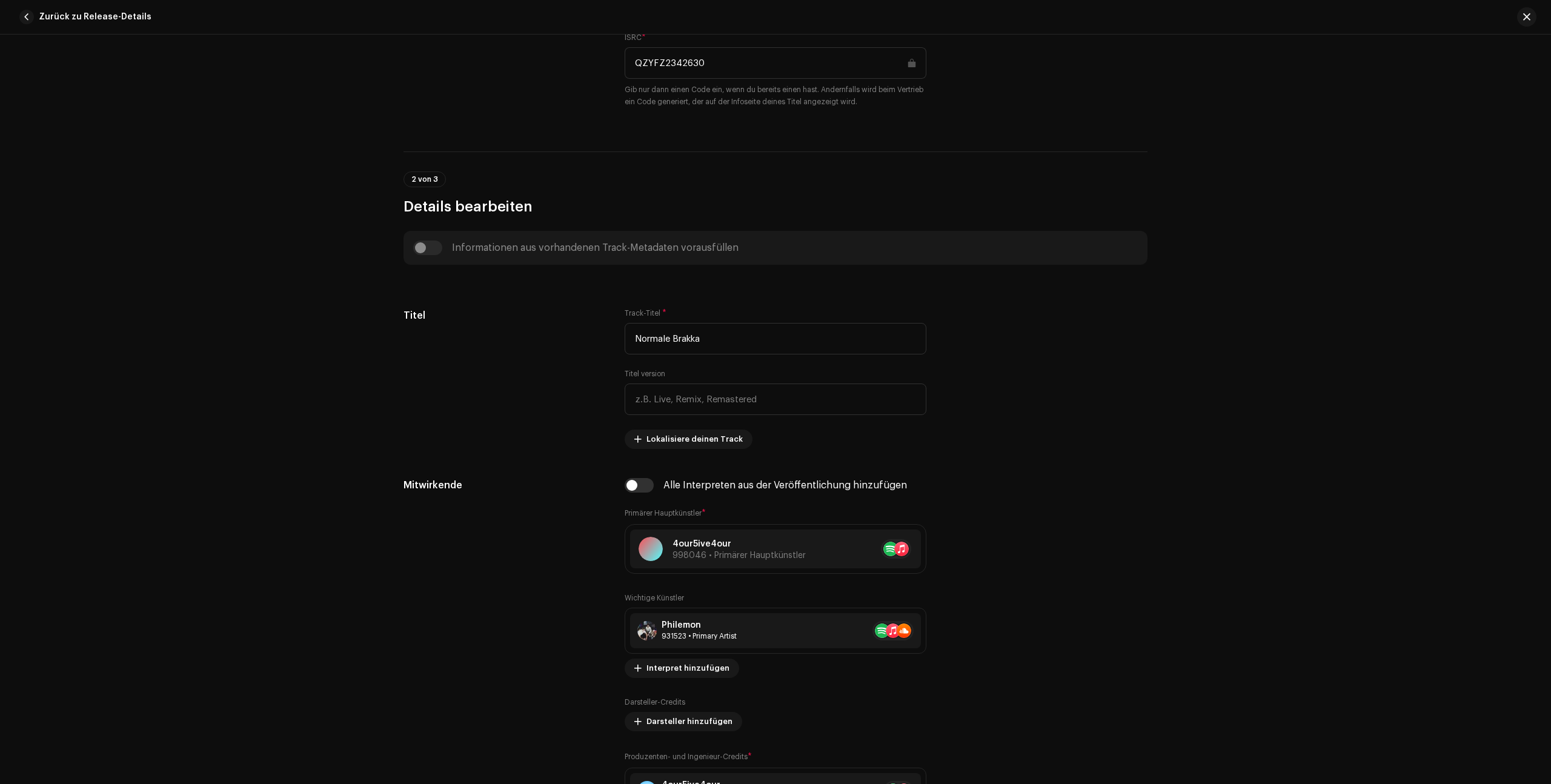
scroll to position [2169, 0]
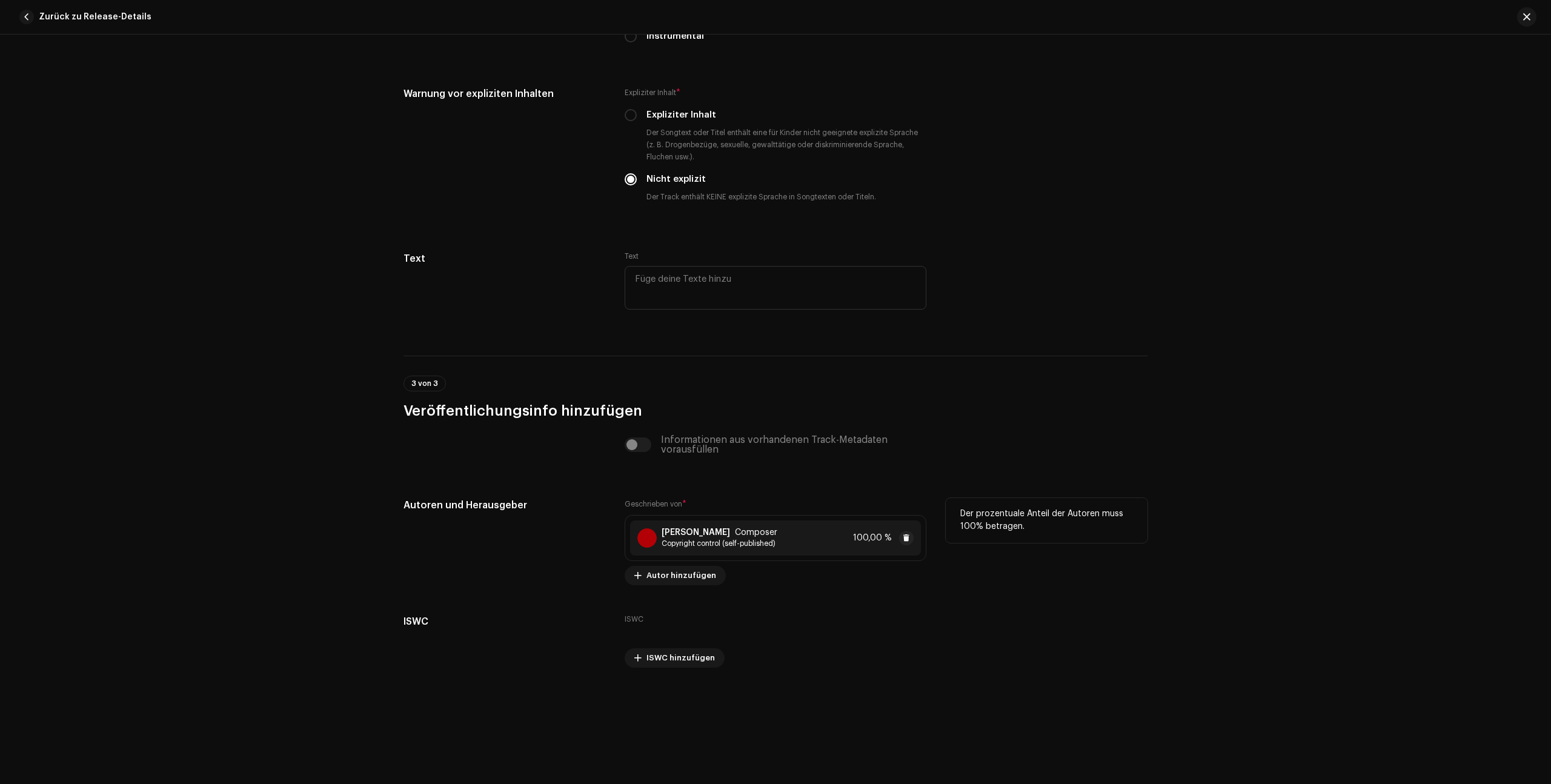
click at [804, 540] on div "[PERSON_NAME] Composer Copyright control (self-published) 100,00 %" at bounding box center [776, 538] width 291 height 35
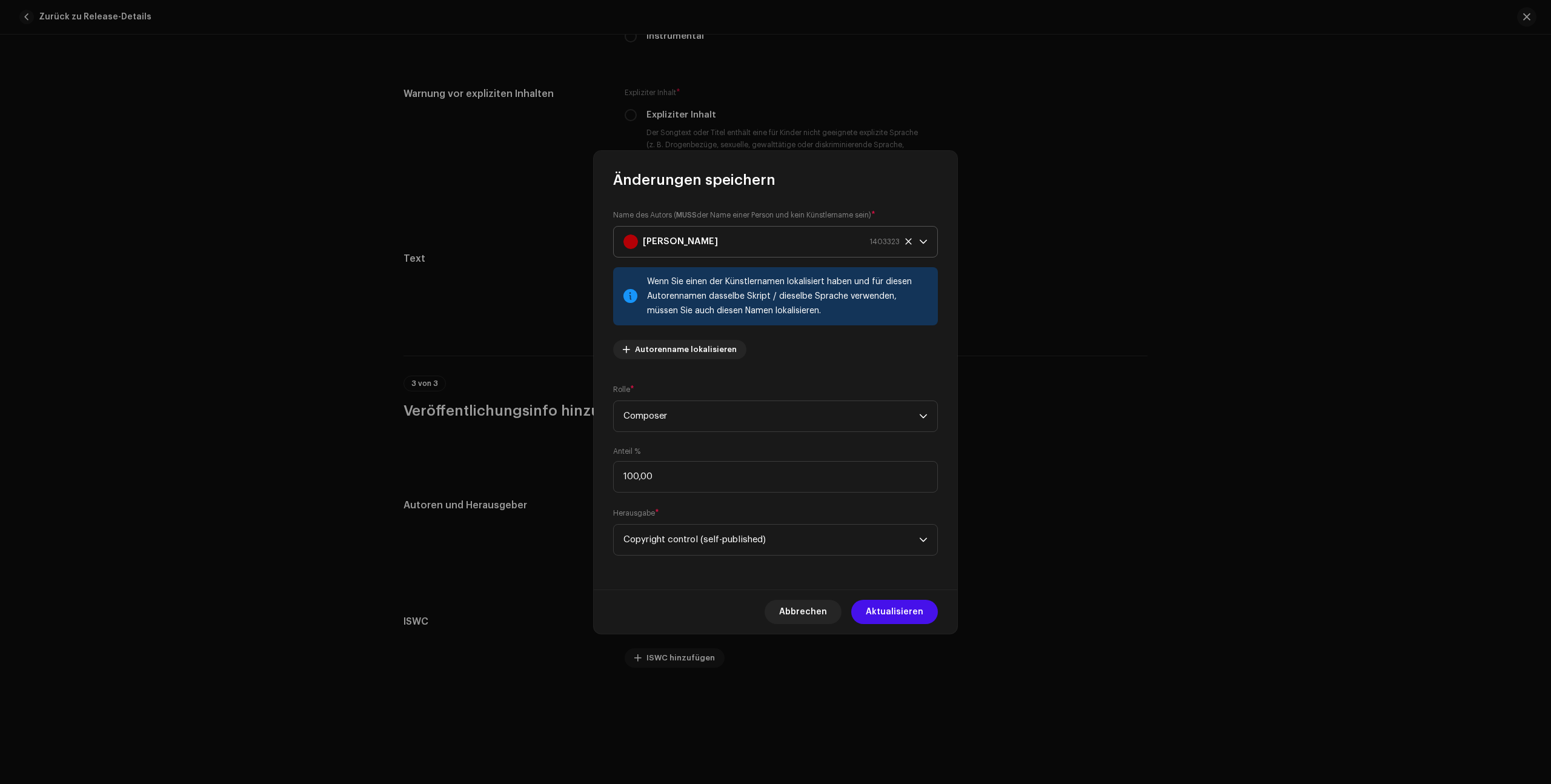
click at [909, 241] on icon at bounding box center [908, 241] width 8 height 8
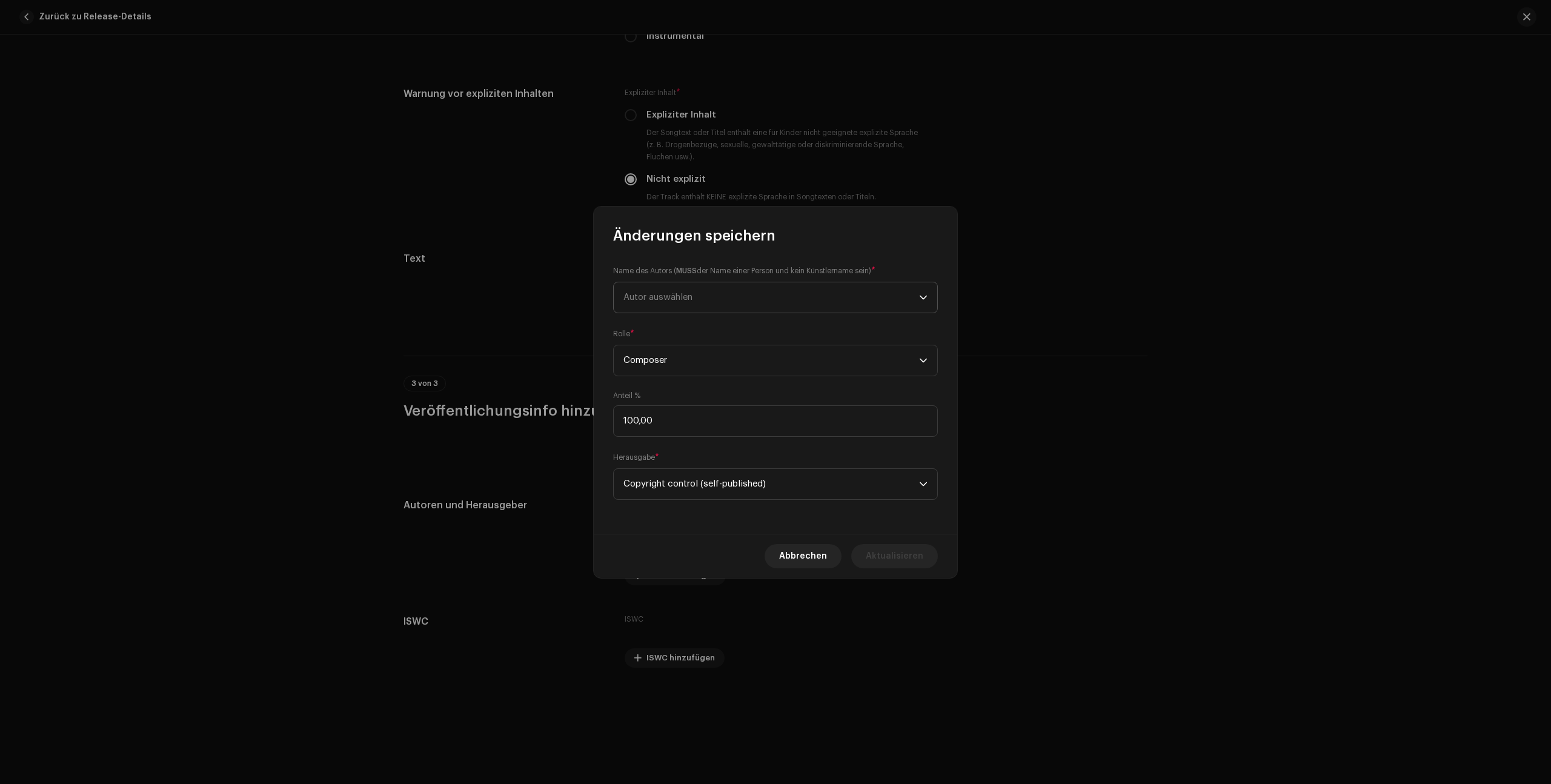
click at [927, 299] on icon "dropdown trigger" at bounding box center [923, 297] width 9 height 9
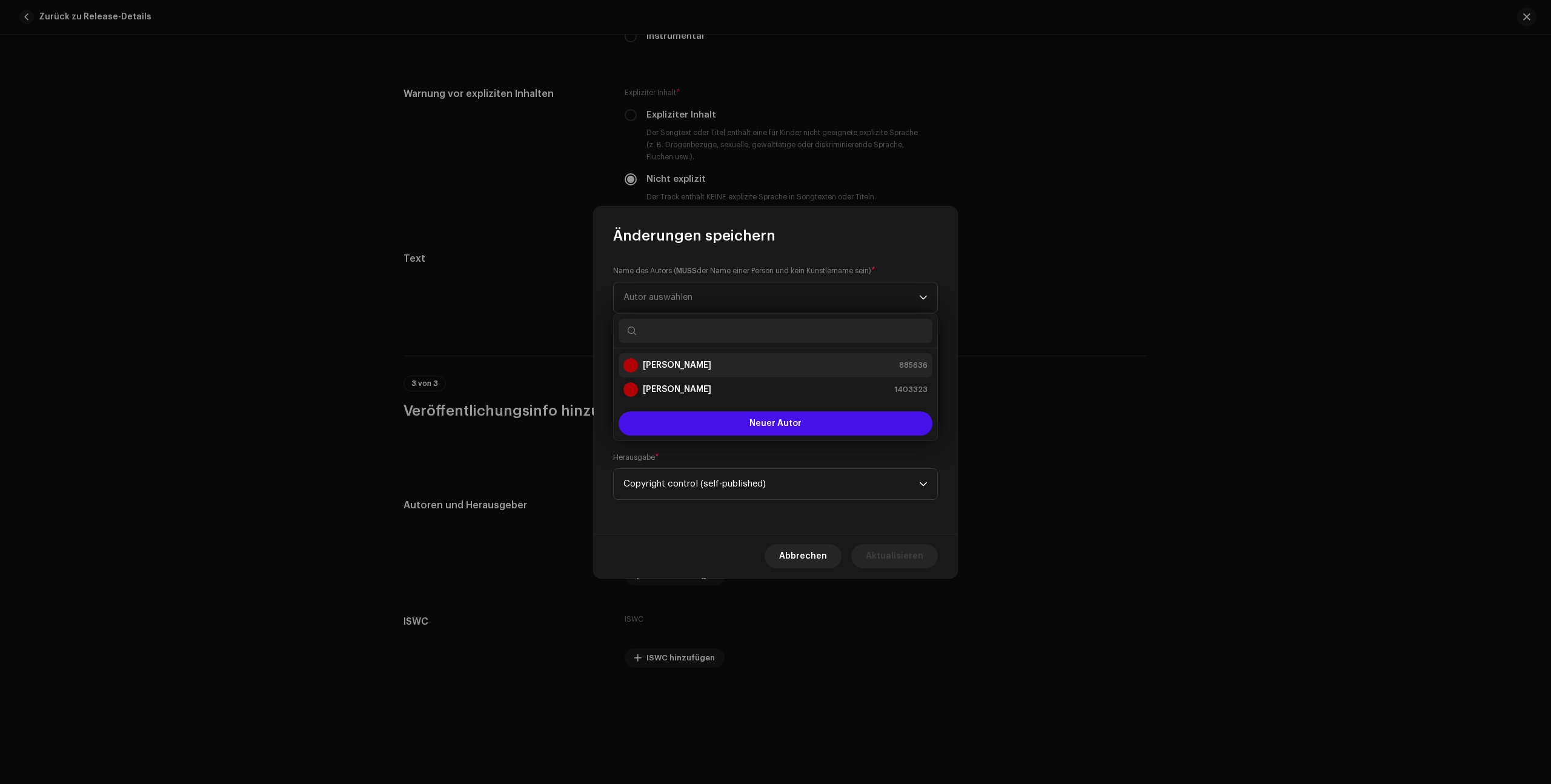
click at [739, 359] on div "[PERSON_NAME] 885636" at bounding box center [776, 365] width 304 height 14
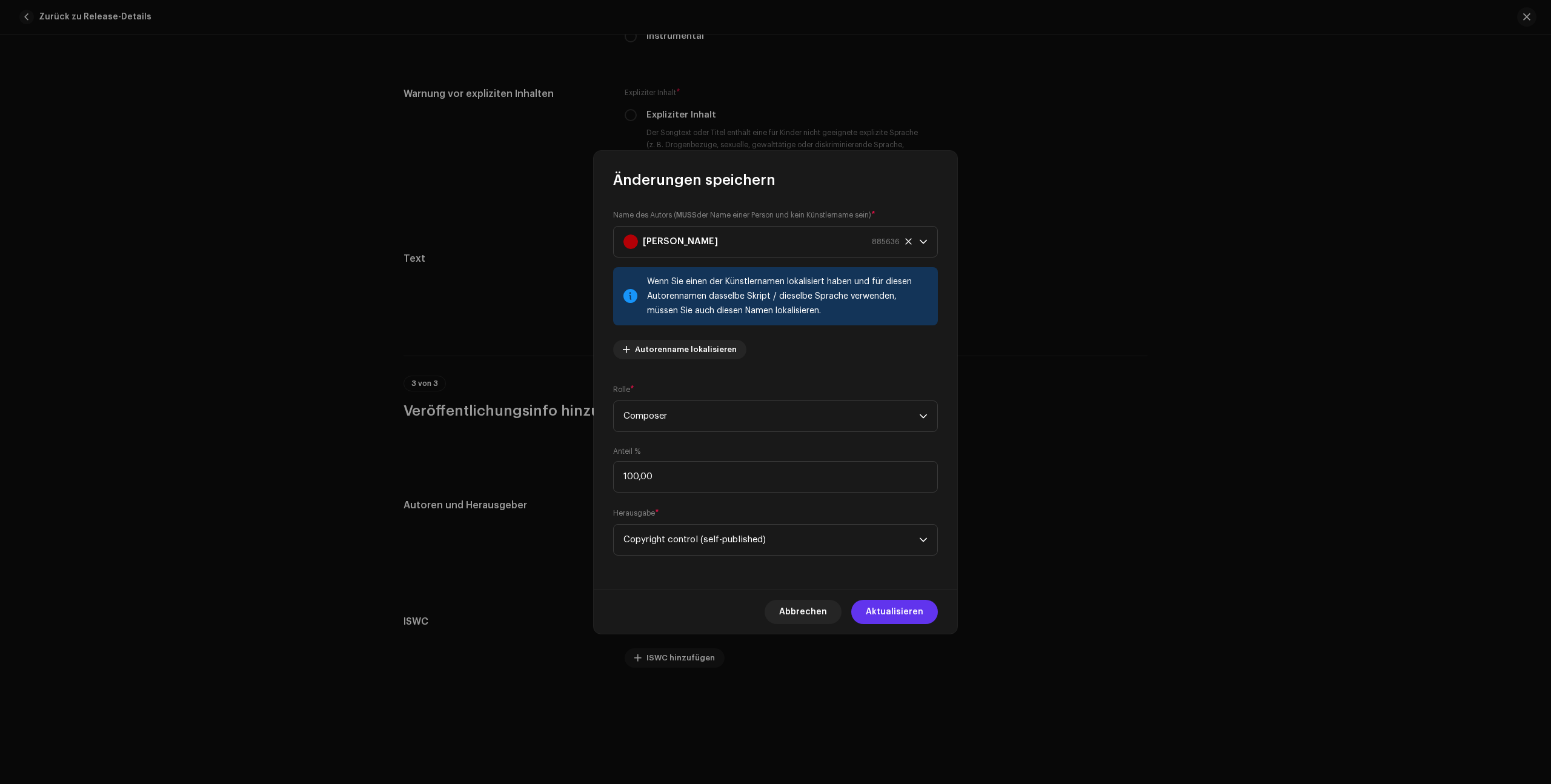
click at [885, 613] on span "Aktualisieren" at bounding box center [894, 612] width 58 height 24
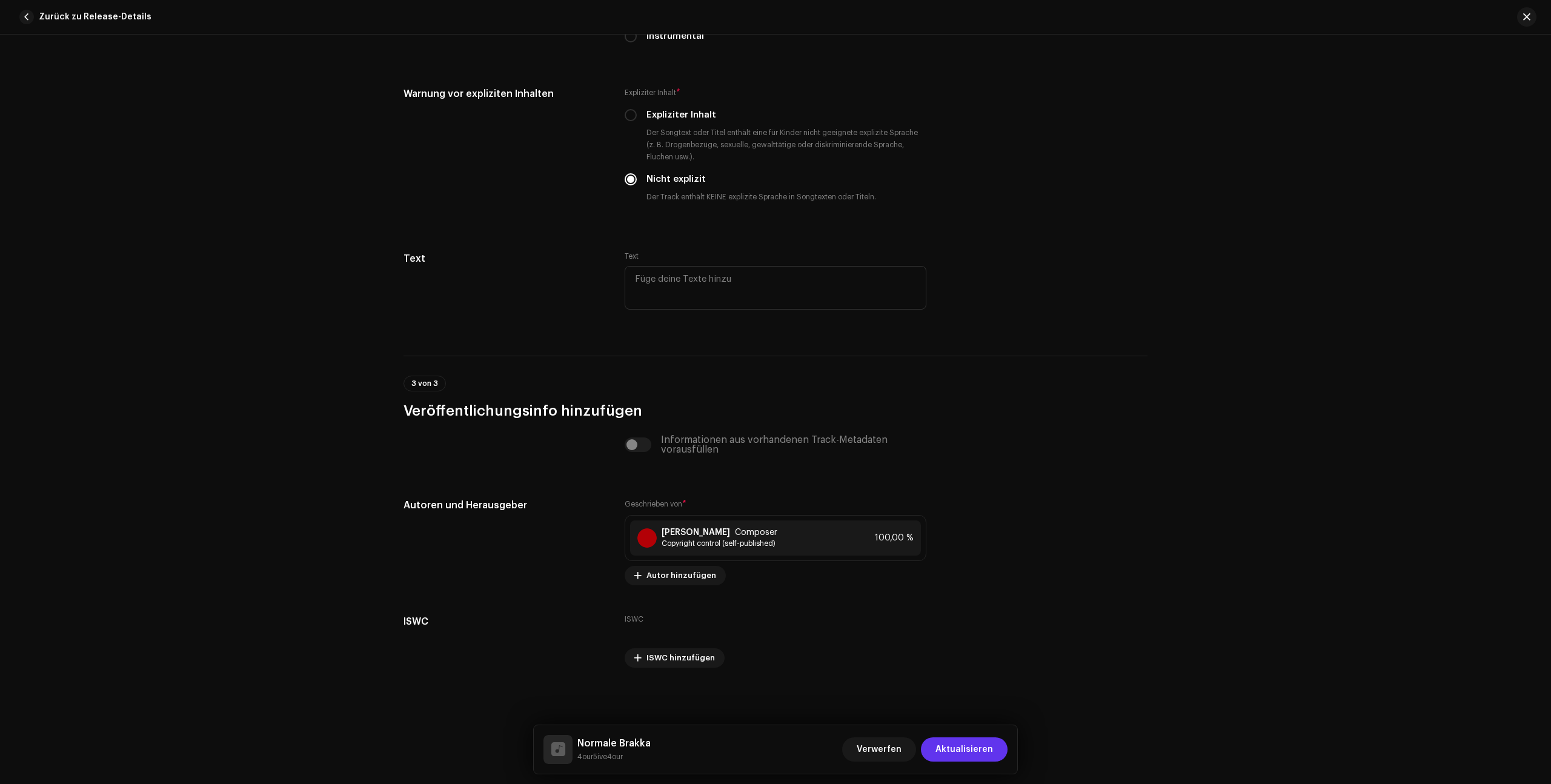
click at [965, 754] on span "Aktualisieren" at bounding box center [964, 749] width 58 height 24
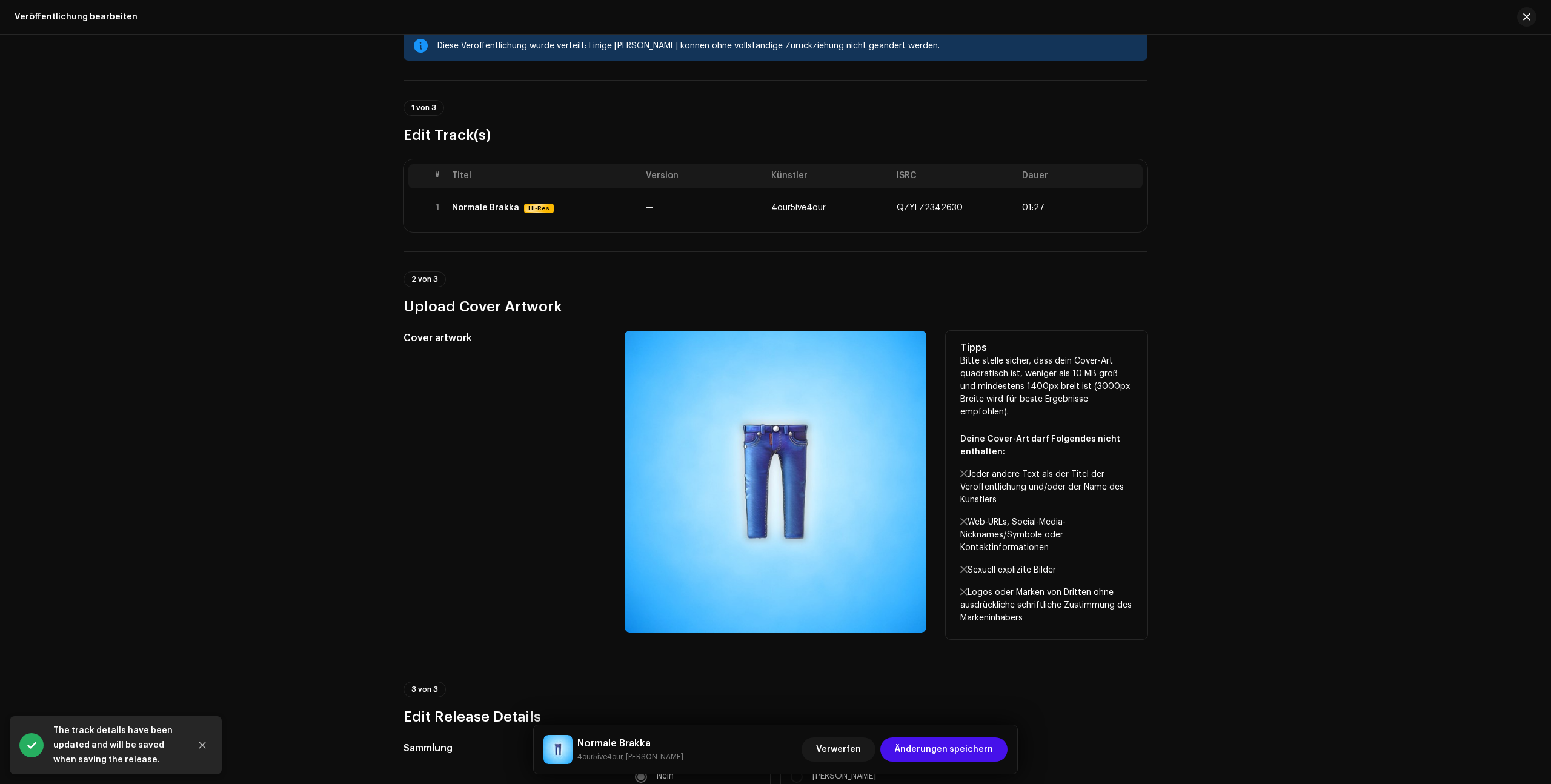
scroll to position [0, 0]
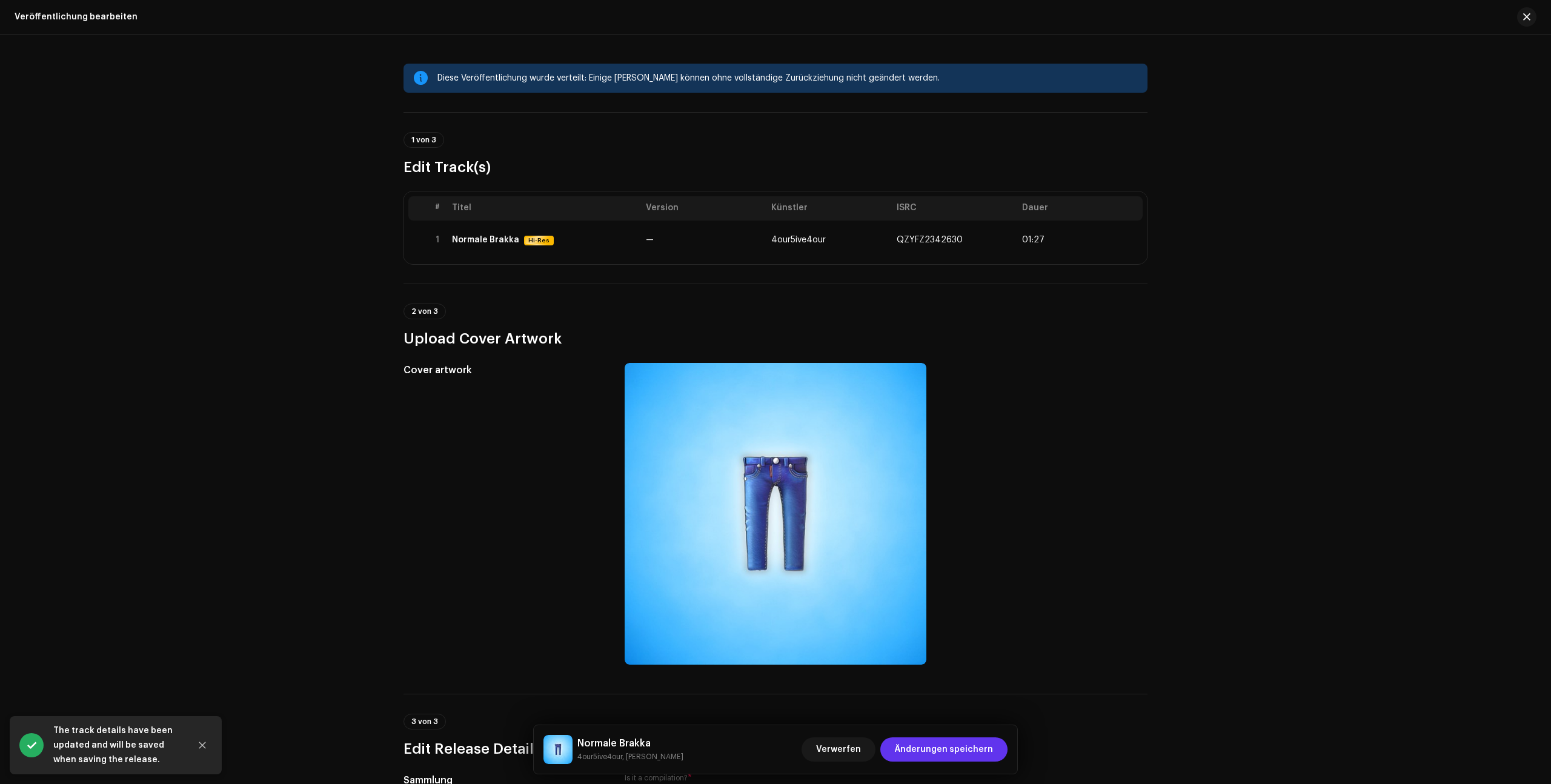
click at [956, 743] on span "Änderungen speichern" at bounding box center [944, 749] width 98 height 24
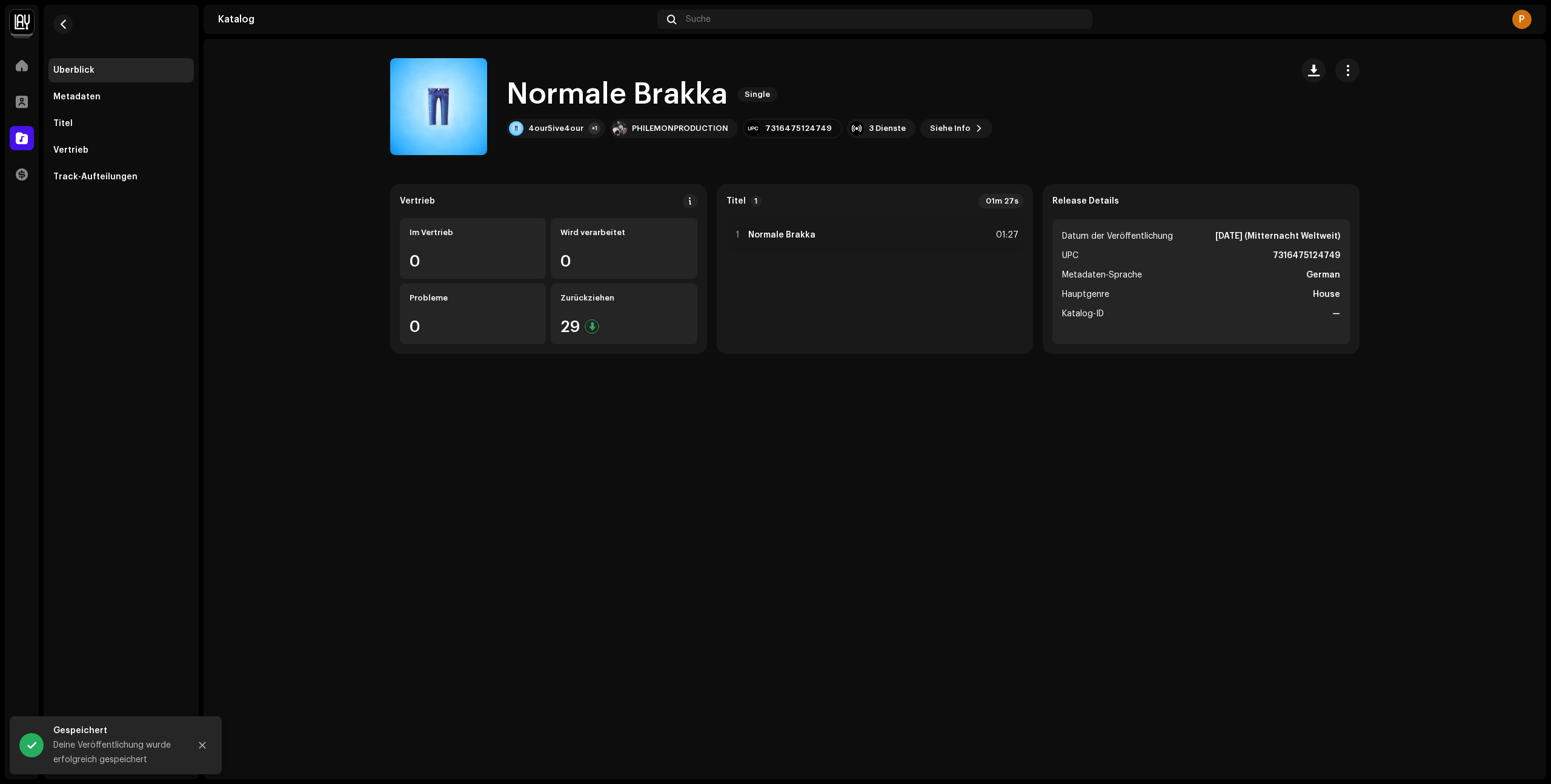
click at [1354, 58] on re-m-actions-button at bounding box center [1347, 71] width 24 height 24
click at [1349, 67] on span "button" at bounding box center [1347, 70] width 12 height 9
click at [1437, 308] on catalog-releases-details-overview "Normale Brakka Single Normale Brakka Single 4our5ive4our +1 PHILEMONPRODUCTION …" at bounding box center [875, 206] width 1342 height 334
click at [99, 76] on div "Überblick" at bounding box center [121, 71] width 145 height 24
click at [10, 59] on div at bounding box center [22, 66] width 24 height 24
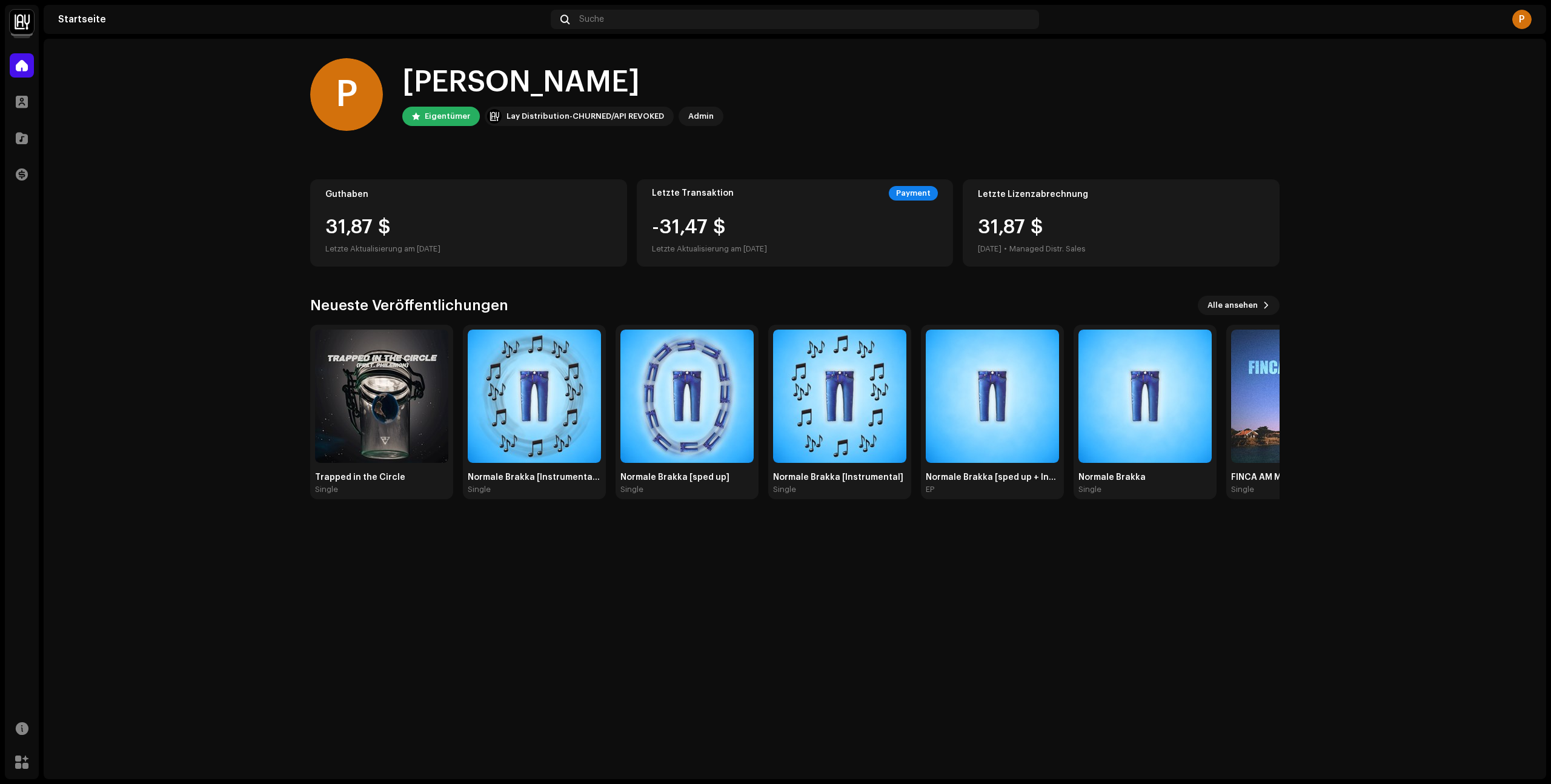
click at [559, 117] on div "Lay Distribution-CHURNED/API REVOKED" at bounding box center [585, 116] width 158 height 14
click at [625, 113] on div "Lay Distribution-CHURNED/API REVOKED" at bounding box center [585, 116] width 158 height 14
click at [502, 114] on div "Lay Distribution-CHURNED/API REVOKED" at bounding box center [579, 116] width 189 height 19
click at [872, 102] on div "P [PERSON_NAME] Lay Distribution-[GEOGRAPHIC_DATA]/API REVOKED Admin" at bounding box center [795, 94] width 969 height 73
click at [20, 142] on span at bounding box center [22, 138] width 12 height 9
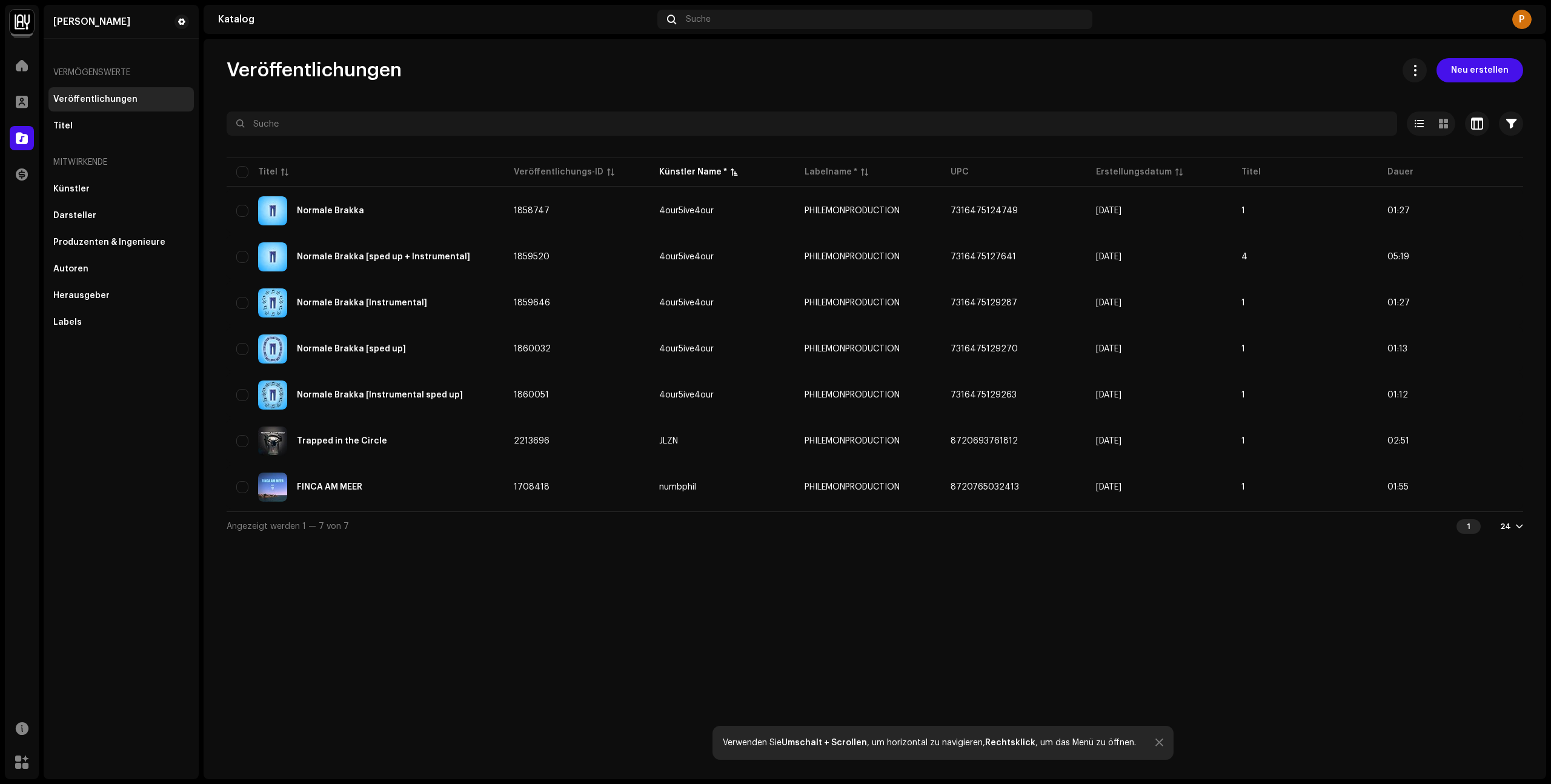
click at [1529, 17] on div "P" at bounding box center [1521, 19] width 19 height 19
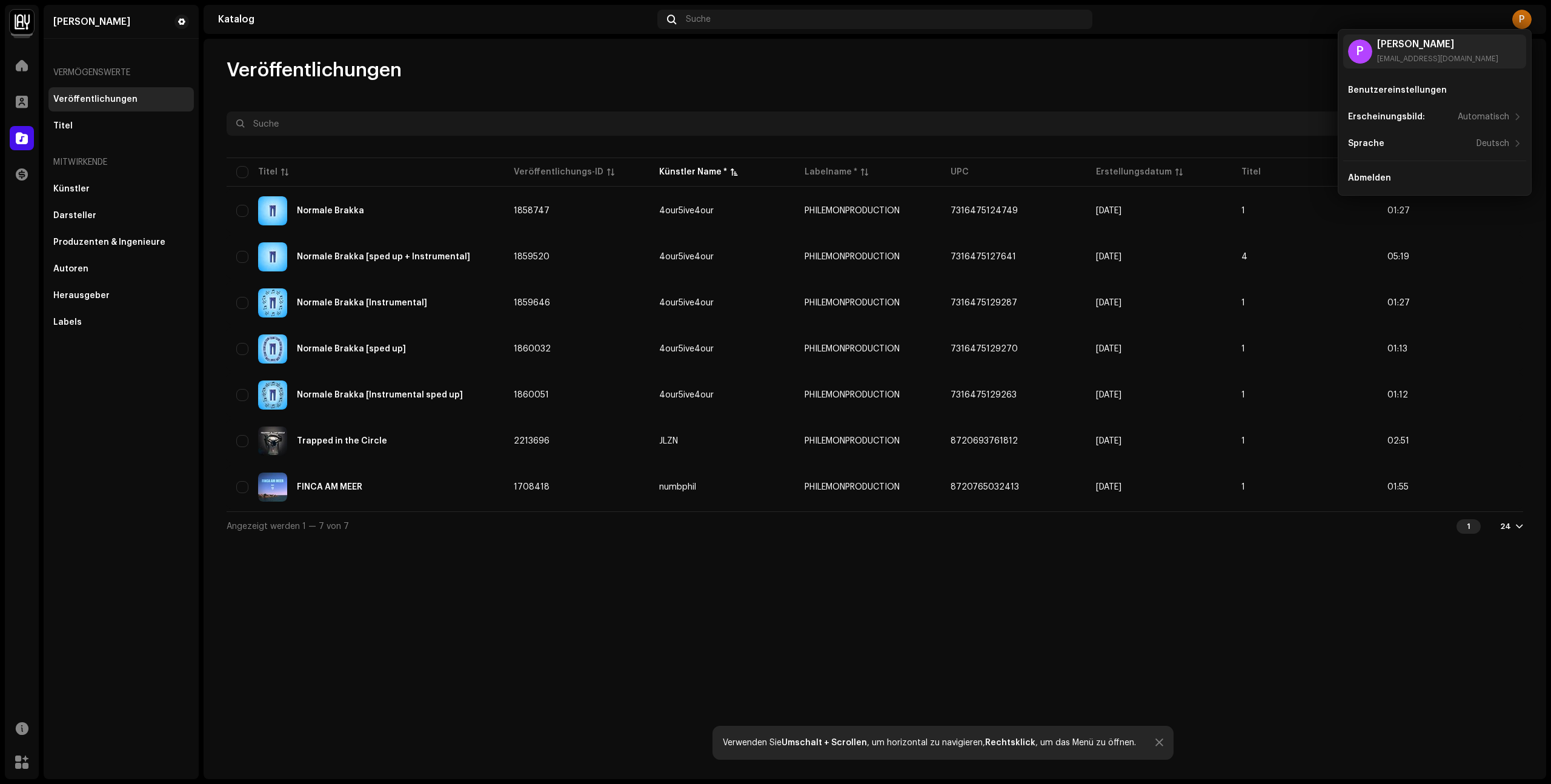
click at [1524, 17] on div "P" at bounding box center [1521, 19] width 19 height 19
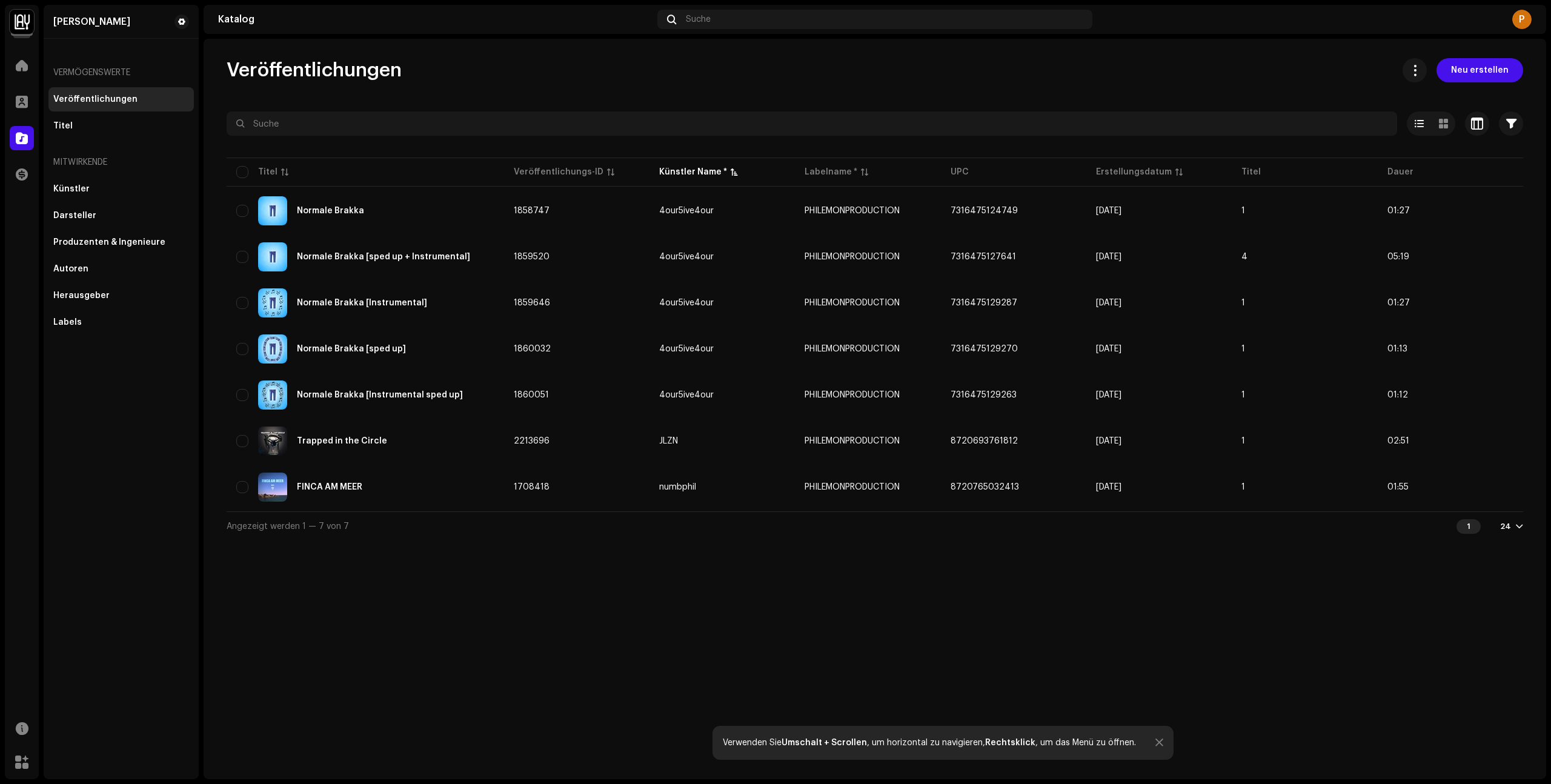
click at [1523, 14] on div "P" at bounding box center [1521, 19] width 19 height 19
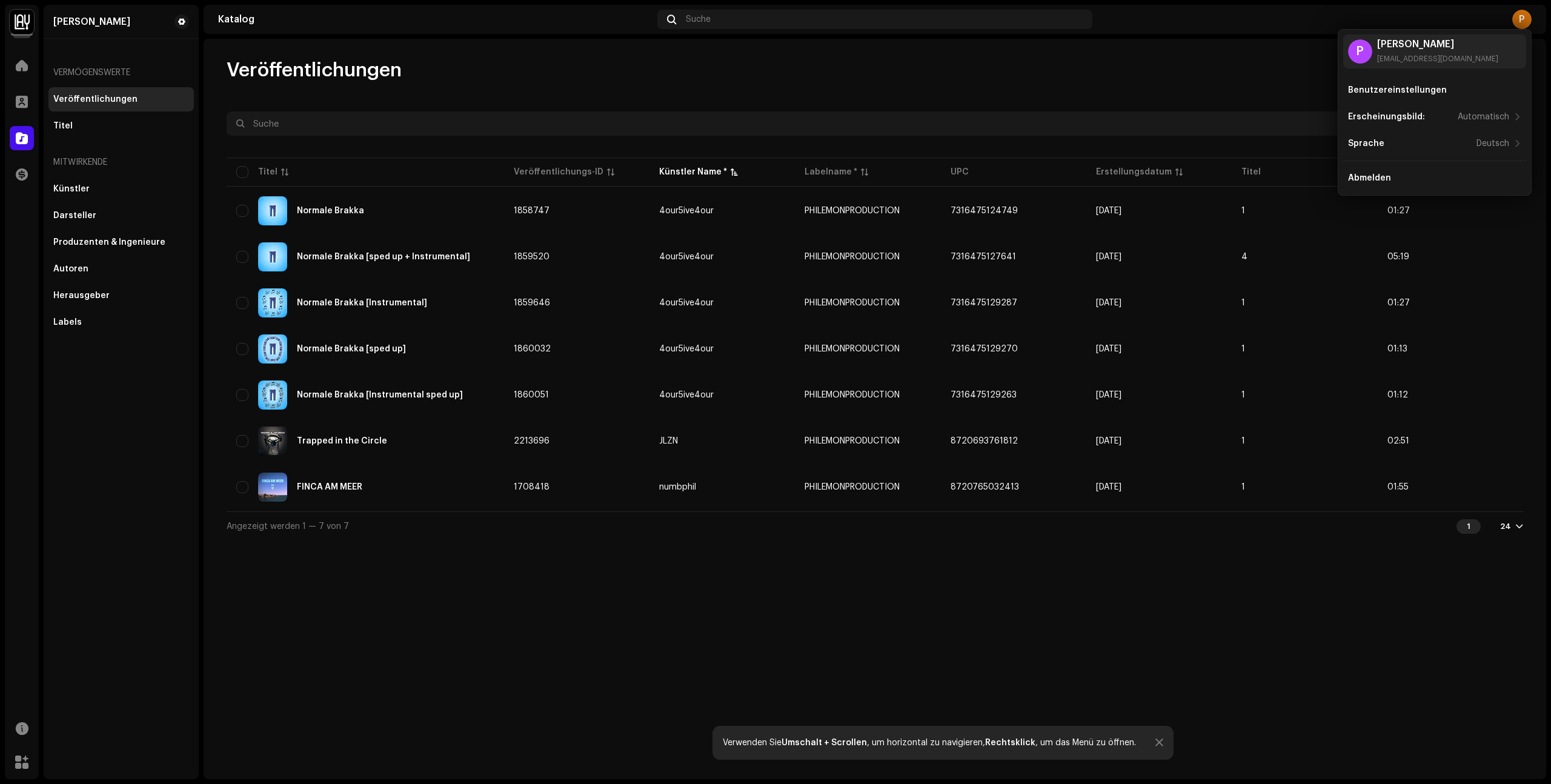
click at [1524, 14] on div "P" at bounding box center [1521, 19] width 19 height 19
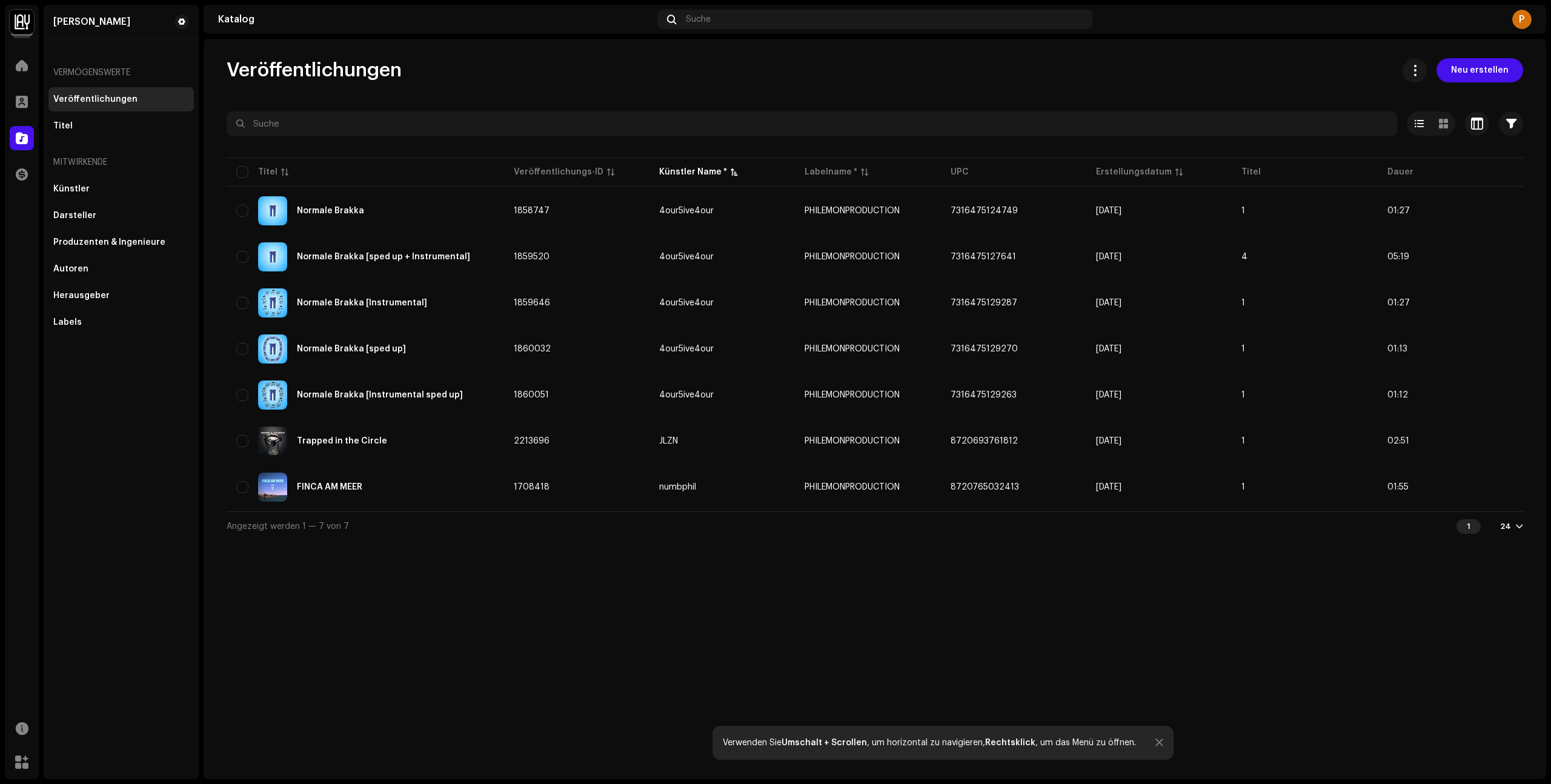
click at [1280, 628] on div "Veröffentlichungen Neu erstellen Ausgewählt 0 Optionen Filter Vertriebsstatus N…" at bounding box center [875, 409] width 1342 height 740
click at [27, 90] on div at bounding box center [22, 102] width 24 height 24
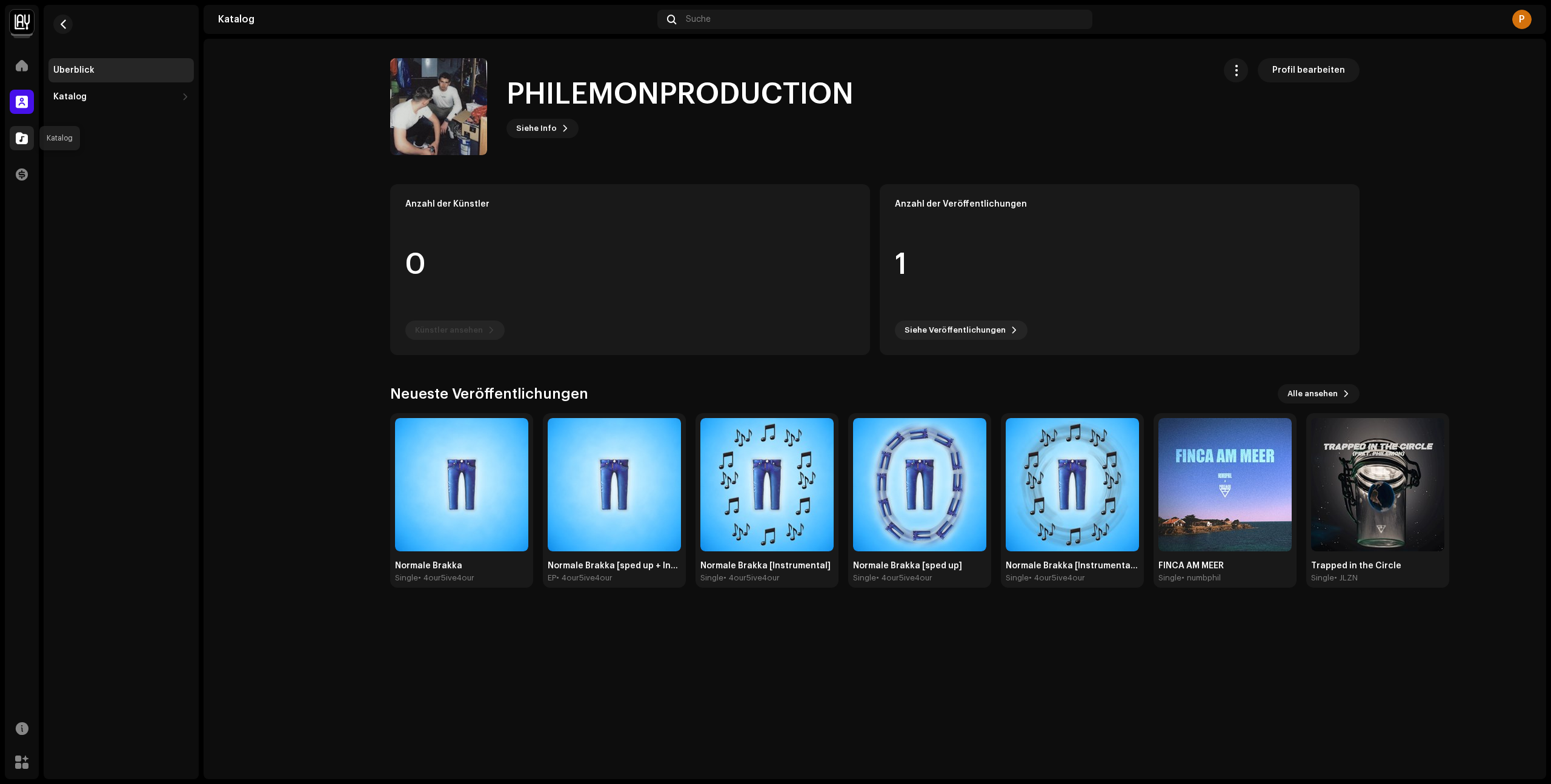
click at [27, 144] on div at bounding box center [22, 138] width 24 height 24
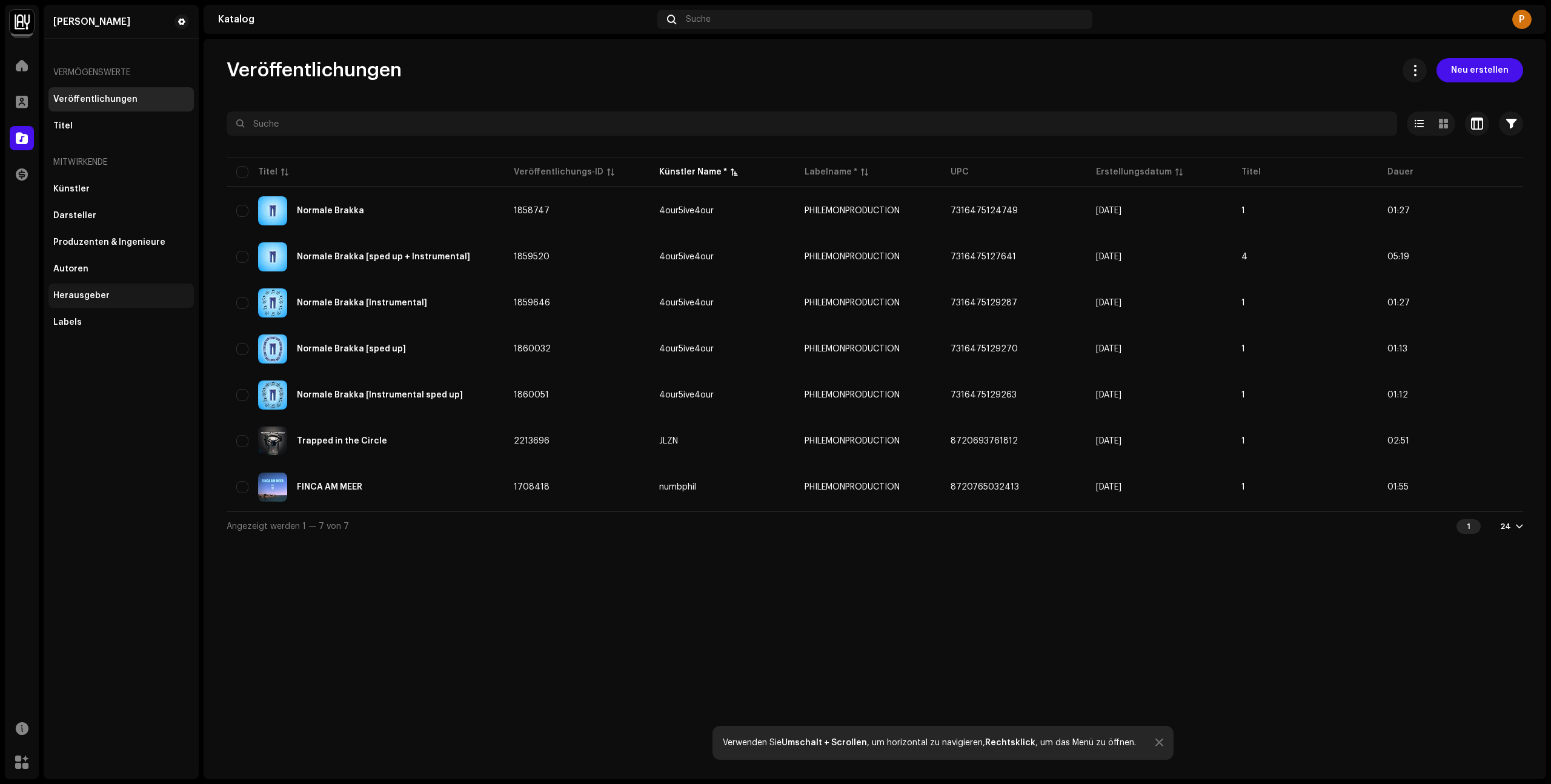
click at [110, 299] on div "Herausgeber" at bounding box center [121, 295] width 135 height 9
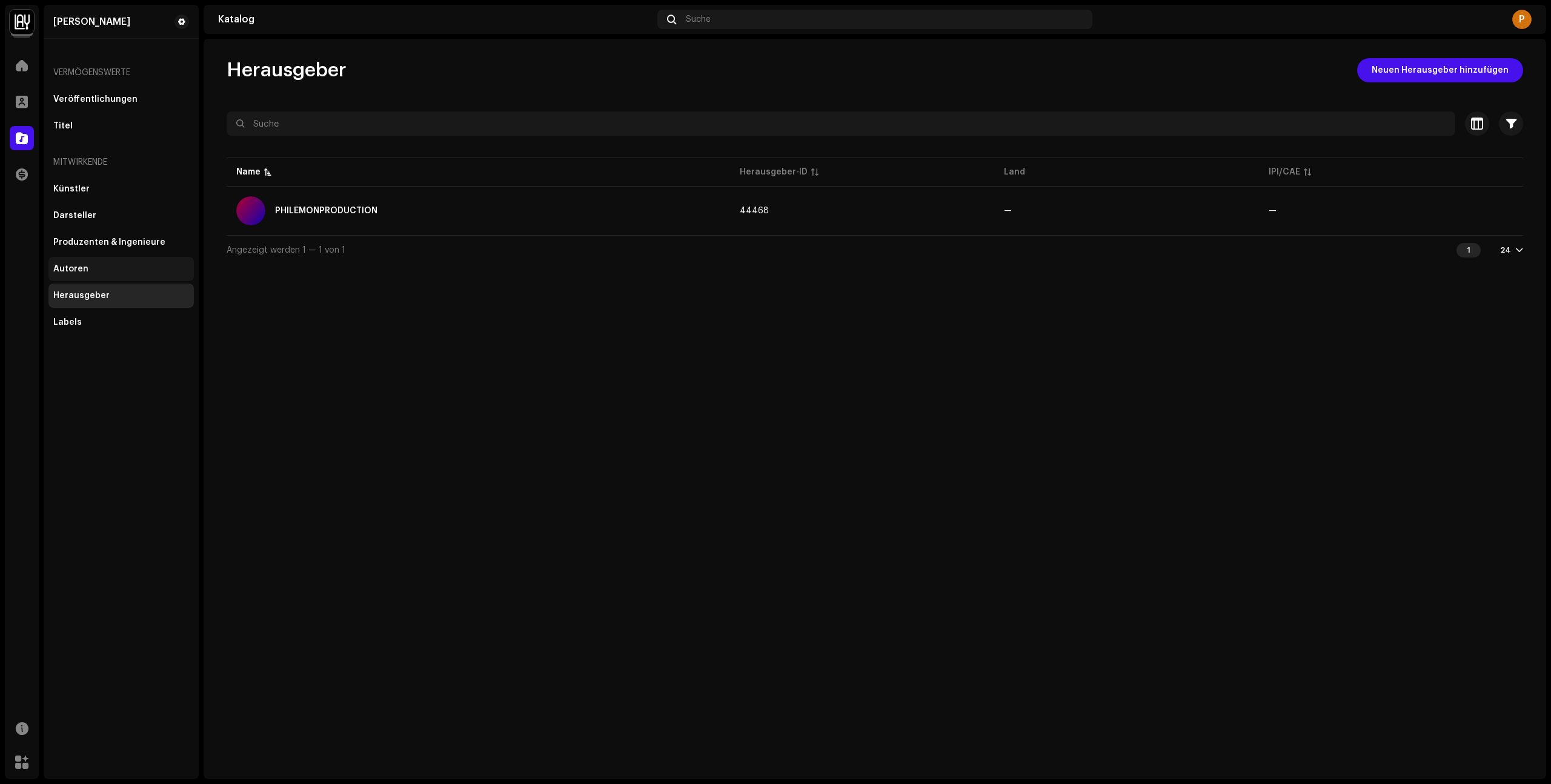
click at [102, 273] on div "Autoren" at bounding box center [121, 269] width 135 height 9
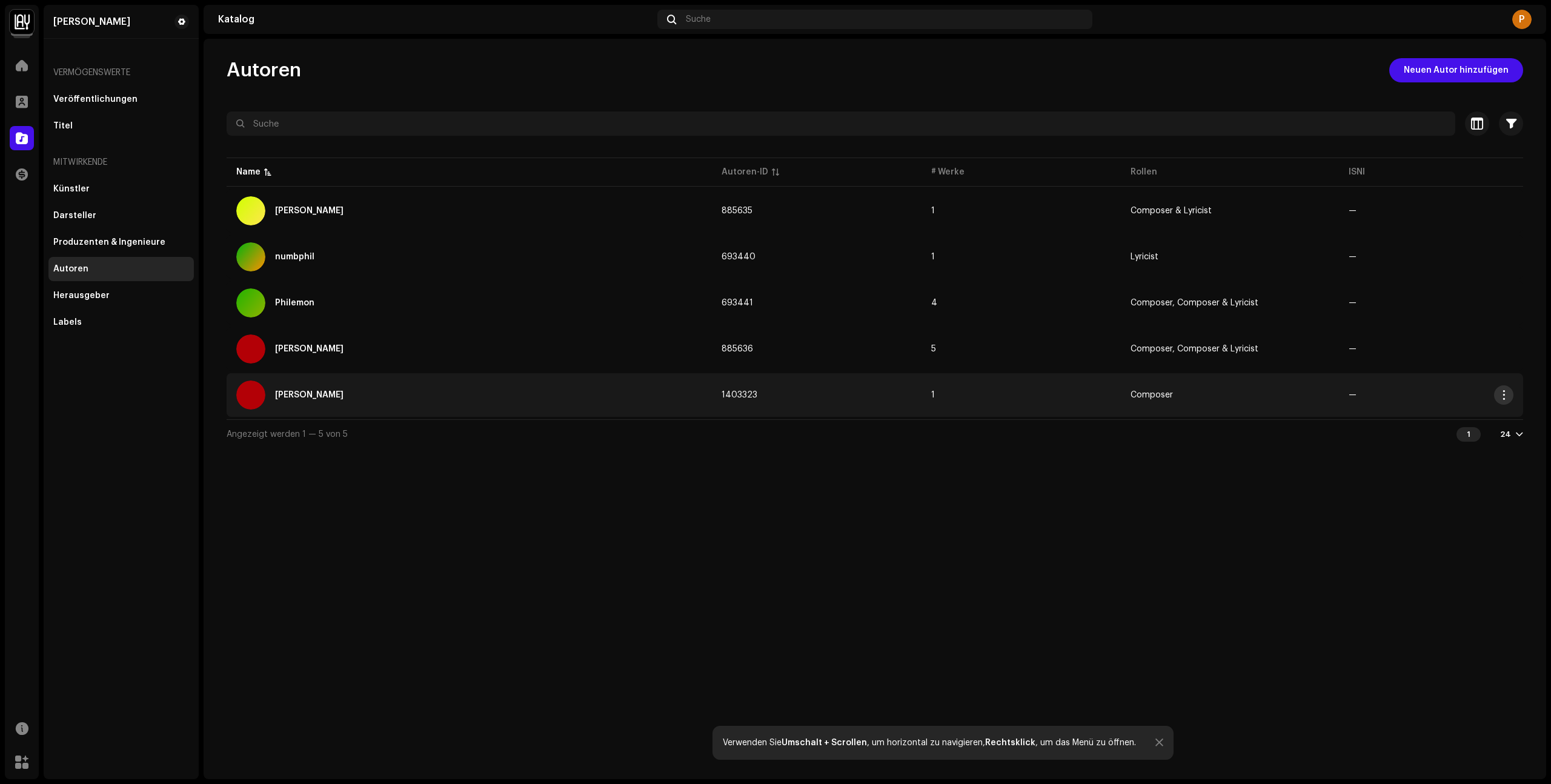
click at [1509, 394] on button "button" at bounding box center [1503, 395] width 19 height 19
click at [1429, 441] on div "Archive" at bounding box center [1447, 446] width 122 height 24
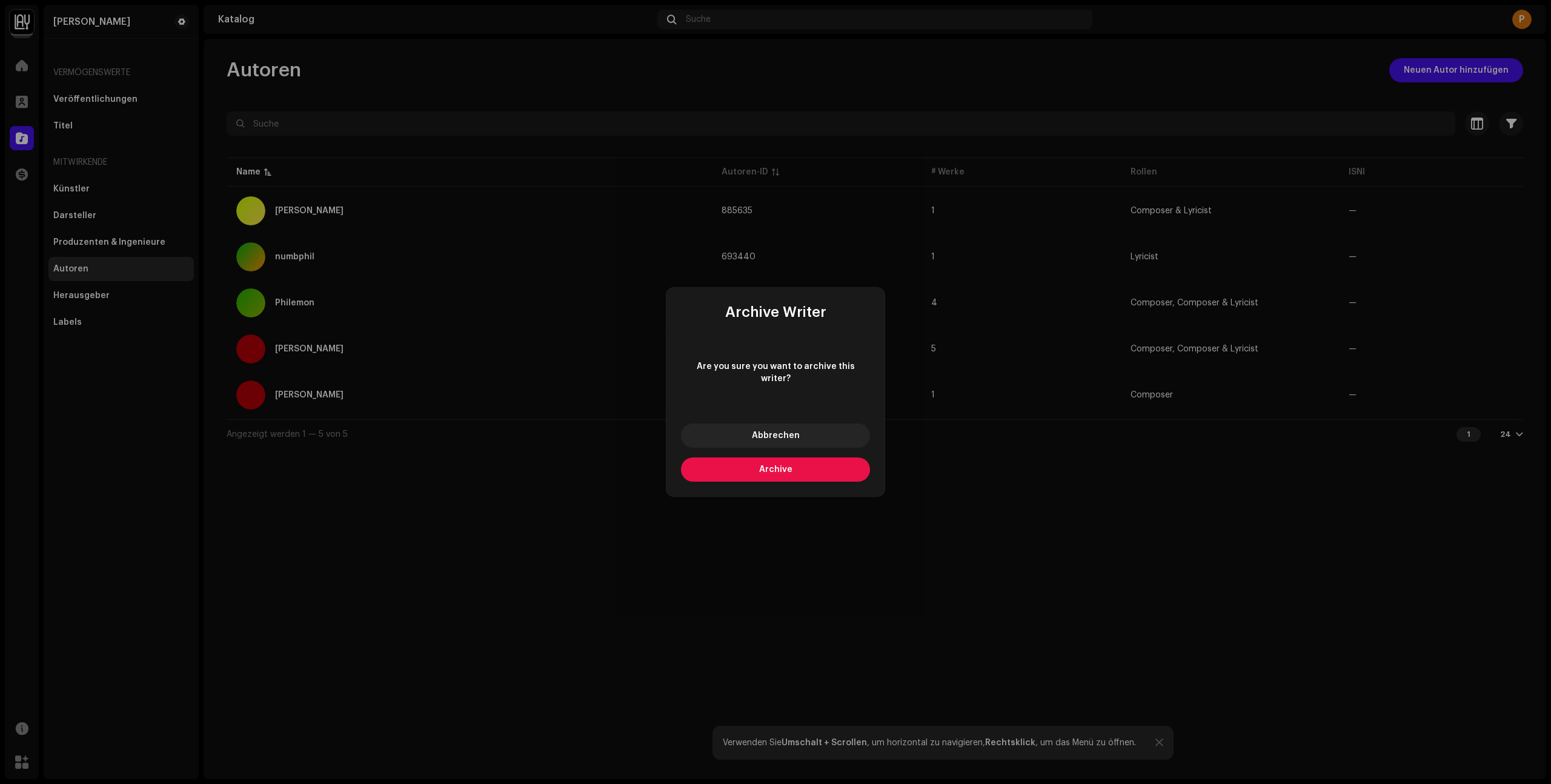
click at [778, 466] on span "Archive" at bounding box center [776, 469] width 33 height 9
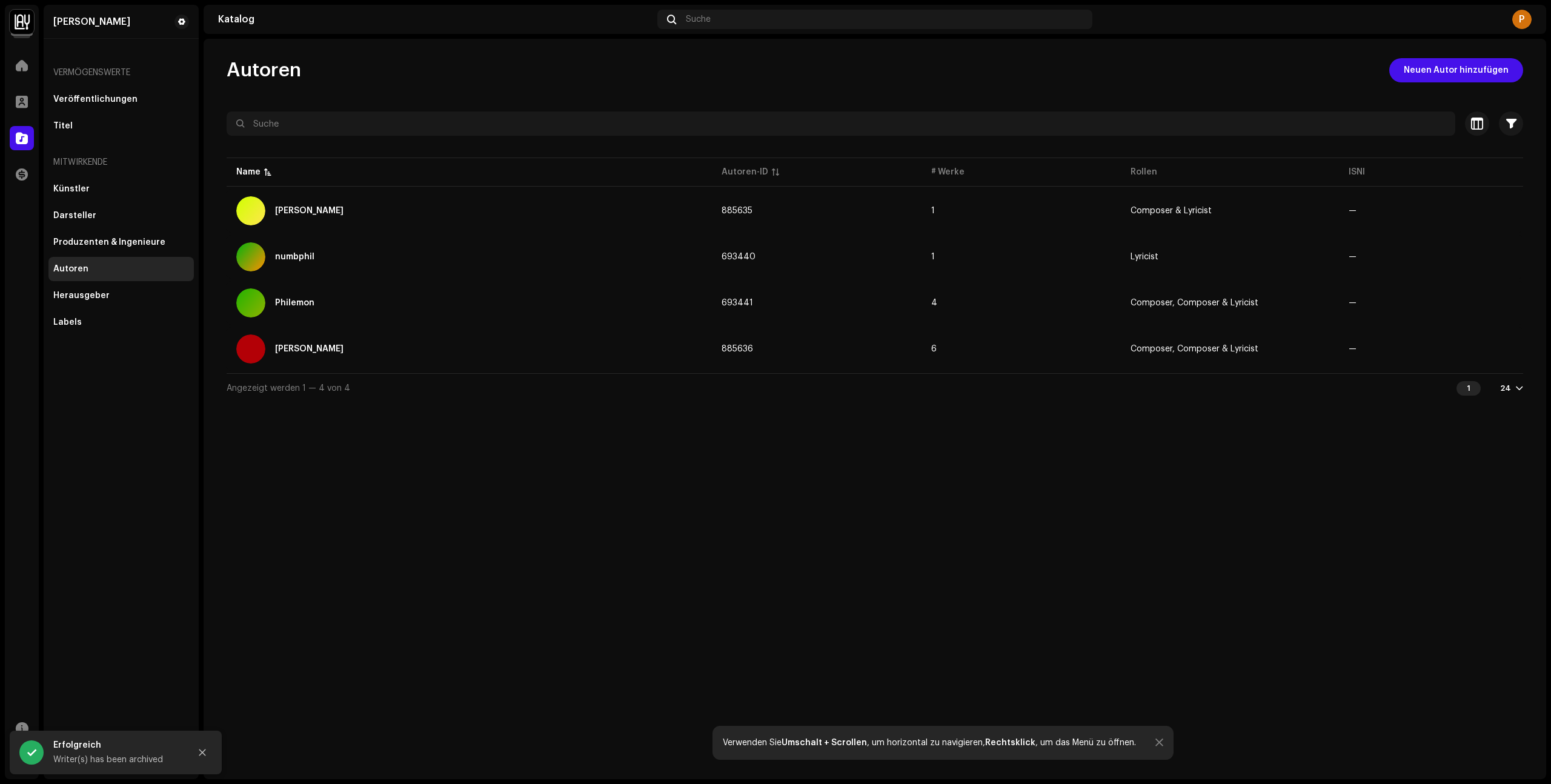
click at [994, 533] on div "Autoren Neuen Autor hinzufügen Ausgewählt 0 Alle auswählen Optionen Filter Arch…" at bounding box center [875, 409] width 1342 height 740
click at [22, 63] on span at bounding box center [22, 65] width 12 height 9
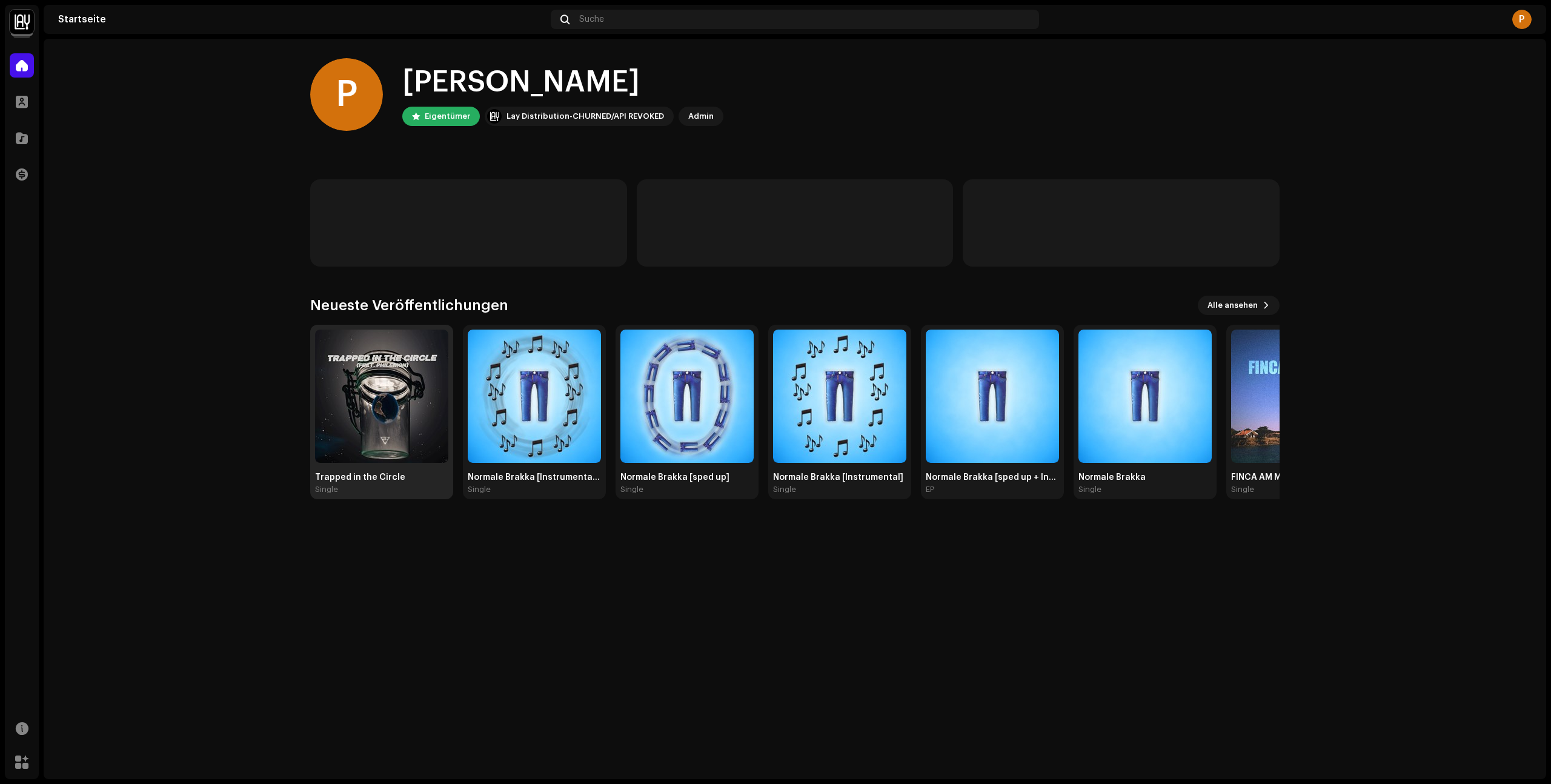
click at [395, 451] on img at bounding box center [381, 396] width 133 height 133
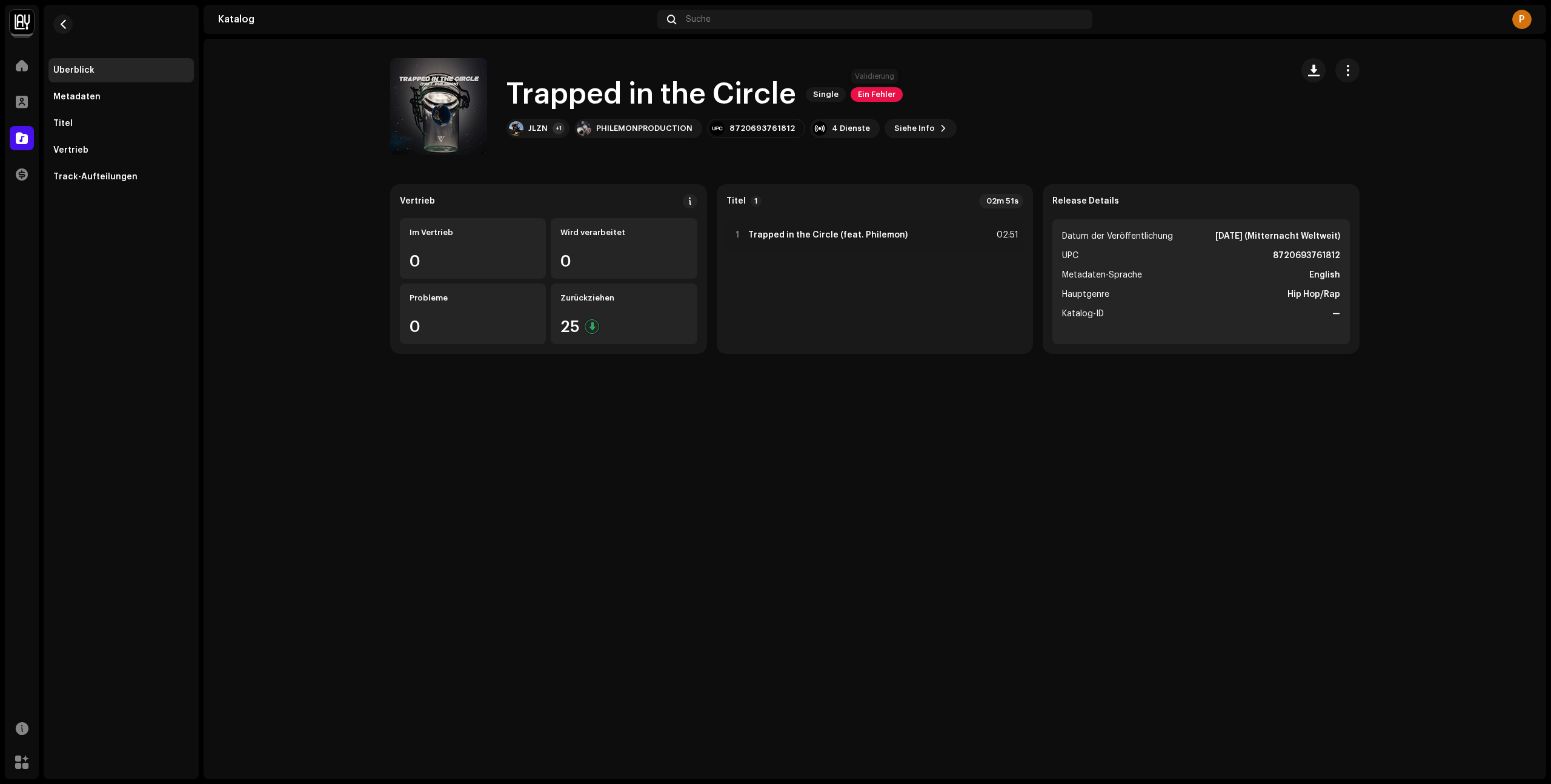
click at [860, 95] on span "Ein Fehler" at bounding box center [876, 94] width 52 height 14
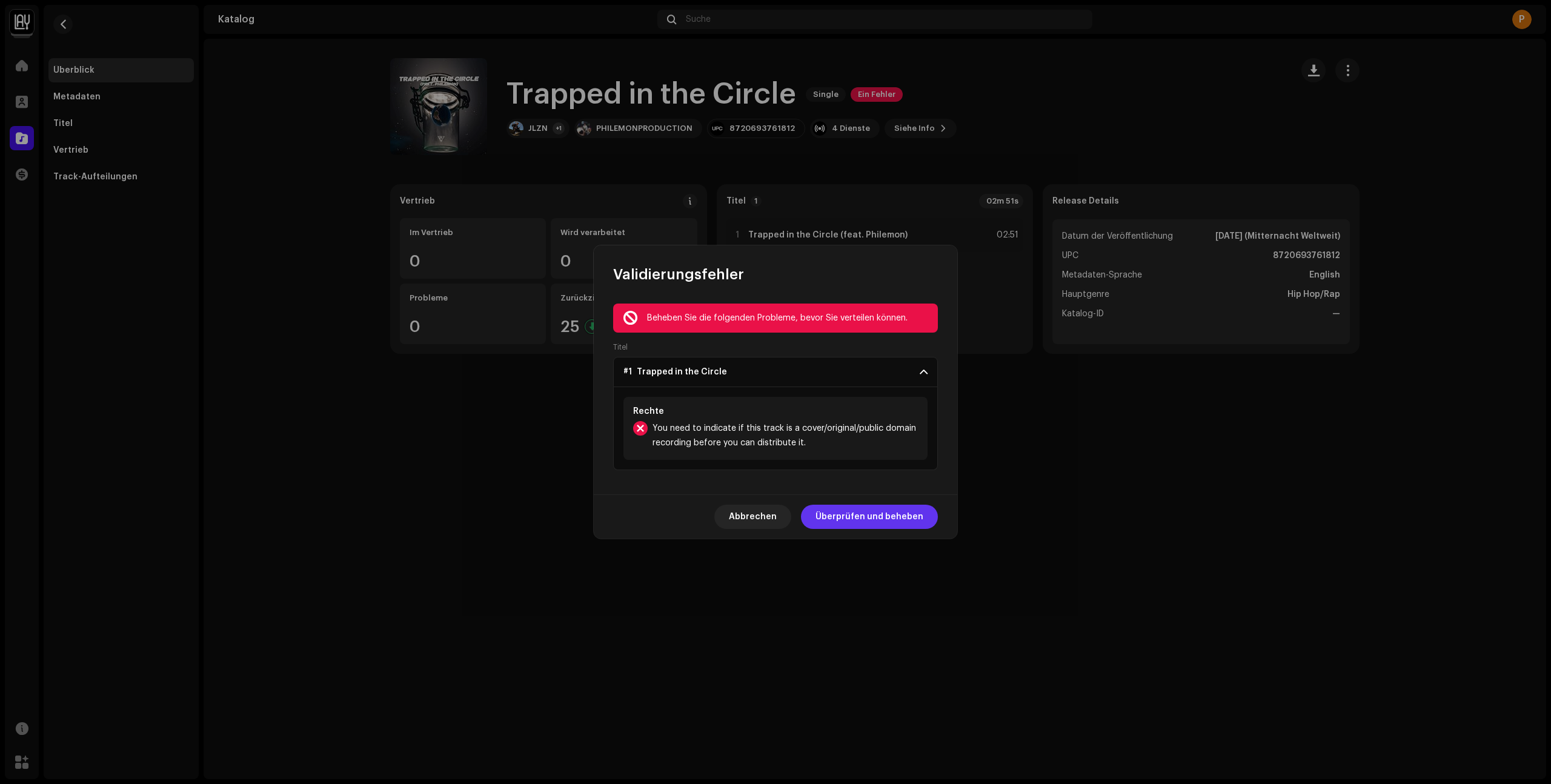
click at [848, 521] on span "Überprüfen und beheben" at bounding box center [869, 517] width 108 height 24
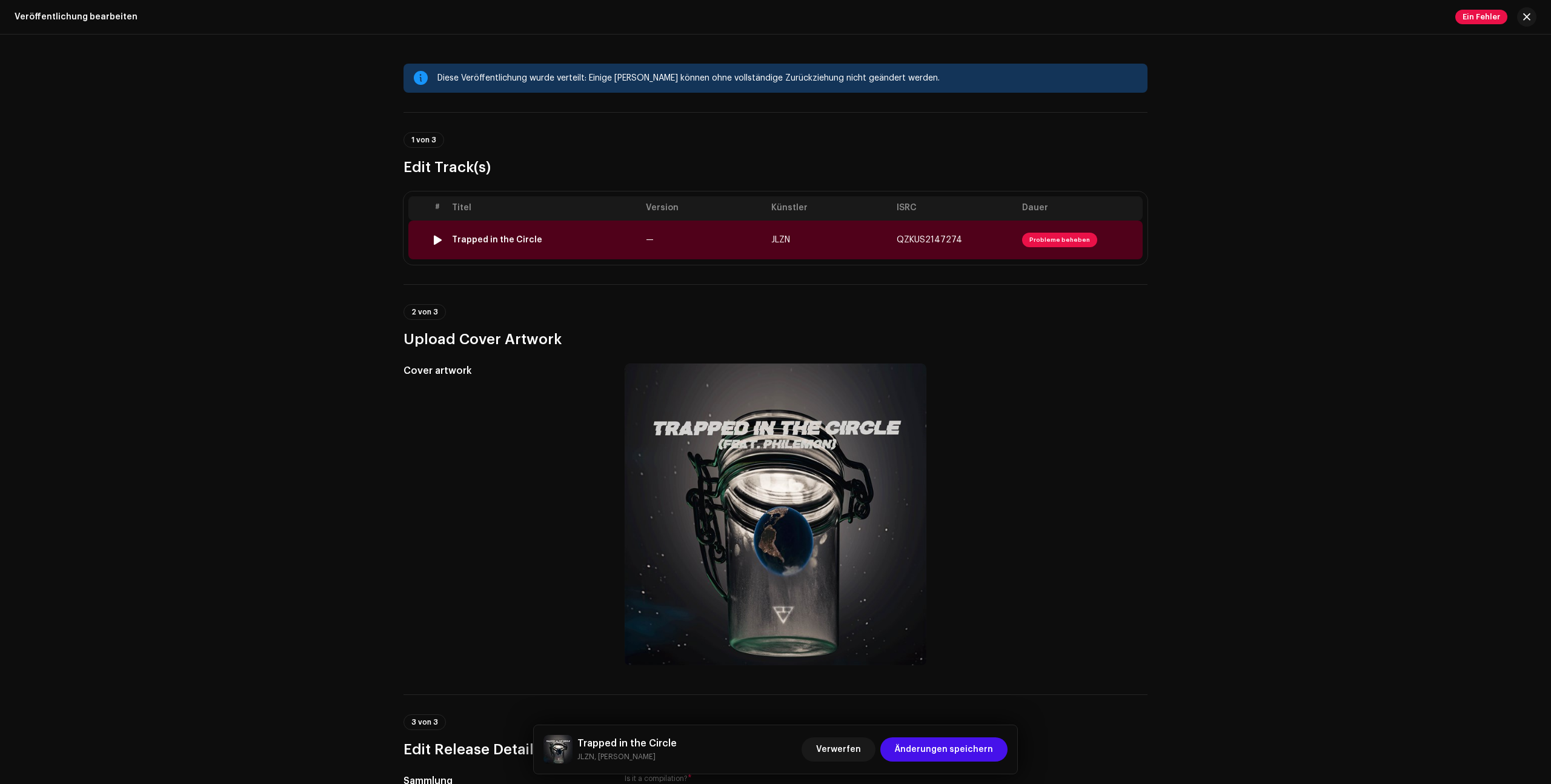
click at [1056, 237] on span "Probleme beheben" at bounding box center [1059, 240] width 75 height 14
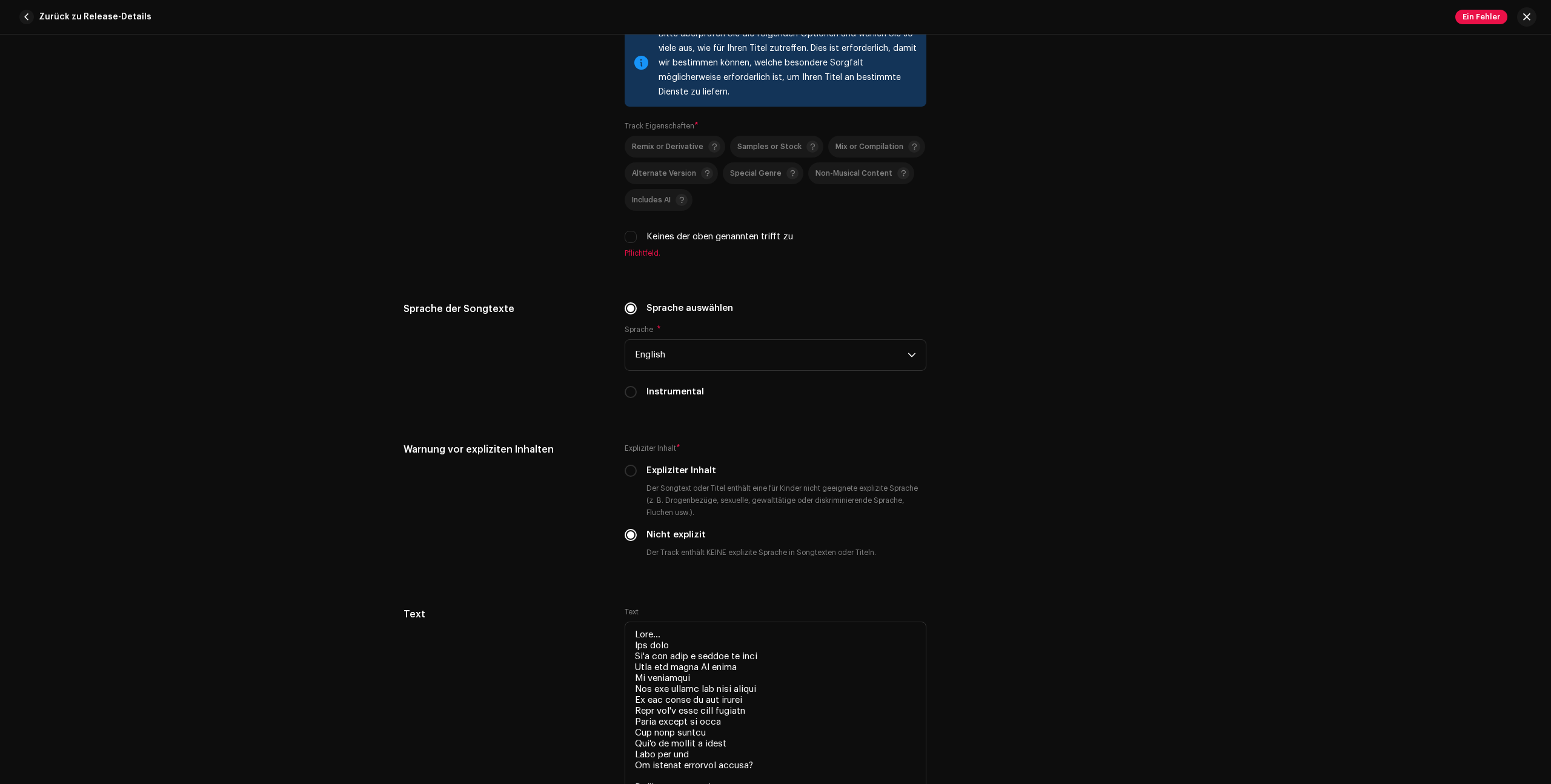
scroll to position [1770, 0]
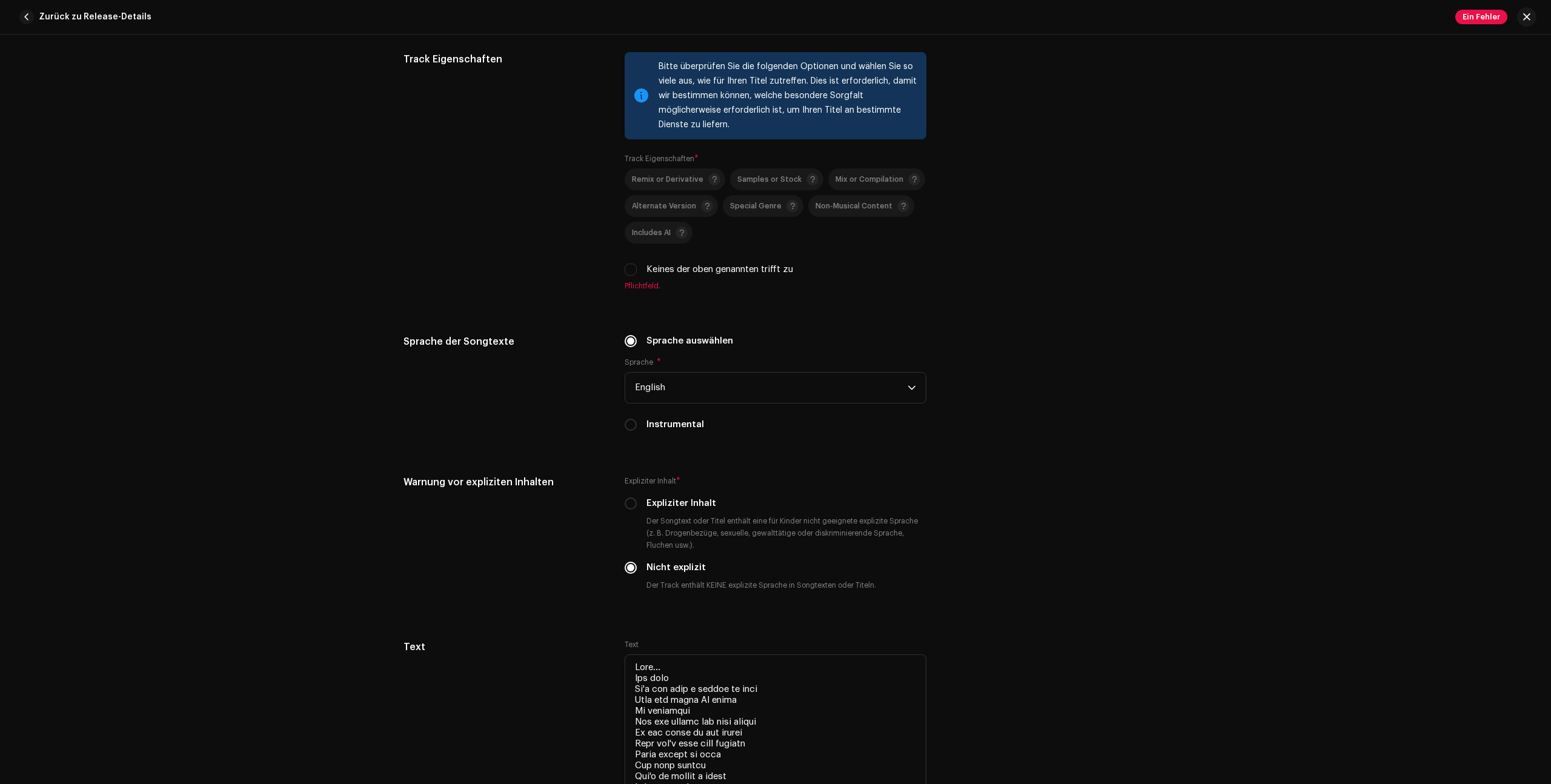
click at [731, 269] on label "Keines der oben genannten trifft zu" at bounding box center [720, 269] width 147 height 14
click at [637, 269] on input "Keines der oben genannten trifft zu" at bounding box center [630, 269] width 12 height 12
checkbox input "true"
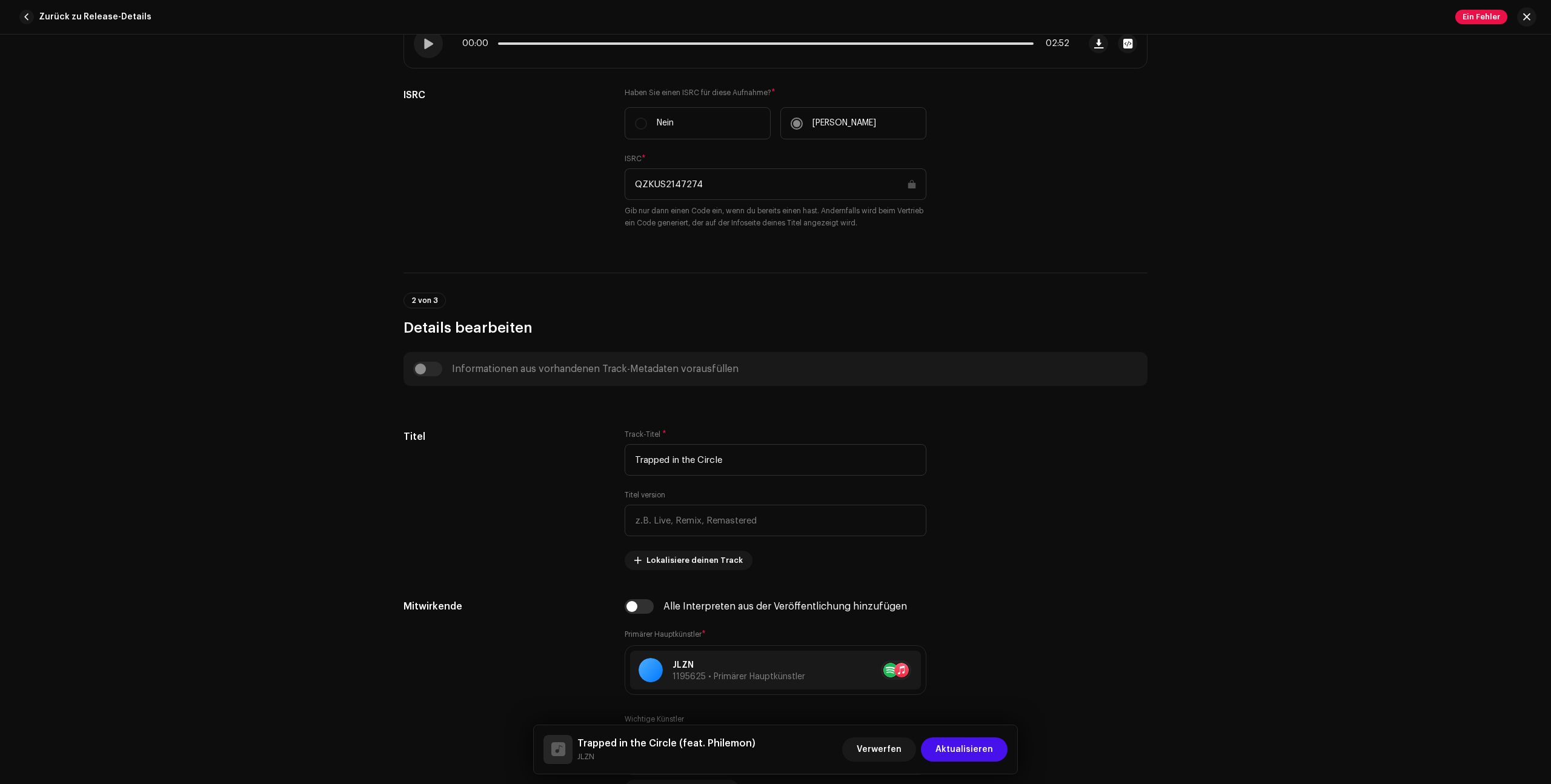
scroll to position [279, 0]
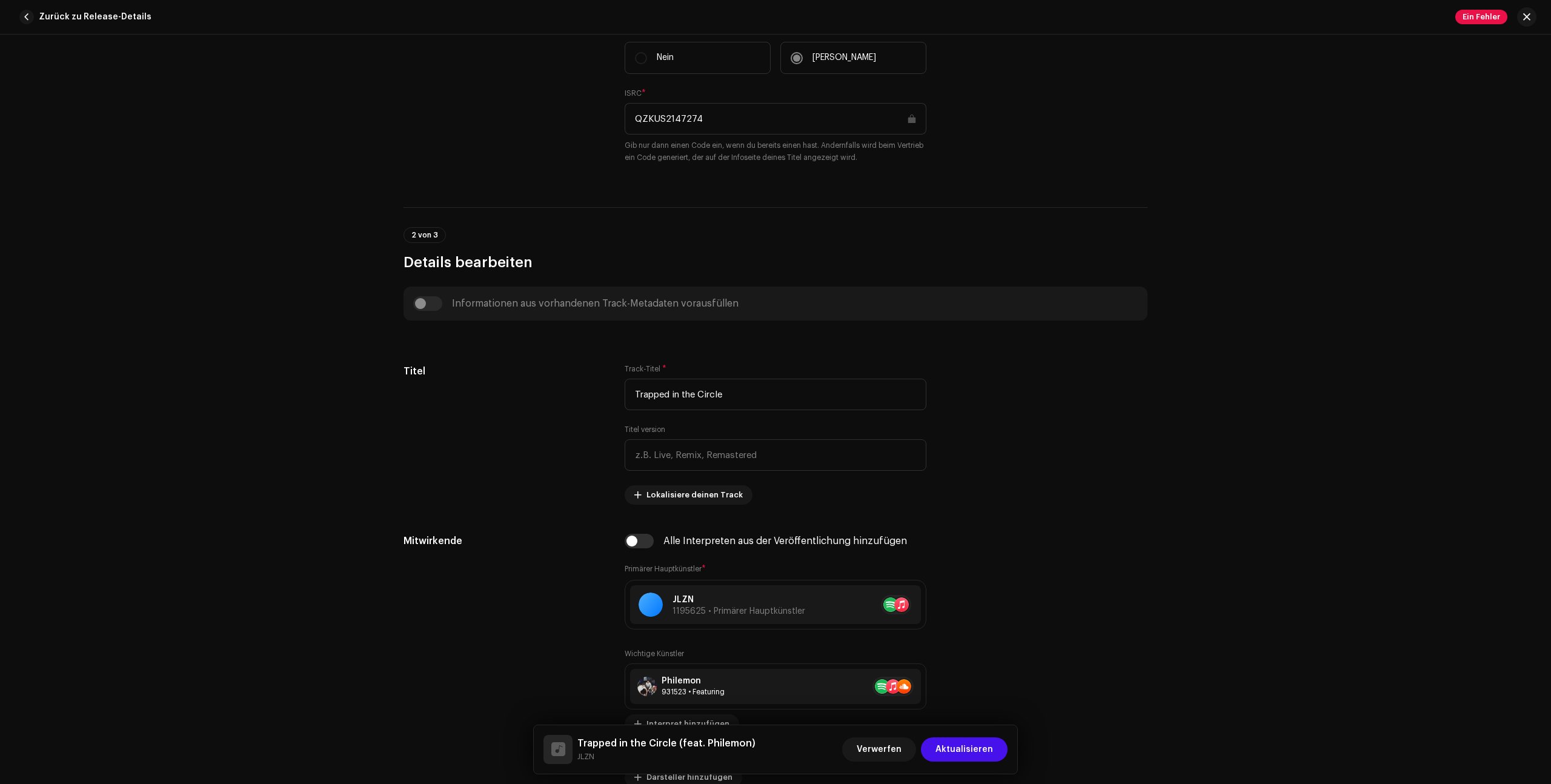
click at [975, 749] on span "Aktualisieren" at bounding box center [964, 749] width 58 height 24
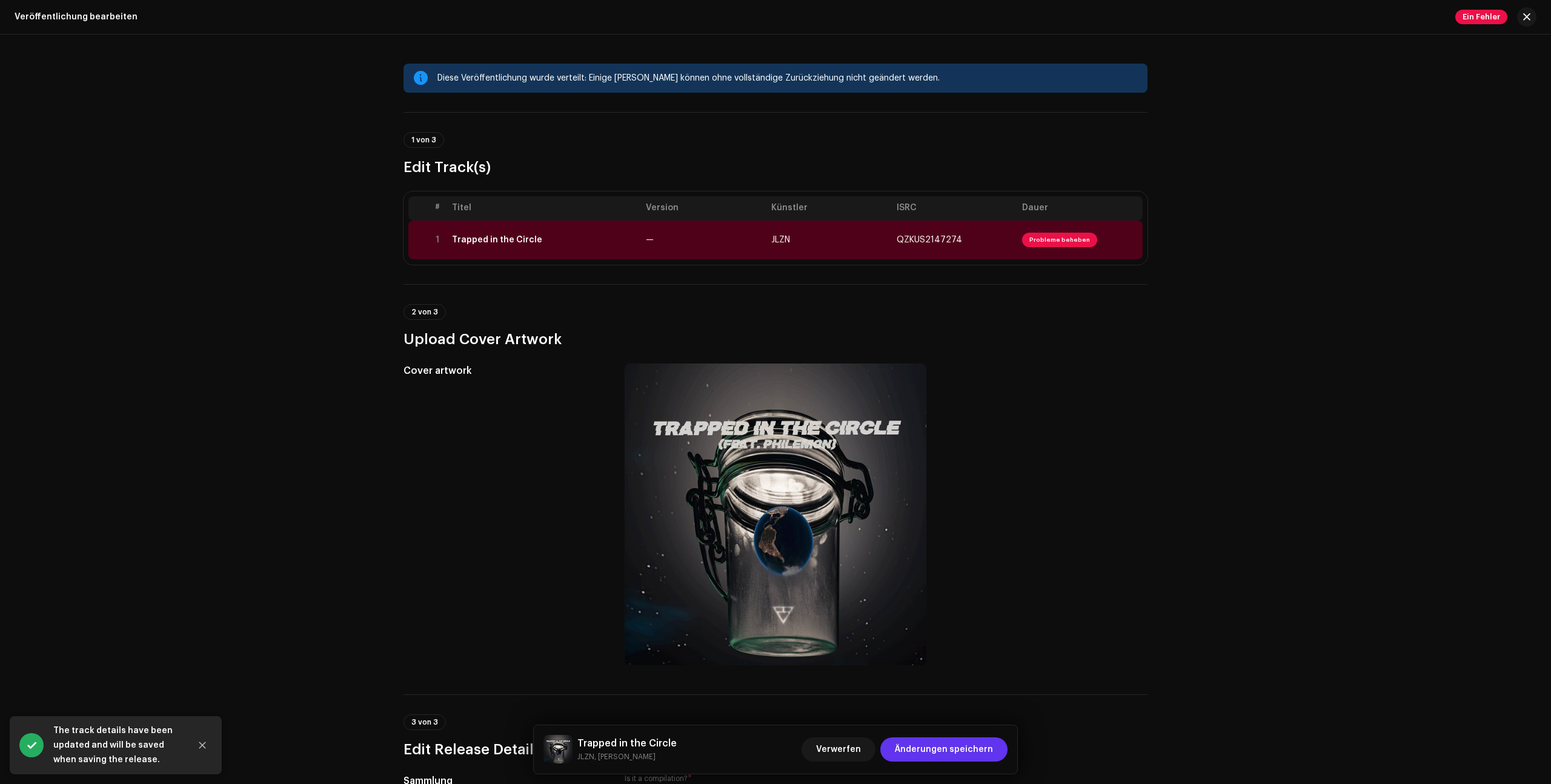
click at [956, 749] on span "Änderungen speichern" at bounding box center [944, 749] width 98 height 24
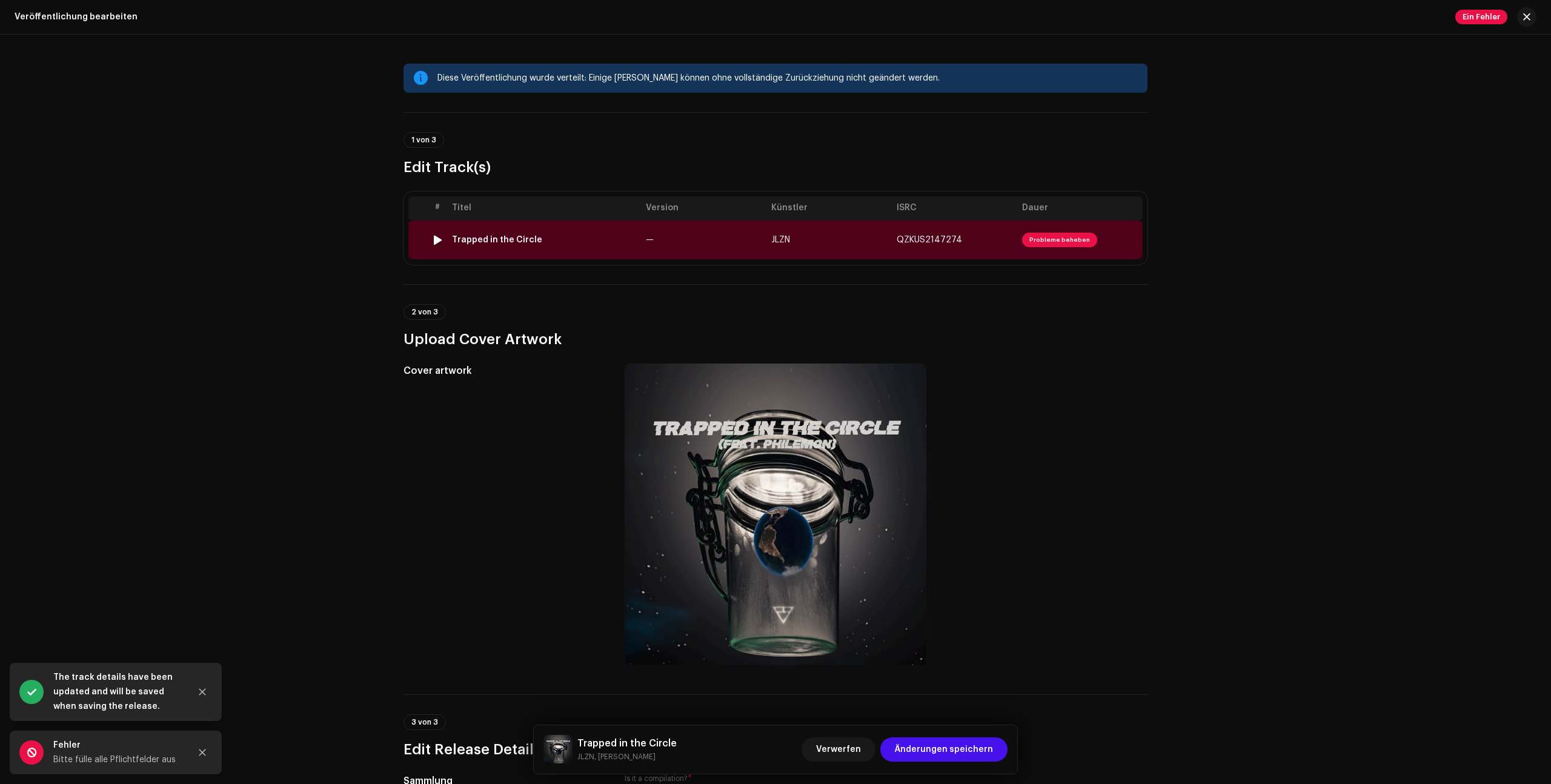
click at [1061, 238] on span "Probleme beheben" at bounding box center [1059, 240] width 75 height 14
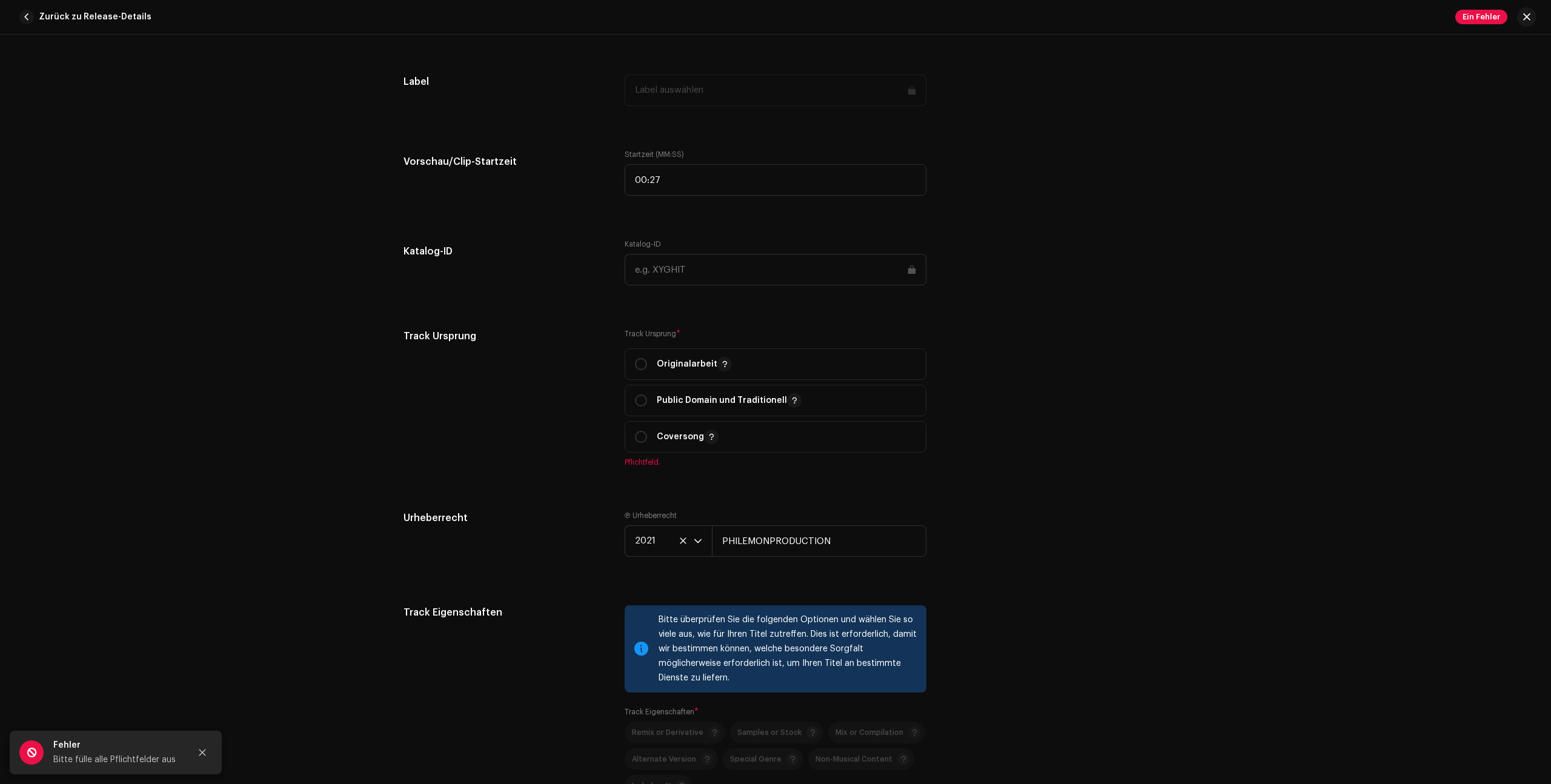
scroll to position [1185, 0]
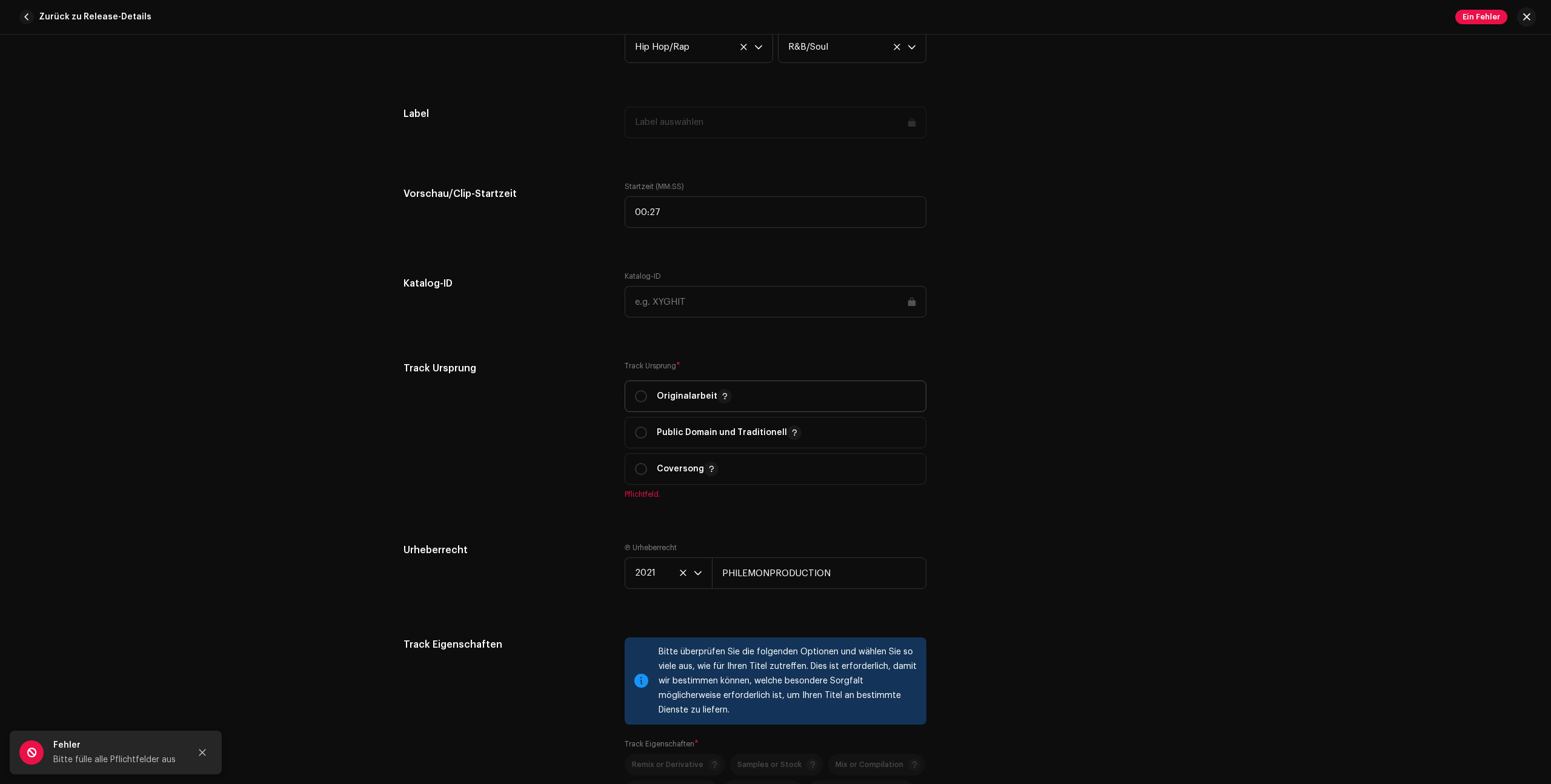
click at [657, 399] on p "Originalarbeit" at bounding box center [694, 396] width 75 height 14
radio input "true"
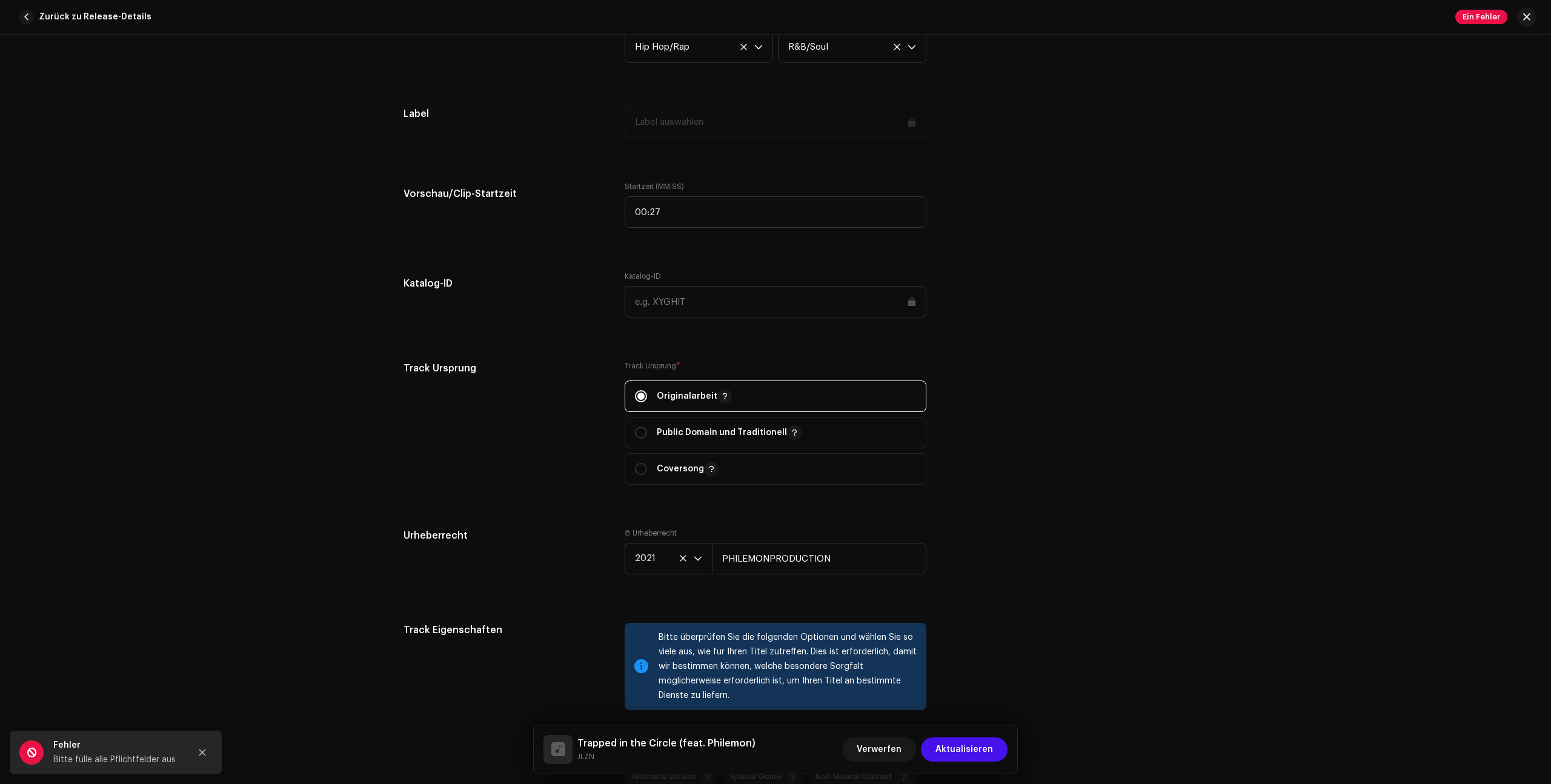
click at [969, 749] on span "Aktualisieren" at bounding box center [964, 749] width 58 height 24
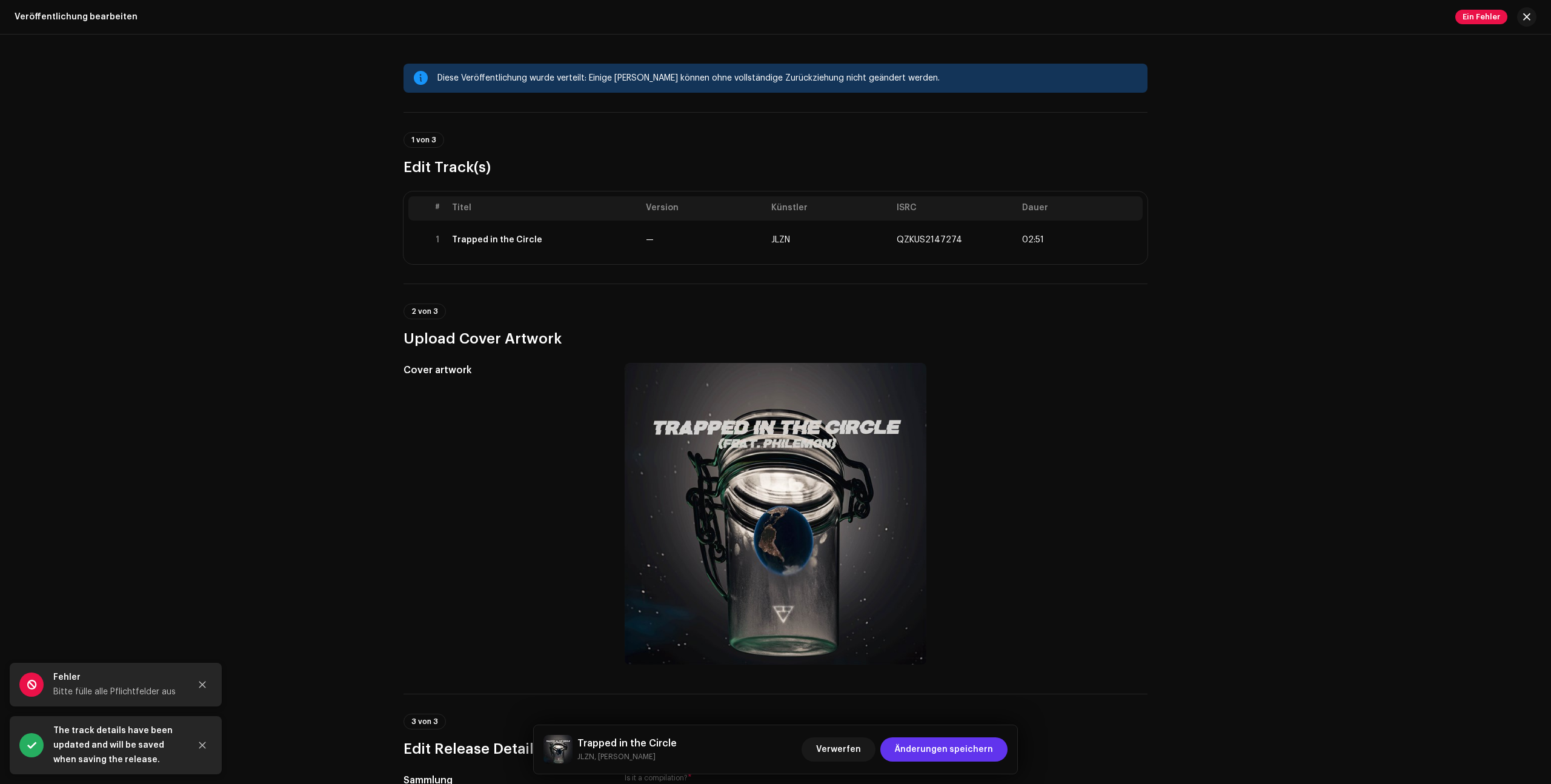
click at [970, 753] on span "Änderungen speichern" at bounding box center [944, 749] width 98 height 24
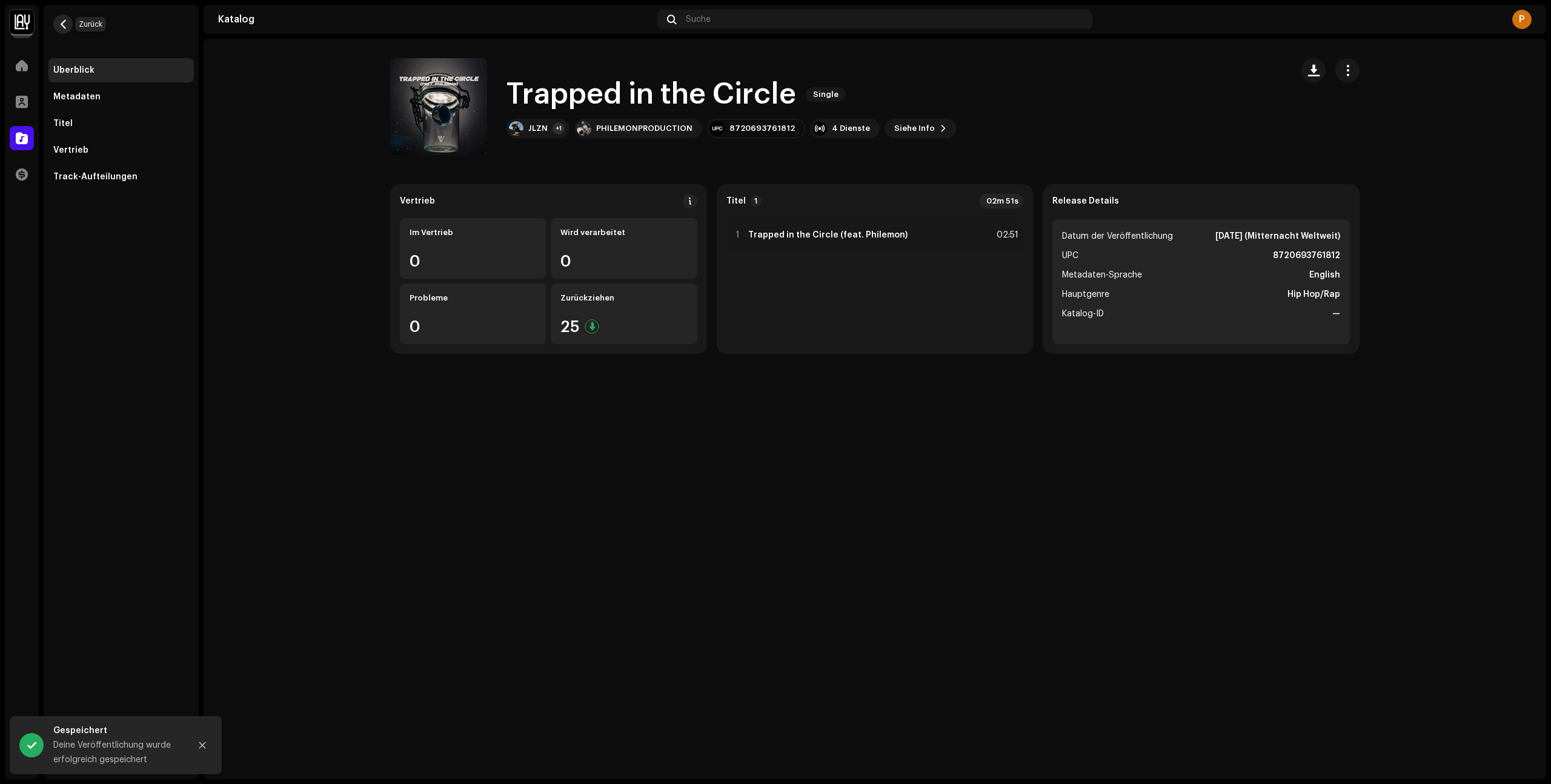
click at [66, 27] on span "button" at bounding box center [63, 24] width 9 height 9
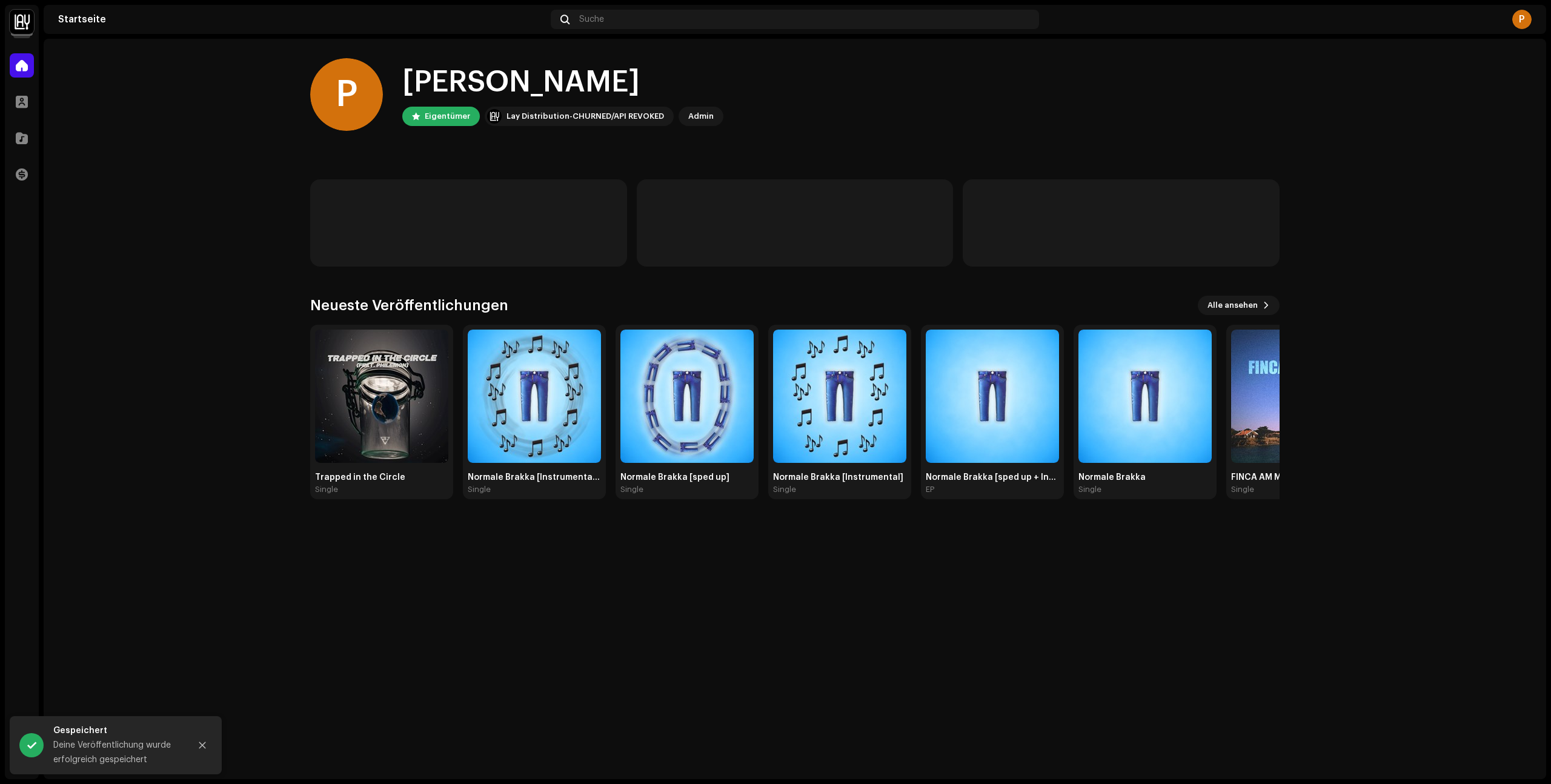
click at [1393, 51] on home-home "P [PERSON_NAME] Lay Distribution-CHURNED/API REVOKED Admin Neueste Veröffentlic…" at bounding box center [795, 279] width 1502 height 479
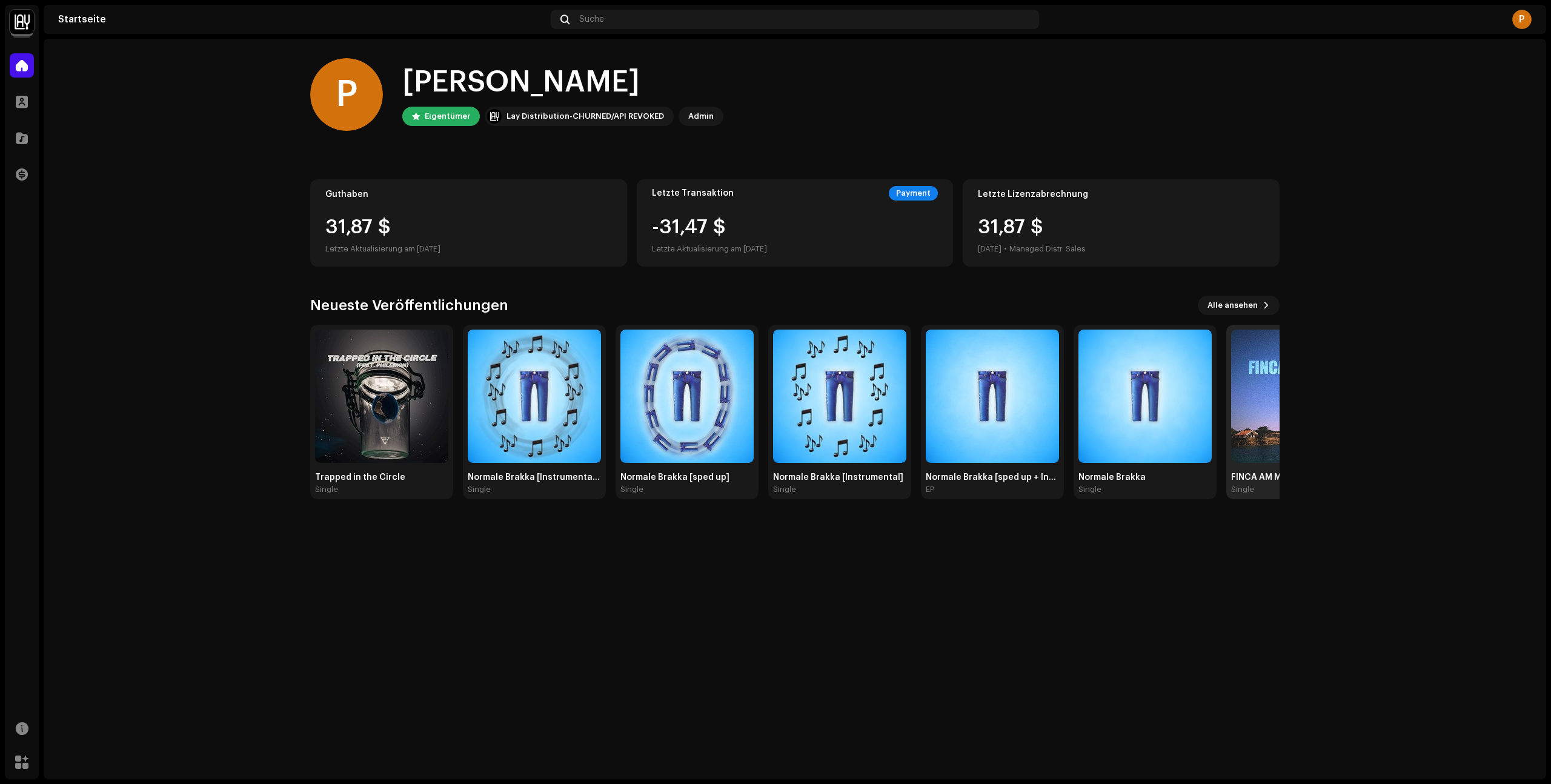
click at [1246, 423] on img at bounding box center [1298, 396] width 133 height 133
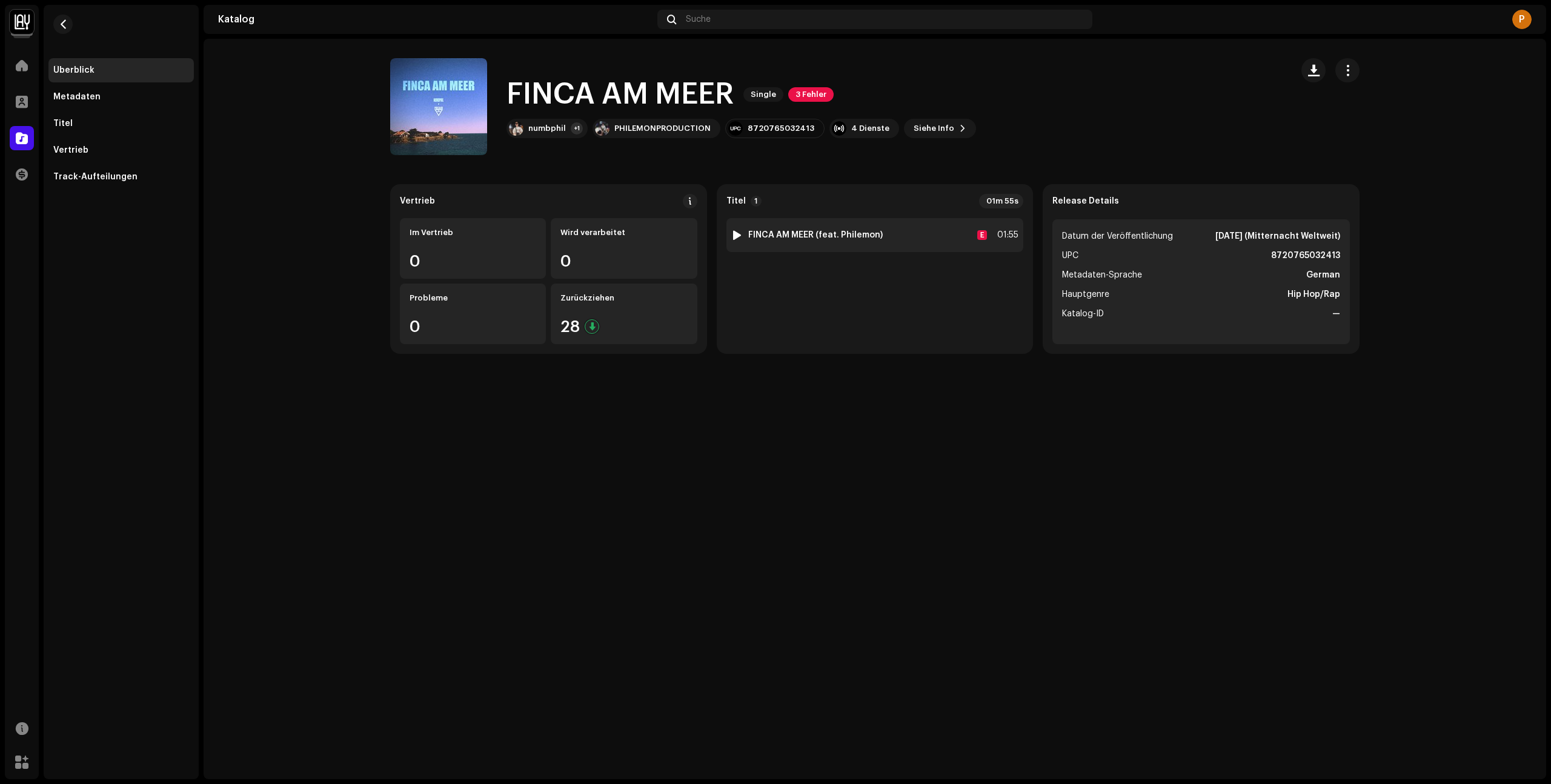
click at [920, 231] on div "1 FINCA AM MEER (feat. [PERSON_NAME]) E 01:55" at bounding box center [875, 235] width 297 height 34
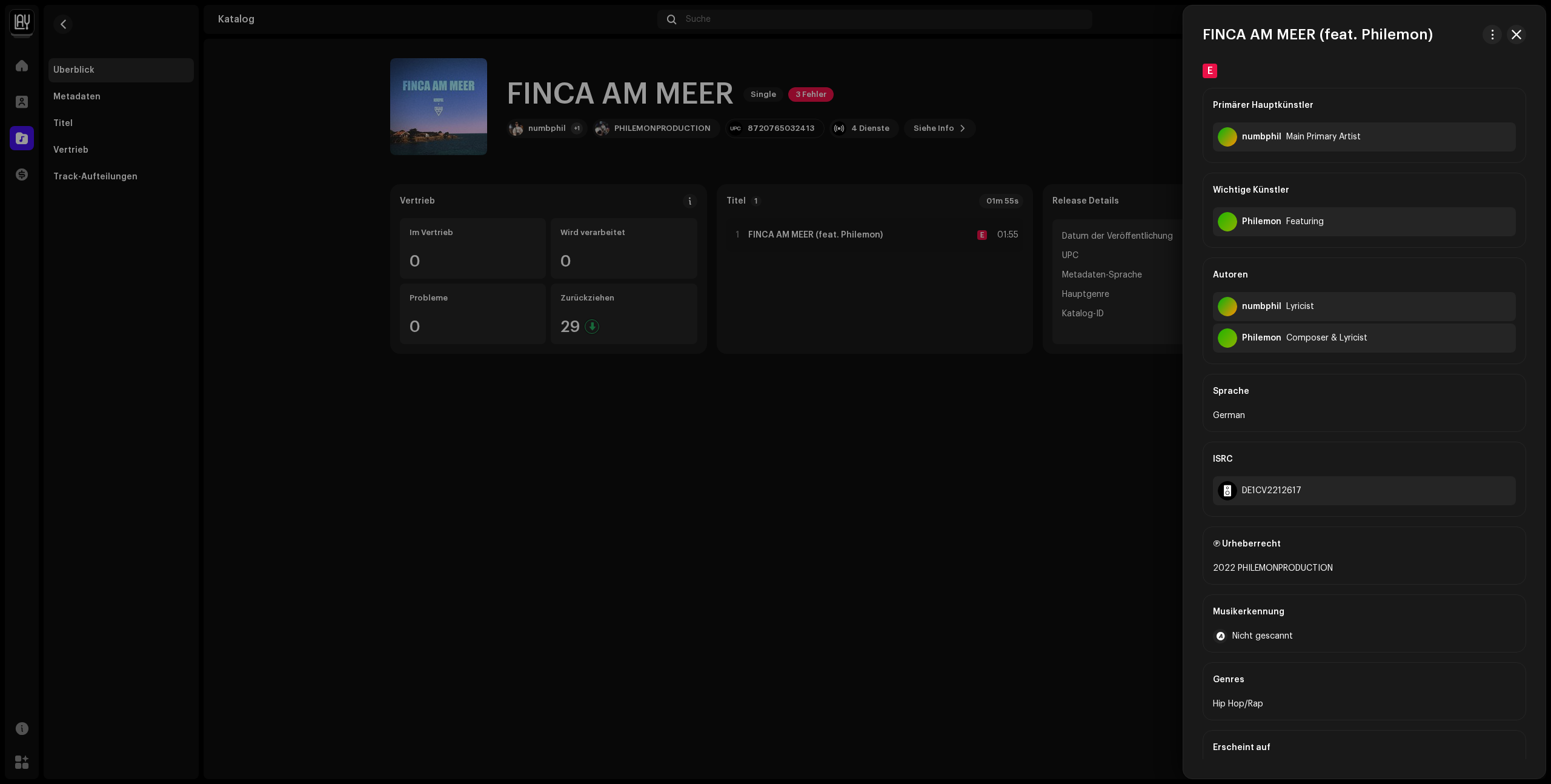
click at [916, 78] on div at bounding box center [776, 392] width 1551 height 784
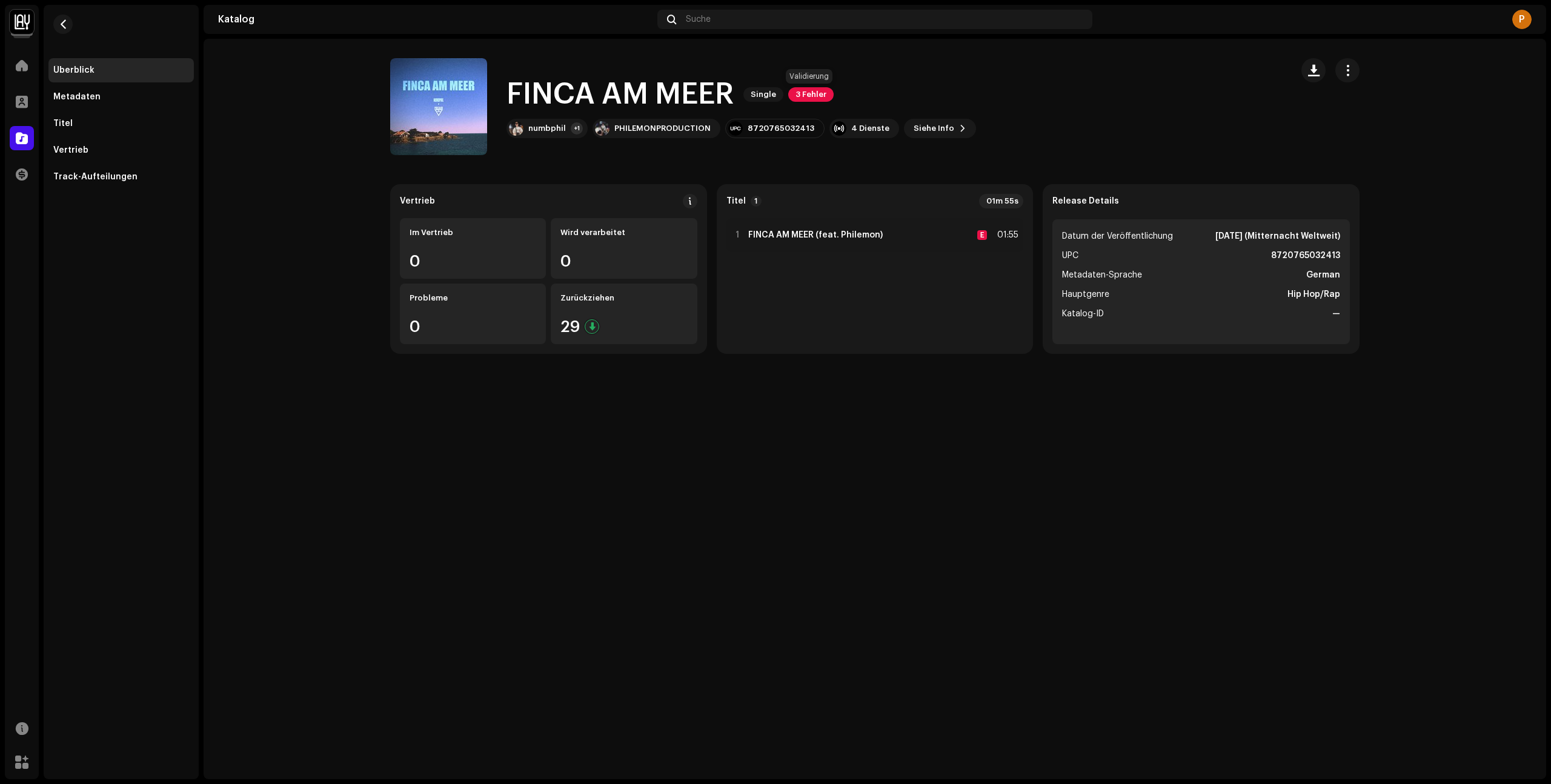
click at [819, 97] on span "3 Fehler" at bounding box center [811, 94] width 45 height 14
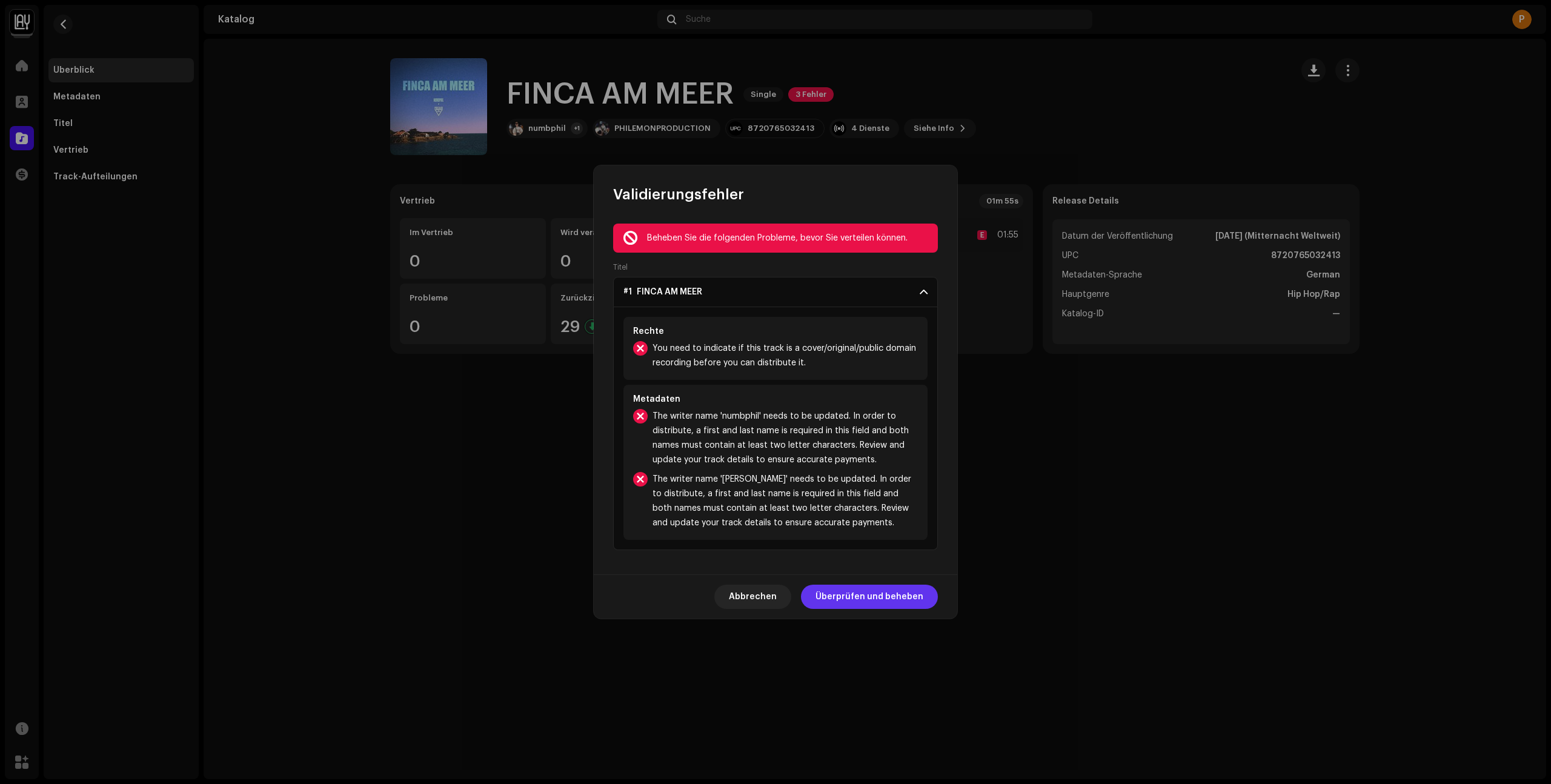
click at [859, 600] on span "Überprüfen und beheben" at bounding box center [869, 597] width 108 height 24
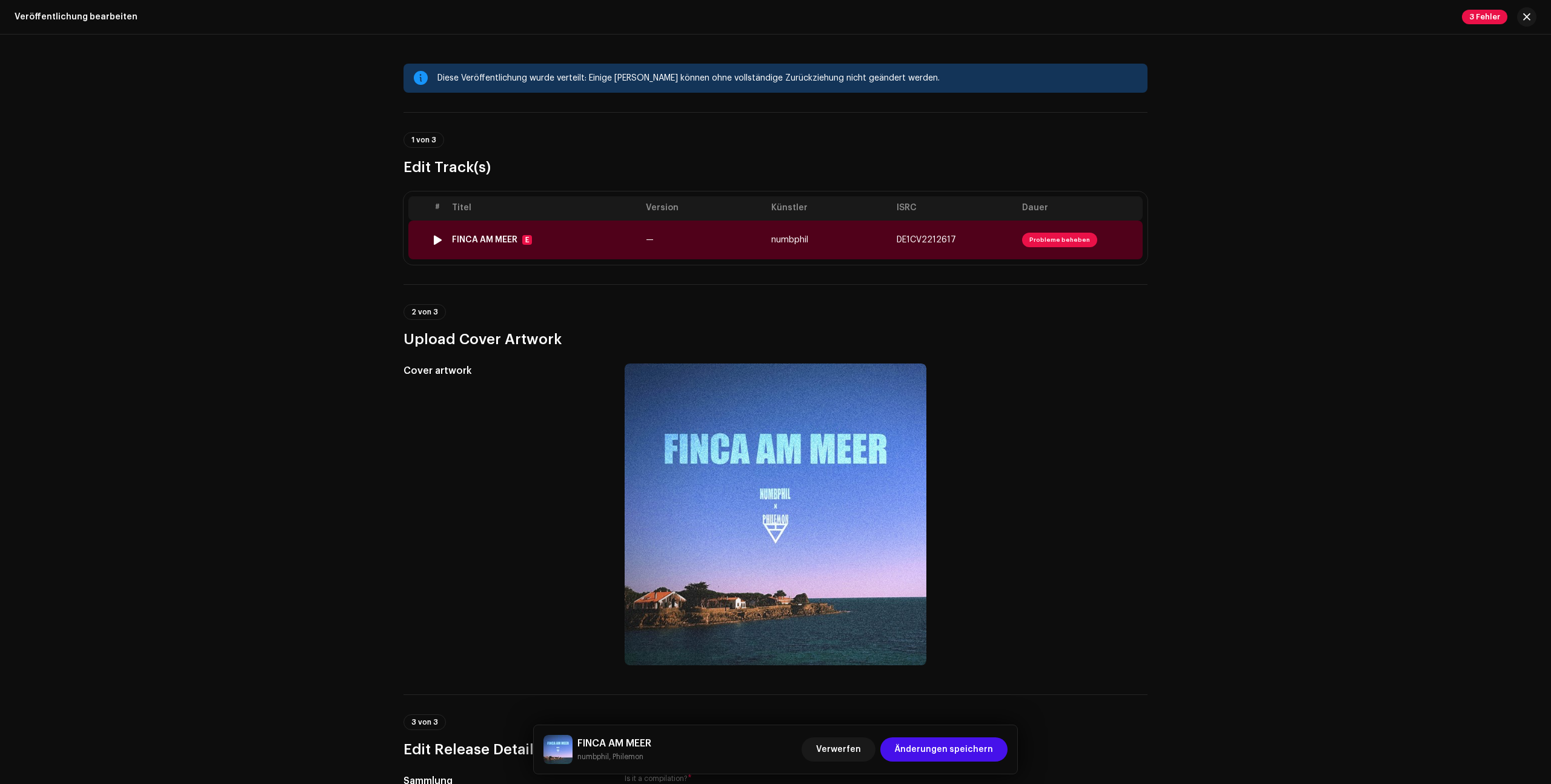
click at [1058, 238] on span "Probleme beheben" at bounding box center [1059, 240] width 75 height 14
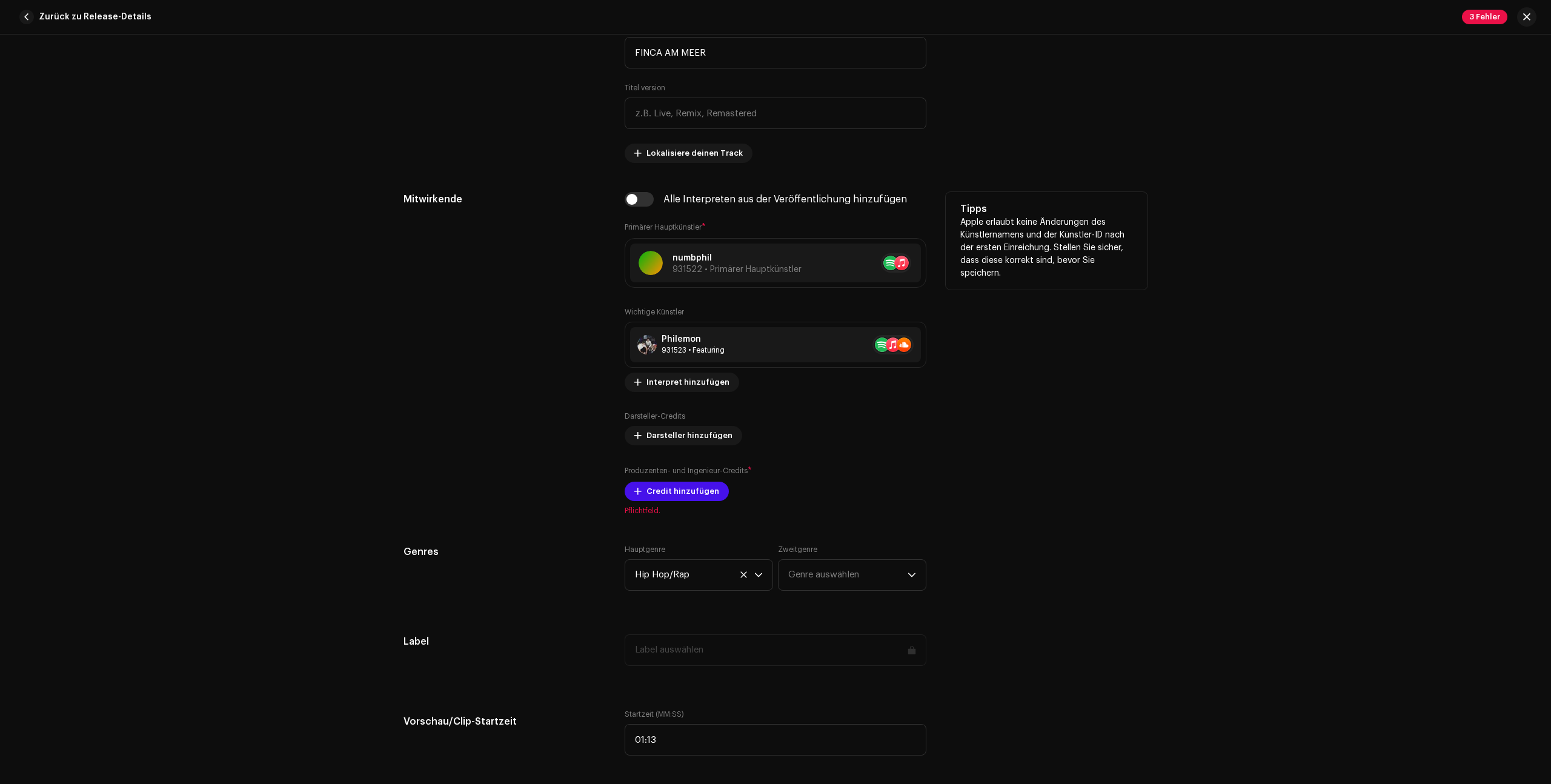
scroll to position [636, 0]
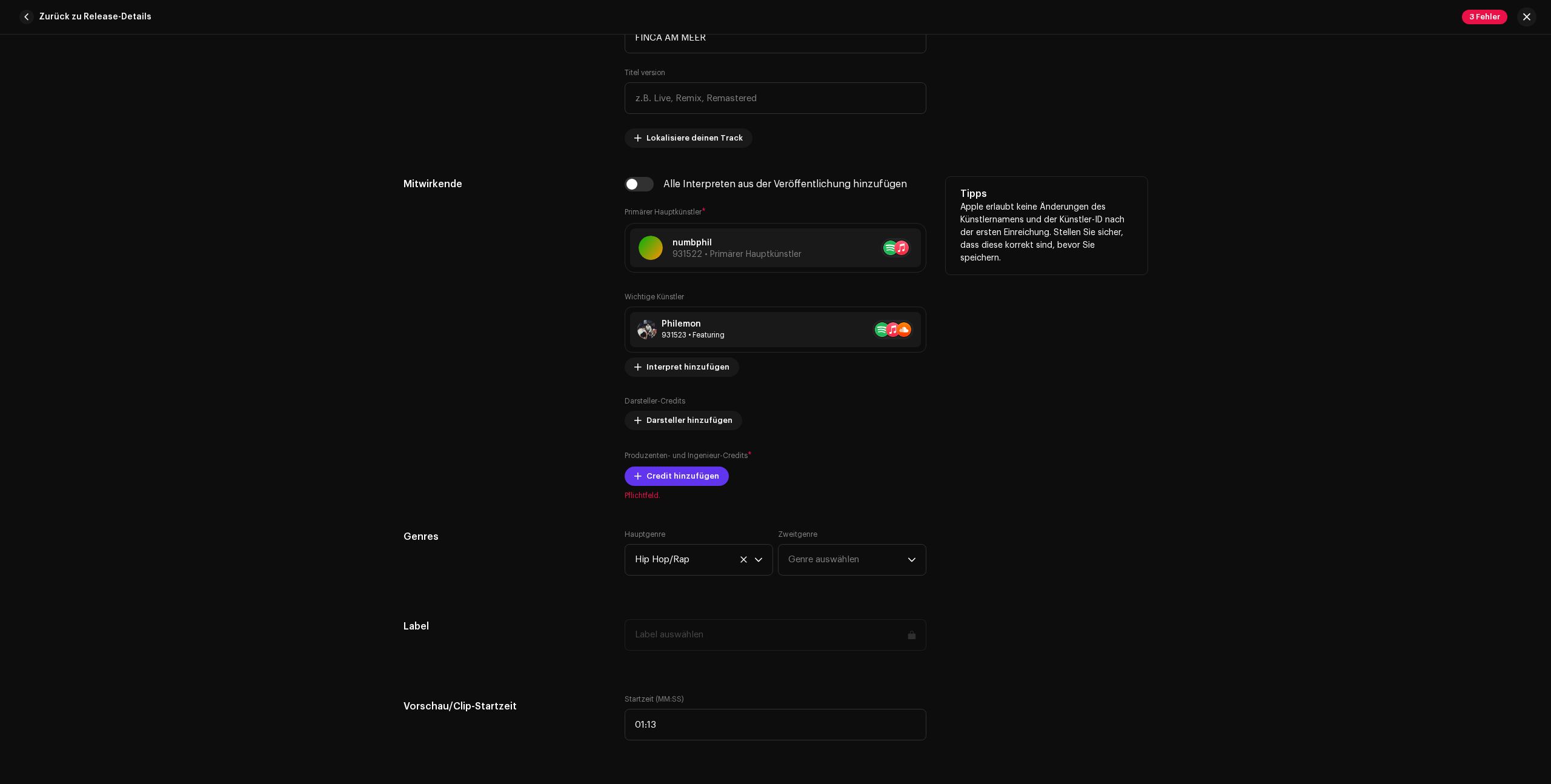
click at [704, 476] on span "Credit hinzufügen" at bounding box center [683, 476] width 73 height 24
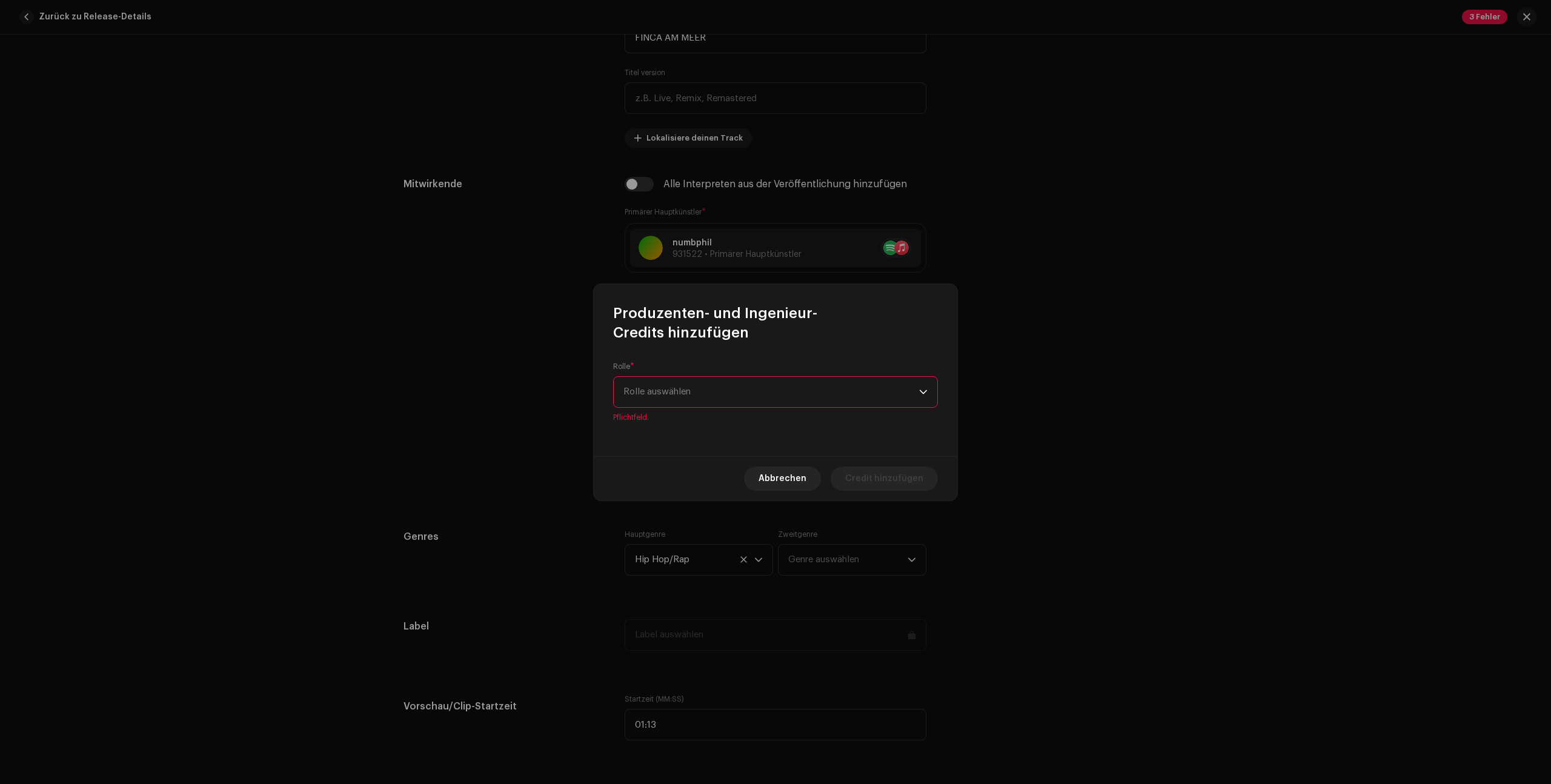
click at [727, 419] on div "Rolle * Rolle auswählen Pflichtfeld." at bounding box center [775, 399] width 364 height 114
click at [718, 402] on span "Rolle auswählen" at bounding box center [771, 392] width 296 height 30
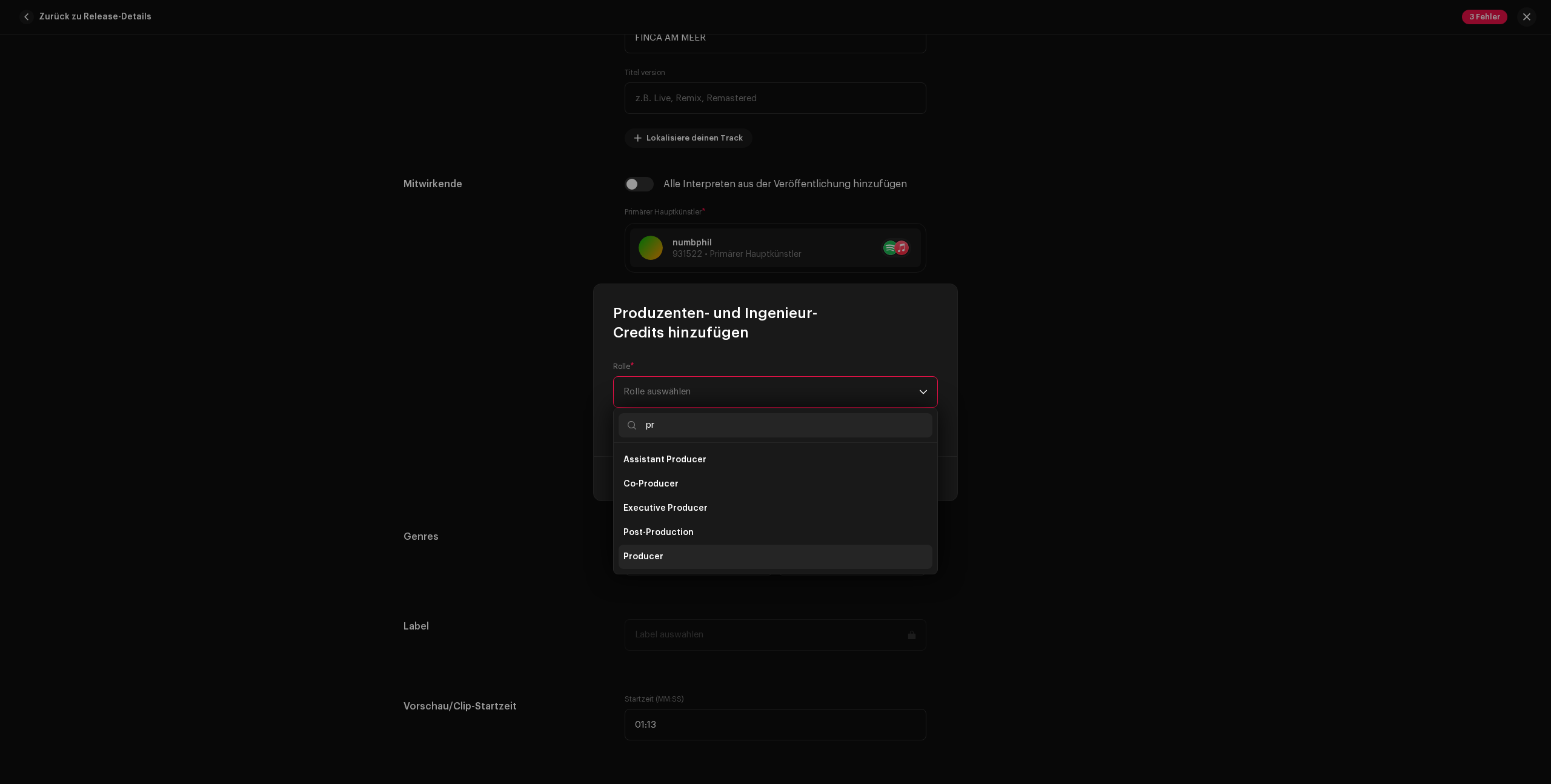
type input "pr"
click at [670, 556] on li "Producer" at bounding box center [776, 557] width 314 height 24
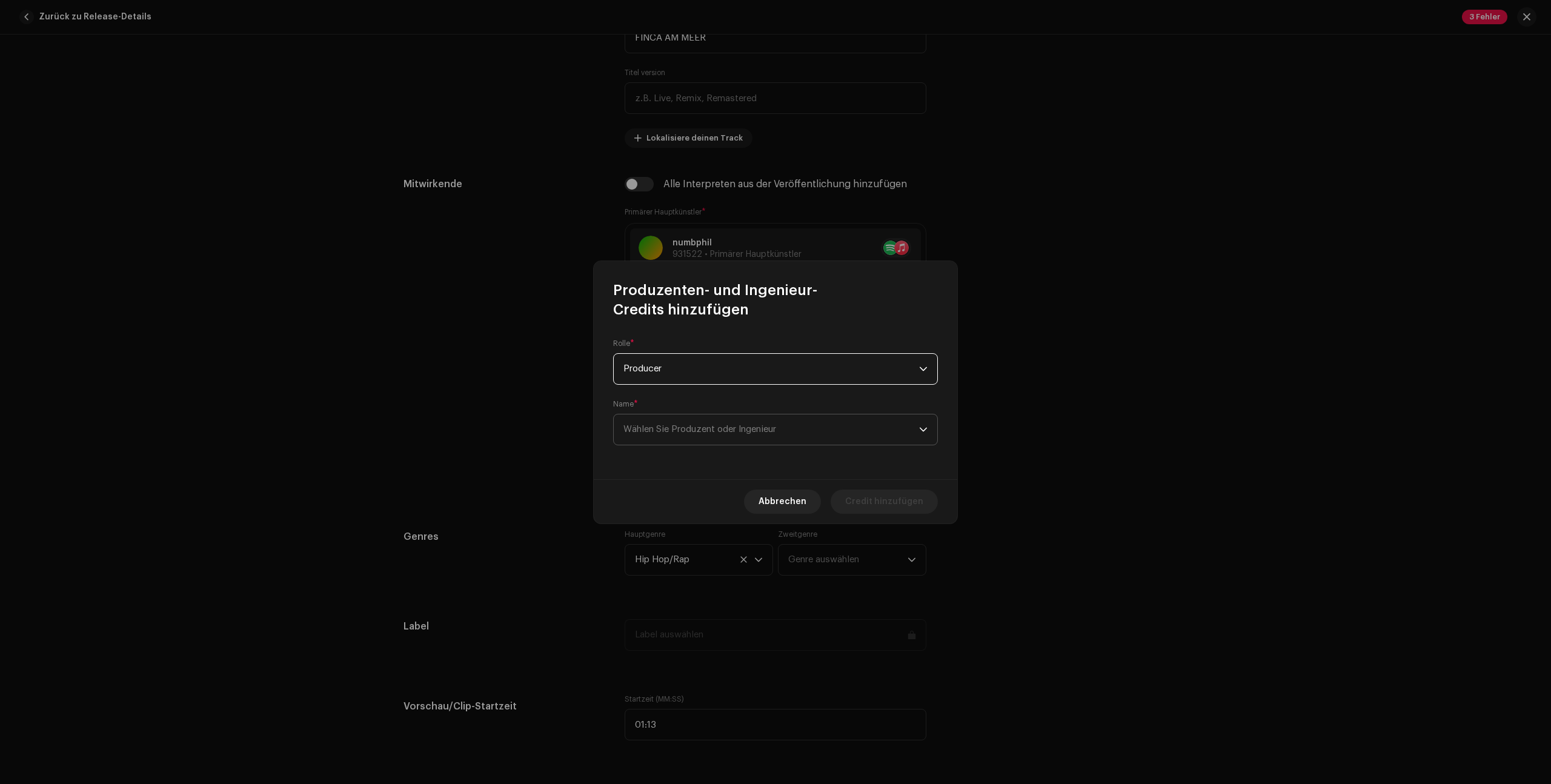
click at [735, 433] on span "Wählen Sie Produzent oder Ingenieur" at bounding box center [700, 429] width 153 height 9
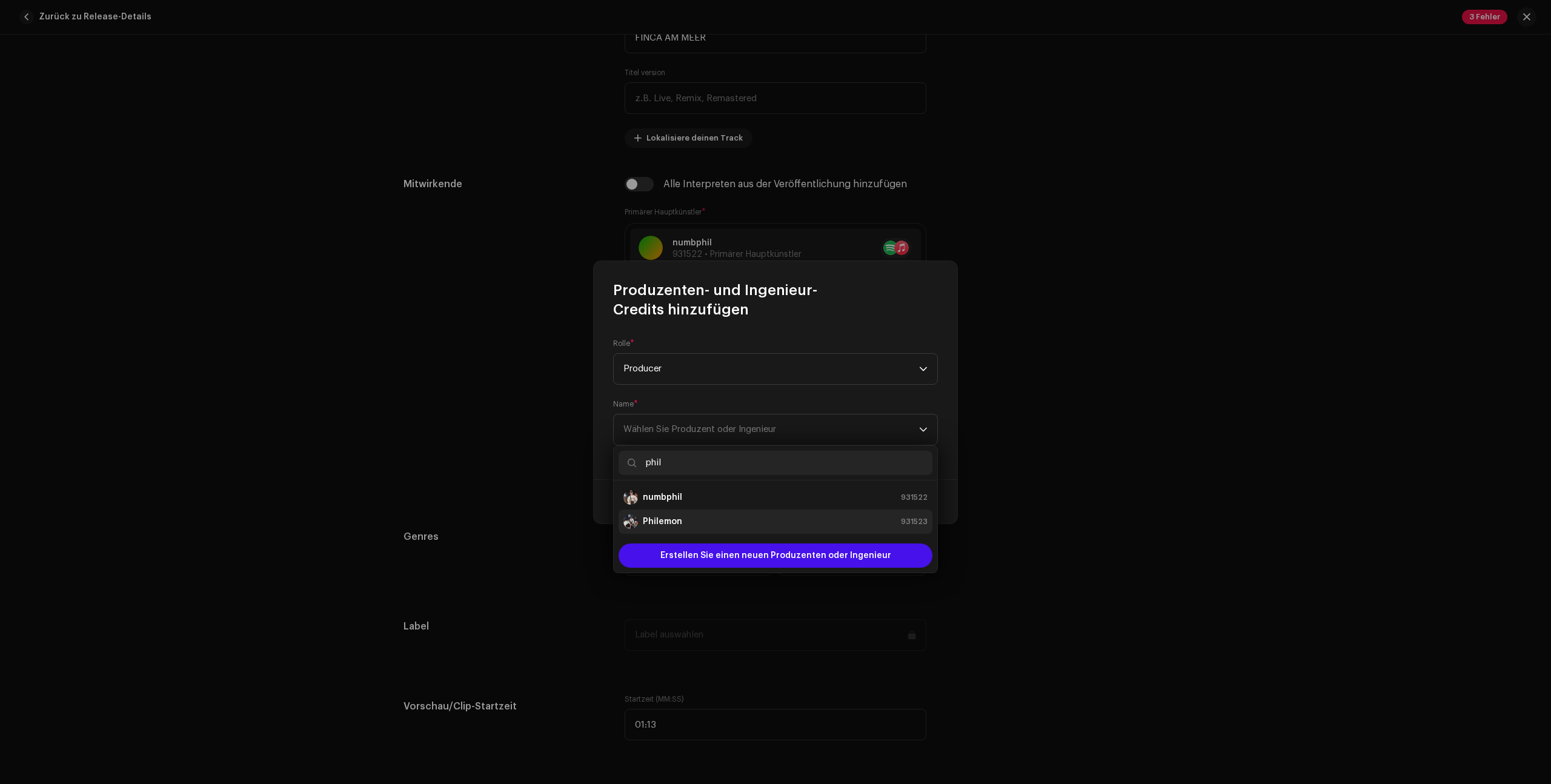
type input "phil"
click at [721, 518] on div "Philemon 931523" at bounding box center [776, 521] width 304 height 14
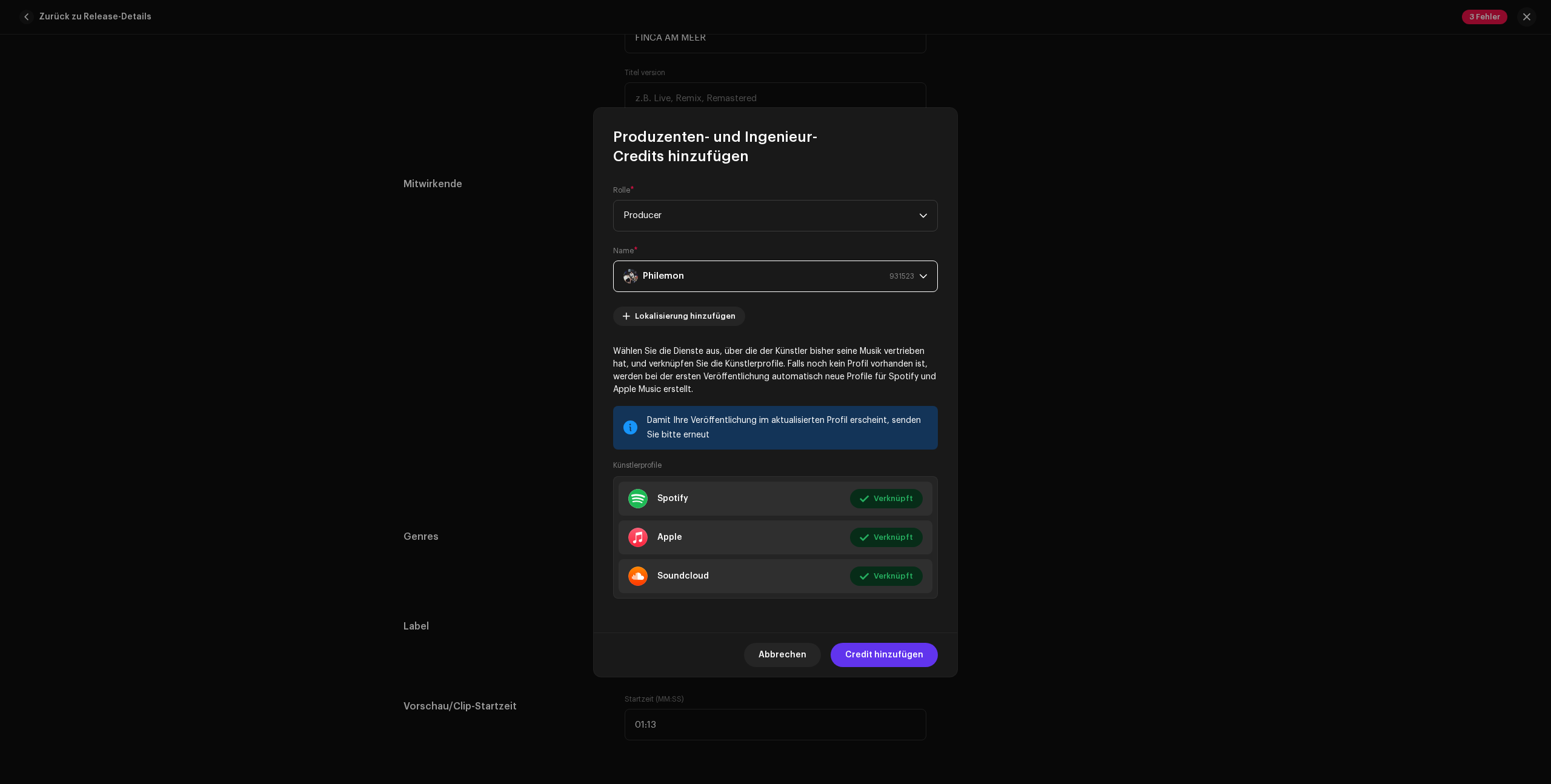
click at [904, 658] on span "Credit hinzufügen" at bounding box center [884, 655] width 78 height 24
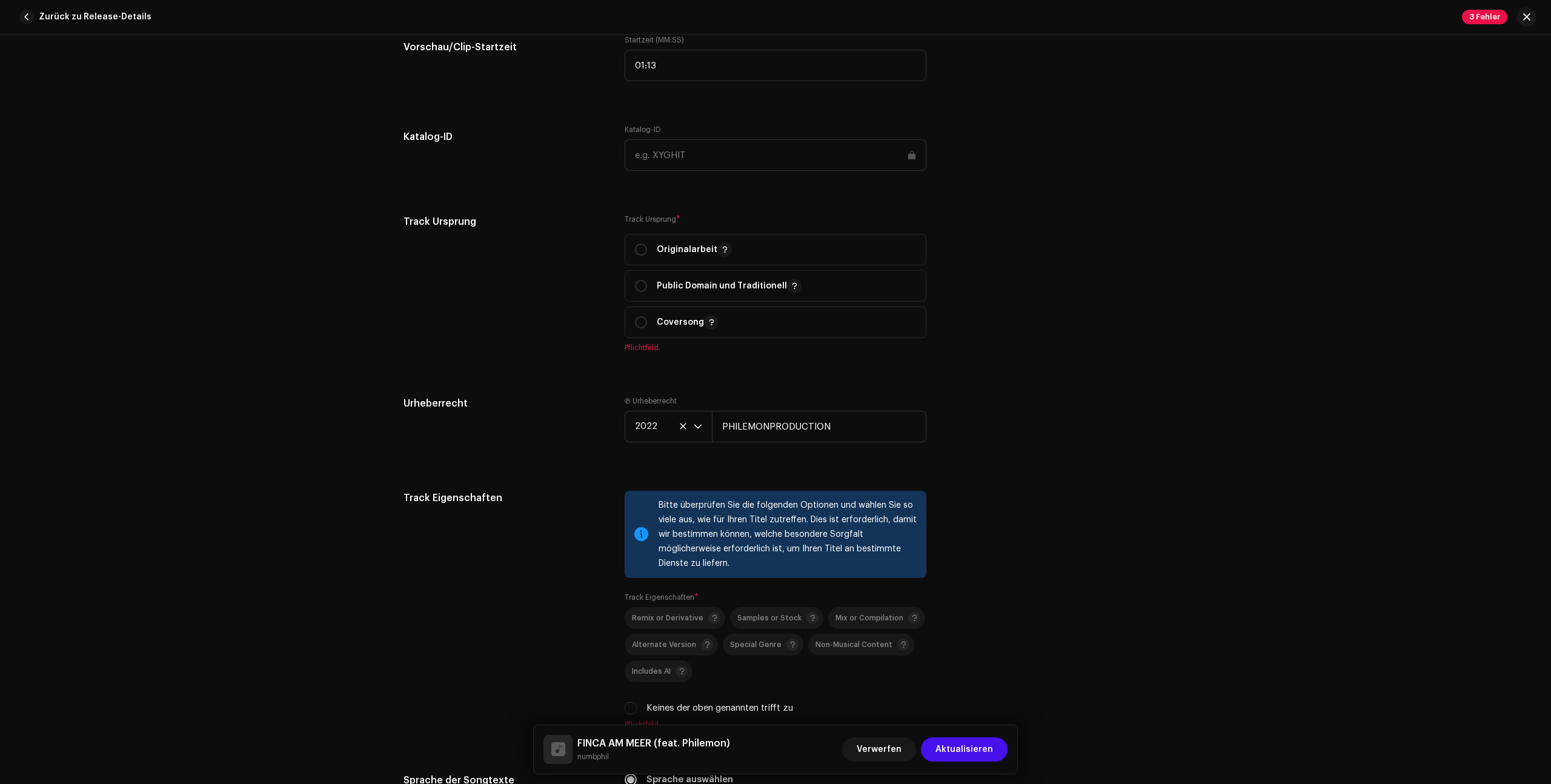
scroll to position [1397, 0]
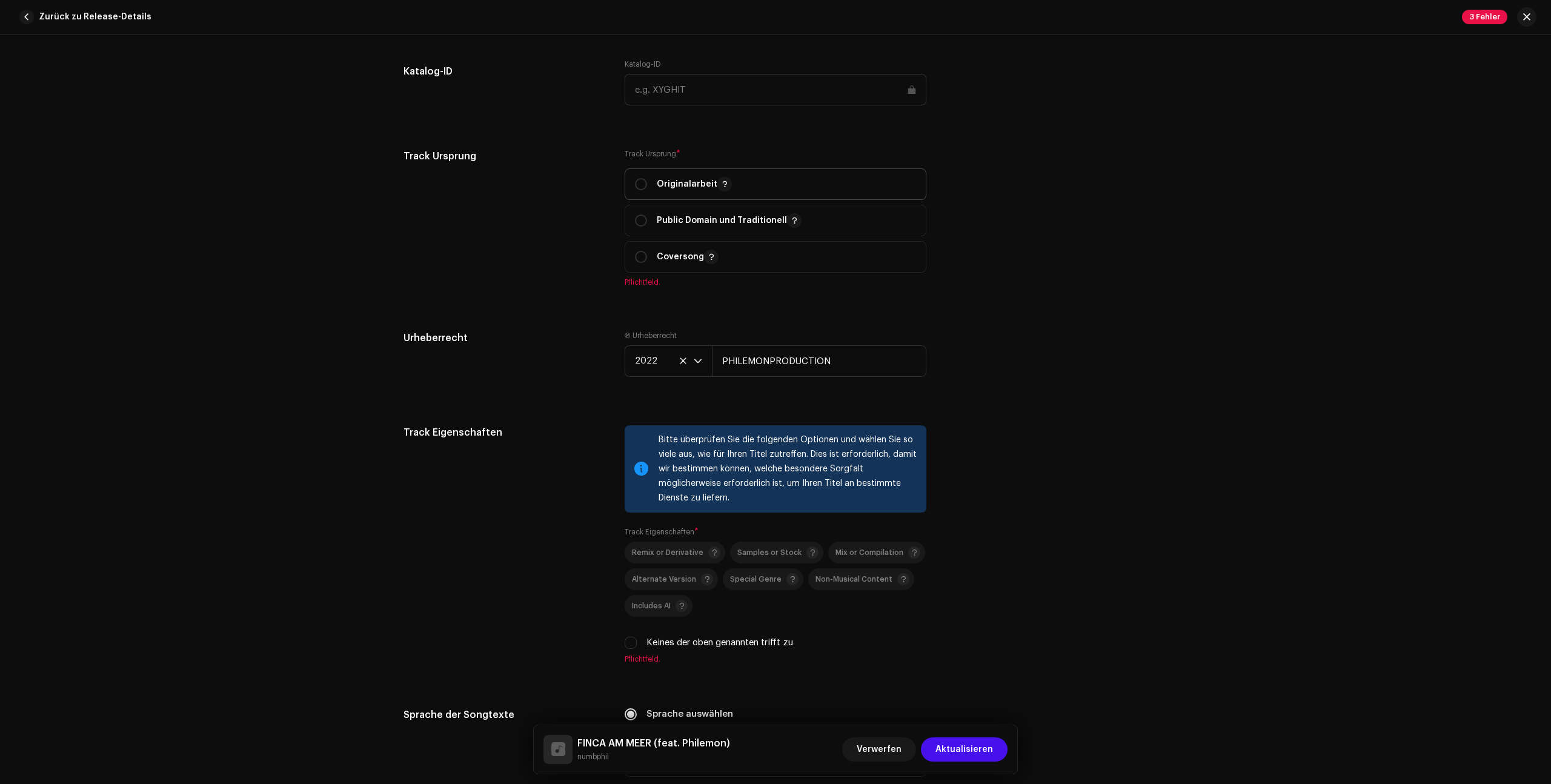
click at [644, 171] on span "Originalarbeit" at bounding box center [776, 184] width 281 height 30
radio input "true"
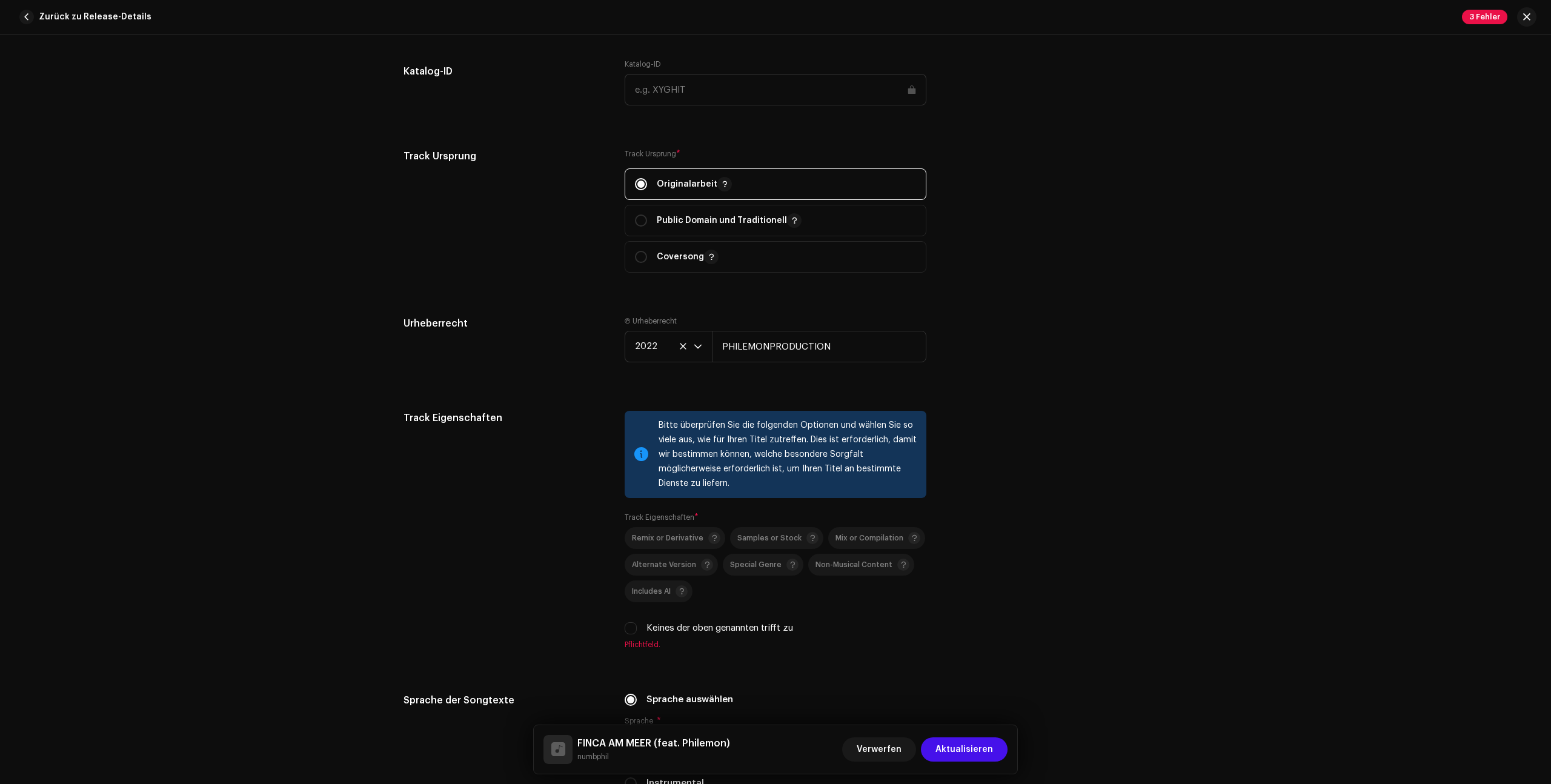
drag, startPoint x: 647, startPoint y: 176, endPoint x: 658, endPoint y: 181, distance: 12.1
click at [647, 176] on span "Originalarbeit" at bounding box center [776, 184] width 281 height 30
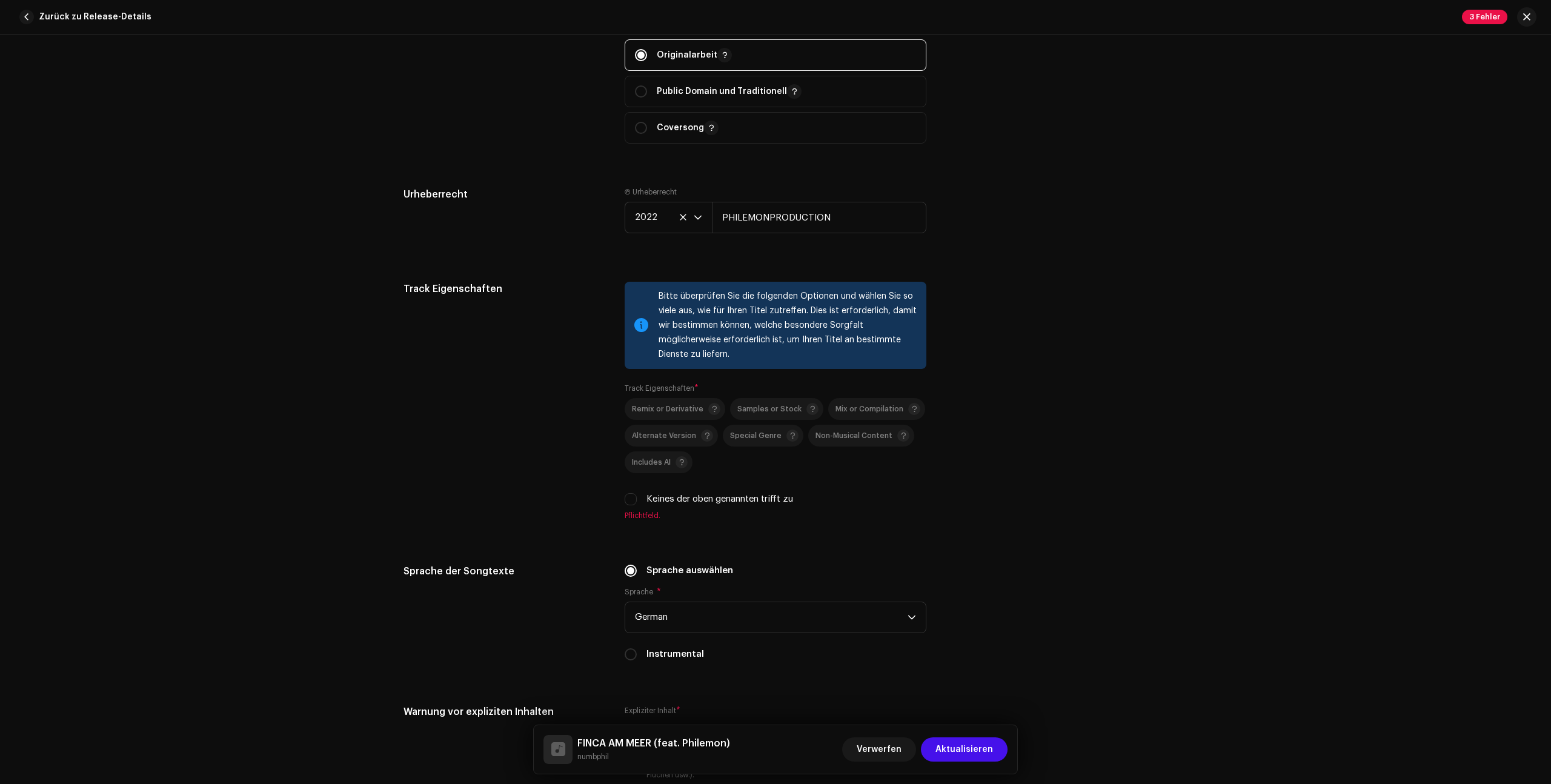
click at [639, 495] on div "Keines der oben genannten trifft zu" at bounding box center [775, 499] width 302 height 14
click at [670, 502] on label "Keines der oben genannten trifft zu" at bounding box center [720, 499] width 147 height 14
click at [637, 502] on input "Keines der oben genannten trifft zu" at bounding box center [630, 499] width 12 height 12
checkbox input "true"
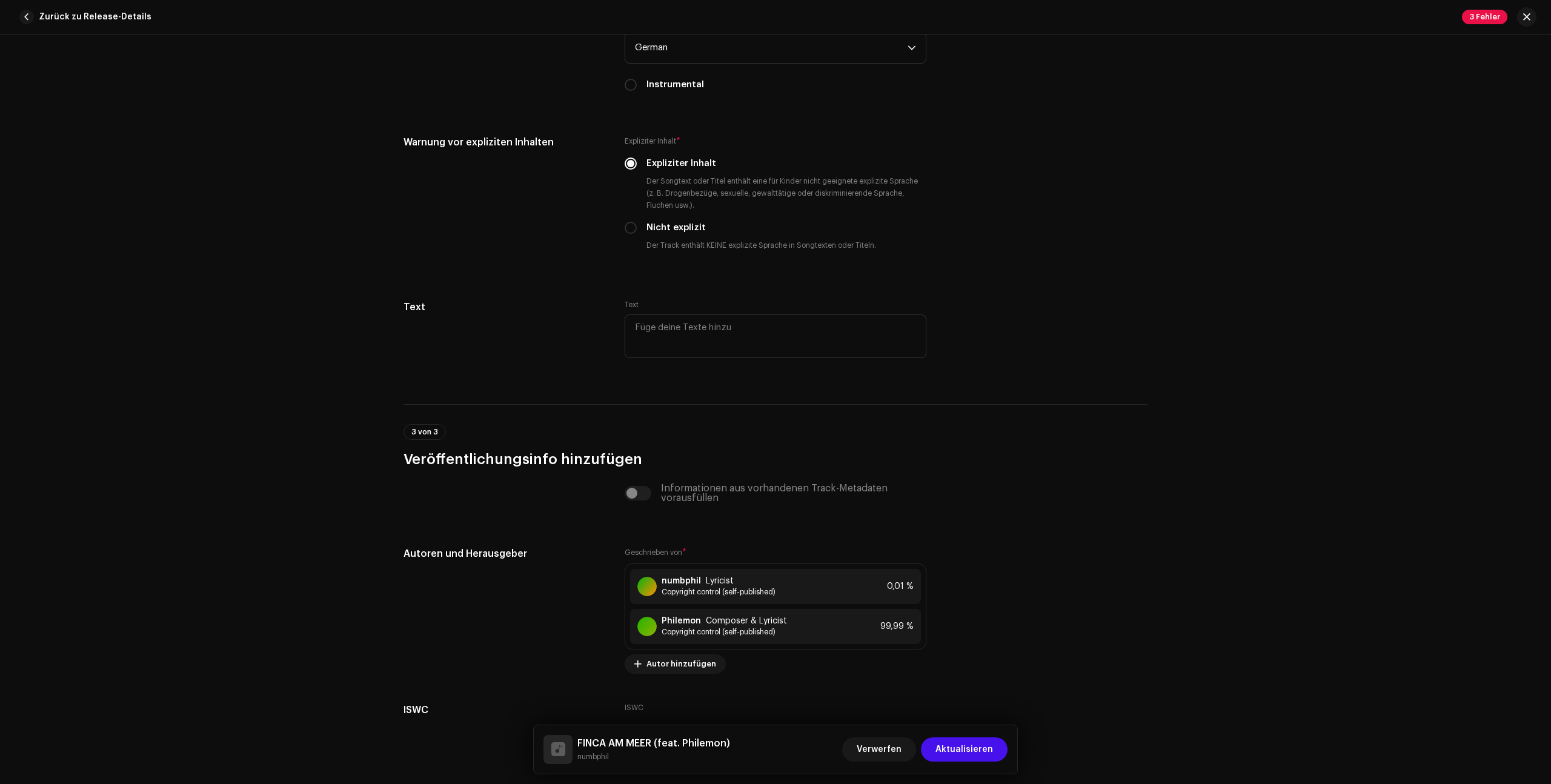
scroll to position [2169, 0]
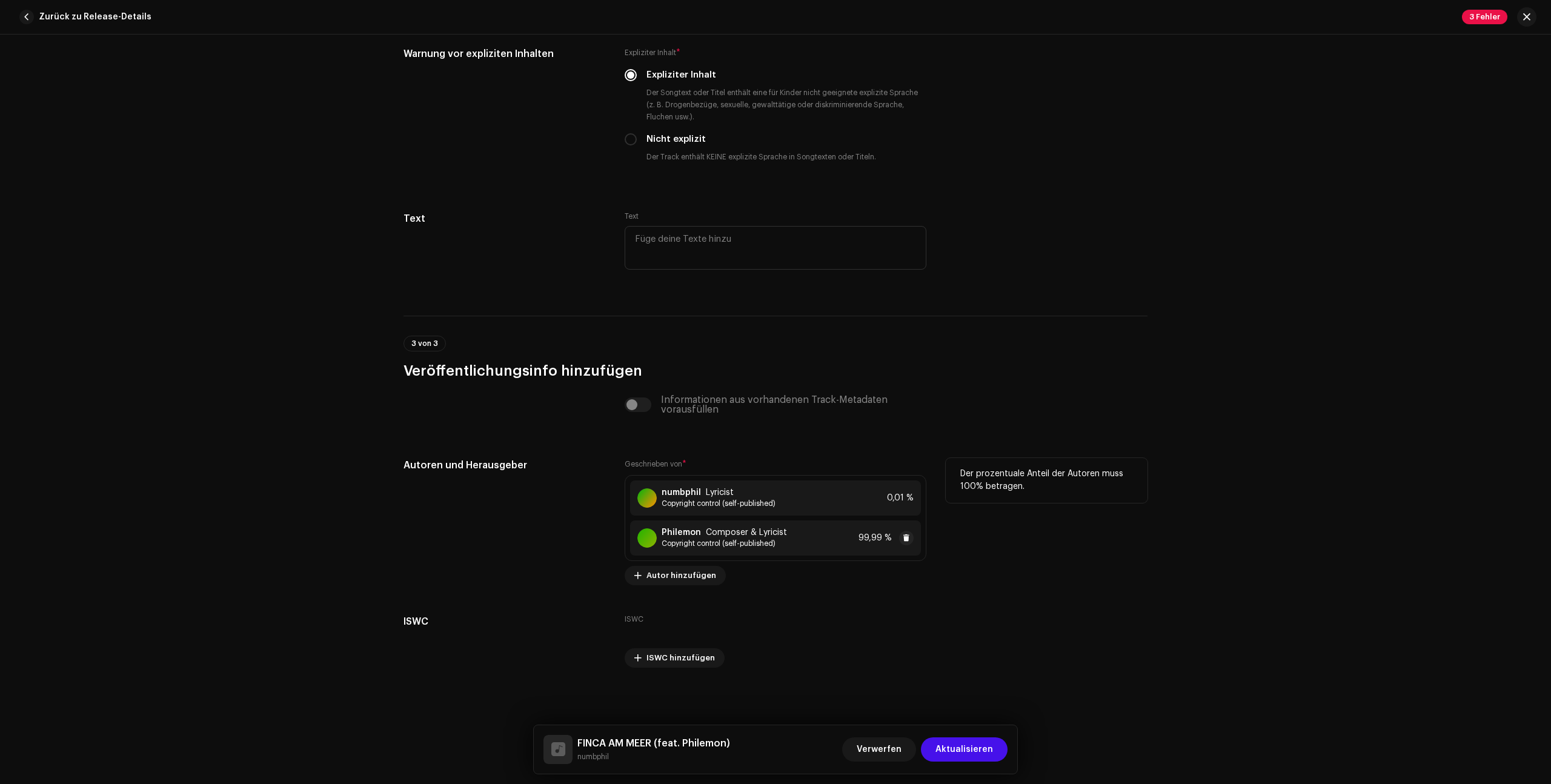
click at [783, 536] on div "Philemon Composer & Lyricist Copyright control (self-published) 99,99 %" at bounding box center [776, 538] width 291 height 35
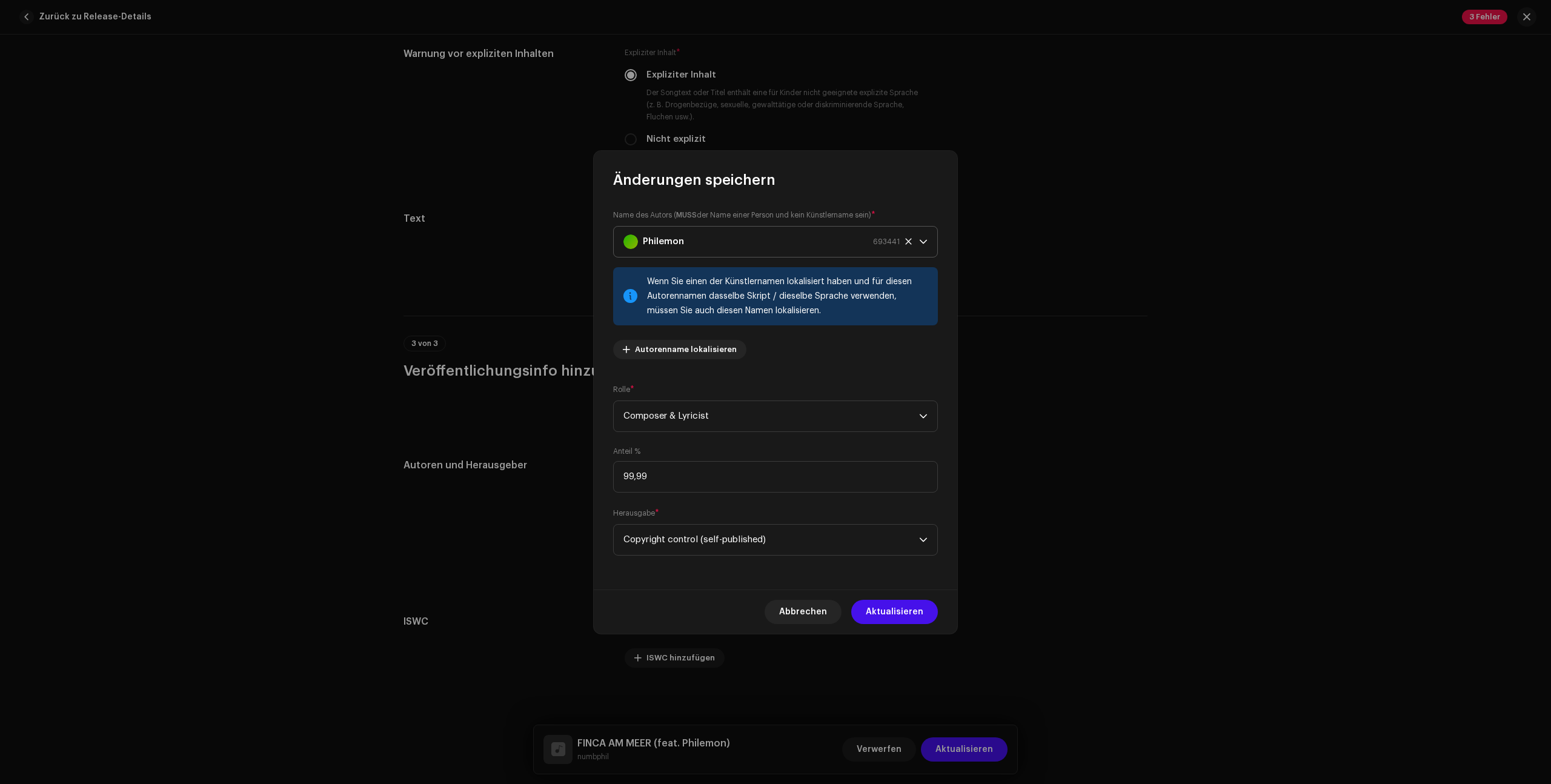
click at [721, 234] on div "Philemon 693441" at bounding box center [762, 242] width 277 height 30
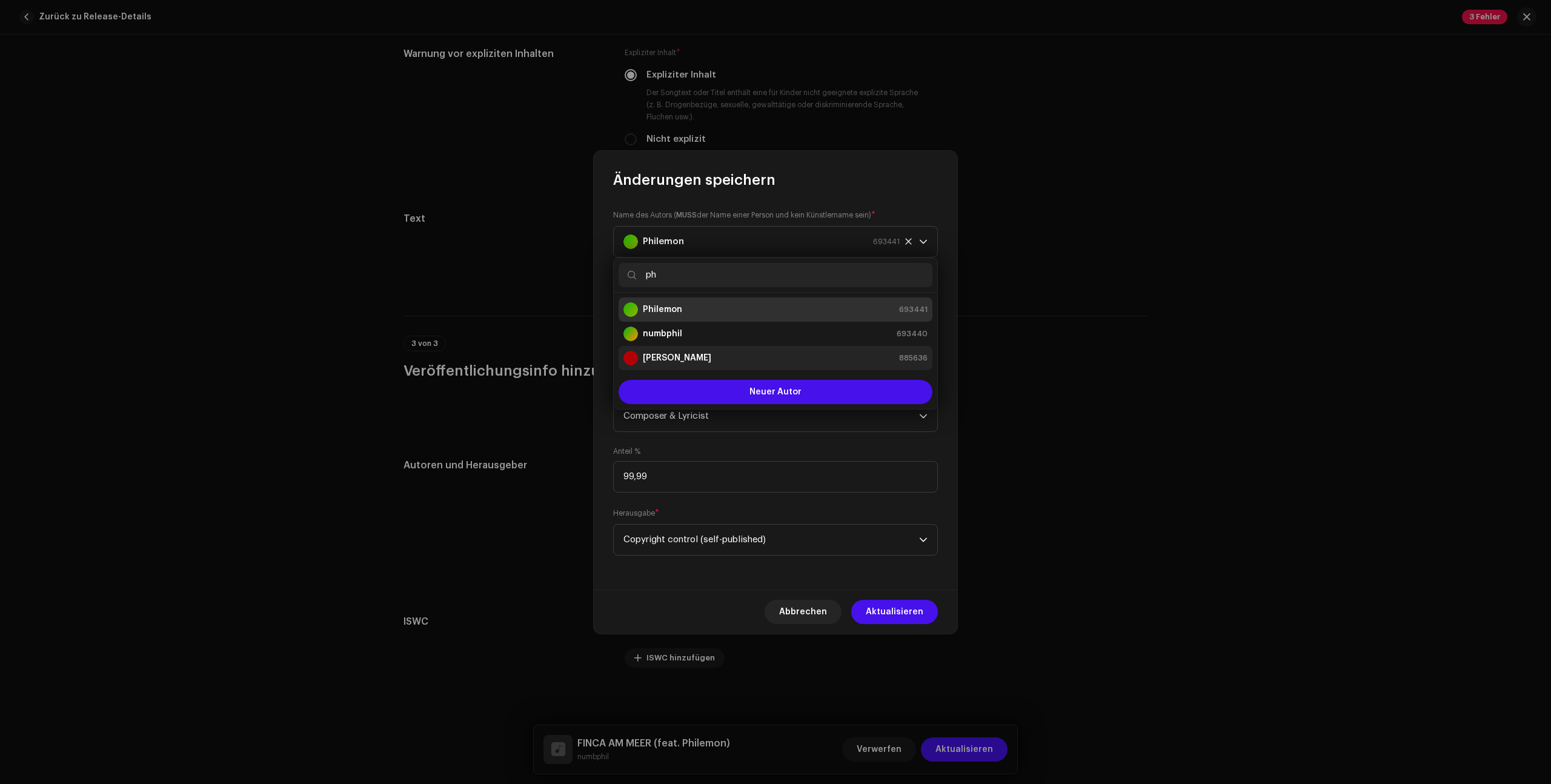
type input "ph"
click at [703, 361] on strong "[PERSON_NAME]" at bounding box center [677, 358] width 68 height 12
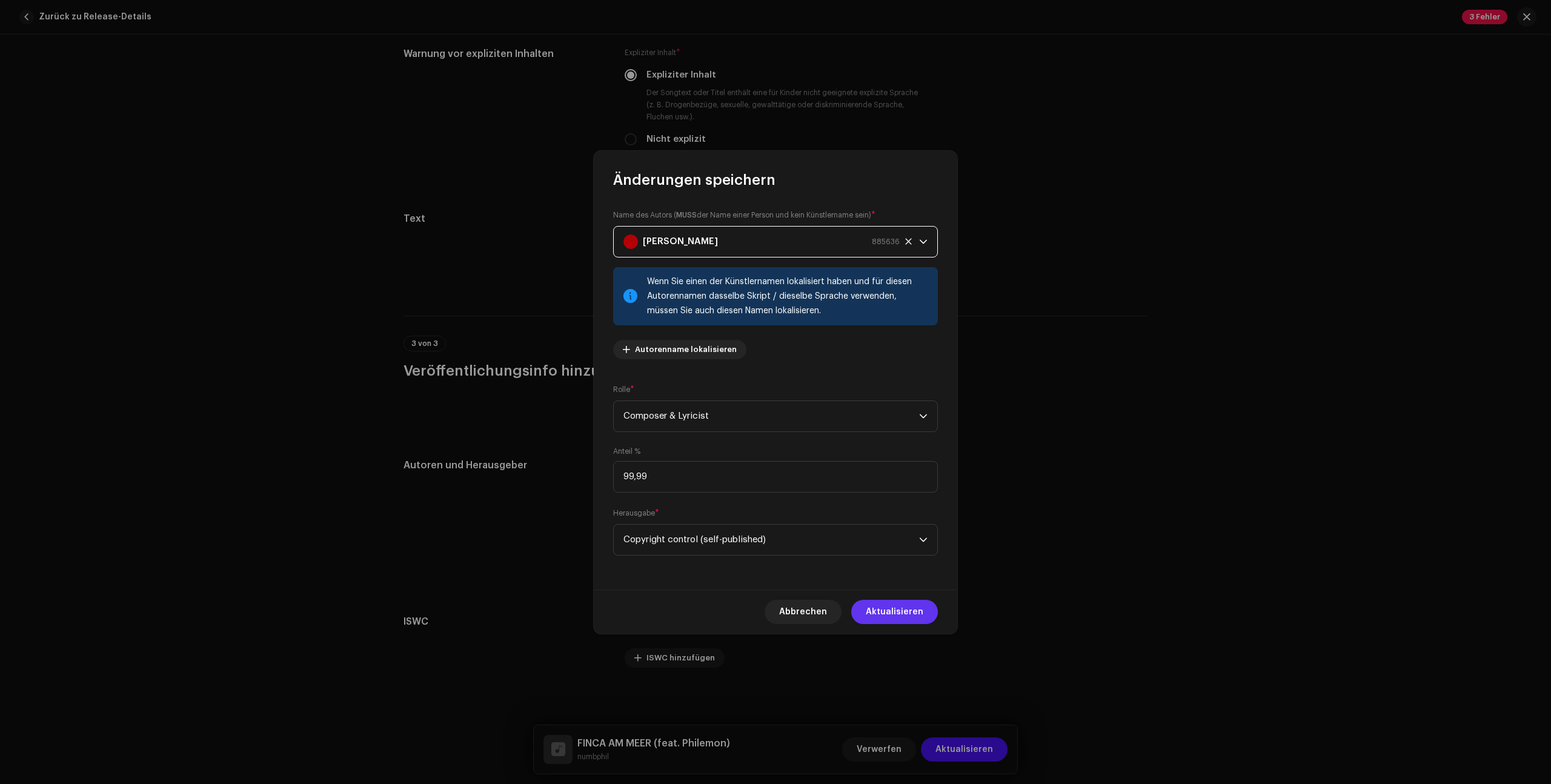
click at [919, 611] on span "Aktualisieren" at bounding box center [894, 612] width 58 height 24
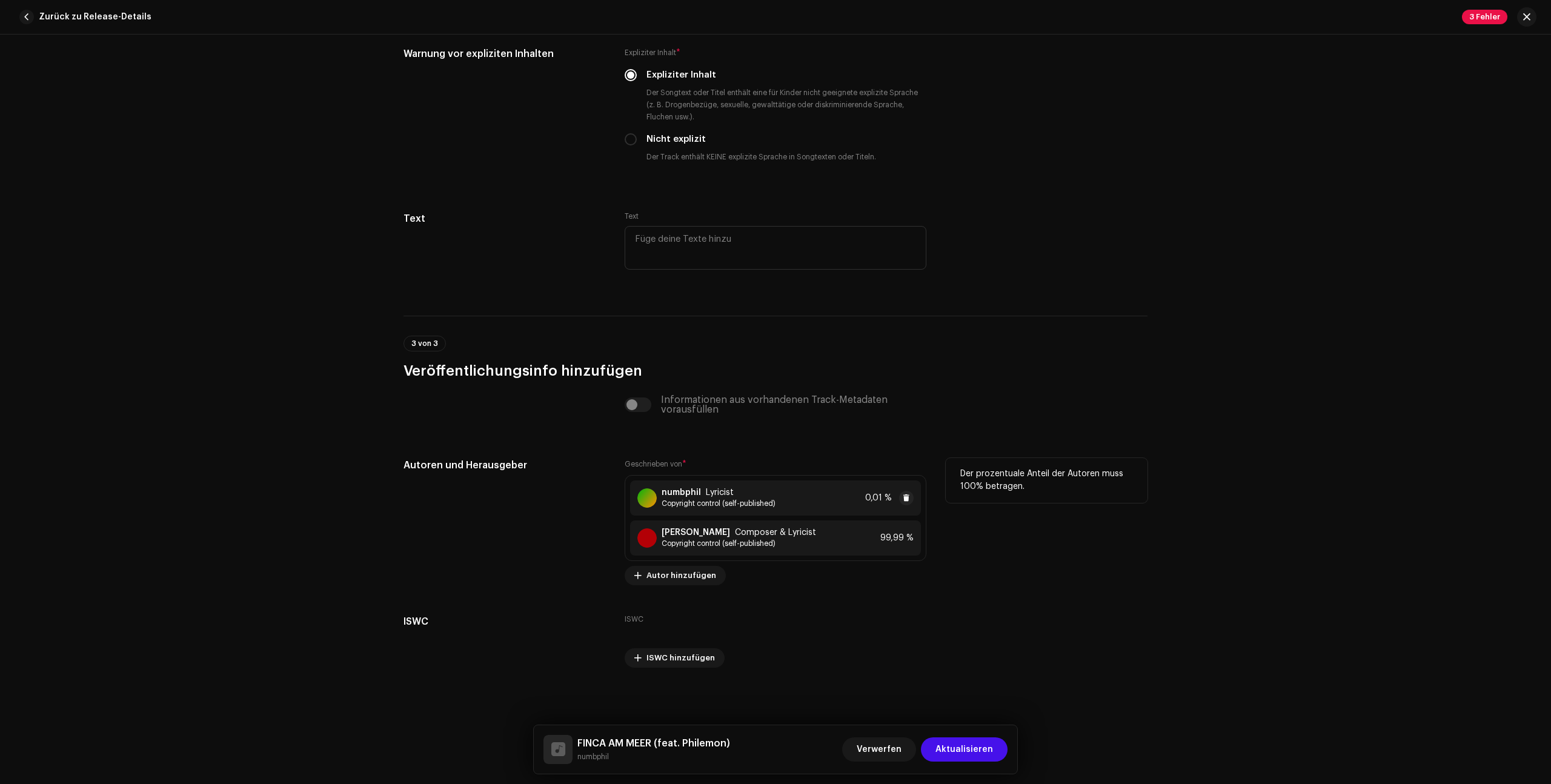
click at [734, 495] on div "numbphil Lyricist" at bounding box center [719, 492] width 114 height 9
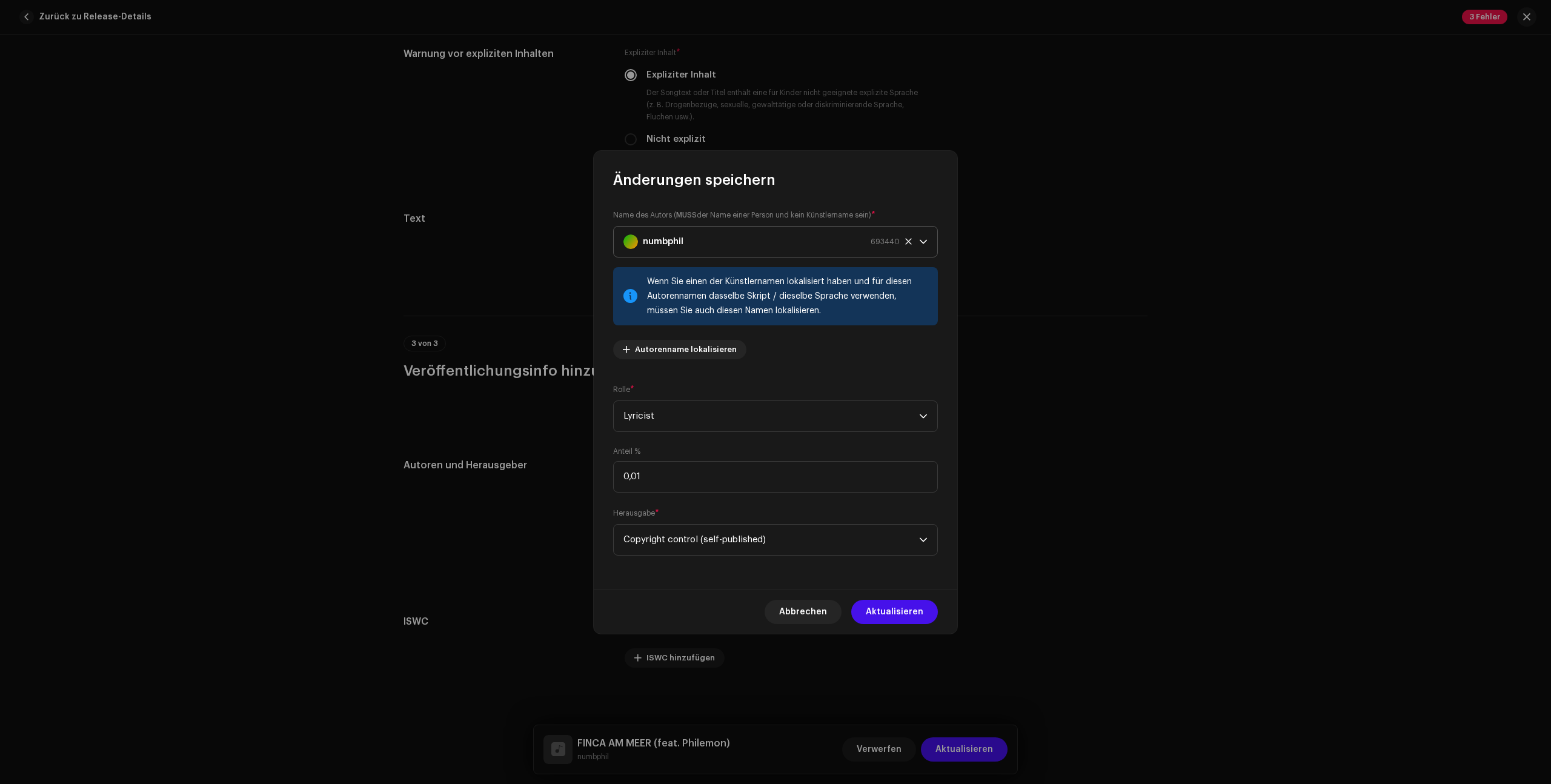
click at [716, 251] on div "numbphil 693440" at bounding box center [762, 242] width 277 height 30
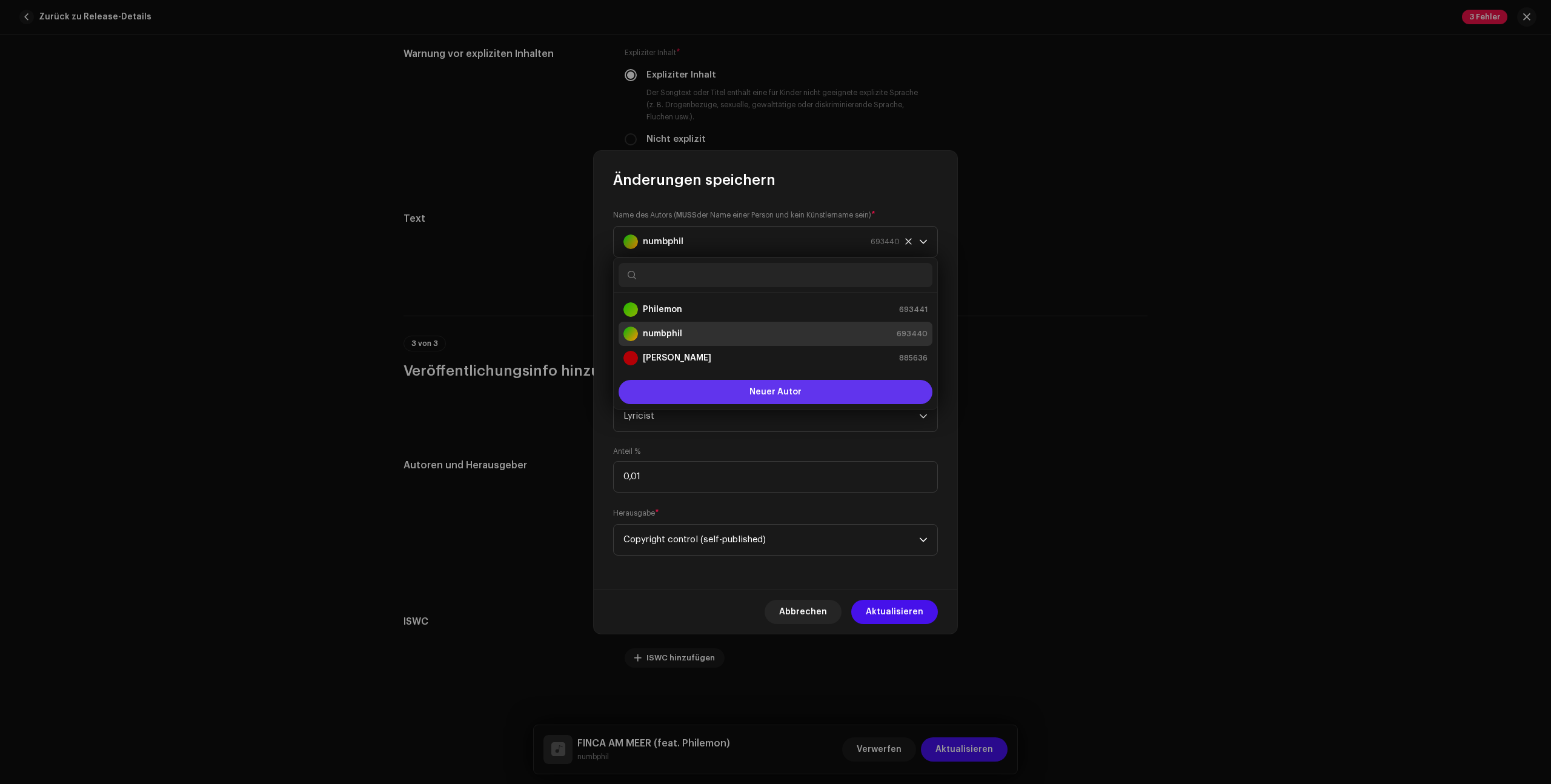
click at [696, 397] on button "Neuer Autor" at bounding box center [776, 392] width 314 height 24
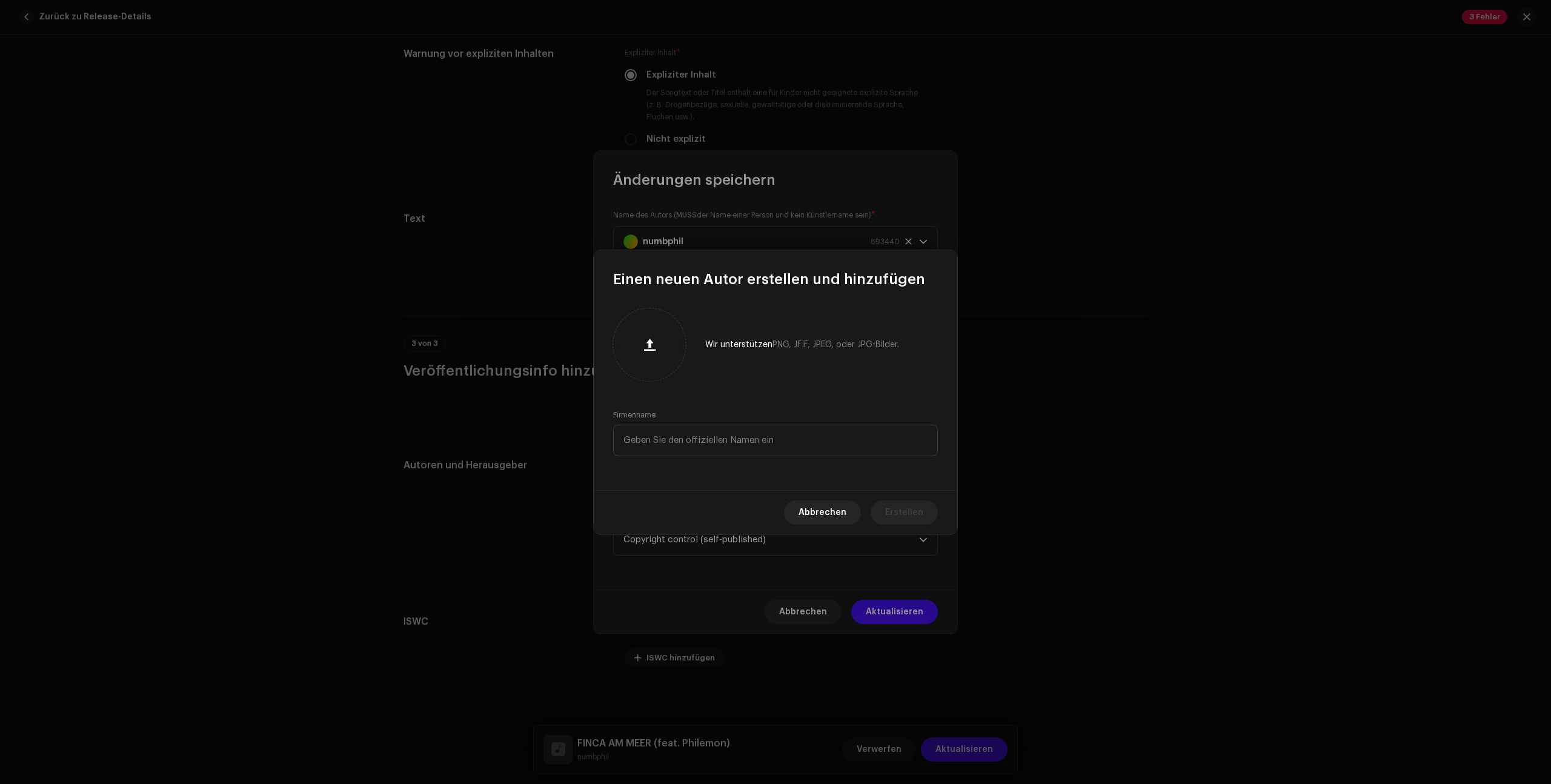
click at [715, 456] on div "Wir unterstützen PNG, JFIF, JPEG, oder JPG-Bilder. Firmenname" at bounding box center [775, 389] width 364 height 201
click at [709, 447] on input "text" at bounding box center [775, 441] width 325 height 32
type input "[PERSON_NAME]"
click at [812, 508] on span "Abbrechen" at bounding box center [822, 513] width 48 height 24
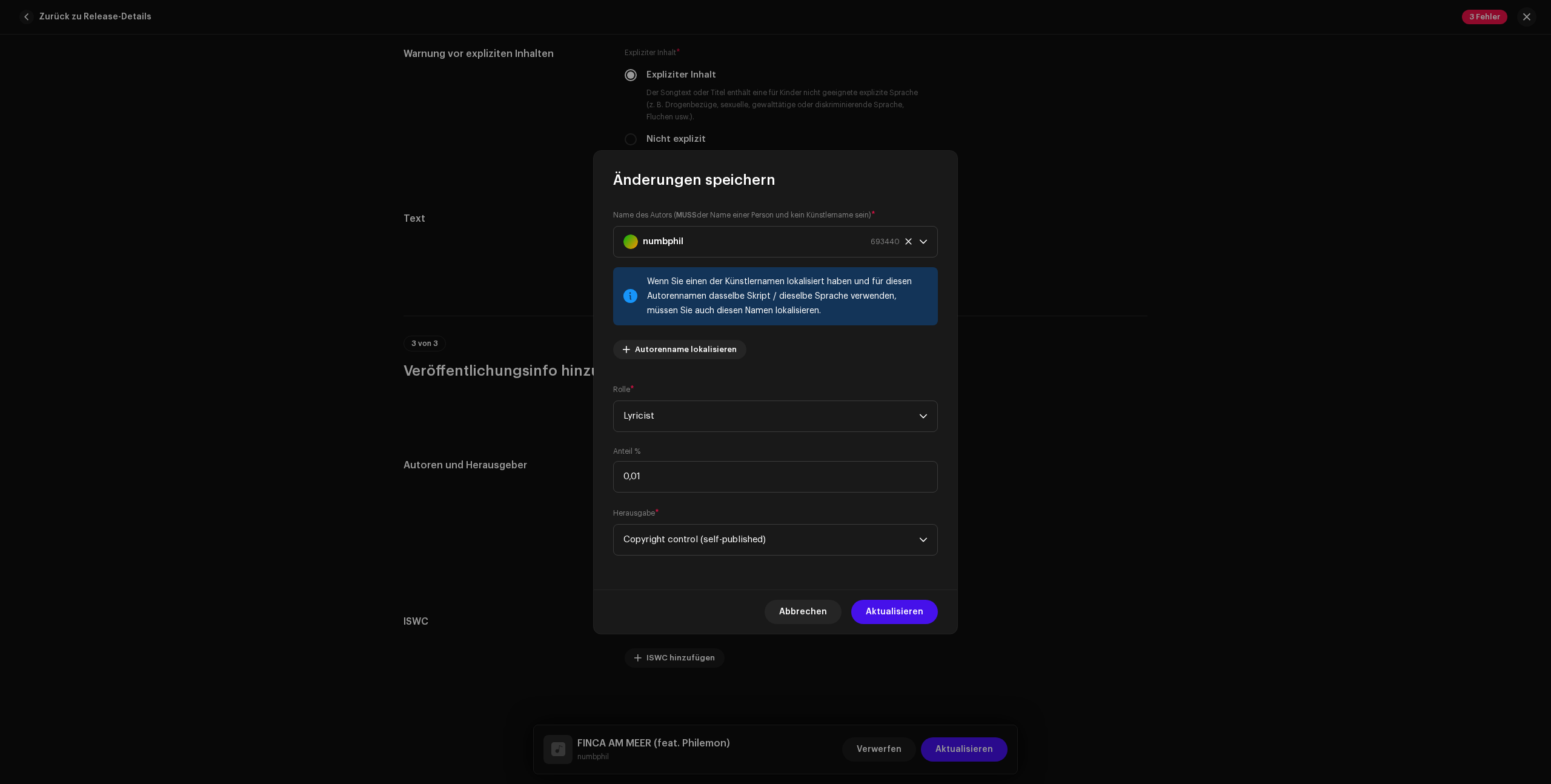
click at [808, 603] on span "Abbrechen" at bounding box center [803, 612] width 48 height 24
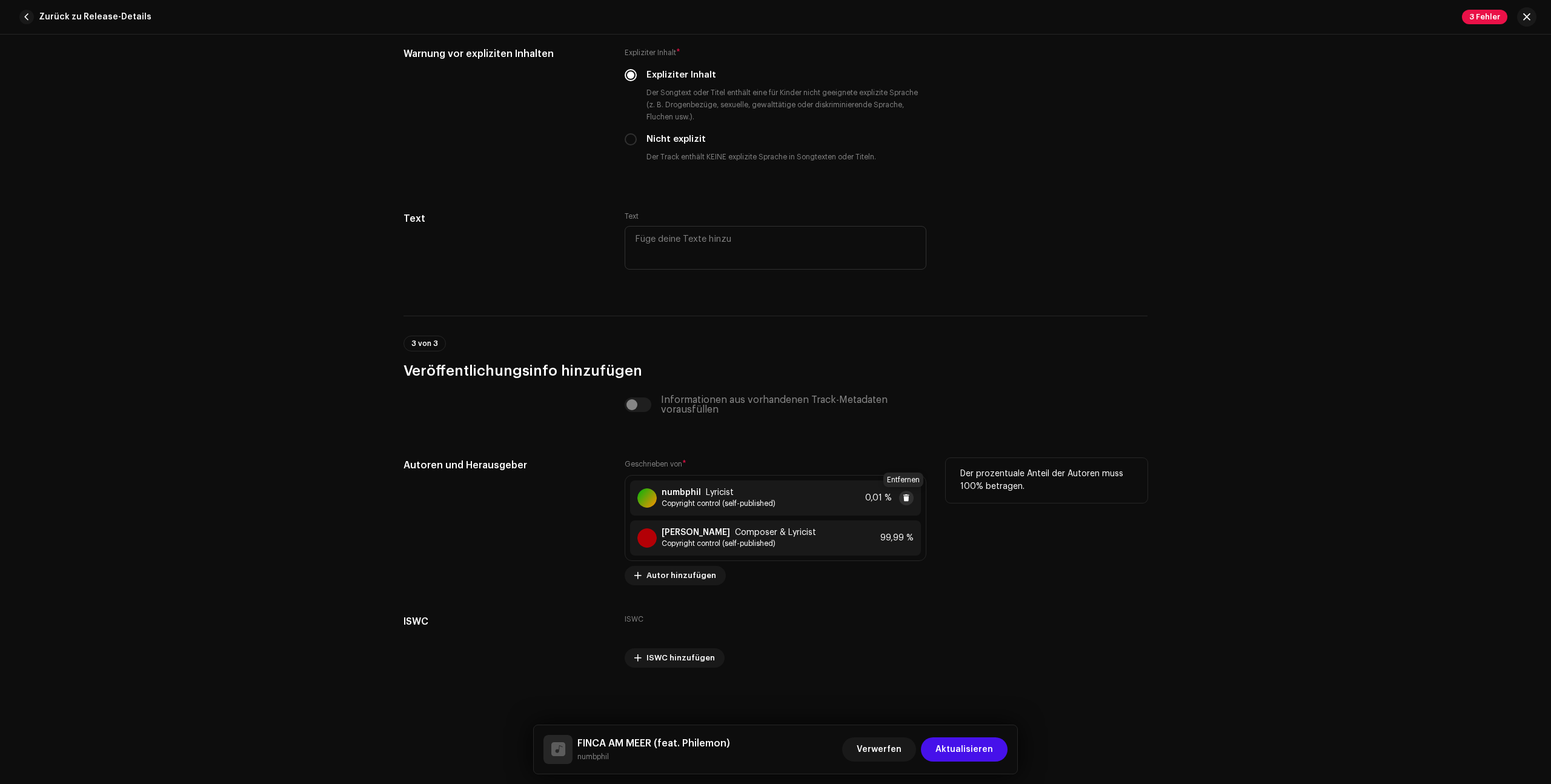
click at [904, 498] on span at bounding box center [907, 497] width 7 height 9
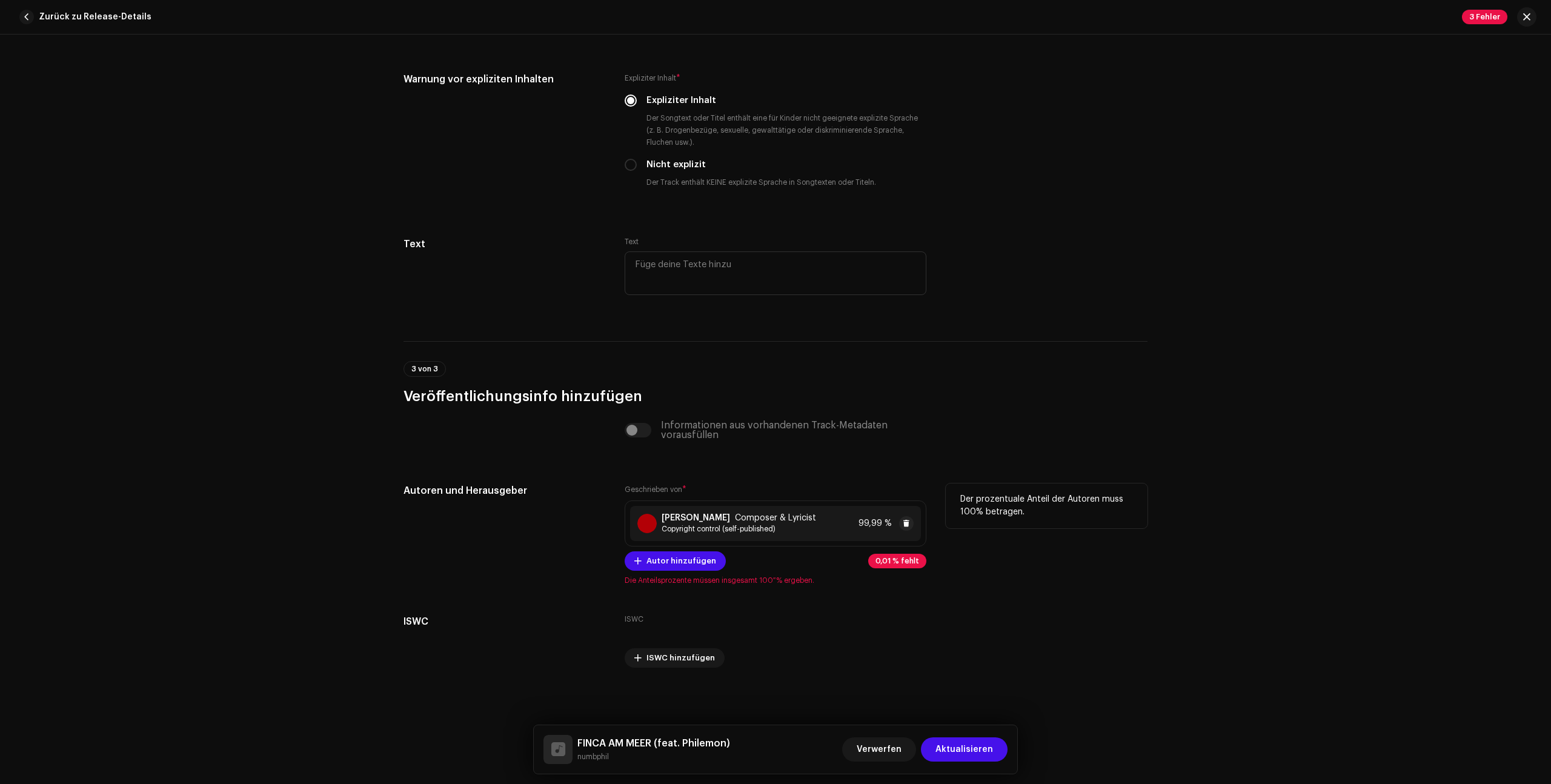
click at [733, 530] on span "Copyright control (self-published)" at bounding box center [739, 528] width 155 height 9
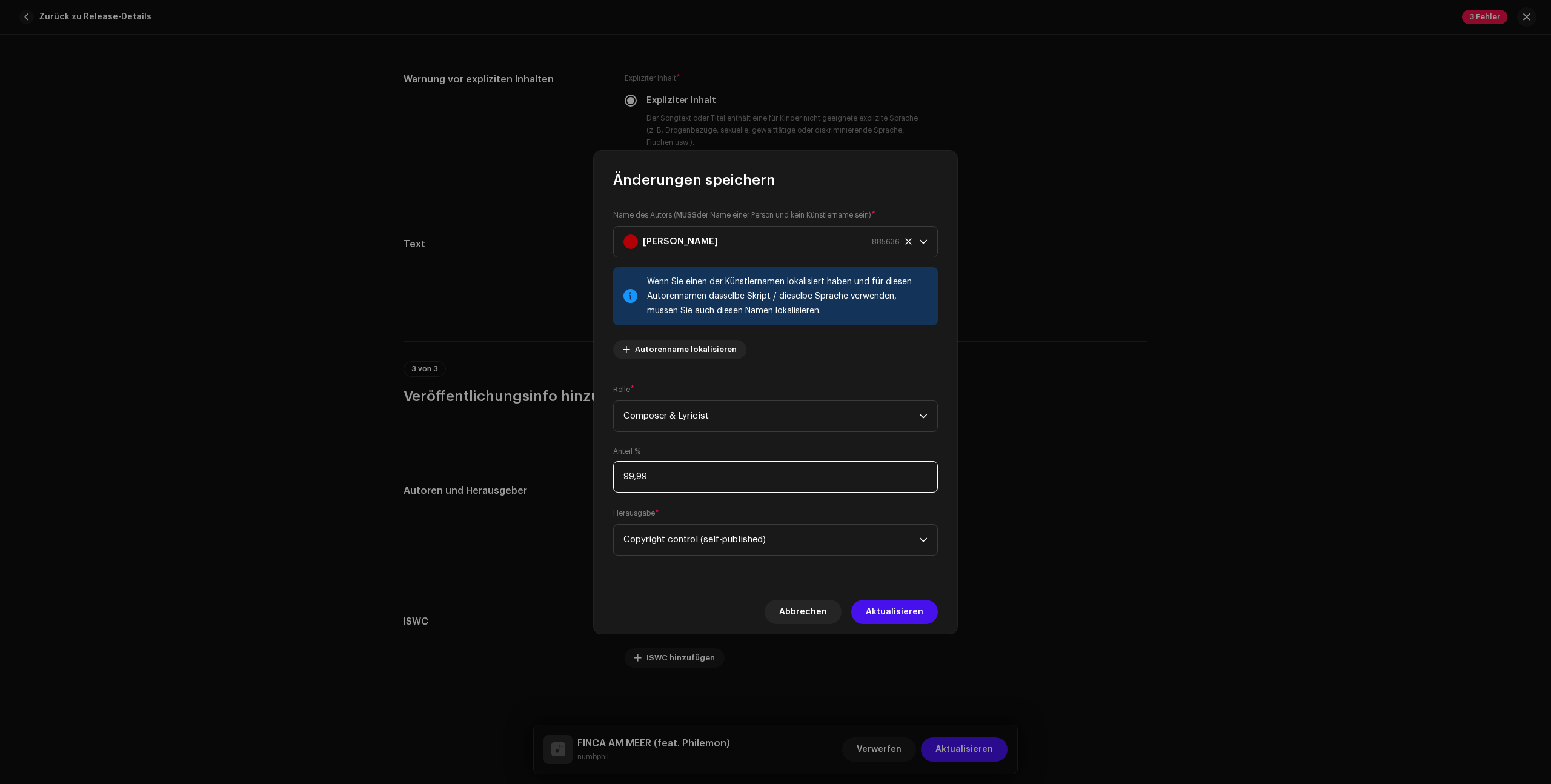
click at [684, 480] on input "99,99" at bounding box center [775, 477] width 325 height 32
type input "9,00"
type input "100,00"
click at [905, 603] on span "Aktualisieren" at bounding box center [894, 612] width 58 height 24
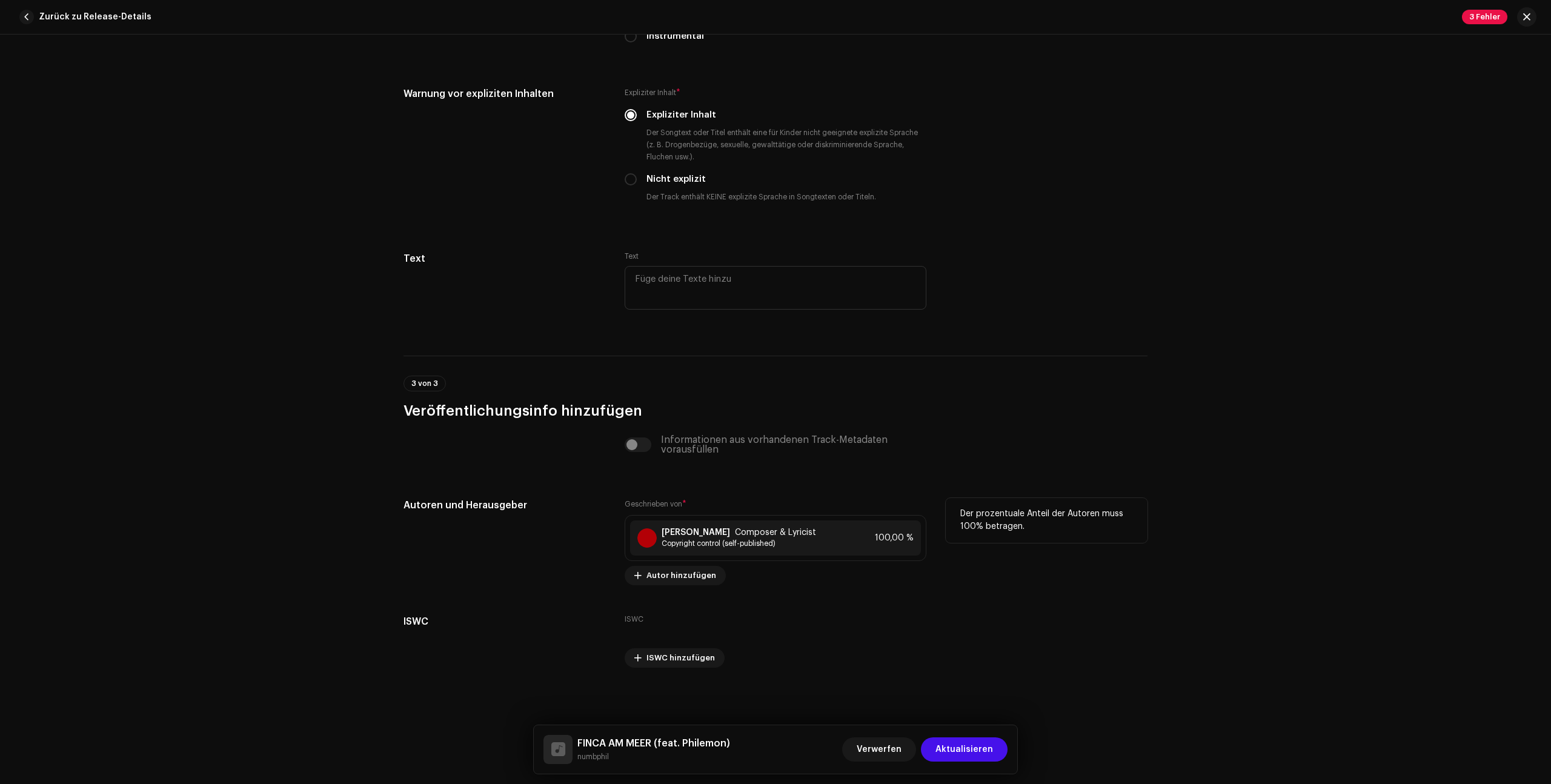
click at [1122, 565] on div "Der prozentuale Anteil der Autoren muss 100% betragen." at bounding box center [1046, 541] width 202 height 87
click at [971, 754] on span "Aktualisieren" at bounding box center [964, 749] width 58 height 24
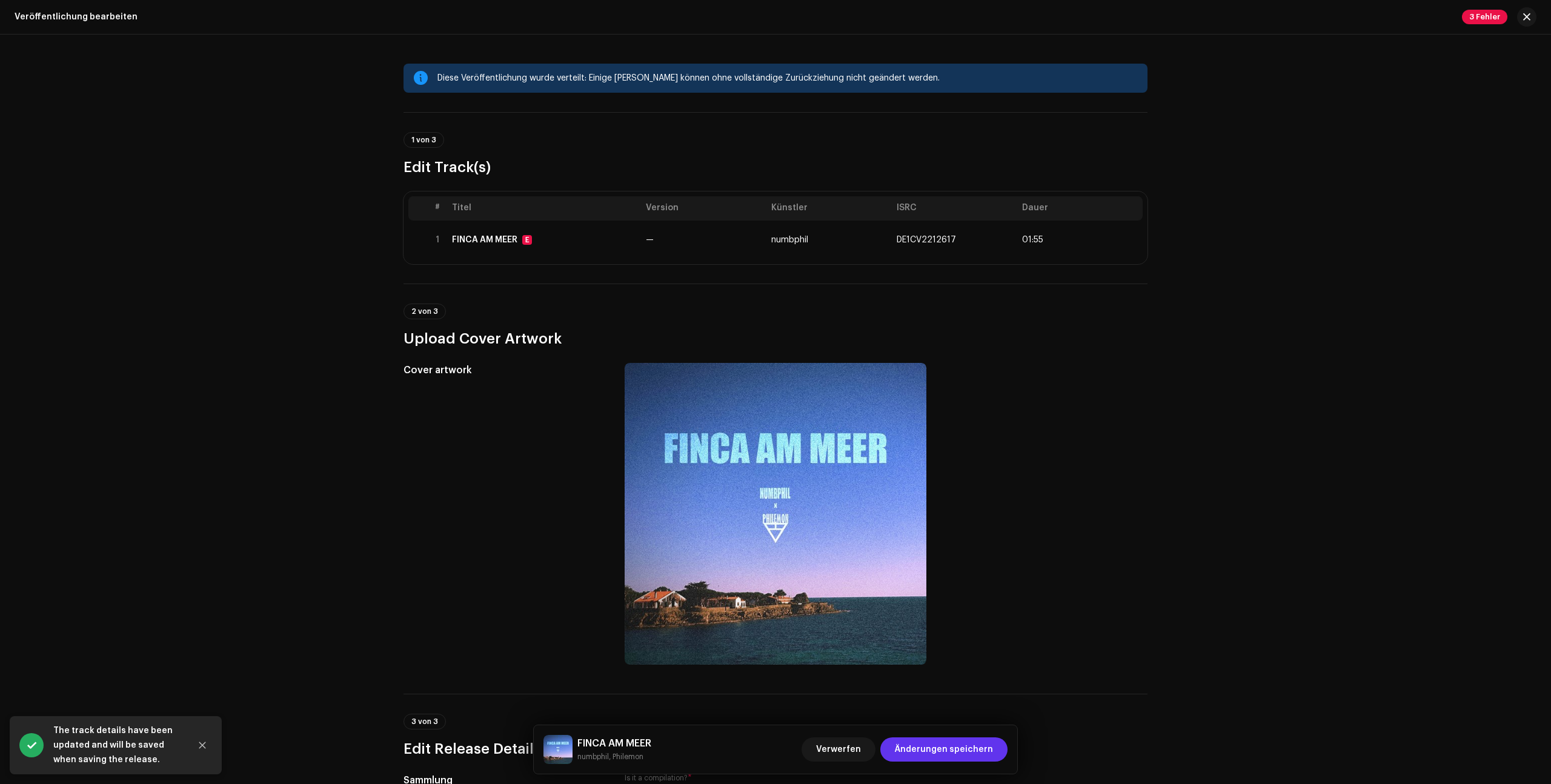
click at [962, 754] on span "Änderungen speichern" at bounding box center [944, 749] width 98 height 24
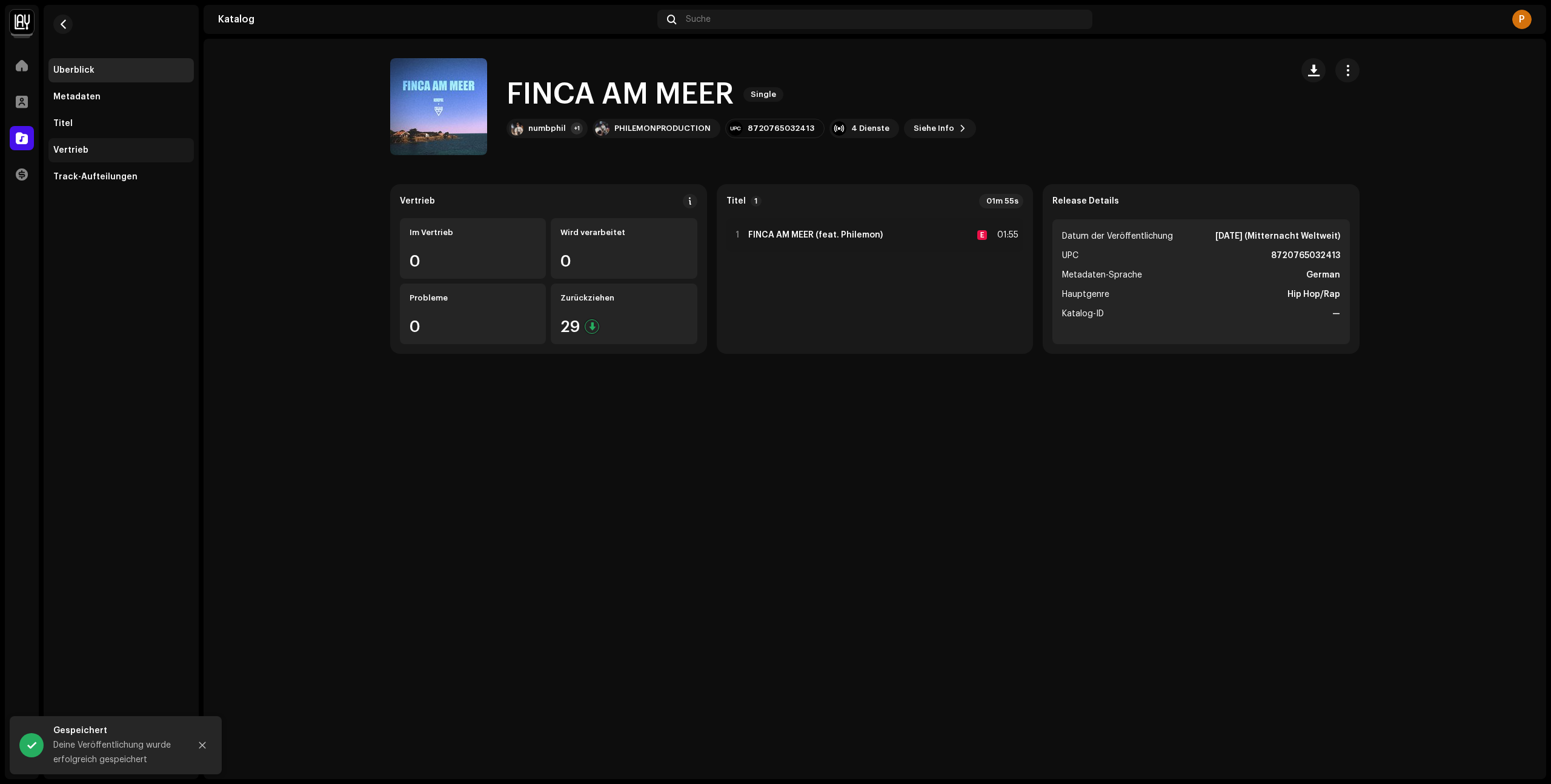
click at [81, 147] on div "Vertrieb" at bounding box center [71, 150] width 35 height 9
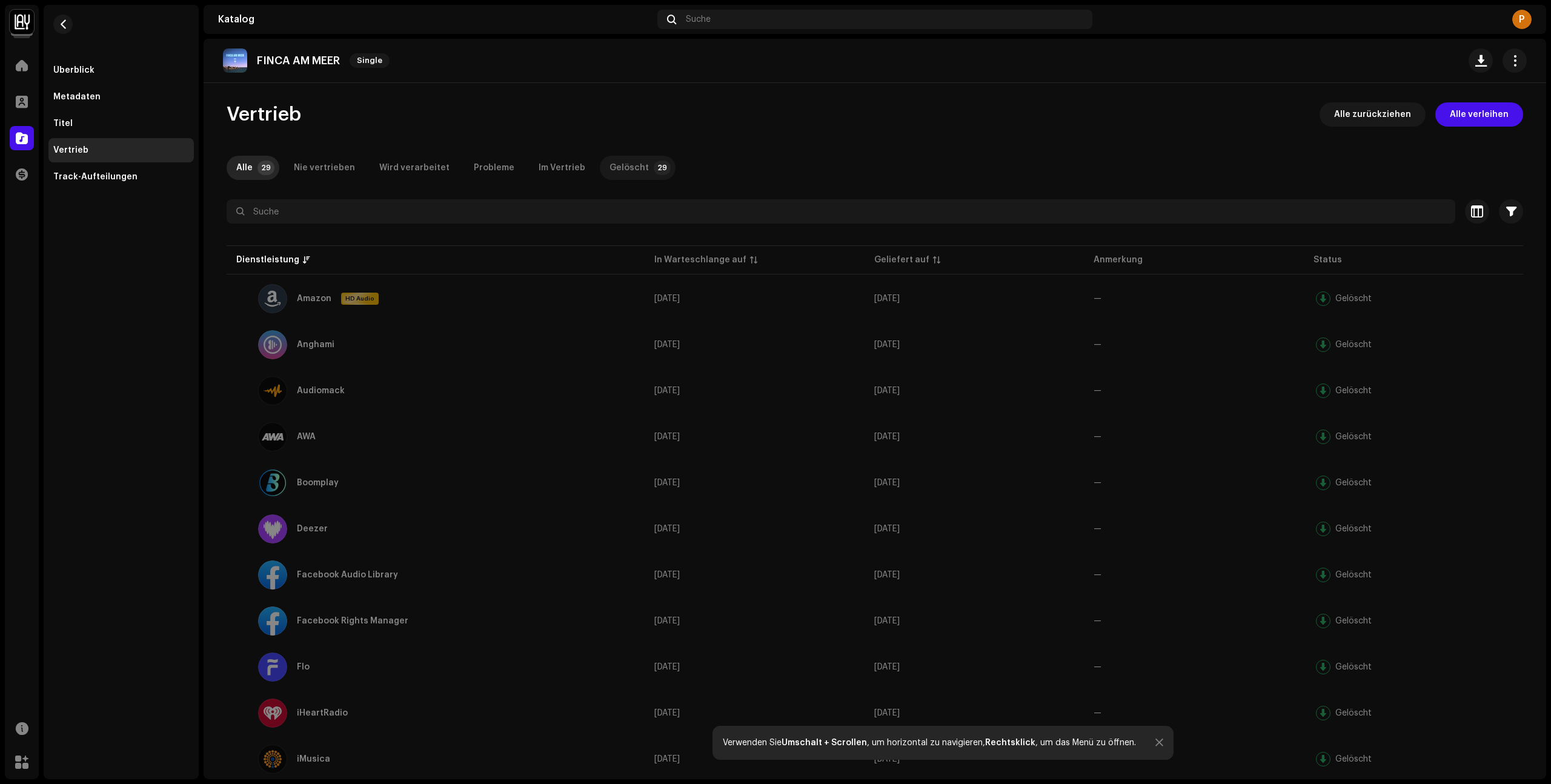
click at [613, 176] on div "Gelöscht" at bounding box center [629, 168] width 40 height 24
click at [600, 168] on p-tab "Gelöscht 29" at bounding box center [637, 168] width 76 height 24
click at [239, 172] on div "Alle" at bounding box center [244, 168] width 17 height 24
click at [304, 159] on div "Nie vertrieben" at bounding box center [324, 168] width 61 height 24
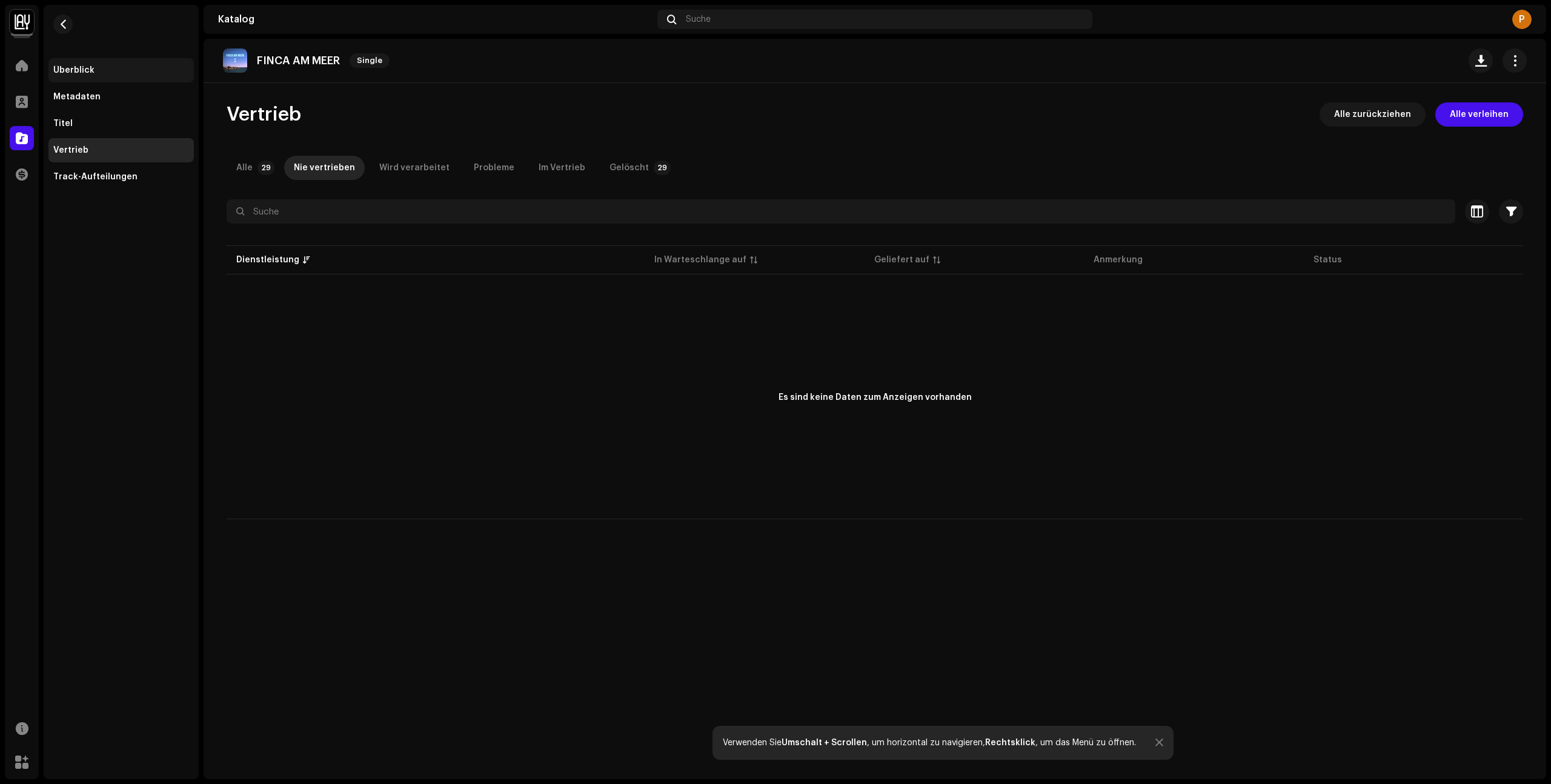
click at [53, 67] on div "Überblick" at bounding box center [73, 70] width 41 height 9
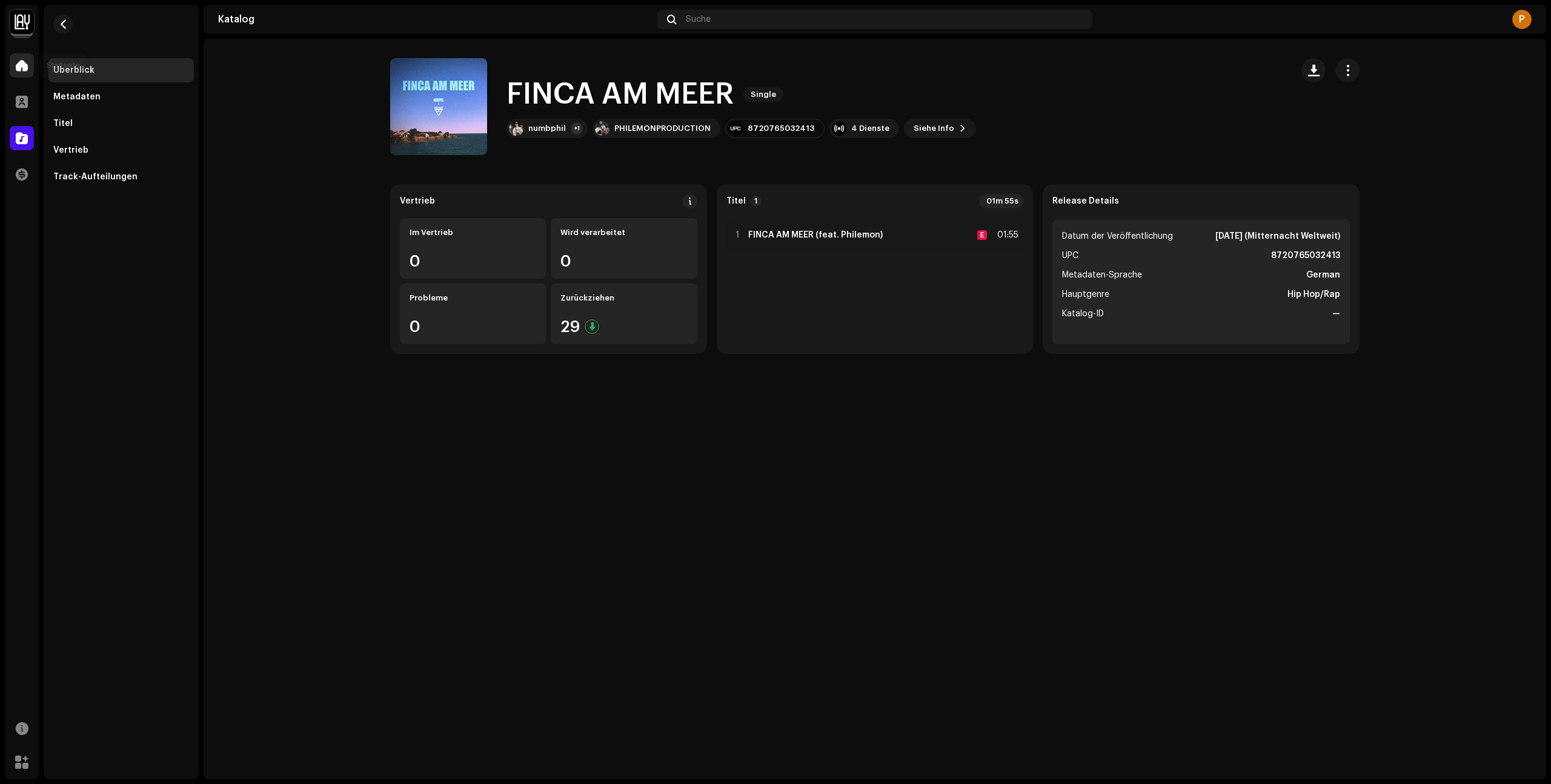
click at [25, 61] on span at bounding box center [22, 65] width 12 height 9
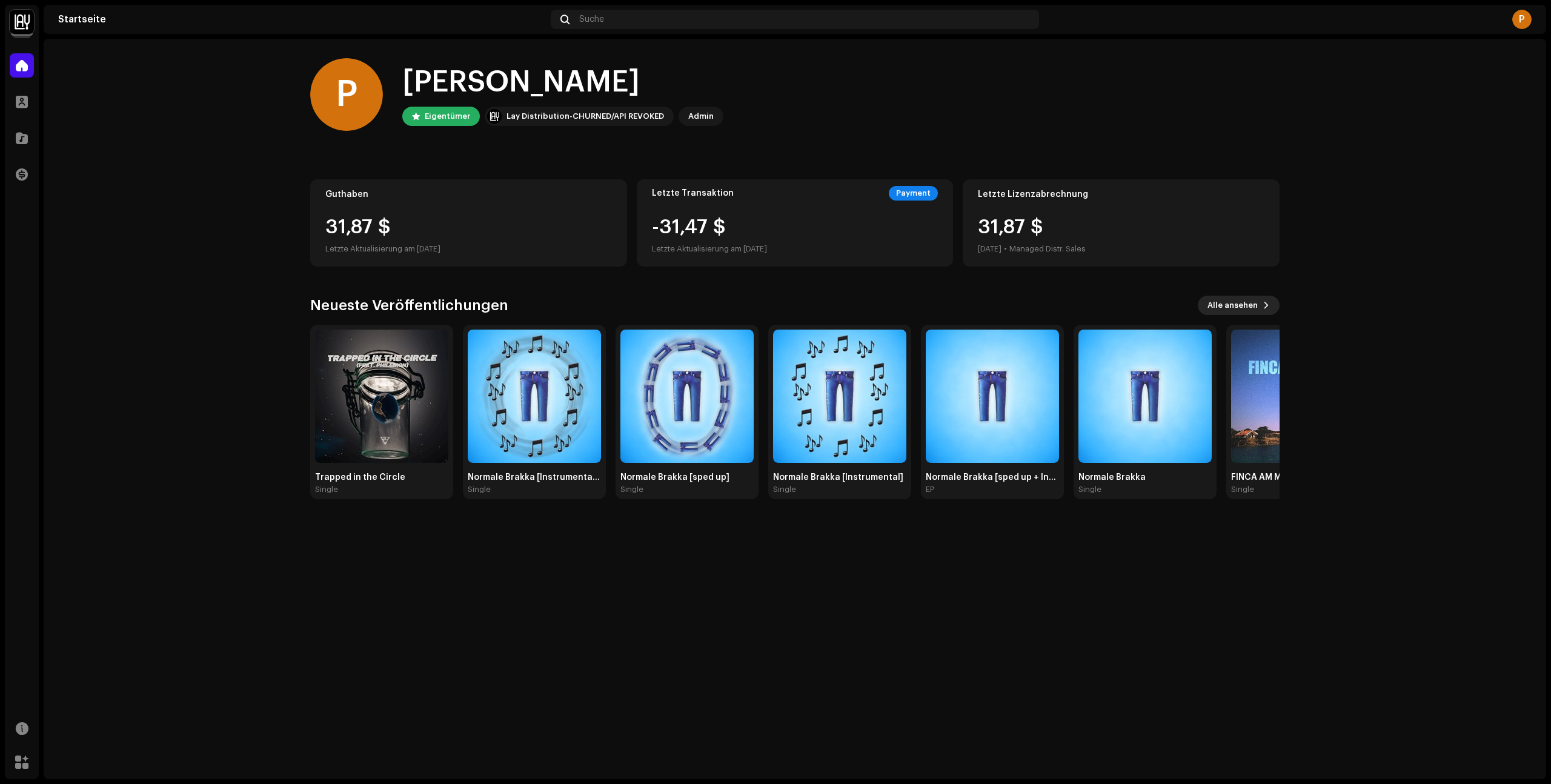
click at [1243, 302] on span "Alle ansehen" at bounding box center [1233, 305] width 50 height 24
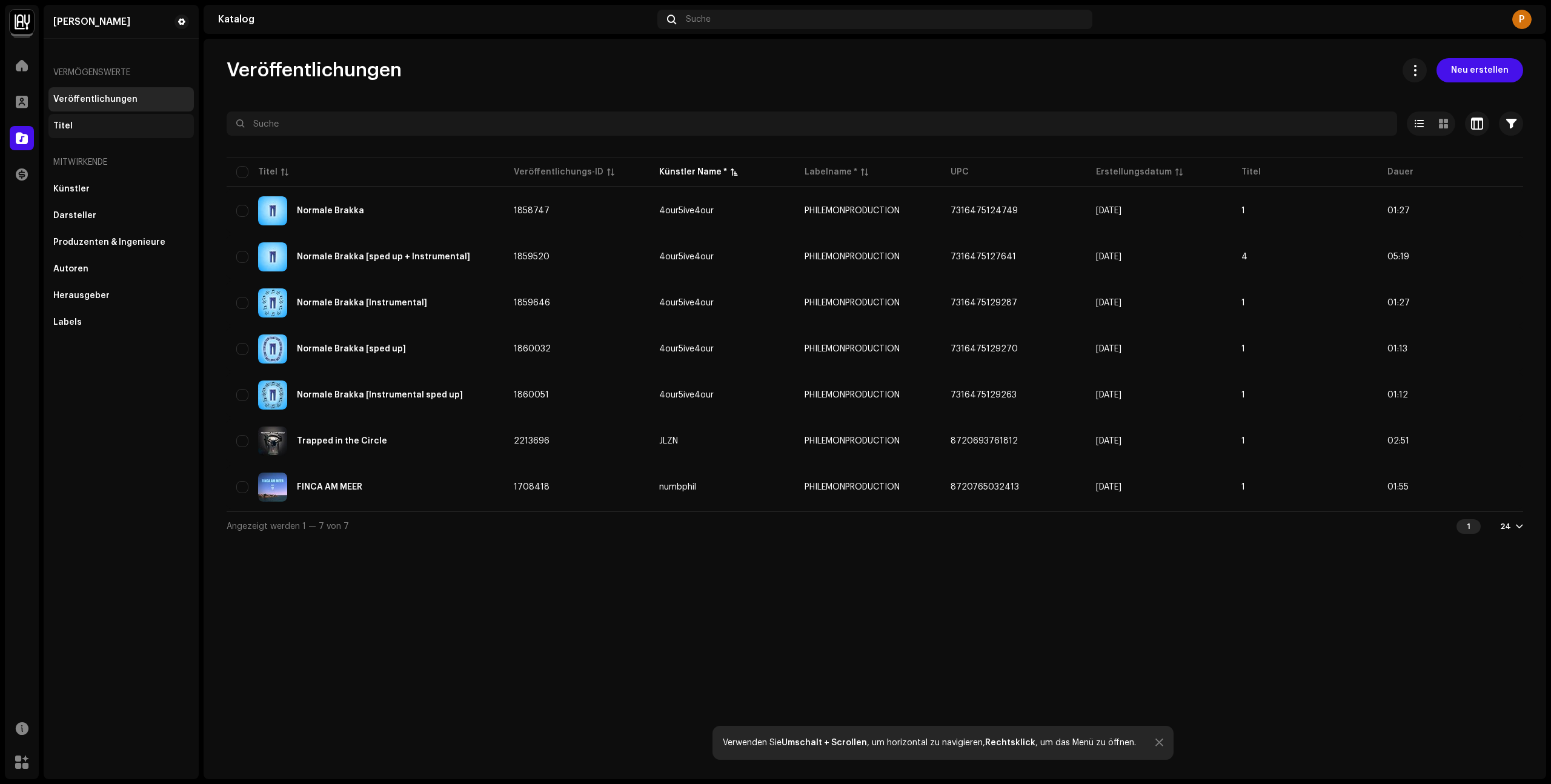
click at [138, 128] on div "Titel" at bounding box center [121, 125] width 135 height 9
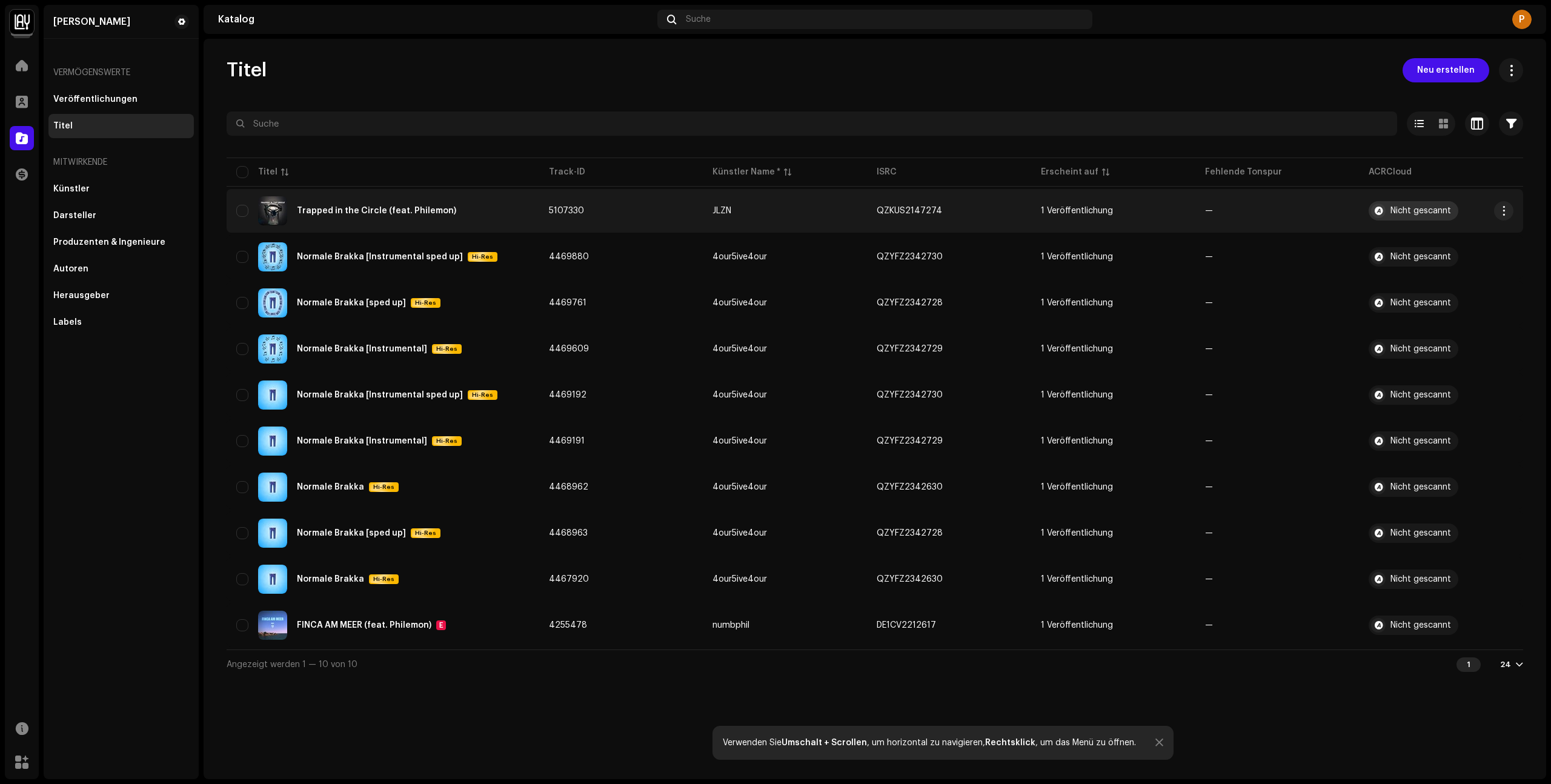
click at [1397, 216] on div "Nicht gescannt" at bounding box center [1413, 210] width 90 height 19
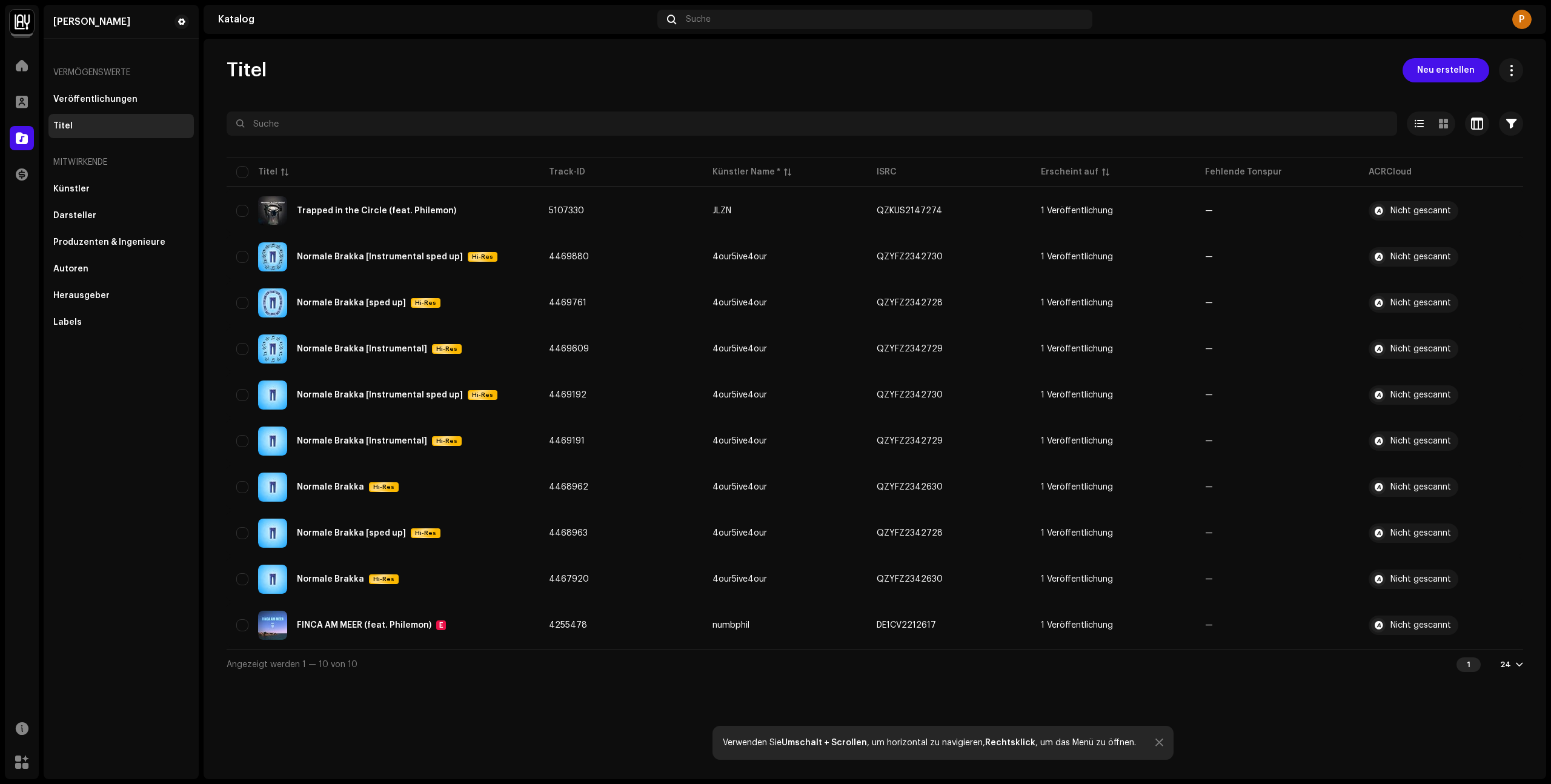
click at [1387, 167] on table "Titel Track-ID Künstler Name * ISRC Erscheint auf Fehlende Tonspur ACRCloud Tra…" at bounding box center [875, 402] width 1296 height 495
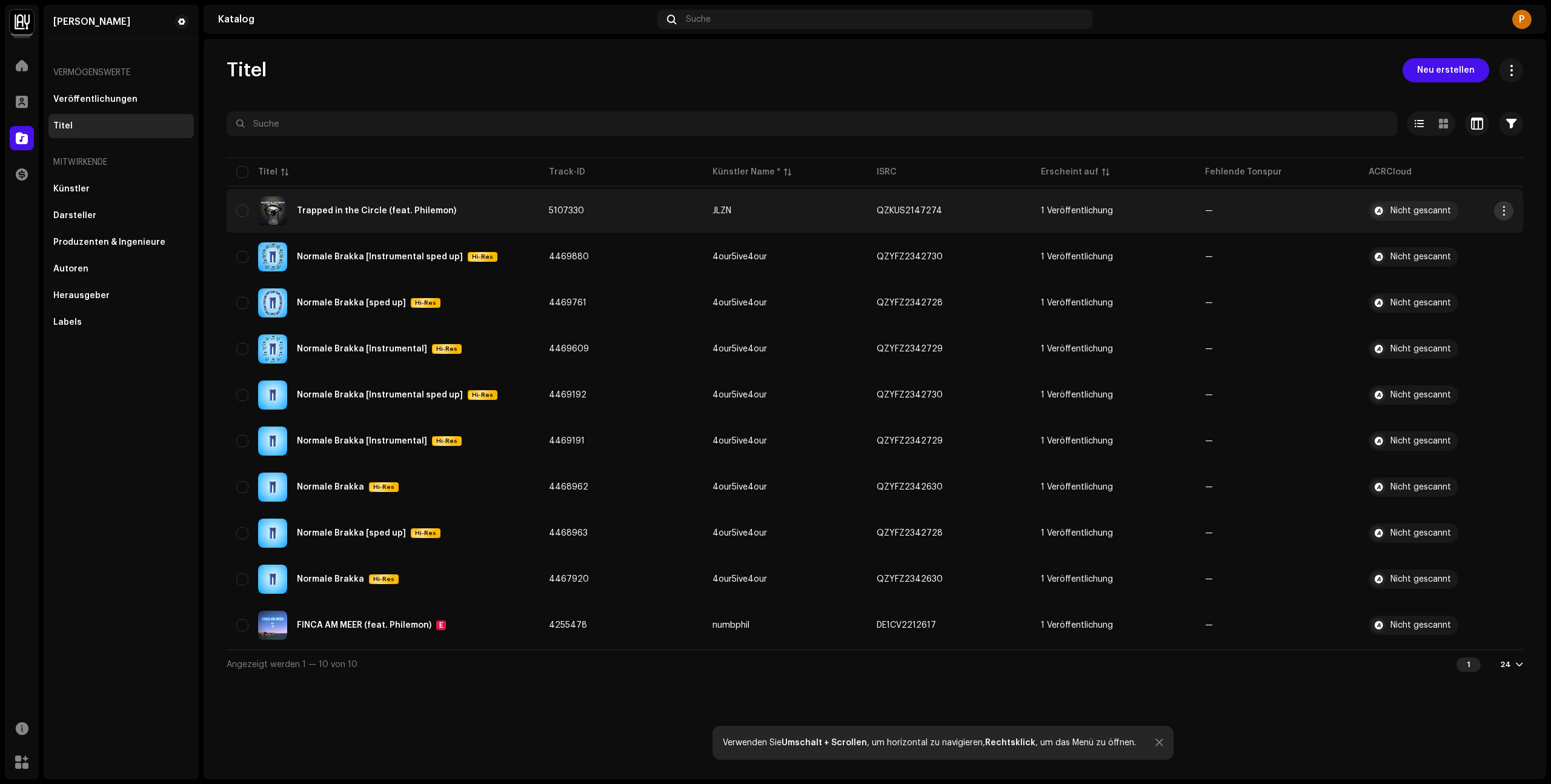
click at [1500, 215] on span "button" at bounding box center [1503, 210] width 9 height 9
click at [1449, 199] on td "Nicht gescannt" at bounding box center [1441, 210] width 164 height 44
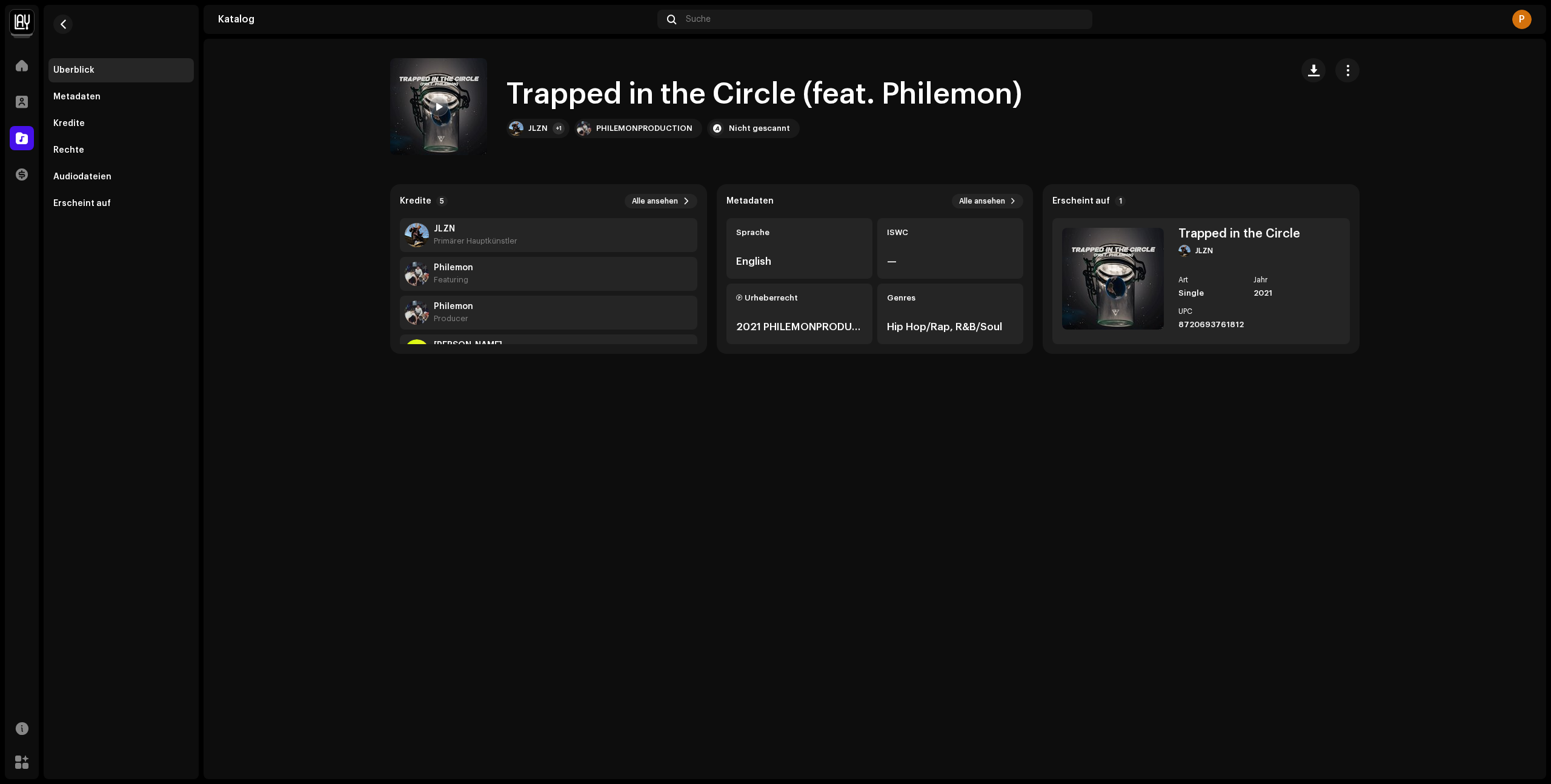
scroll to position [78, 0]
click at [757, 132] on div "Nicht gescannt" at bounding box center [759, 128] width 61 height 9
click at [530, 130] on div "JLZN" at bounding box center [538, 128] width 19 height 9
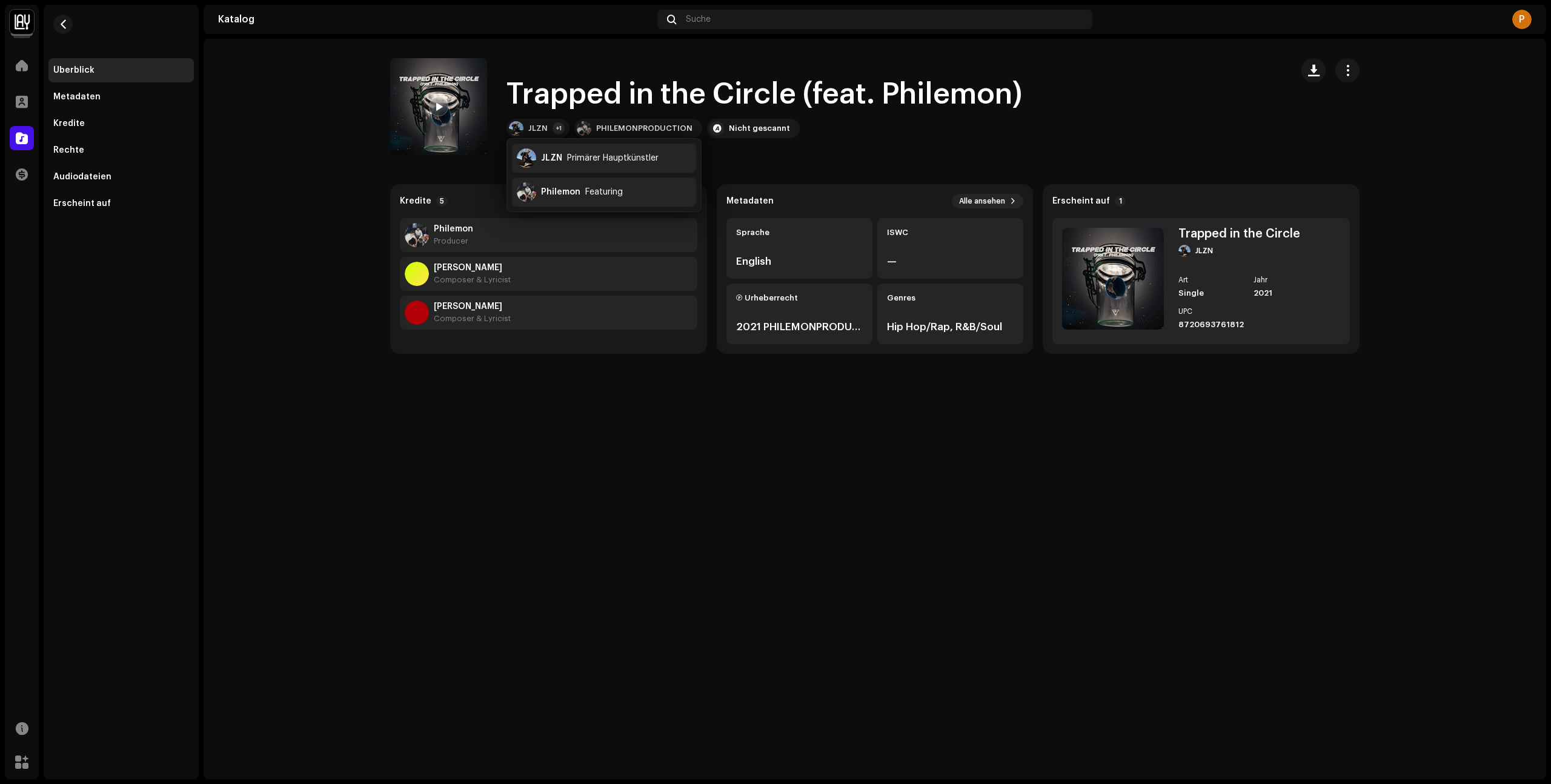
click at [968, 140] on div "Trapped in the Circle (feat. [PERSON_NAME]) JLZN +1 PHILEMONPRODUCTION Nicht ge…" at bounding box center [836, 107] width 891 height 97
click at [63, 24] on span "button" at bounding box center [63, 24] width 9 height 9
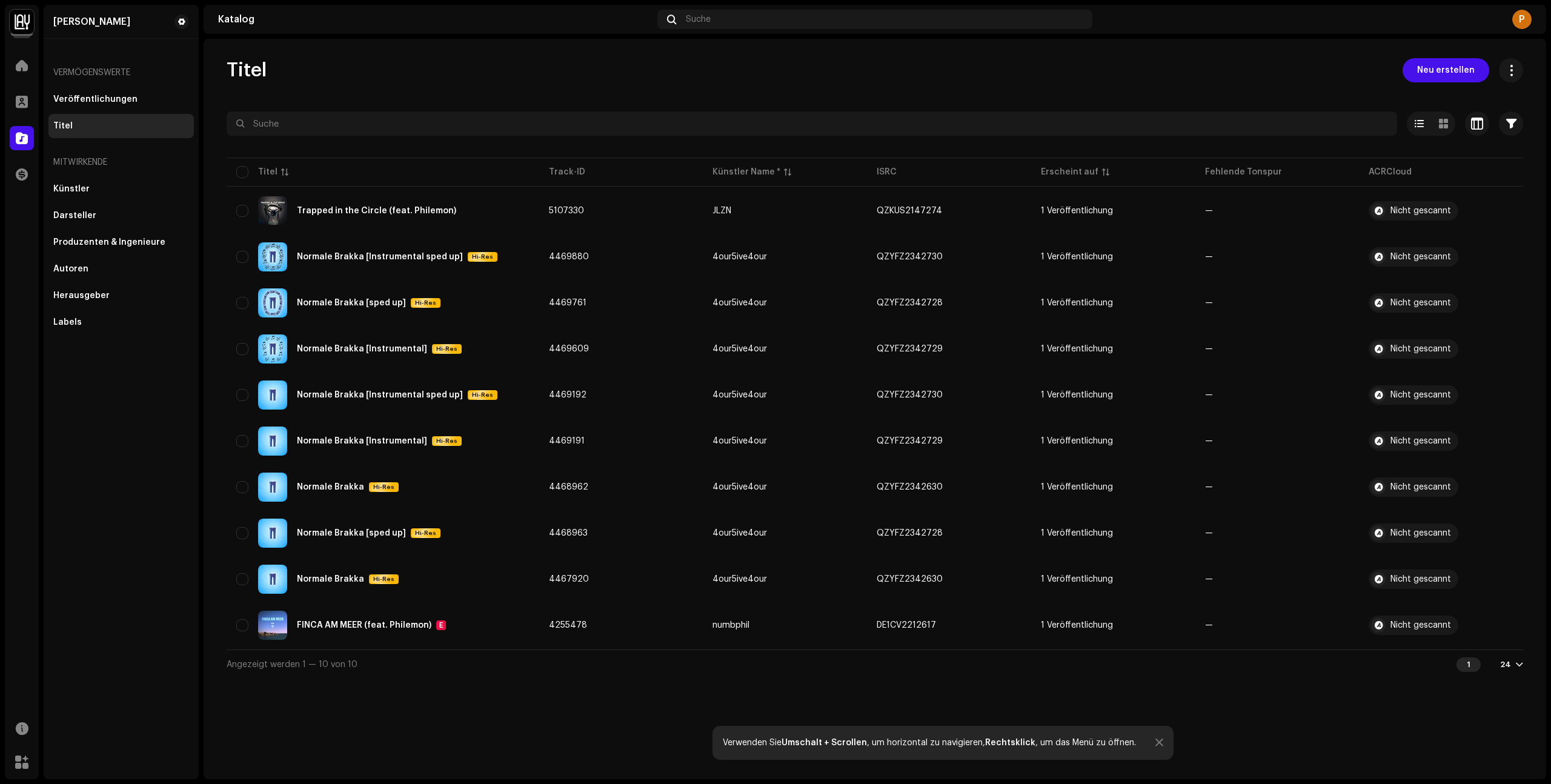
click at [92, 508] on div "[PERSON_NAME] Vermögenswerte Veröffentlichungen Titel Mitwirkende Künstler Dars…" at bounding box center [121, 392] width 155 height 774
click at [17, 55] on div at bounding box center [22, 66] width 24 height 24
